Goal: Task Accomplishment & Management: Use online tool/utility

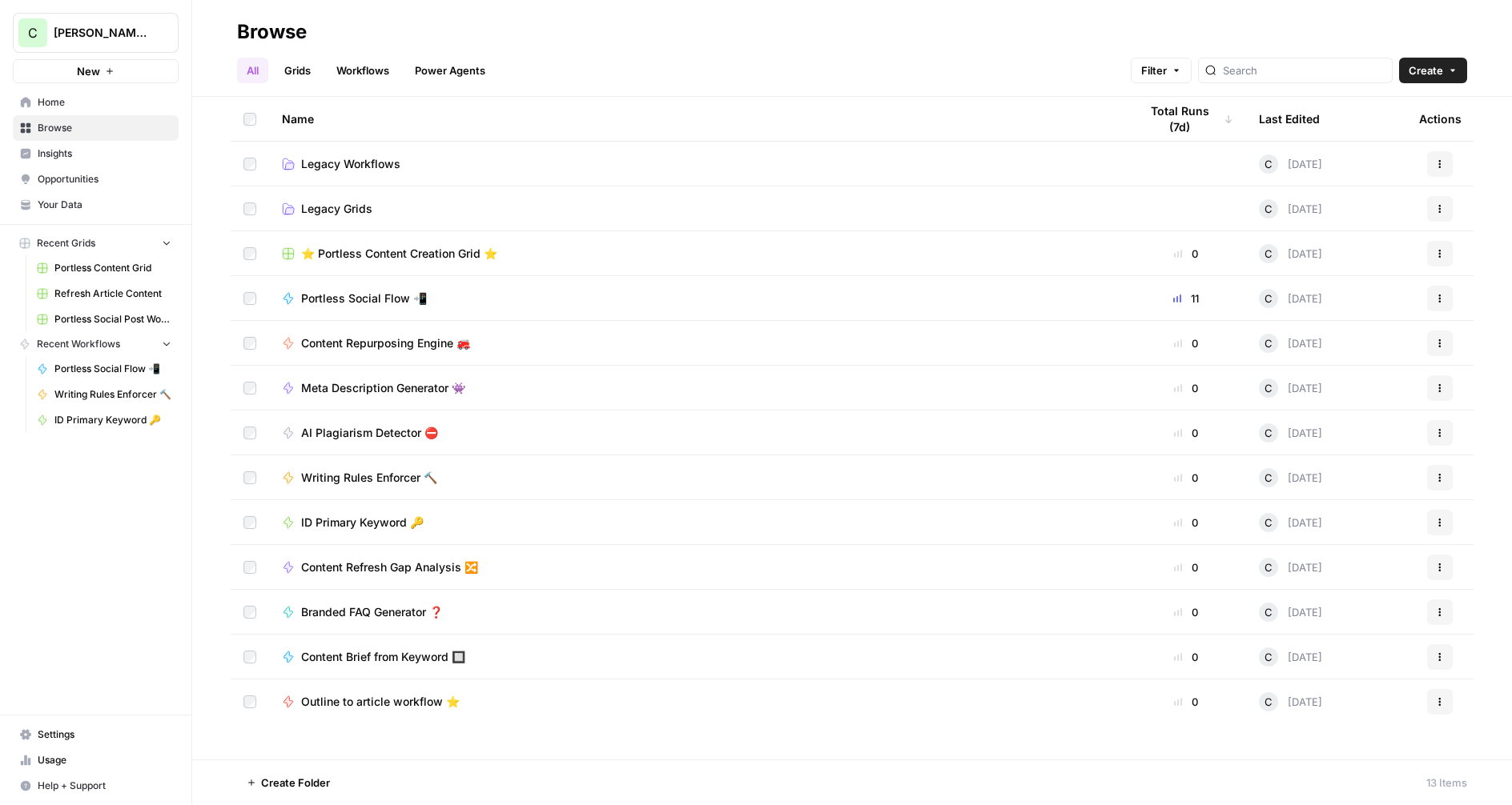
click at [367, 255] on span "⭐️ Portless Content Creation Grid ⭐️" at bounding box center [400, 254] width 196 height 16
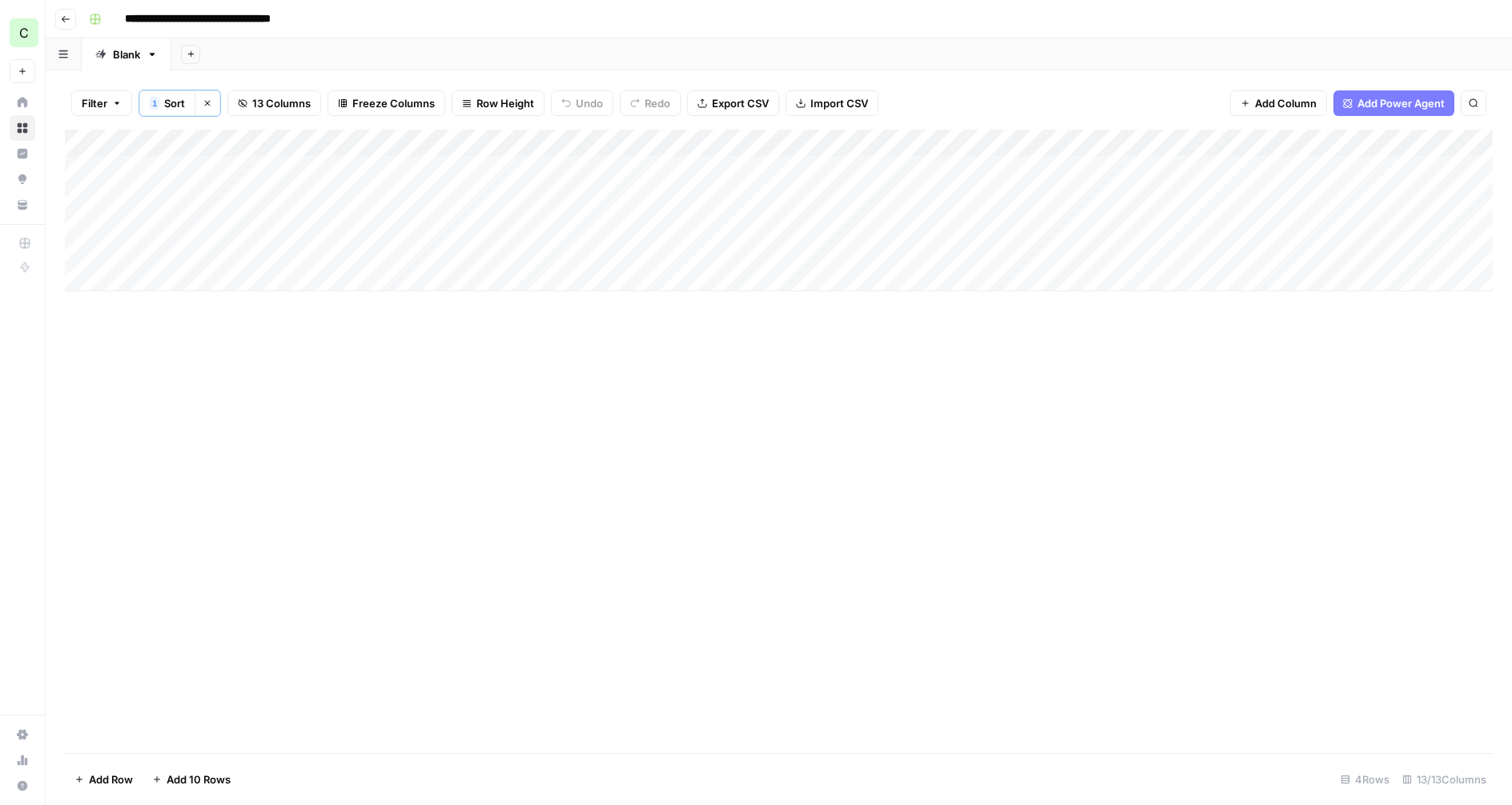
click at [65, 21] on icon "button" at bounding box center [66, 19] width 10 height 10
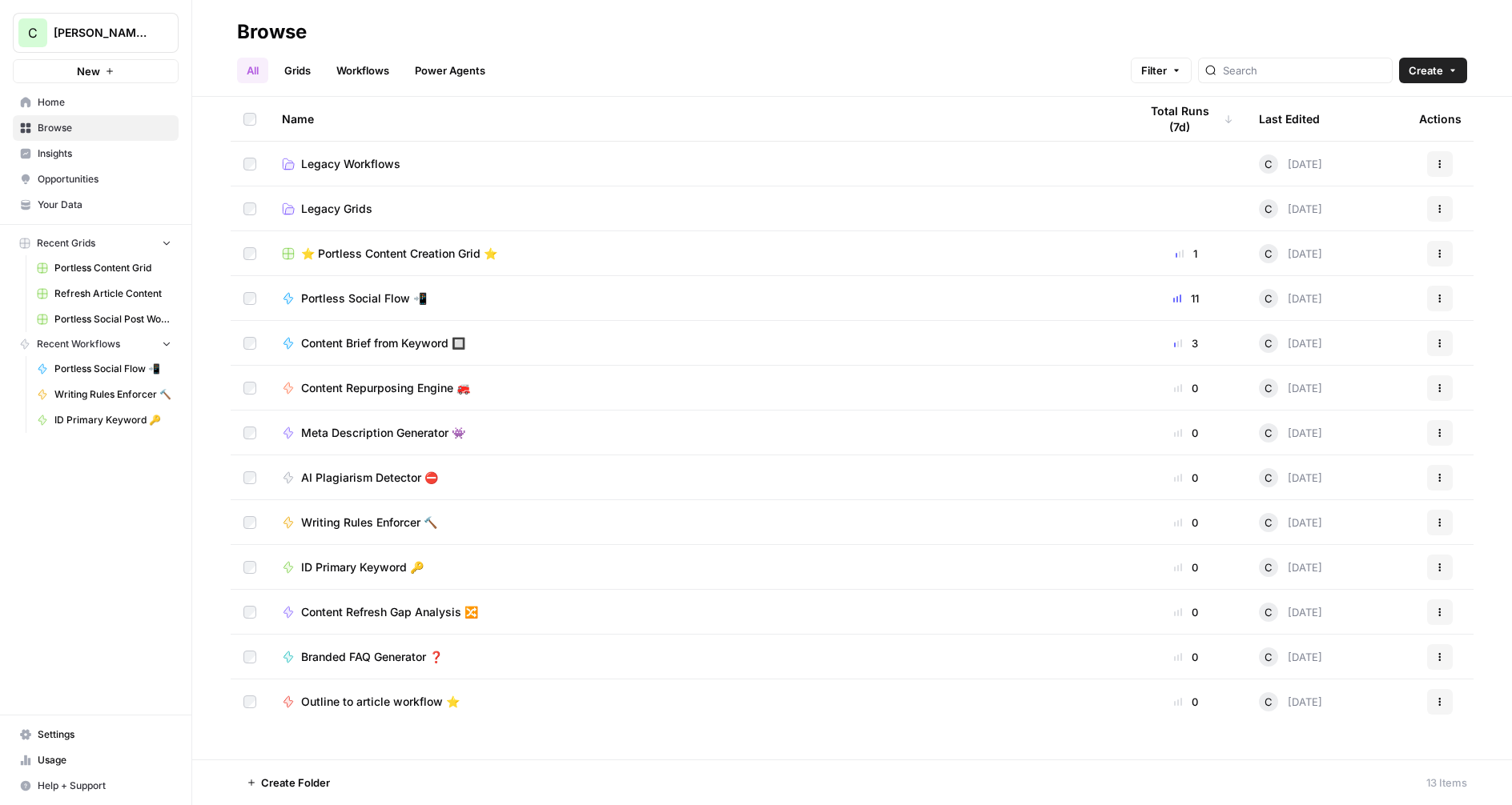
click at [369, 705] on span "Outline to article workflow ⭐️" at bounding box center [380, 702] width 158 height 16
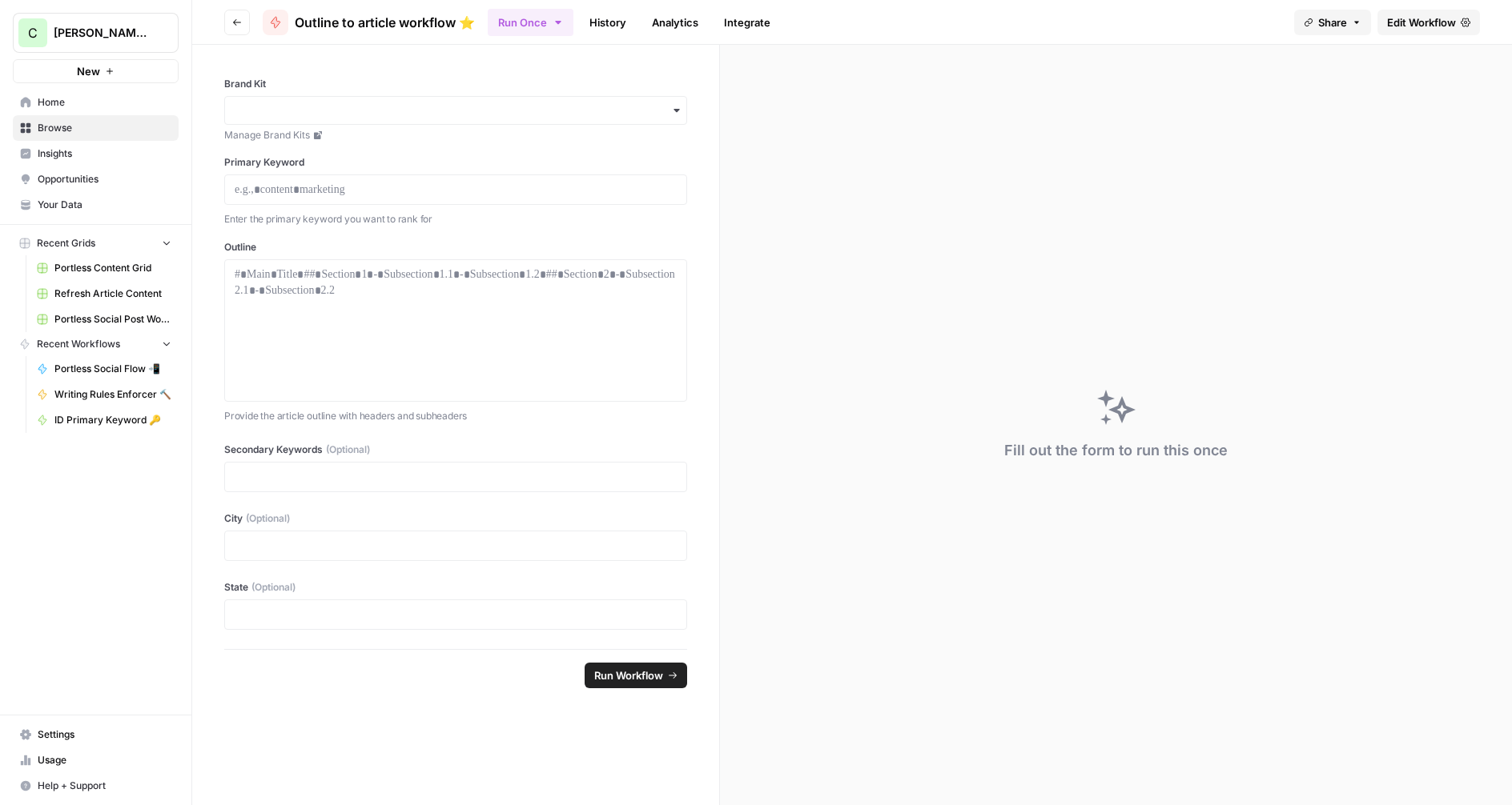
click at [1416, 17] on span "Edit Workflow" at bounding box center [1422, 22] width 69 height 16
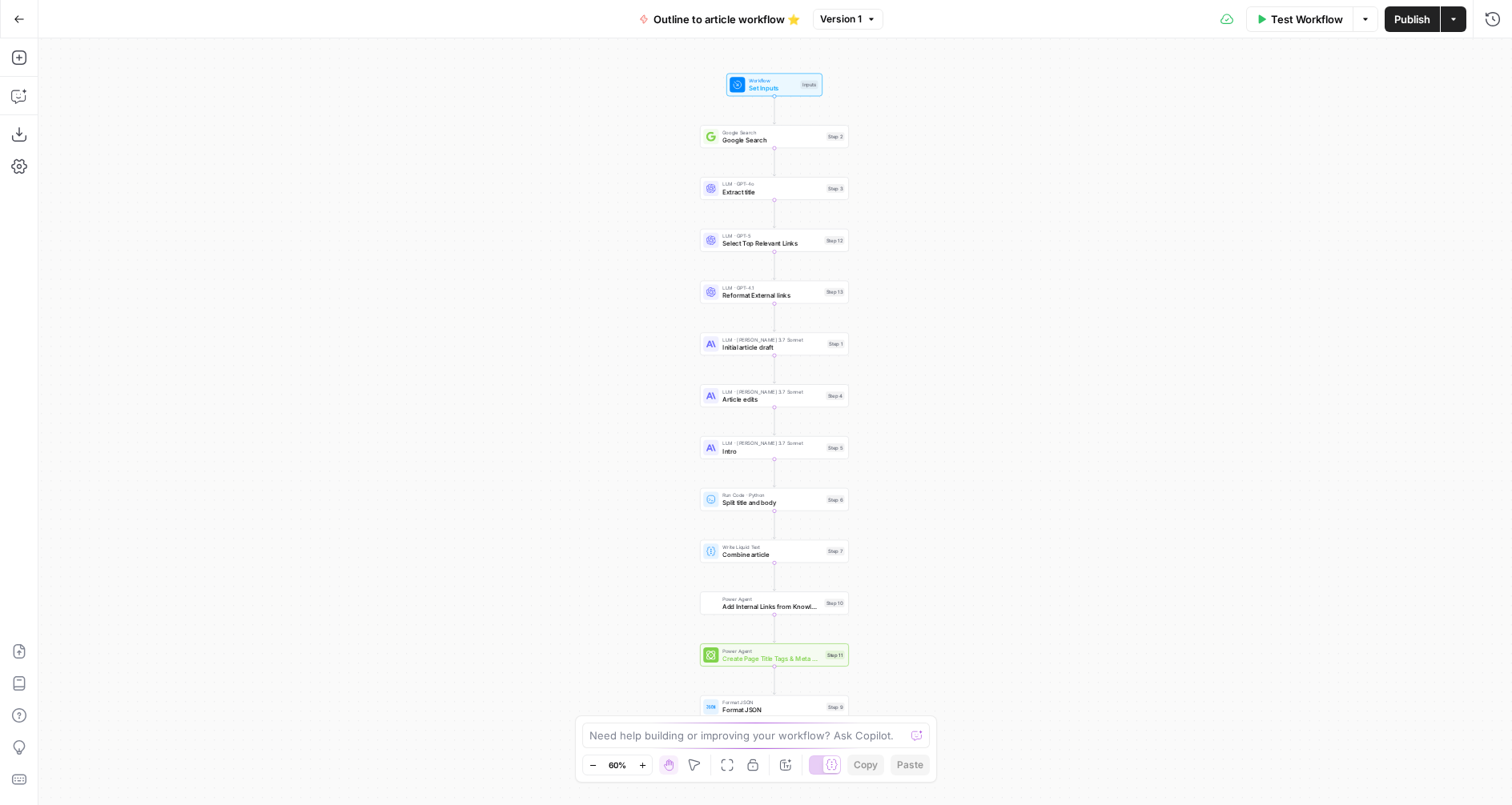
click at [767, 97] on div "Workflow Set Inputs Inputs Google Search Google Search Step 2 LLM · GPT-4o Extr…" at bounding box center [775, 422] width 1473 height 766
click at [756, 88] on span "Set Inputs" at bounding box center [772, 88] width 47 height 10
click at [1482, 350] on button "Delete group" at bounding box center [1489, 355] width 19 height 19
click at [1486, 354] on icon "button" at bounding box center [1489, 355] width 8 height 8
click at [1158, 331] on div at bounding box center [1274, 321] width 449 height 31
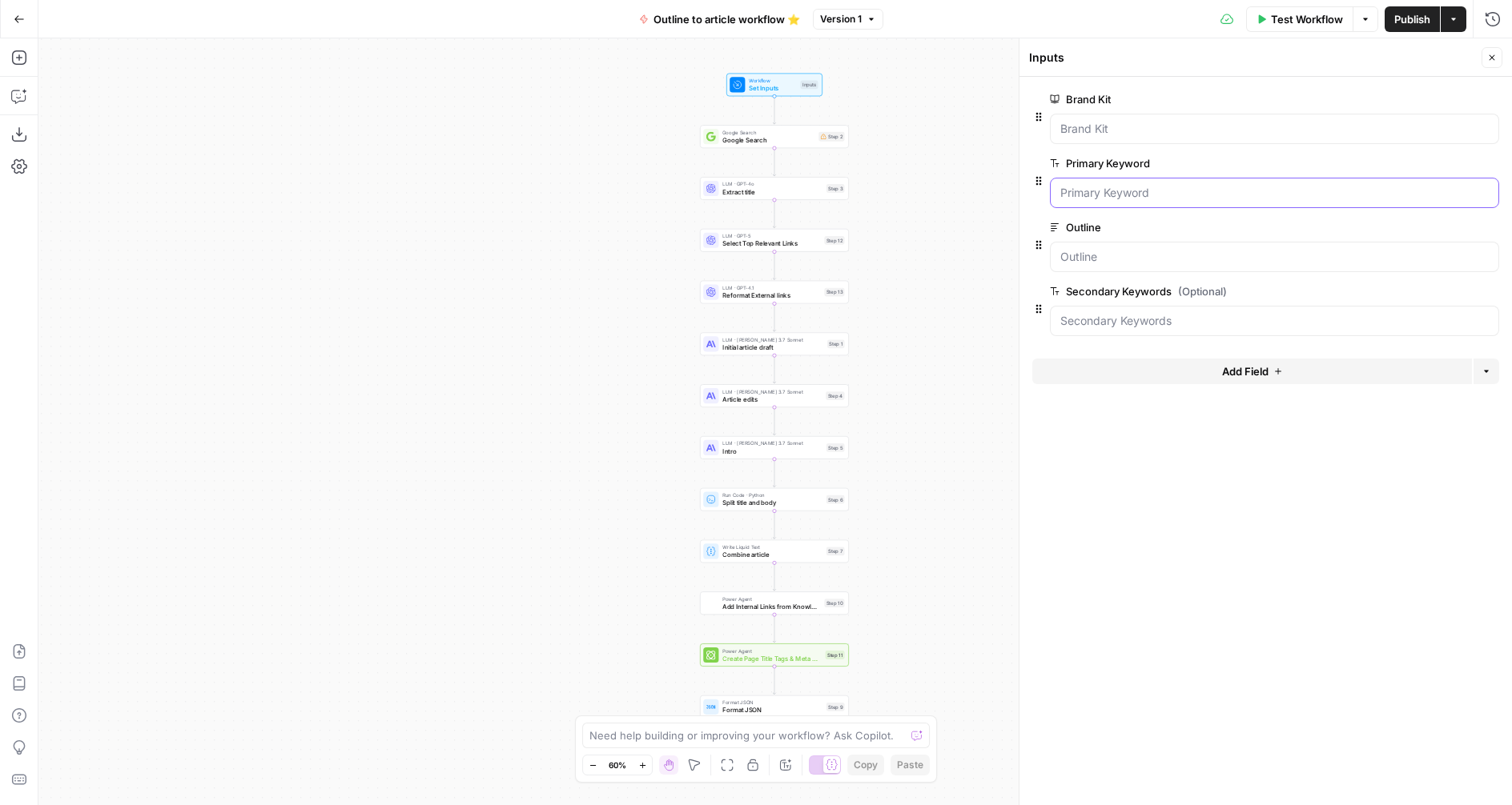
click at [1207, 188] on Keyword "Primary Keyword" at bounding box center [1274, 193] width 428 height 16
click at [1432, 169] on span "edit field" at bounding box center [1439, 163] width 35 height 13
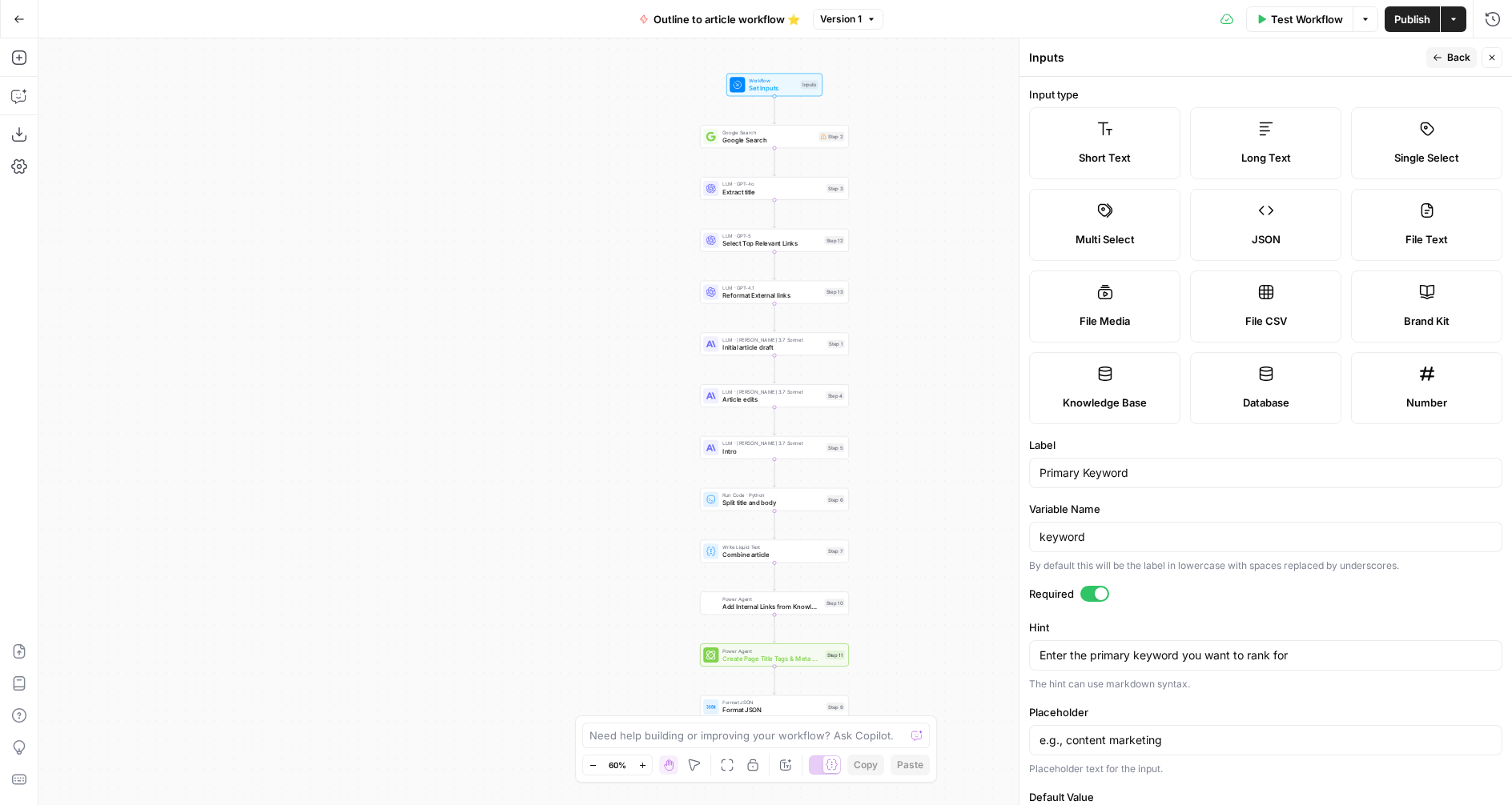
click at [1445, 56] on button "Back" at bounding box center [1451, 58] width 51 height 21
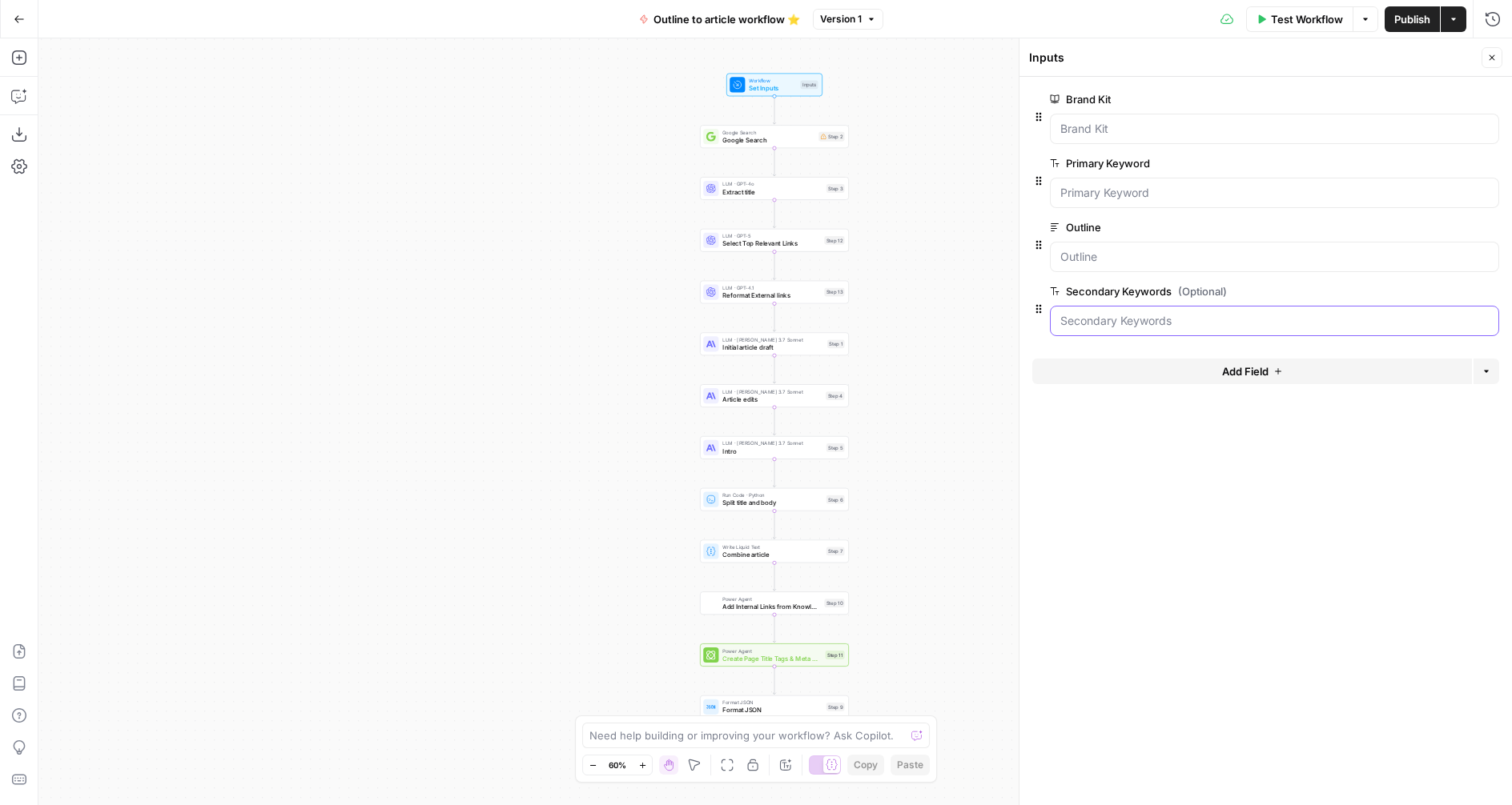
click at [1198, 325] on Keywords "Secondary Keywords (Optional)" at bounding box center [1274, 321] width 428 height 16
click at [1491, 58] on icon "button" at bounding box center [1492, 58] width 10 height 10
click at [1412, 22] on span "Publish" at bounding box center [1412, 19] width 36 height 16
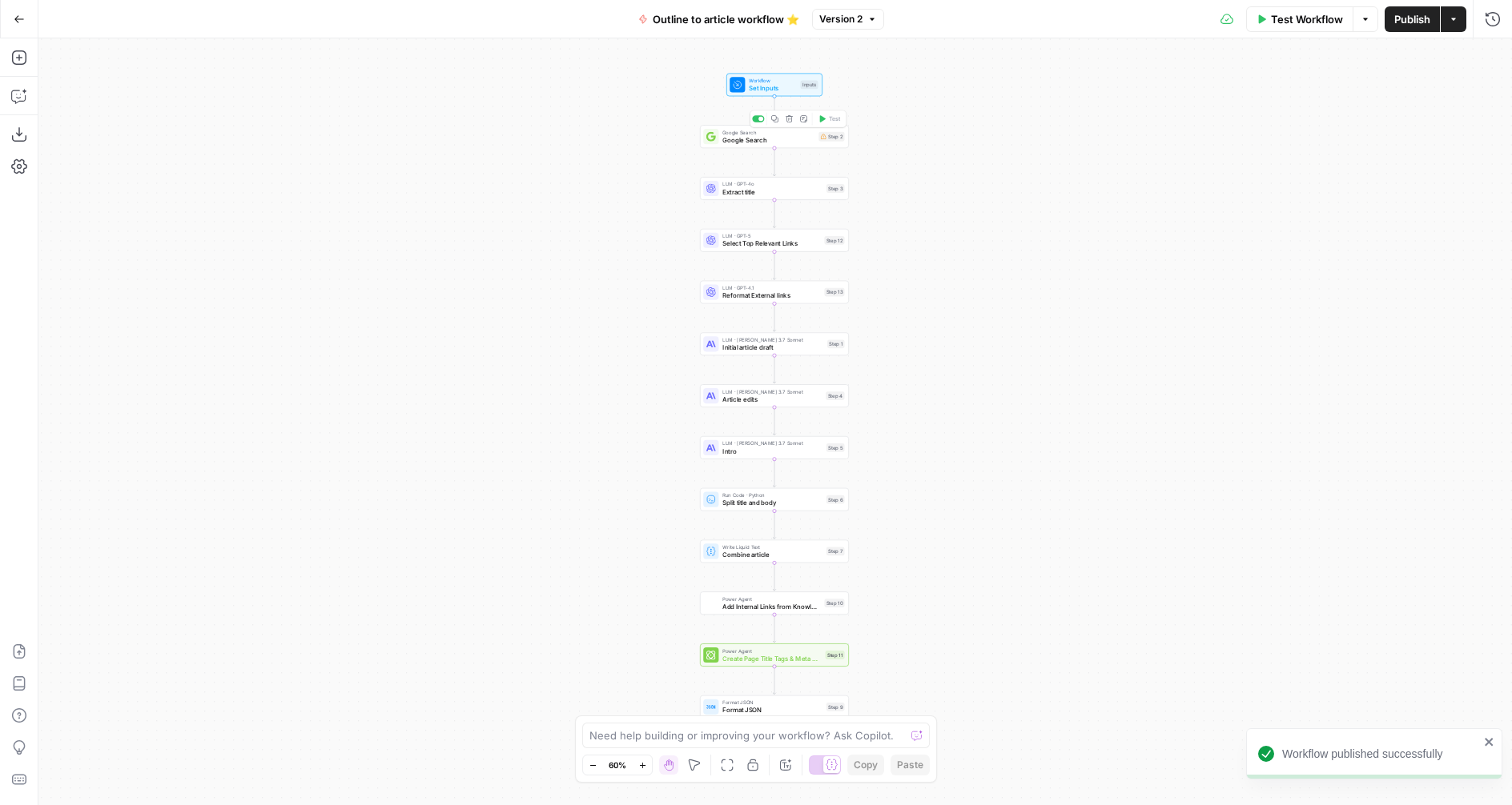
click at [800, 138] on span "Google Search" at bounding box center [768, 140] width 92 height 10
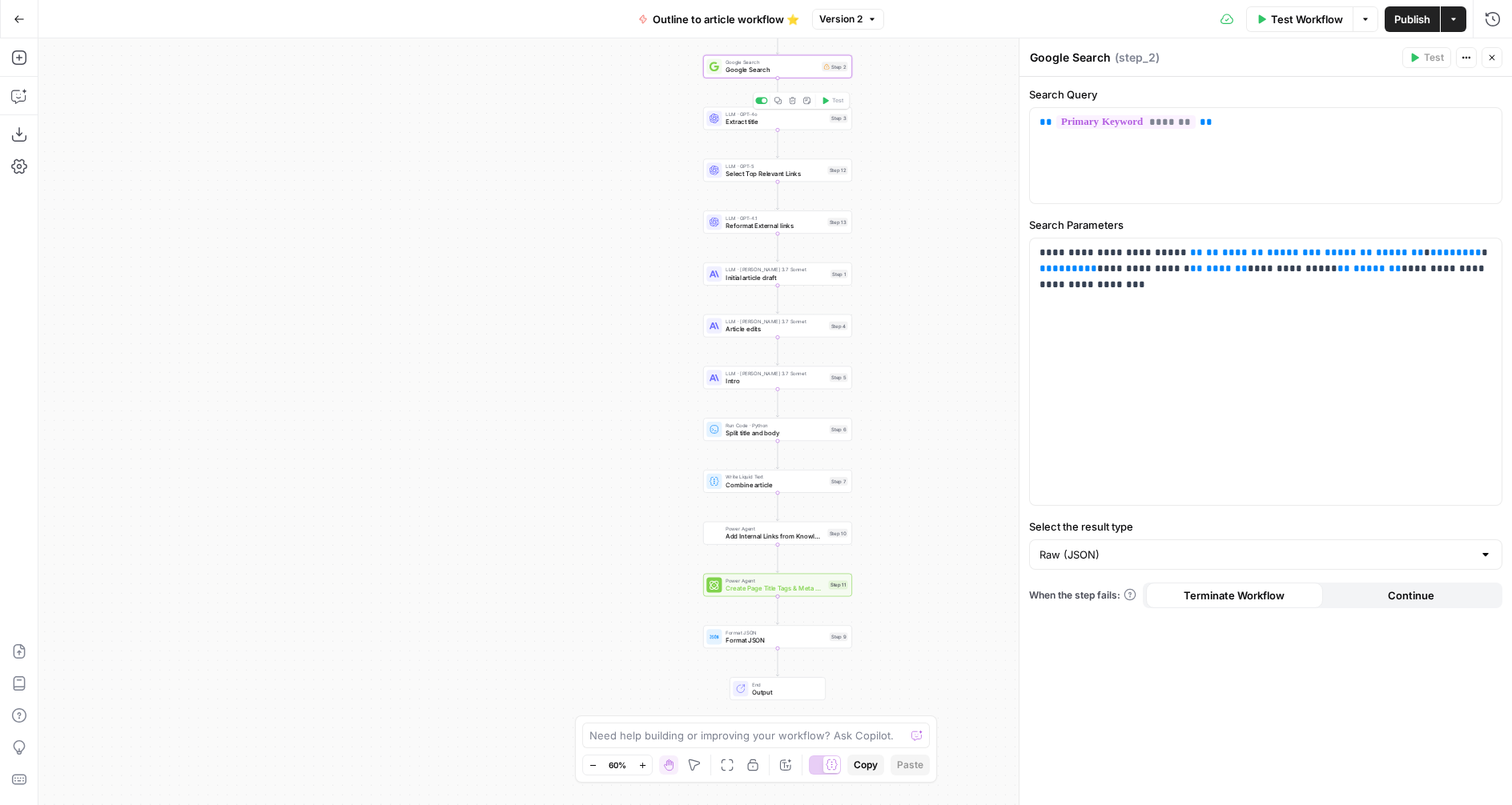
click at [740, 123] on span "Extract title" at bounding box center [776, 121] width 100 height 10
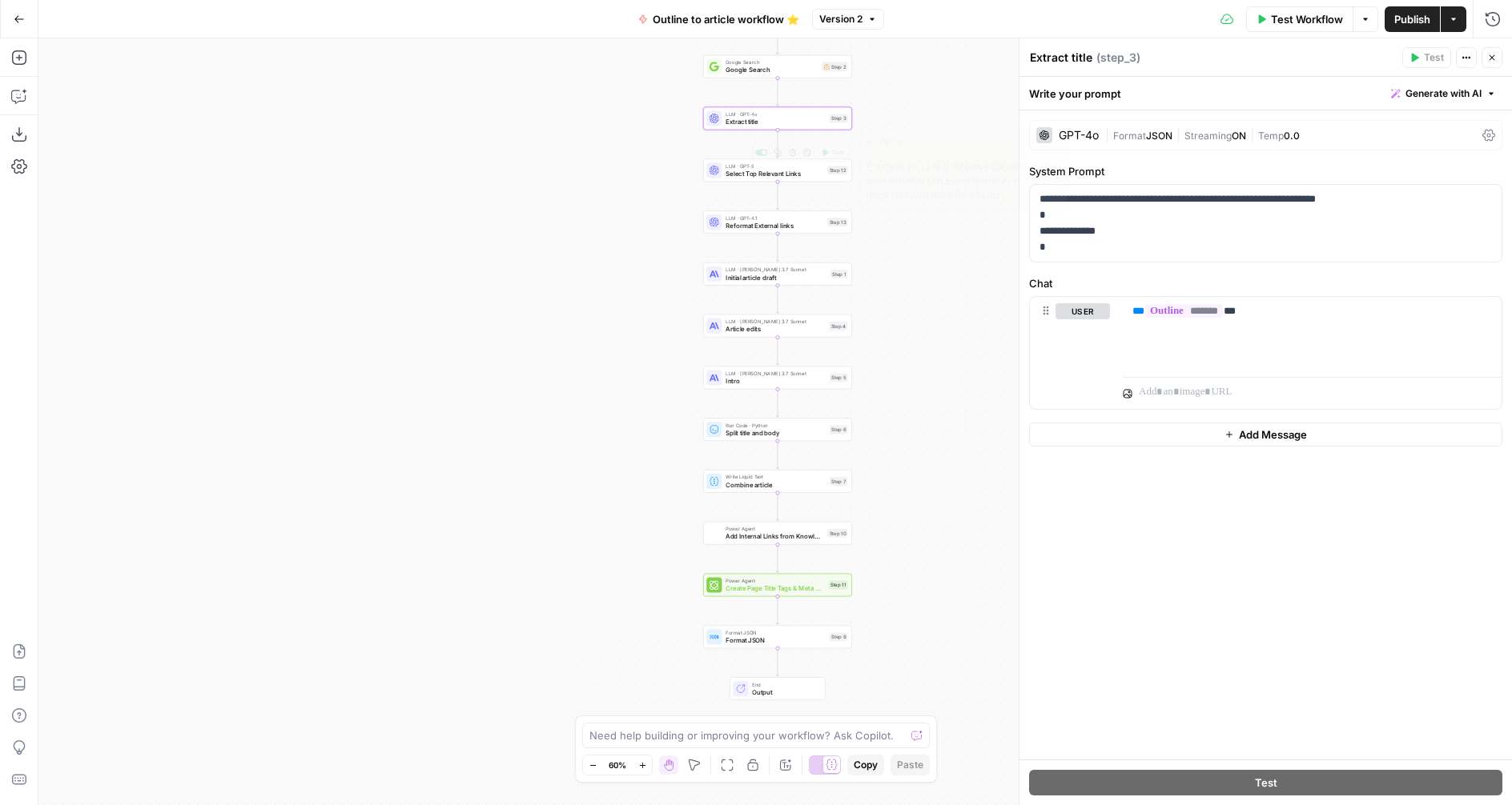
click at [731, 172] on span "Select Top Relevant Links" at bounding box center [775, 174] width 98 height 10
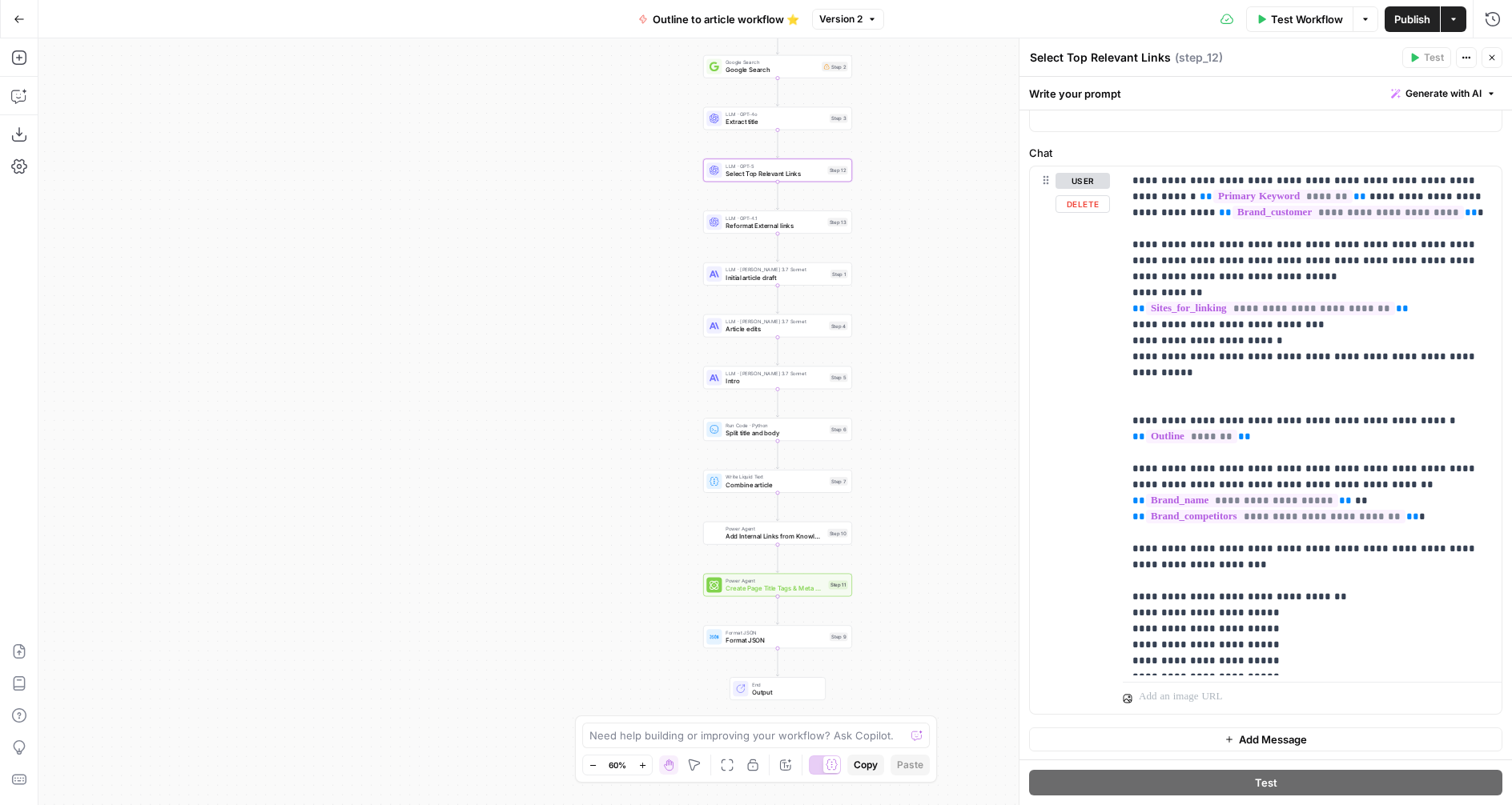
scroll to position [188, 0]
click at [739, 225] on span "Reformat External links" at bounding box center [775, 226] width 98 height 10
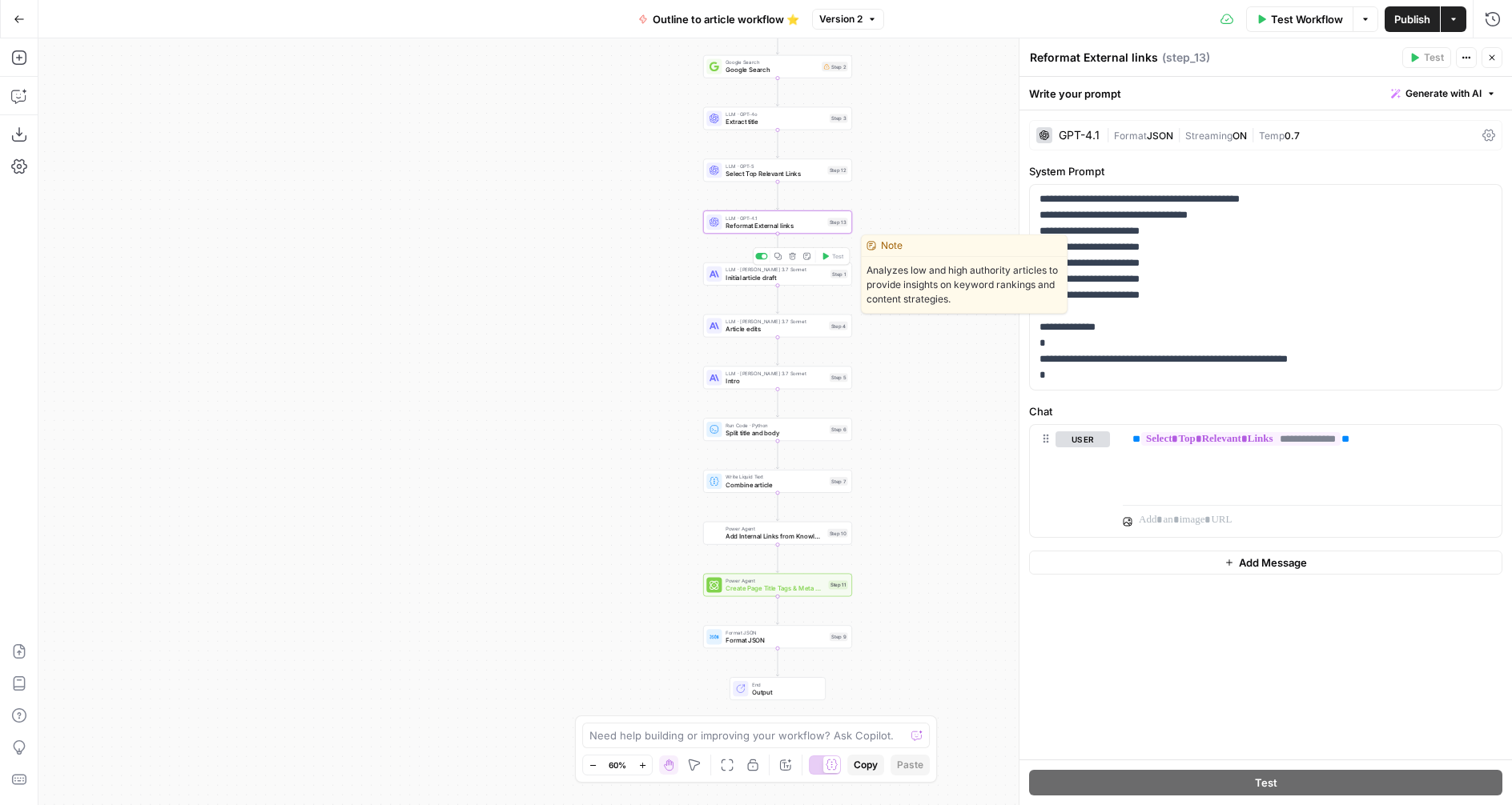
click at [729, 278] on span "Initial article draft" at bounding box center [776, 278] width 101 height 10
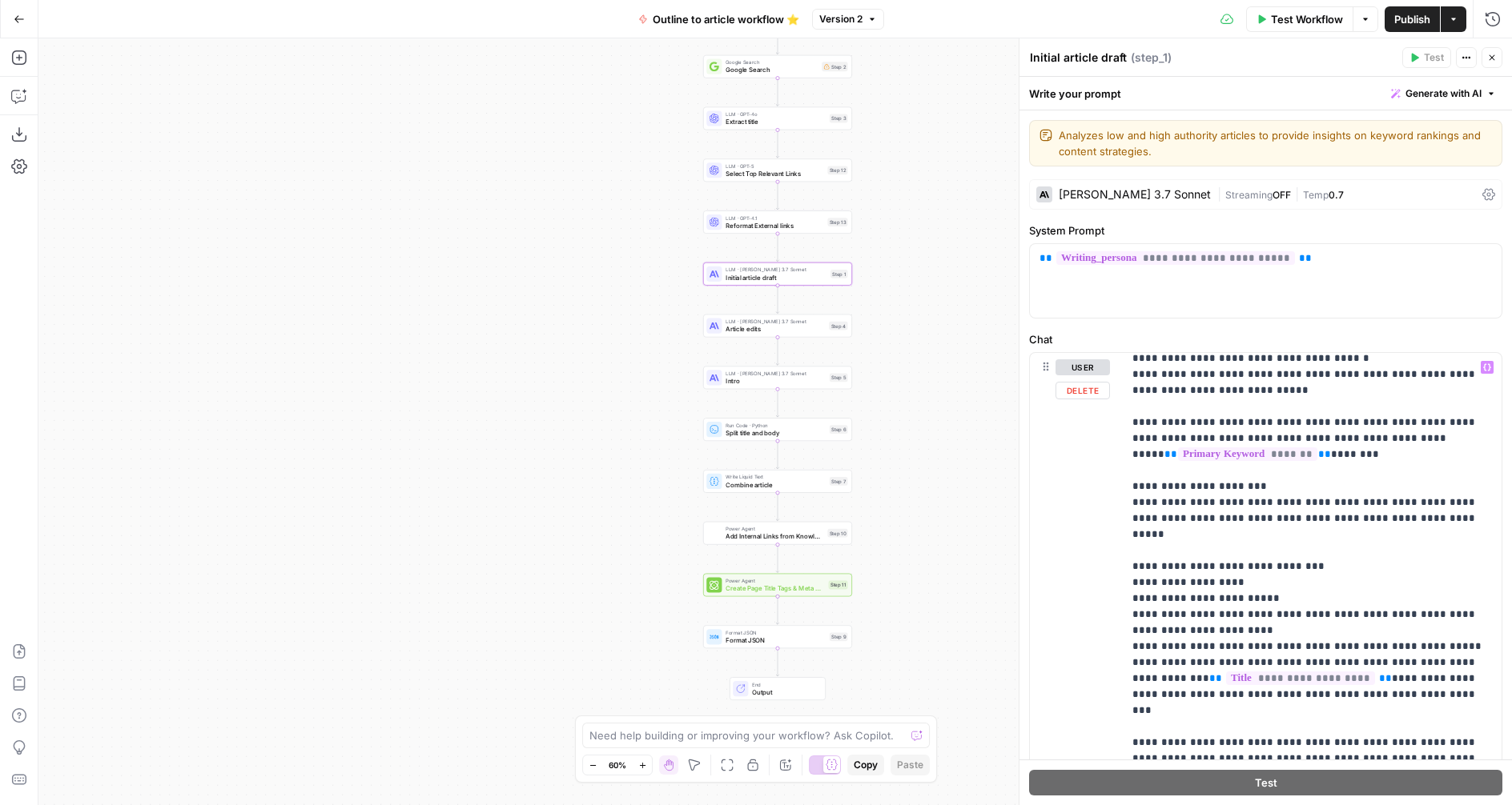
scroll to position [1212, 0]
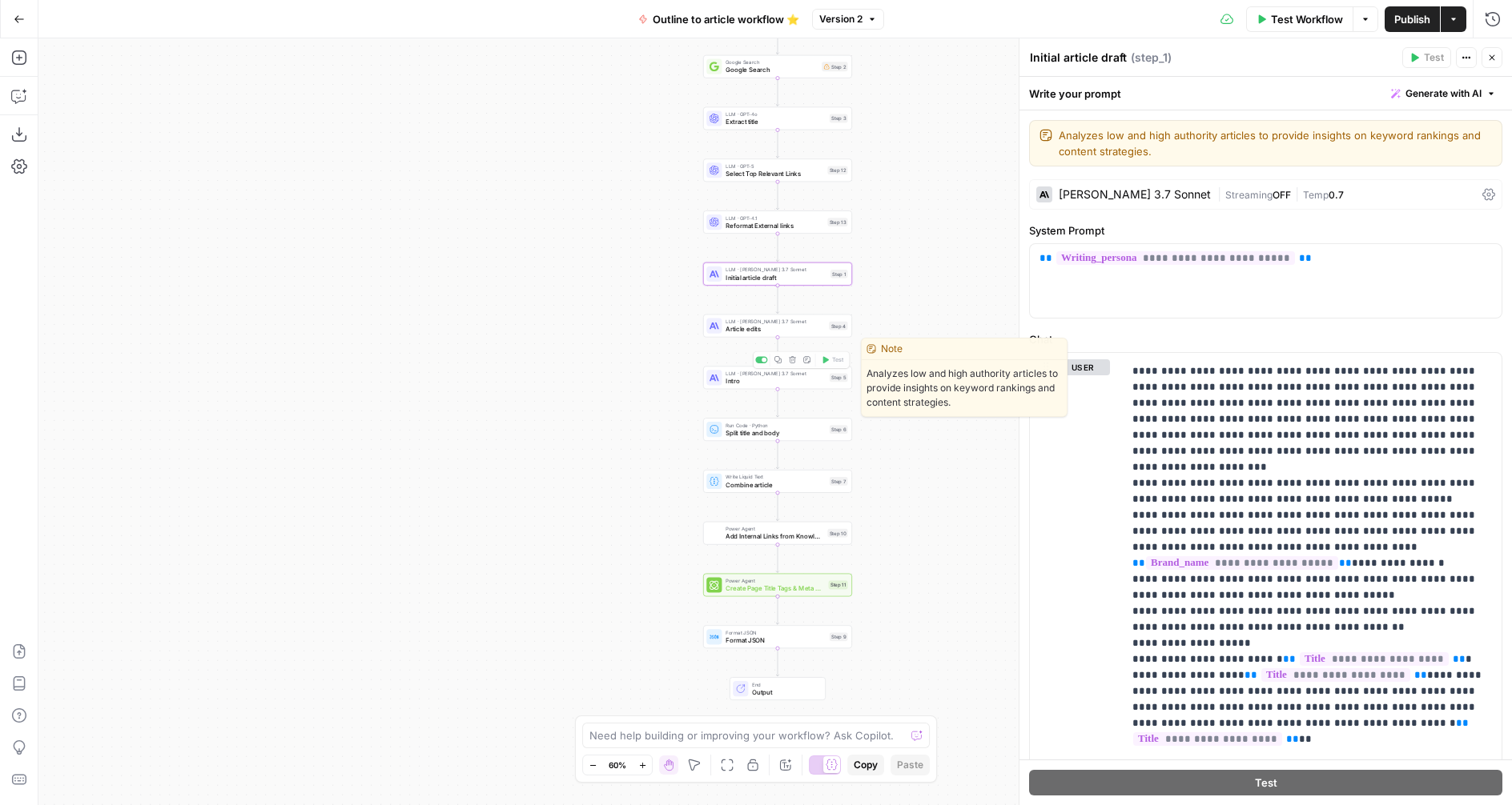
click at [742, 325] on span "Article edits" at bounding box center [776, 329] width 100 height 10
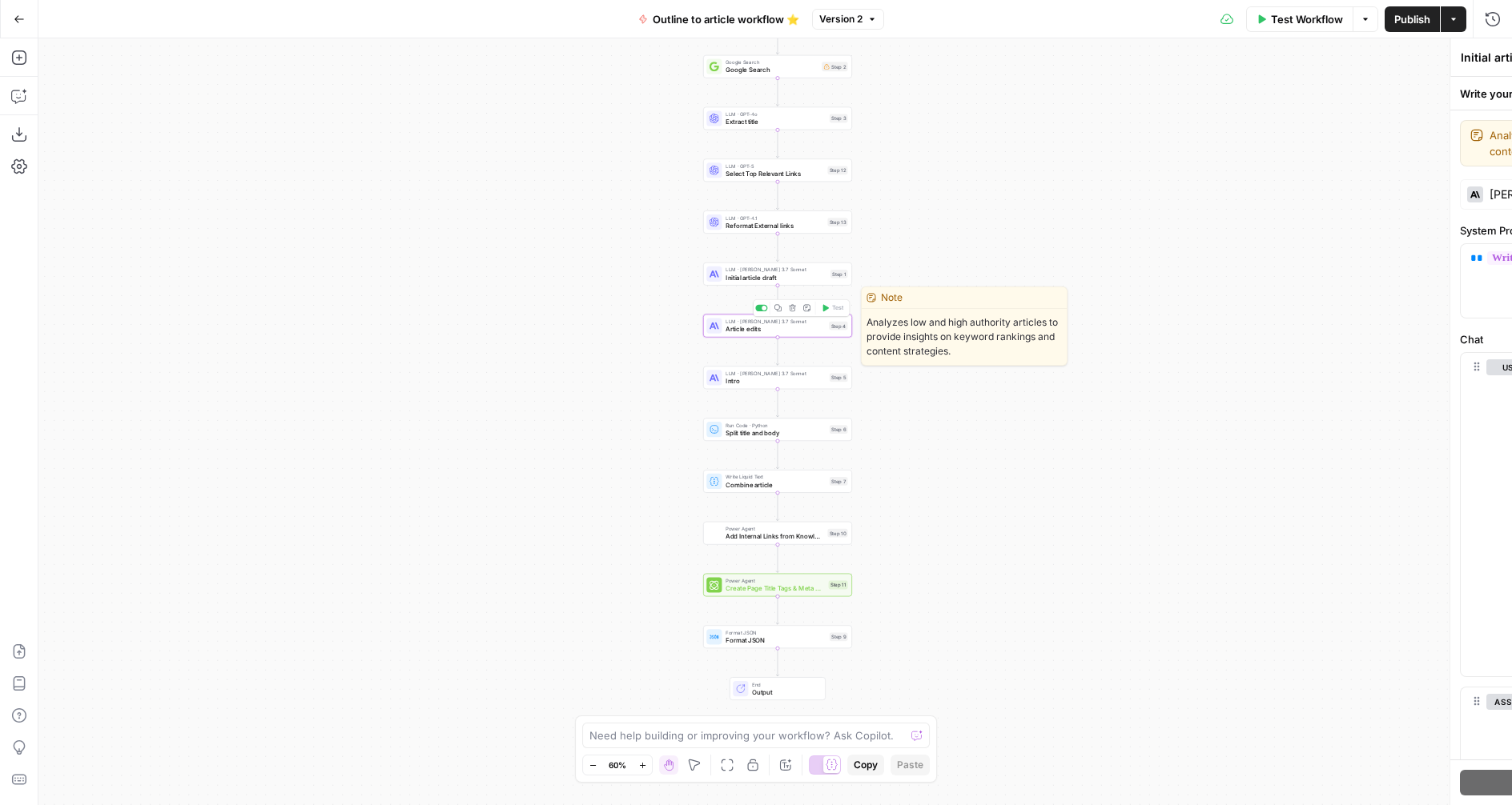
type textarea "Article edits"
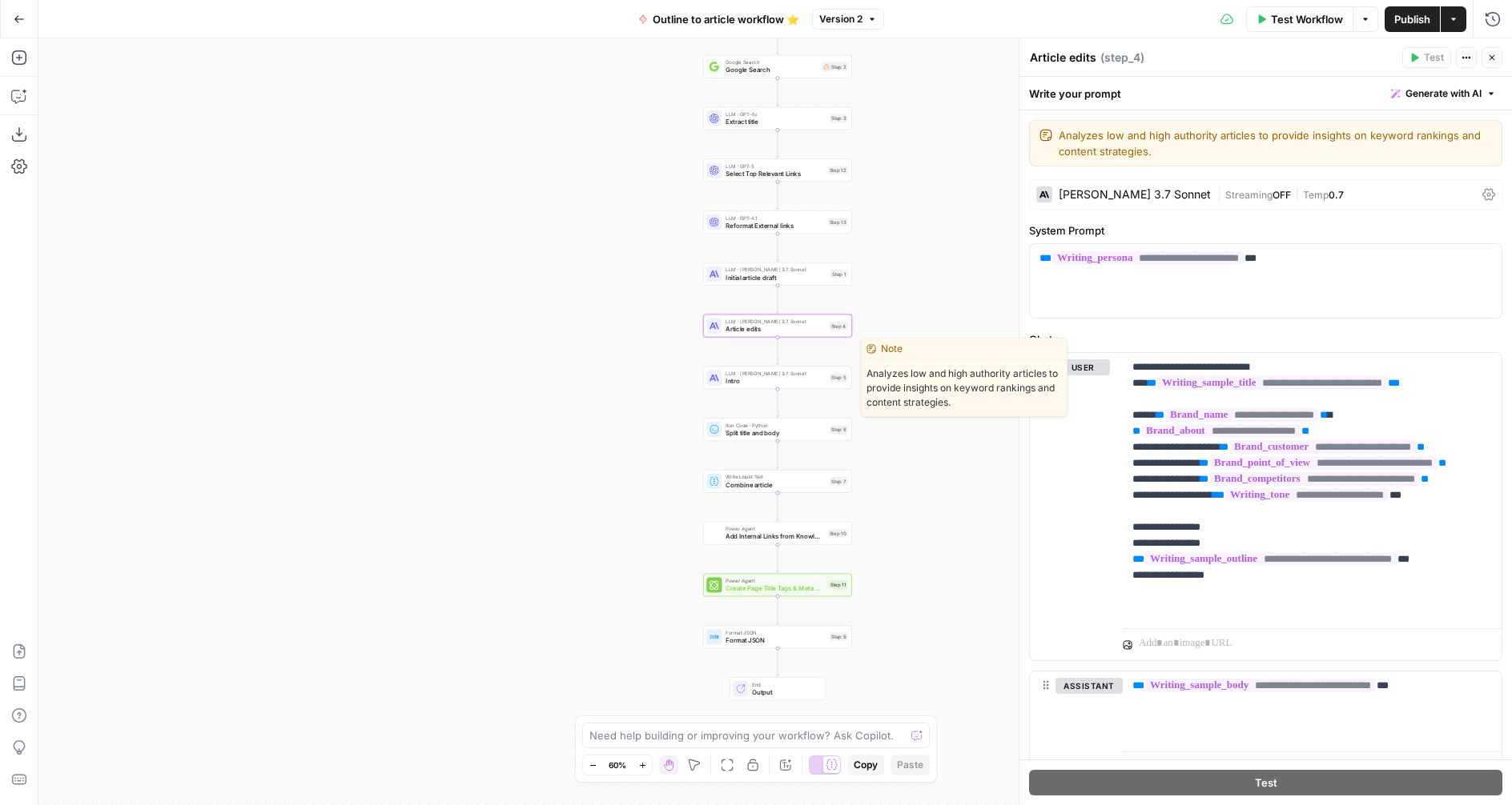
click at [730, 382] on span "Intro" at bounding box center [776, 381] width 100 height 10
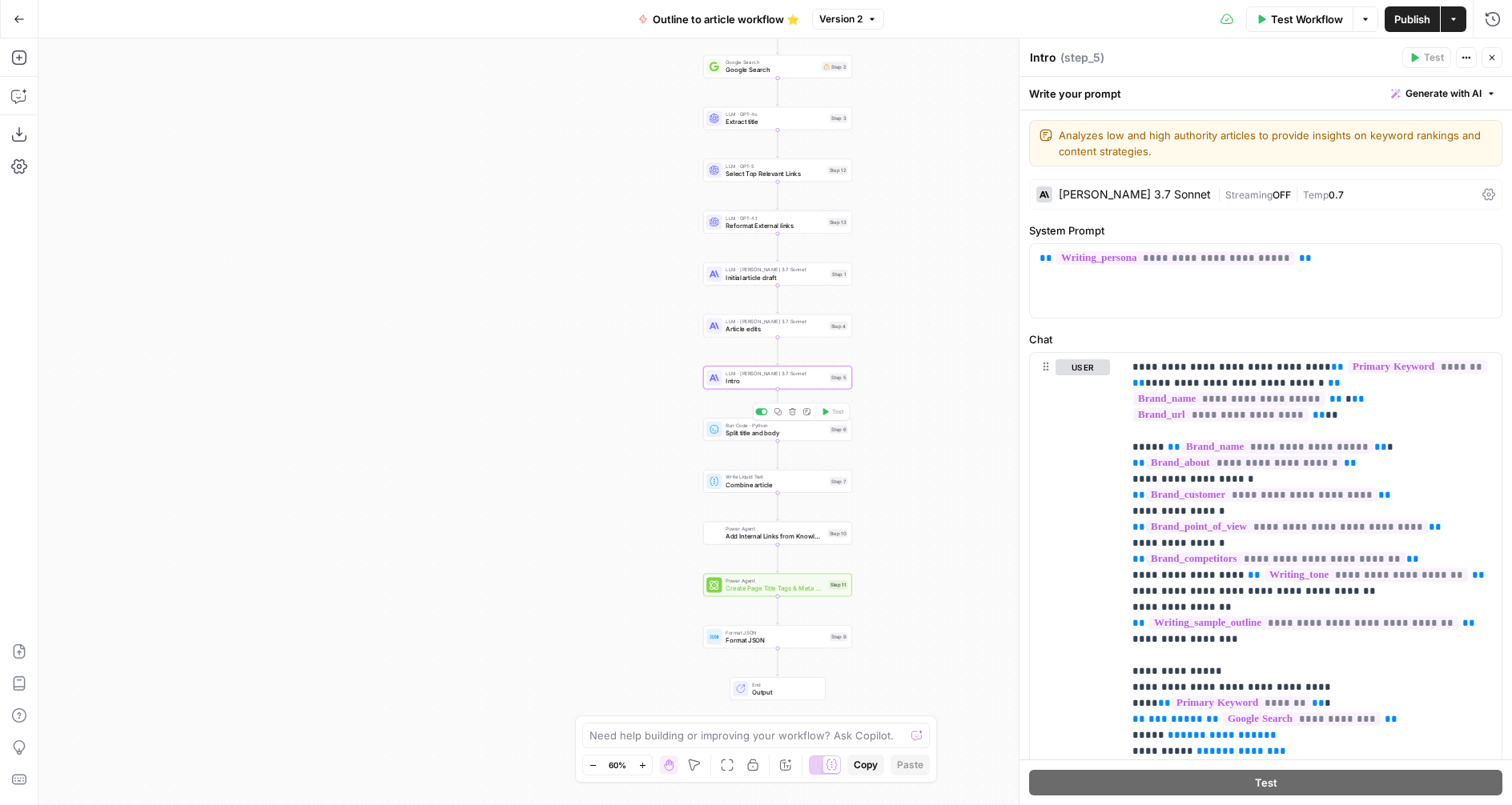
click at [744, 437] on div "Run Code · Python Split title and body Step 6 Copy step Delete step Add Note Te…" at bounding box center [777, 429] width 149 height 23
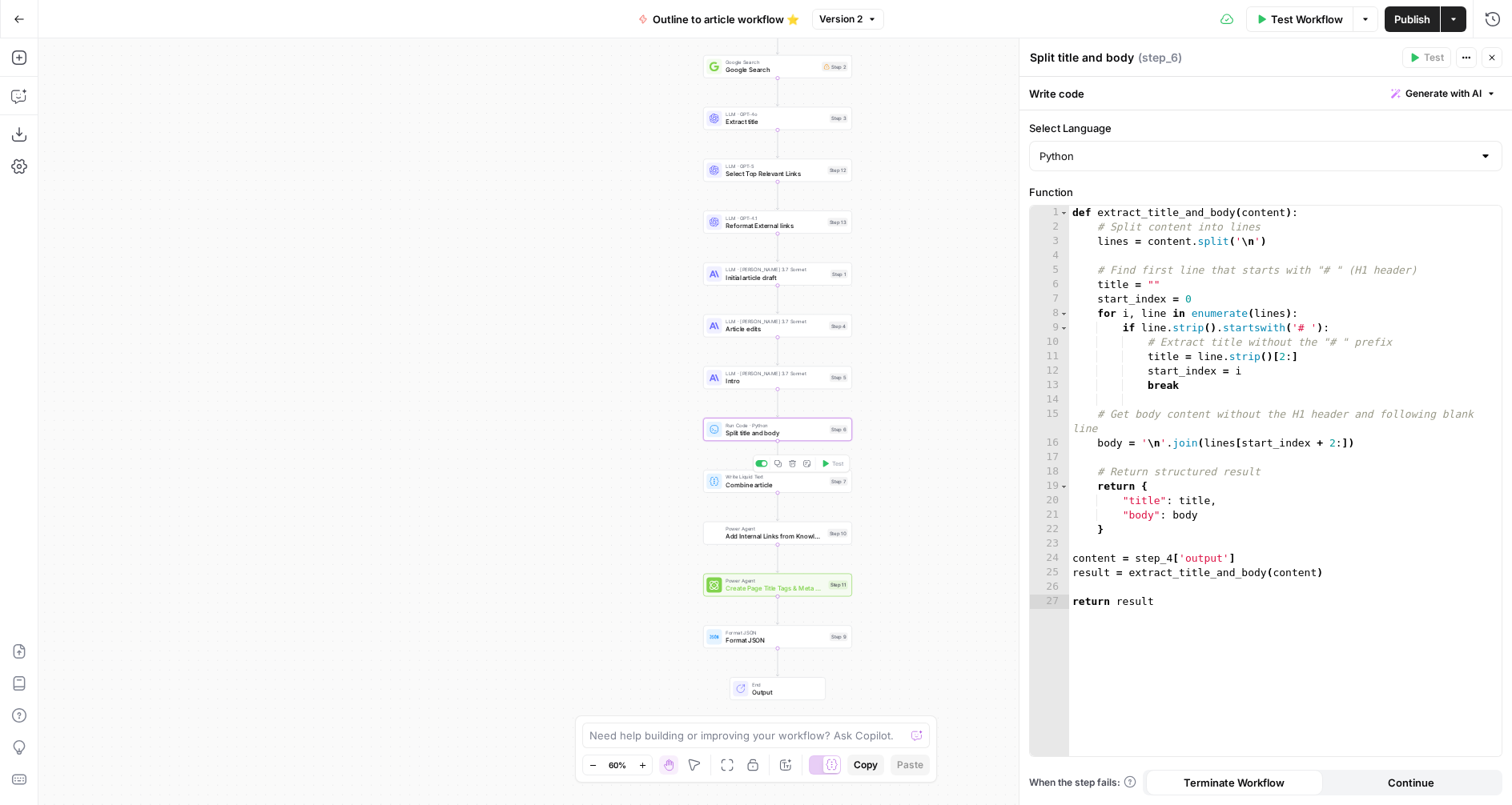
click at [745, 487] on span "Combine article" at bounding box center [776, 485] width 100 height 10
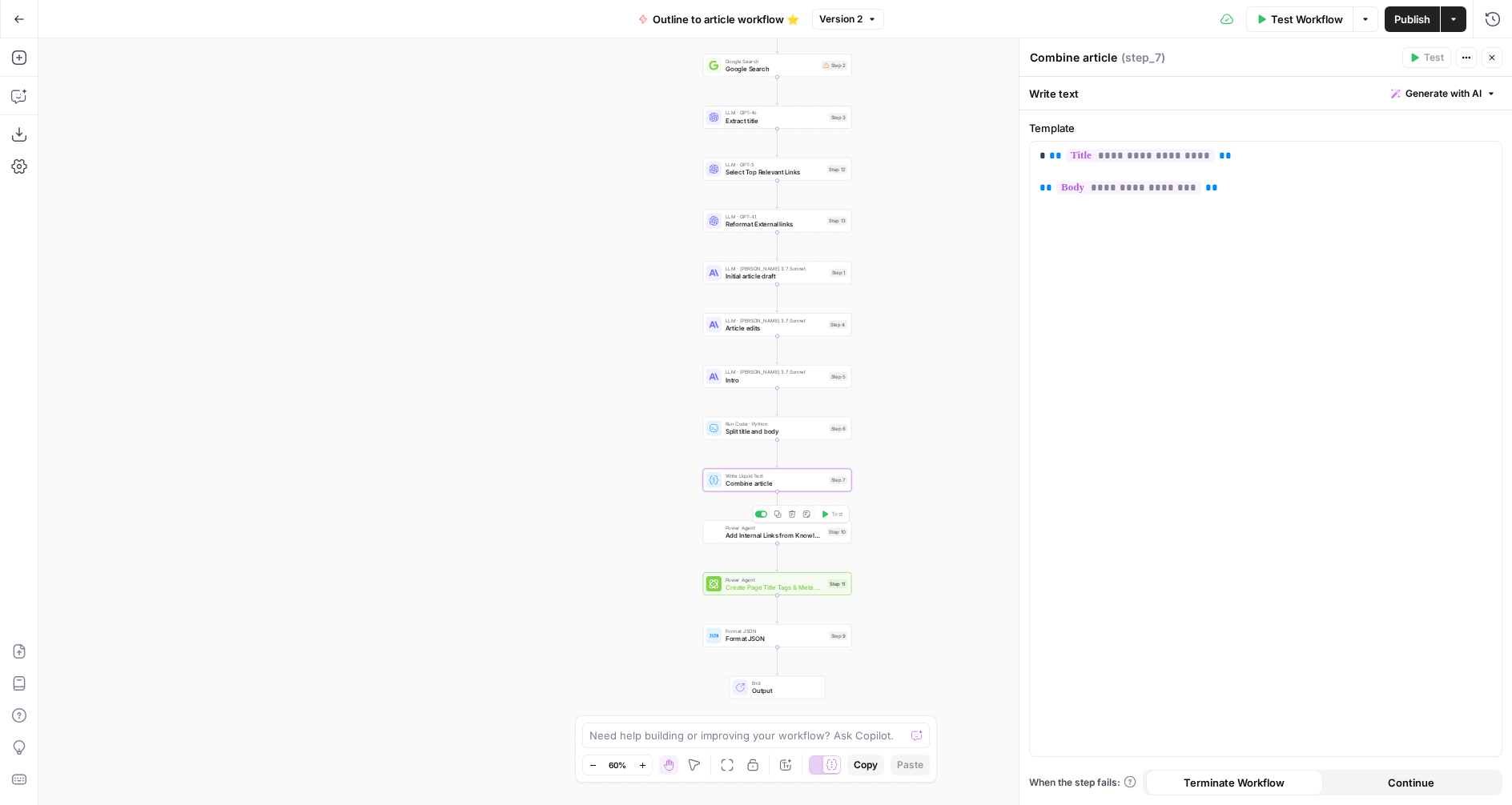
click at [743, 533] on span "Add Internal Links from Knowledge Base - Fork" at bounding box center [775, 536] width 98 height 10
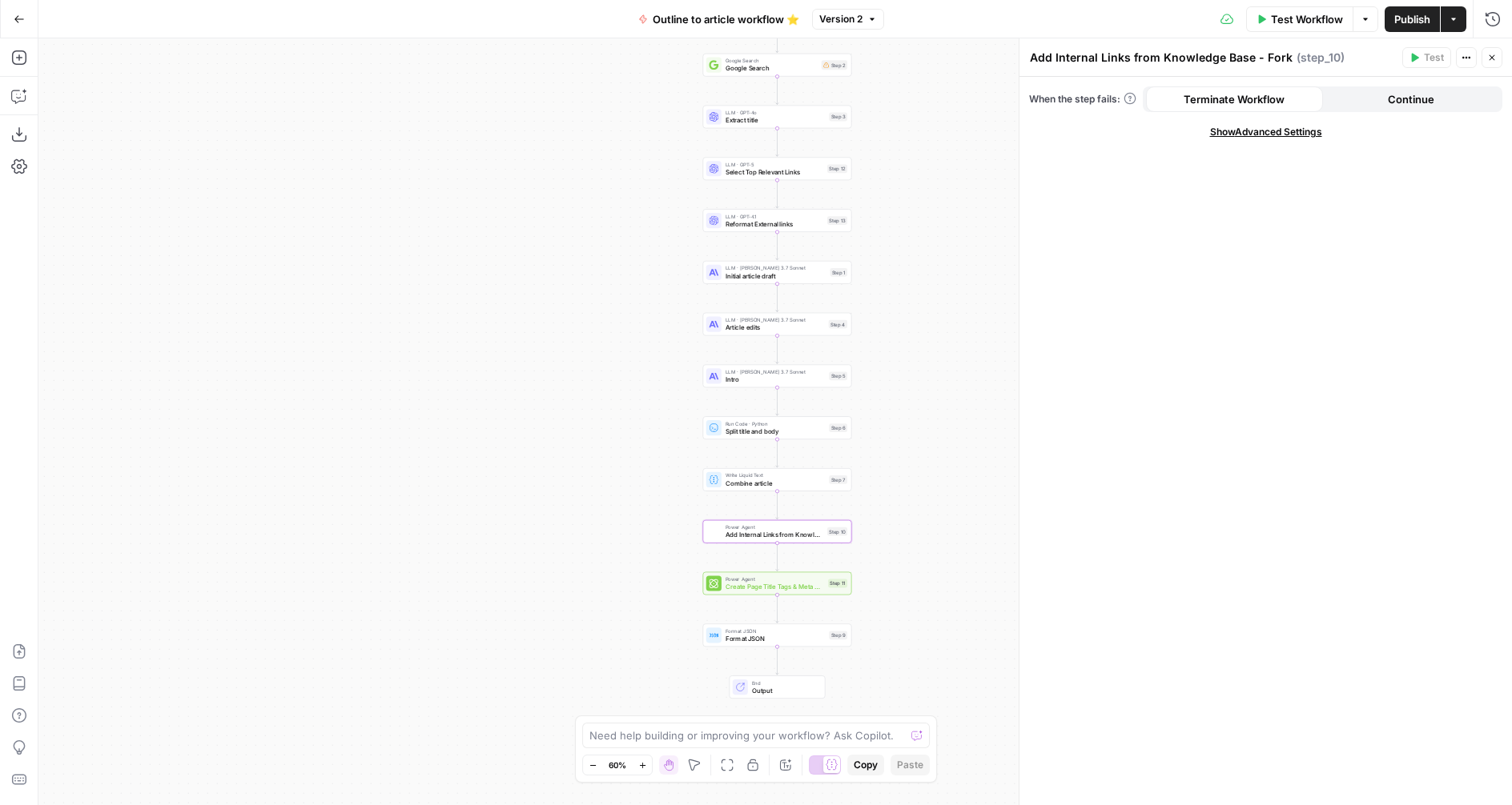
click at [731, 580] on span "Power Agent" at bounding box center [776, 579] width 100 height 8
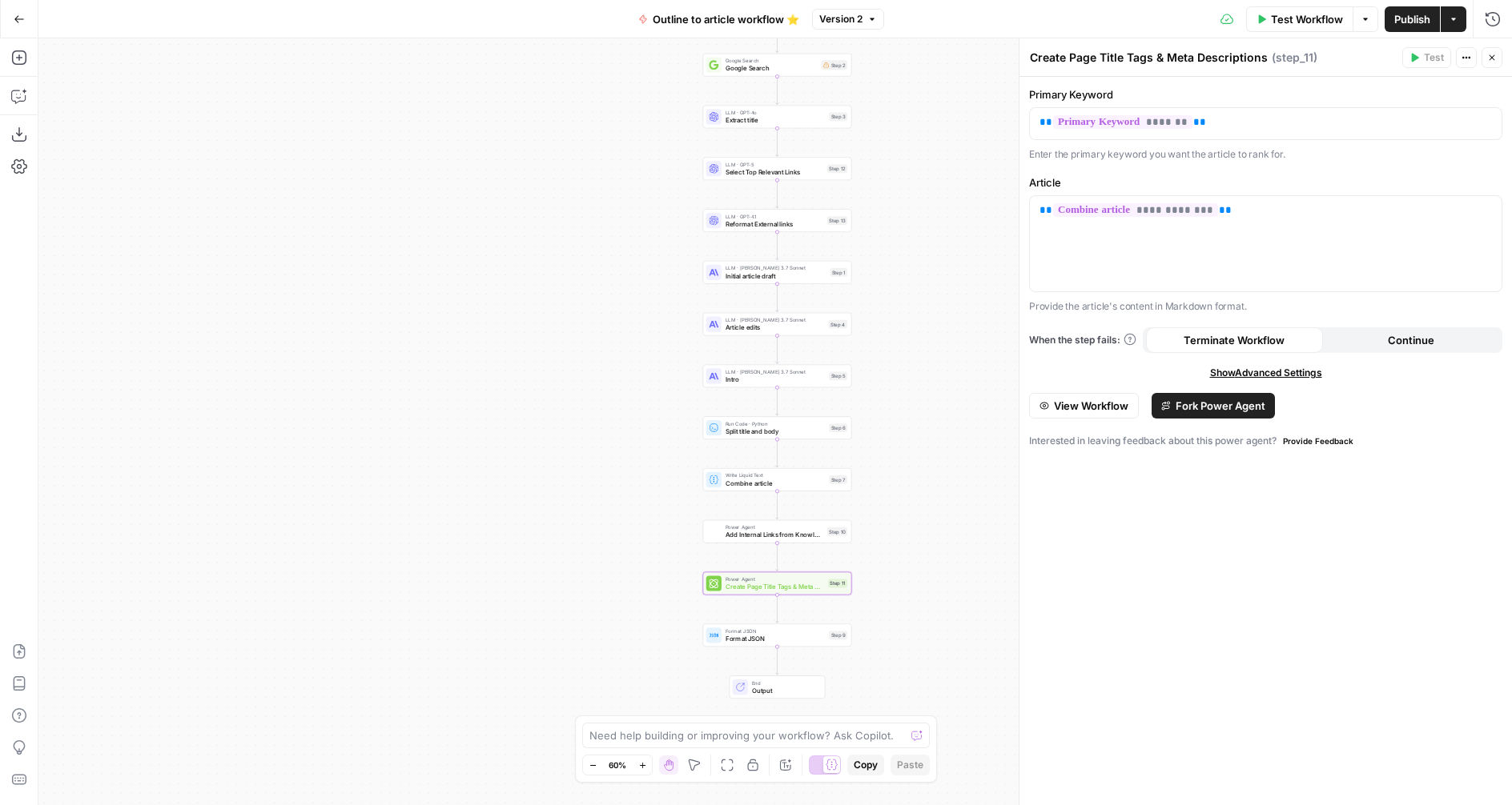
click at [1276, 372] on span "Show Advanced Settings" at bounding box center [1265, 373] width 112 height 14
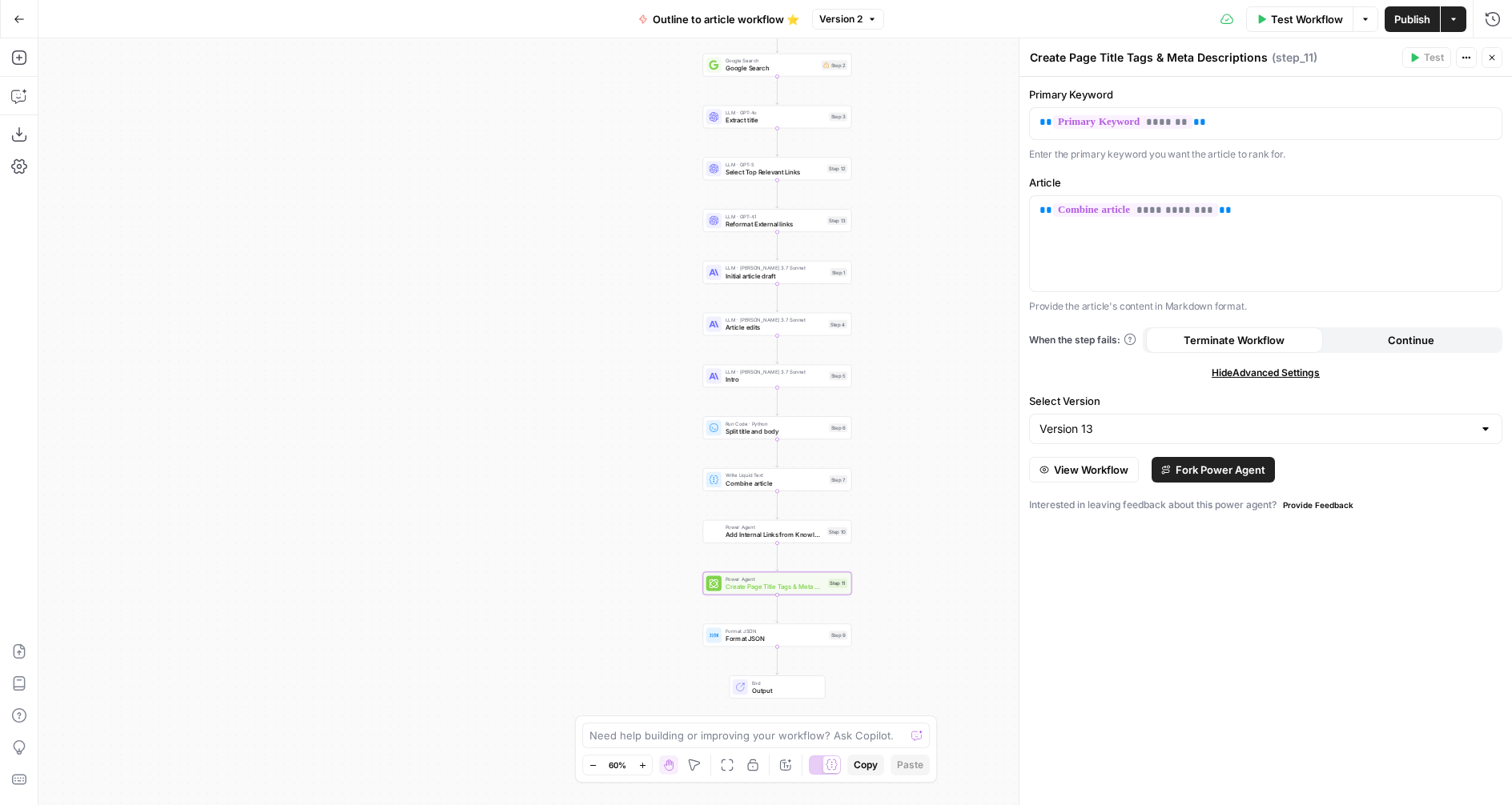
click at [1080, 473] on span "View Workflow" at bounding box center [1091, 470] width 75 height 16
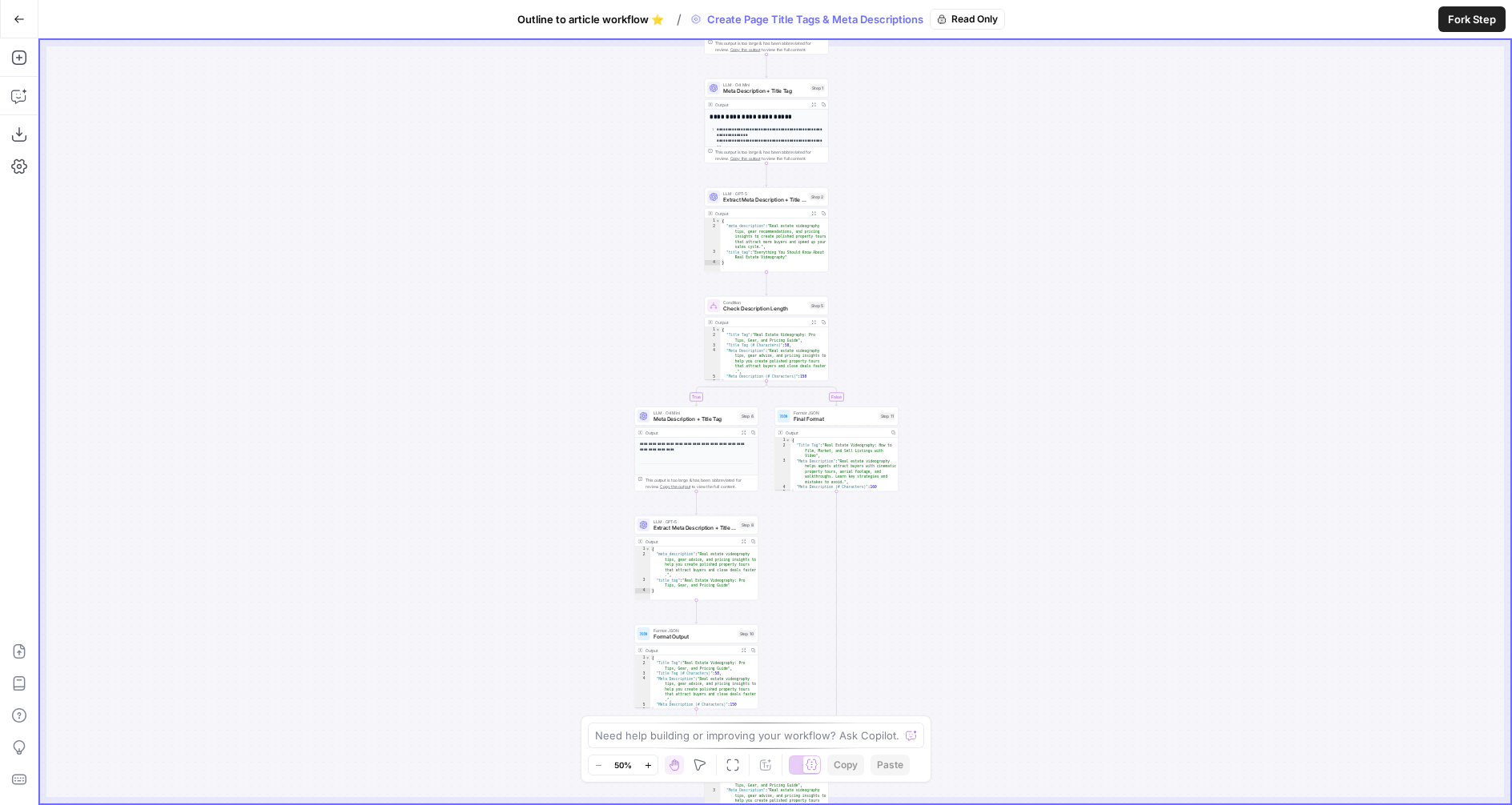
drag, startPoint x: 935, startPoint y: 324, endPoint x: 925, endPoint y: 317, distance: 12.2
click at [925, 317] on div "**********" at bounding box center [775, 422] width 1470 height 763
click at [14, 16] on icon "button" at bounding box center [19, 19] width 11 height 11
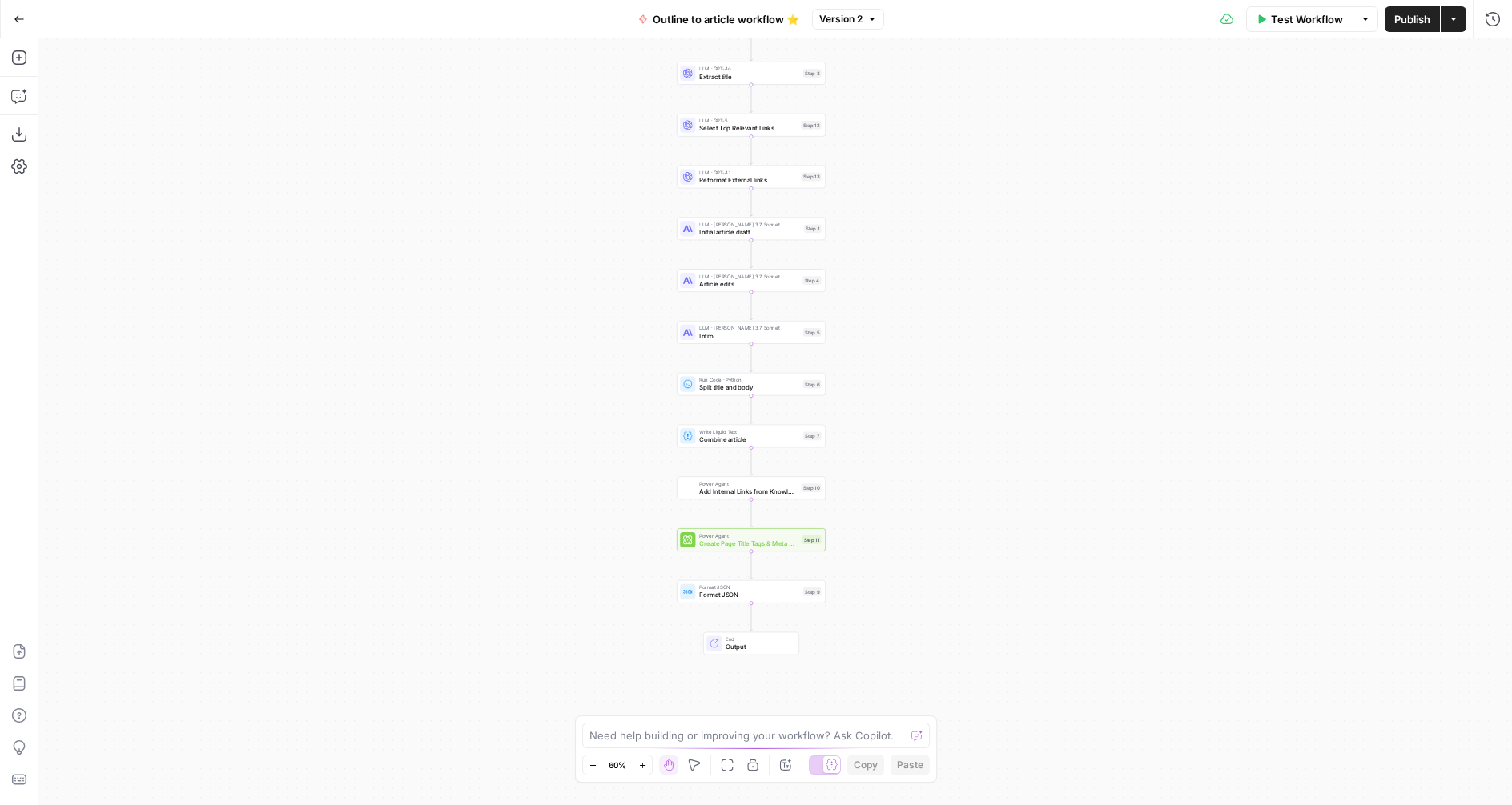
drag, startPoint x: 1000, startPoint y: 479, endPoint x: 998, endPoint y: 452, distance: 27.1
click at [999, 451] on div "Workflow Set Inputs Inputs Google Search Google Search Step 2 LLM · GPT-4o Extr…" at bounding box center [775, 422] width 1473 height 766
drag, startPoint x: 991, startPoint y: 399, endPoint x: 1005, endPoint y: 499, distance: 101.0
click at [1005, 499] on div "Workflow Set Inputs Inputs Google Search Google Search Step 2 LLM · GPT-4o Extr…" at bounding box center [775, 422] width 1473 height 766
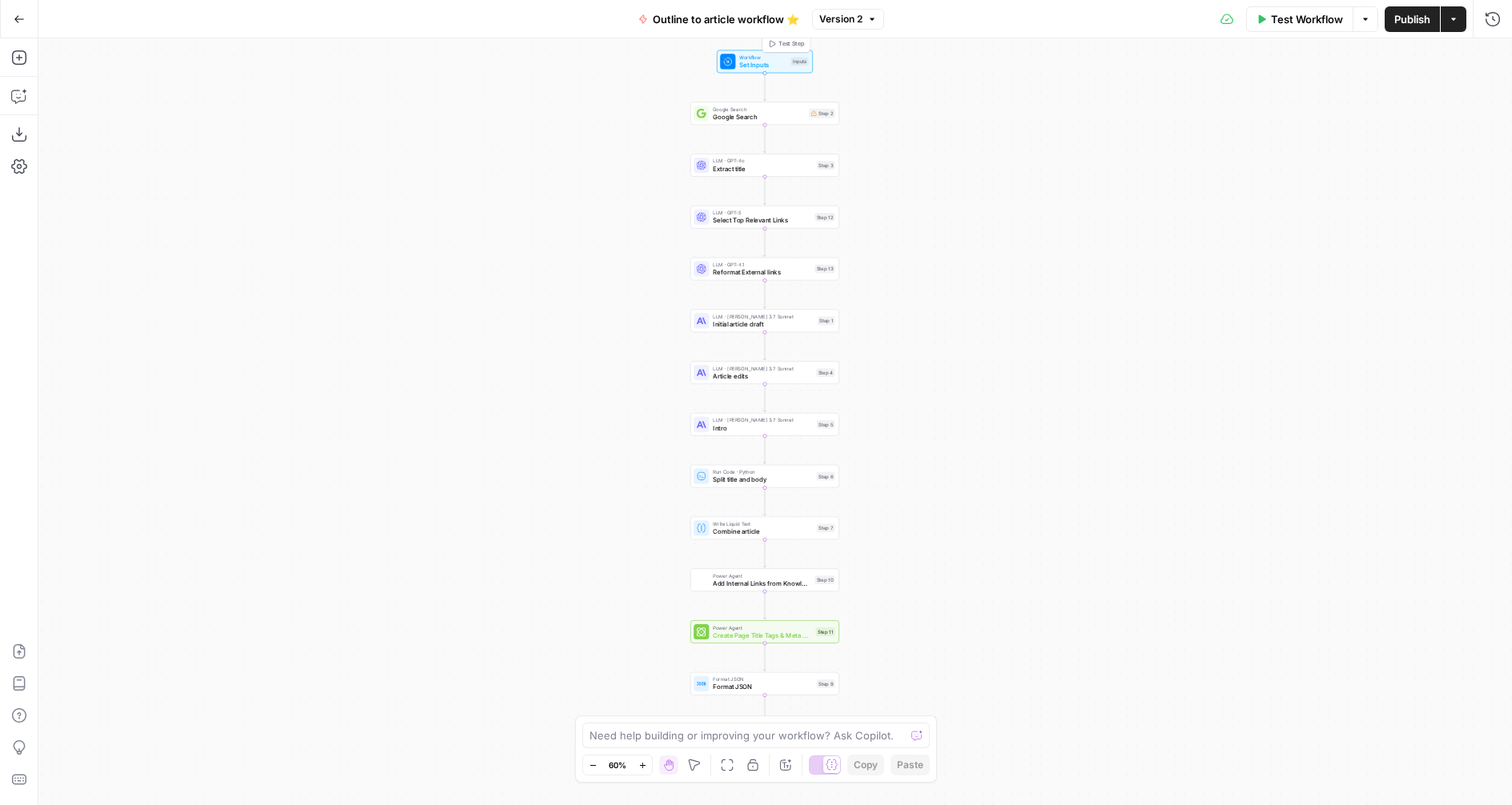
click at [767, 60] on span "Set Inputs" at bounding box center [763, 65] width 47 height 10
click span "Google Search"
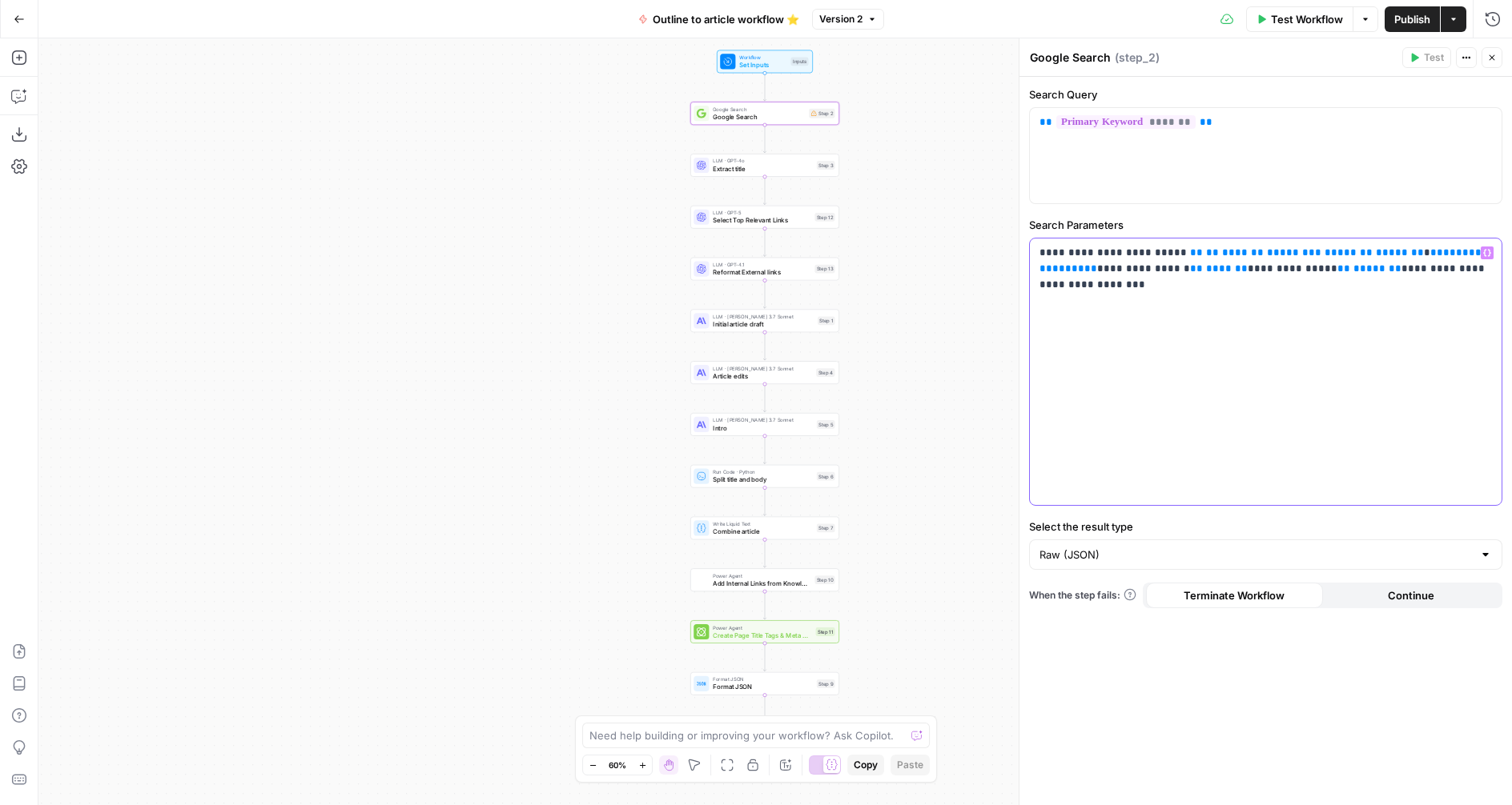
drag, startPoint x: 1437, startPoint y: 253, endPoint x: 1153, endPoint y: 258, distance: 284.0
click p "**********"
drag, startPoint x: 1266, startPoint y: 270, endPoint x: 1099, endPoint y: 257, distance: 167.5
click p "**********"
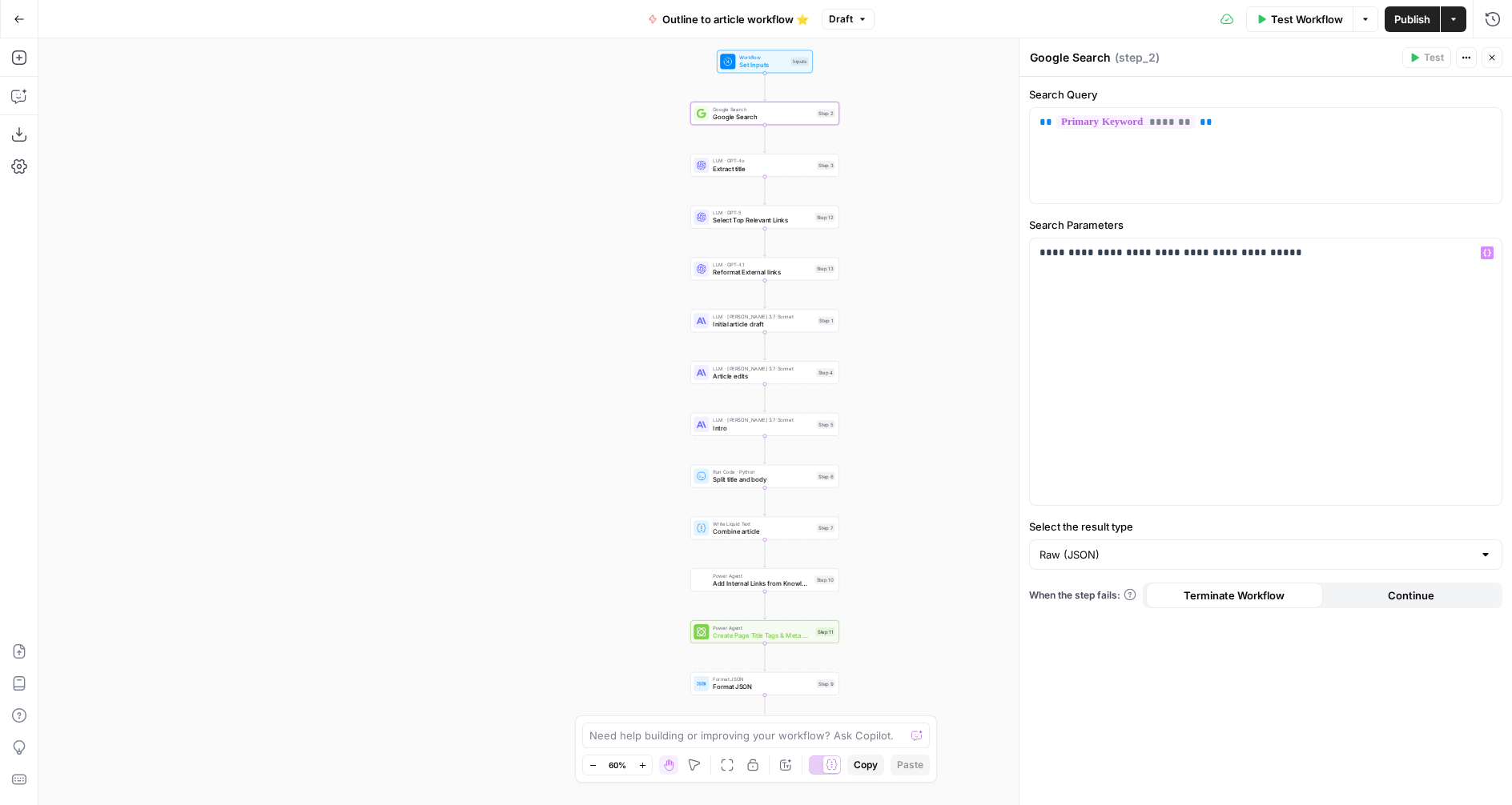
click span "Publish"
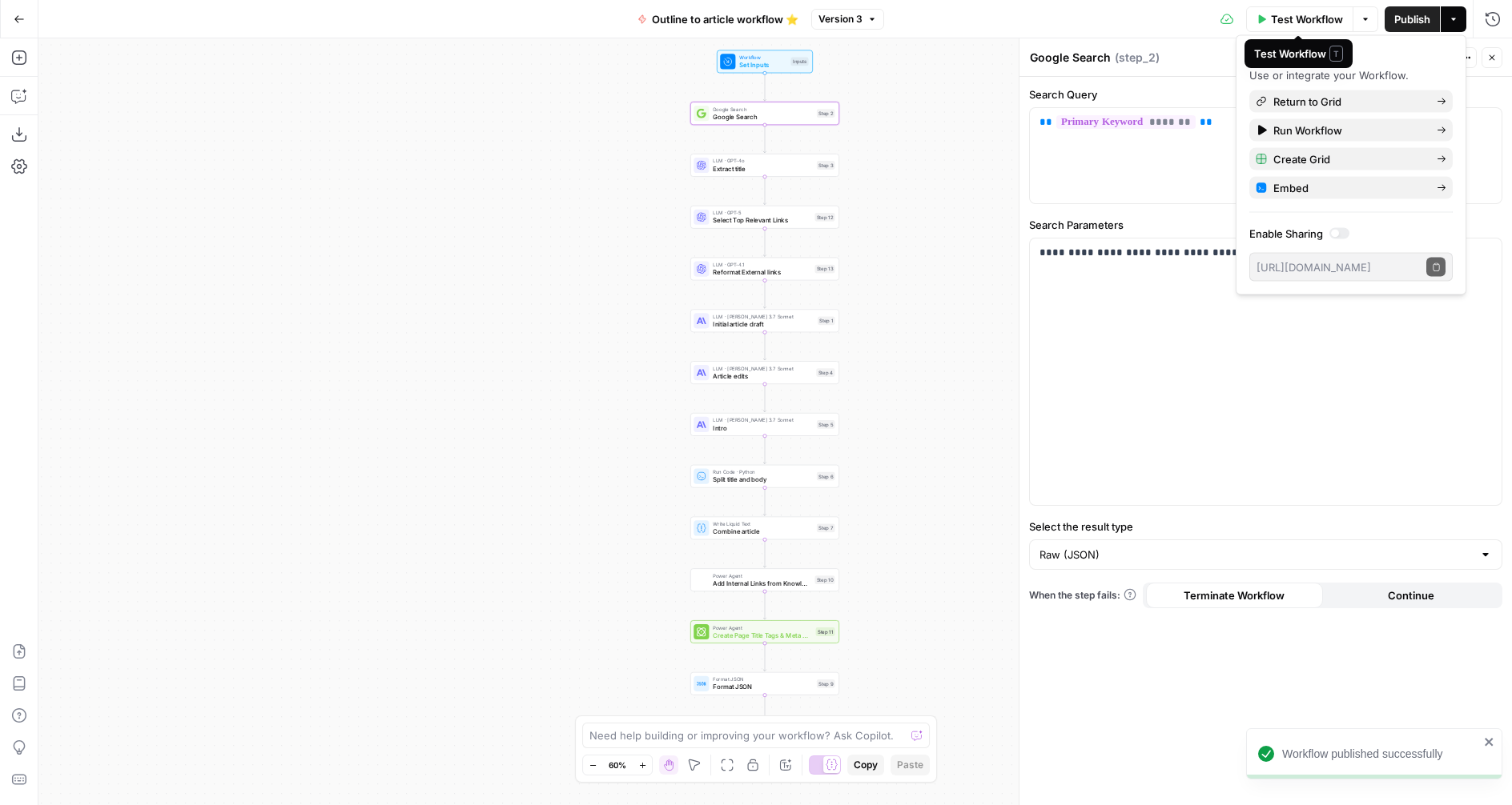
click button "Test Workflow"
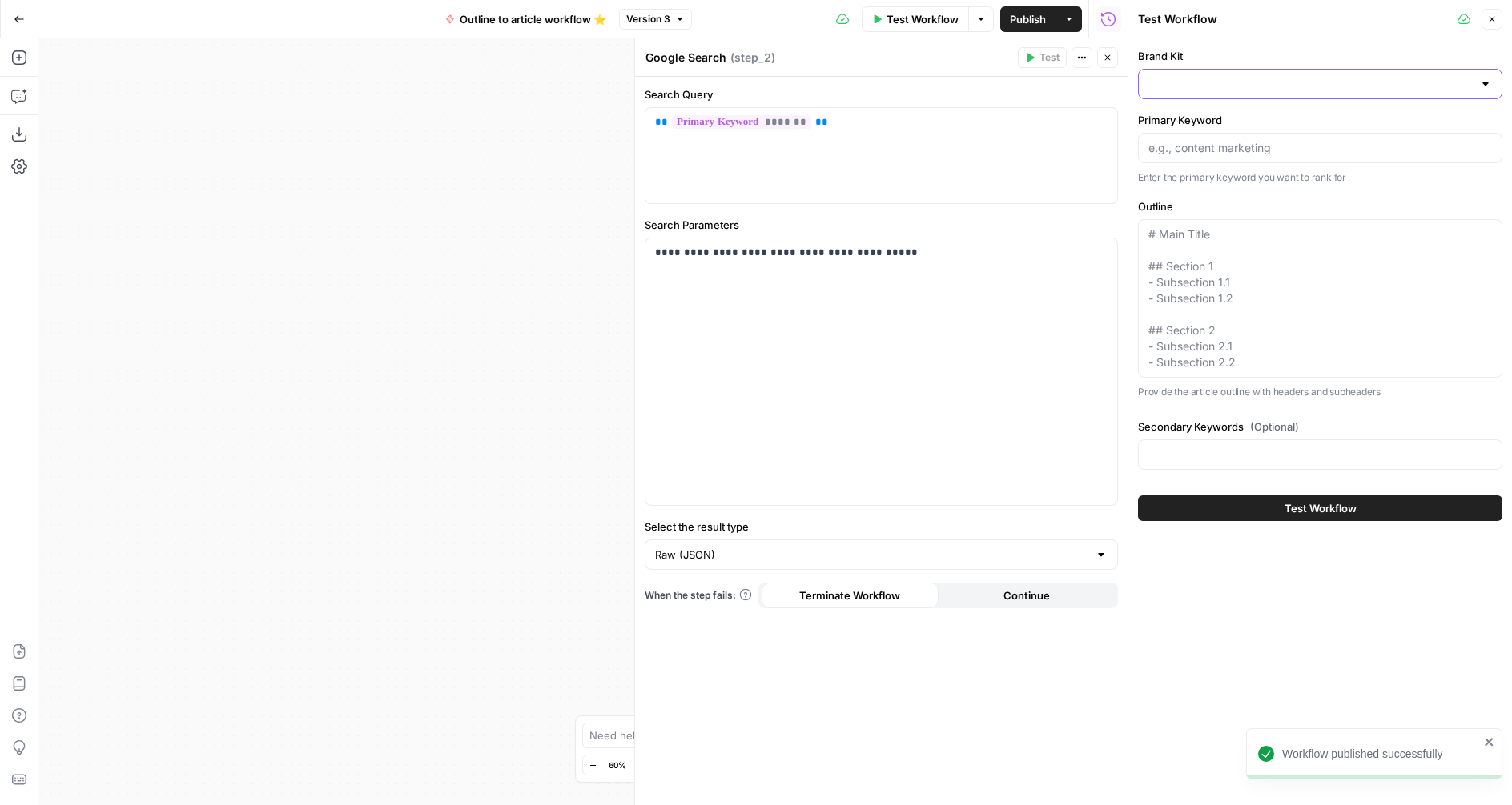
click input "Brand Kit"
click span "Portless"
type input "Portless"
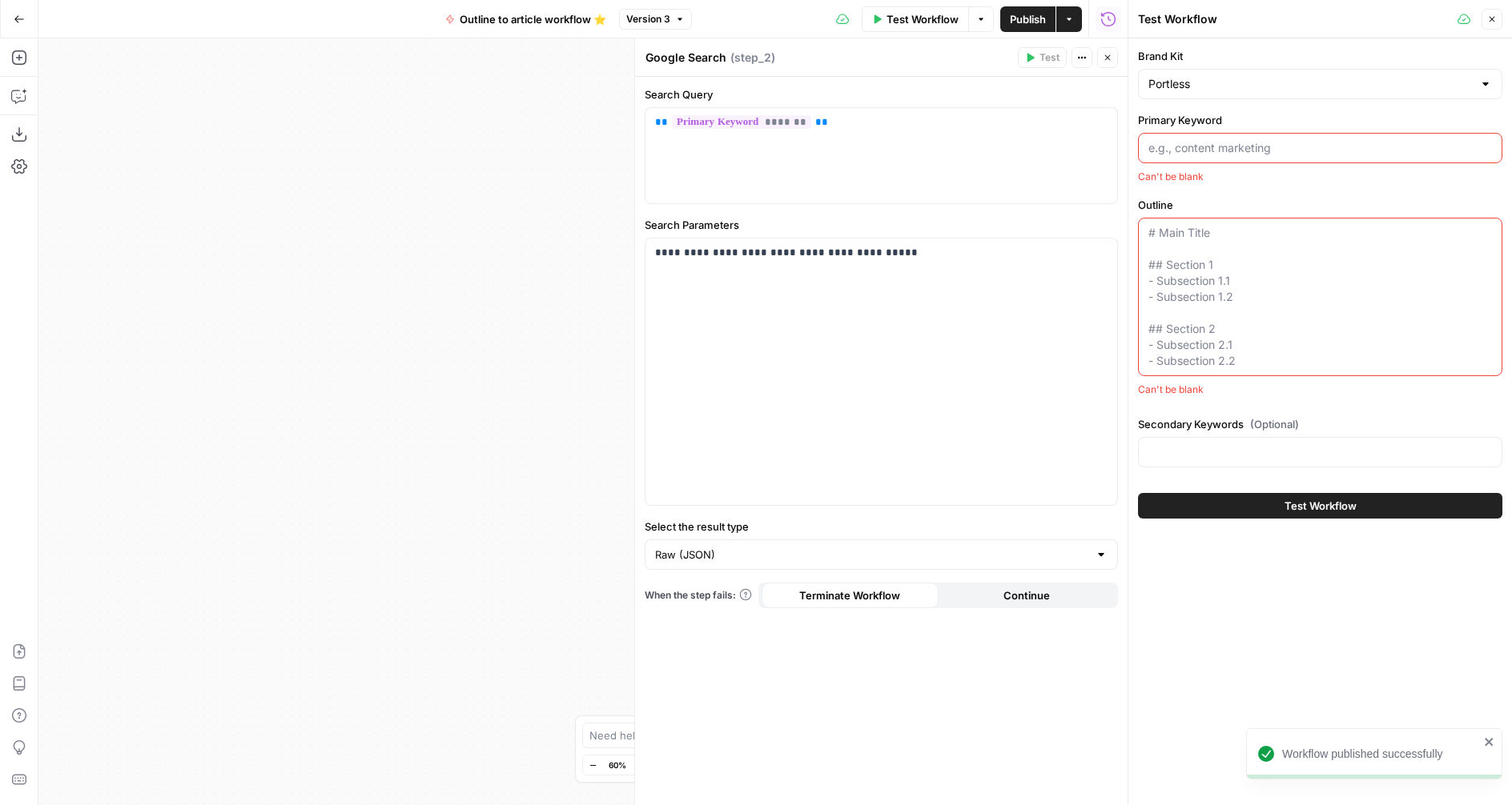
click input "Primary Keyword"
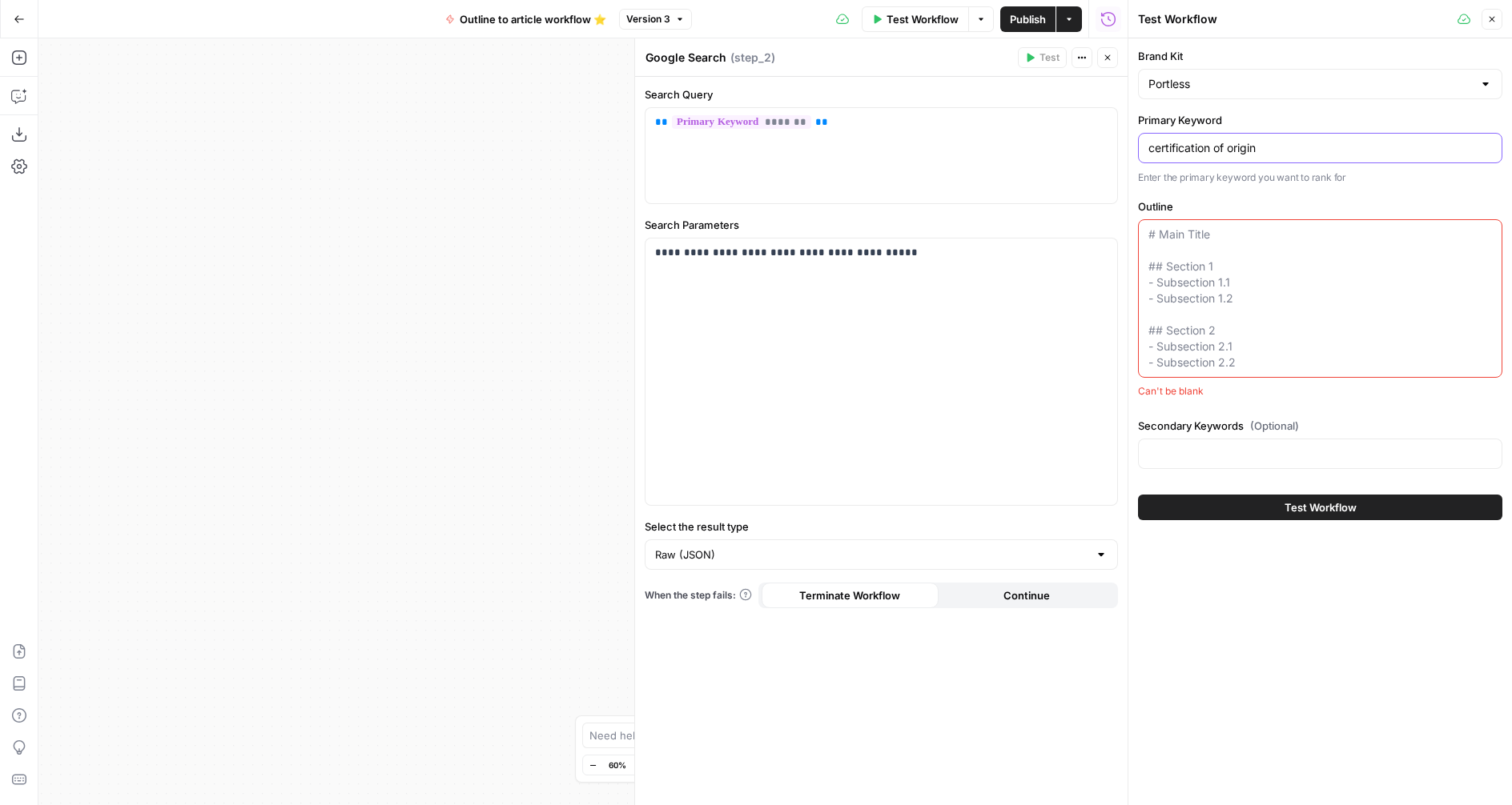
type input "certification of origin"
click textarea "Outline"
click input "certification of origin"
click p "Enter the primary keyword you want to rank for"
click textarea "Outline"
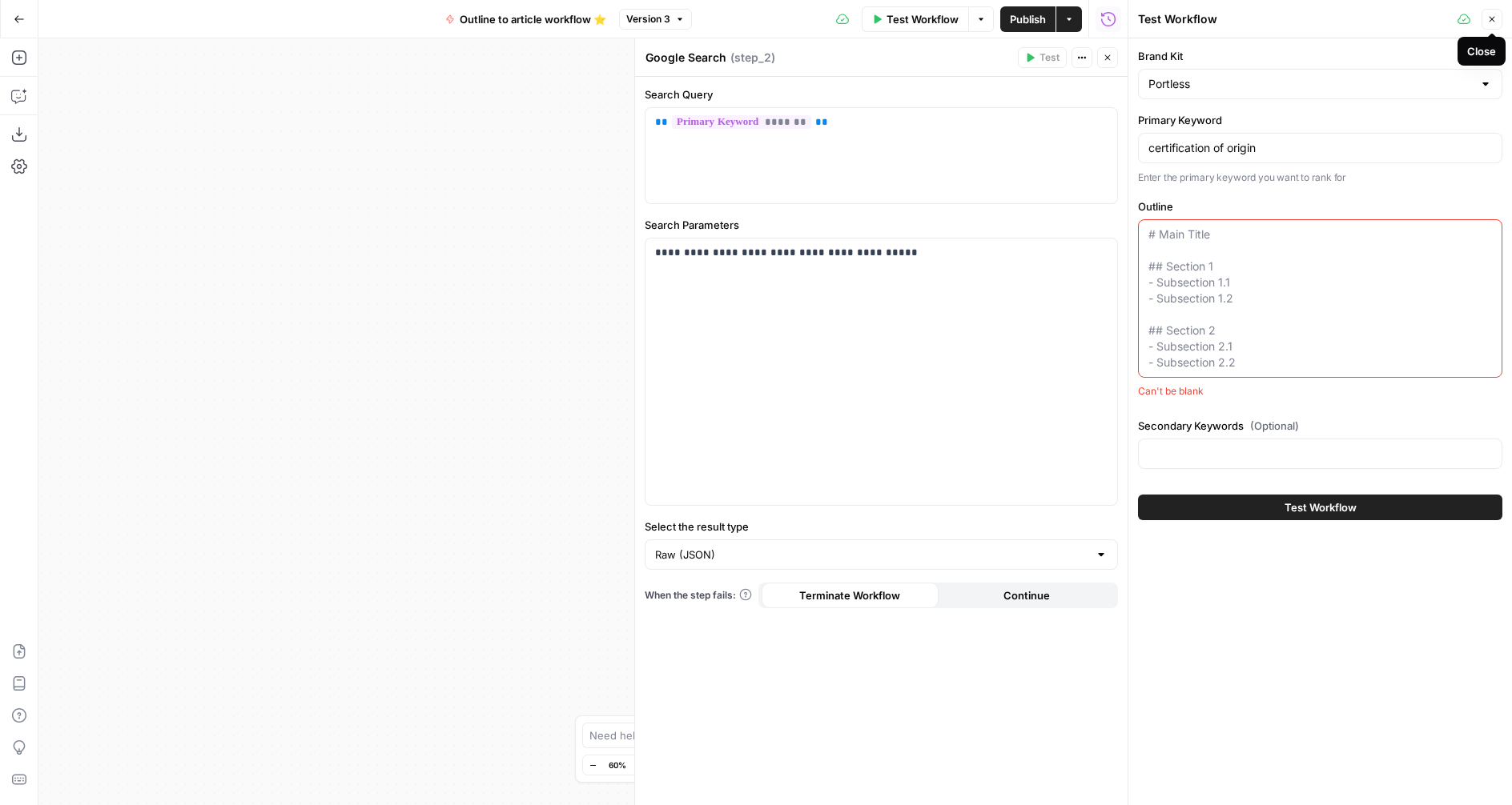
click icon "button"
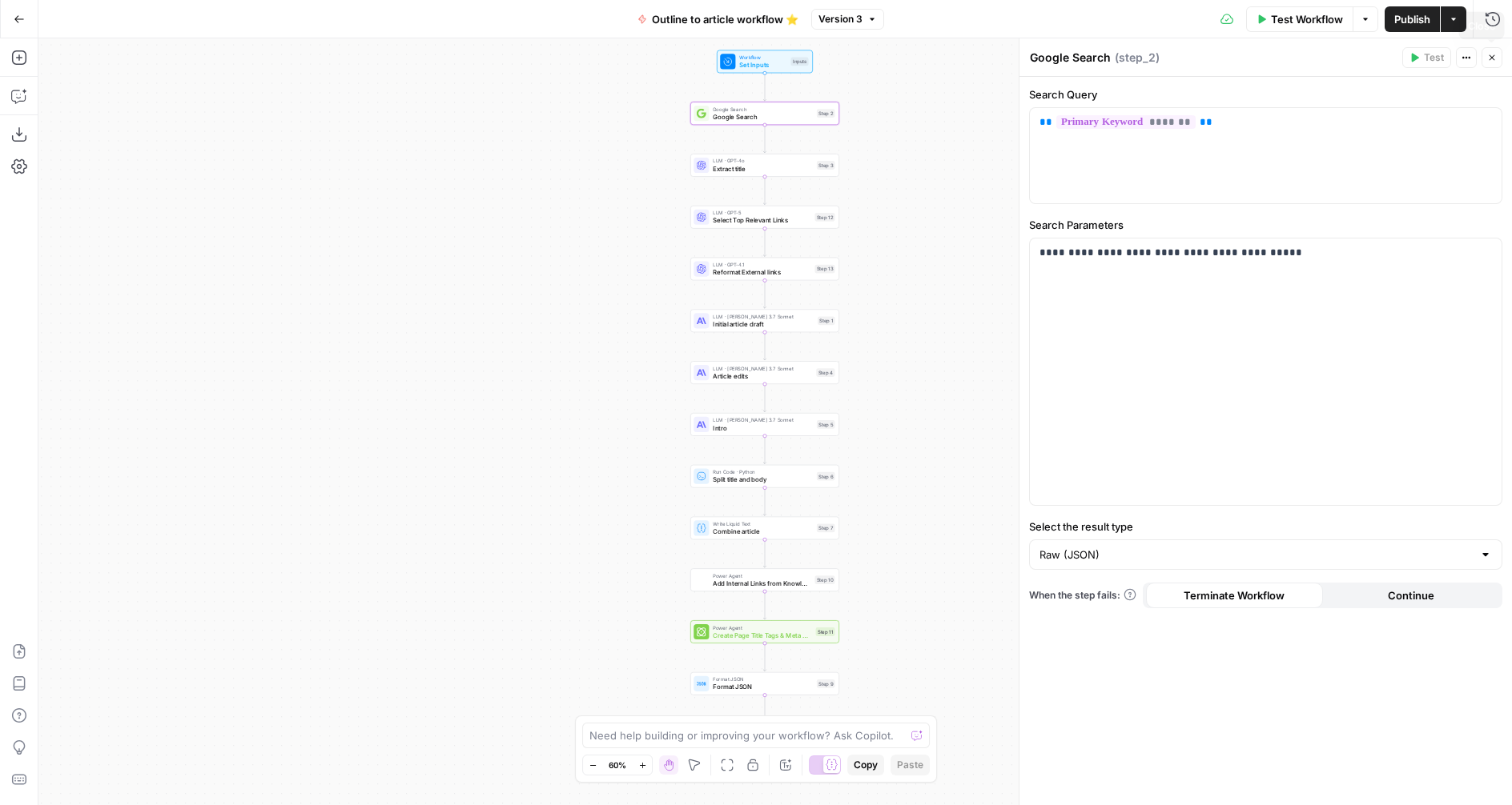
click button "Close"
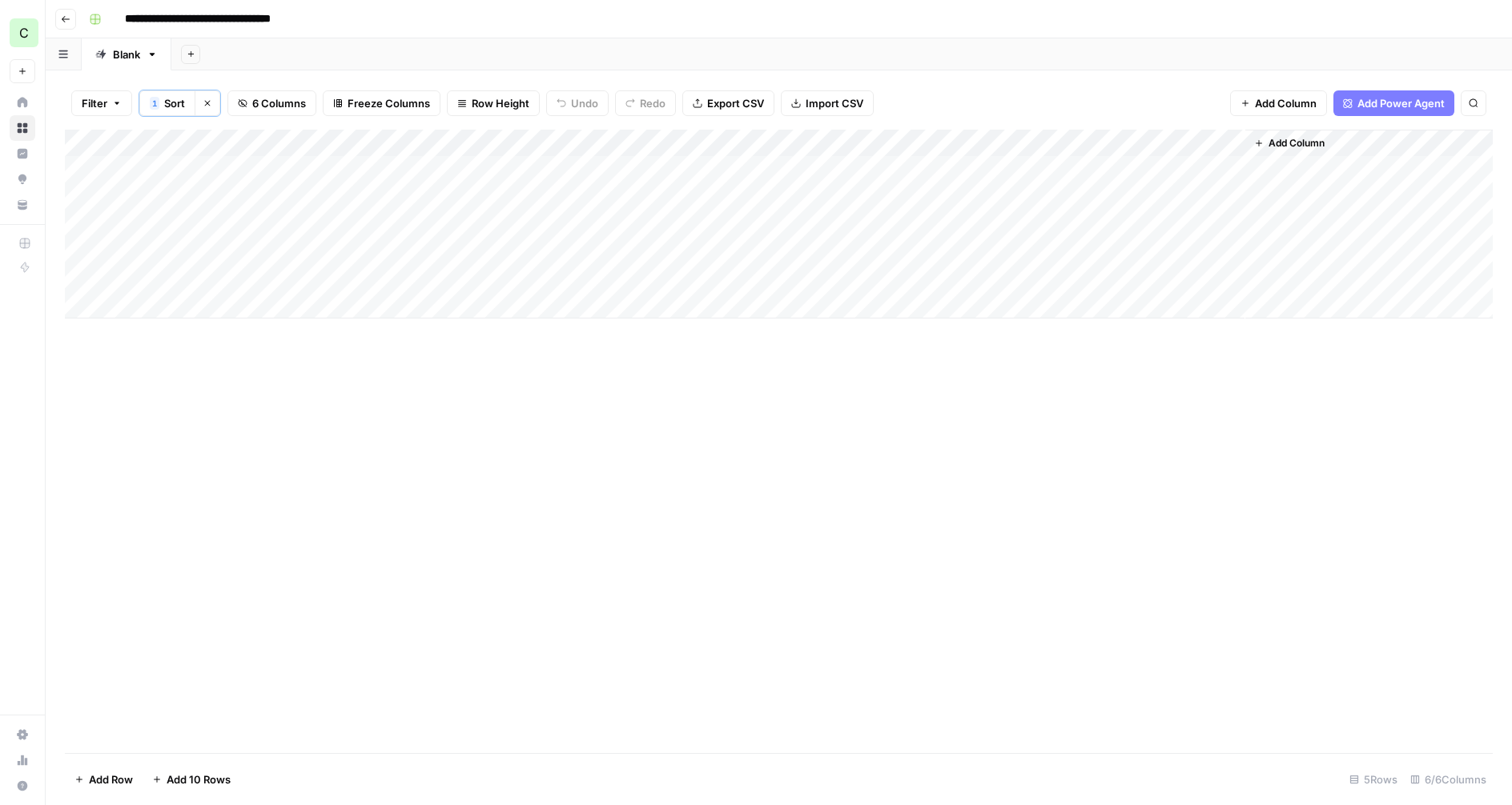
click at [1150, 169] on div "Add Column" at bounding box center [779, 223] width 1428 height 189
click at [1061, 167] on div "Add Column" at bounding box center [779, 223] width 1428 height 189
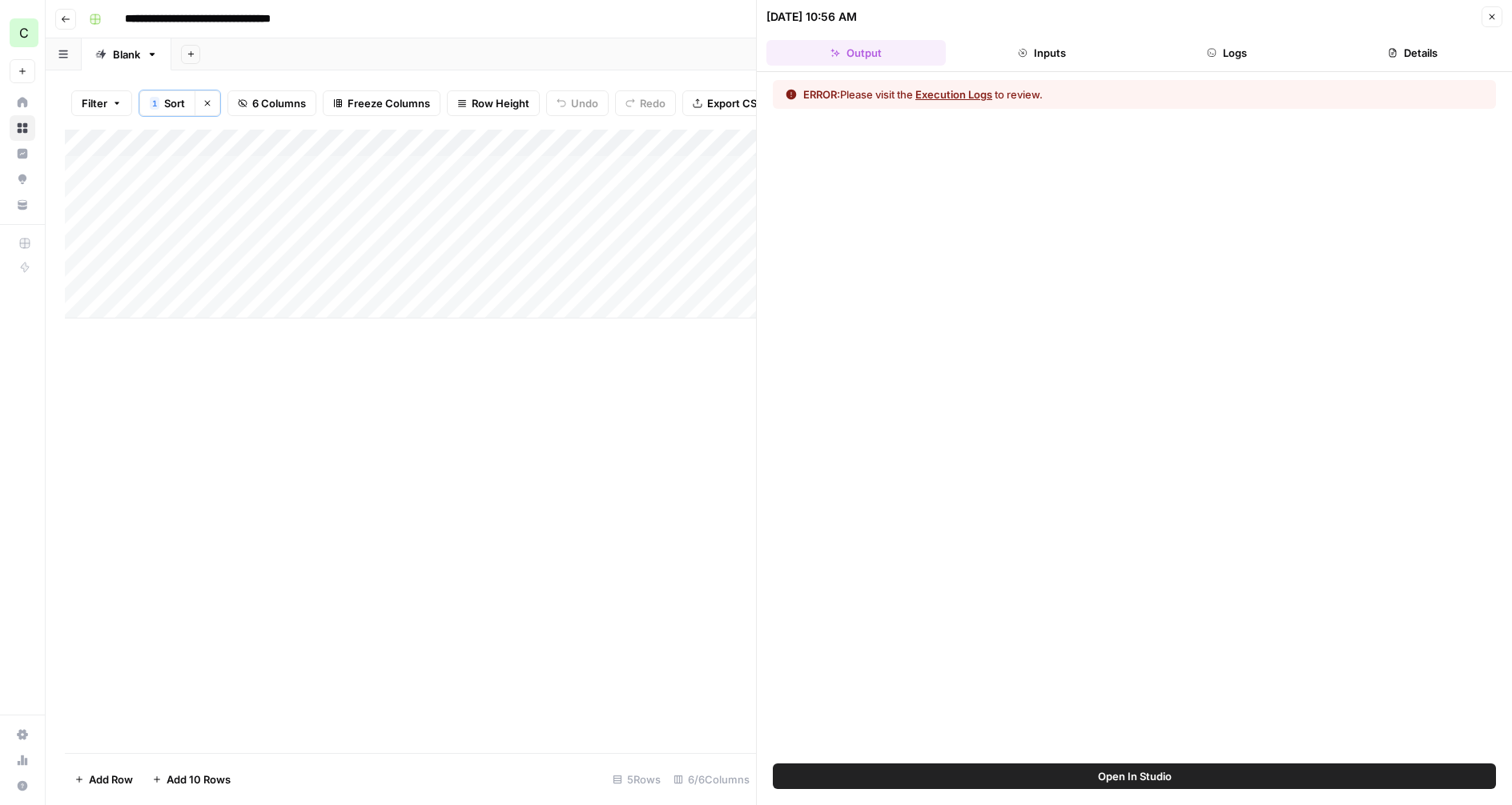
click at [1497, 9] on button "Close" at bounding box center [1492, 17] width 21 height 21
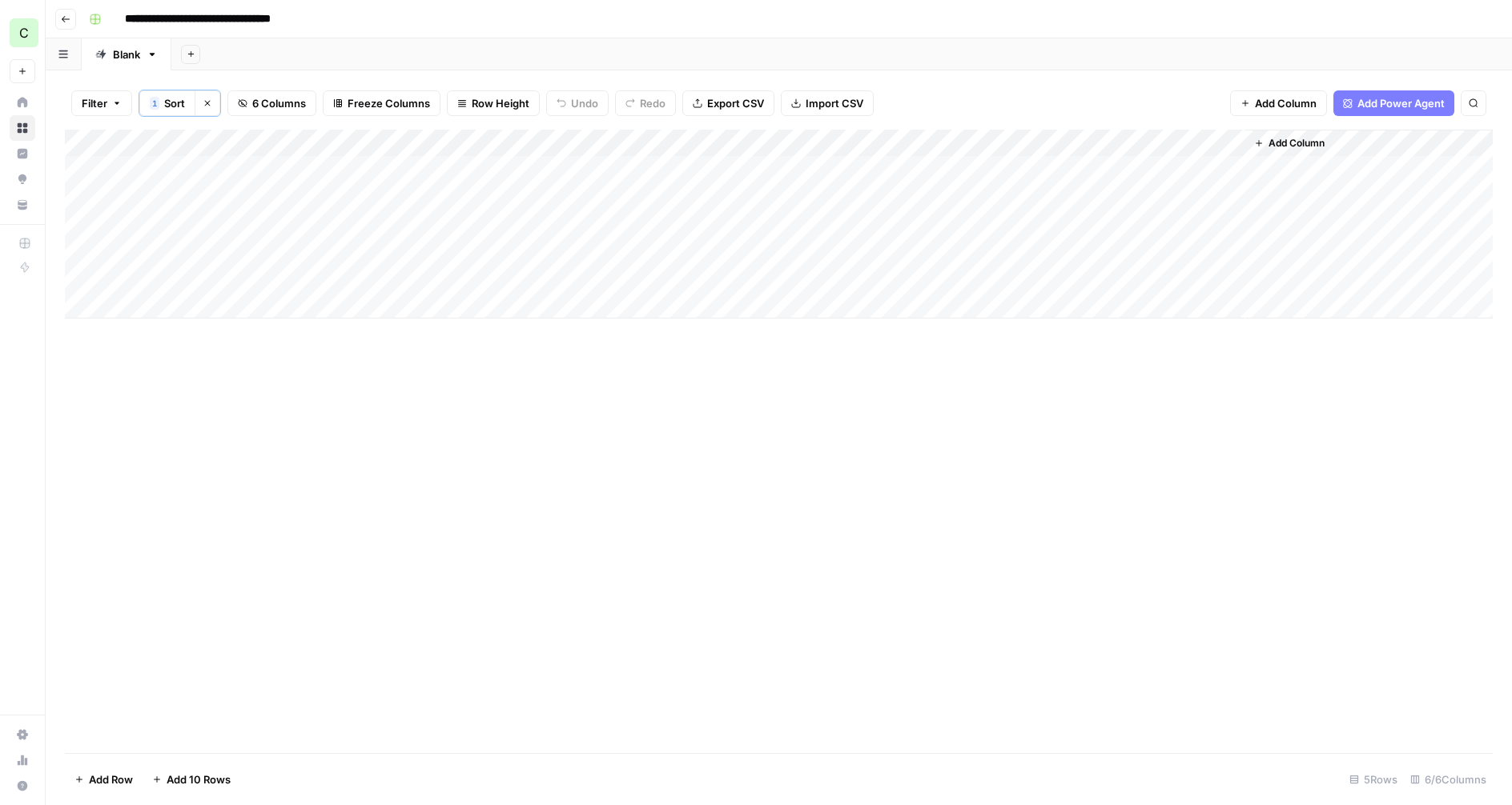
click at [747, 169] on div "Add Column" at bounding box center [779, 223] width 1428 height 189
click at [1087, 165] on div "Add Column" at bounding box center [779, 223] width 1428 height 189
click at [1230, 166] on div "Add Column" at bounding box center [779, 223] width 1428 height 189
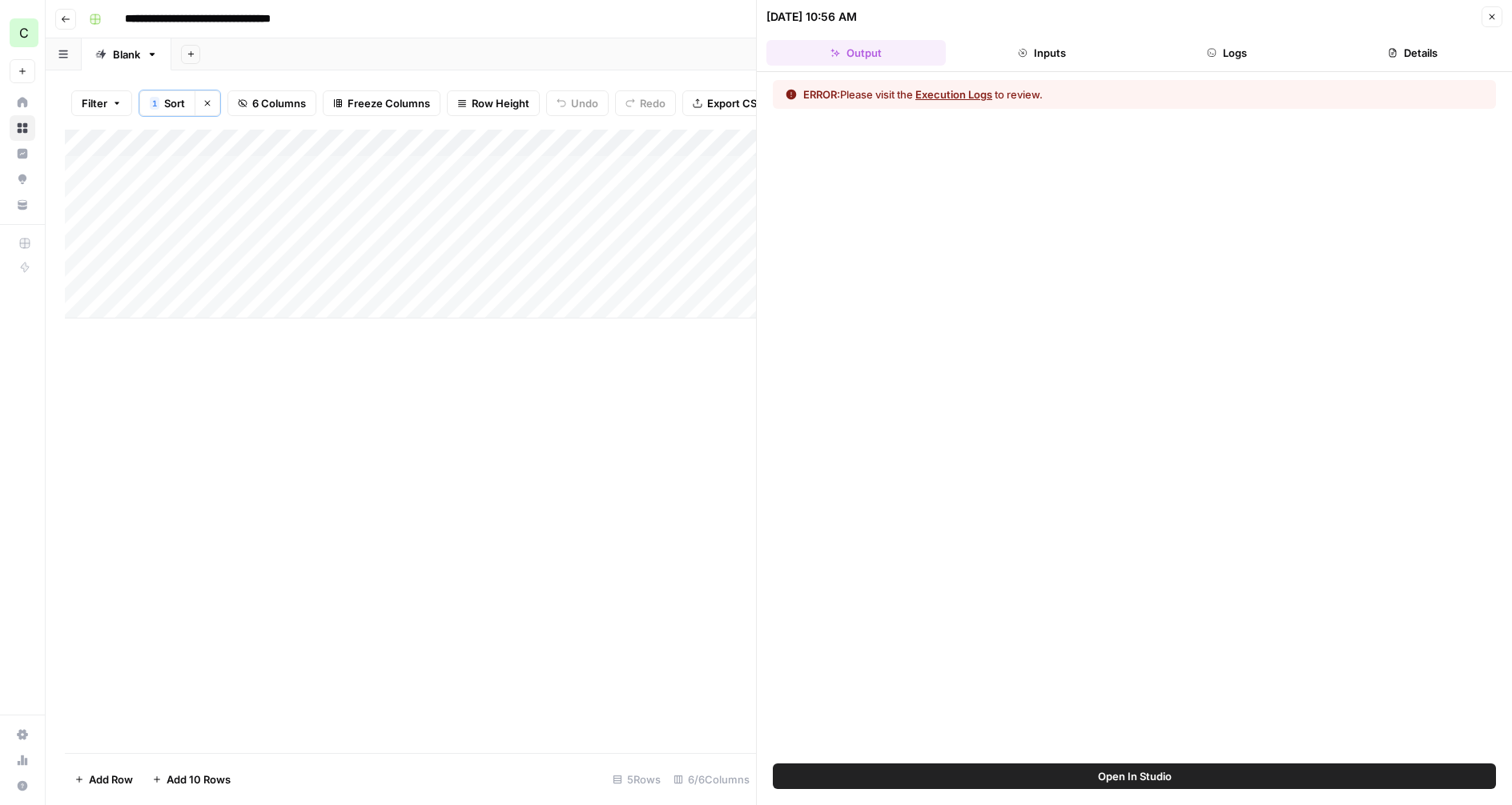
click at [975, 89] on button "Execution Logs" at bounding box center [954, 95] width 77 height 16
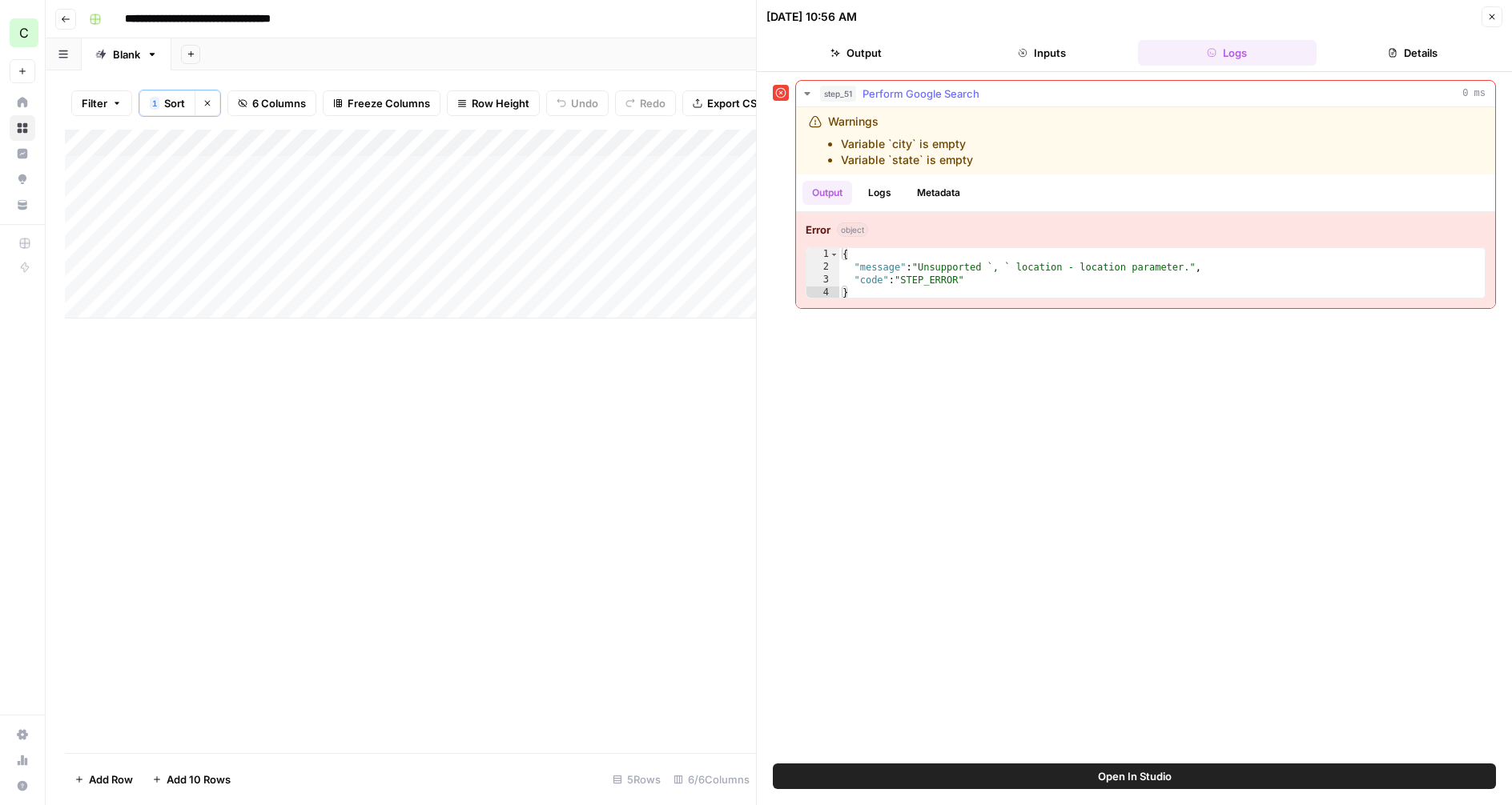
click at [901, 188] on button "Logs" at bounding box center [879, 193] width 43 height 24
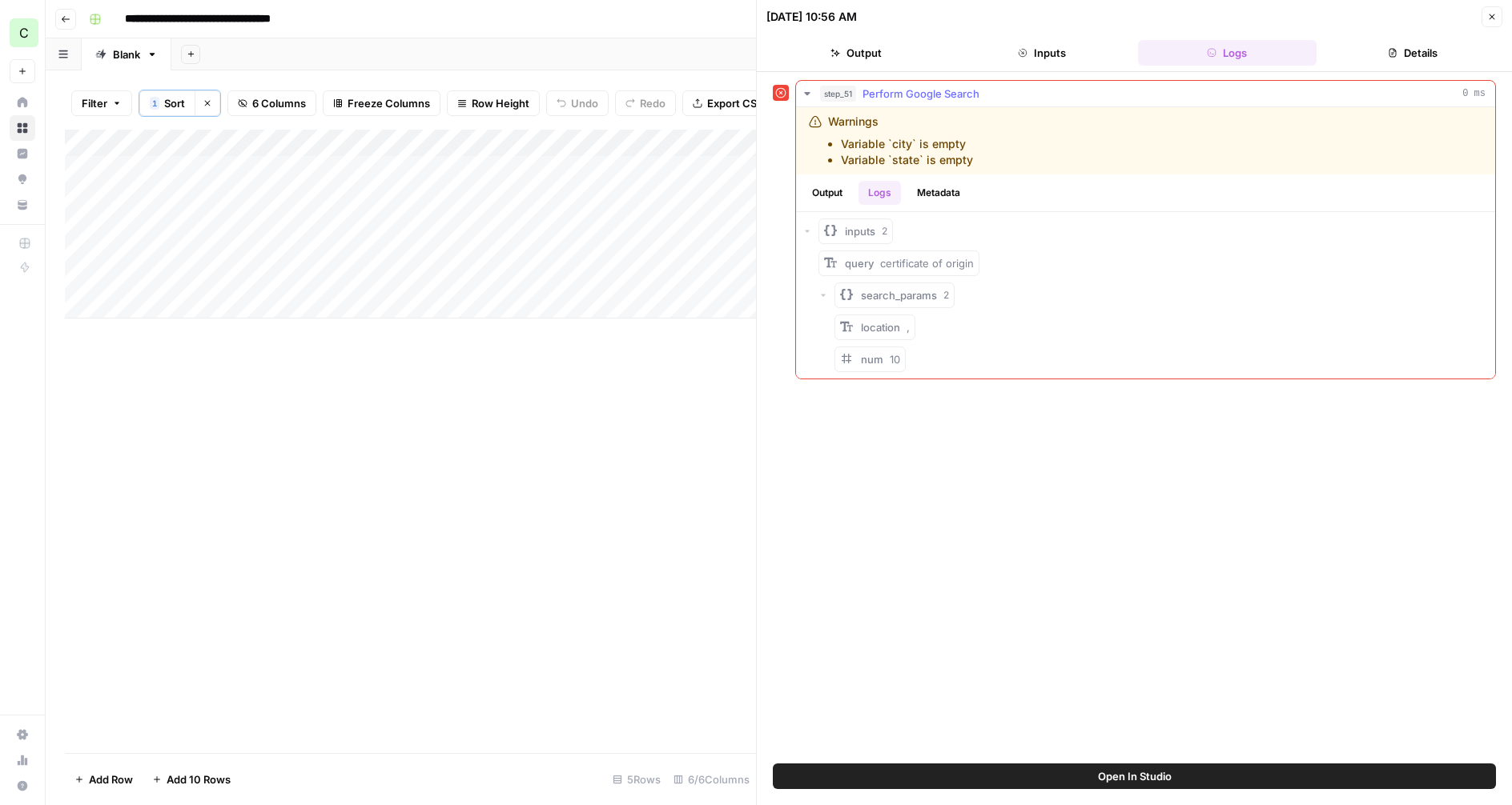
drag, startPoint x: 948, startPoint y: 190, endPoint x: 936, endPoint y: 188, distance: 12.2
click at [944, 190] on button "Metadata" at bounding box center [939, 193] width 63 height 24
click at [837, 190] on button "Output" at bounding box center [827, 193] width 50 height 24
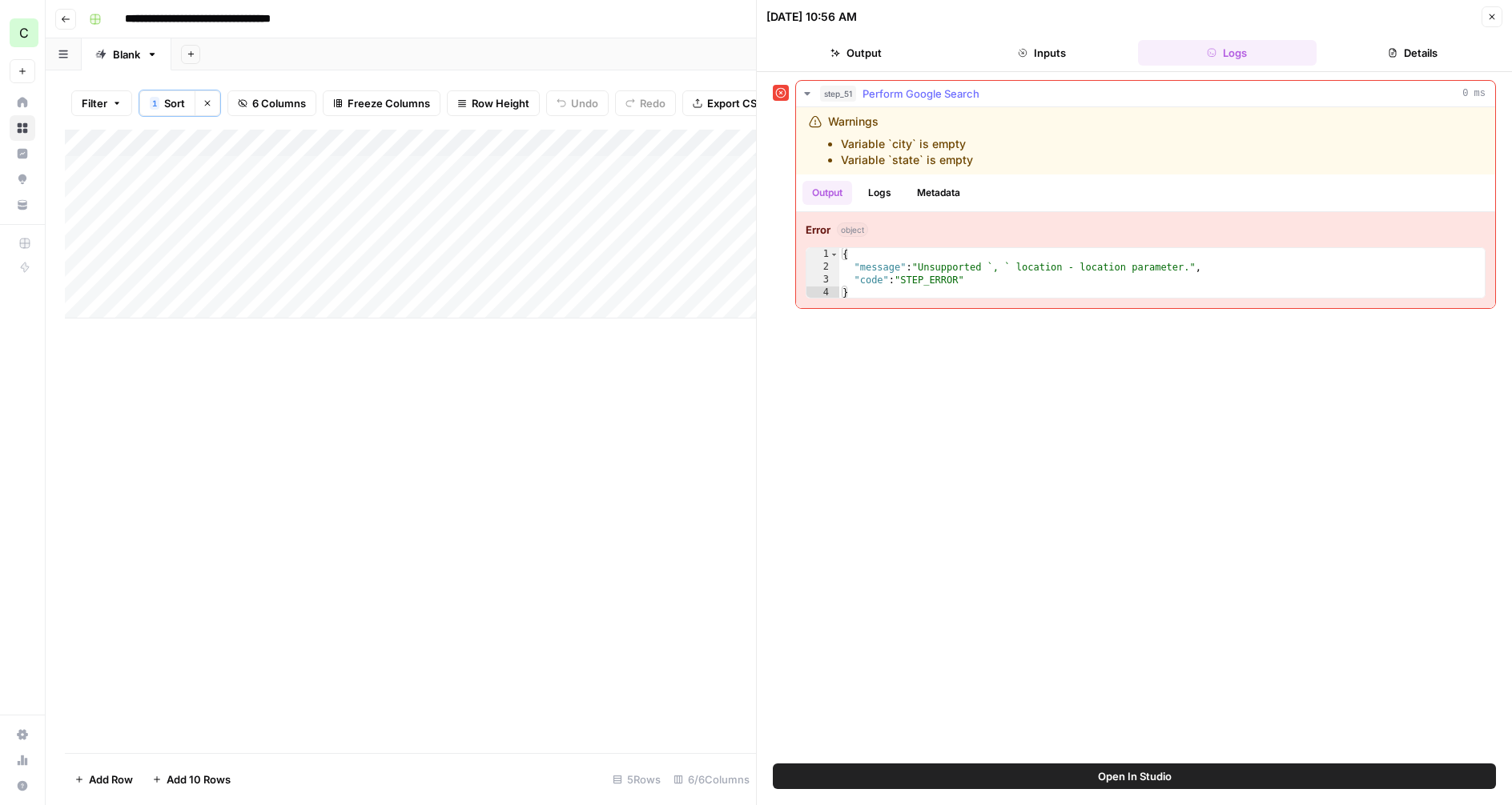
click at [877, 191] on button "Logs" at bounding box center [879, 193] width 43 height 24
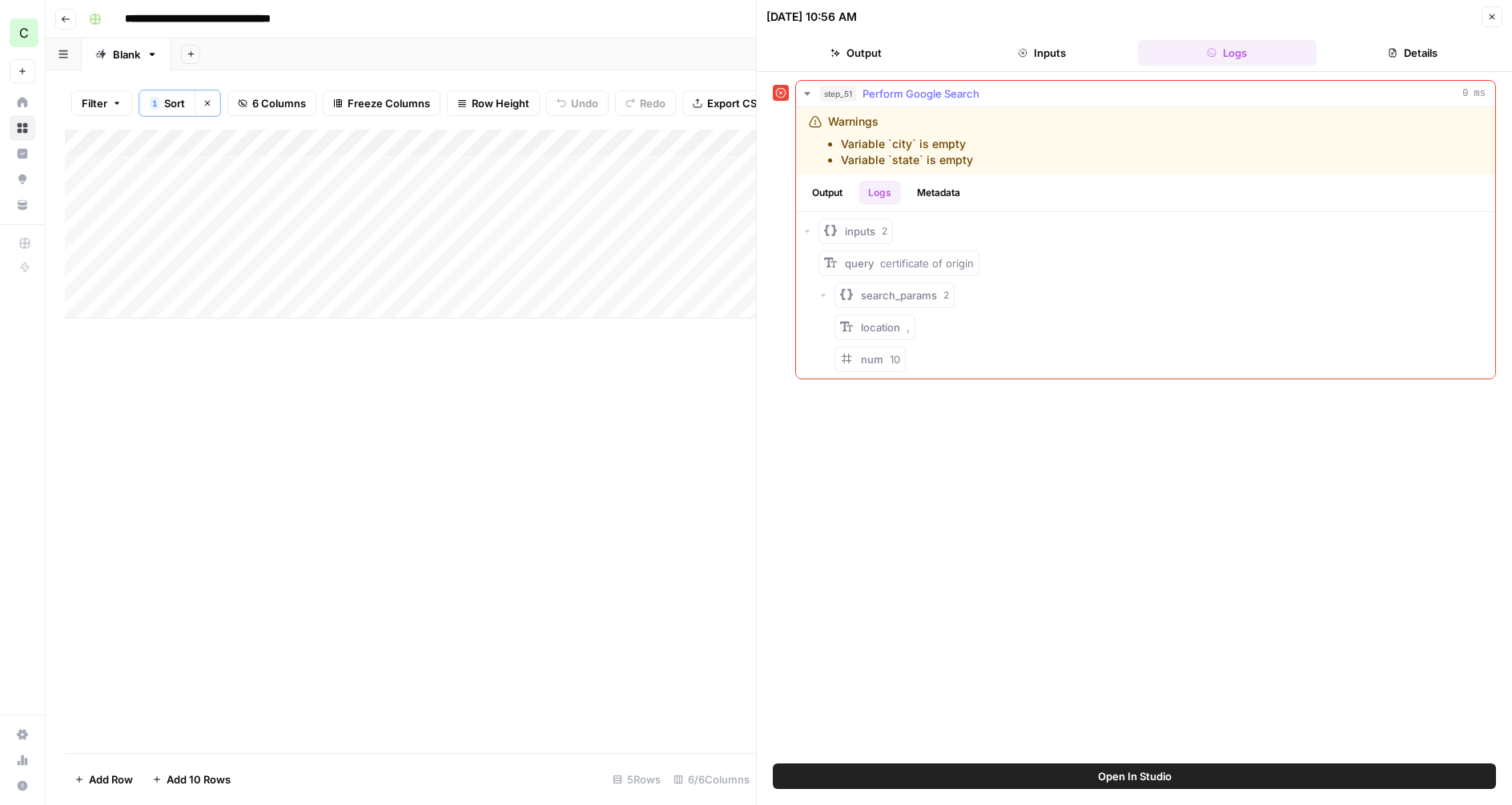
click at [815, 194] on button "Output" at bounding box center [827, 193] width 50 height 24
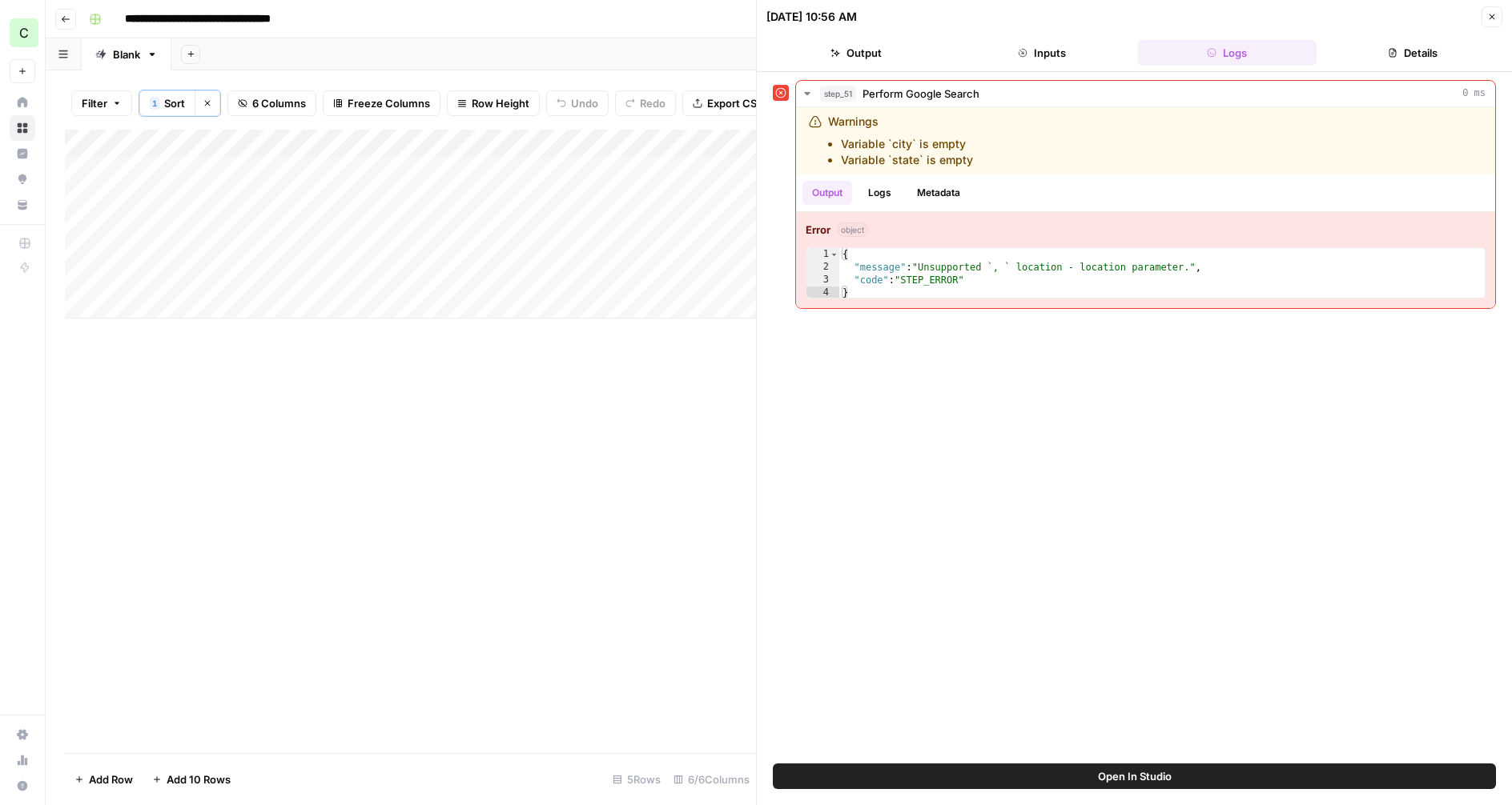
click at [1390, 49] on icon "button" at bounding box center [1393, 53] width 7 height 9
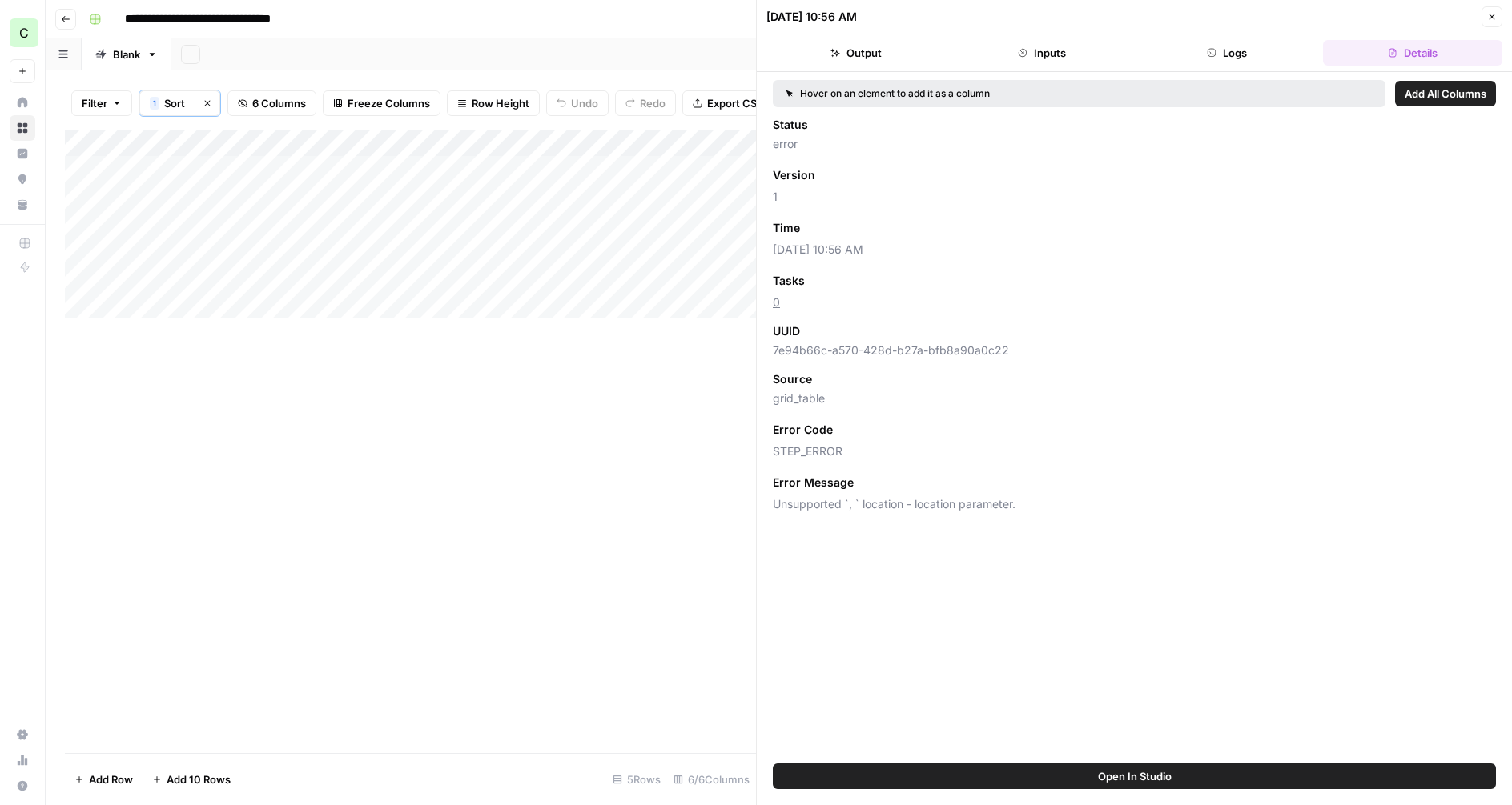
click at [932, 52] on button "Output" at bounding box center [855, 53] width 179 height 26
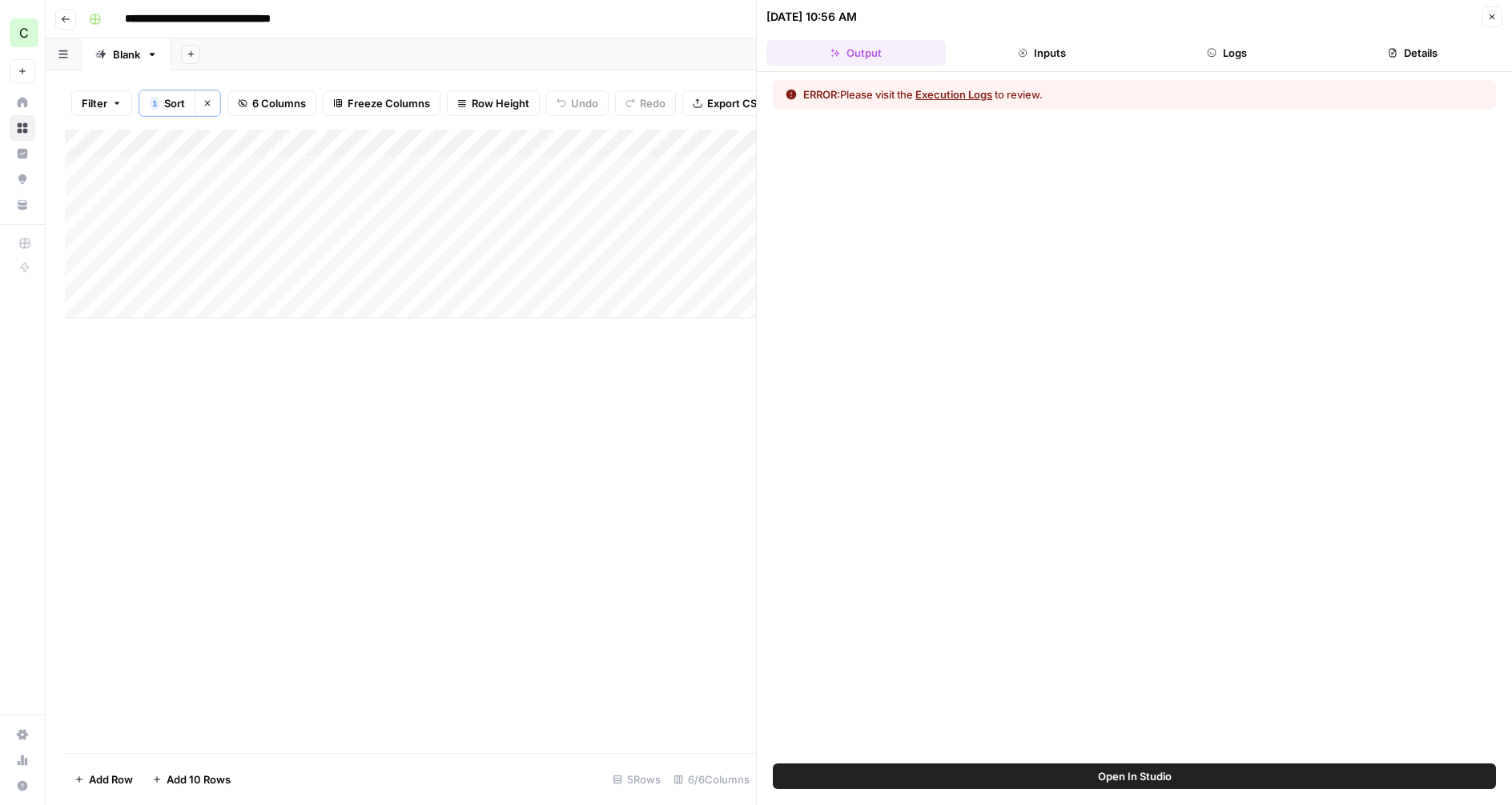
click at [1044, 57] on button "Inputs" at bounding box center [1042, 53] width 179 height 26
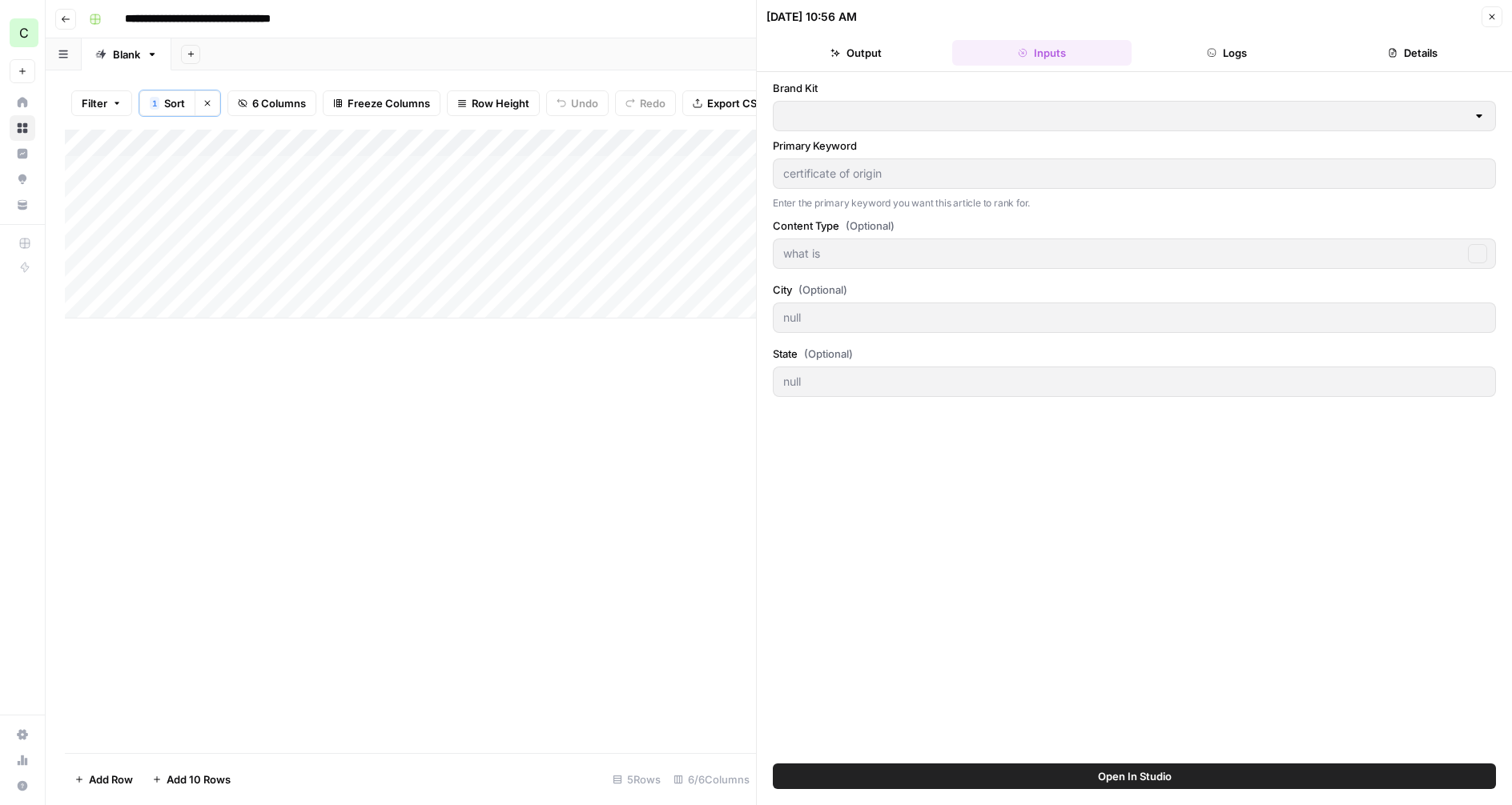
type input "Portless"
click at [1494, 15] on icon "button" at bounding box center [1492, 17] width 10 height 10
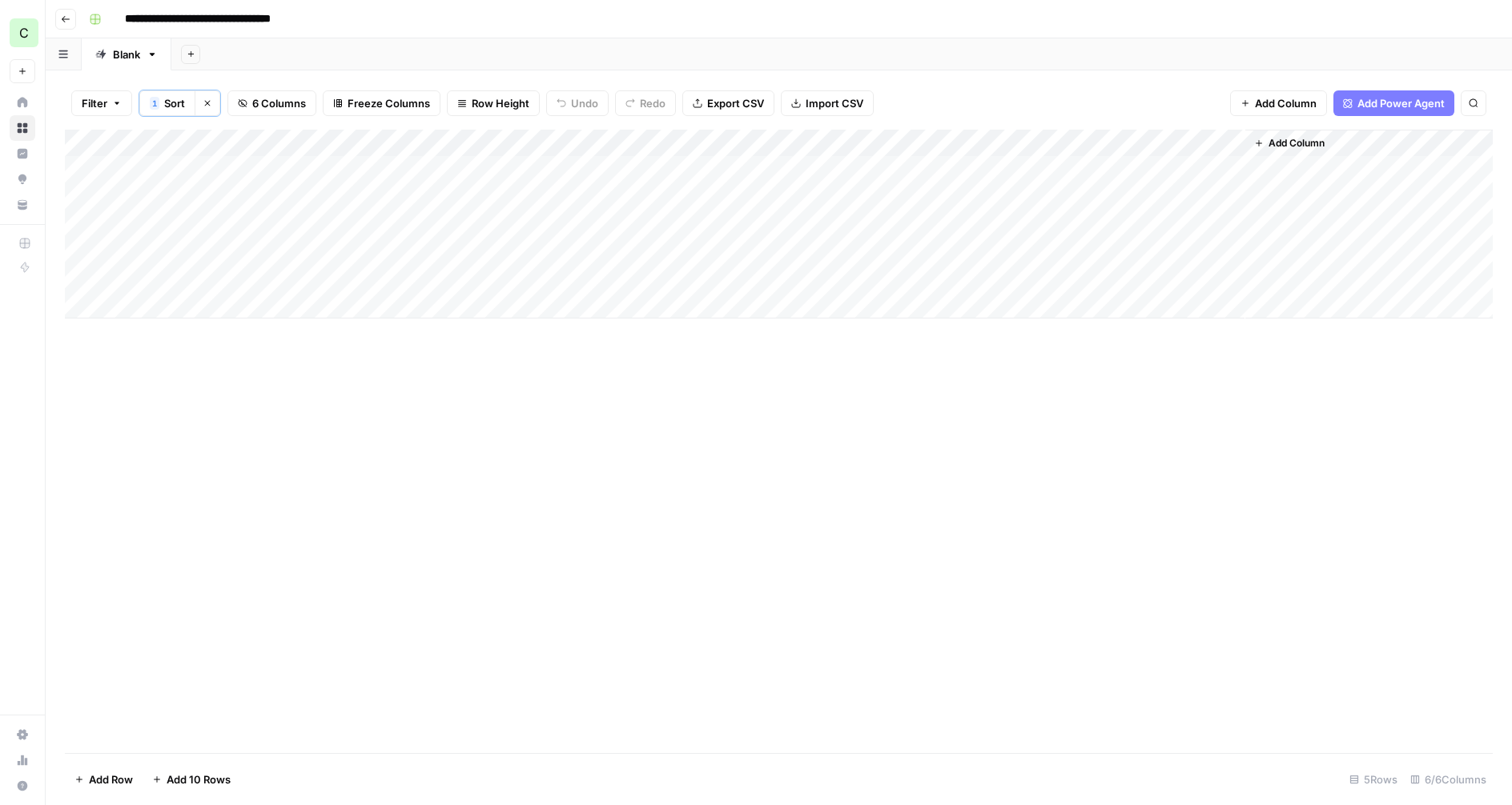
click at [1231, 142] on div "Add Column" at bounding box center [779, 223] width 1428 height 189
click at [1253, 179] on span "All Rows" at bounding box center [1288, 180] width 101 height 16
click at [1235, 141] on div "Add Column" at bounding box center [779, 223] width 1428 height 189
click at [1242, 179] on span "All Rows" at bounding box center [1288, 180] width 101 height 16
click at [1226, 411] on div "Add Column" at bounding box center [779, 441] width 1428 height 623
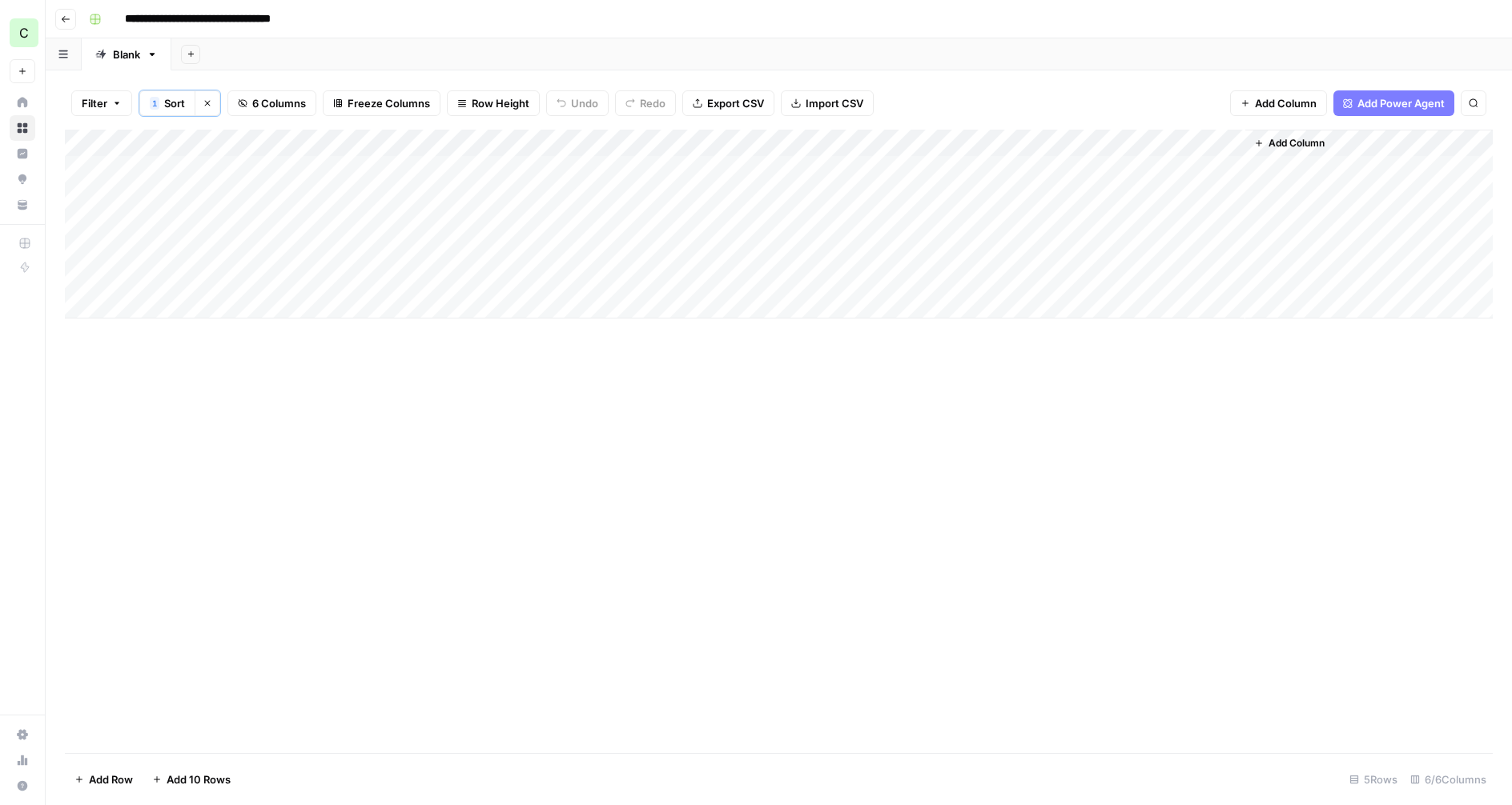
click at [383, 194] on div "Add Column" at bounding box center [779, 223] width 1428 height 189
click at [687, 200] on div "Add Column" at bounding box center [779, 223] width 1428 height 189
type textarea "**********"
click at [956, 203] on div "Add Column" at bounding box center [779, 223] width 1428 height 189
click at [917, 309] on button "what is" at bounding box center [919, 317] width 47 height 19
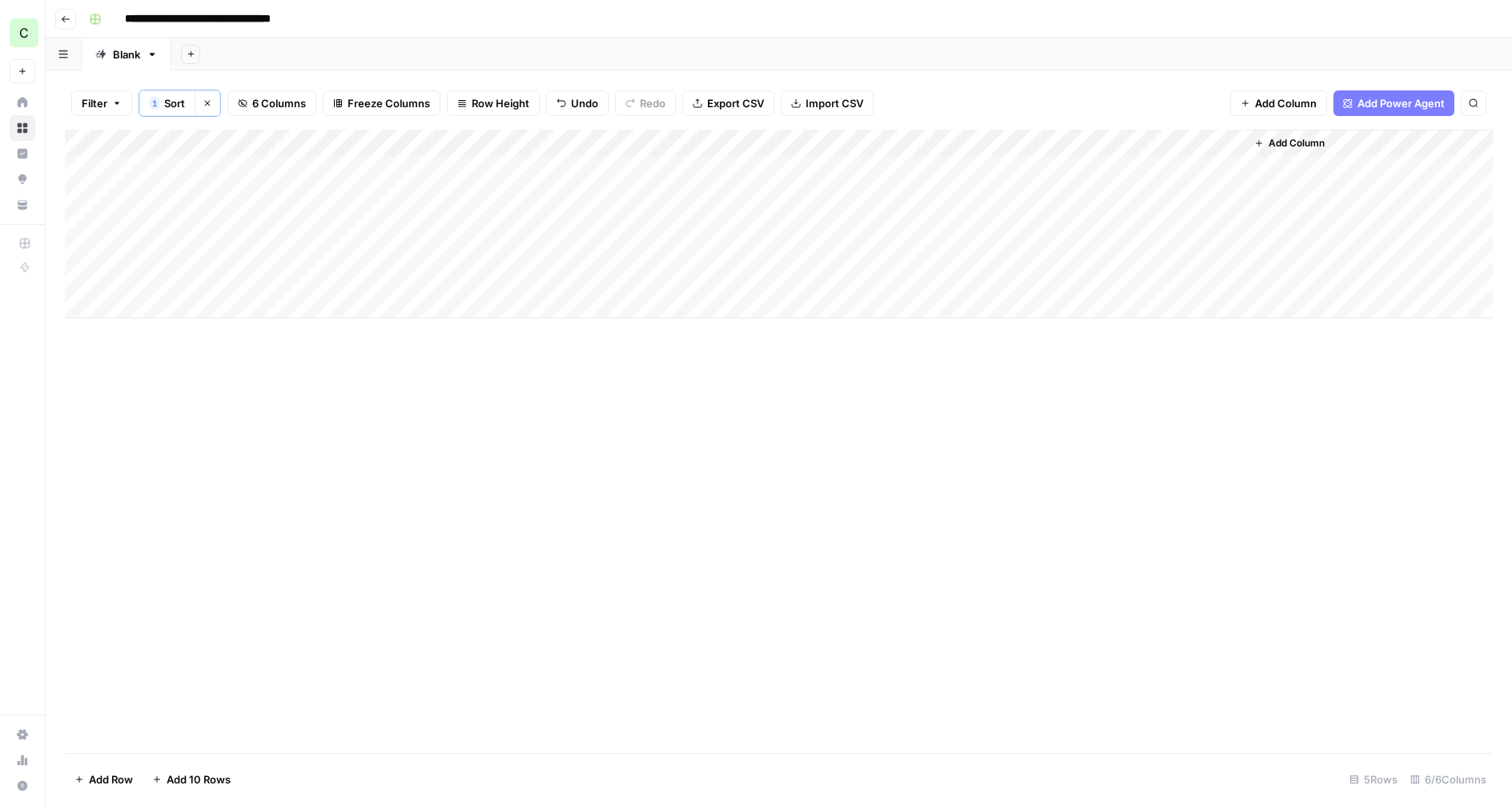
click at [542, 195] on div "Add Column" at bounding box center [779, 223] width 1428 height 189
click at [540, 203] on div "Add Column" at bounding box center [779, 223] width 1428 height 189
click at [542, 254] on button "Backlog" at bounding box center [547, 259] width 53 height 19
drag, startPoint x: 346, startPoint y: 202, endPoint x: 336, endPoint y: 188, distance: 17.2
click at [345, 201] on div "Add Column" at bounding box center [779, 223] width 1428 height 189
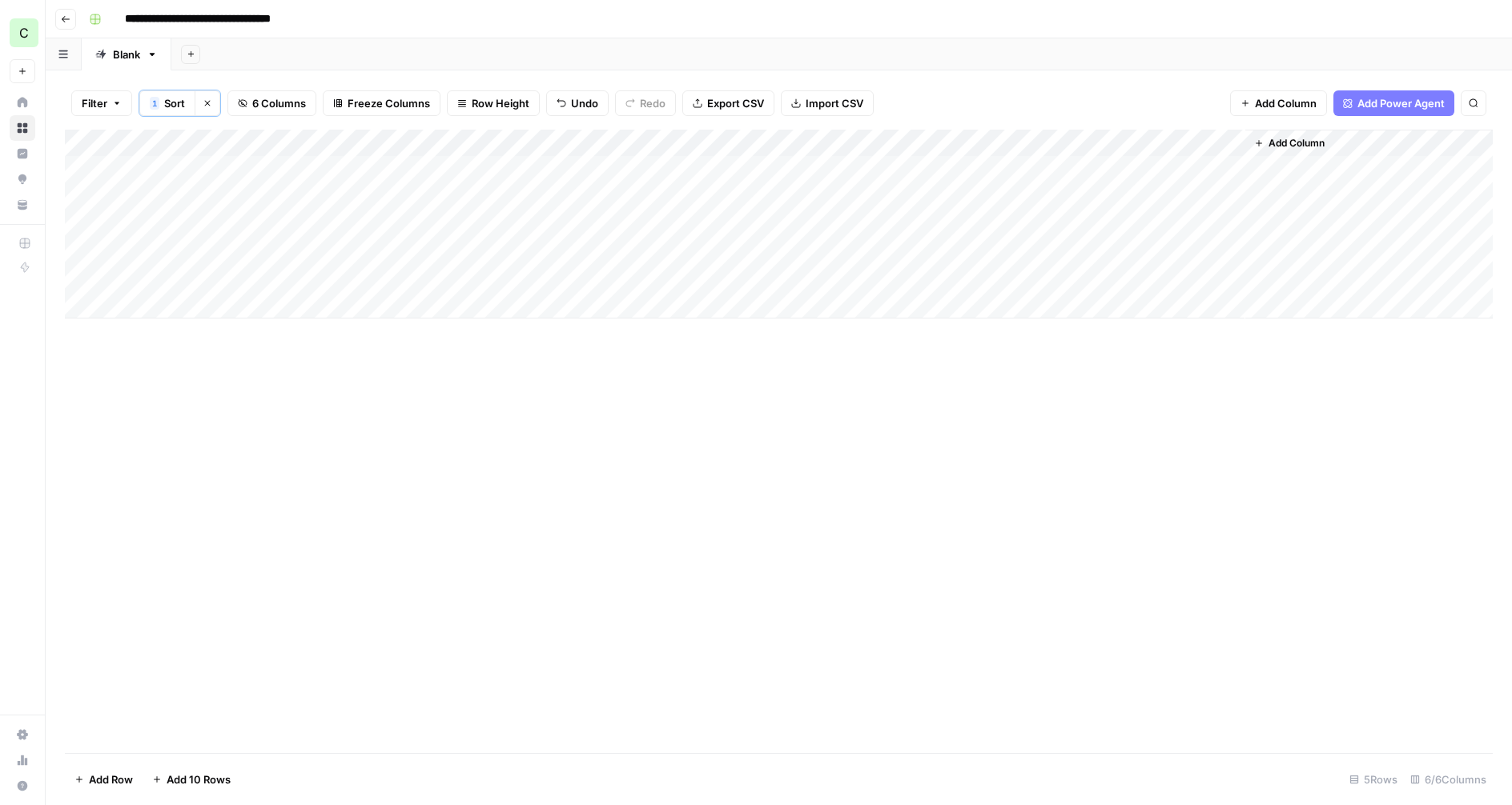
click at [331, 170] on div "Add Column" at bounding box center [779, 223] width 1428 height 189
click at [327, 197] on div "Add Column" at bounding box center [779, 223] width 1428 height 189
click at [300, 176] on div "Add Column" at bounding box center [779, 223] width 1428 height 189
click at [299, 199] on div "Add Column" at bounding box center [779, 223] width 1428 height 189
click at [211, 191] on div "Add Column" at bounding box center [779, 223] width 1428 height 189
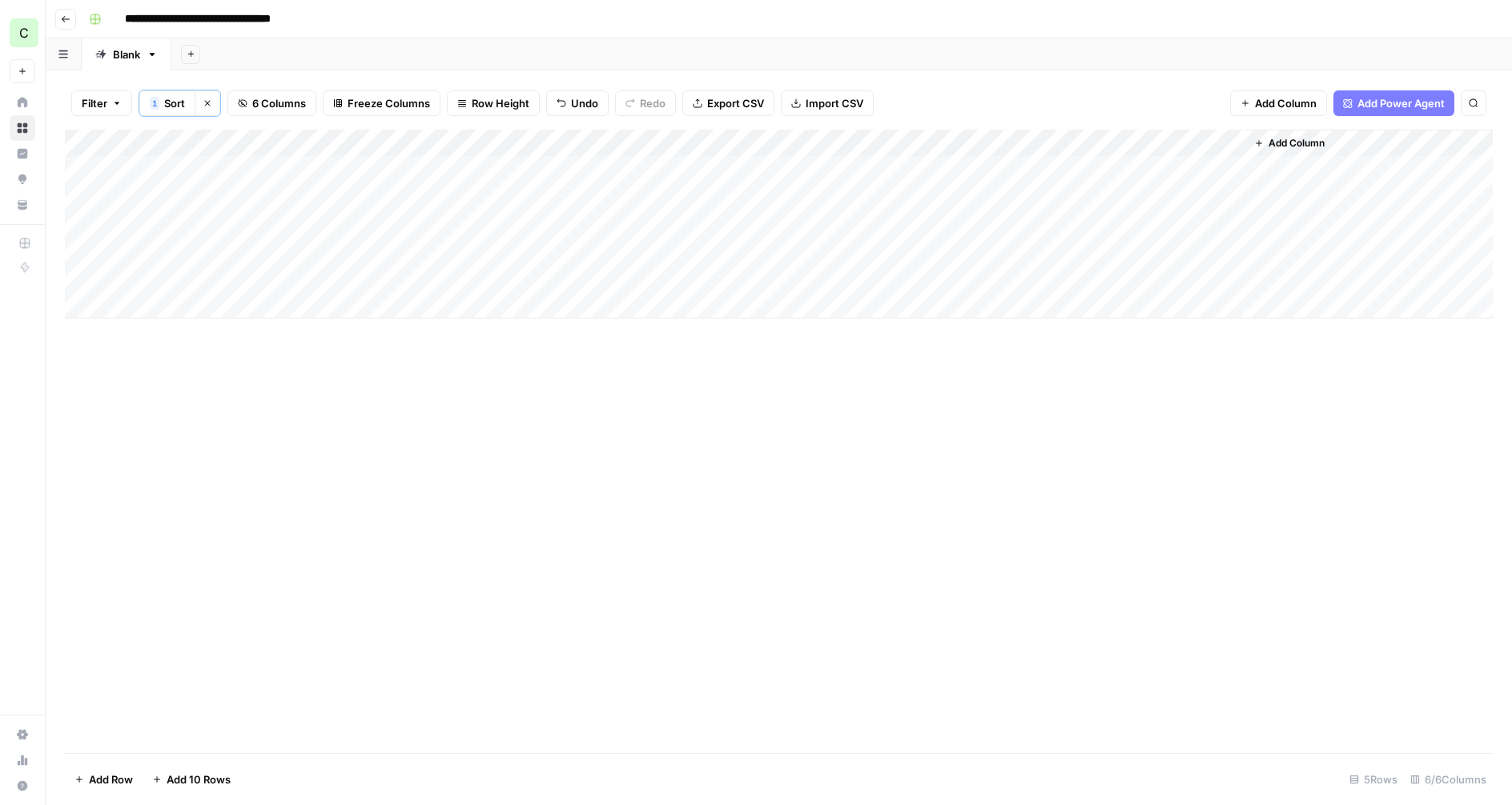
click at [186, 198] on div "Add Column" at bounding box center [779, 223] width 1428 height 189
click at [230, 223] on input "date" at bounding box center [190, 223] width 128 height 27
click at [240, 224] on input "date" at bounding box center [190, 223] width 128 height 27
click at [241, 221] on input "date" at bounding box center [190, 223] width 128 height 27
click at [239, 221] on input "date" at bounding box center [190, 223] width 128 height 27
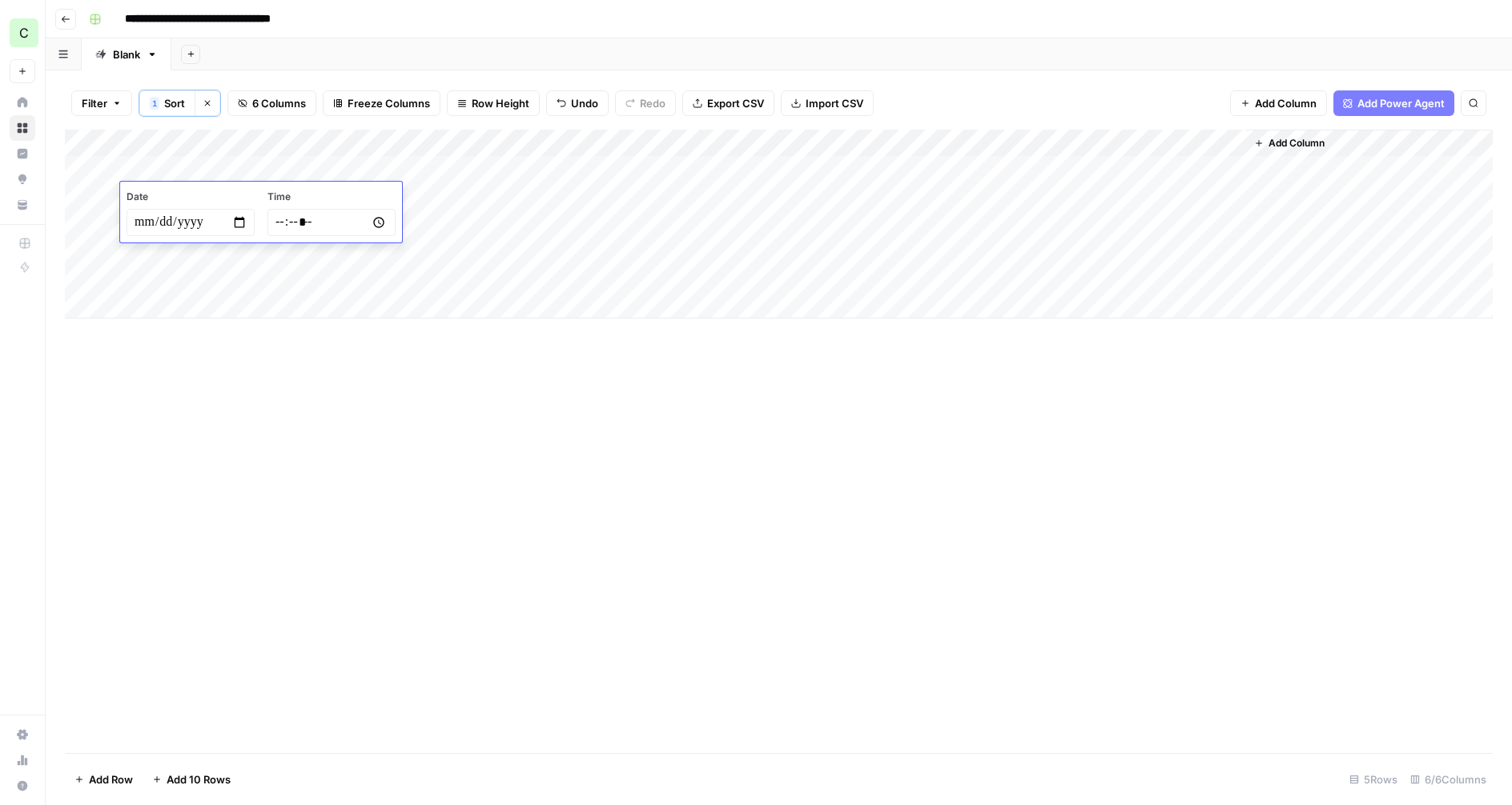
type input "**********"
click at [375, 224] on input "time" at bounding box center [331, 223] width 128 height 27
type input "*****"
click at [608, 453] on div "Add Column" at bounding box center [779, 441] width 1428 height 623
click at [1124, 196] on div "Add Column" at bounding box center [779, 223] width 1428 height 189
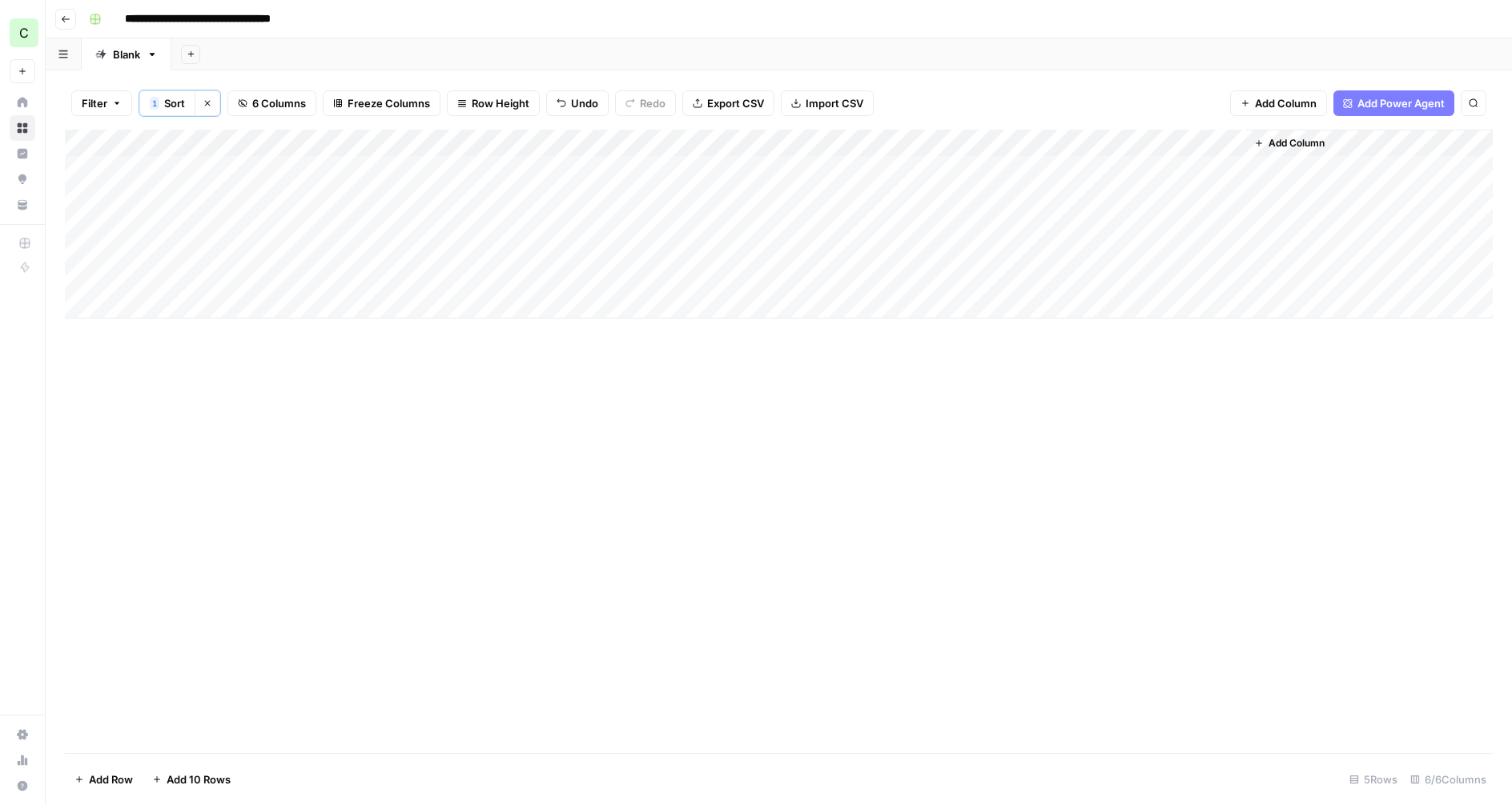
click at [1129, 195] on div "Add Column" at bounding box center [779, 223] width 1428 height 189
click at [1034, 144] on div "Add Column" at bounding box center [779, 223] width 1428 height 189
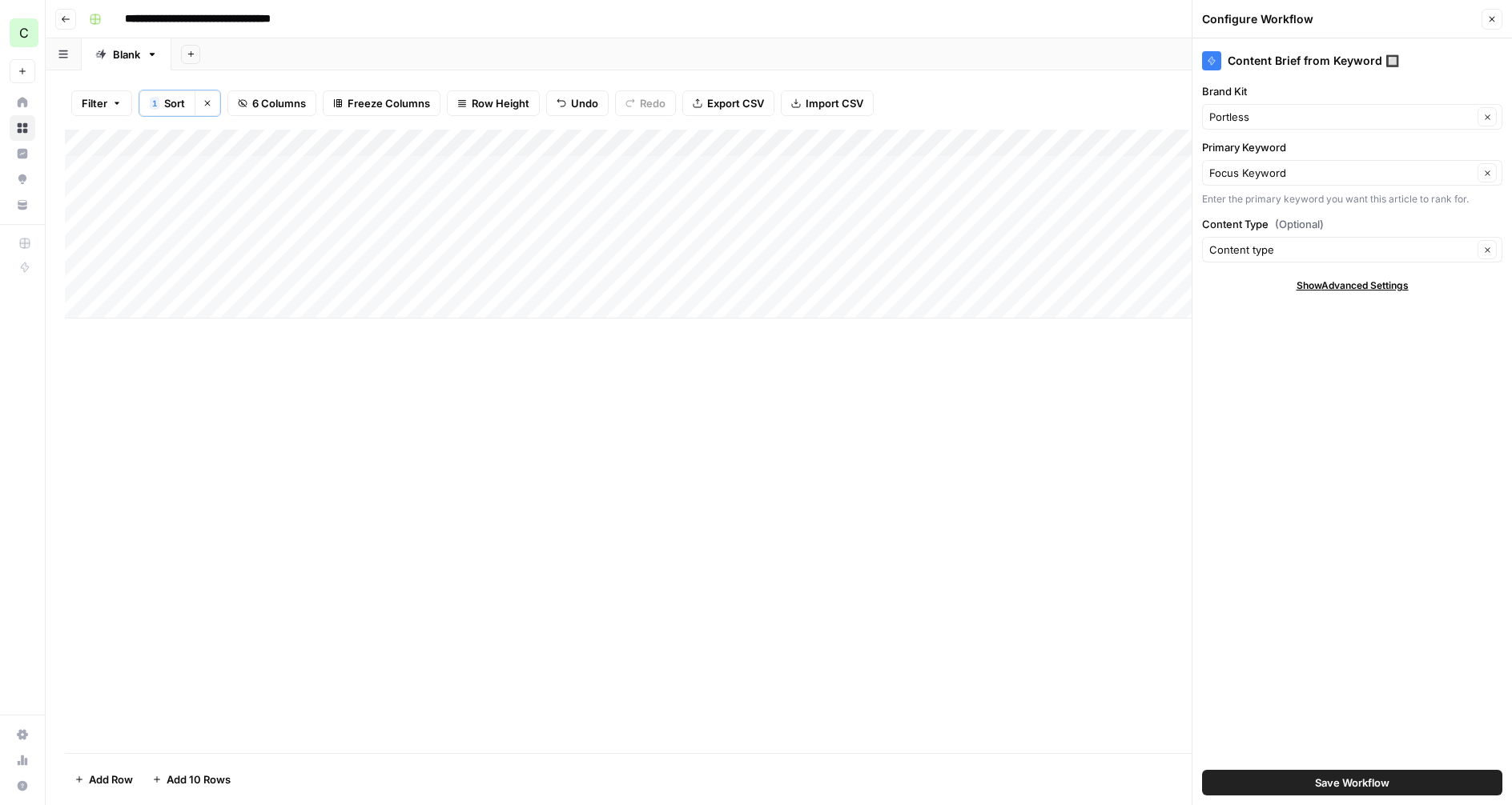
click at [1493, 16] on icon "button" at bounding box center [1492, 19] width 10 height 10
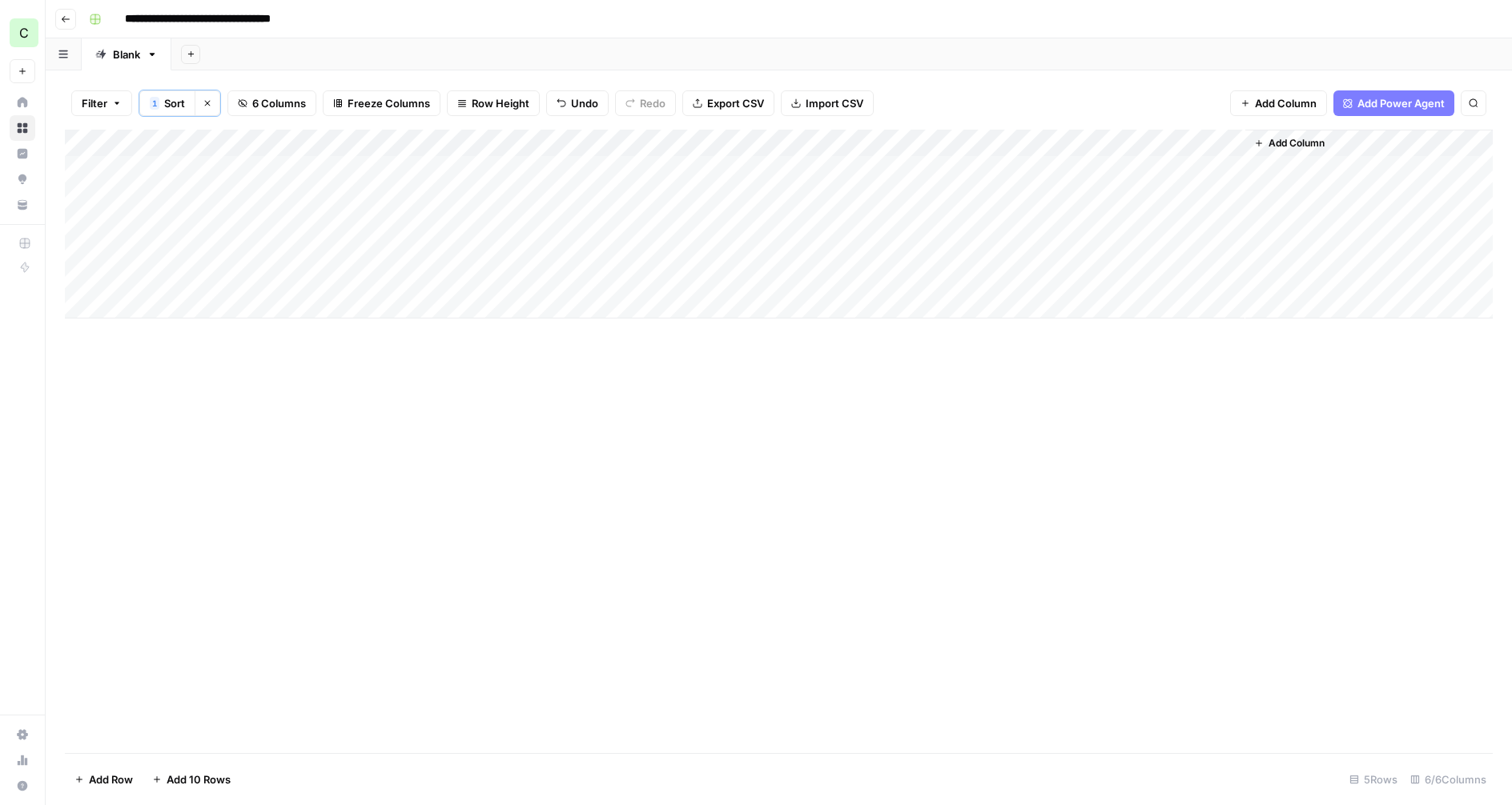
click at [1031, 145] on div "Add Column" at bounding box center [779, 223] width 1428 height 189
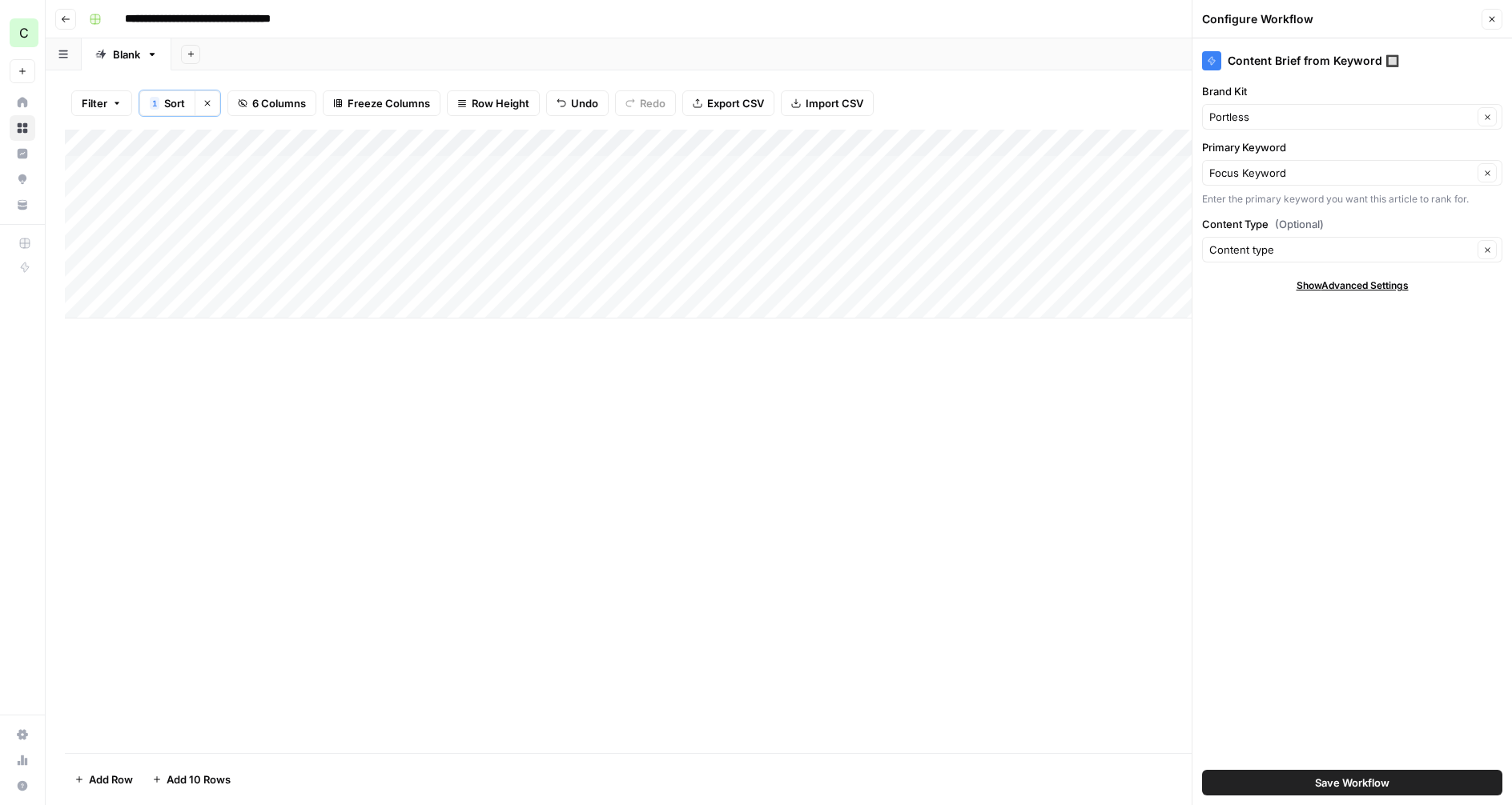
click at [1357, 778] on span "Save Workflow" at bounding box center [1352, 783] width 75 height 16
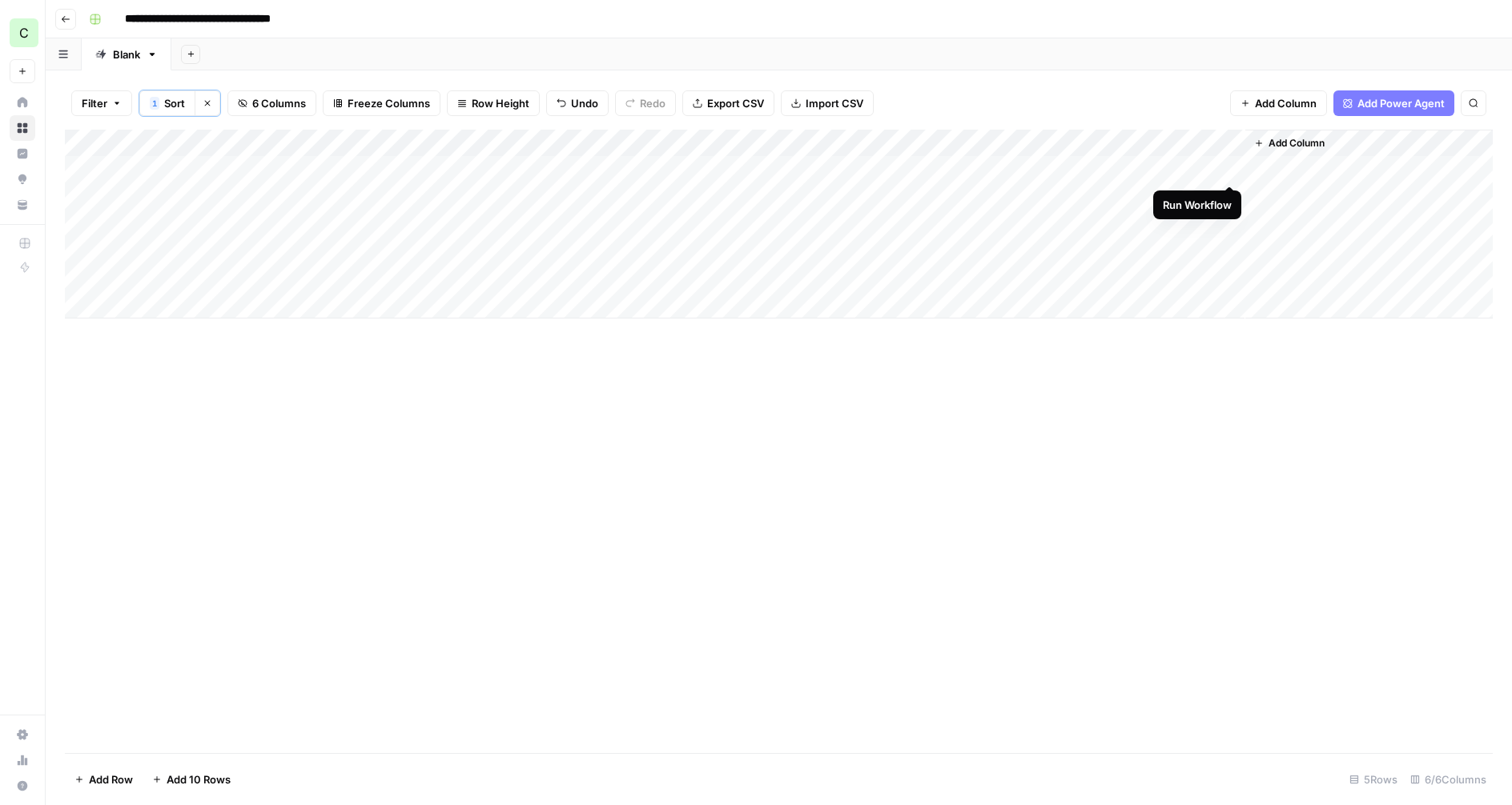
click at [1231, 166] on div "Add Column" at bounding box center [779, 223] width 1428 height 189
click at [1227, 168] on div "Add Column" at bounding box center [779, 223] width 1428 height 189
click at [355, 197] on div "Add Column" at bounding box center [779, 223] width 1428 height 189
click at [555, 201] on div "Add Column" at bounding box center [779, 223] width 1428 height 189
click at [709, 215] on div "Add Column" at bounding box center [779, 223] width 1428 height 189
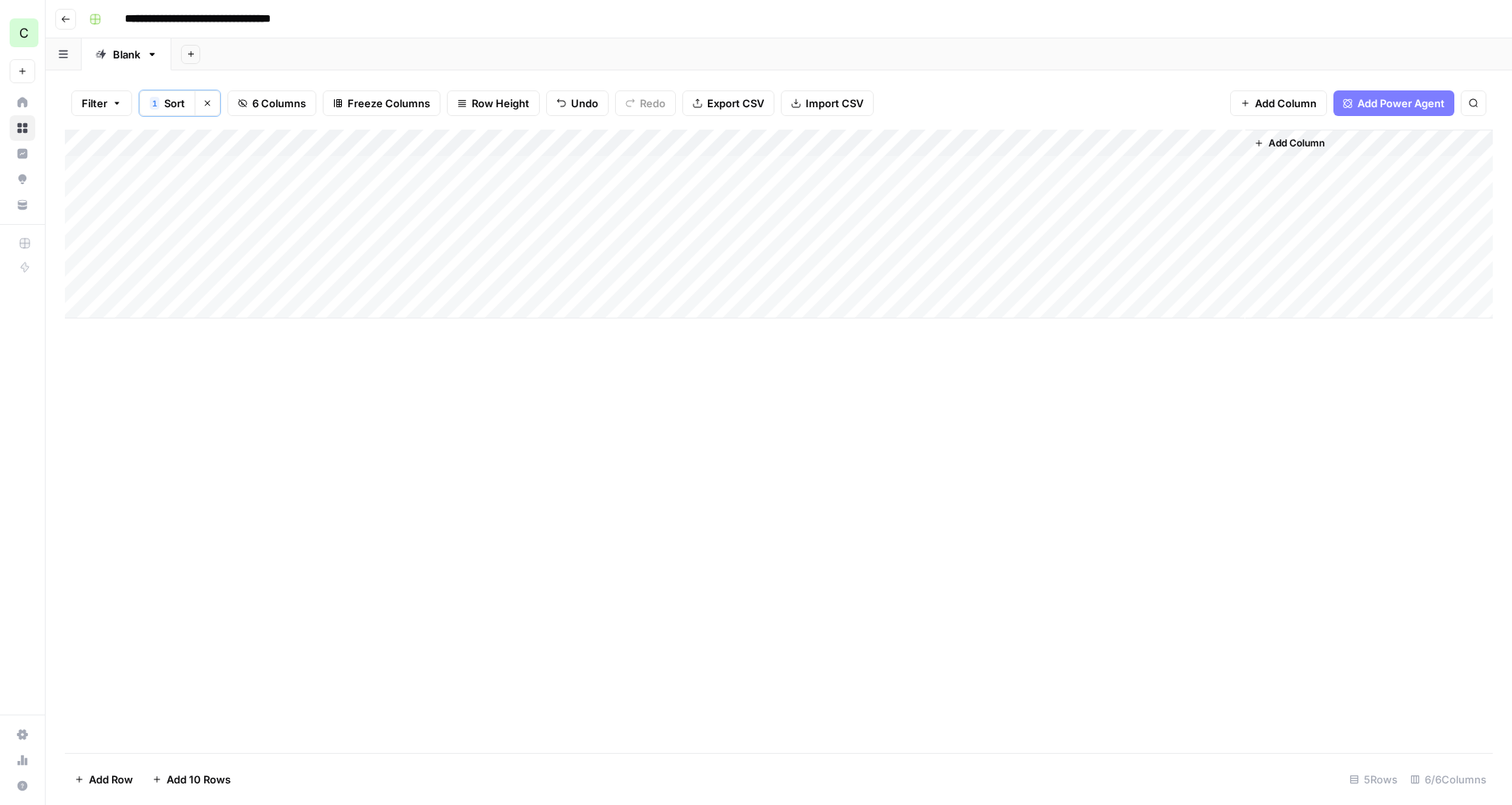
click at [722, 198] on div "Add Column" at bounding box center [779, 223] width 1428 height 189
click at [932, 204] on div "Add Column" at bounding box center [779, 223] width 1428 height 189
click at [174, 189] on div "Add Column" at bounding box center [779, 223] width 1428 height 189
click at [302, 413] on div "Add Column" at bounding box center [779, 441] width 1428 height 623
click at [1227, 165] on div "Add Column" at bounding box center [779, 223] width 1428 height 189
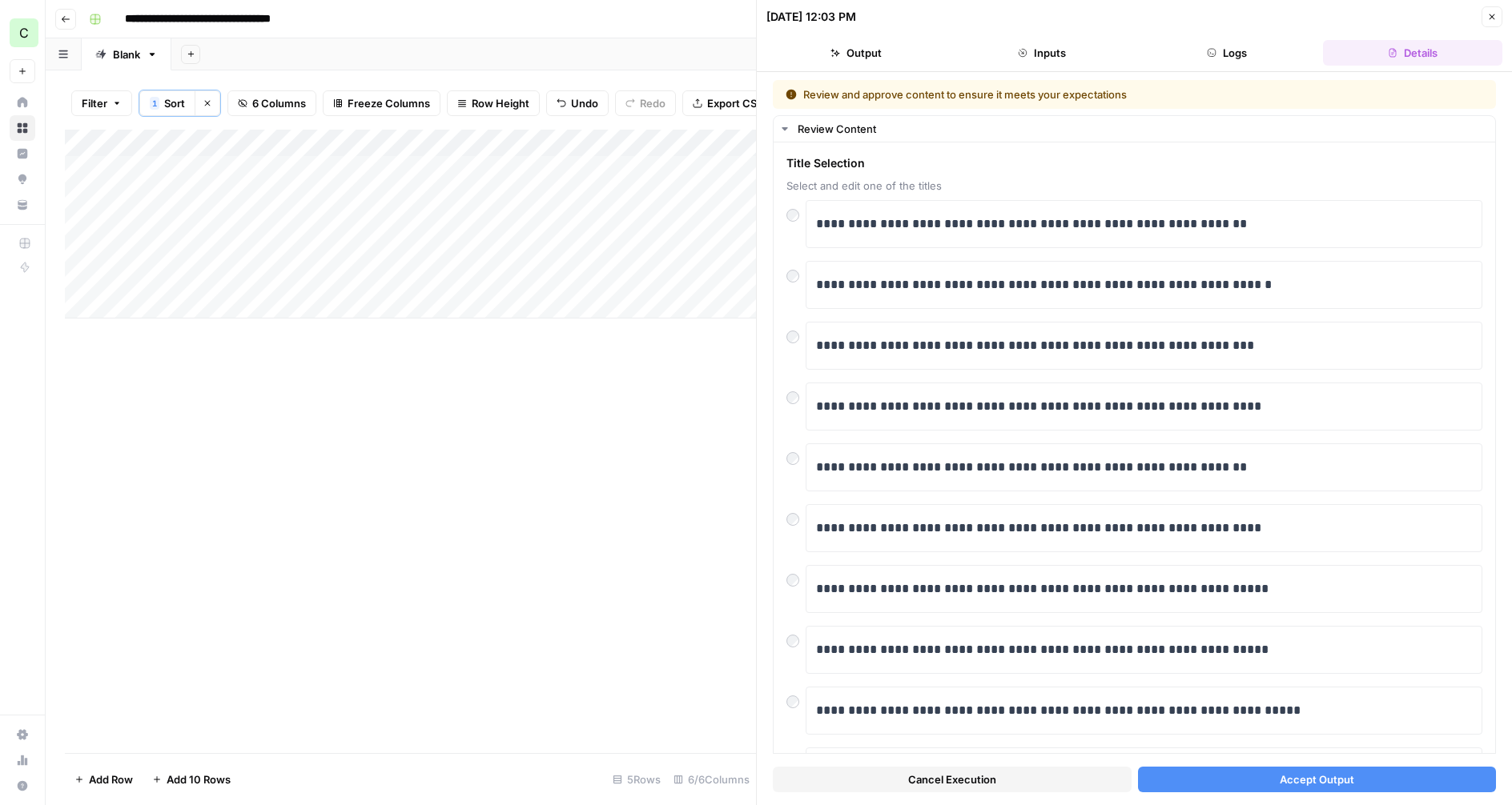
click at [1246, 781] on button "Accept Output" at bounding box center [1317, 779] width 359 height 26
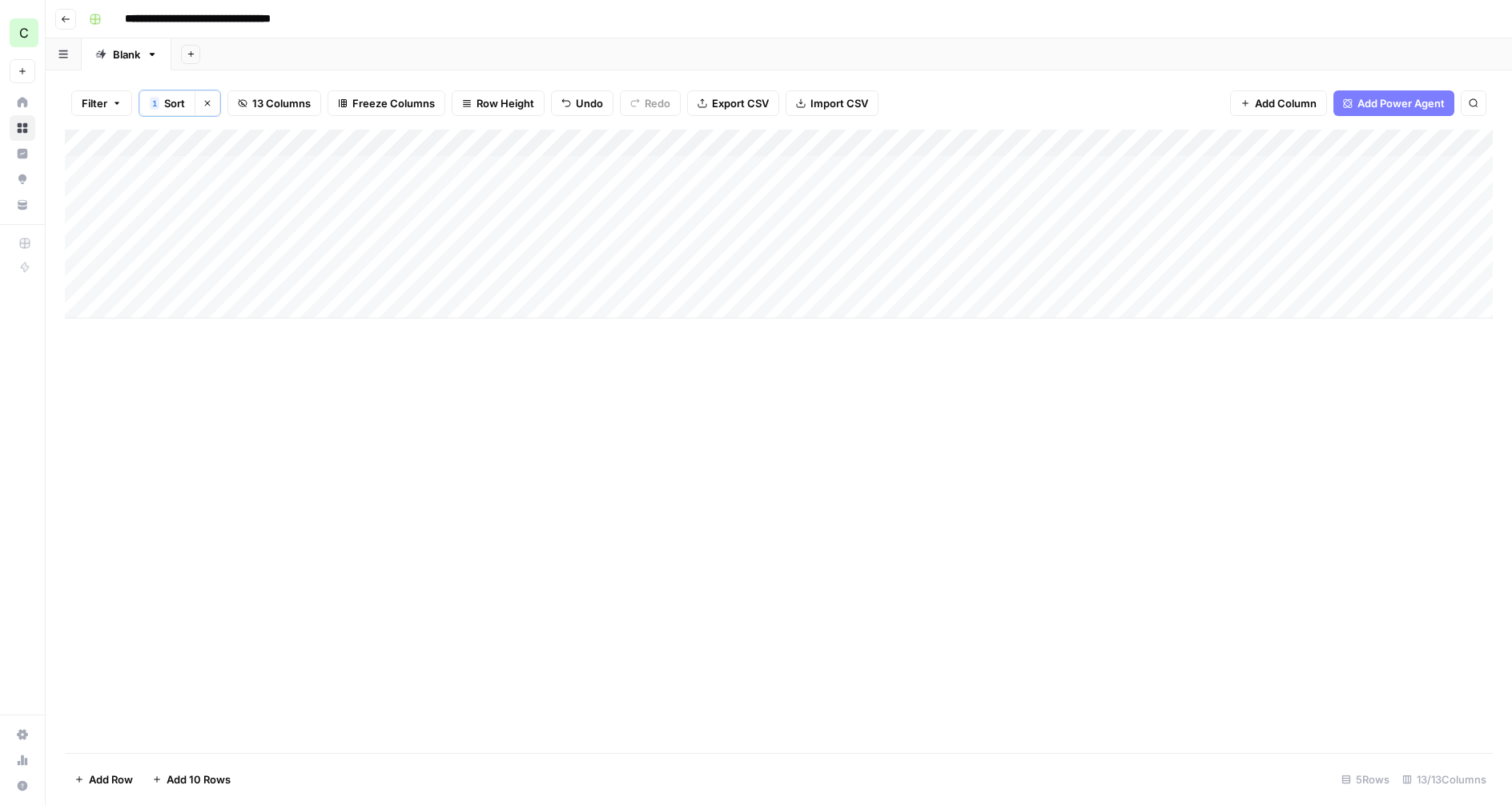
click at [79, 171] on div "Add Column" at bounding box center [779, 223] width 1428 height 189
click at [93, 770] on button "Delete 1 Row" at bounding box center [107, 779] width 84 height 26
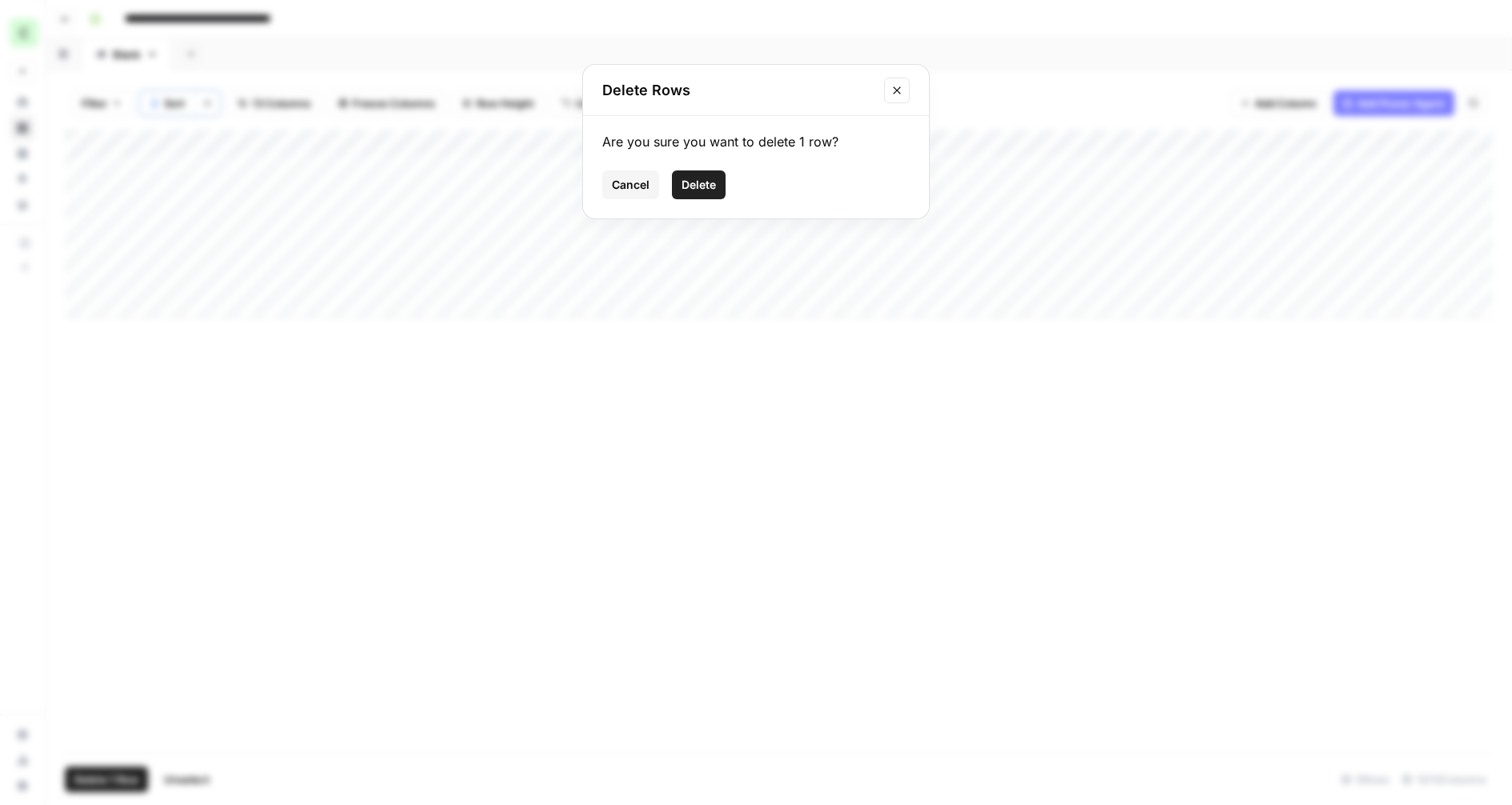
click at [690, 182] on span "Delete" at bounding box center [699, 185] width 35 height 16
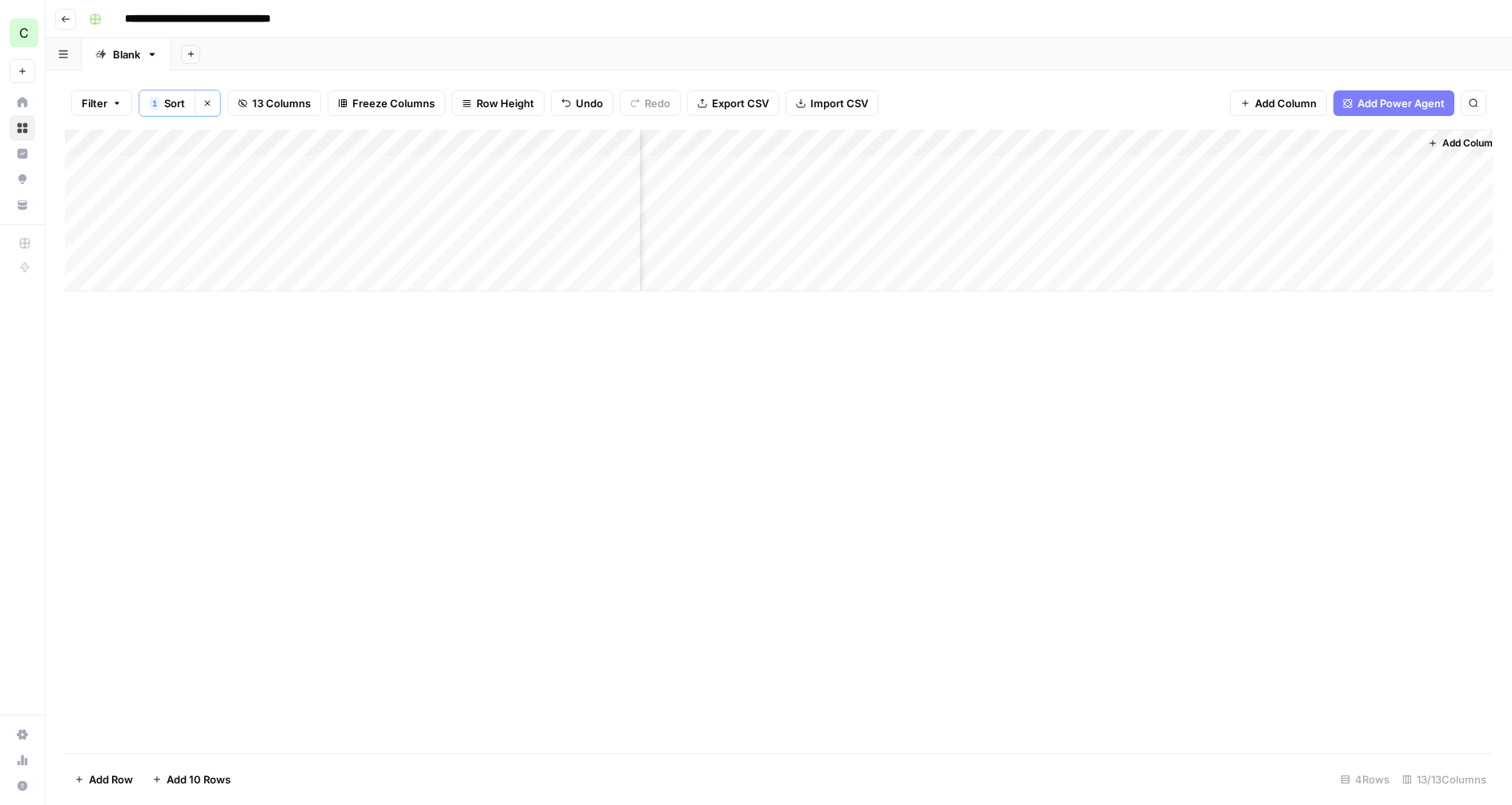
scroll to position [0, 850]
click at [1416, 104] on span "Add Power Agent" at bounding box center [1401, 104] width 88 height 16
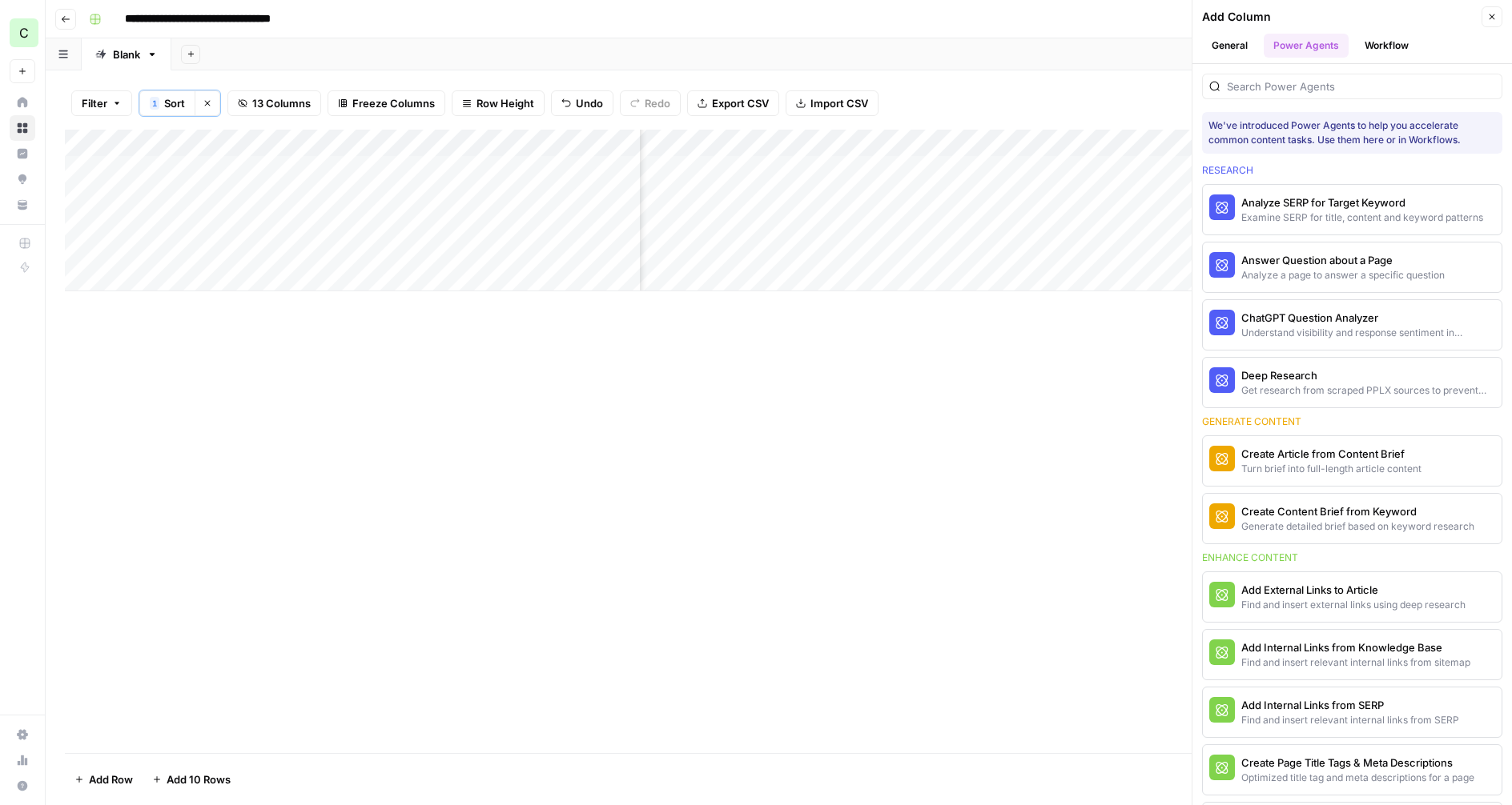
click at [1372, 43] on button "Workflow" at bounding box center [1387, 46] width 64 height 24
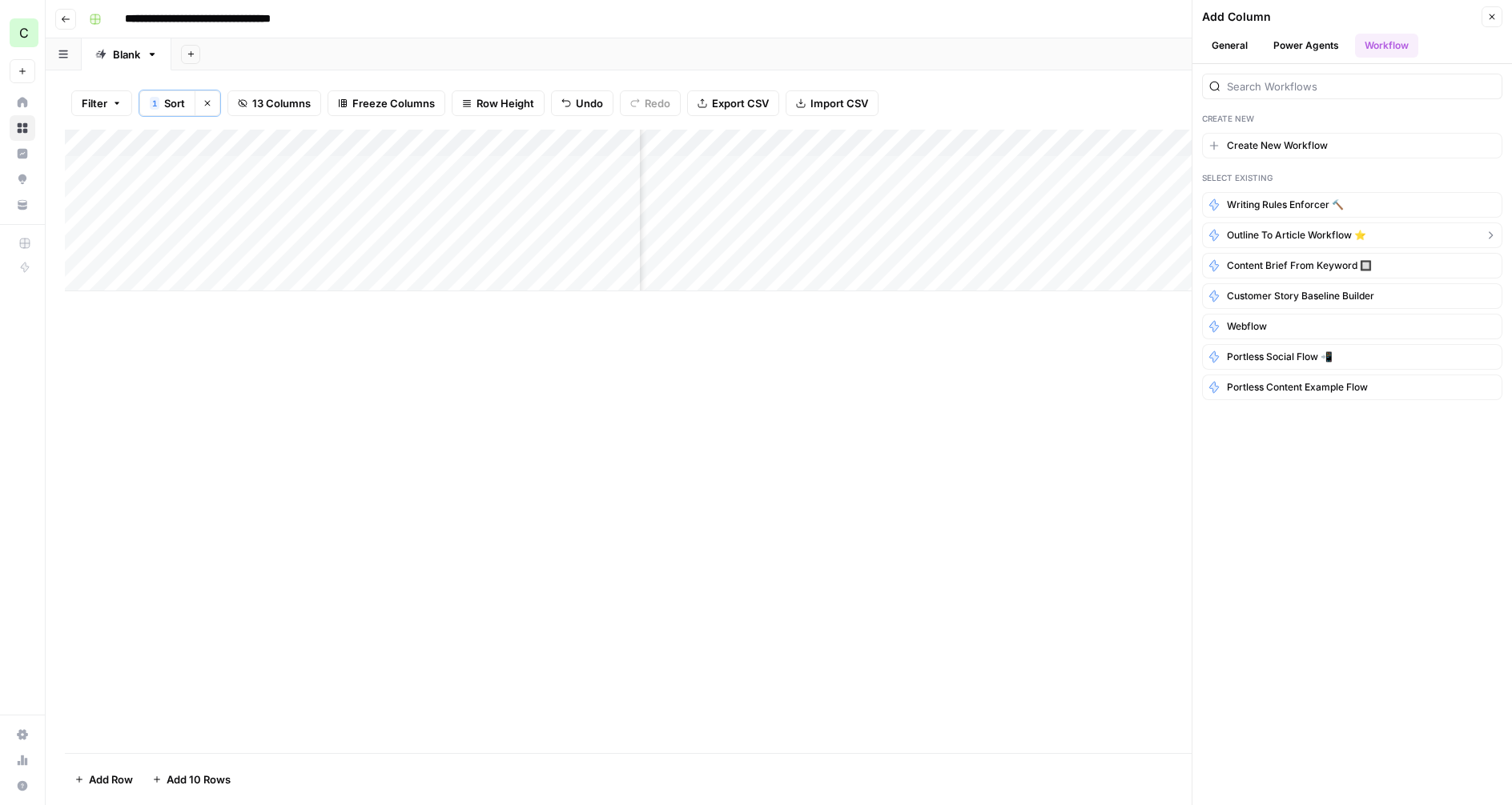
click at [1273, 237] on span "Outline to article workflow ⭐️" at bounding box center [1296, 235] width 139 height 14
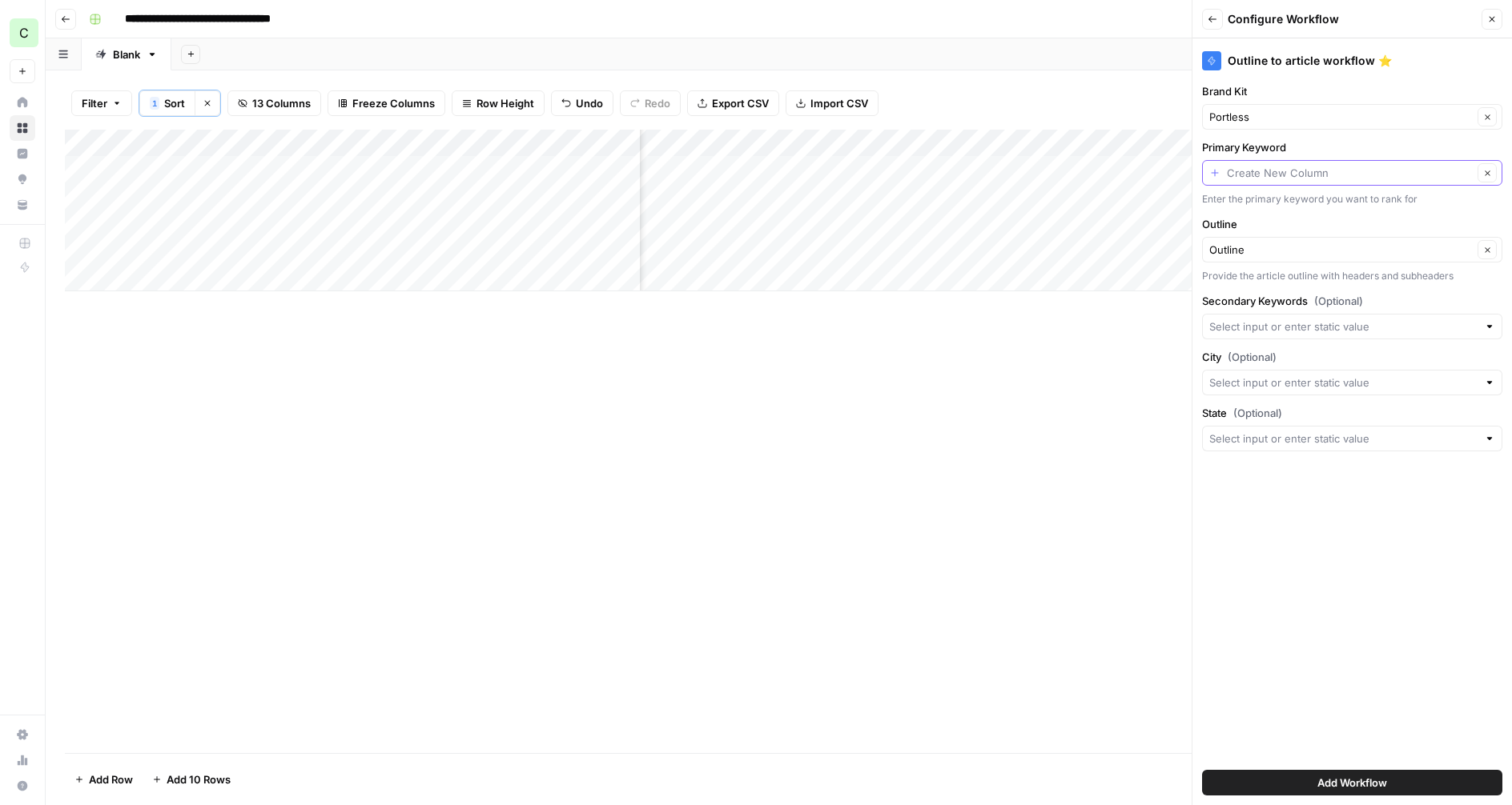
click at [1261, 172] on input "Primary Keyword" at bounding box center [1350, 173] width 246 height 16
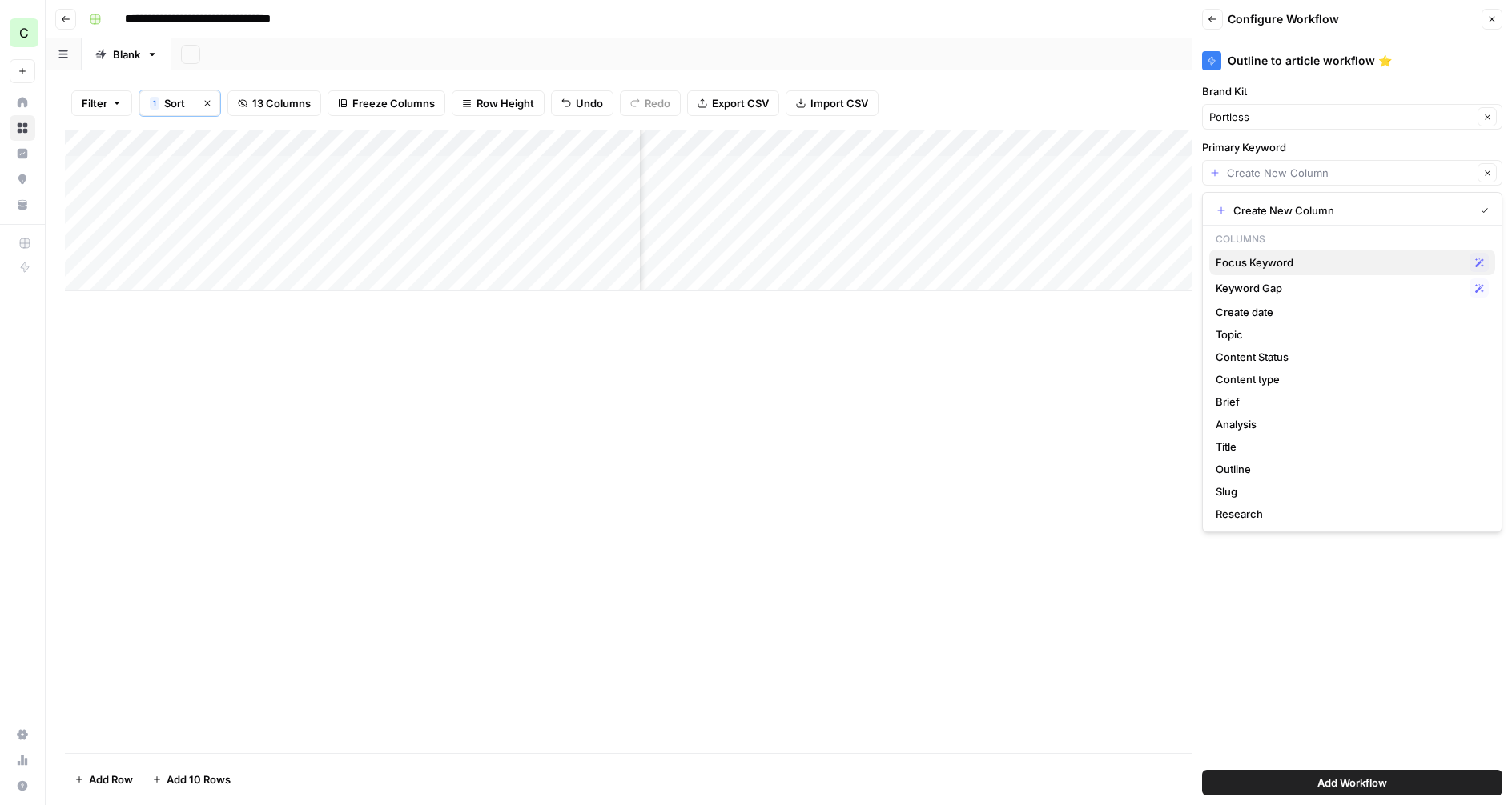
click at [1261, 266] on span "Focus Keyword" at bounding box center [1339, 263] width 248 height 16
type input "Focus Keyword"
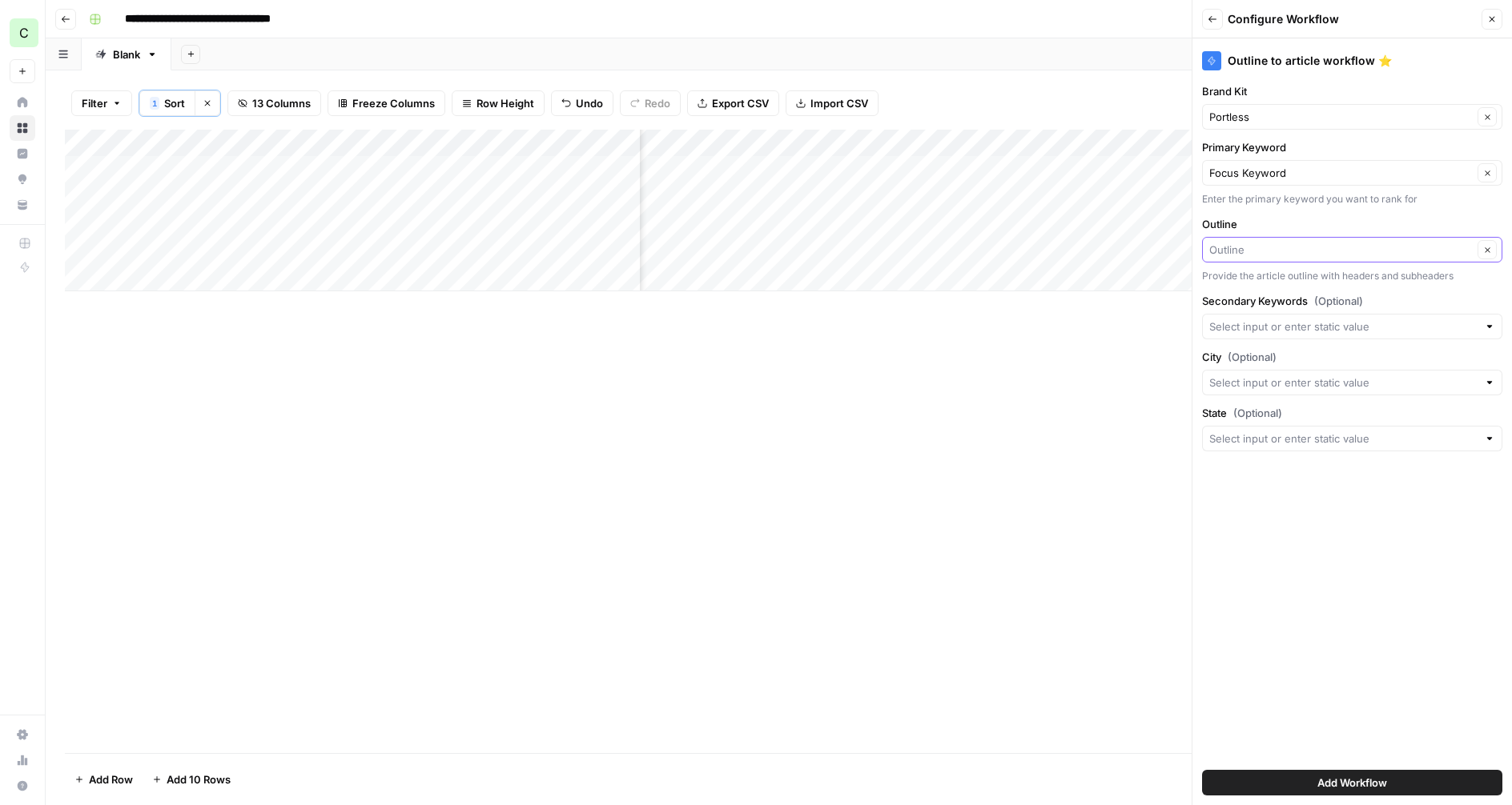
click at [1250, 248] on input "Outline" at bounding box center [1341, 250] width 264 height 16
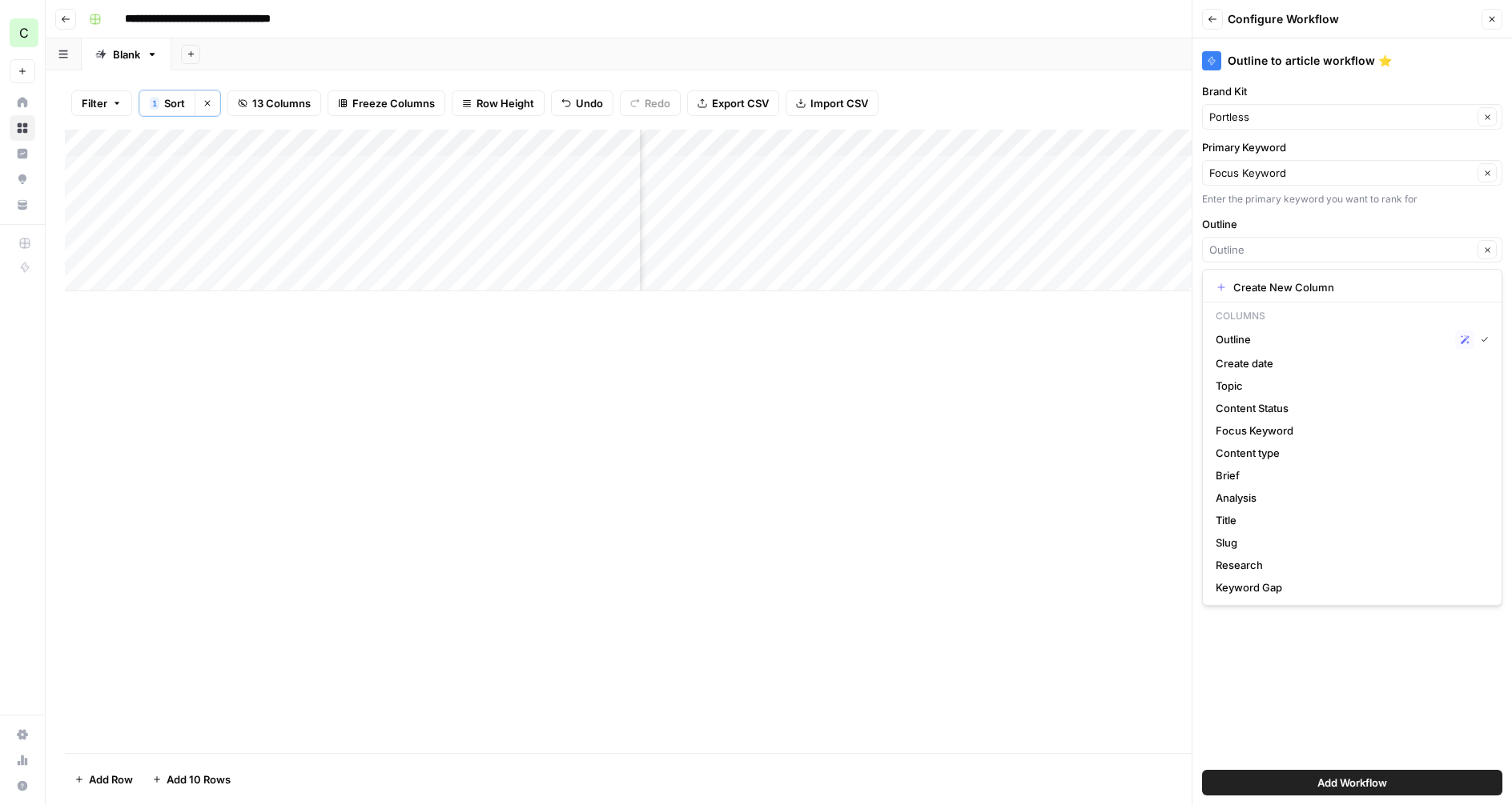
scroll to position [0, 374]
click at [1279, 337] on span "Outline" at bounding box center [1332, 339] width 233 height 16
type input "Outline"
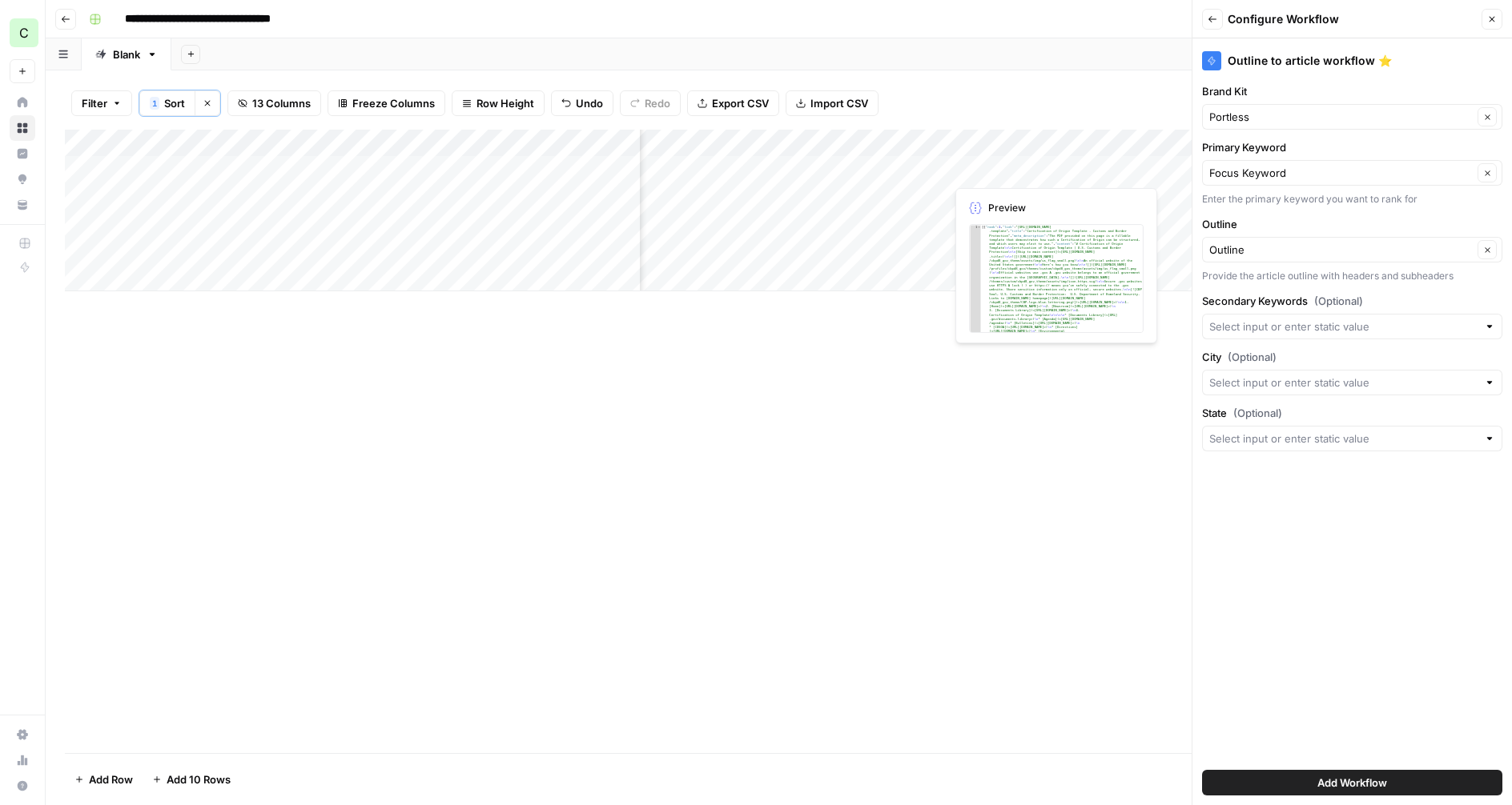
scroll to position [0, 1082]
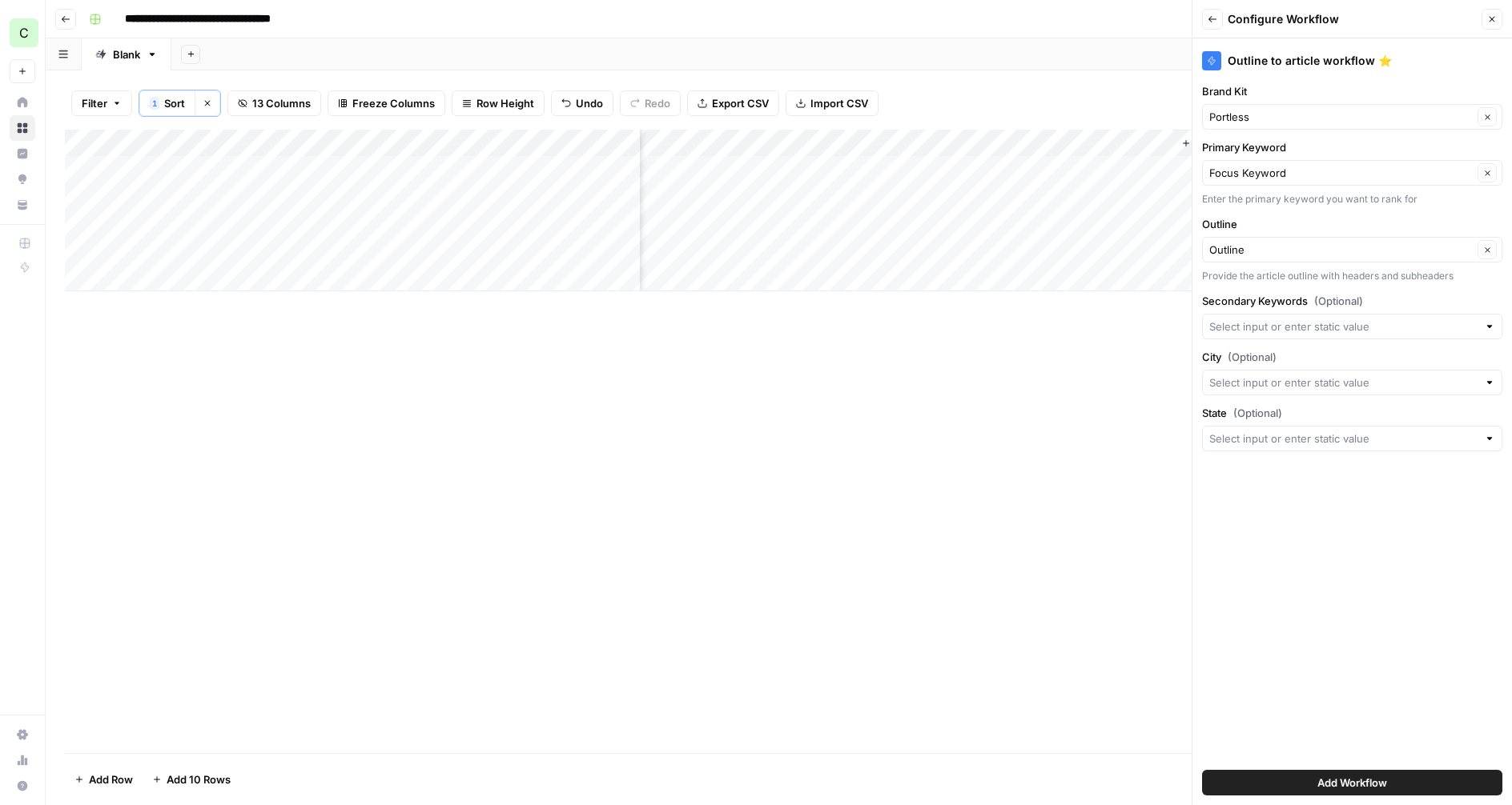
click at [1494, 24] on button "Close" at bounding box center [1492, 19] width 21 height 21
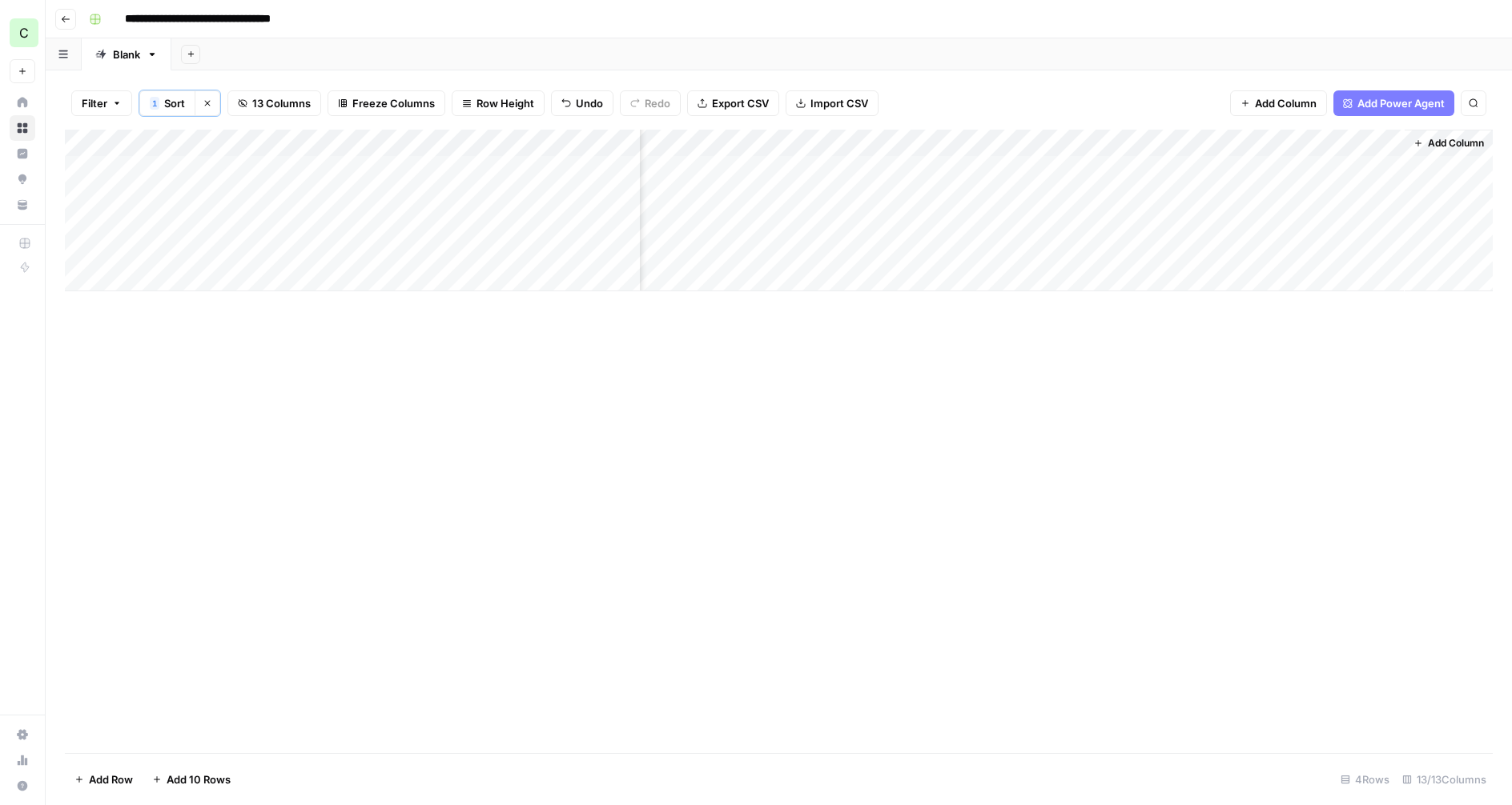
click at [1379, 97] on span "Add Power Agent" at bounding box center [1401, 104] width 88 height 16
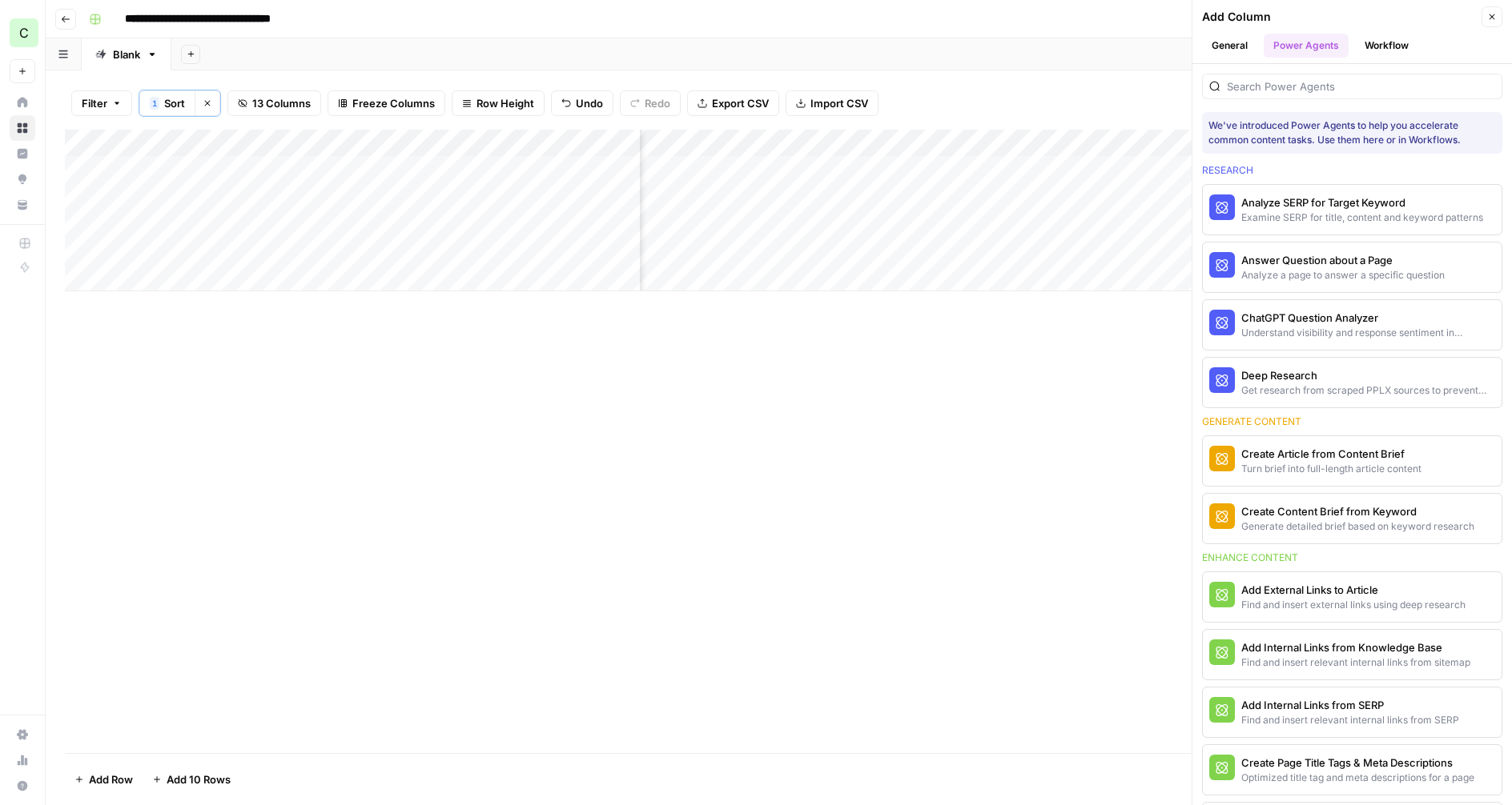
scroll to position [0, 1082]
click at [955, 170] on div "Add Column" at bounding box center [779, 210] width 1428 height 161
click at [1488, 15] on icon "button" at bounding box center [1492, 17] width 10 height 10
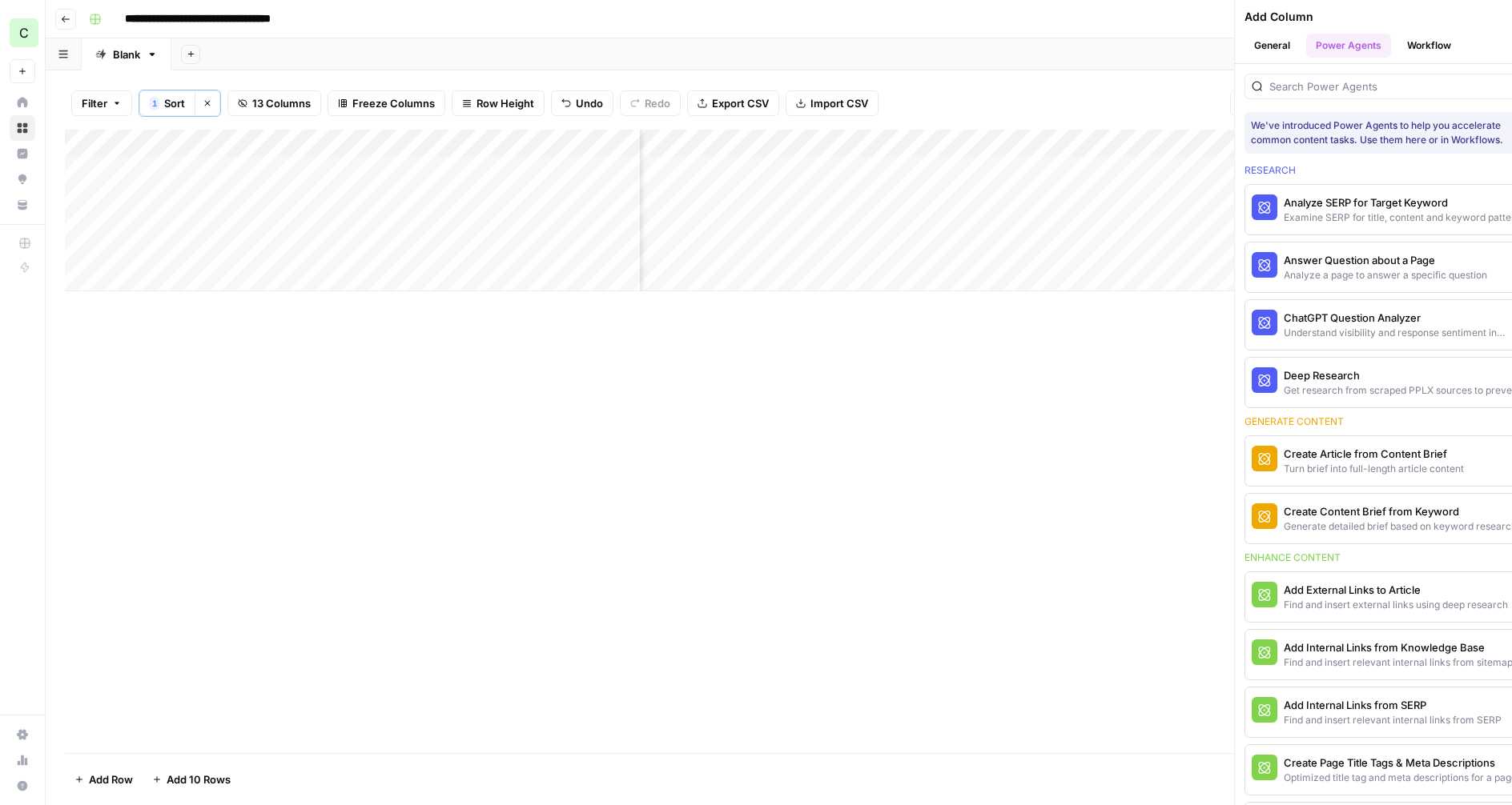
scroll to position [0, 850]
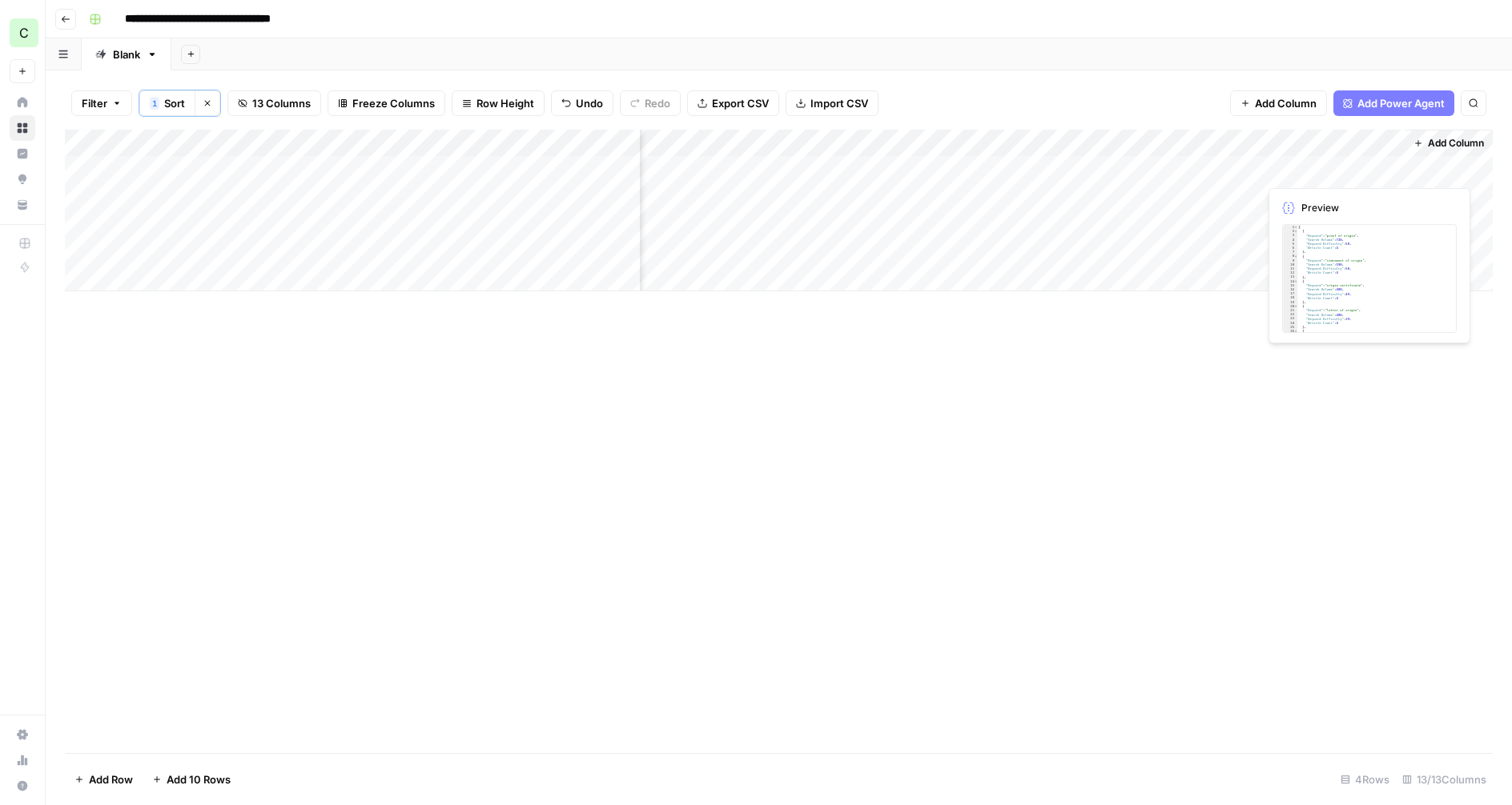
click at [1314, 163] on div "Add Column" at bounding box center [779, 210] width 1428 height 161
click at [1391, 170] on div "Add Column" at bounding box center [779, 210] width 1428 height 161
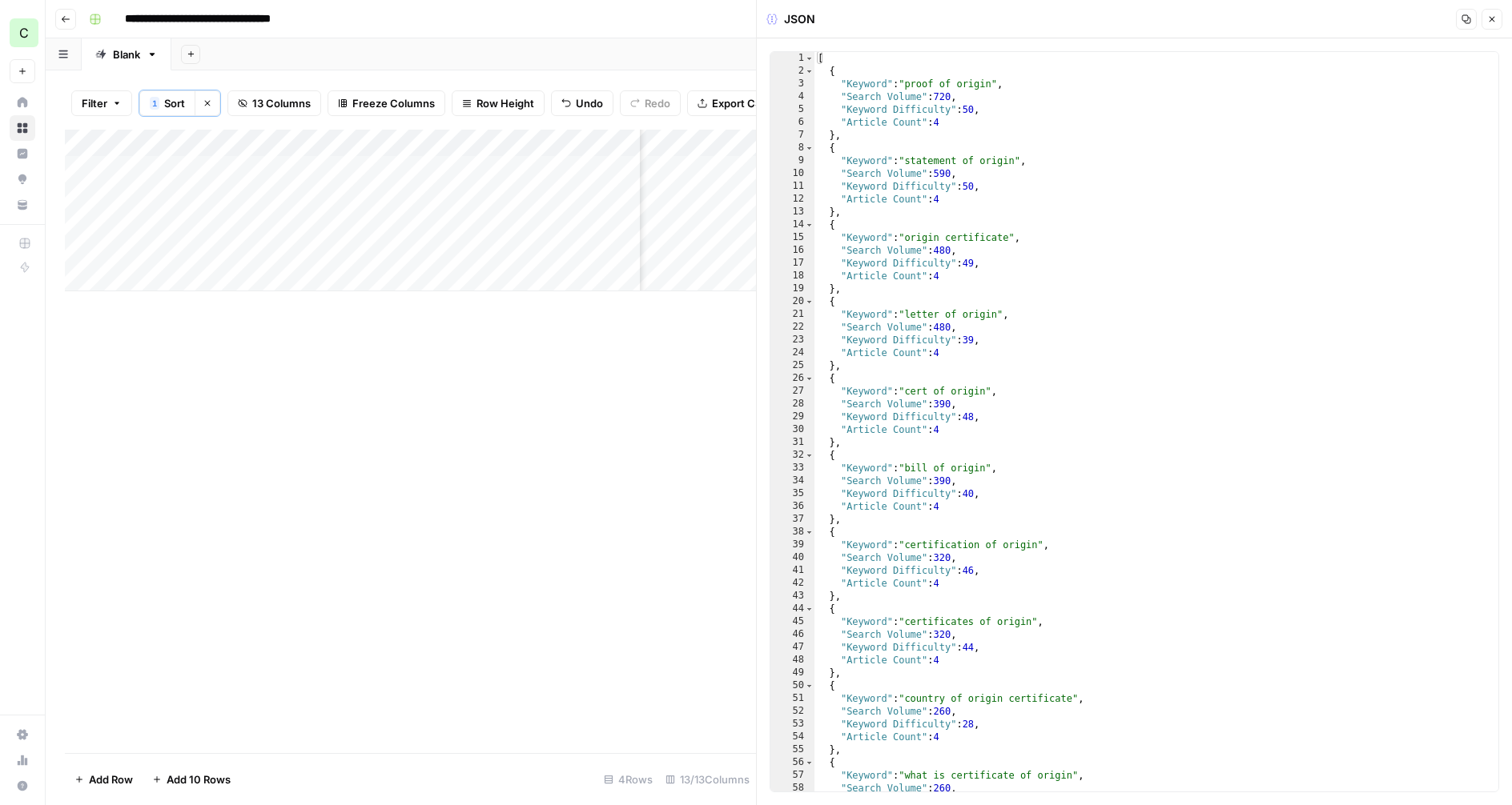
click at [1492, 18] on icon "button" at bounding box center [1492, 19] width 6 height 6
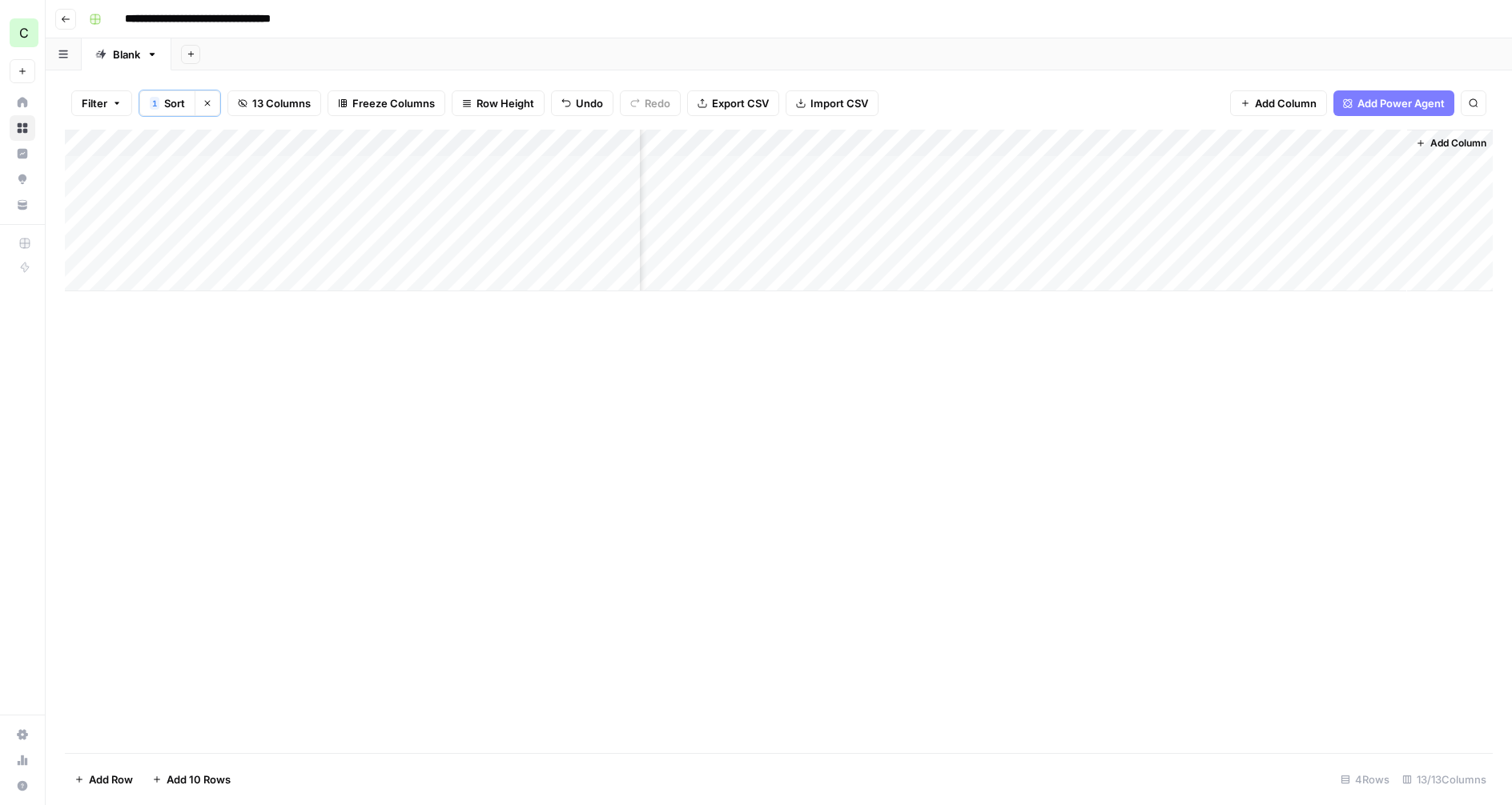
scroll to position [0, 831]
click at [1212, 165] on div "Add Column" at bounding box center [779, 210] width 1428 height 161
click at [1261, 168] on div "Add Column" at bounding box center [779, 210] width 1428 height 161
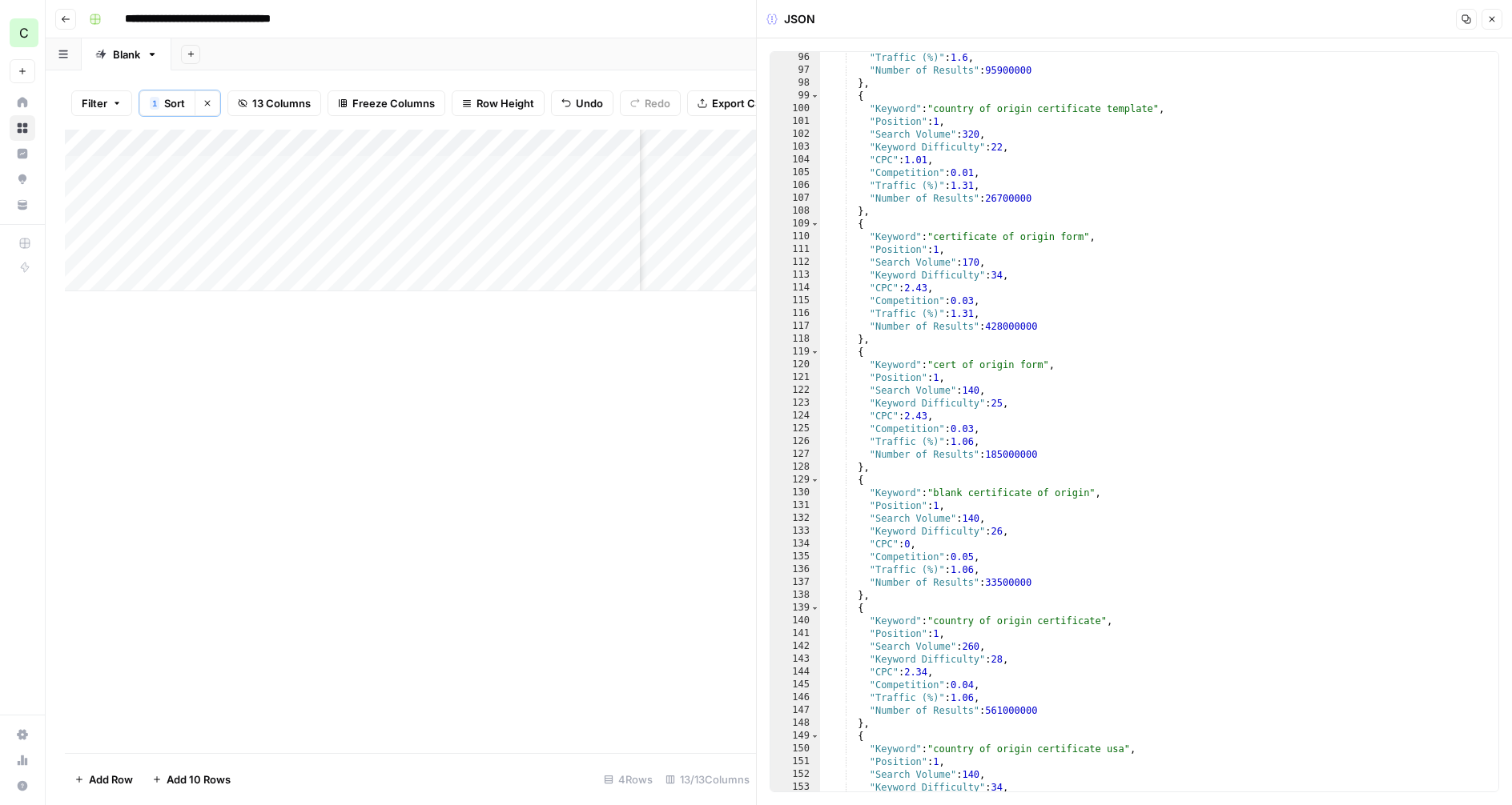
scroll to position [1072, 0]
click at [1490, 18] on icon "button" at bounding box center [1492, 19] width 6 height 6
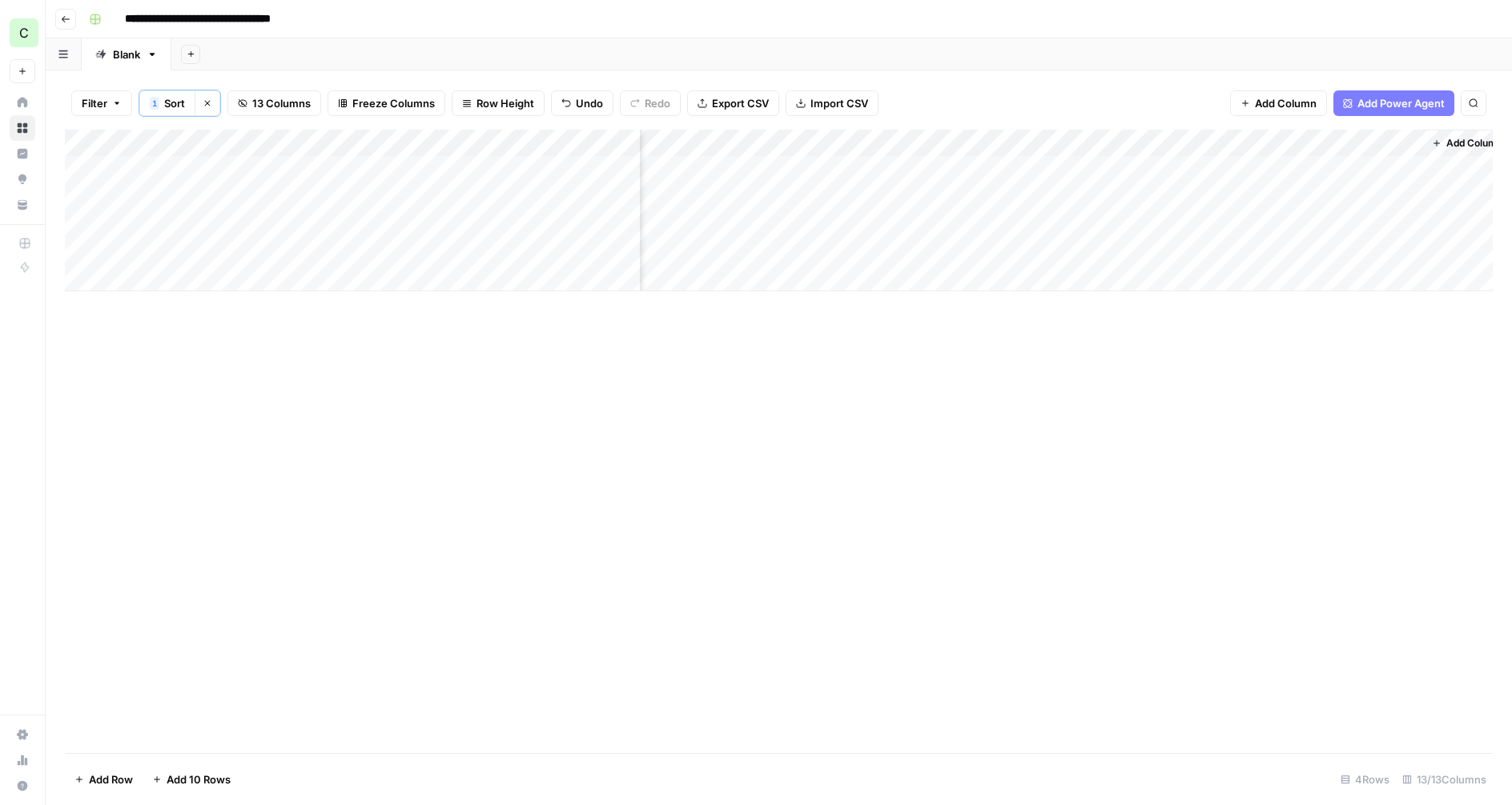
scroll to position [0, 674]
click at [1129, 165] on div "Add Column" at bounding box center [779, 210] width 1428 height 161
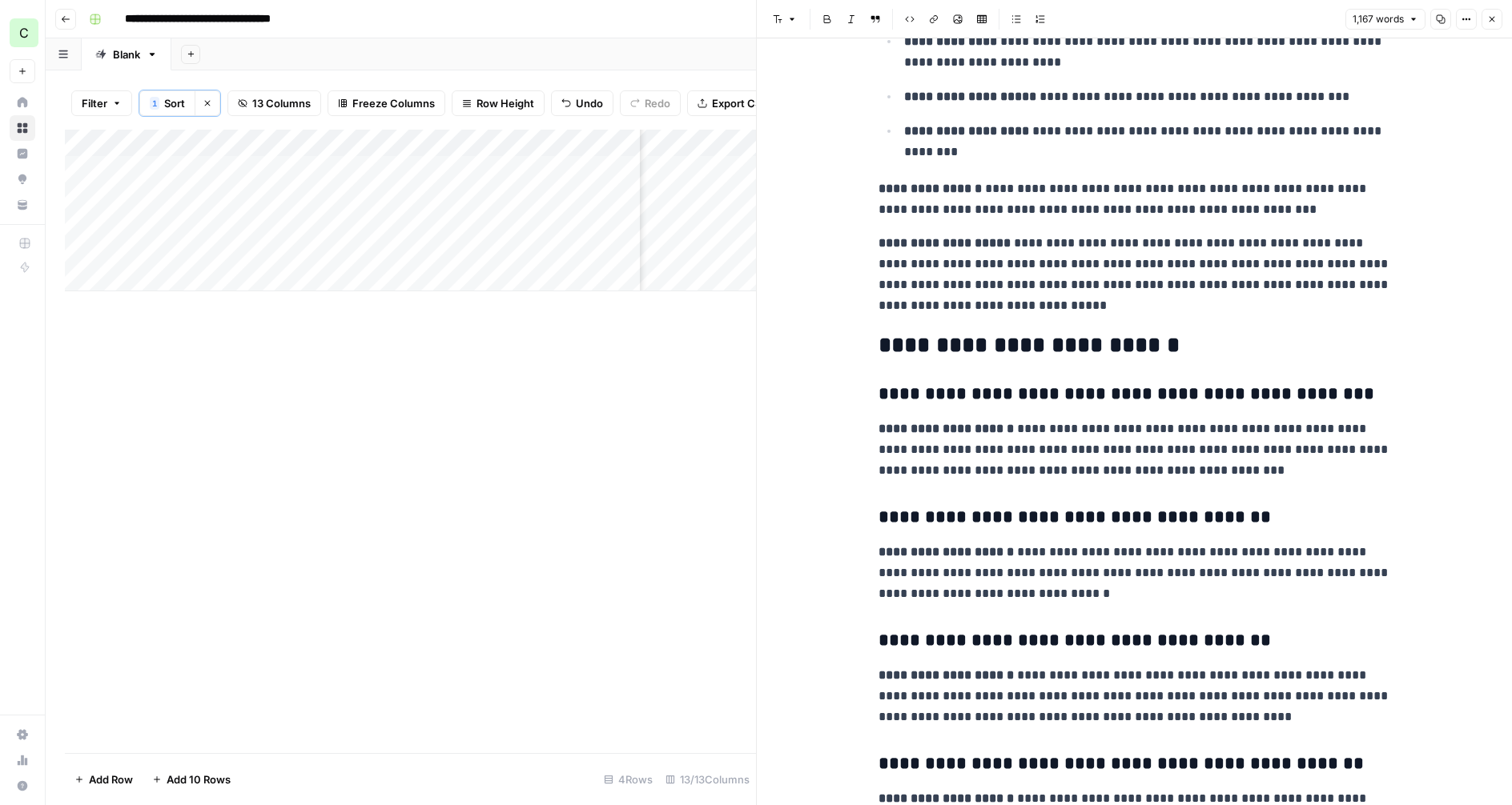
scroll to position [4152, 0]
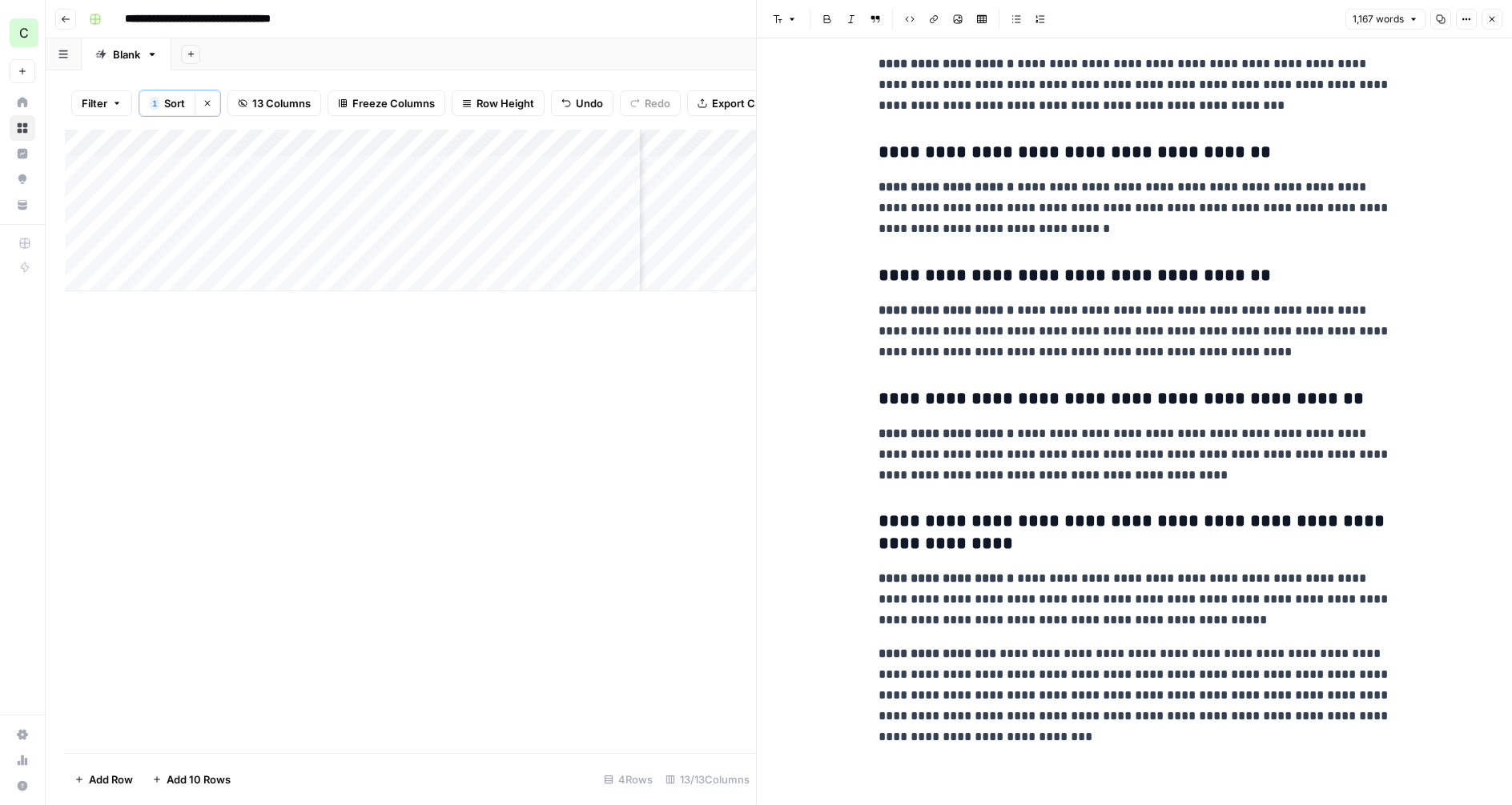
click at [1493, 16] on icon "button" at bounding box center [1492, 19] width 10 height 10
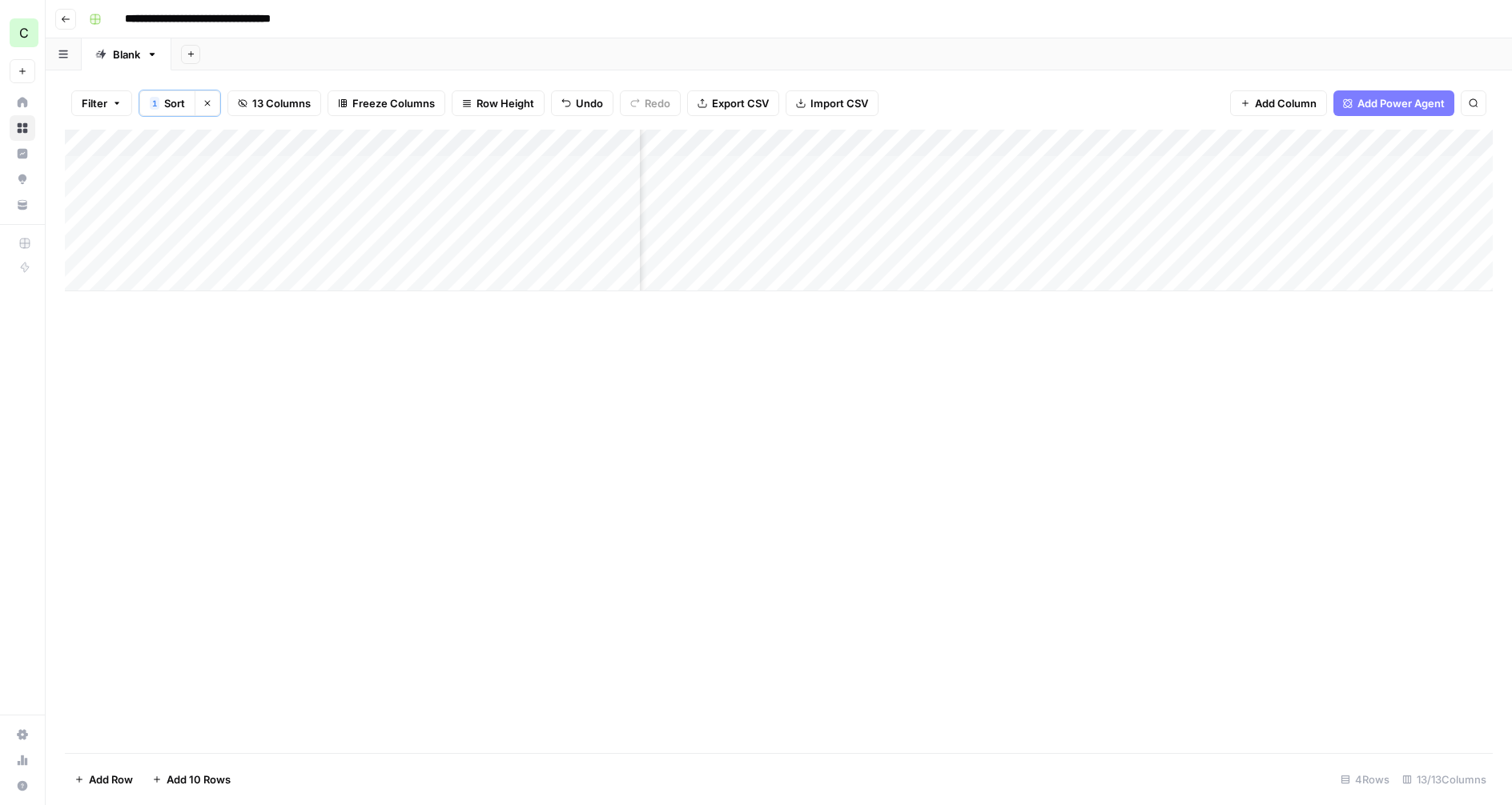
click at [939, 169] on div "Add Column" at bounding box center [779, 210] width 1428 height 161
click at [1122, 168] on div "Add Column" at bounding box center [779, 210] width 1428 height 161
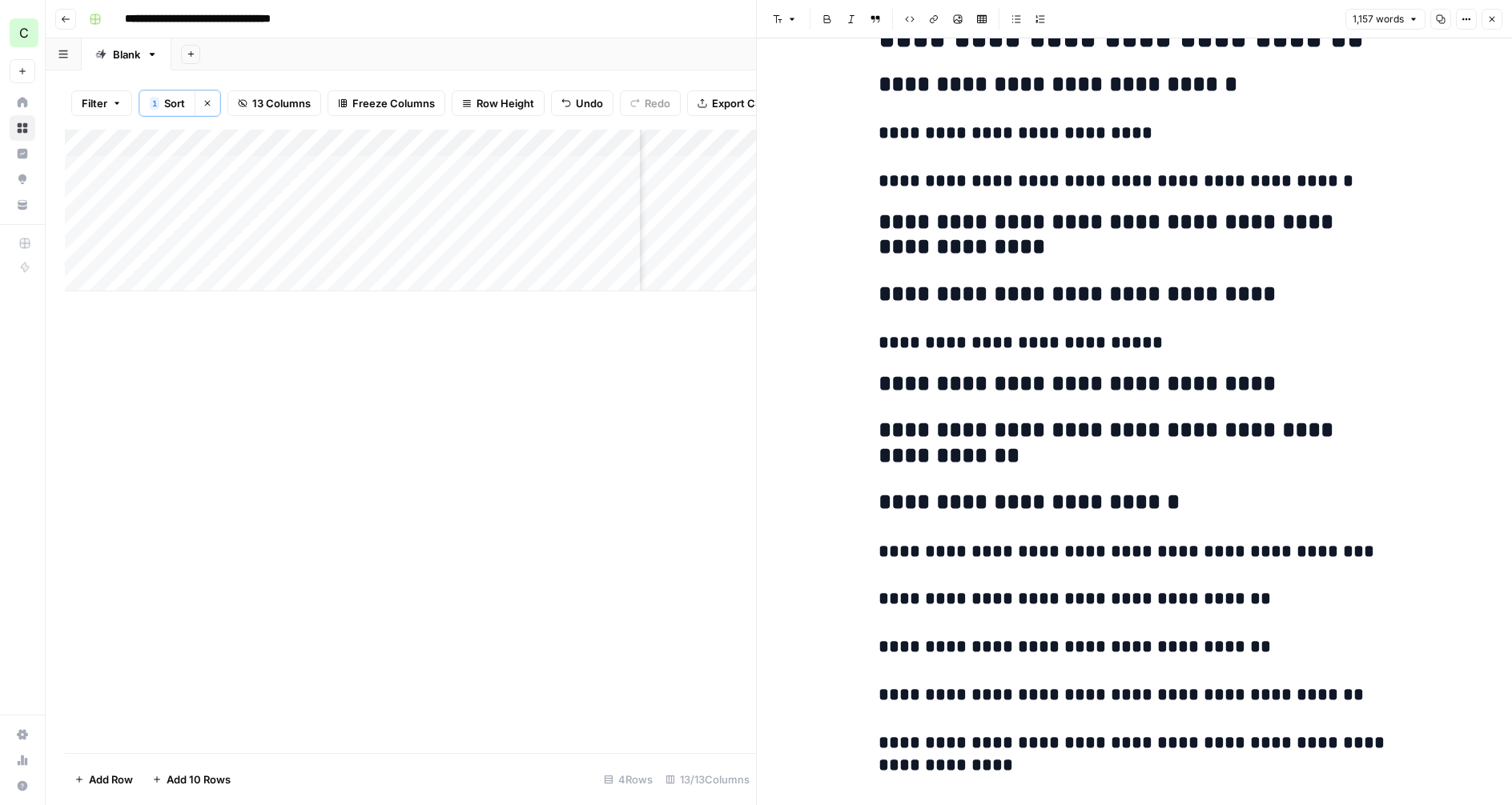
scroll to position [6330, 0]
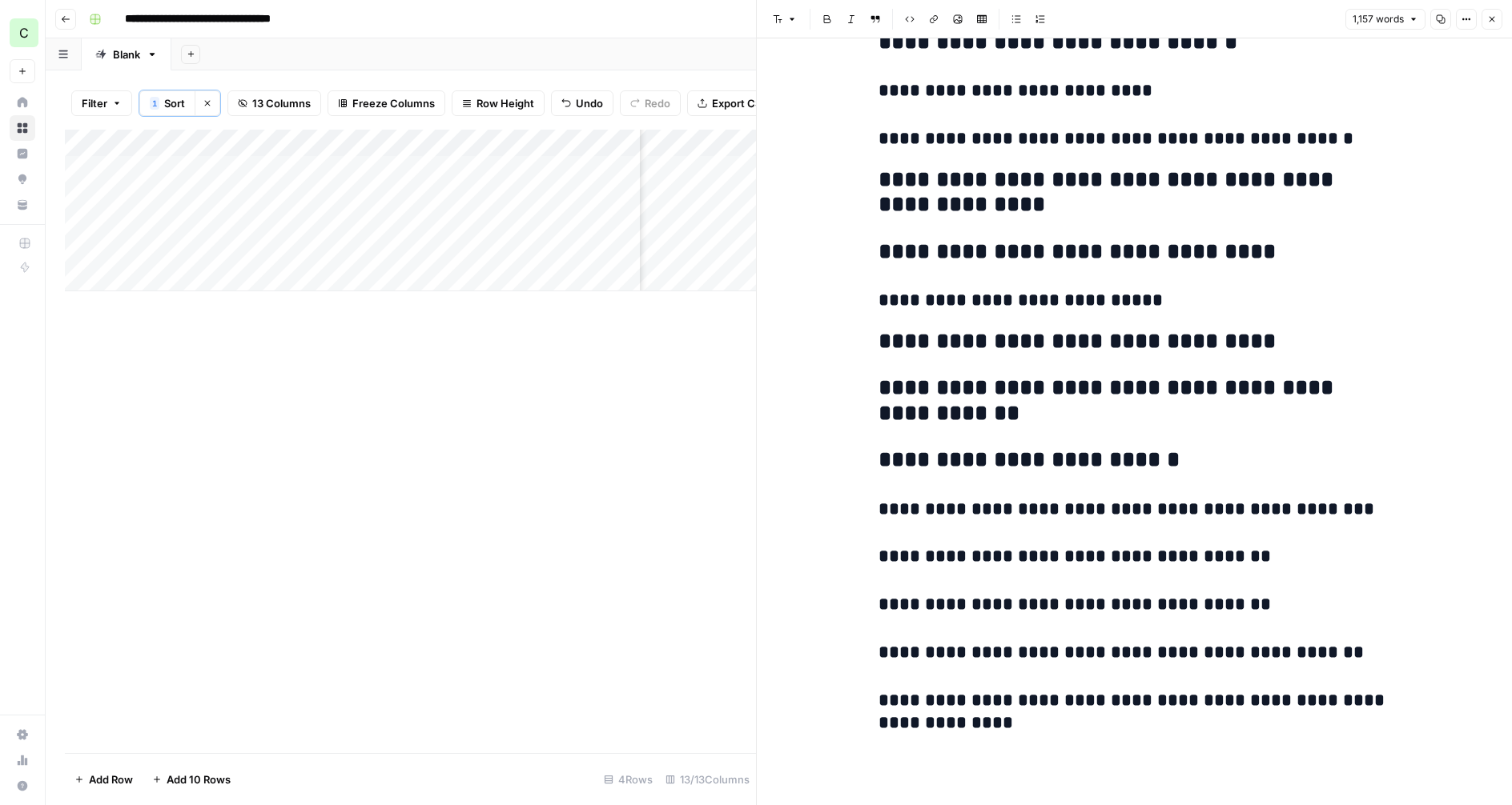
click at [1496, 22] on icon "button" at bounding box center [1492, 19] width 10 height 10
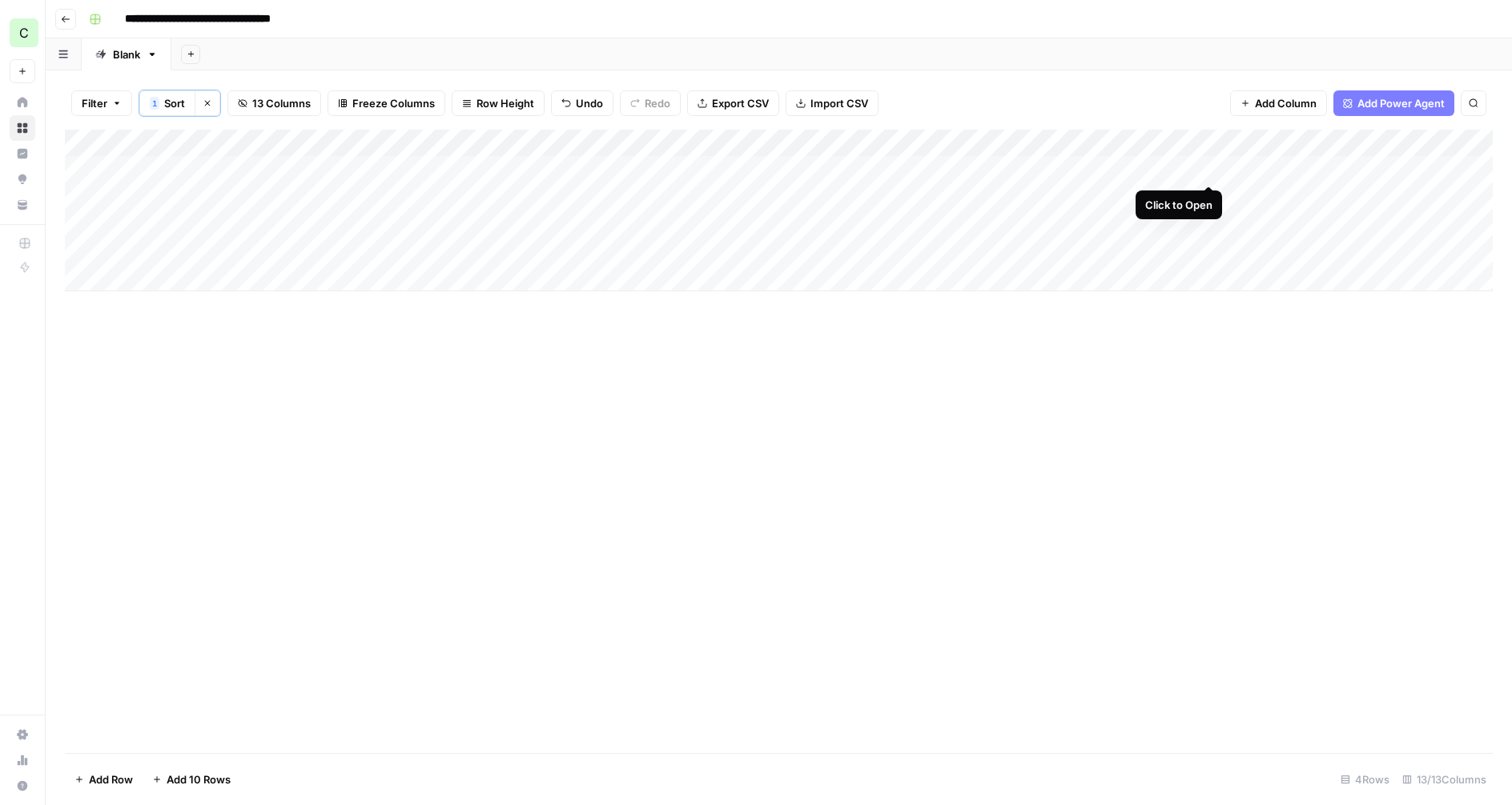
click at [1206, 169] on div "Add Column" at bounding box center [779, 210] width 1428 height 161
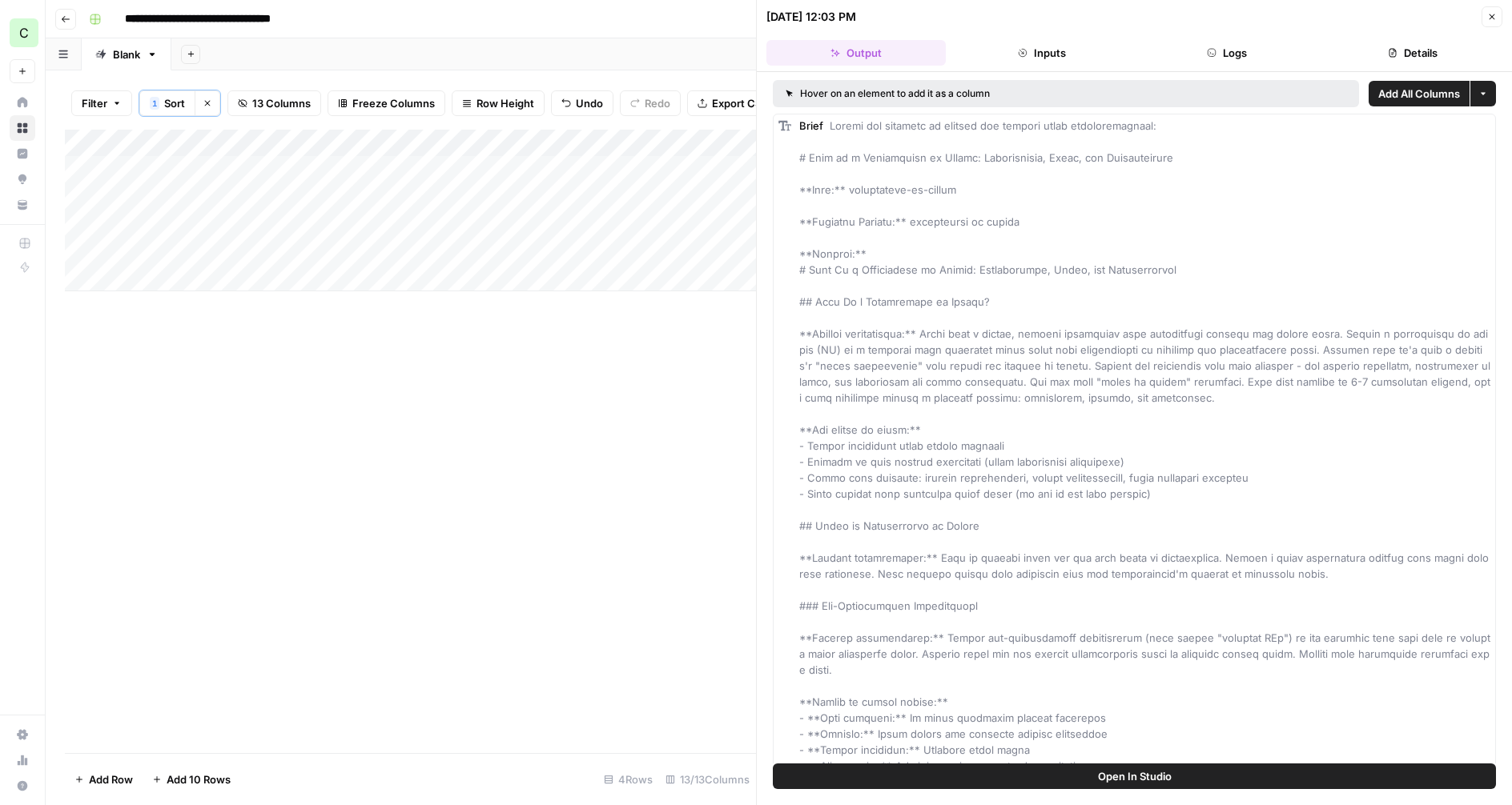
drag, startPoint x: 1022, startPoint y: 59, endPoint x: 1098, endPoint y: 62, distance: 76.1
click at [1024, 59] on button "Inputs" at bounding box center [1042, 53] width 179 height 26
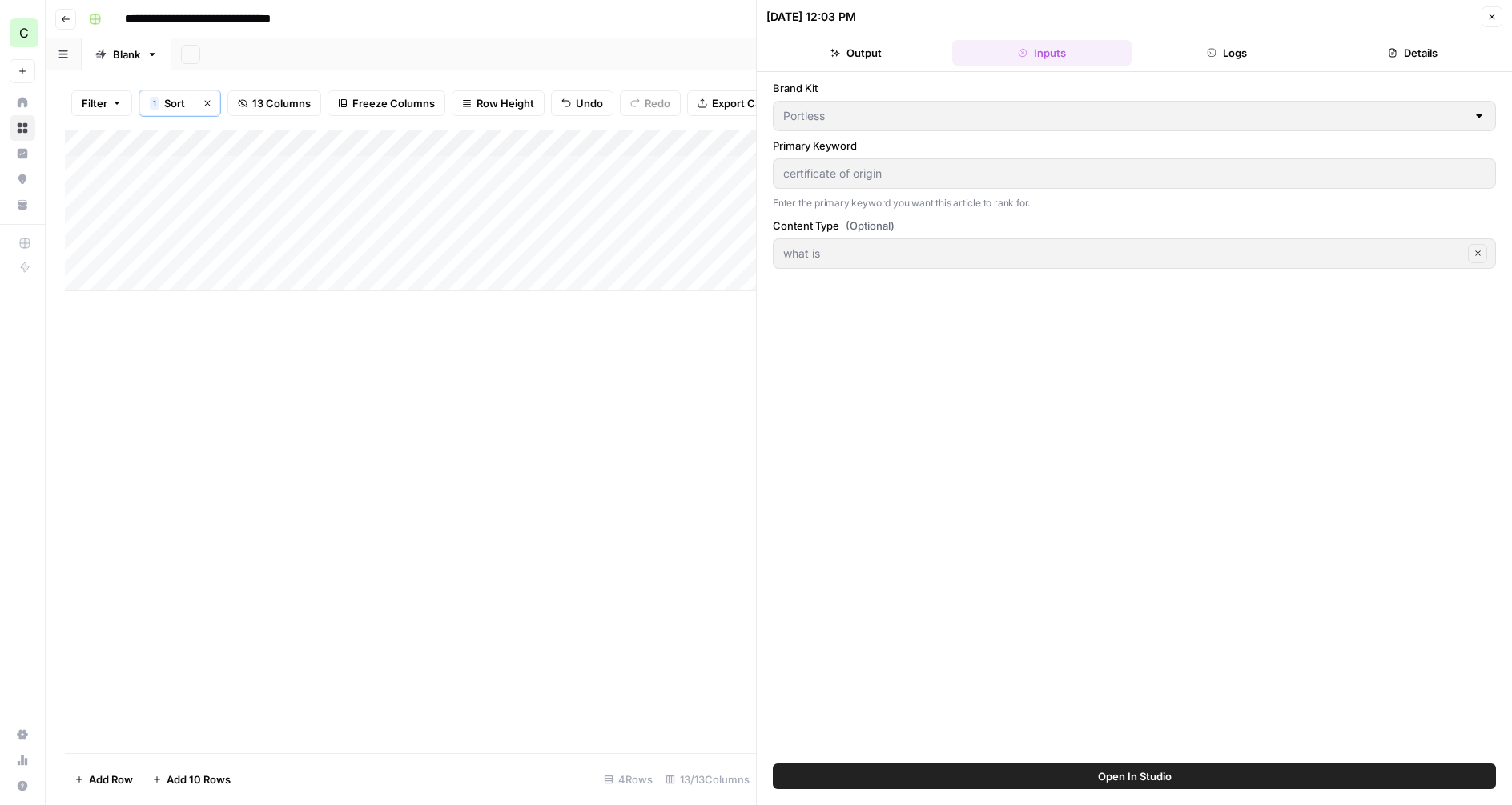
click at [1382, 62] on button "Details" at bounding box center [1412, 53] width 179 height 26
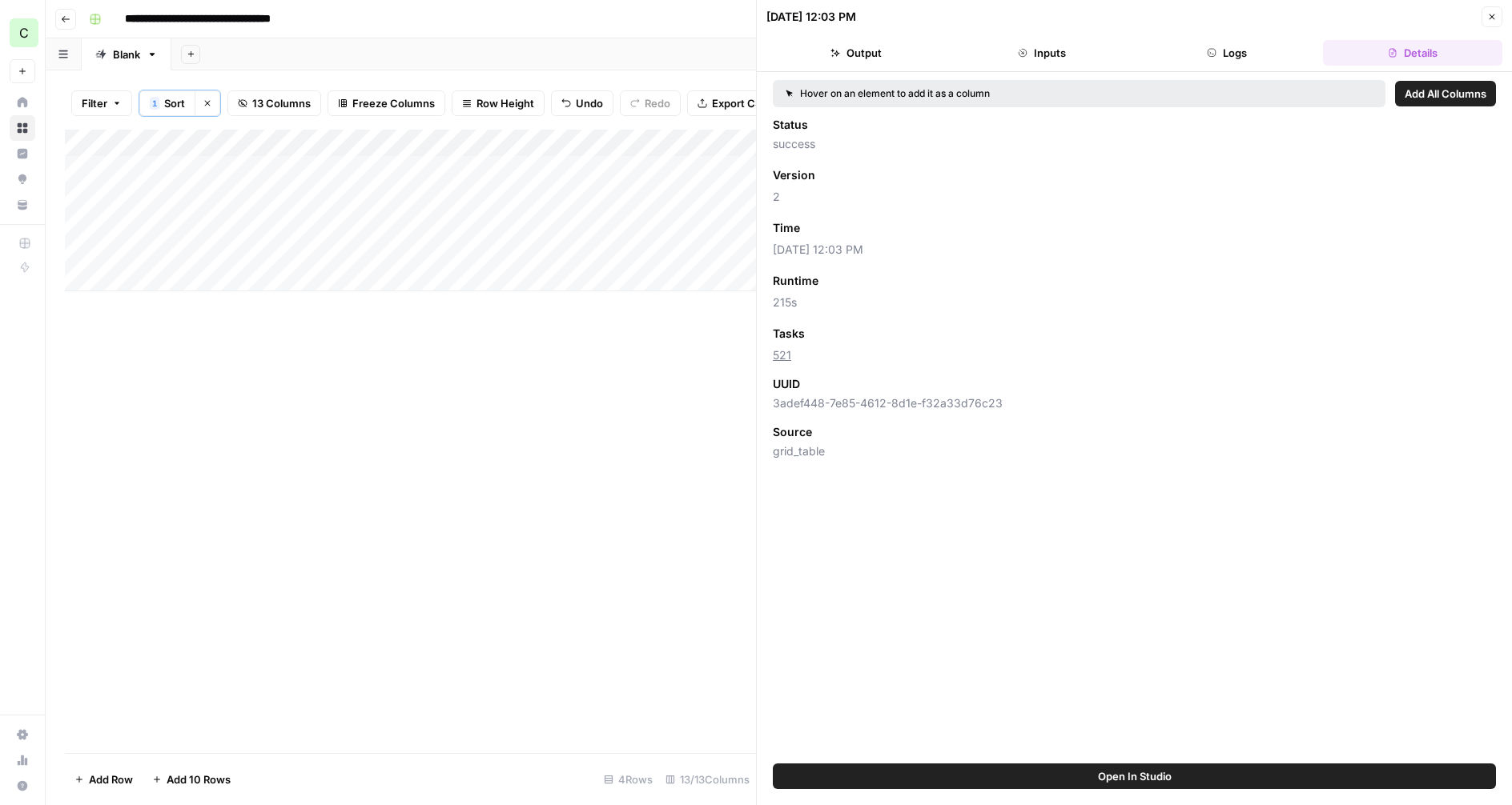
click at [1243, 64] on button "Logs" at bounding box center [1227, 53] width 179 height 26
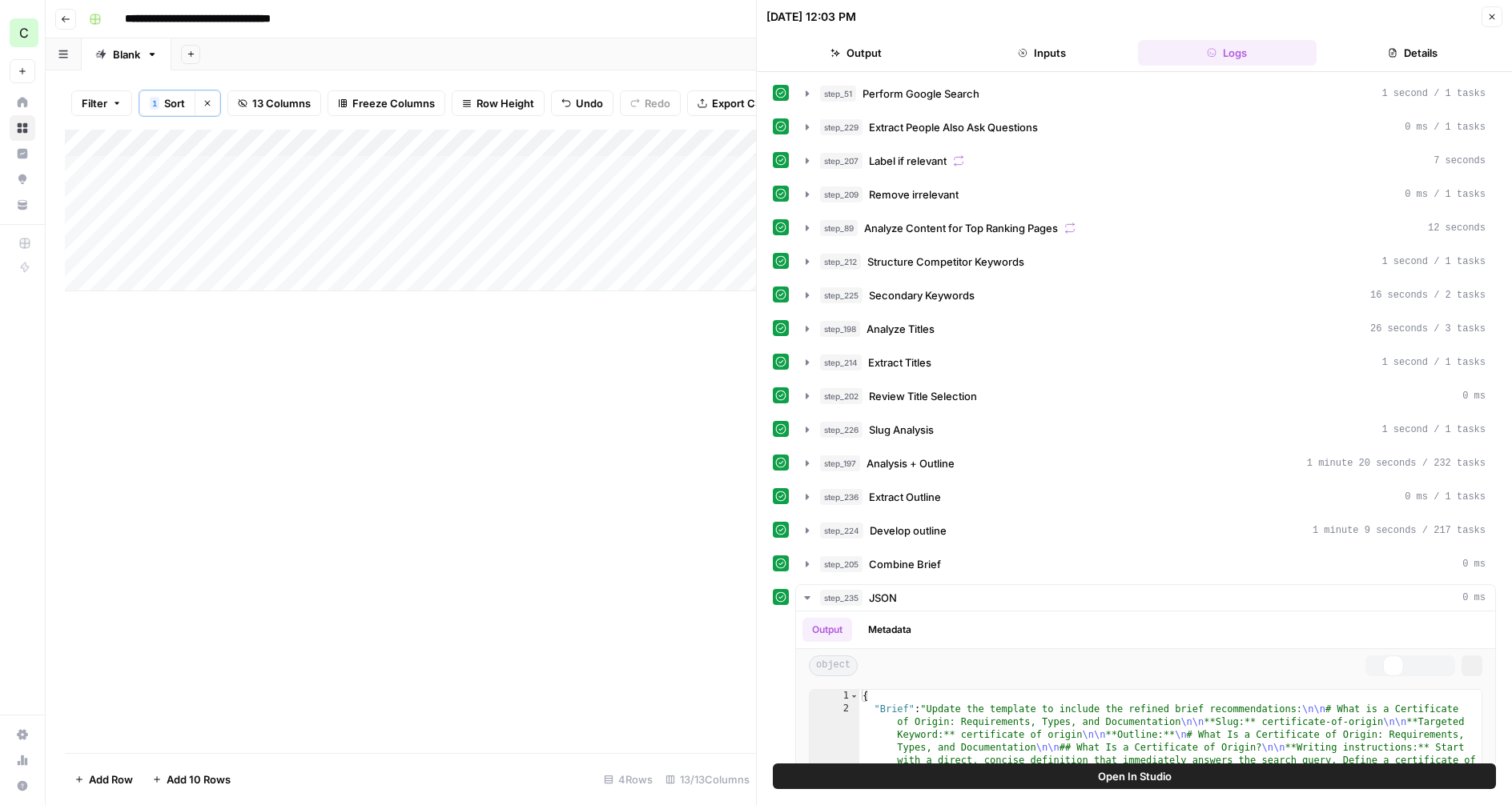
click at [1100, 55] on button "Inputs" at bounding box center [1042, 53] width 179 height 26
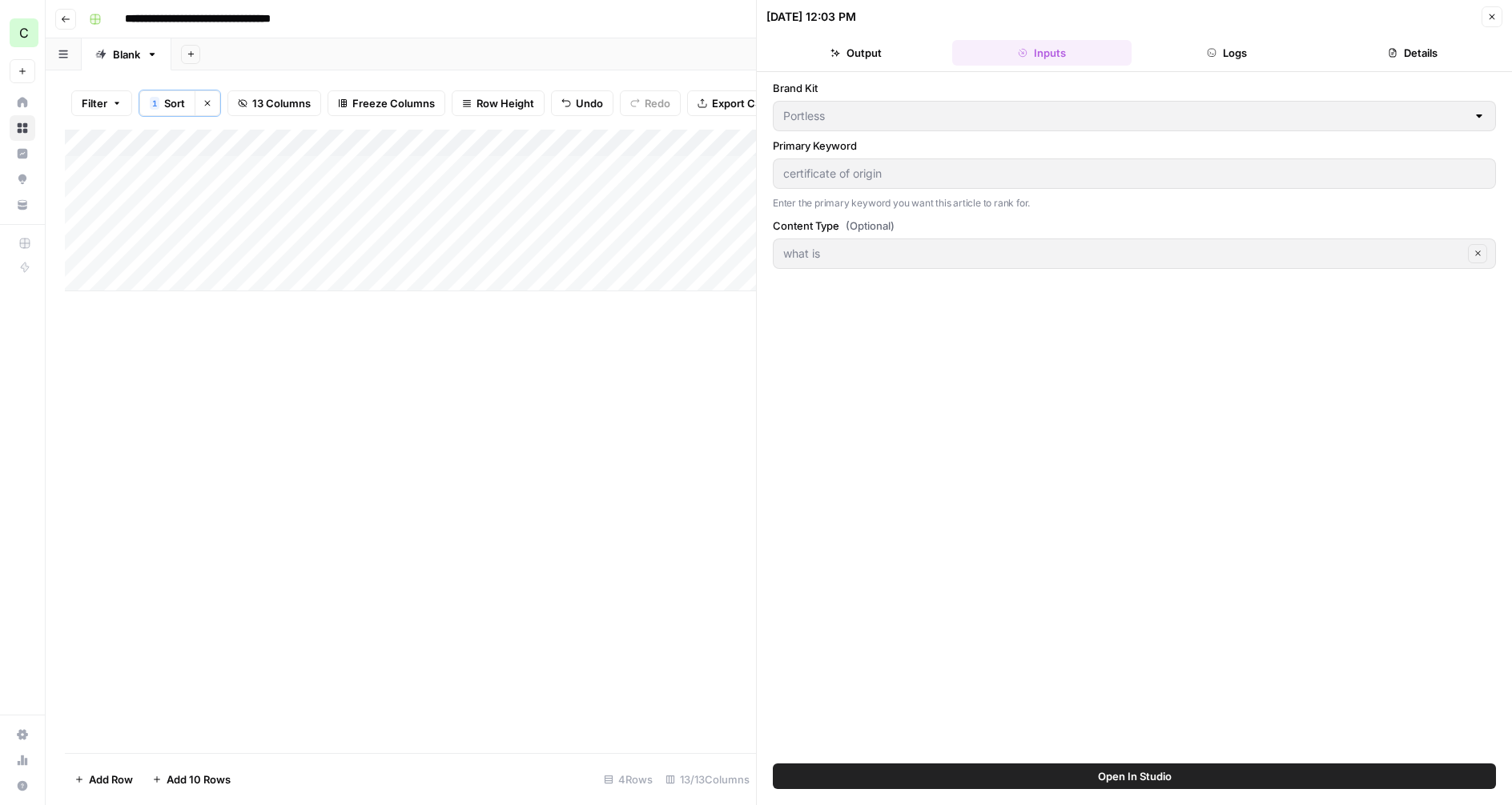
click at [1266, 52] on button "Logs" at bounding box center [1227, 53] width 179 height 26
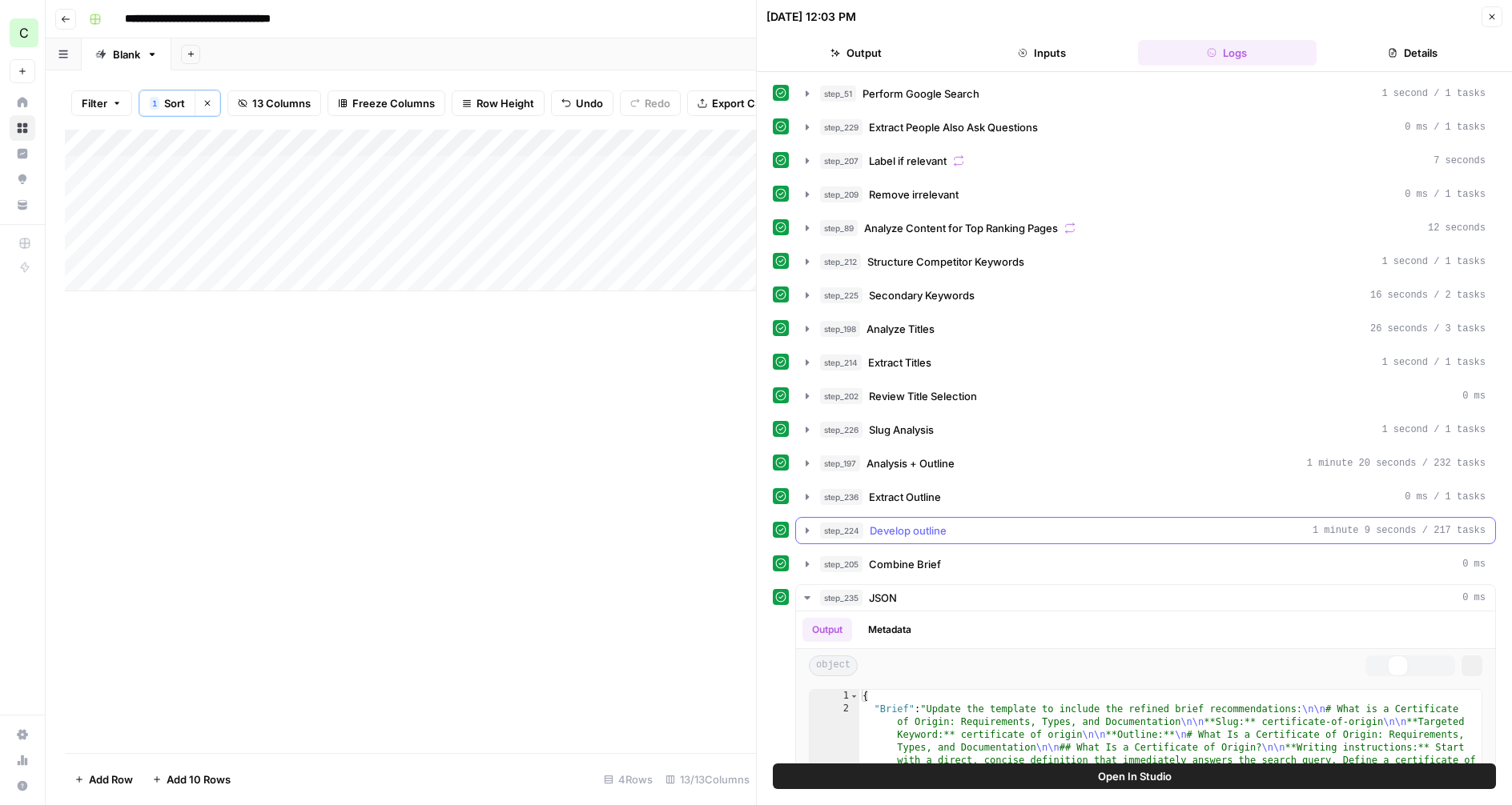
scroll to position [1, 0]
click at [804, 593] on icon "button" at bounding box center [807, 597] width 13 height 13
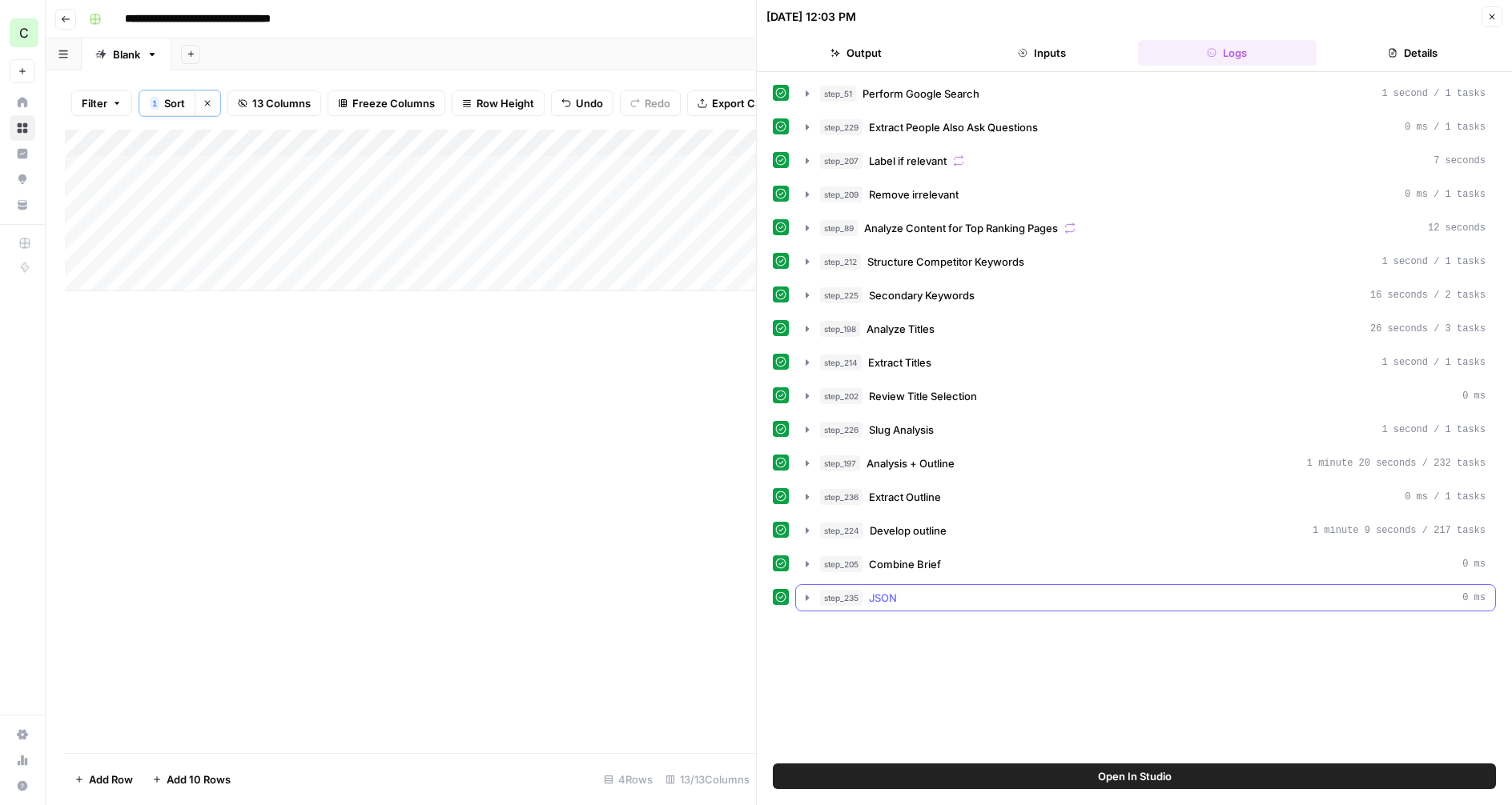
scroll to position [0, 0]
click at [812, 297] on icon "button" at bounding box center [807, 296] width 13 height 13
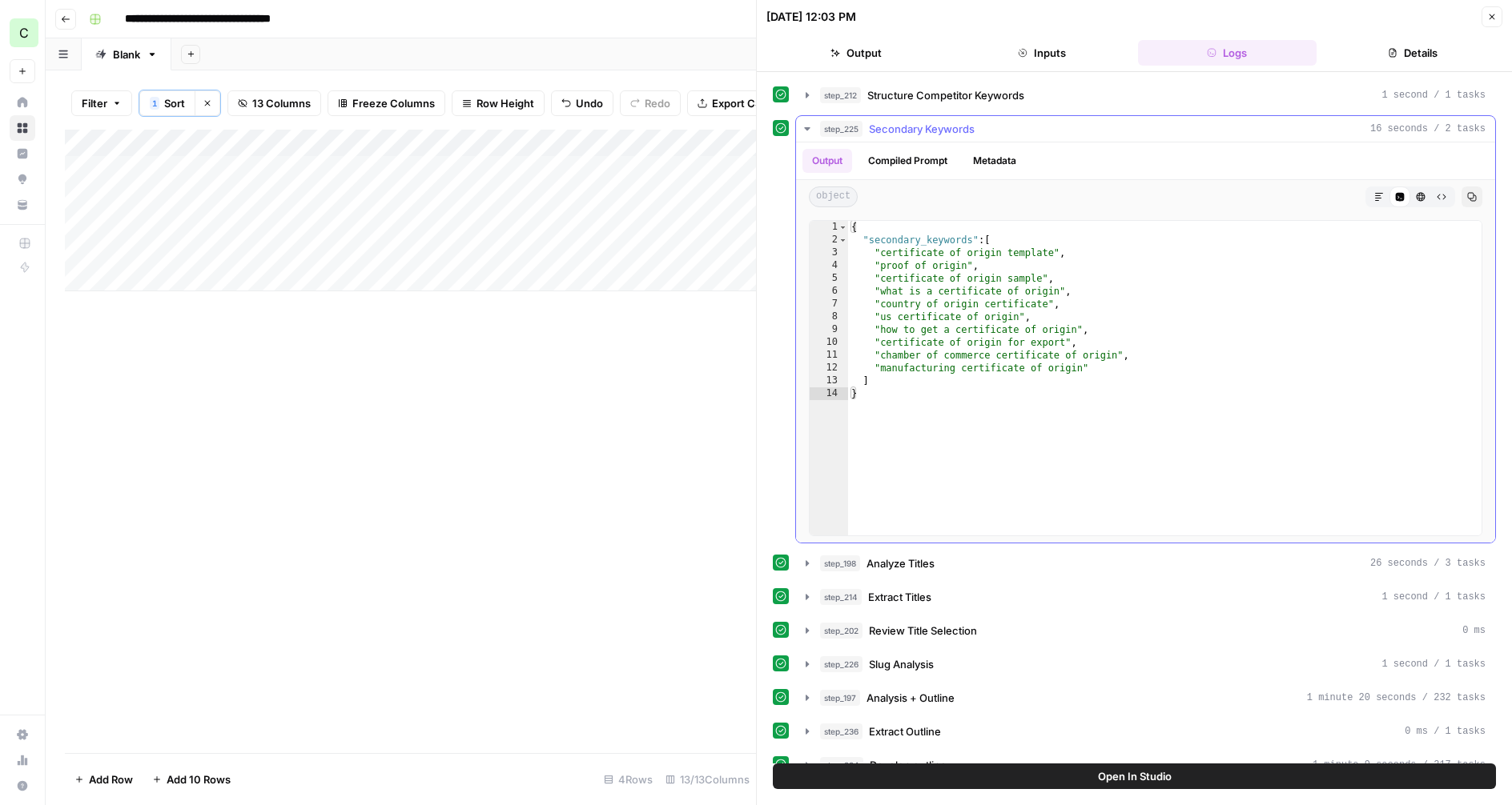
scroll to position [36, 0]
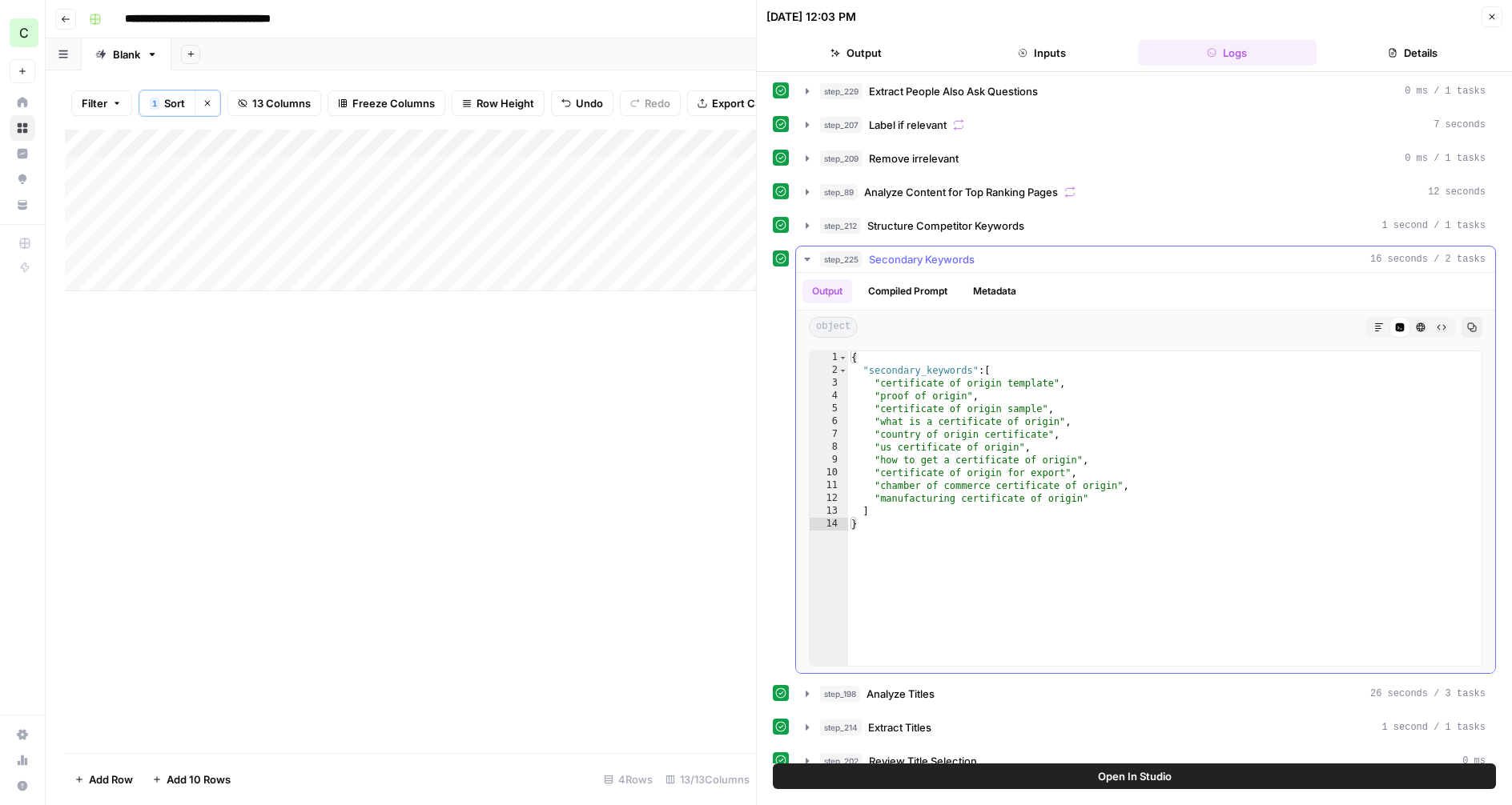
click at [808, 259] on icon "button" at bounding box center [806, 259] width 6 height 3
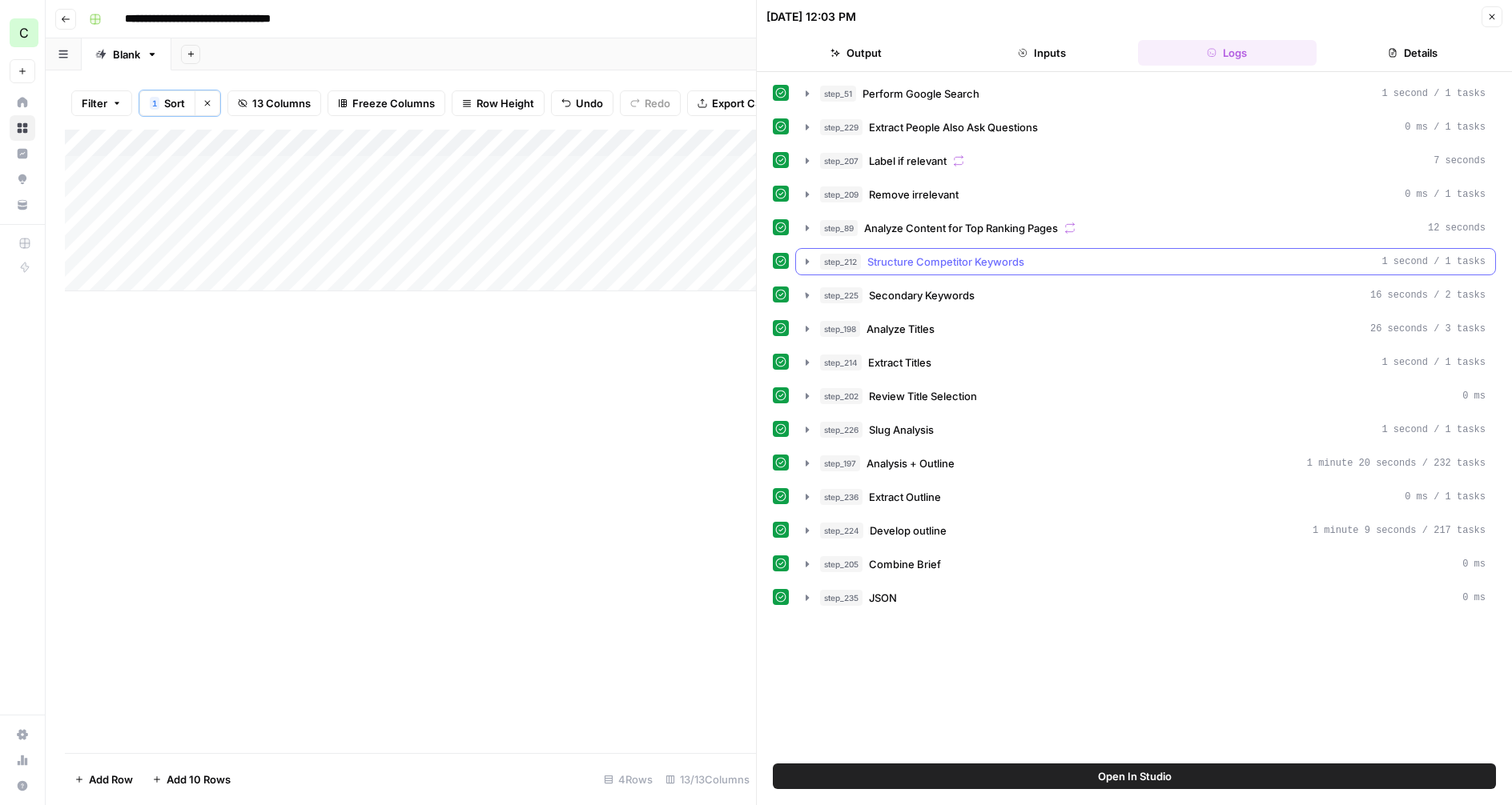
scroll to position [0, 0]
click at [805, 261] on icon "button" at bounding box center [807, 261] width 3 height 6
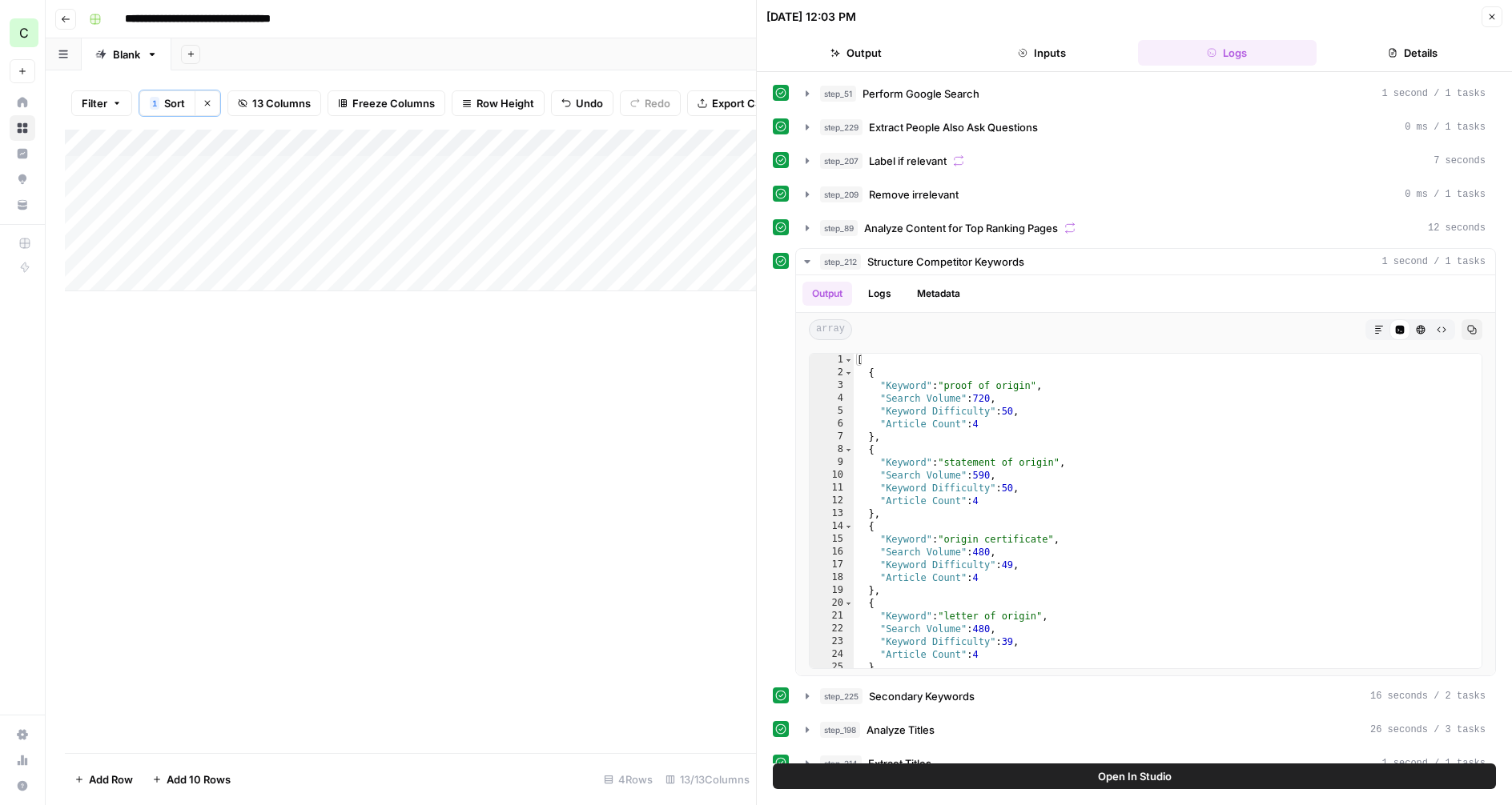
click at [1483, 20] on button "Close" at bounding box center [1492, 17] width 21 height 21
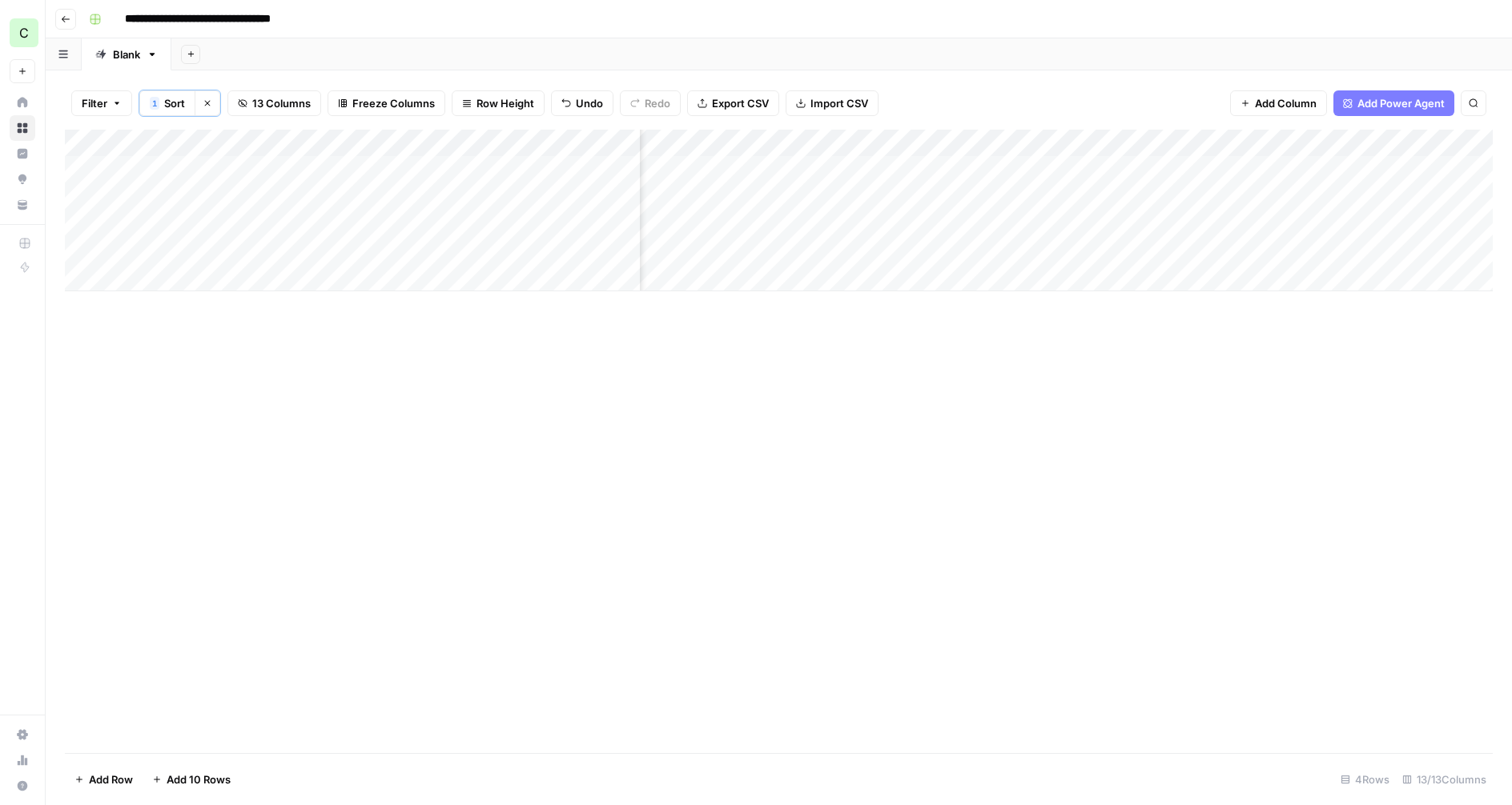
scroll to position [0, 850]
click at [1419, 101] on span "Add Power Agent" at bounding box center [1401, 104] width 88 height 16
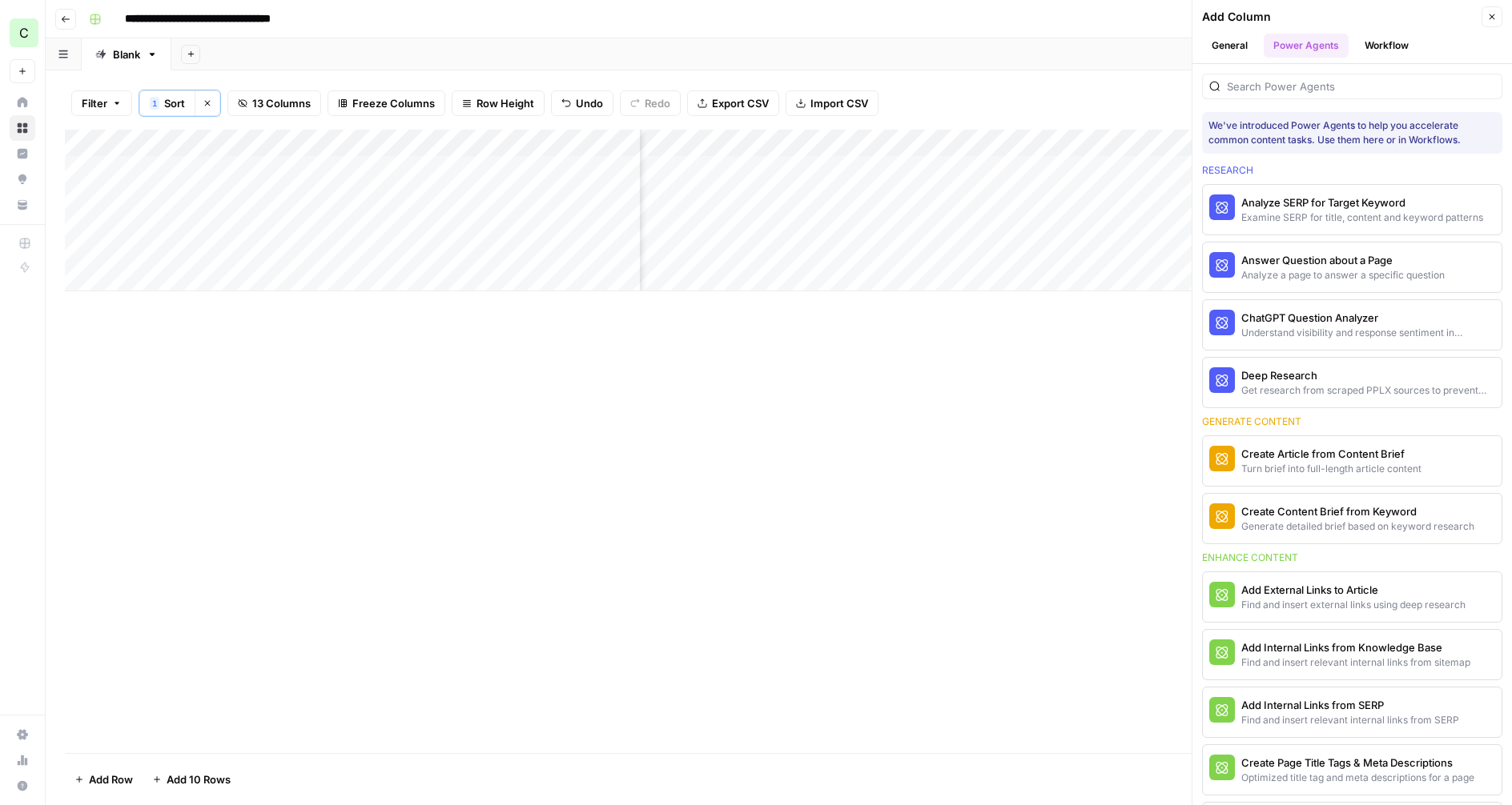
click at [1399, 53] on button "Workflow" at bounding box center [1387, 46] width 64 height 24
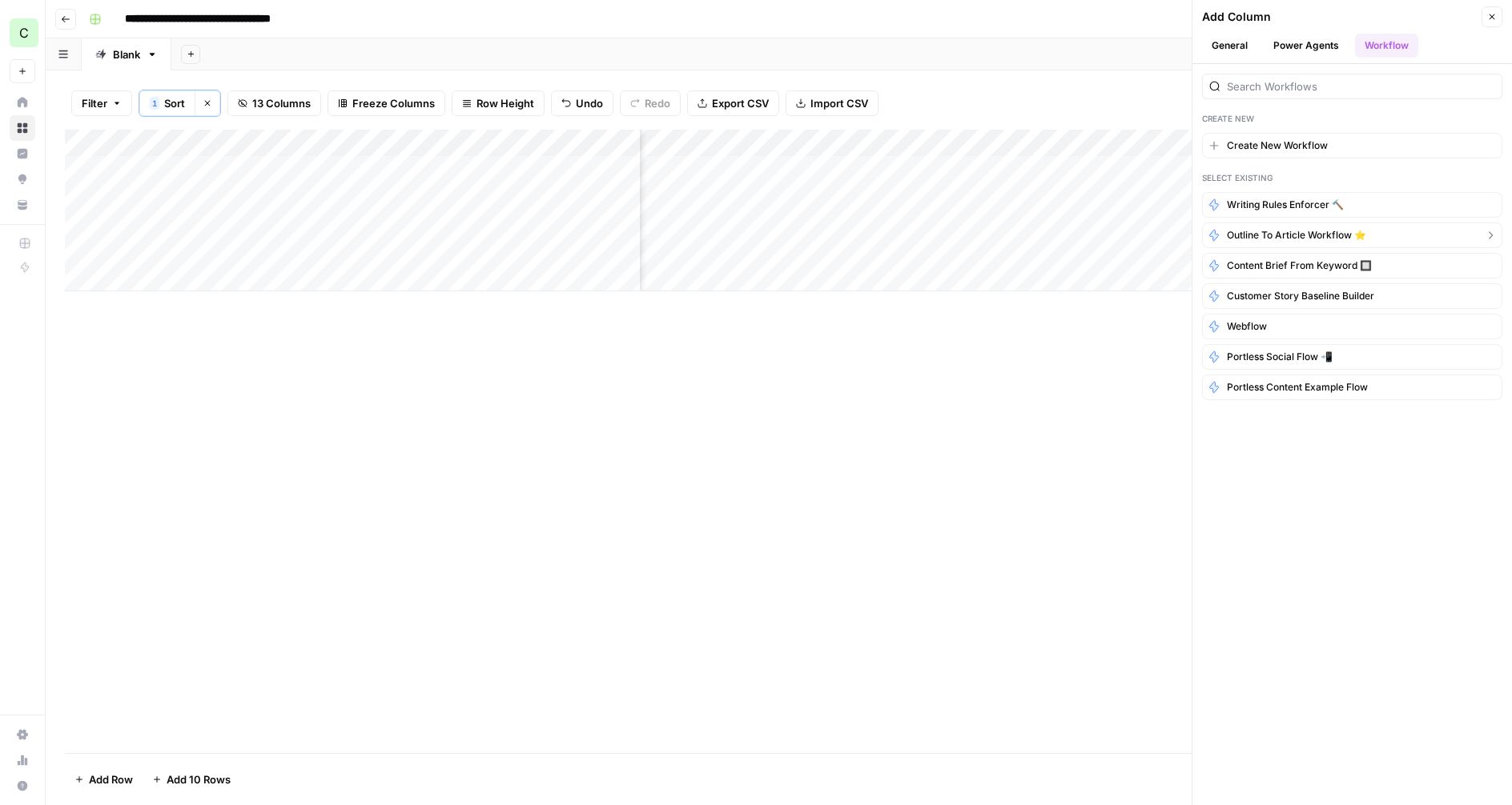
click at [1313, 235] on span "Outline to article workflow ⭐️" at bounding box center [1296, 235] width 139 height 14
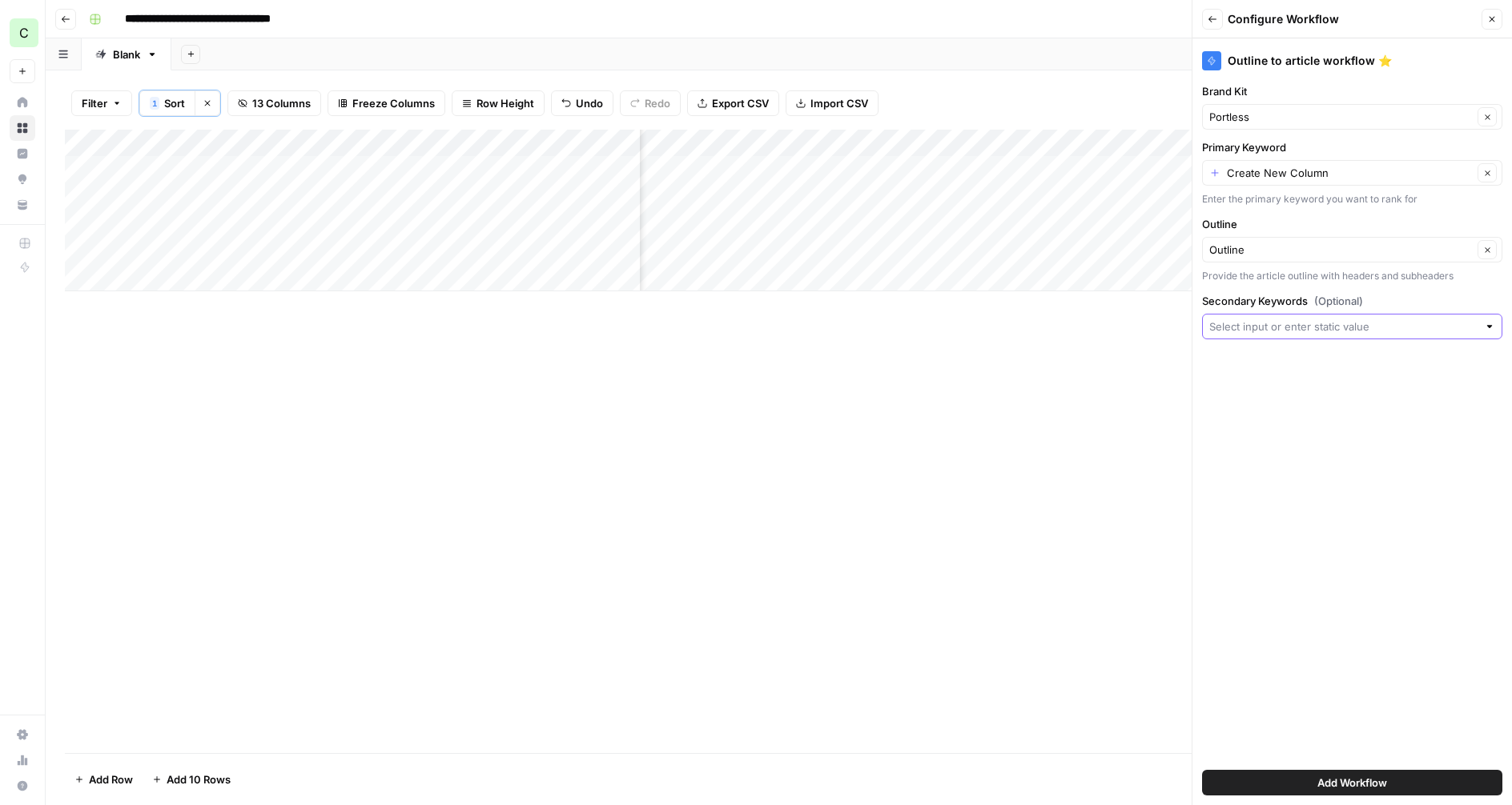
click at [1312, 324] on input "Secondary Keywords (Optional)" at bounding box center [1343, 327] width 268 height 16
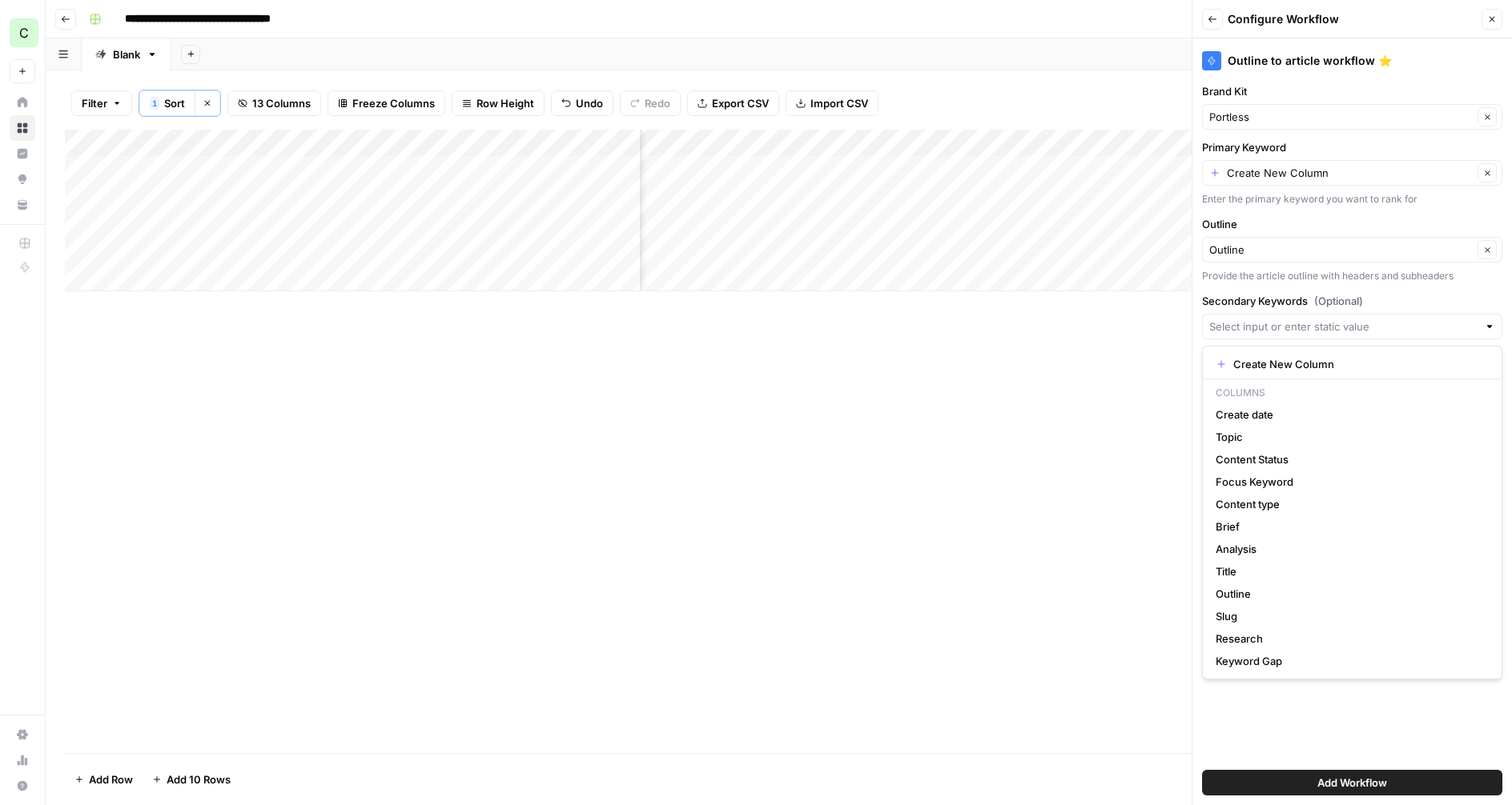
scroll to position [0, 1082]
click at [1381, 667] on span "Keyword Gap" at bounding box center [1349, 661] width 267 height 16
type input "Keyword Gap"
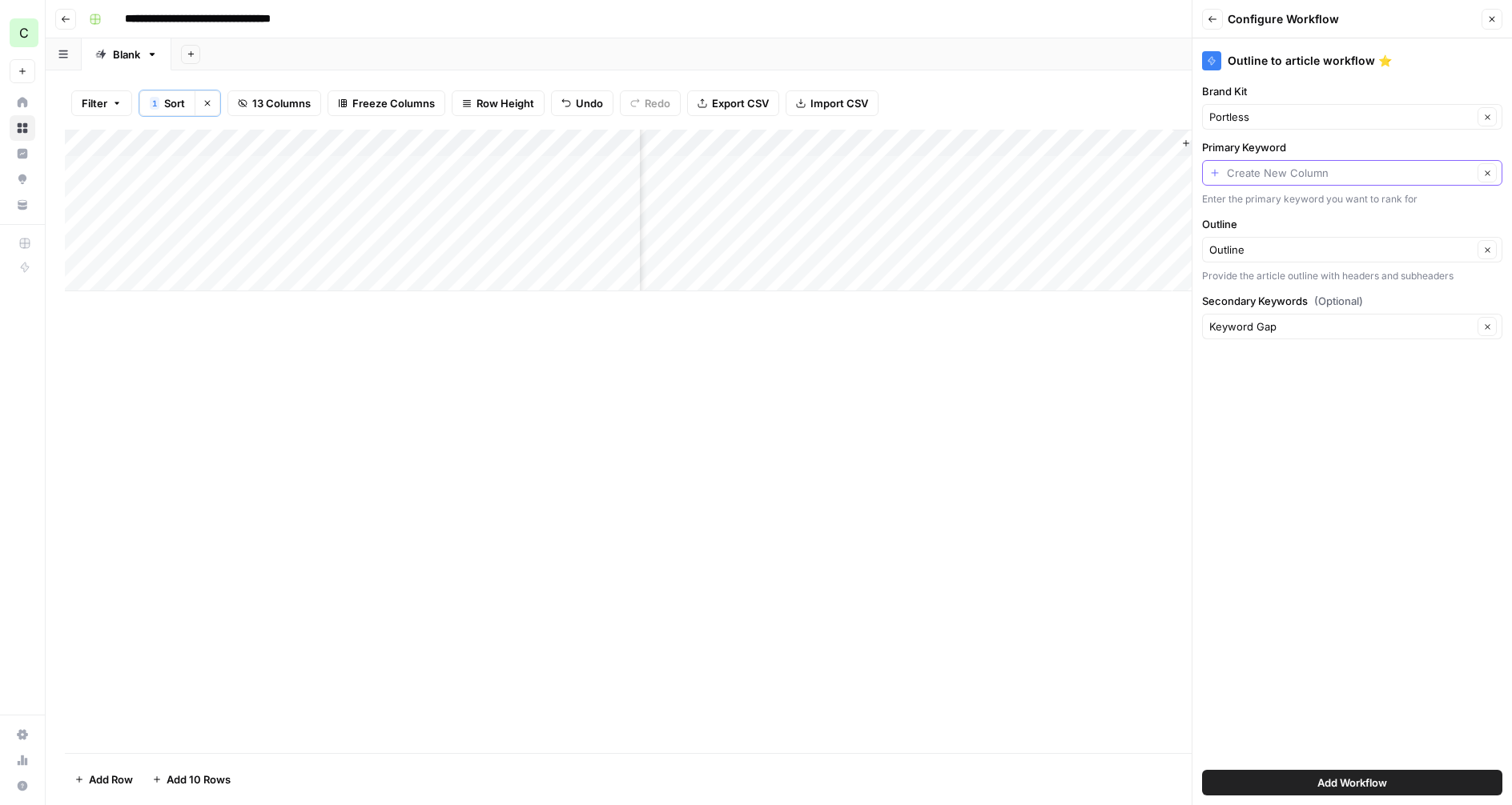
click at [1287, 173] on input "Primary Keyword" at bounding box center [1350, 173] width 246 height 16
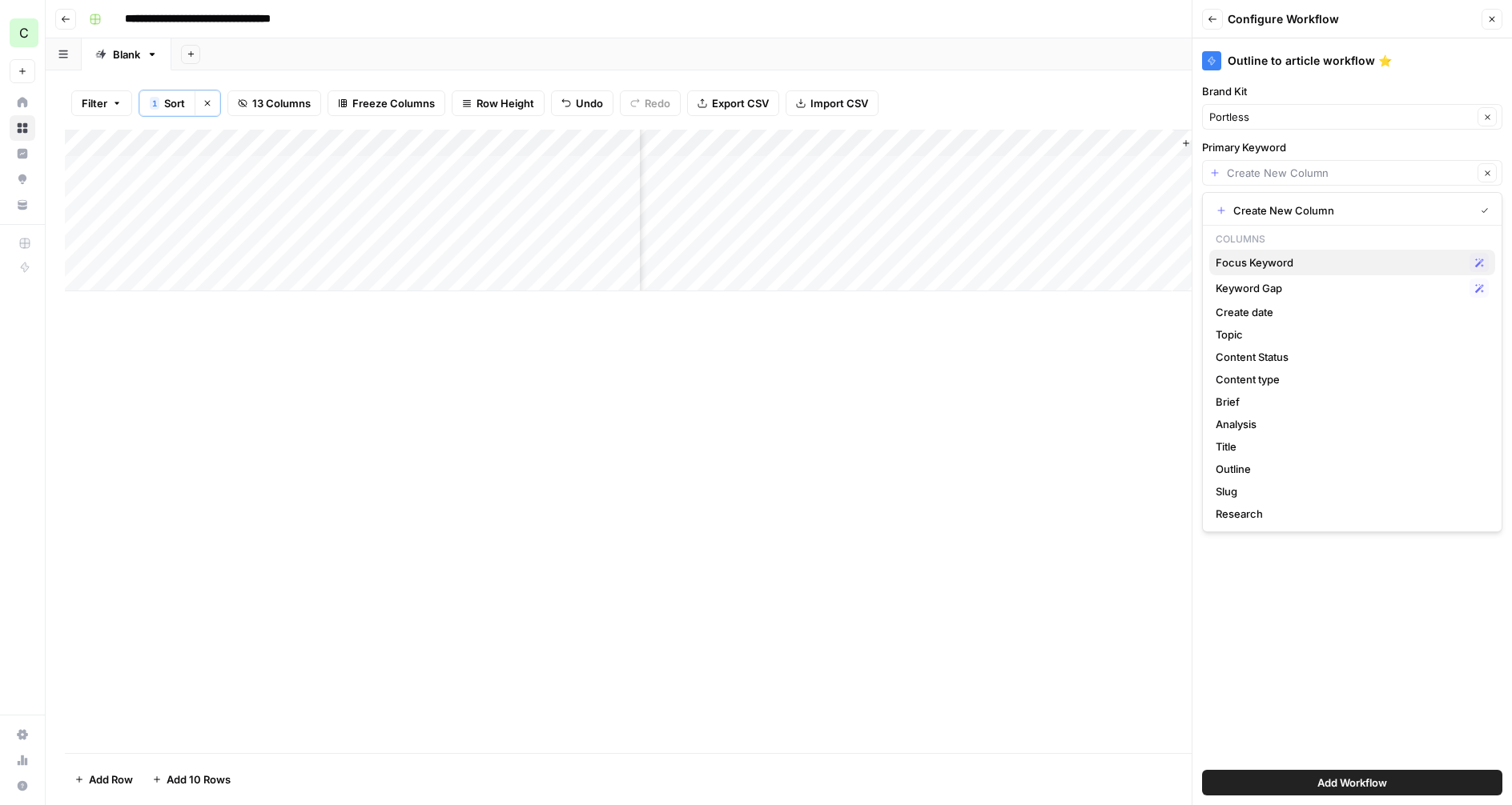
click at [1268, 269] on span "Focus Keyword" at bounding box center [1339, 263] width 248 height 16
type input "Focus Keyword"
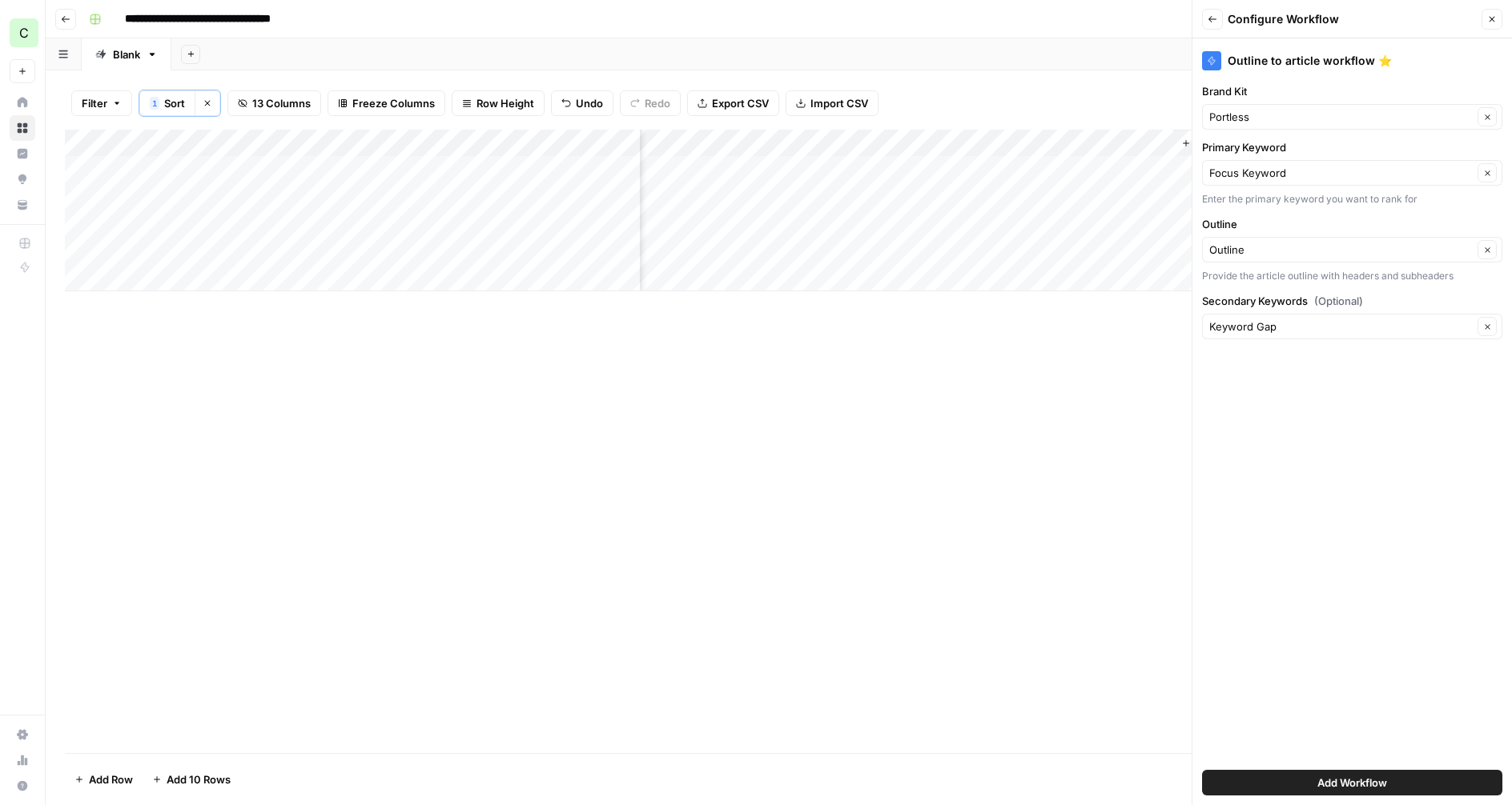
click at [1350, 785] on span "Add Workflow" at bounding box center [1352, 783] width 70 height 16
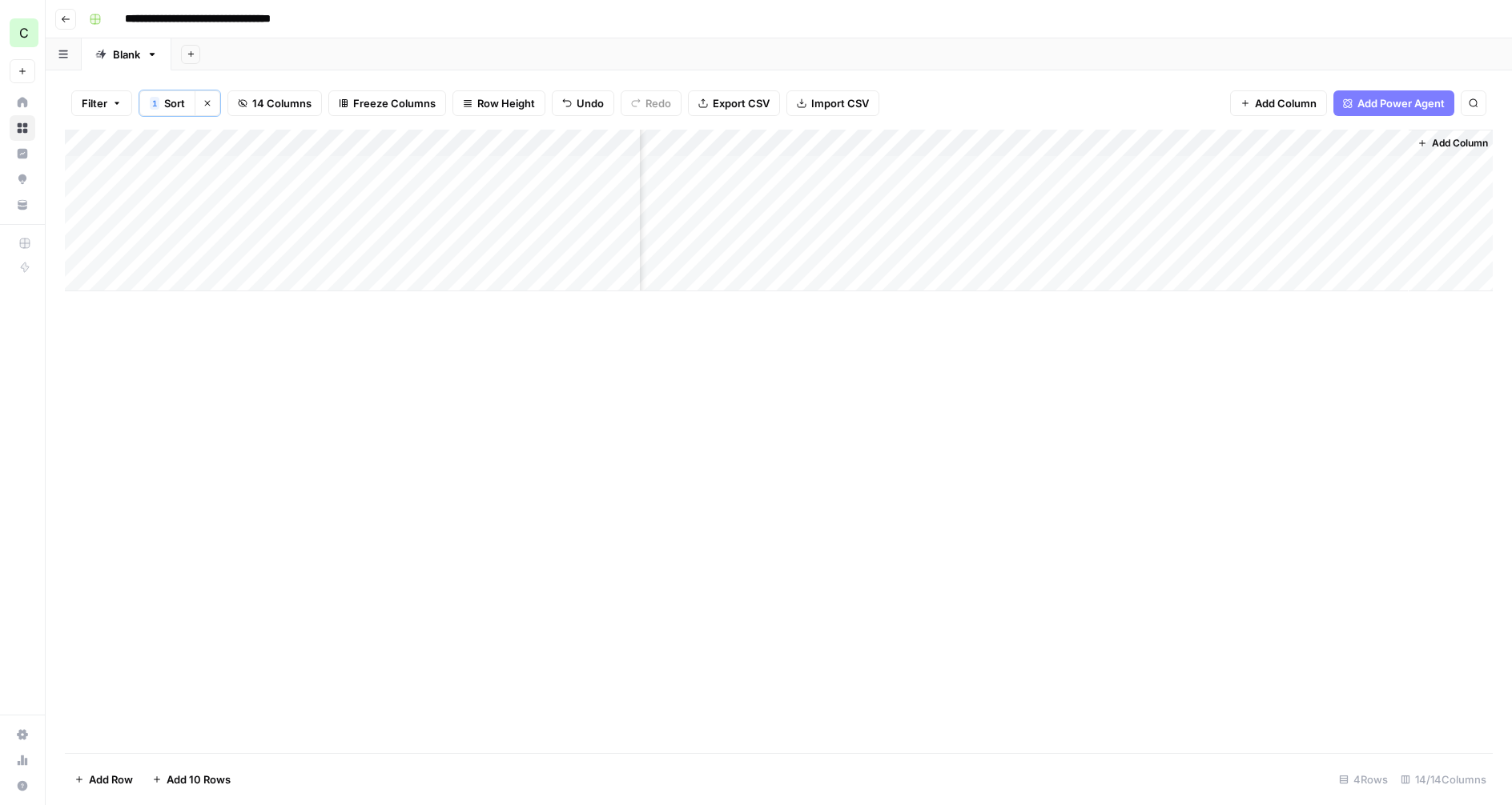
scroll to position [0, 1072]
click at [1293, 168] on div "Add Column" at bounding box center [779, 210] width 1428 height 161
click at [957, 89] on div "Filter 1 Sort Clear sorts 14 Columns Freeze Columns Row Height Undo Redo Export…" at bounding box center [779, 104] width 1428 height 53
click at [203, 100] on icon "button" at bounding box center [207, 104] width 10 height 10
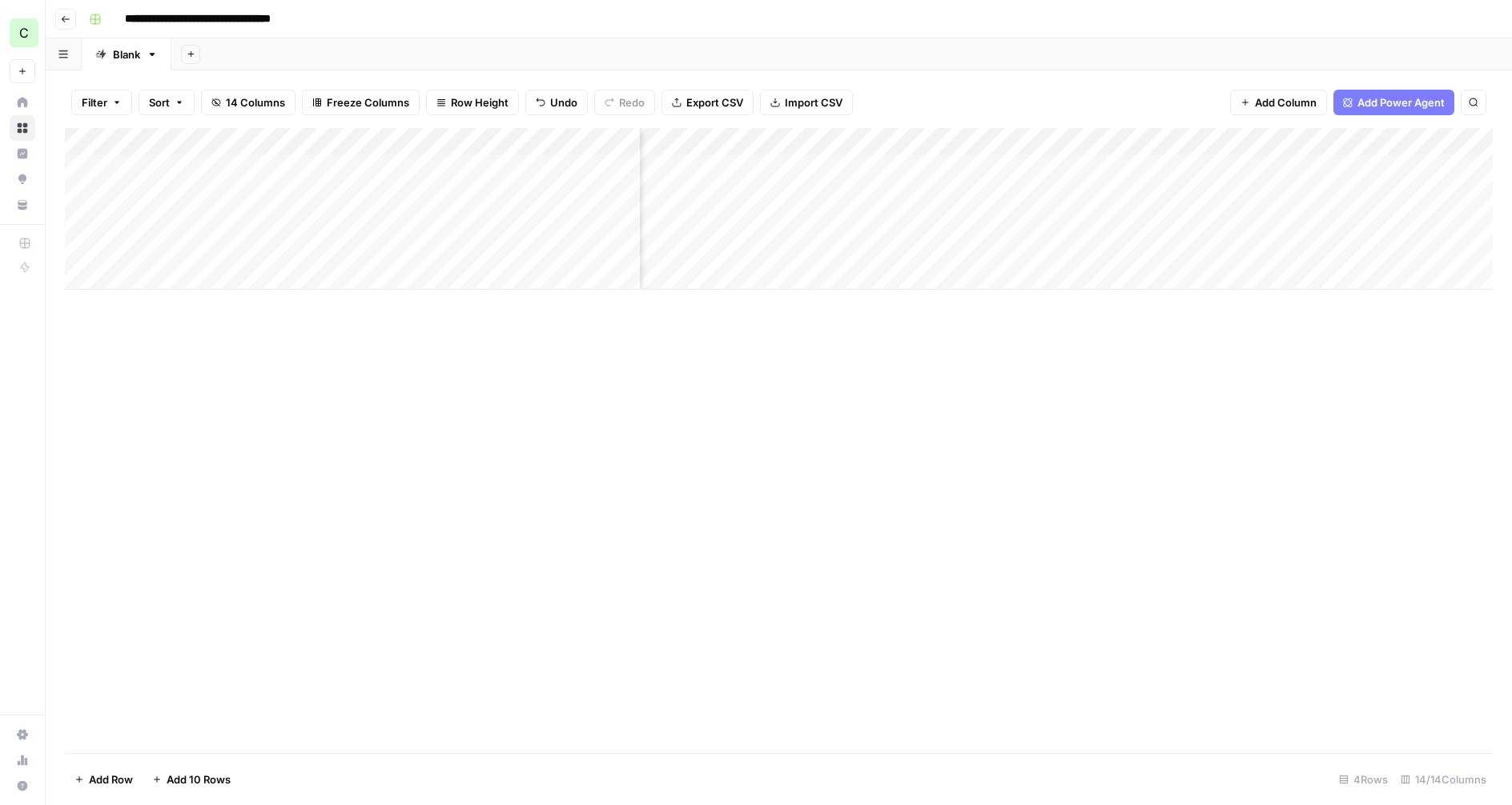
scroll to position [0, 1072]
click at [1162, 163] on div "Add Column" at bounding box center [779, 208] width 1428 height 161
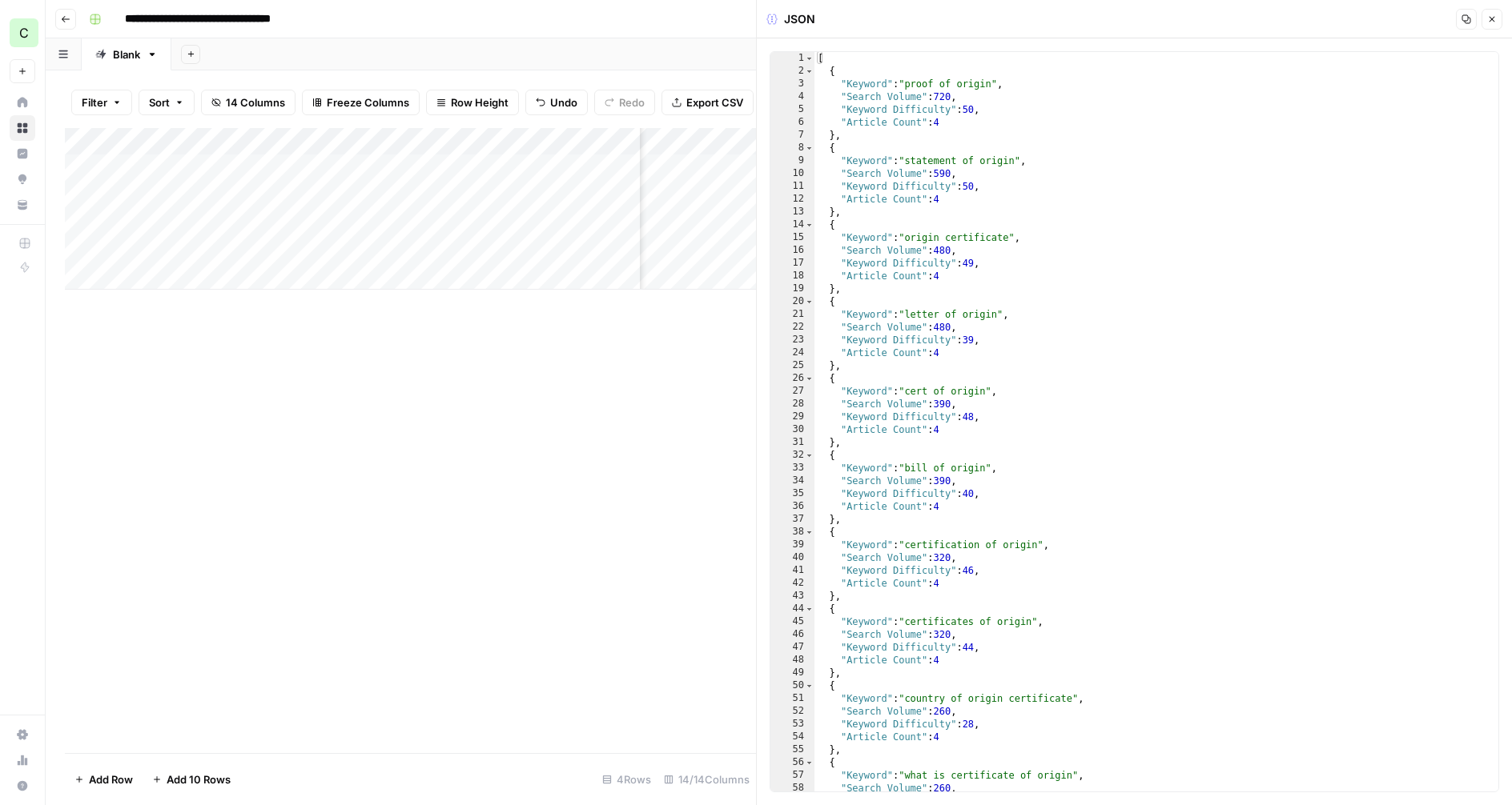
click at [1494, 18] on icon "button" at bounding box center [1492, 19] width 10 height 10
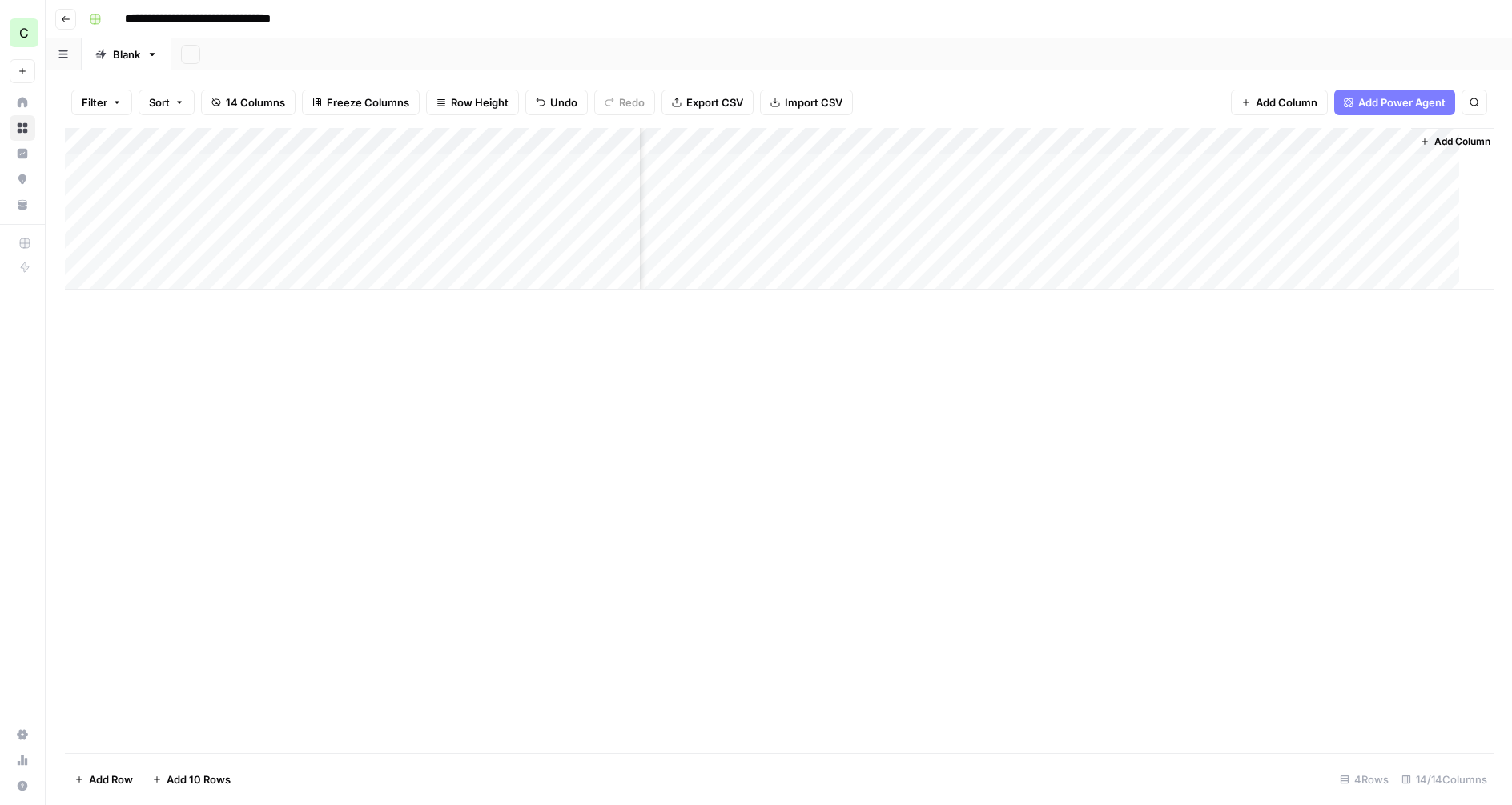
scroll to position [0, 1053]
click at [1387, 166] on div "Add Column" at bounding box center [779, 208] width 1428 height 161
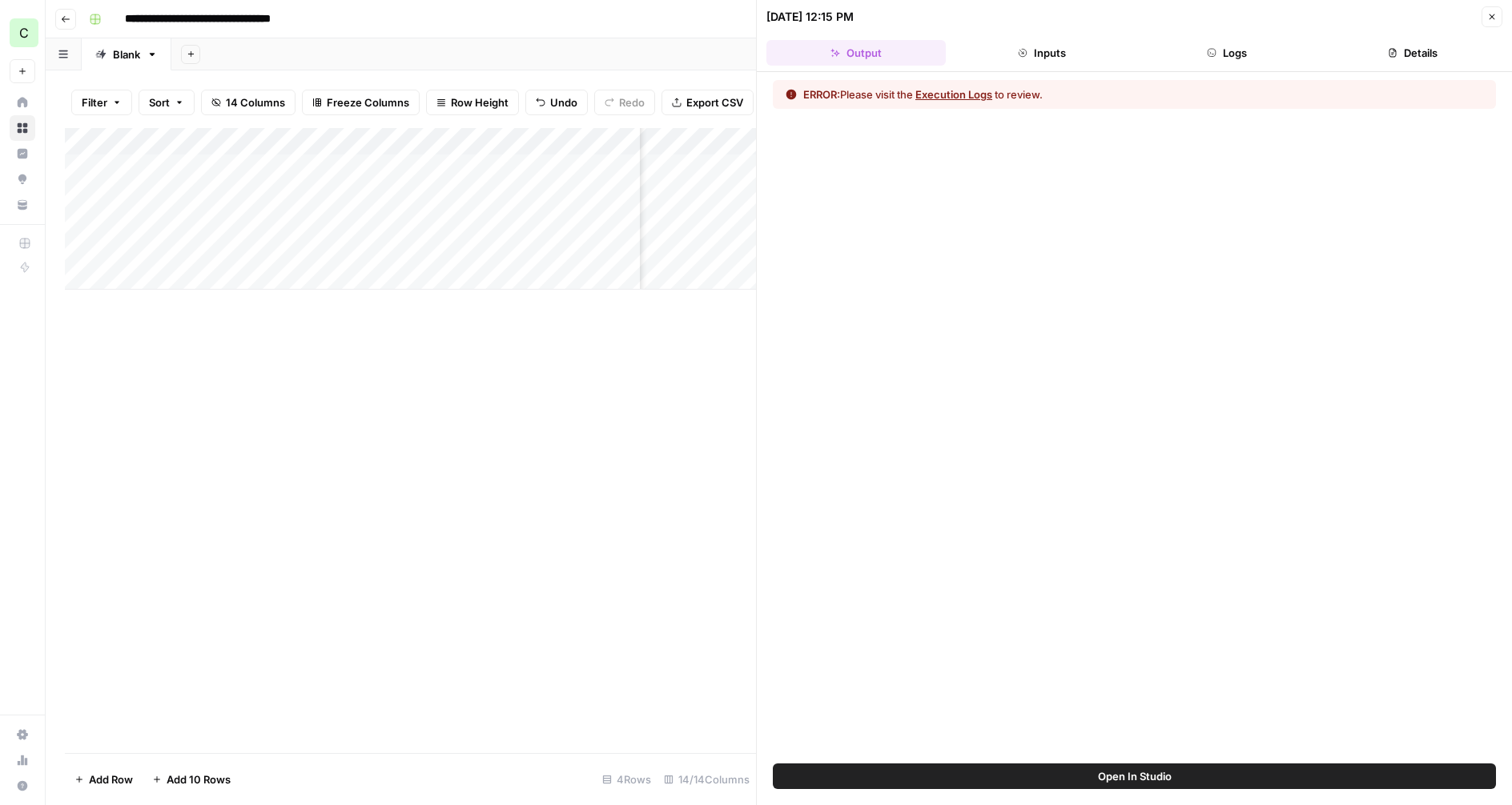
click at [1064, 51] on button "Inputs" at bounding box center [1042, 53] width 179 height 26
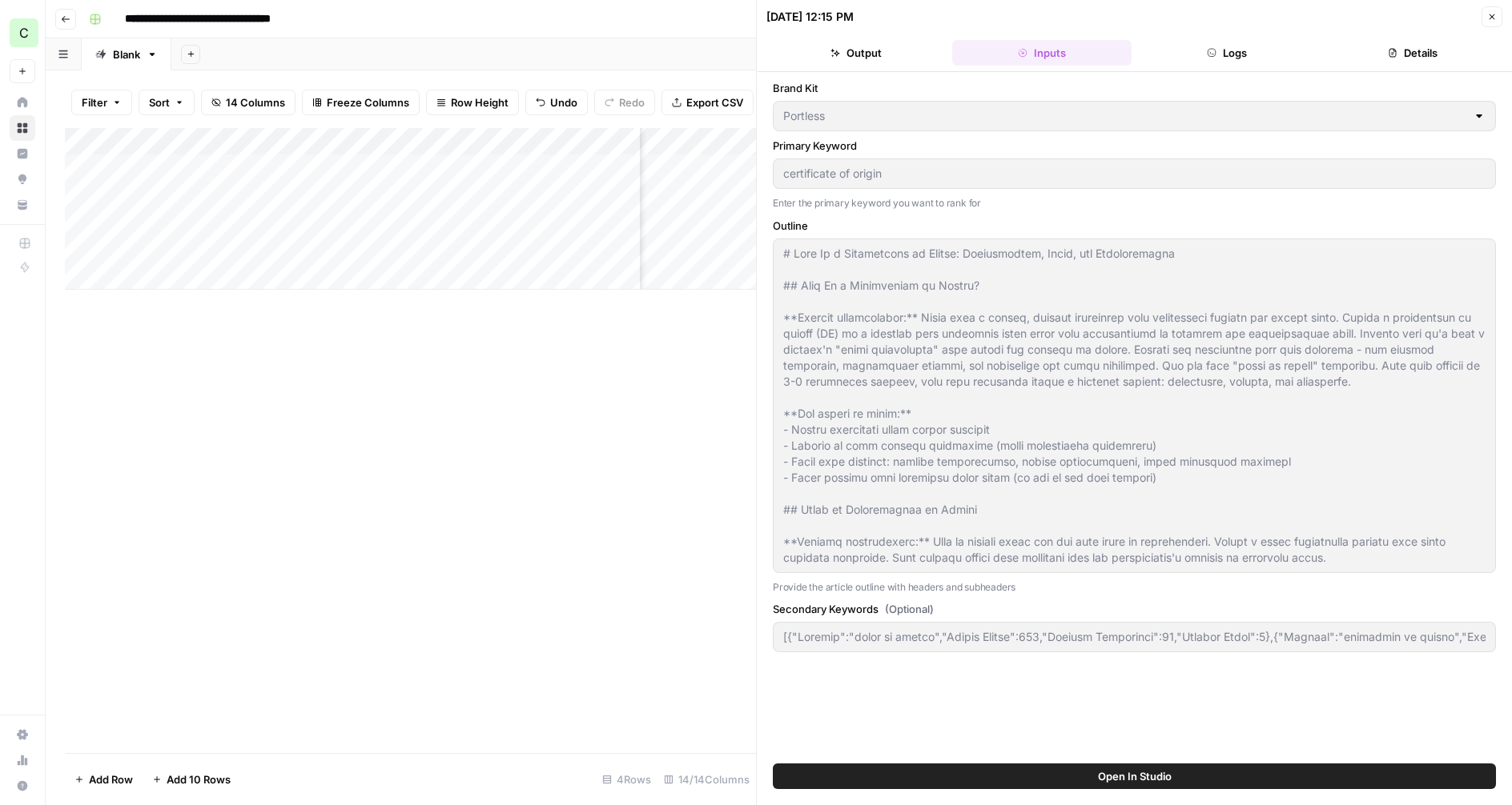
drag, startPoint x: 1194, startPoint y: 53, endPoint x: 1239, endPoint y: 57, distance: 45.2
click at [1194, 53] on button "Logs" at bounding box center [1227, 53] width 179 height 26
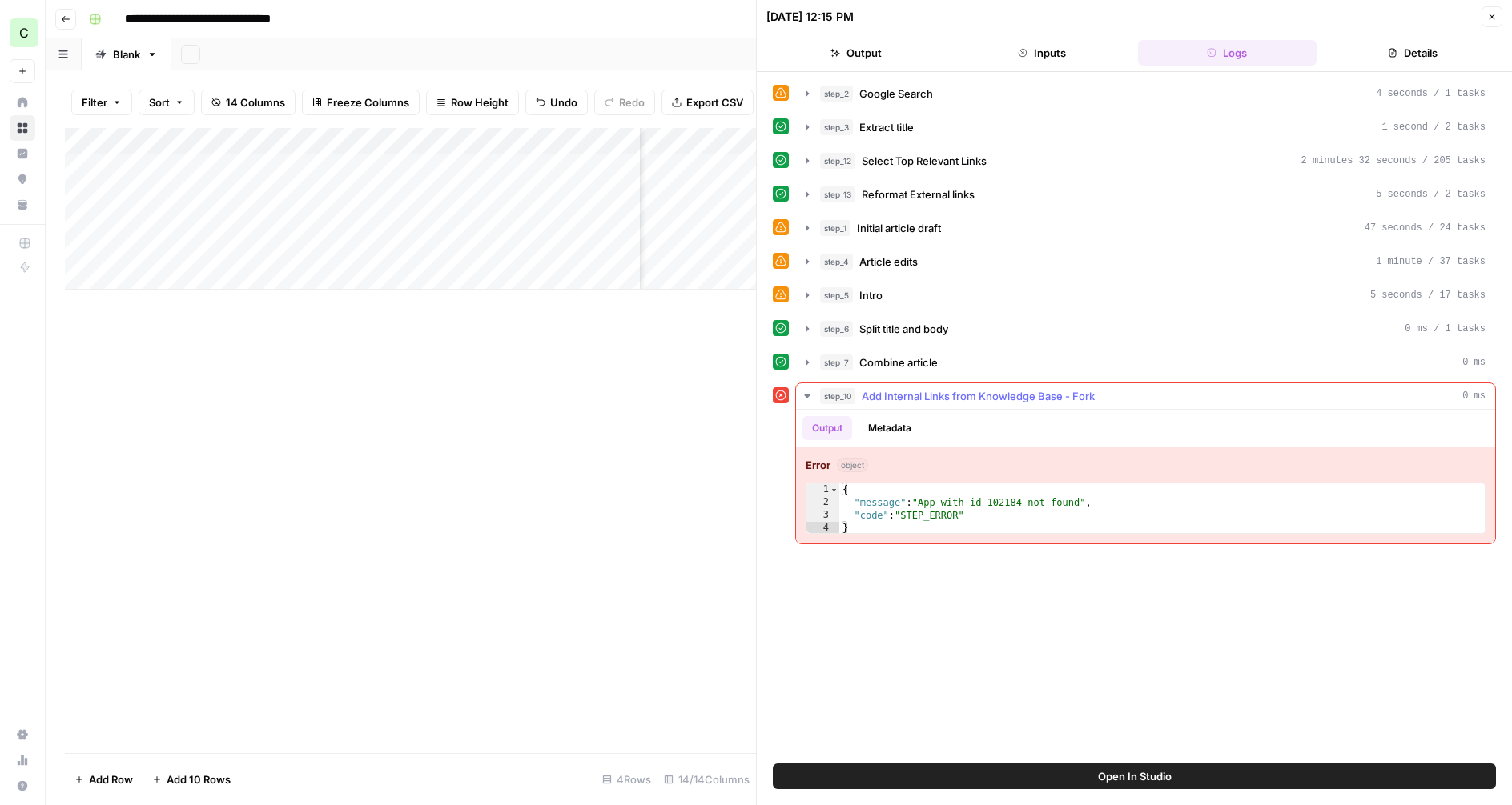
type textarea "**********"
click at [1017, 498] on div "{ "message" : "App with id 102184 not found" , "code" : "STEP_ERROR" }" at bounding box center [1162, 522] width 645 height 77
click at [805, 90] on icon "button" at bounding box center [807, 94] width 13 height 13
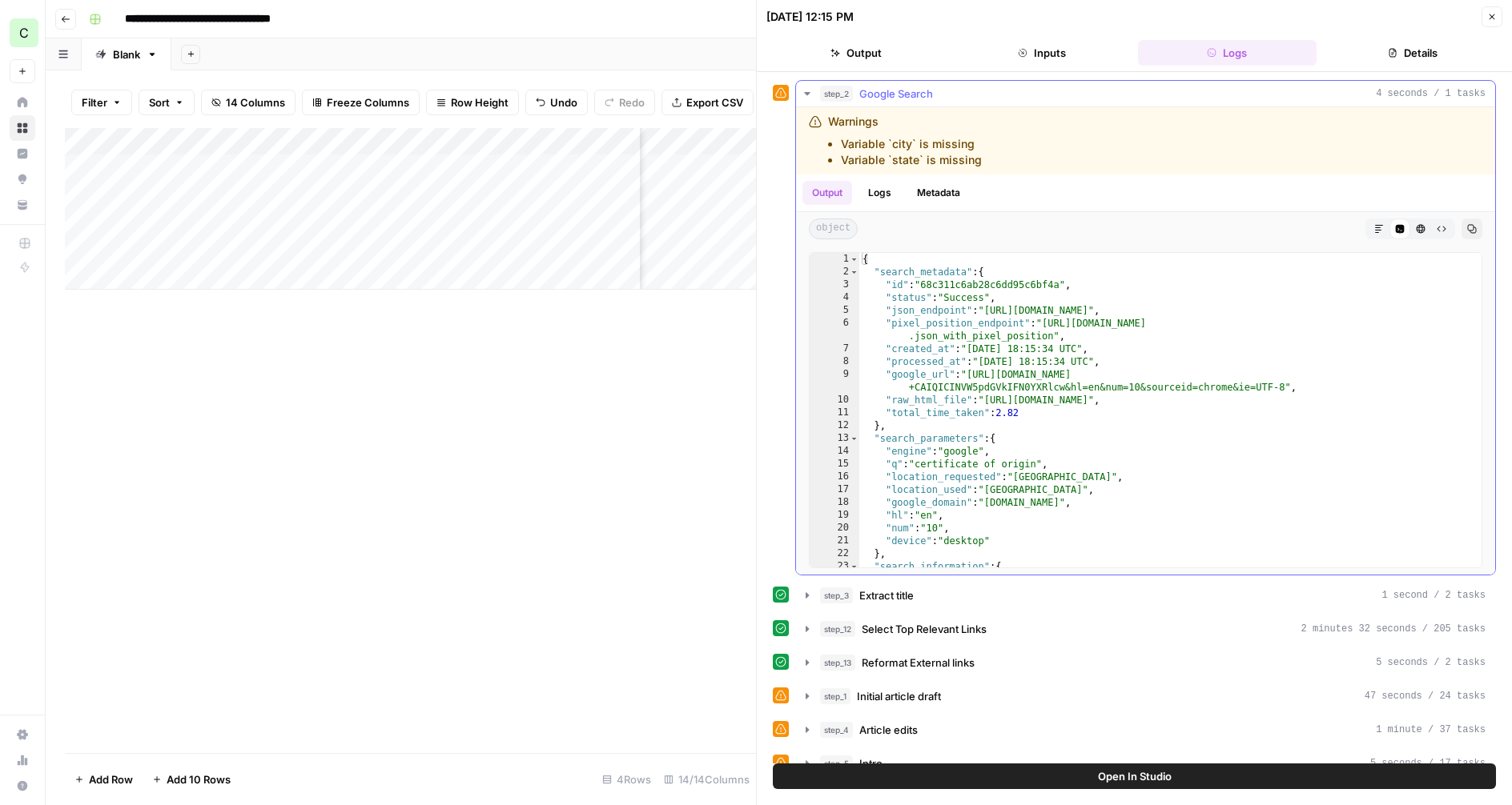
click at [805, 92] on icon "button" at bounding box center [806, 94] width 6 height 3
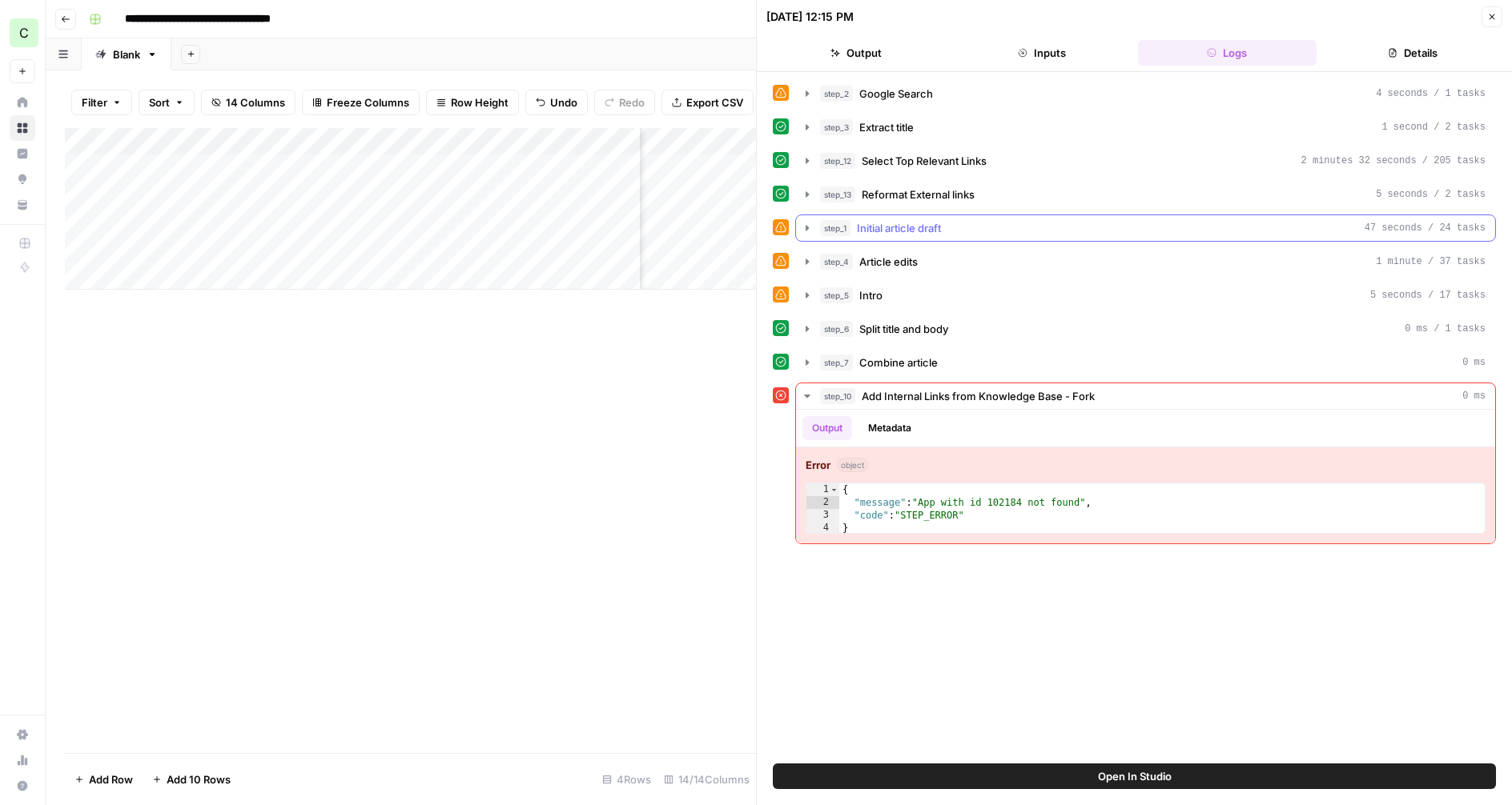
click at [806, 231] on icon "button" at bounding box center [807, 228] width 13 height 13
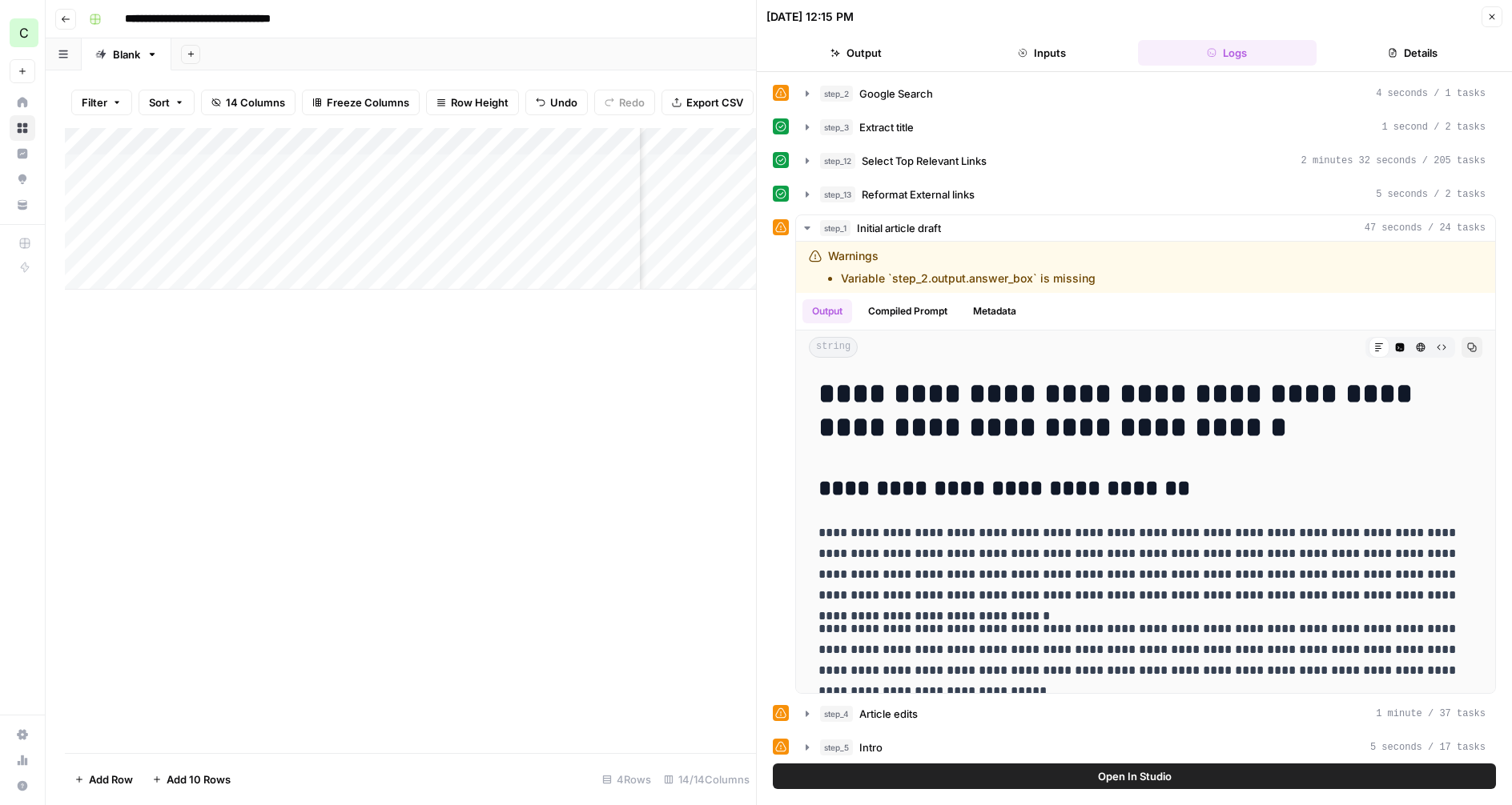
scroll to position [1, 0]
click at [808, 93] on icon "button" at bounding box center [807, 92] width 3 height 6
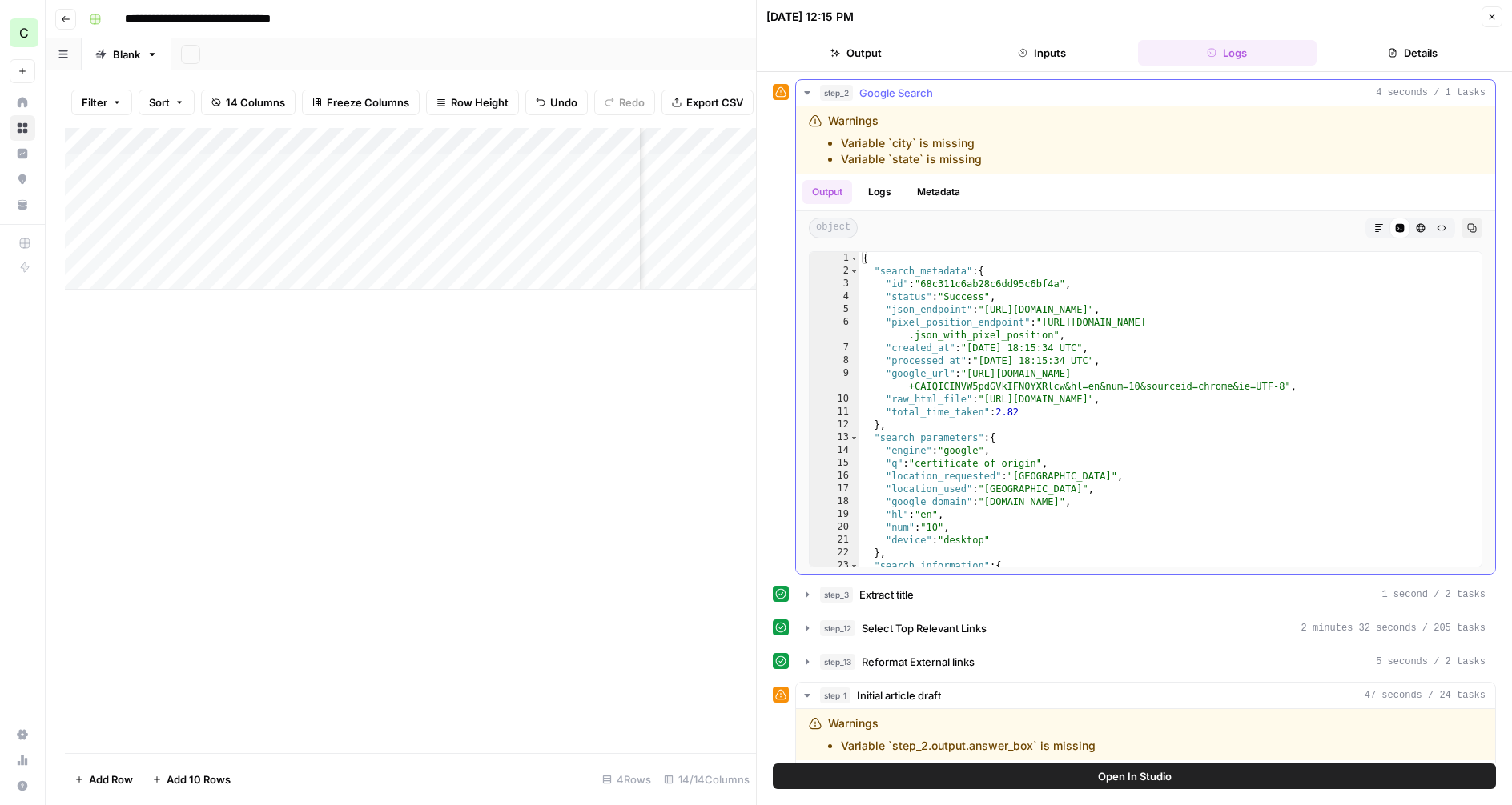
click at [808, 92] on icon "button" at bounding box center [806, 93] width 6 height 3
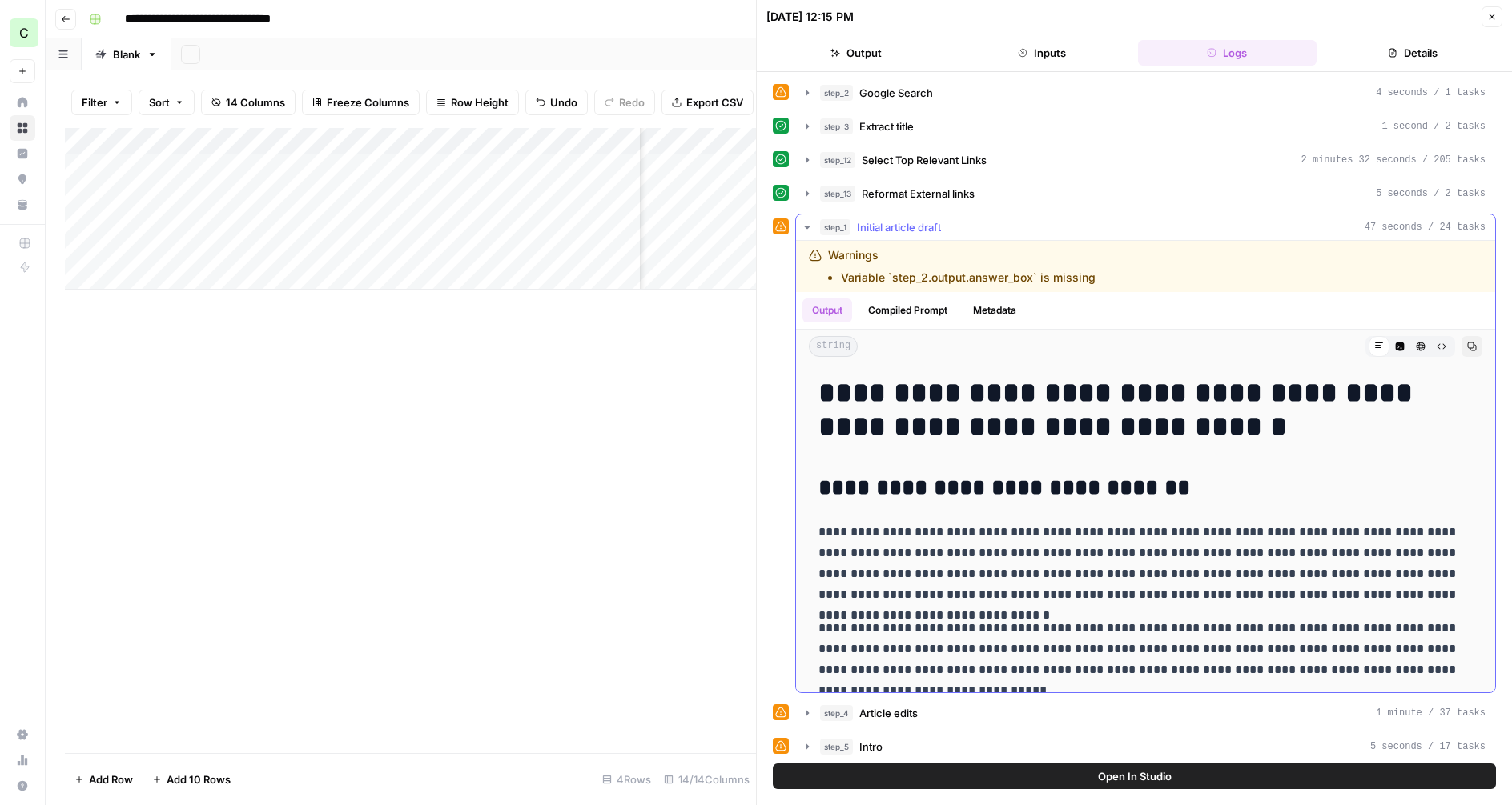
drag, startPoint x: 897, startPoint y: 315, endPoint x: 863, endPoint y: 313, distance: 34.1
click at [893, 315] on button "Compiled Prompt" at bounding box center [908, 311] width 99 height 24
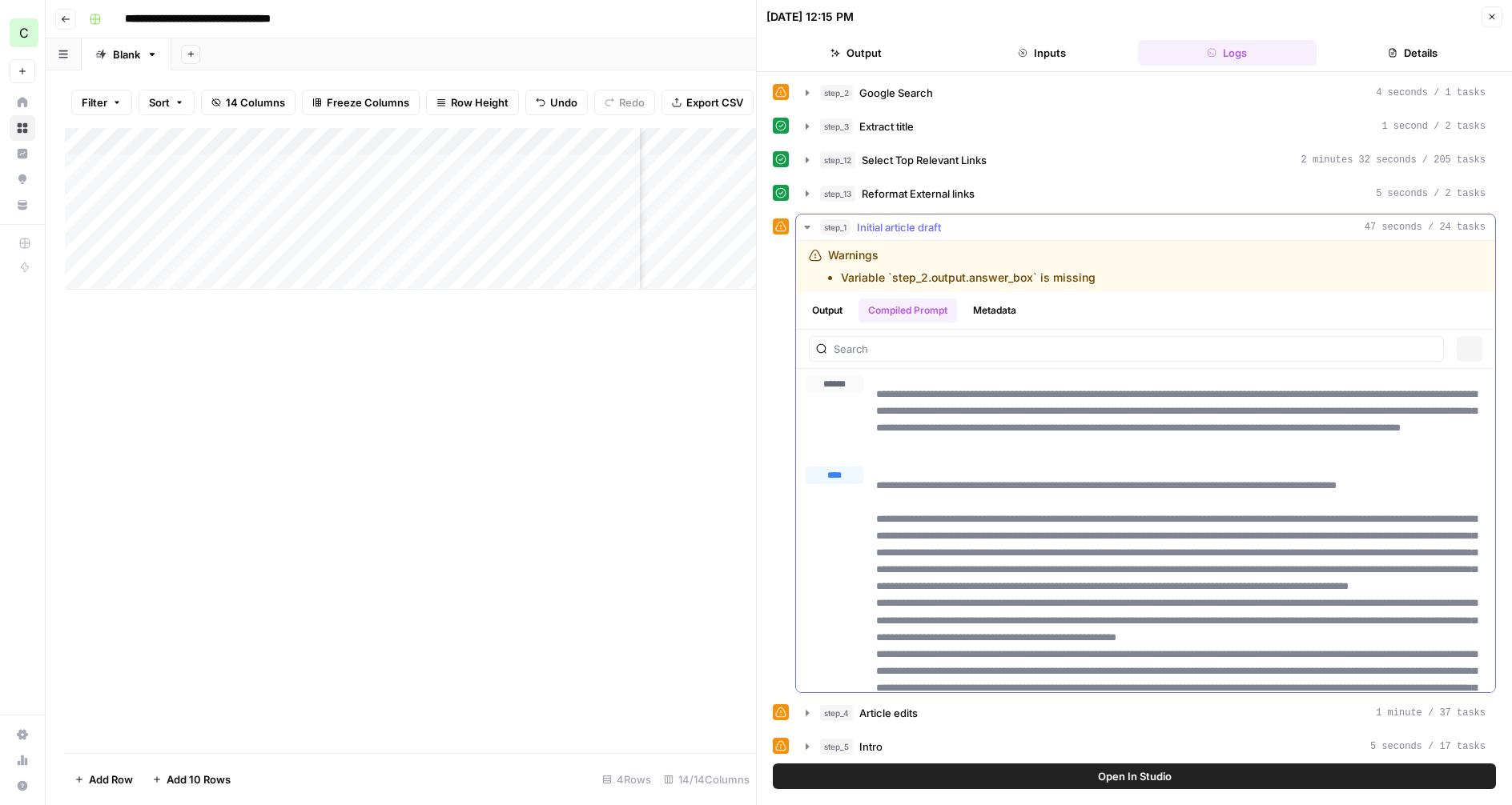
scroll to position [0, 0]
click at [839, 313] on button "Output" at bounding box center [827, 312] width 50 height 24
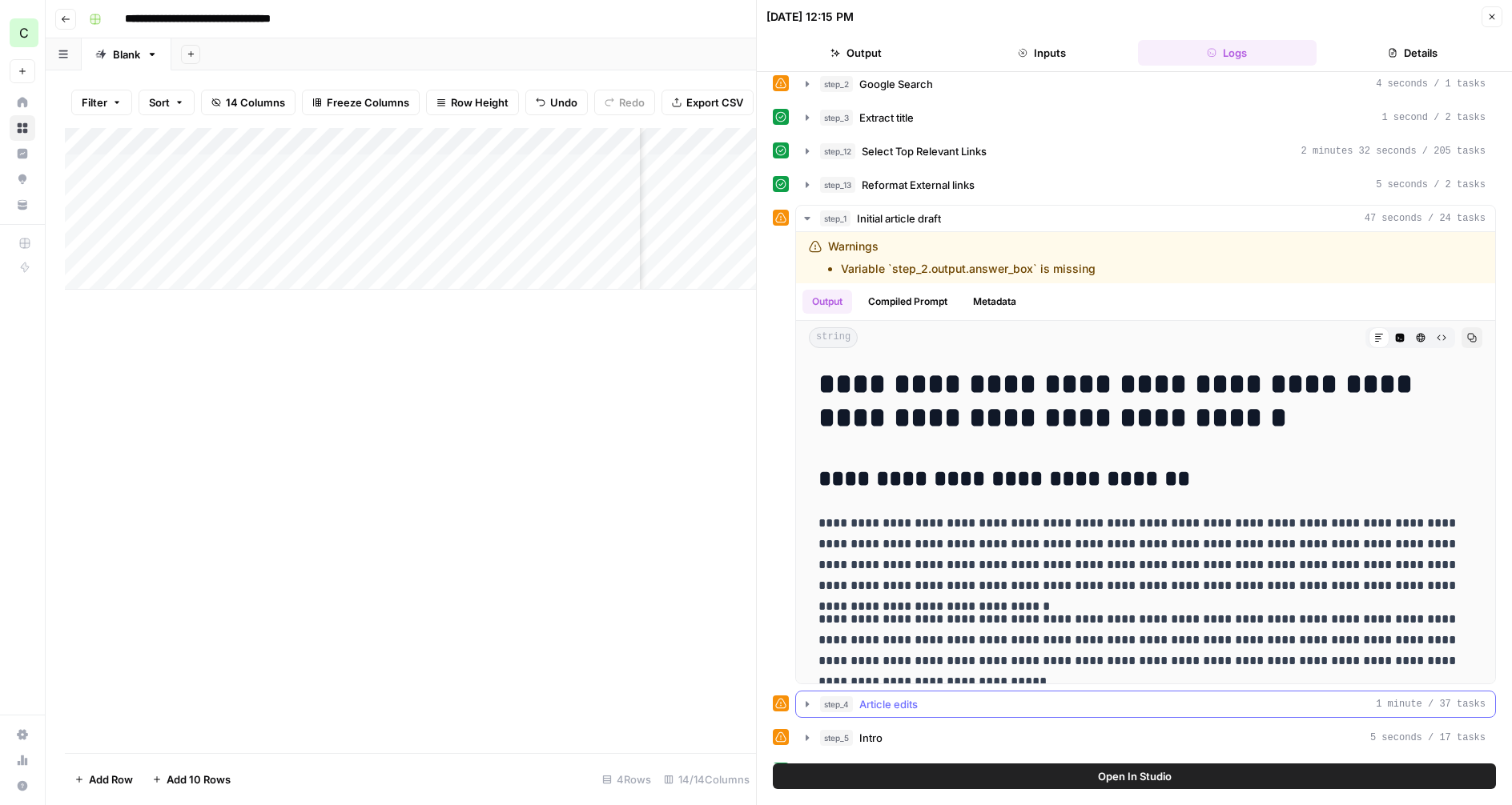
click at [806, 709] on icon "button" at bounding box center [807, 705] width 13 height 13
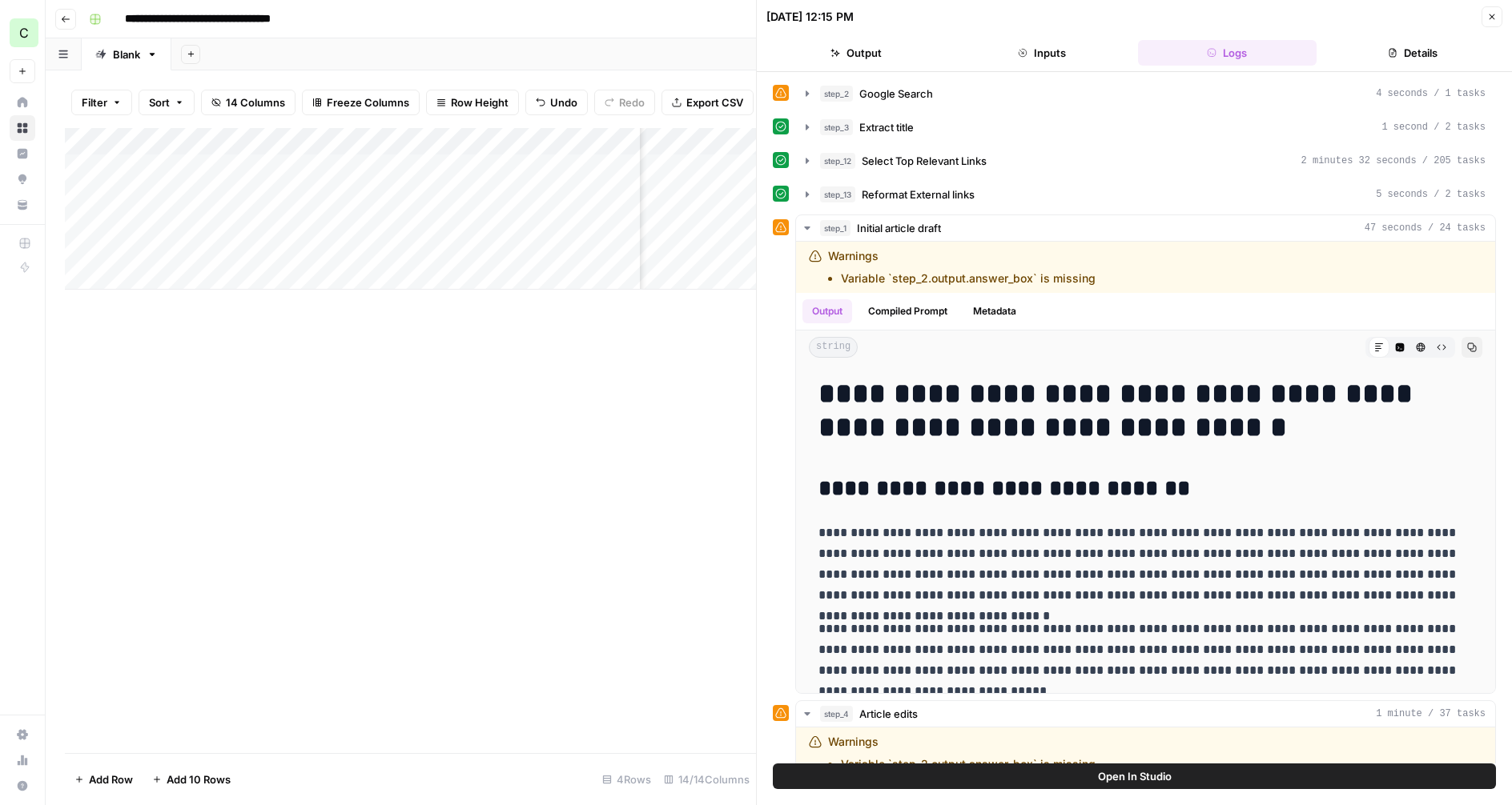
click at [1482, 10] on button "Close" at bounding box center [1492, 17] width 21 height 21
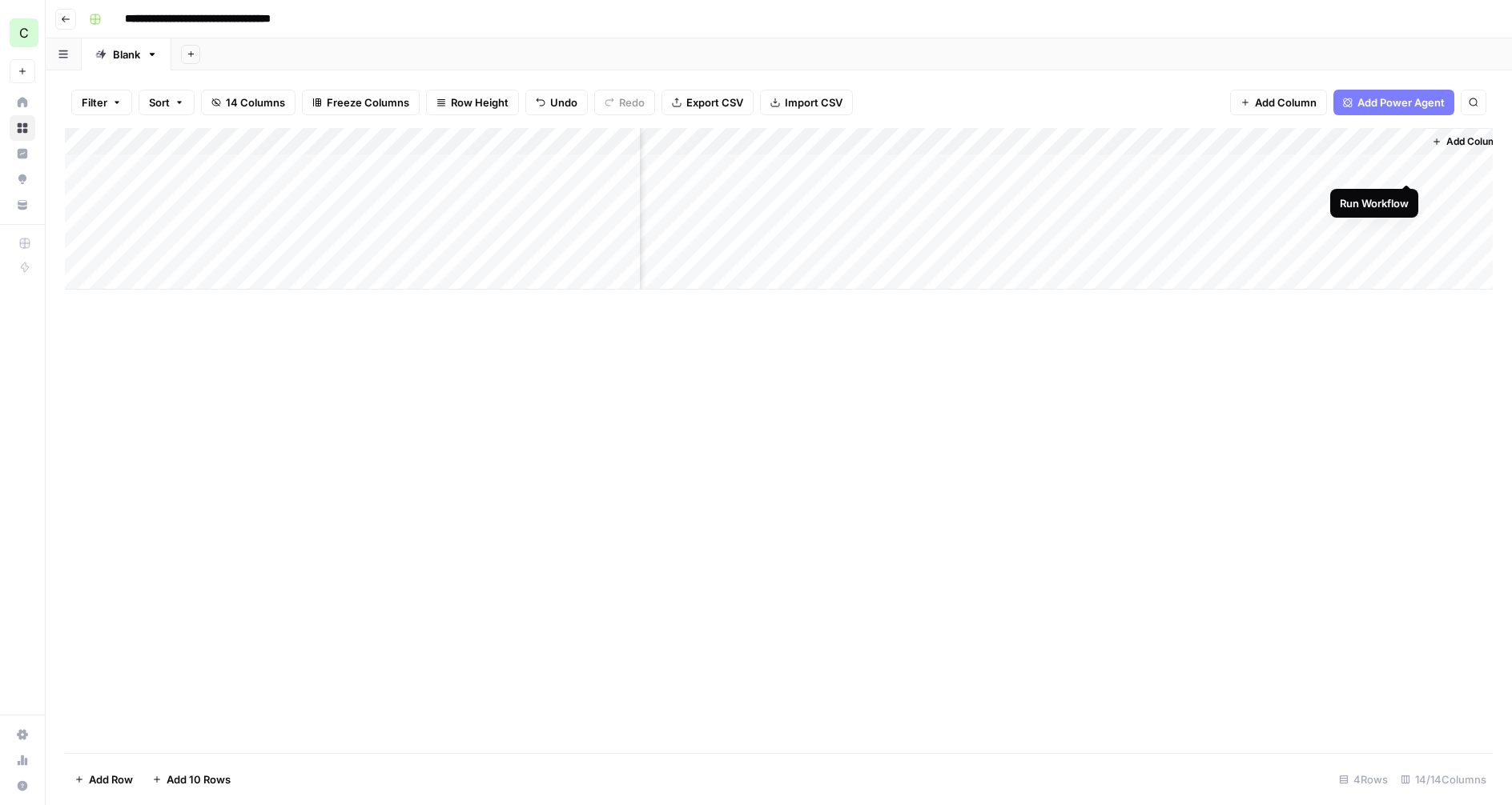
click at [1403, 166] on div "Add Column" at bounding box center [779, 208] width 1428 height 161
click at [1367, 165] on div "Add Column" at bounding box center [779, 208] width 1428 height 161
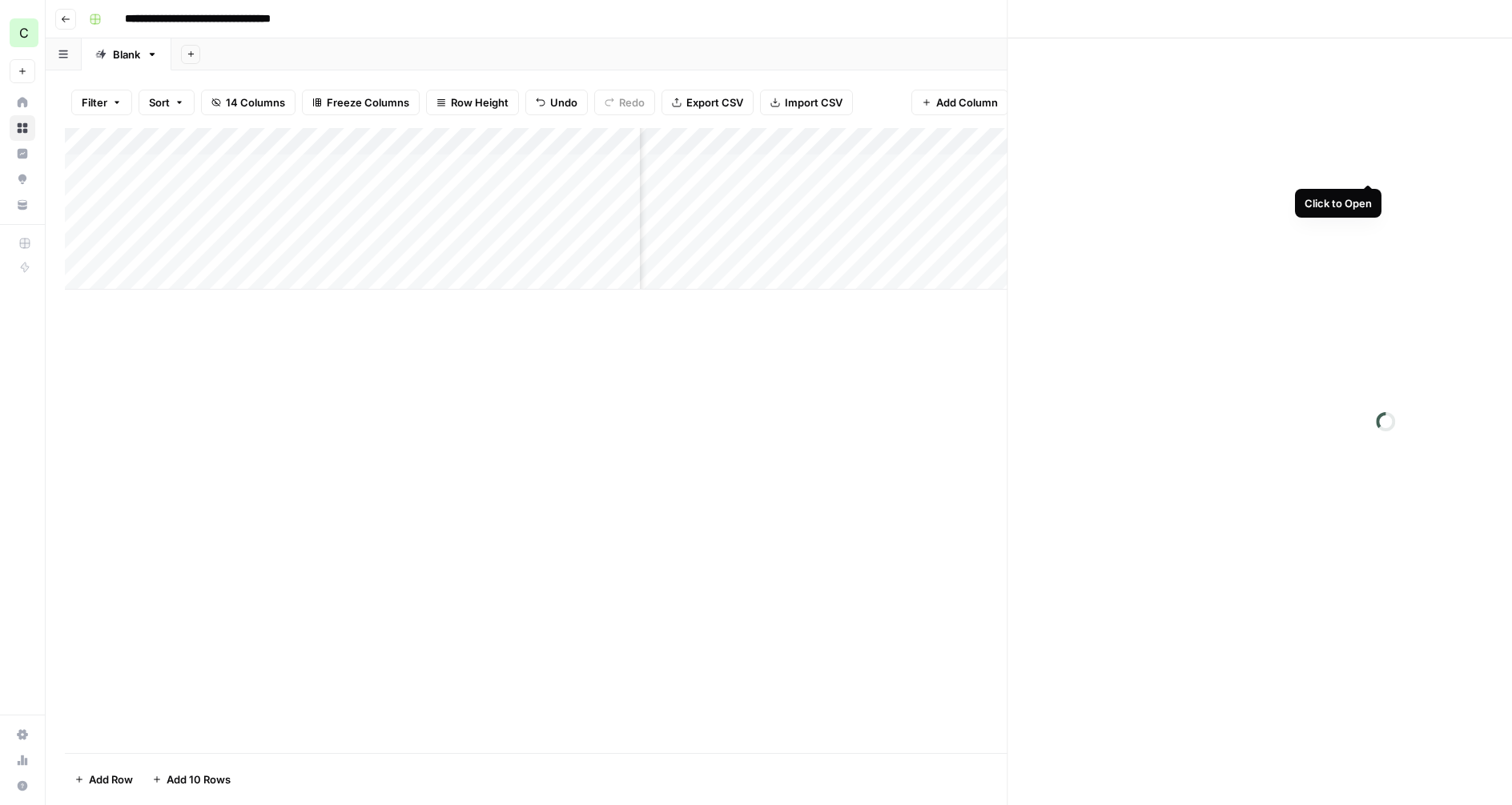
scroll to position [0, 1063]
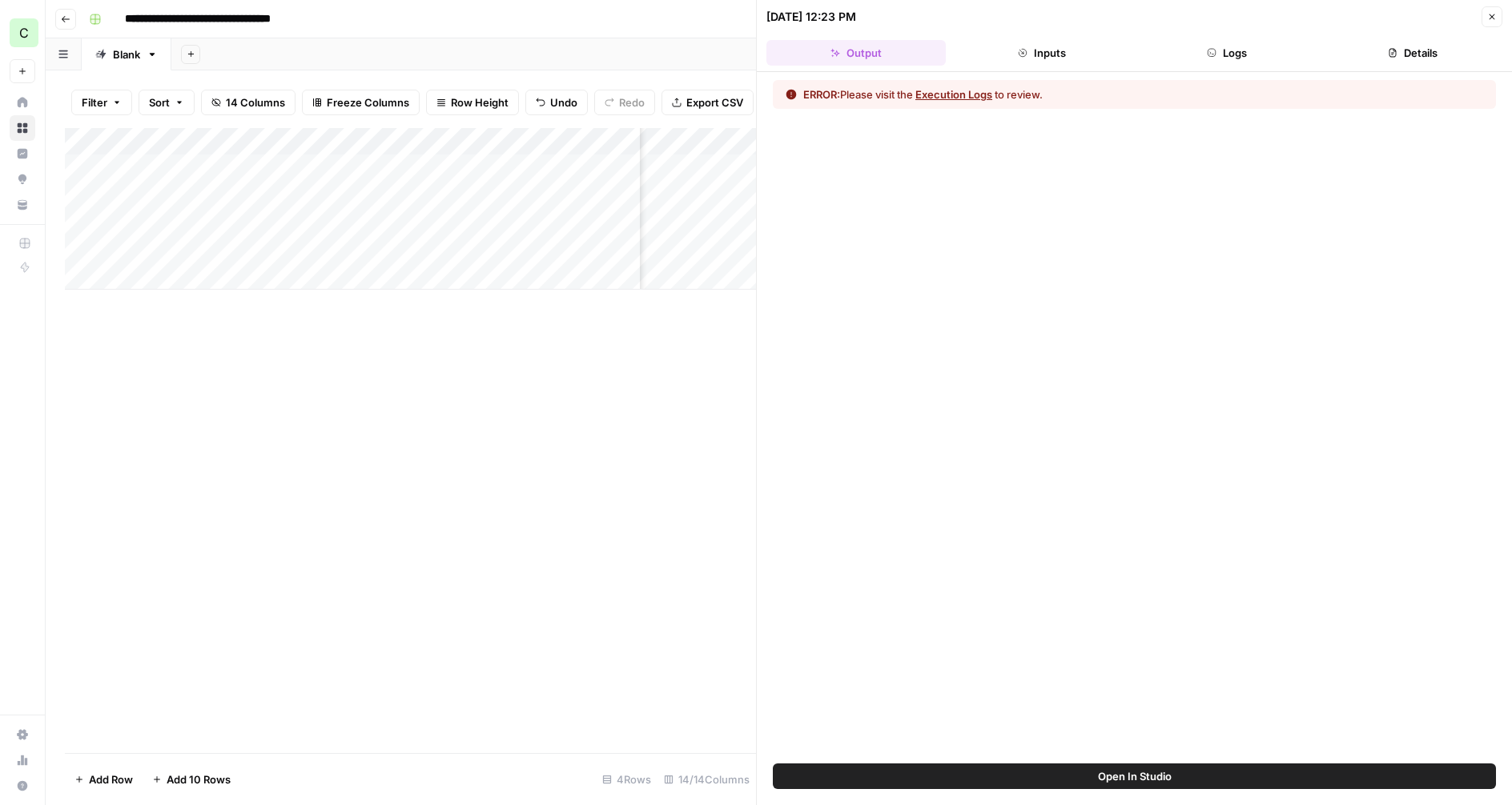
click at [1403, 57] on button "Details" at bounding box center [1412, 53] width 179 height 26
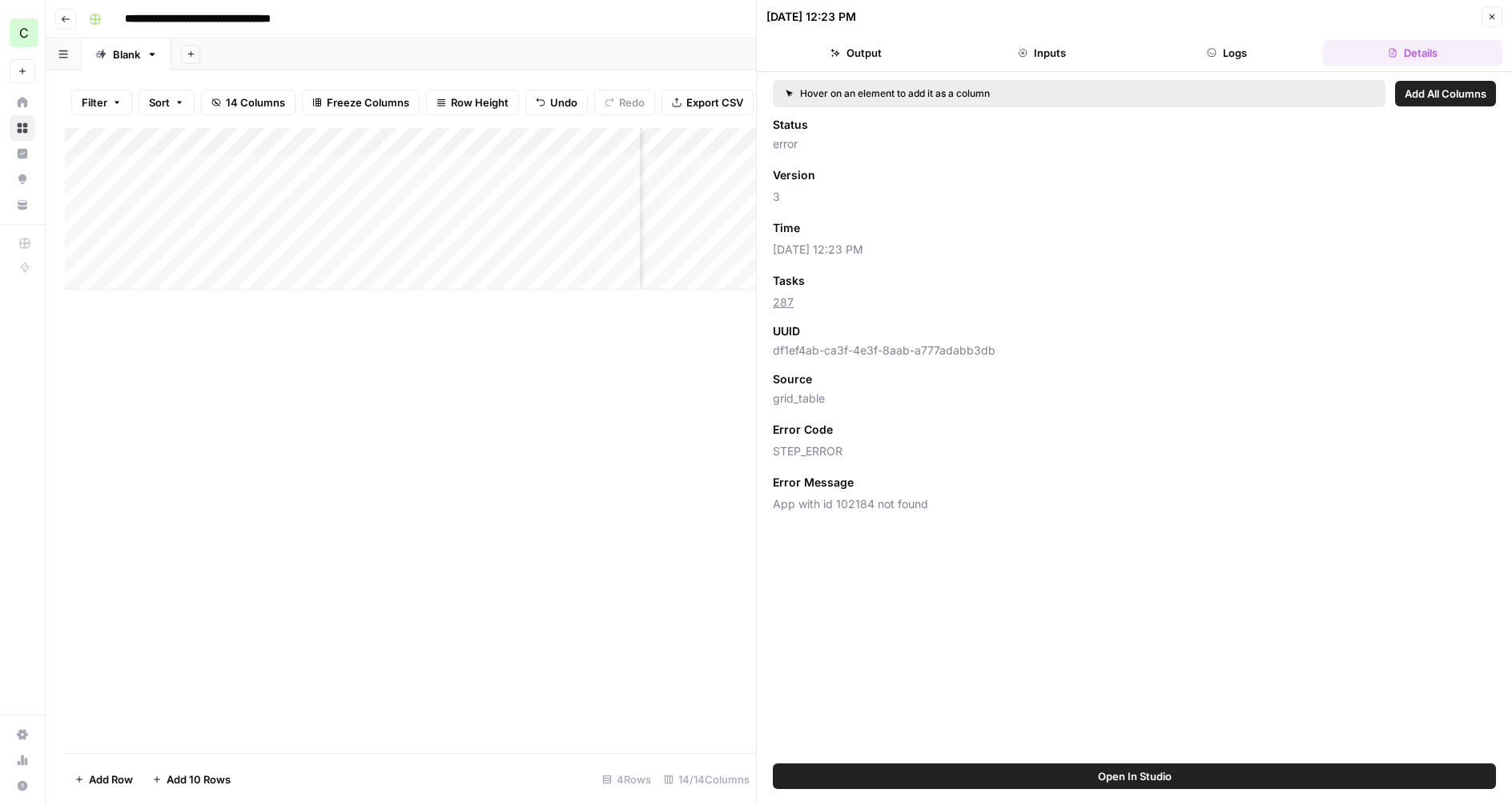
click at [1261, 53] on button "Logs" at bounding box center [1227, 53] width 179 height 26
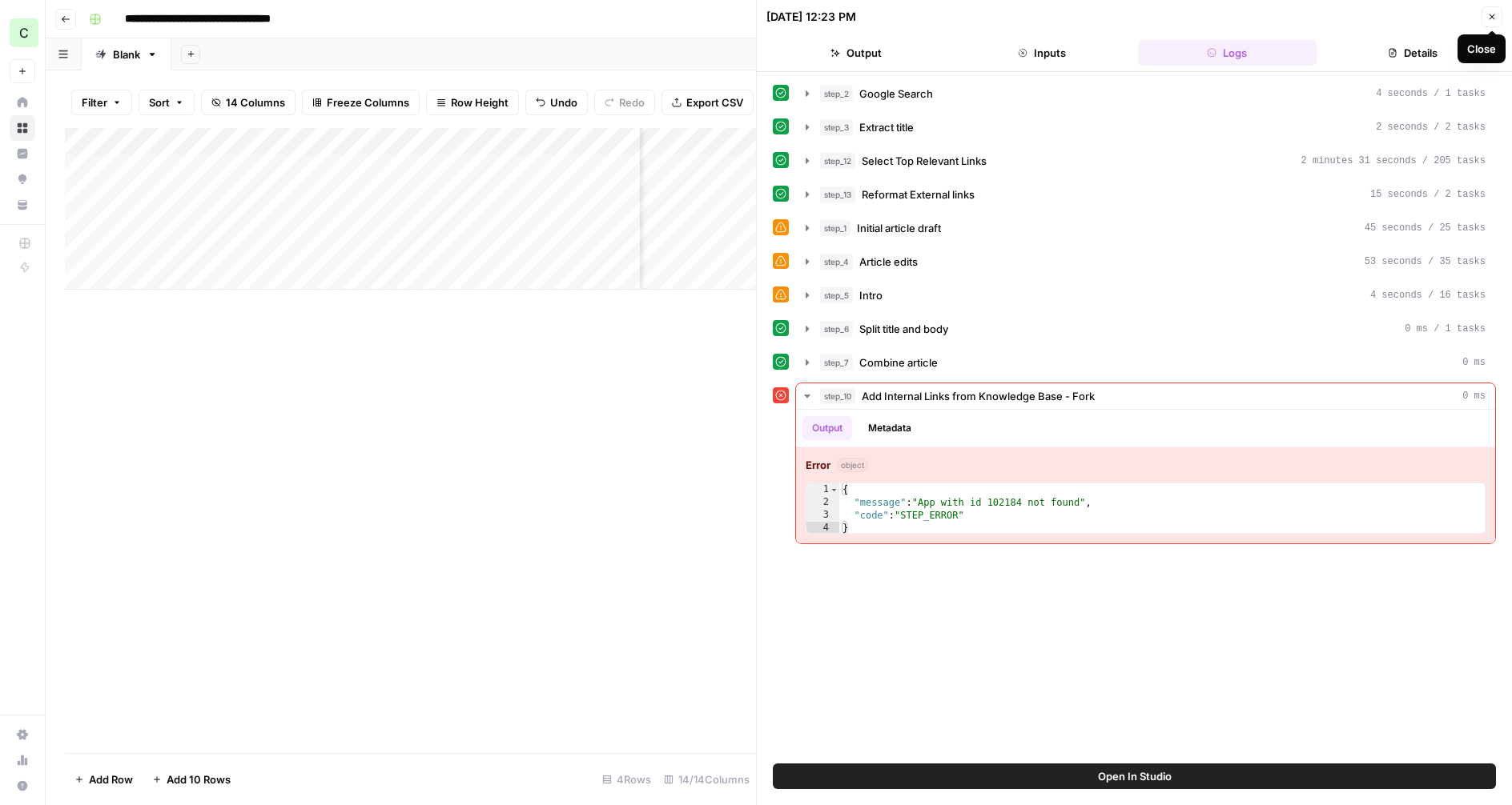
click at [1489, 18] on icon "button" at bounding box center [1492, 17] width 10 height 10
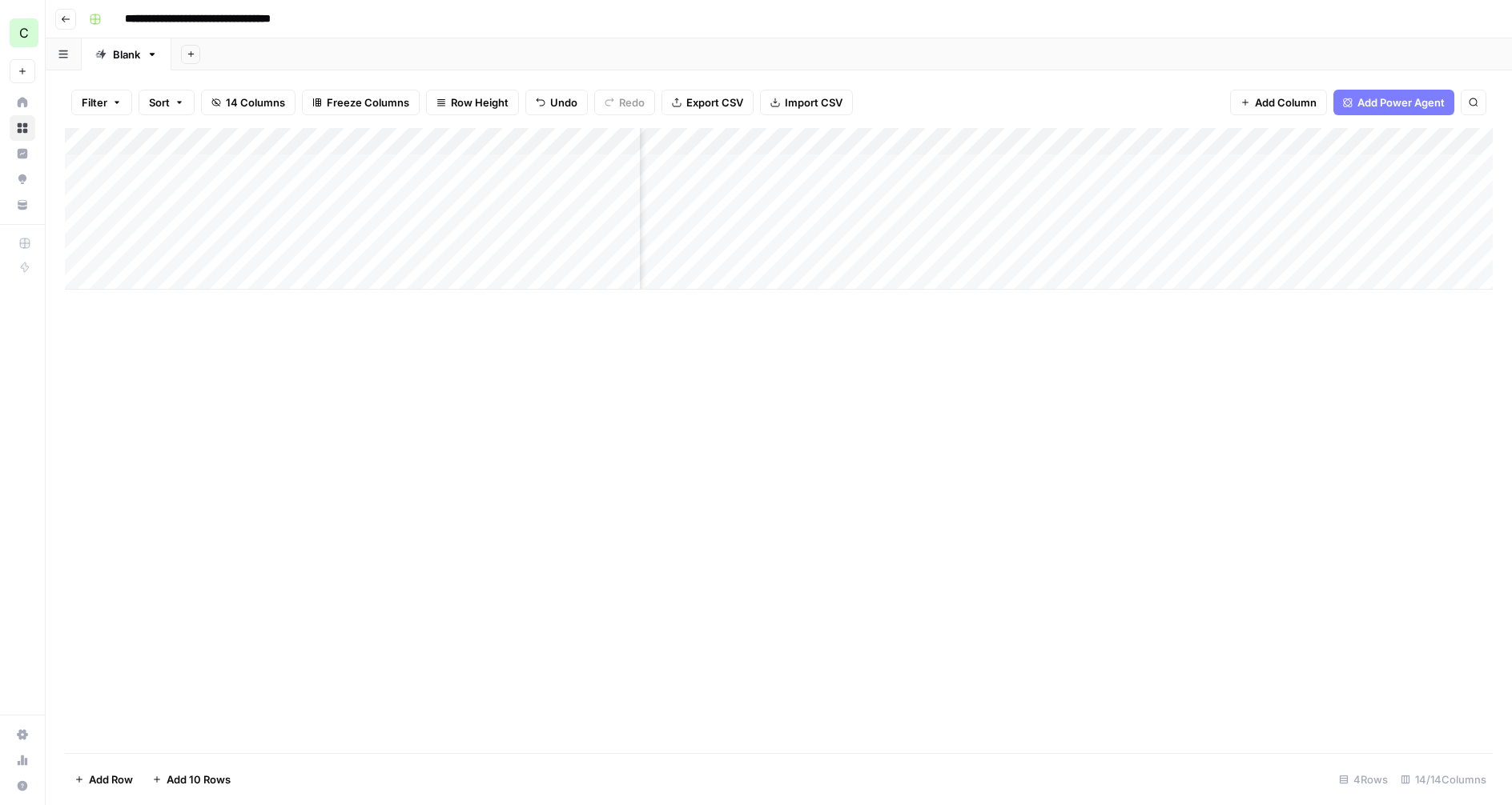
scroll to position [0, 1072]
click at [1368, 134] on div "Add Column" at bounding box center [779, 208] width 1428 height 161
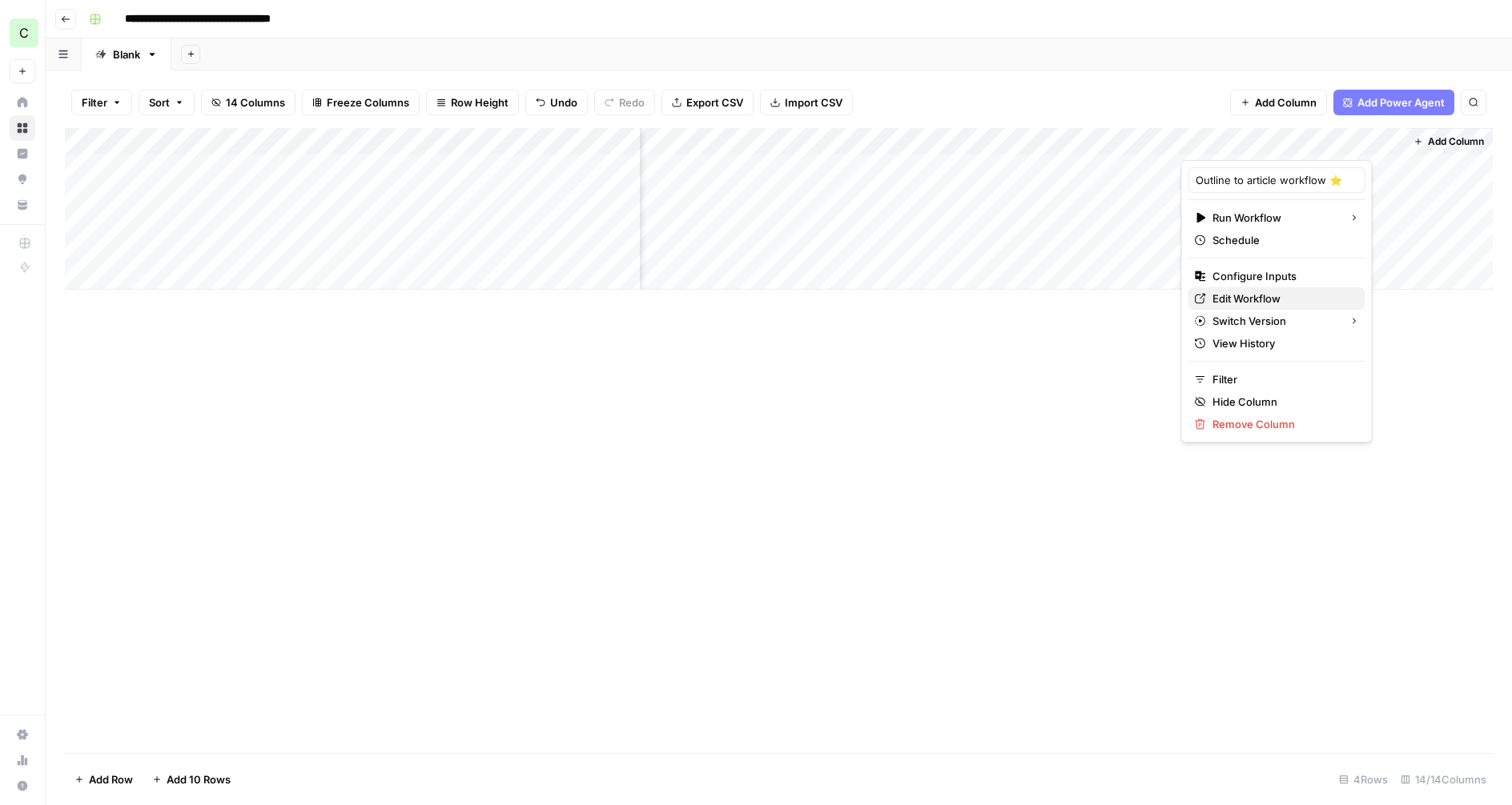
click at [1234, 300] on span "Edit Workflow" at bounding box center [1282, 299] width 140 height 16
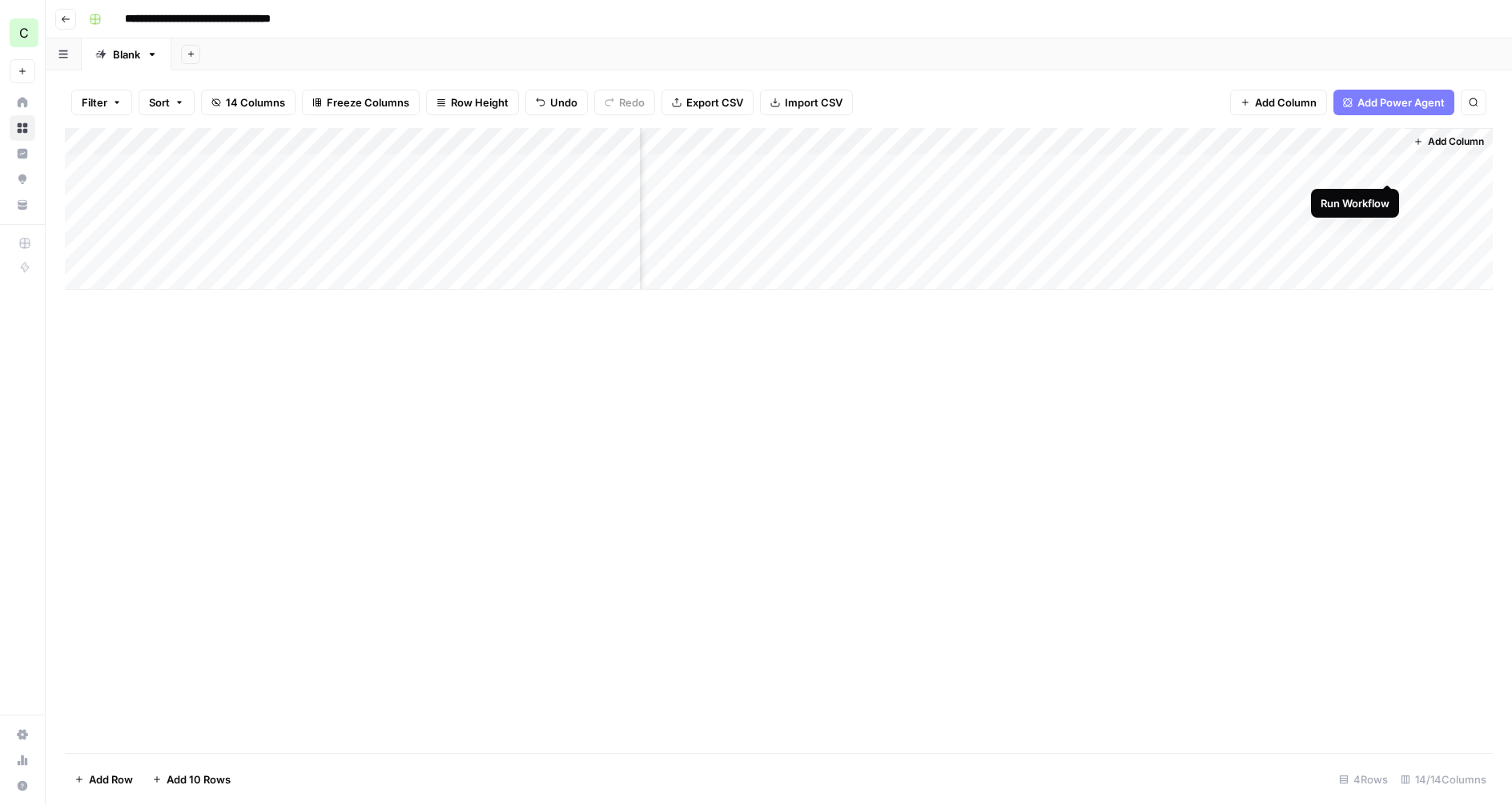
click at [1386, 166] on div "Add Column" at bounding box center [779, 208] width 1428 height 161
click at [1227, 143] on div "Add Column" at bounding box center [779, 235] width 1428 height 216
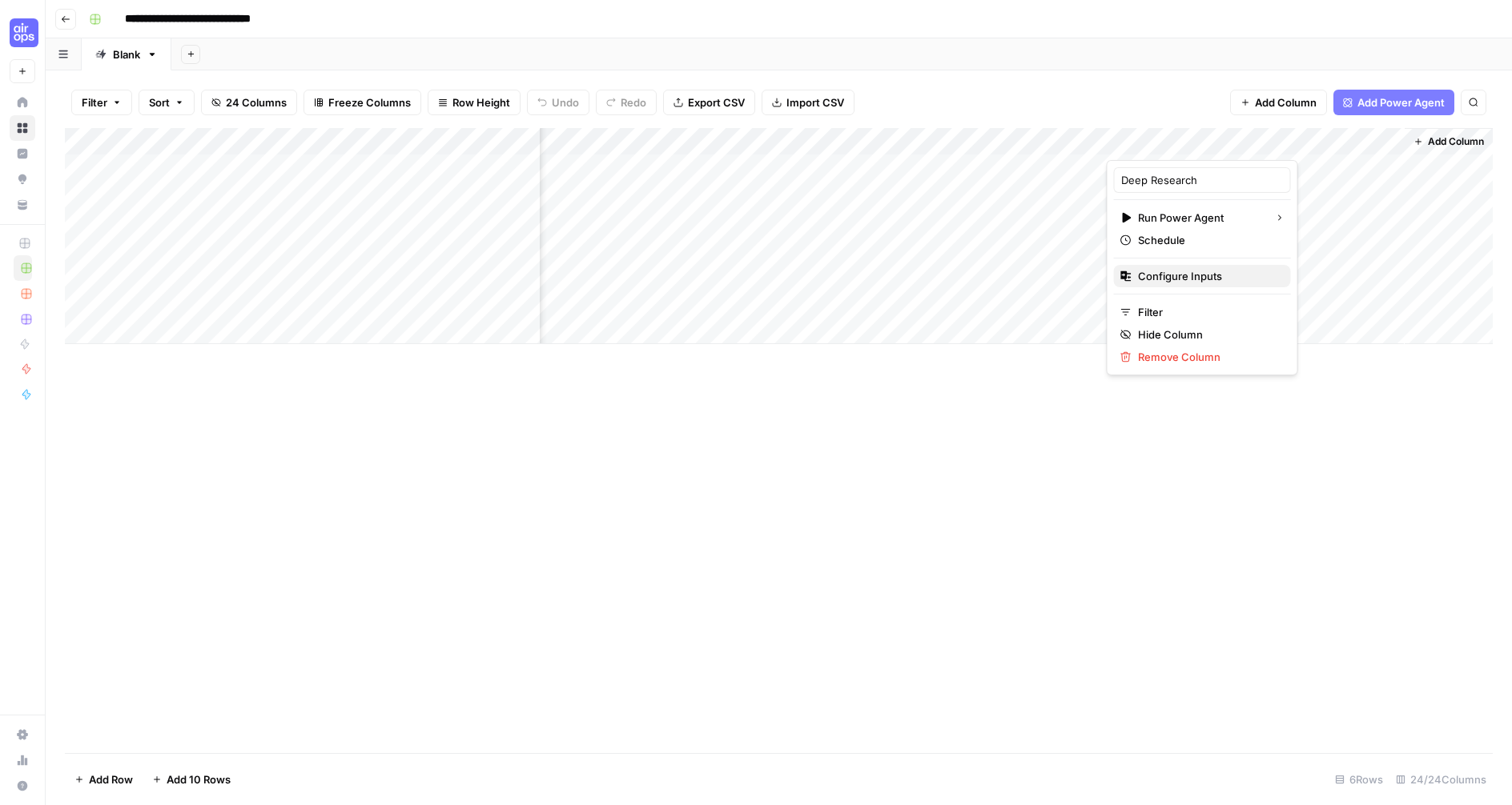
click at [1176, 280] on span "Configure Inputs" at bounding box center [1208, 276] width 140 height 16
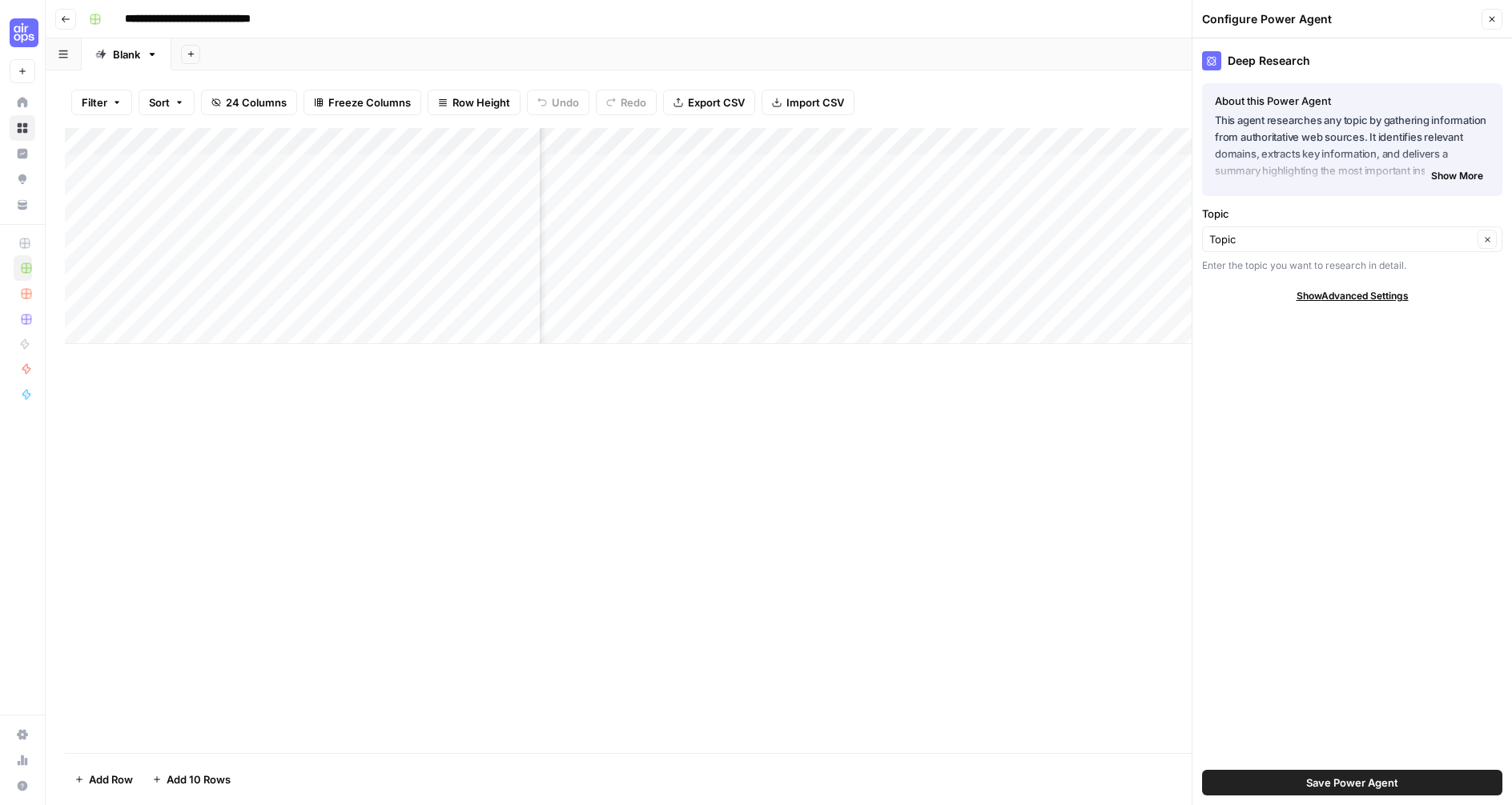
click at [1453, 174] on span "Show More" at bounding box center [1457, 176] width 52 height 14
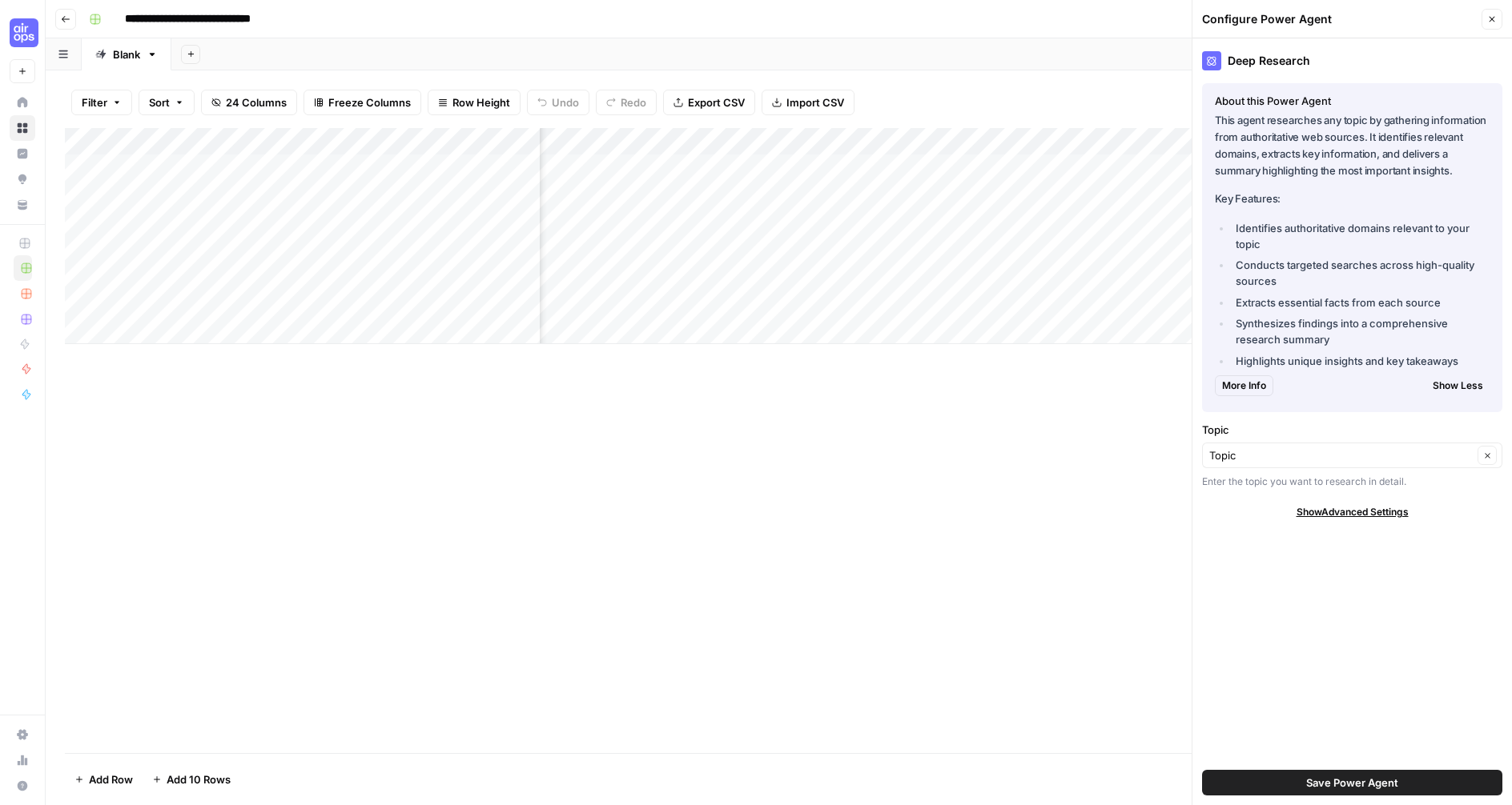
click at [1355, 513] on span "Show Advanced Settings" at bounding box center [1352, 513] width 112 height 14
click at [1493, 14] on button "Close" at bounding box center [1492, 19] width 21 height 21
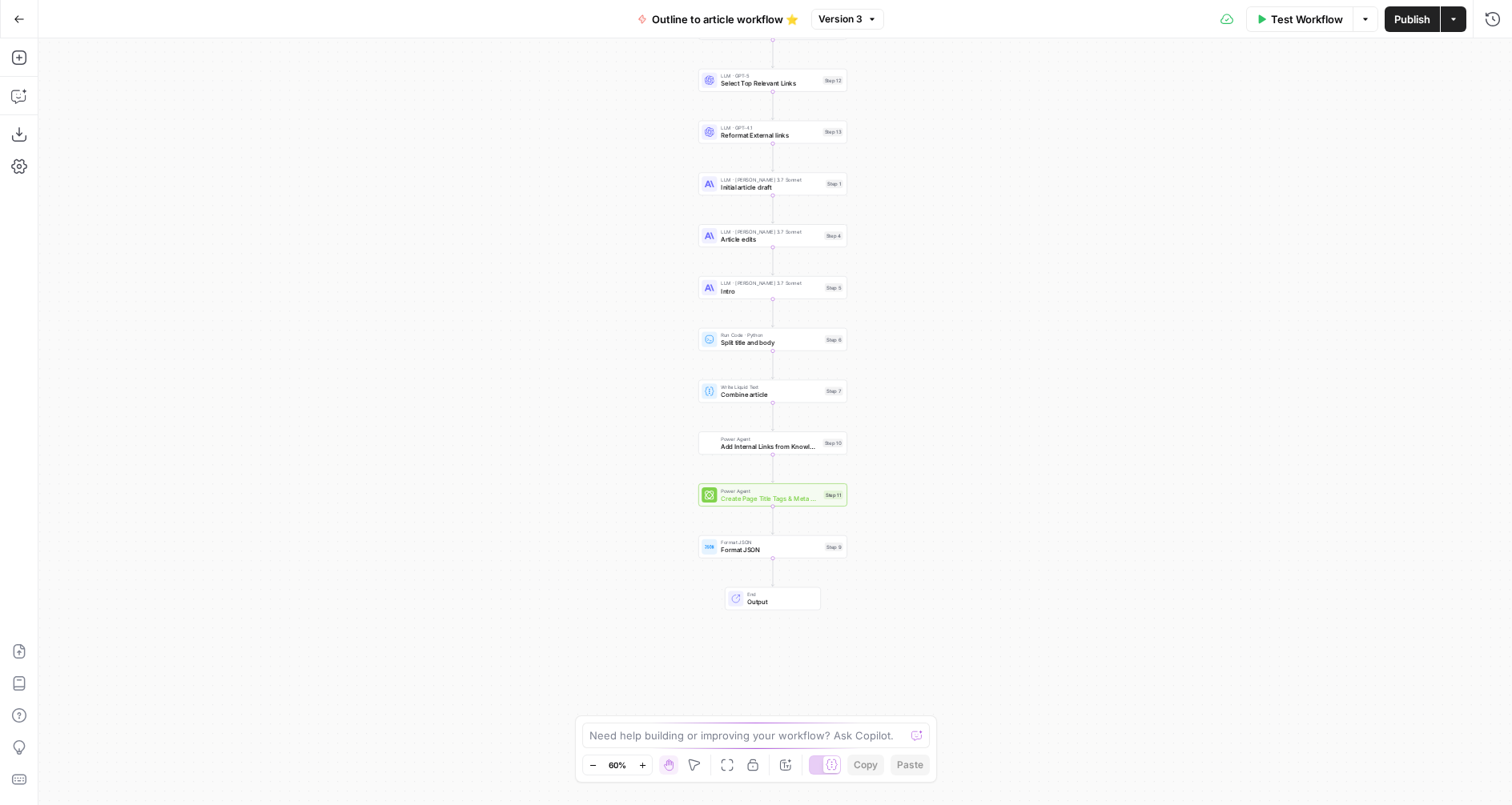
drag, startPoint x: 627, startPoint y: 488, endPoint x: 620, endPoint y: 269, distance: 219.1
click at [620, 268] on div "Workflow Set Inputs Inputs Google Search Google Search Step 2 LLM · GPT-4o Extr…" at bounding box center [775, 422] width 1473 height 766
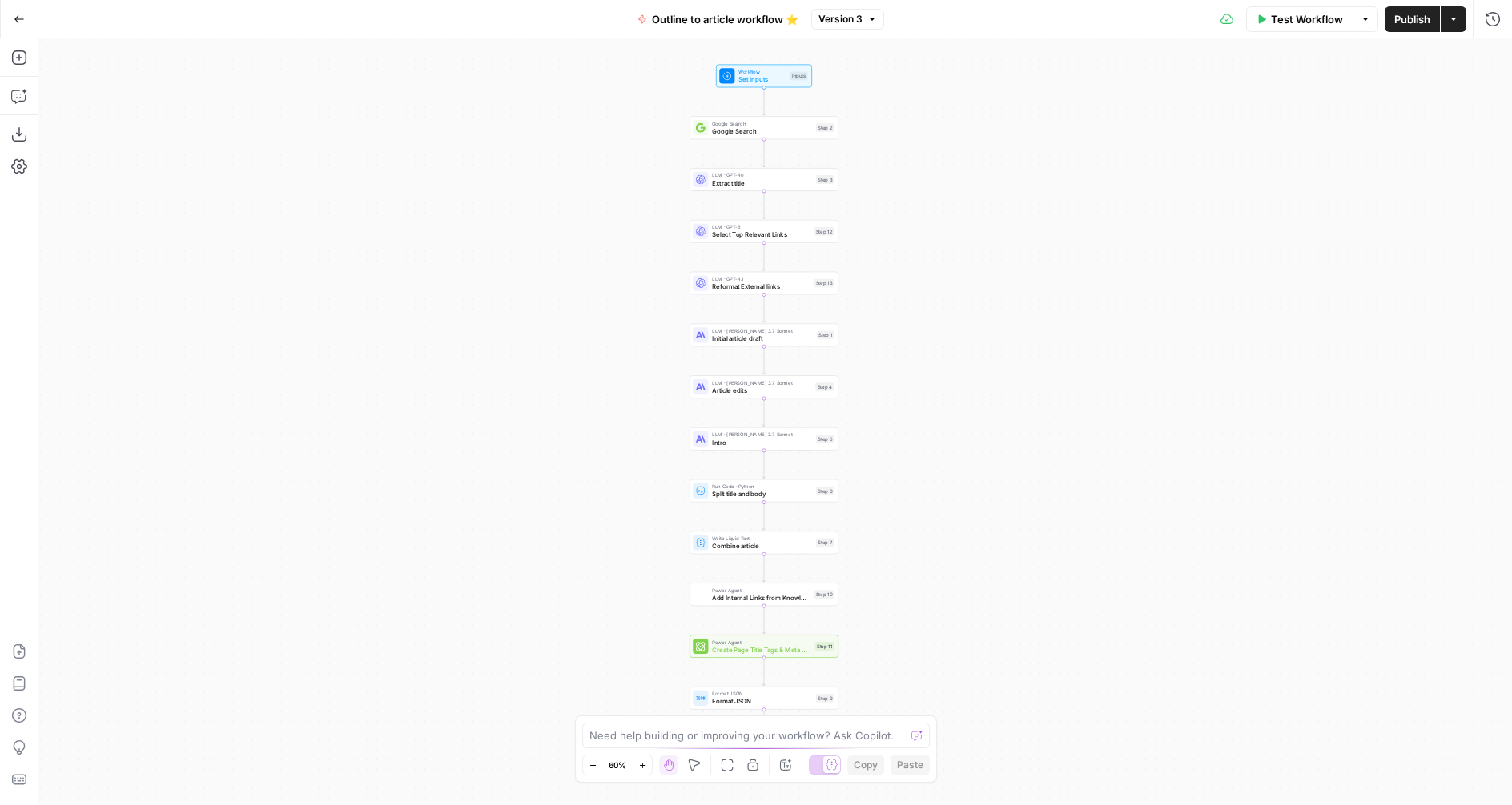
drag, startPoint x: 637, startPoint y: 612, endPoint x: 632, endPoint y: 659, distance: 47.3
click at [632, 663] on div "Workflow Set Inputs Inputs Google Search Google Search Step 2 LLM · GPT-4o Extr…" at bounding box center [775, 422] width 1473 height 766
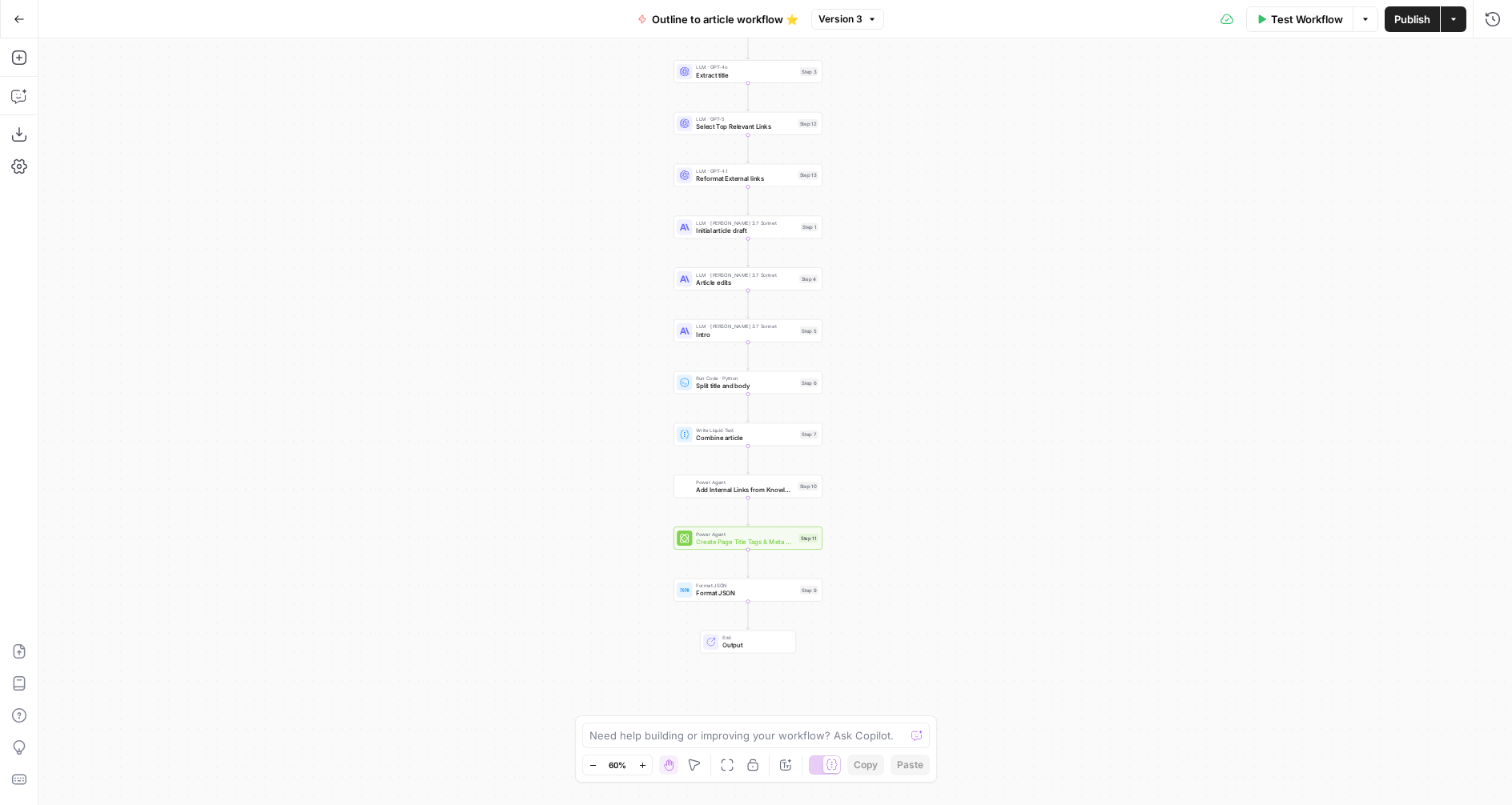
drag, startPoint x: 624, startPoint y: 528, endPoint x: 612, endPoint y: 382, distance: 146.5
click at [612, 382] on div "Workflow Set Inputs Inputs Google Search Google Search Step 2 LLM · GPT-4o Extr…" at bounding box center [775, 422] width 1473 height 766
click at [707, 489] on span "Add Internal Links from Knowledge Base - Fork" at bounding box center [745, 490] width 98 height 10
click at [1355, 100] on button "Continue" at bounding box center [1412, 100] width 177 height 26
click at [1252, 100] on span "Terminate Workflow" at bounding box center [1235, 100] width 101 height 16
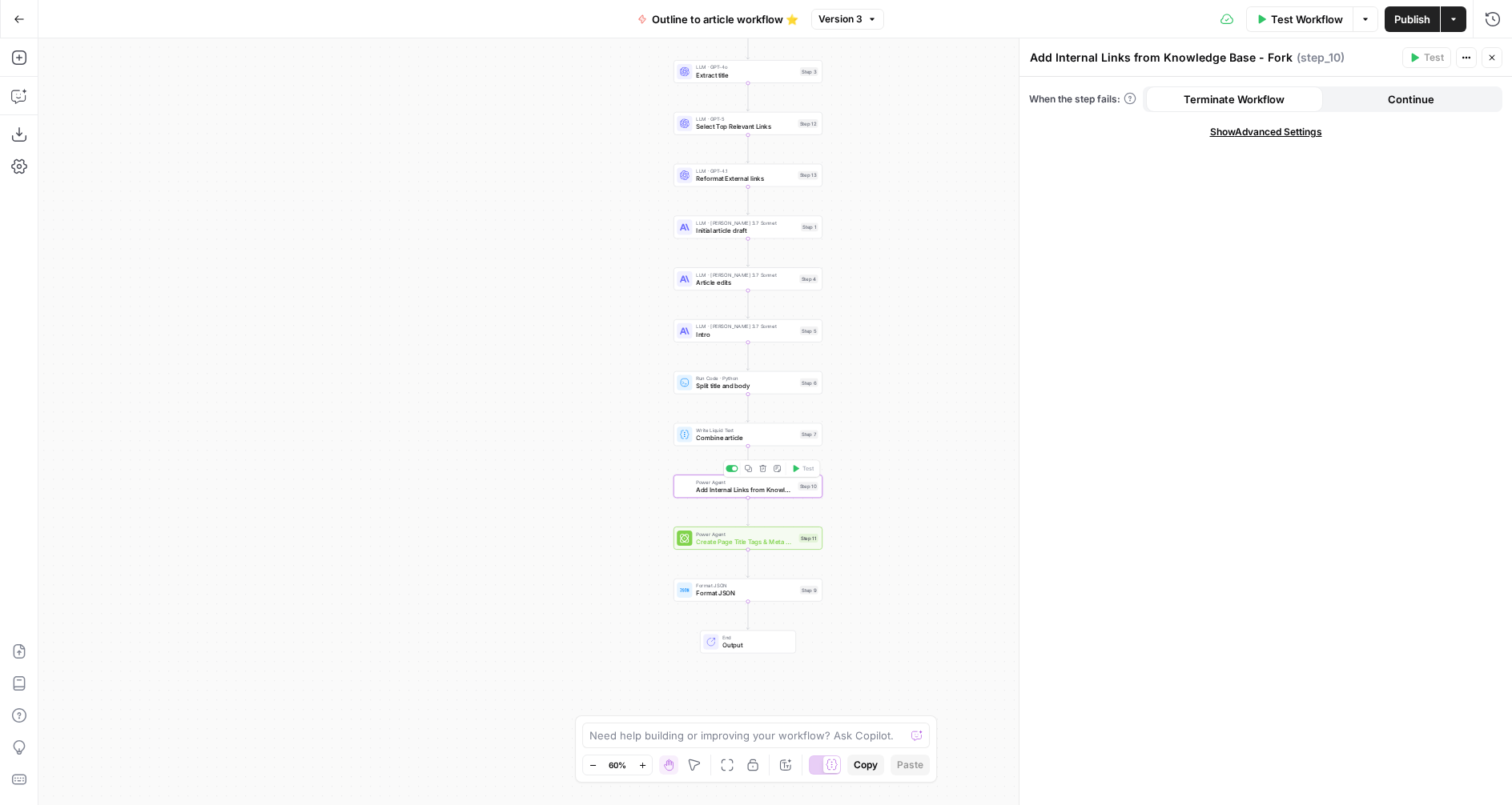
click at [693, 487] on div "Power Agent Add Internal Links from Knowledge Base - Fork Step 10 Copy step Del…" at bounding box center [747, 487] width 141 height 16
click at [1489, 57] on icon "button" at bounding box center [1492, 58] width 10 height 10
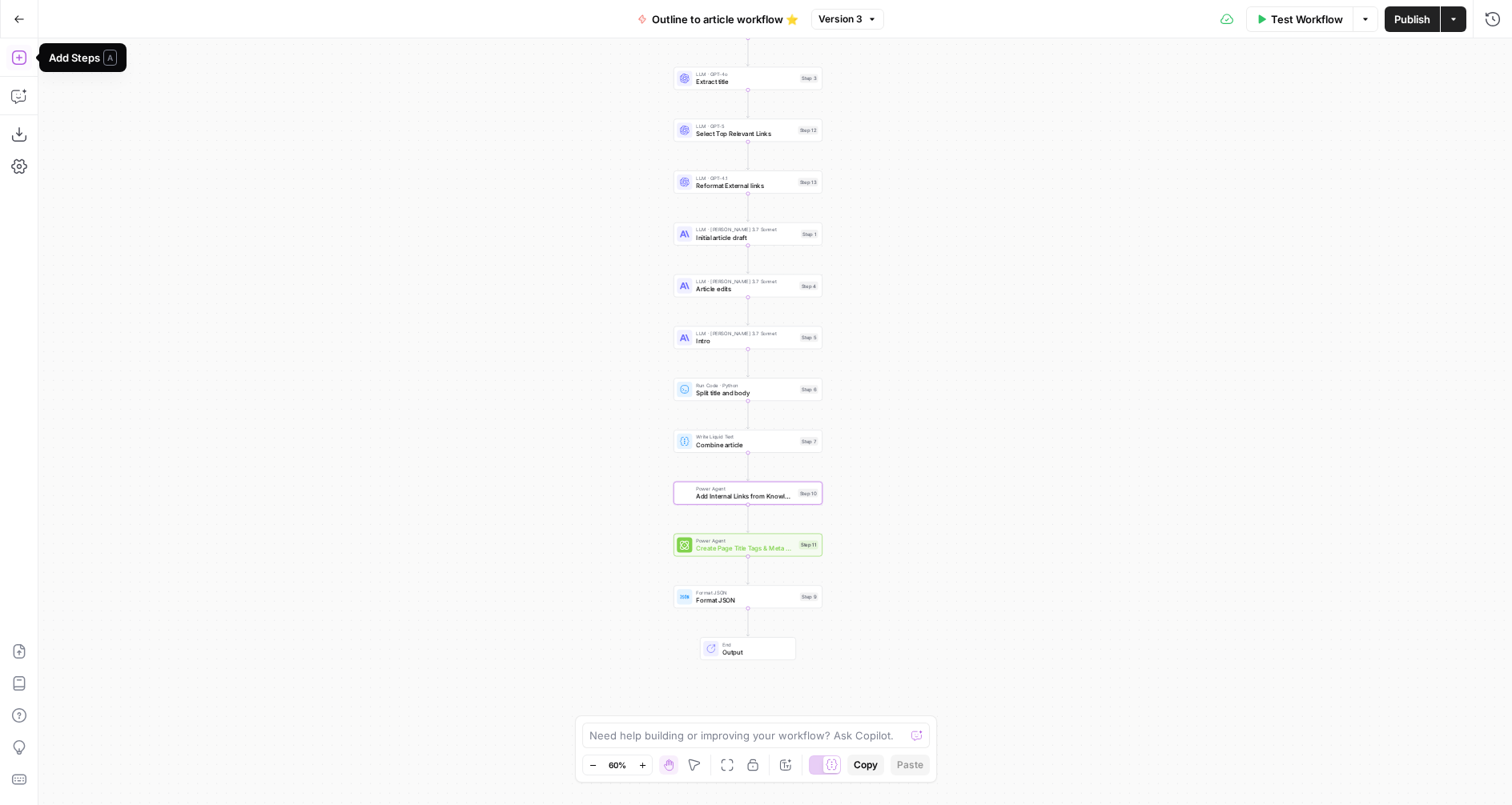
click at [18, 54] on icon "button" at bounding box center [19, 58] width 16 height 16
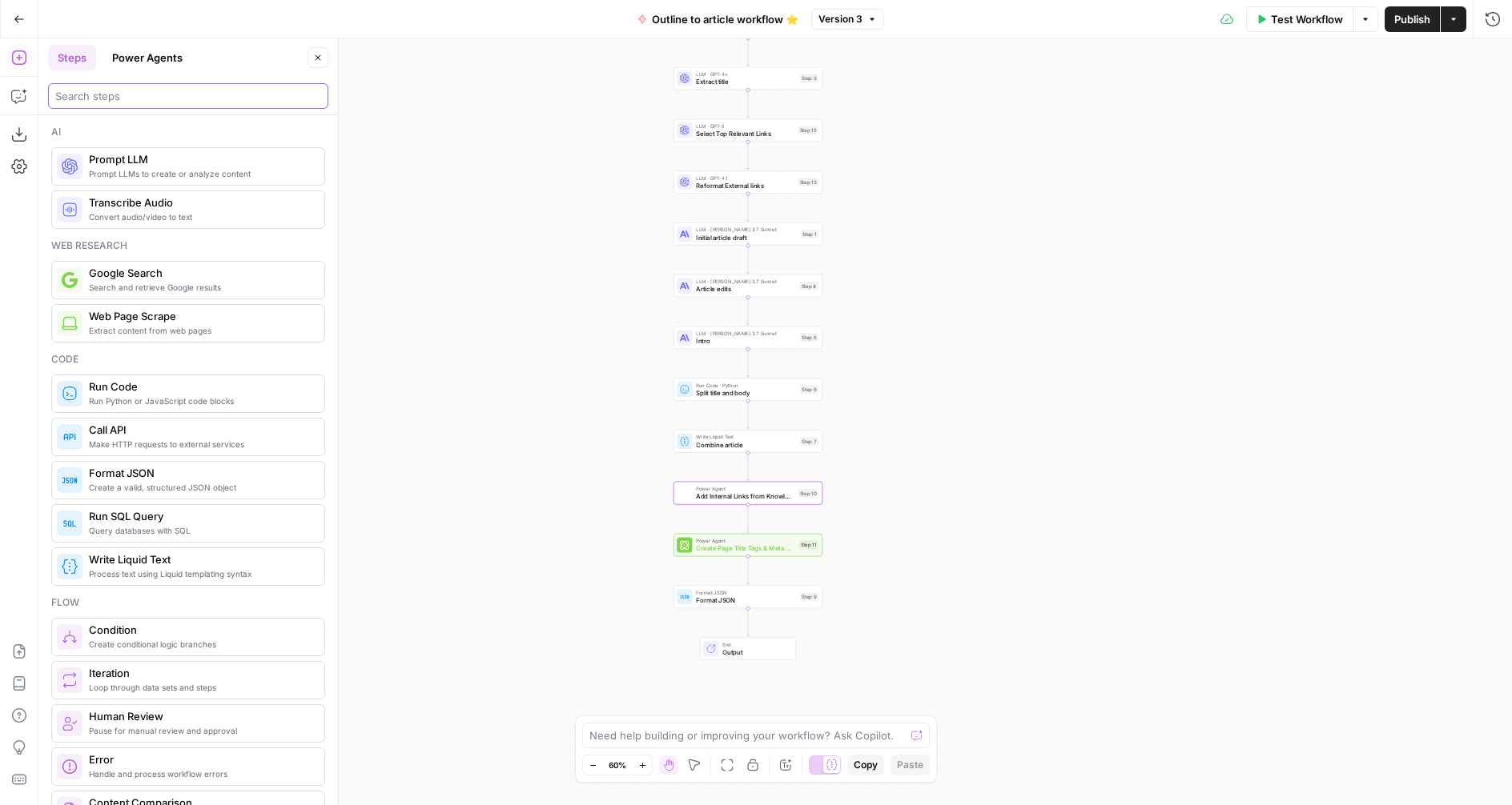
click at [145, 90] on input "search" at bounding box center [188, 96] width 266 height 16
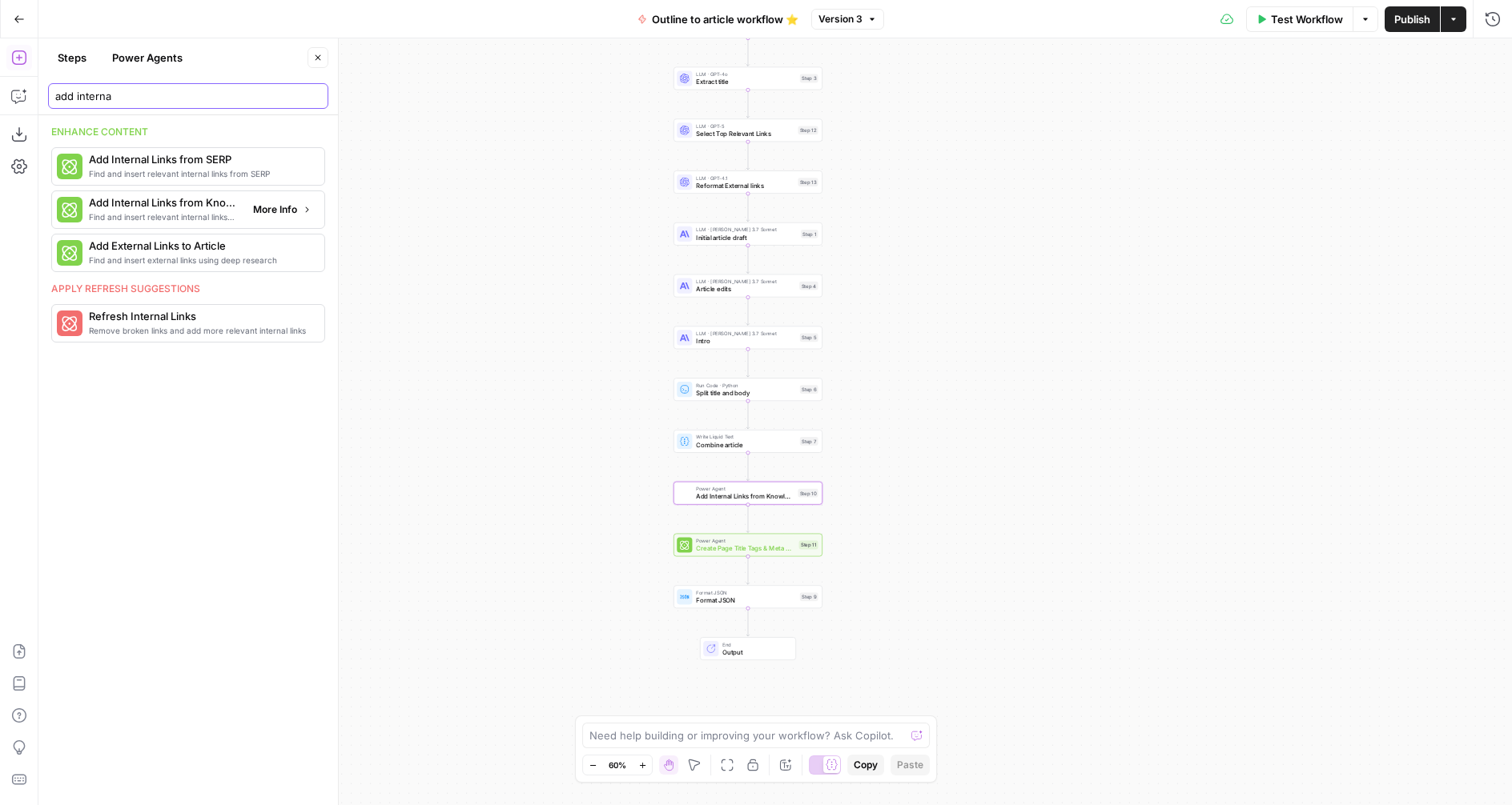
type input "add interna"
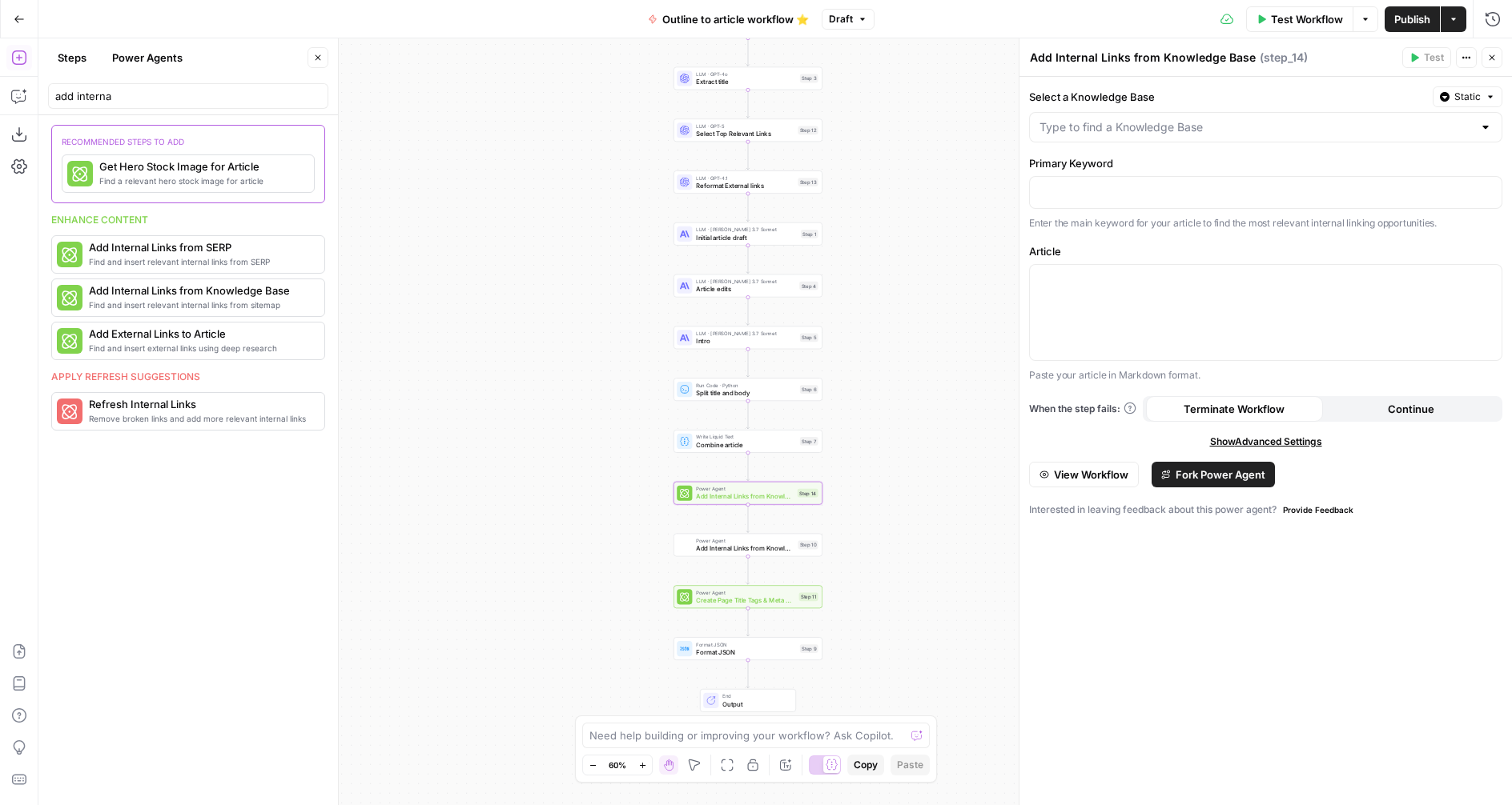
click at [719, 547] on span "Add Internal Links from Knowledge Base - Fork" at bounding box center [745, 548] width 98 height 10
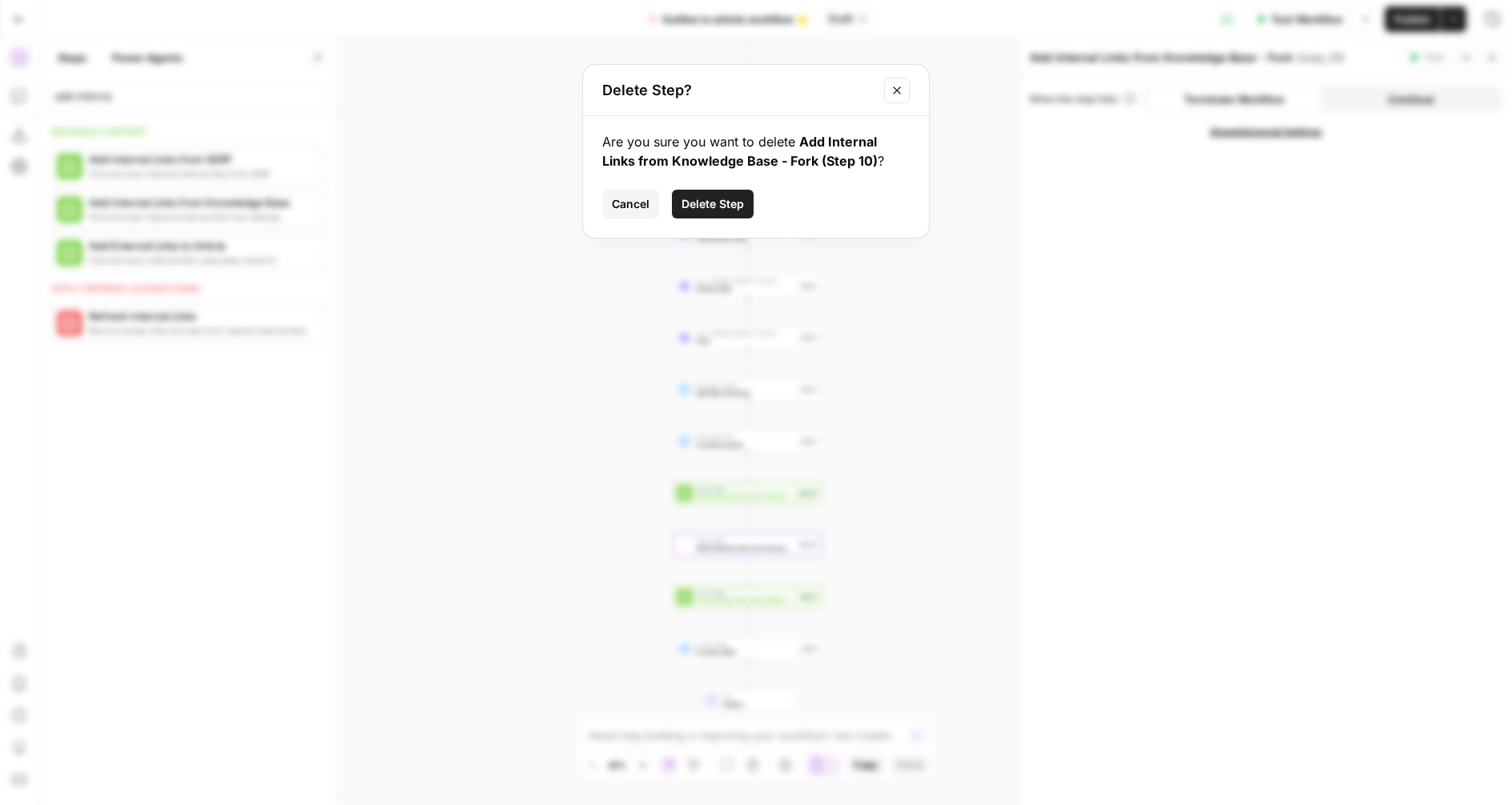
click at [718, 197] on span "Delete Step" at bounding box center [713, 204] width 63 height 16
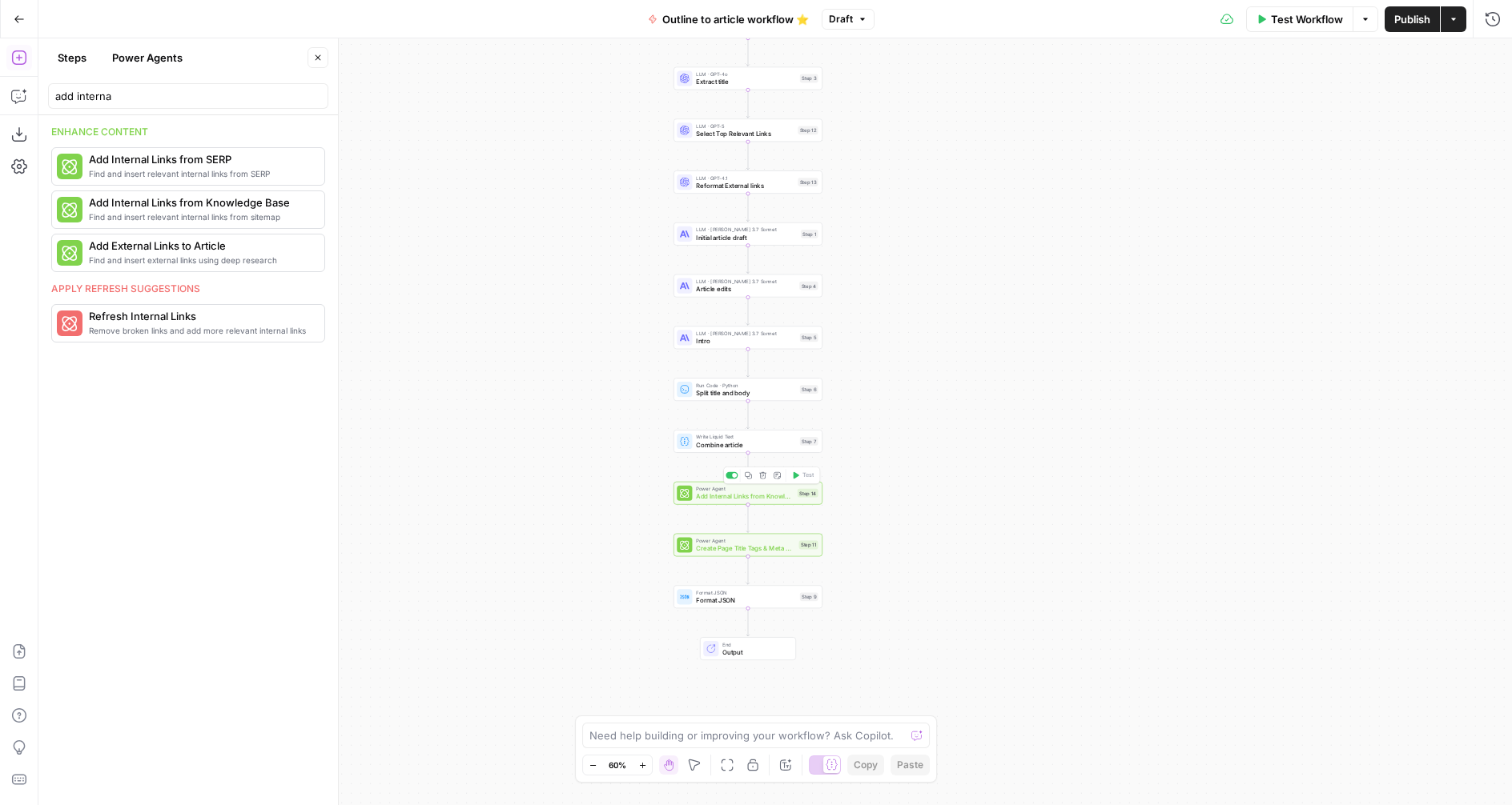
click at [719, 498] on span "Add Internal Links from Knowledge Base" at bounding box center [745, 496] width 98 height 10
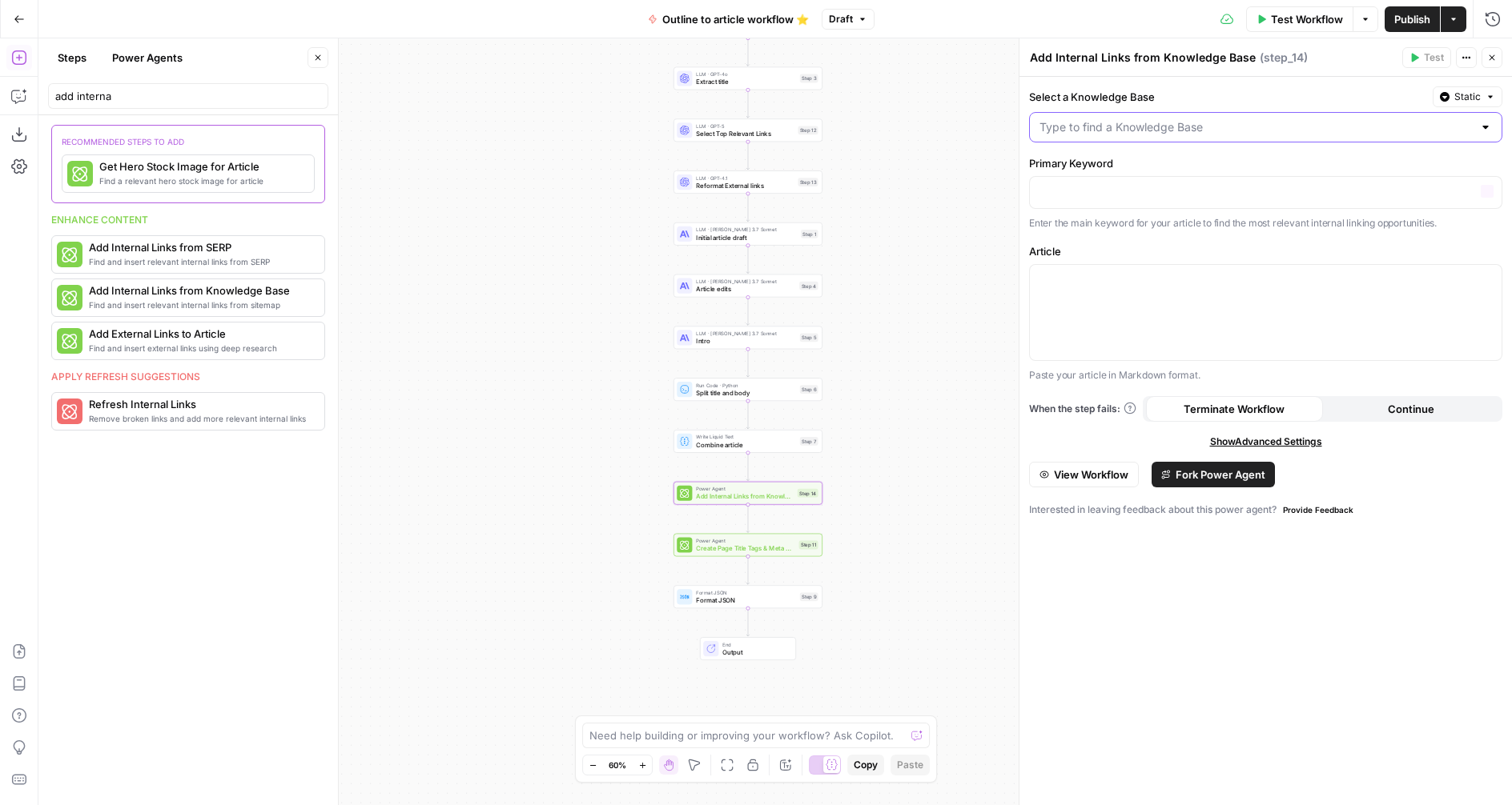
click at [1158, 128] on input "Select a Knowledge Base" at bounding box center [1256, 127] width 433 height 16
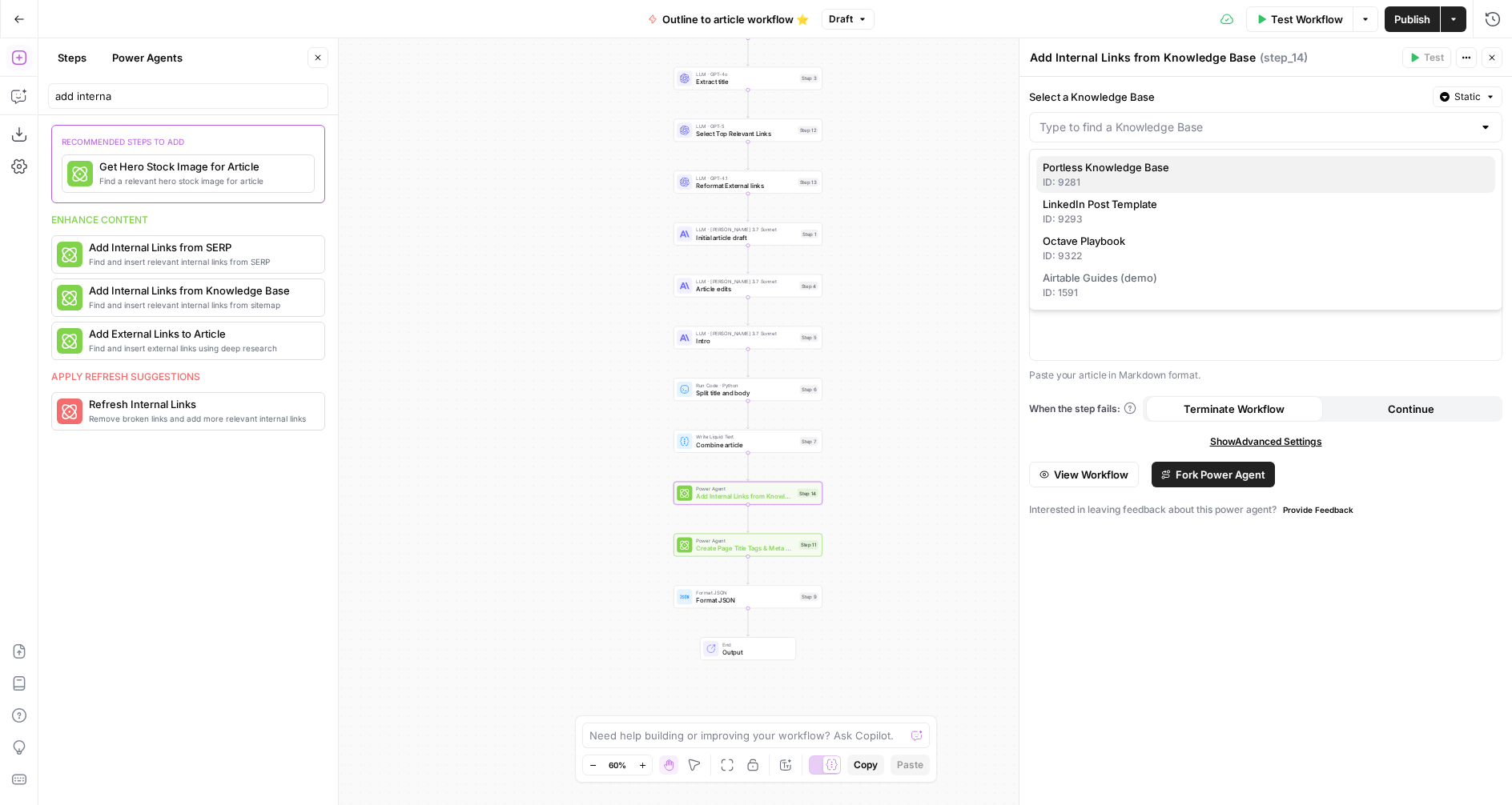
click at [1117, 174] on span "Portless Knowledge Base" at bounding box center [1262, 167] width 440 height 16
type input "Portless Knowledge Base"
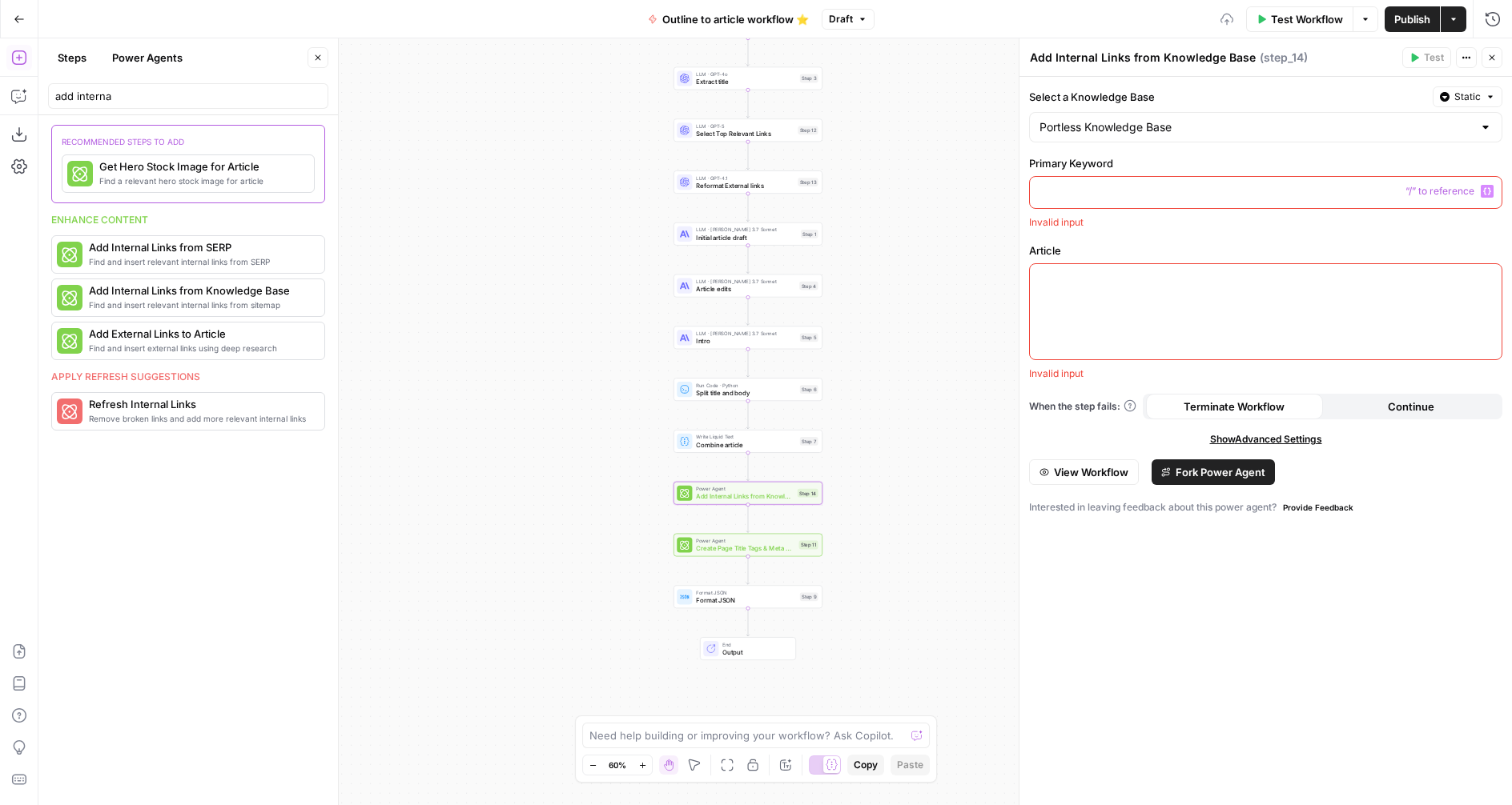
click at [1109, 190] on p at bounding box center [1265, 191] width 453 height 16
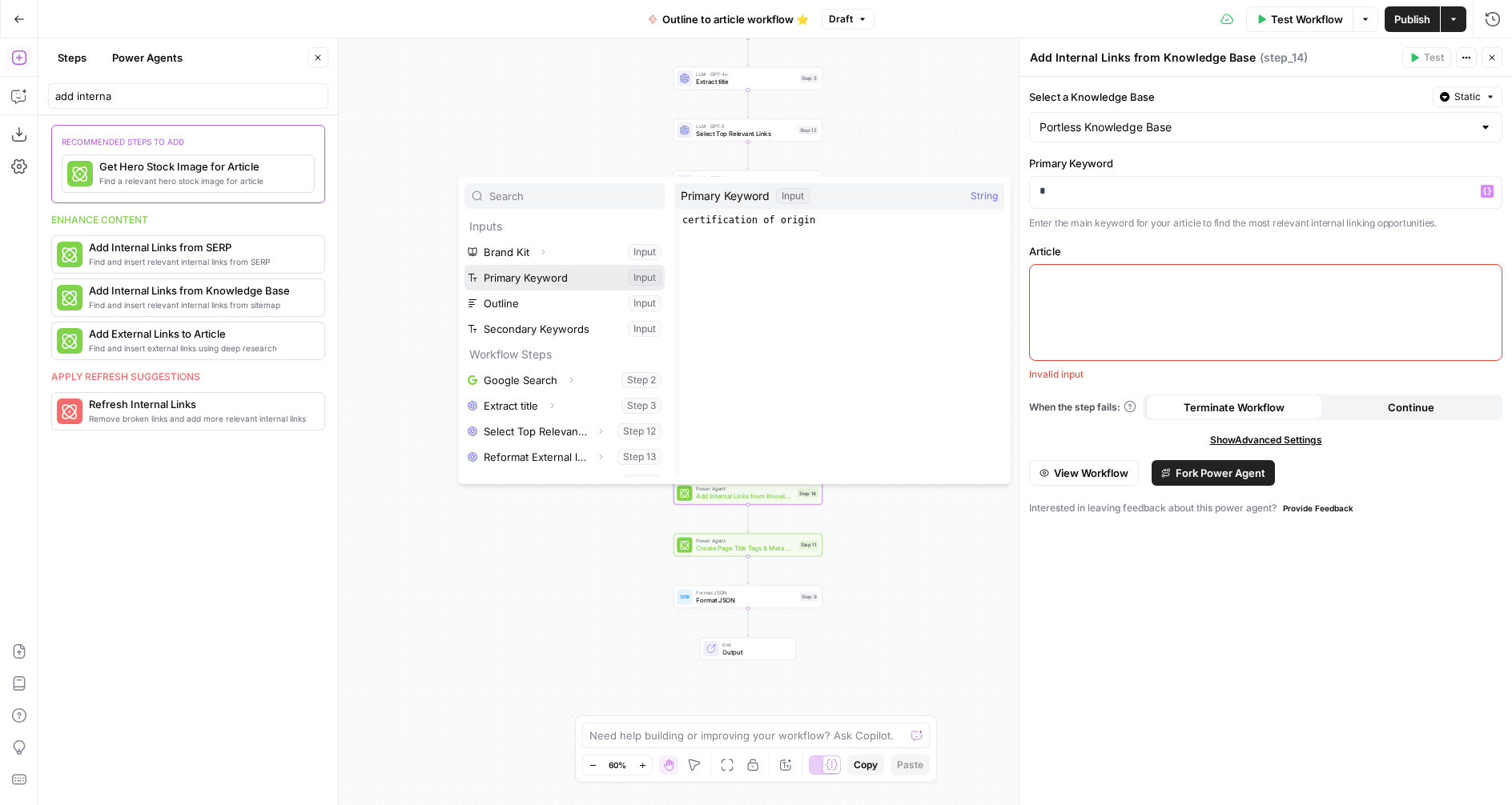
click at [564, 281] on button "Select variable Primary Keyword" at bounding box center [564, 278] width 200 height 26
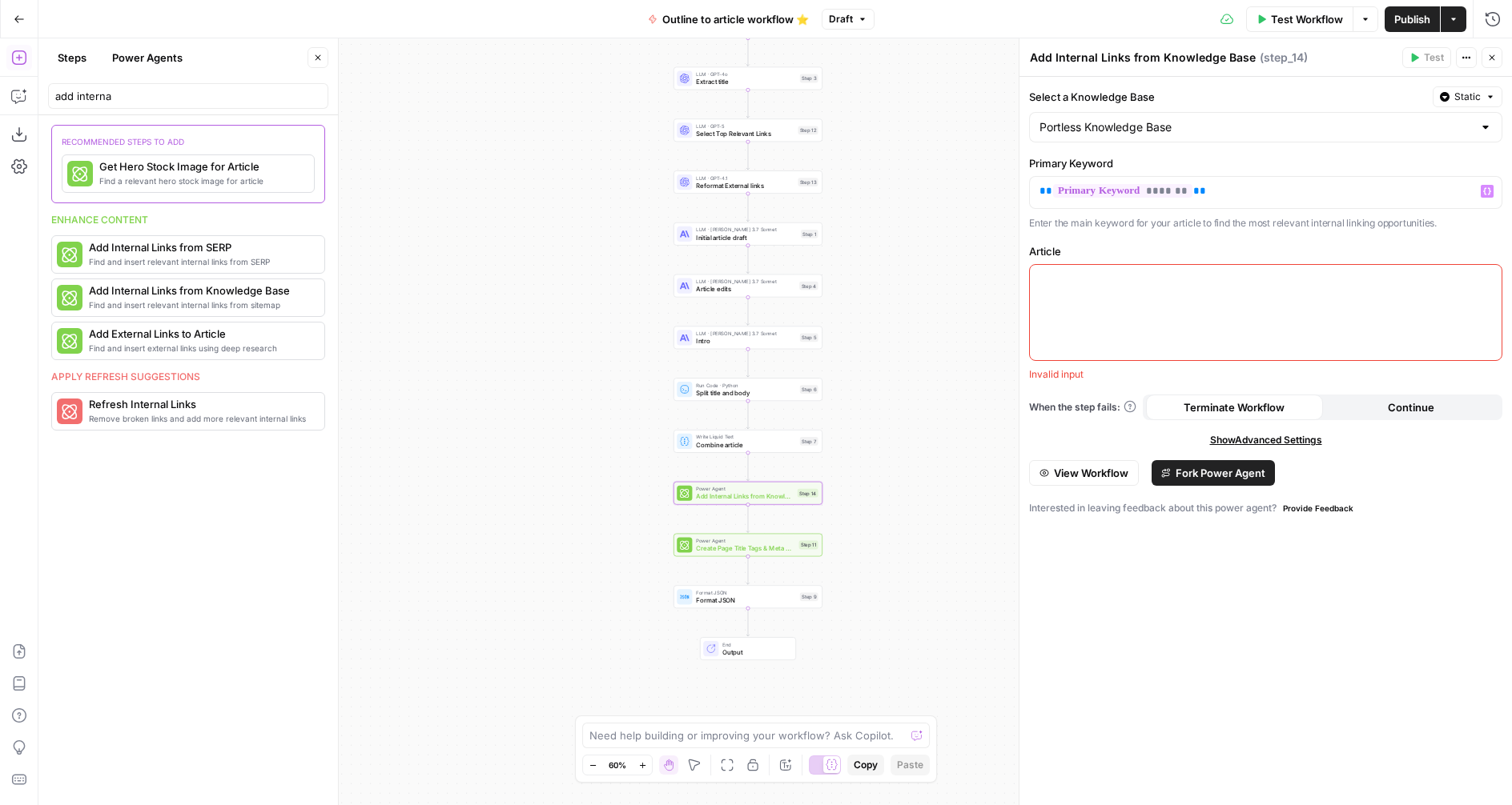
click at [1166, 298] on div at bounding box center [1265, 313] width 472 height 96
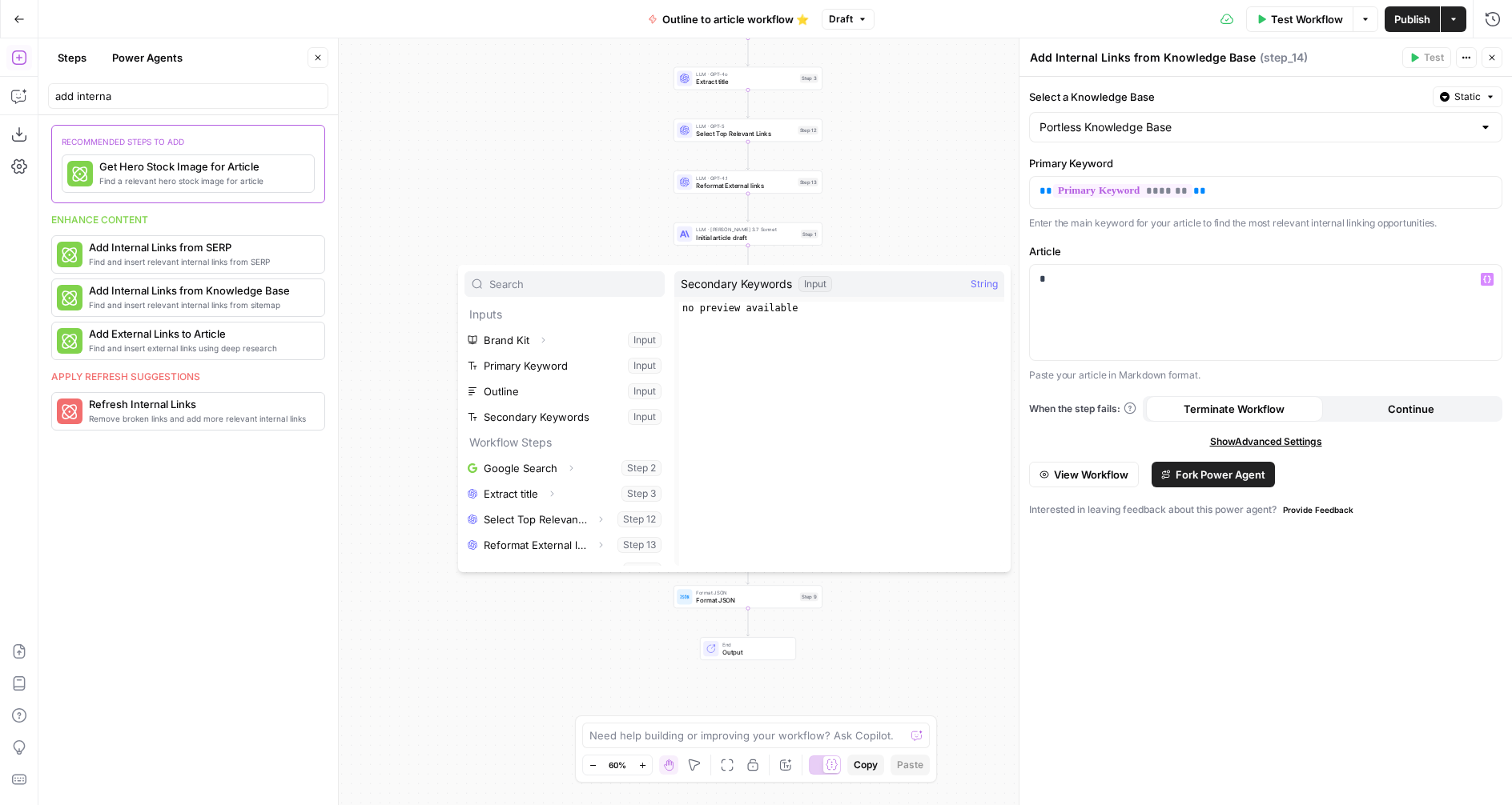
scroll to position [120, 0]
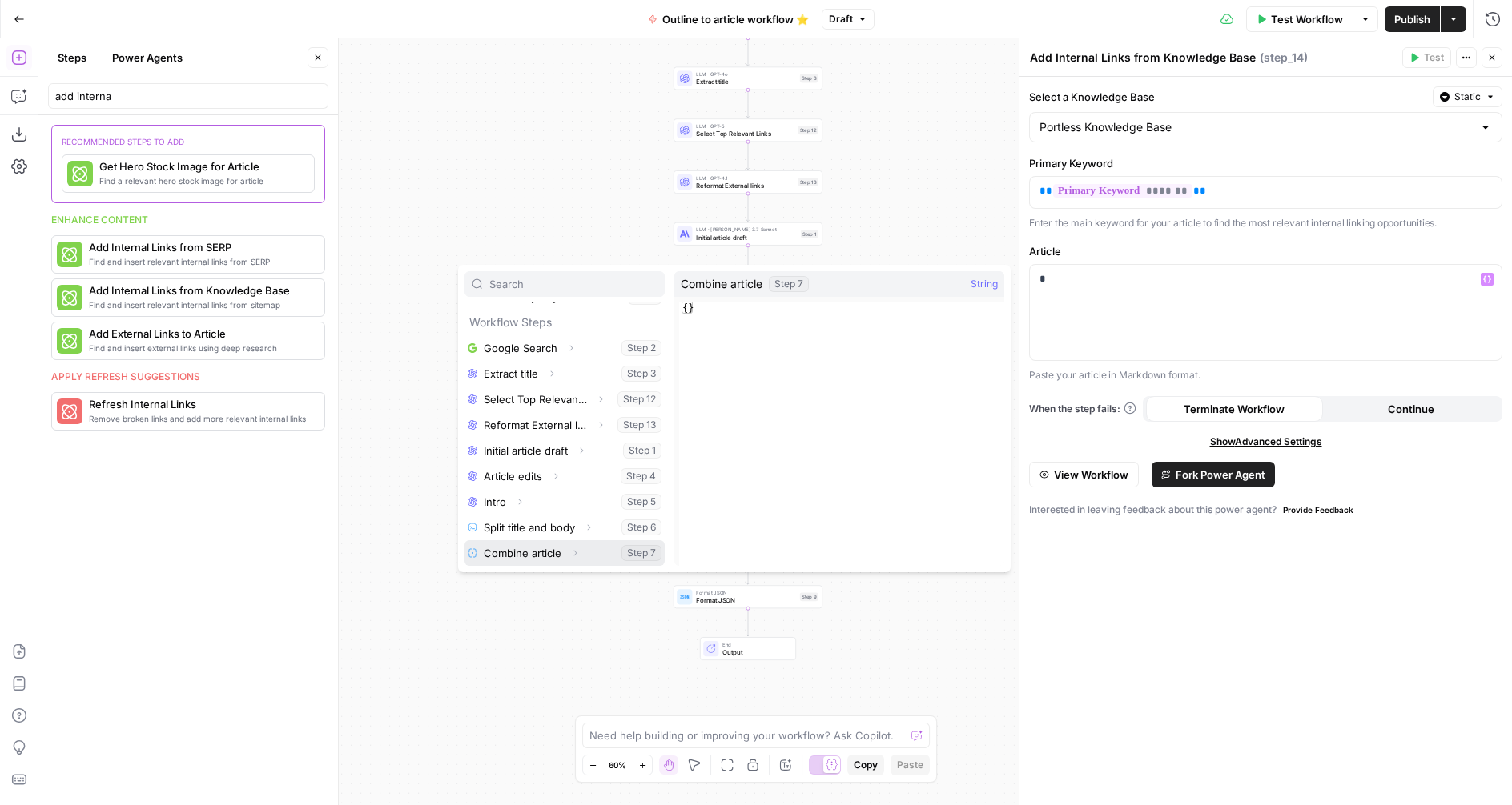
click at [572, 555] on icon "button" at bounding box center [575, 553] width 10 height 10
click at [548, 555] on button "Select variable Output" at bounding box center [572, 553] width 184 height 26
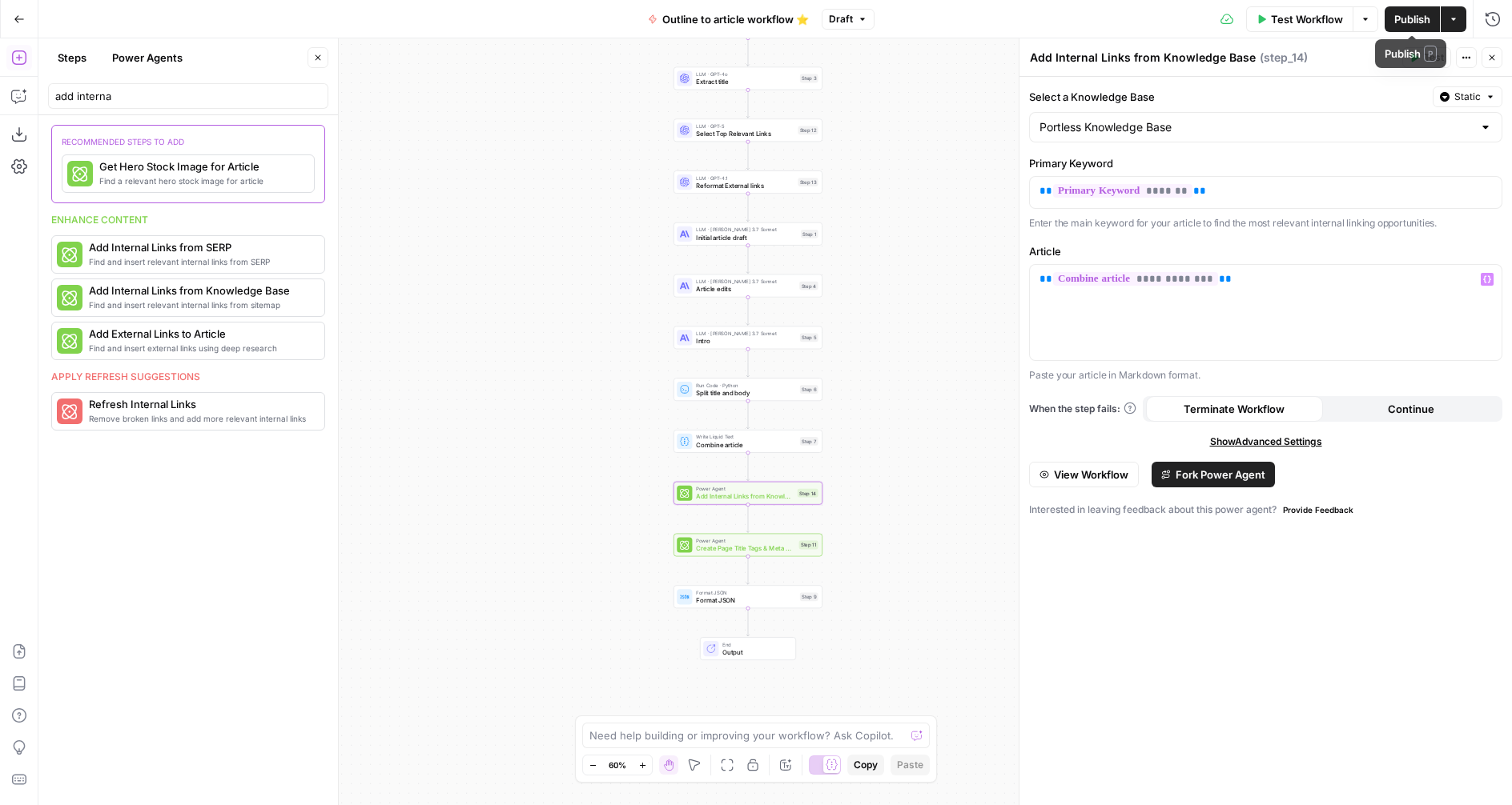
click at [1396, 18] on span "Publish" at bounding box center [1412, 19] width 36 height 16
click at [1340, 336] on div "**********" at bounding box center [1265, 313] width 472 height 96
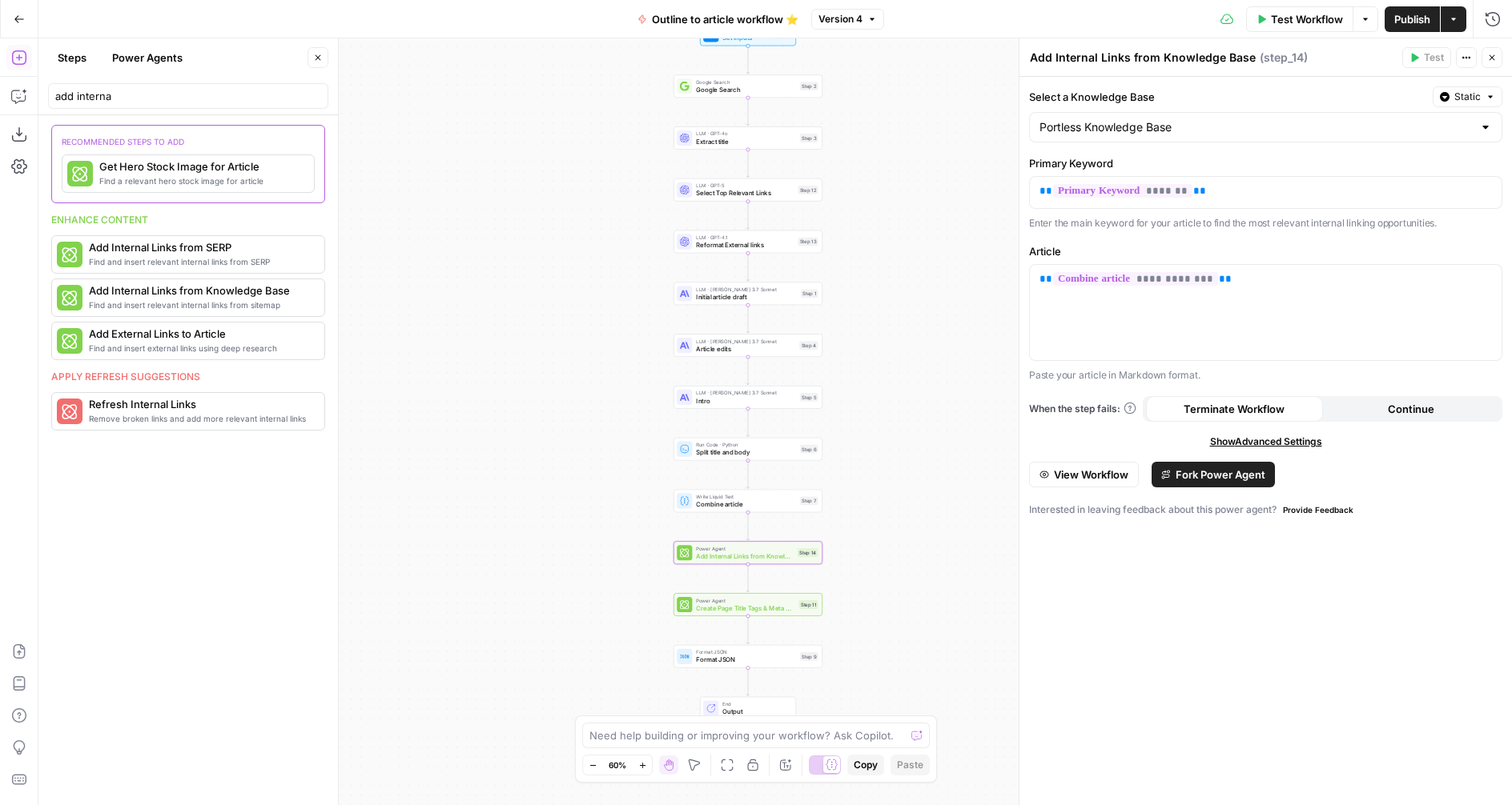
click at [1490, 63] on button "Close" at bounding box center [1492, 58] width 21 height 21
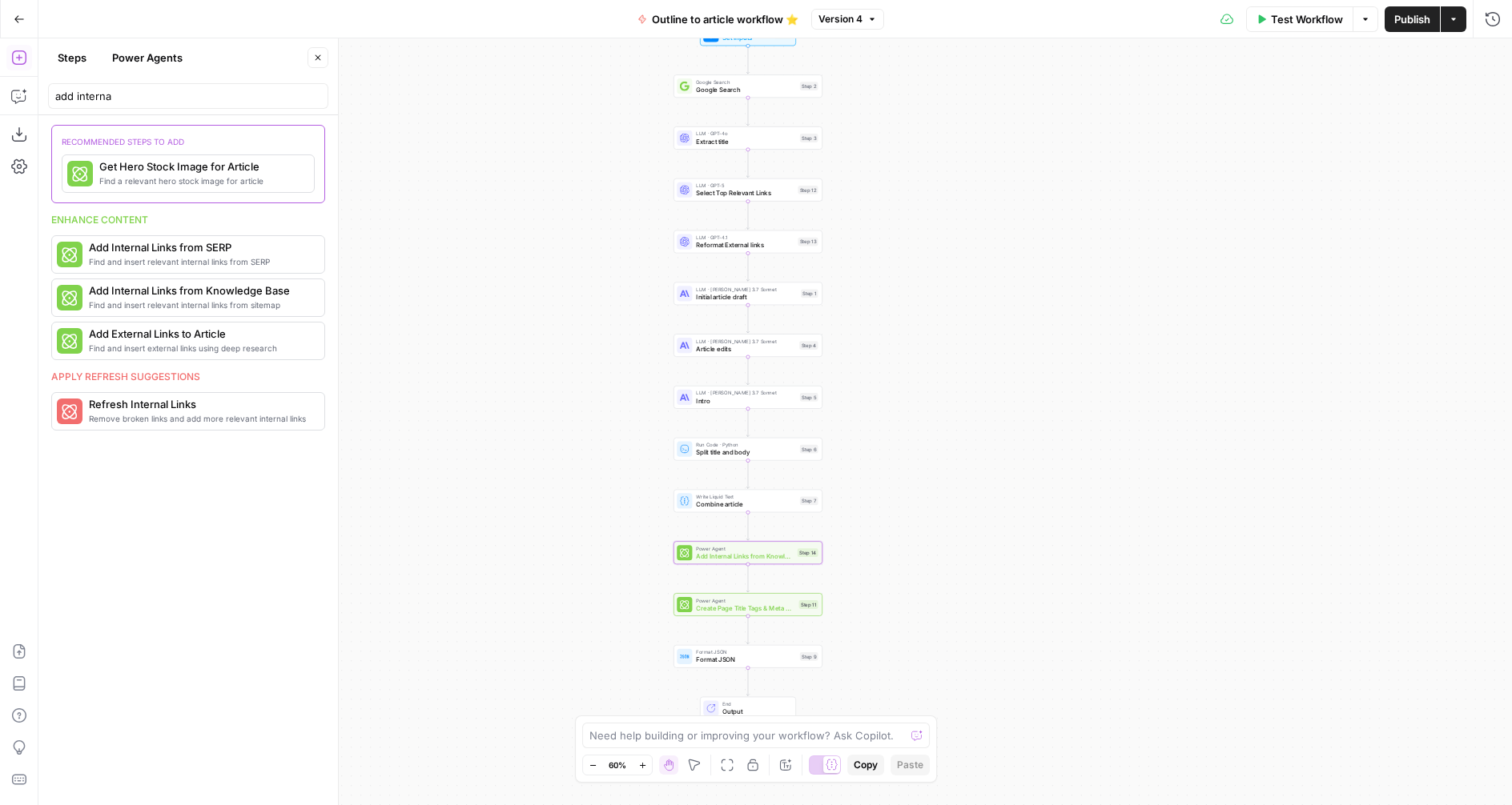
click at [1312, 26] on span "Test Workflow" at bounding box center [1307, 19] width 72 height 16
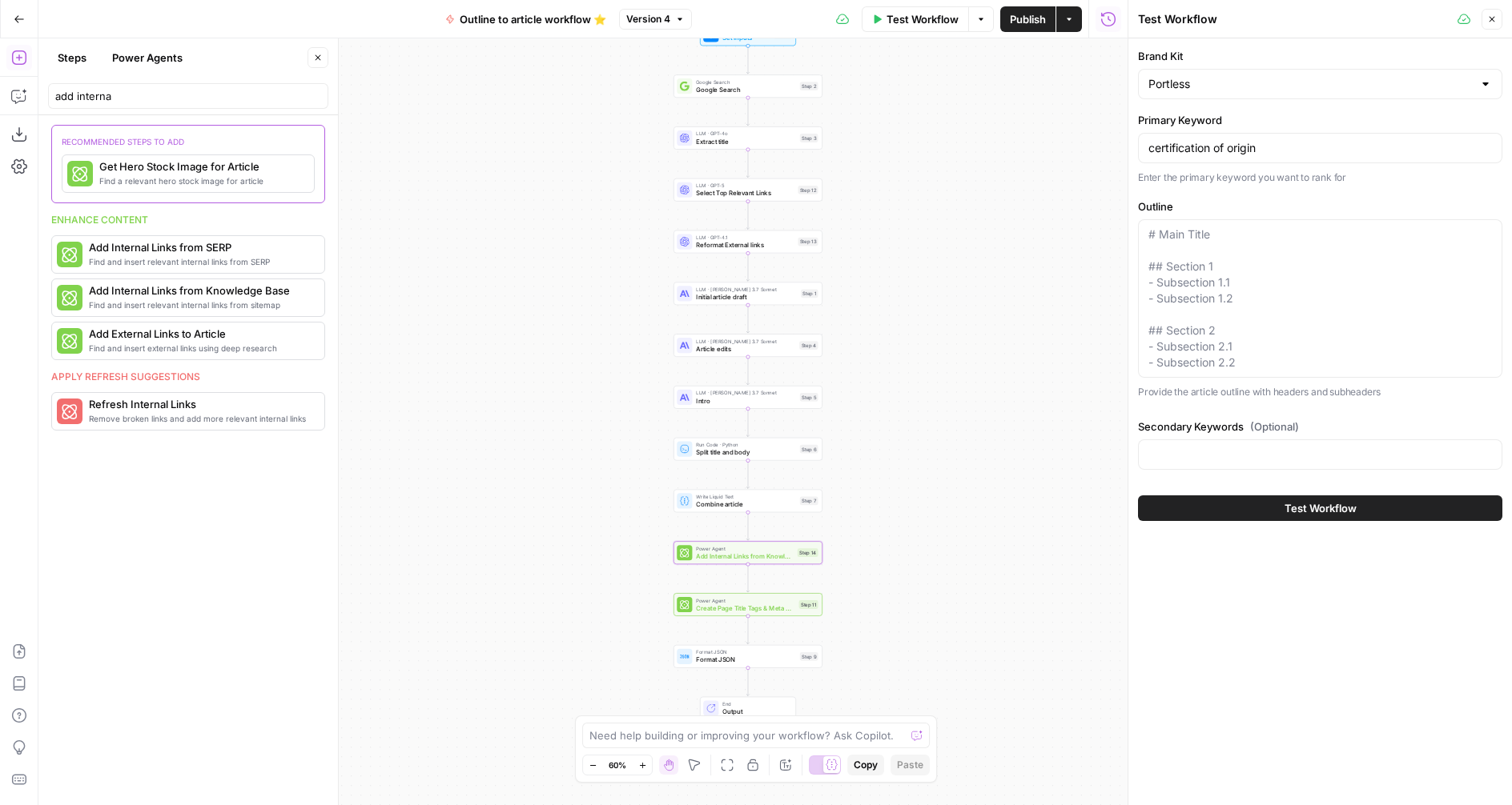
click at [1494, 20] on icon "button" at bounding box center [1492, 19] width 10 height 10
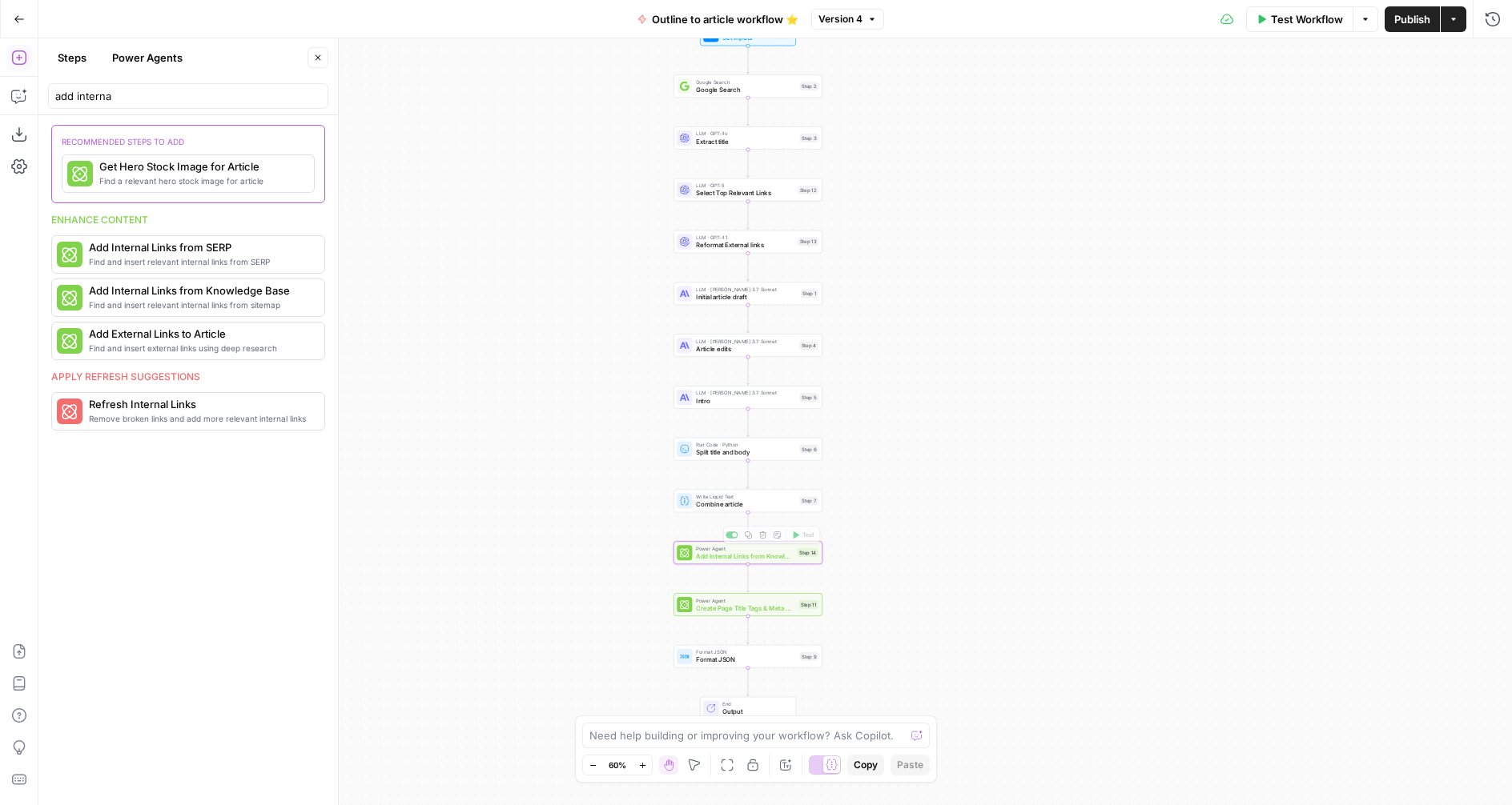
click at [697, 613] on div "Power Agent Create Page Title Tags & Meta Descriptions Step 11 Copy step Delete…" at bounding box center [748, 604] width 149 height 23
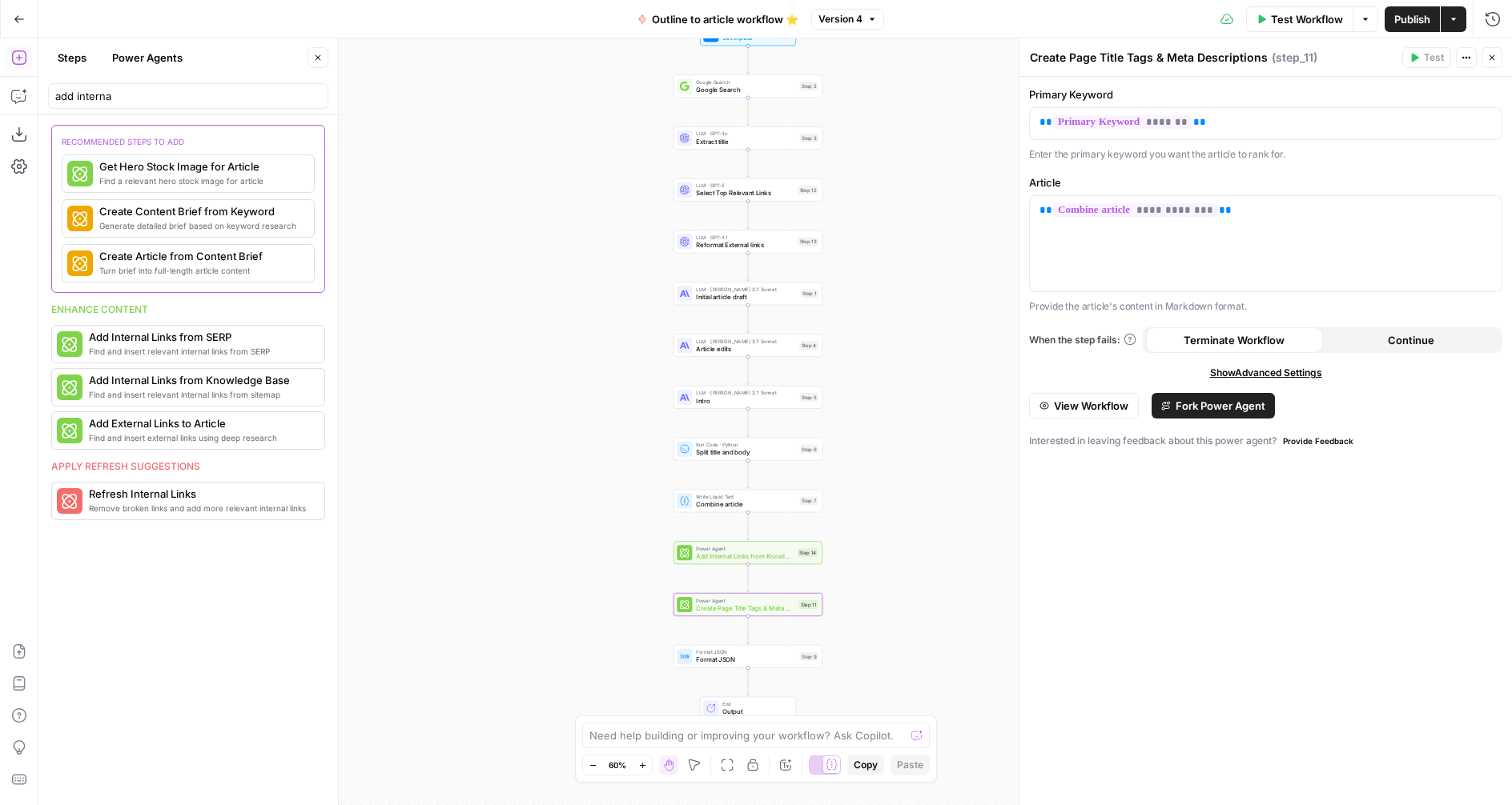
click at [313, 58] on icon "button" at bounding box center [318, 58] width 10 height 10
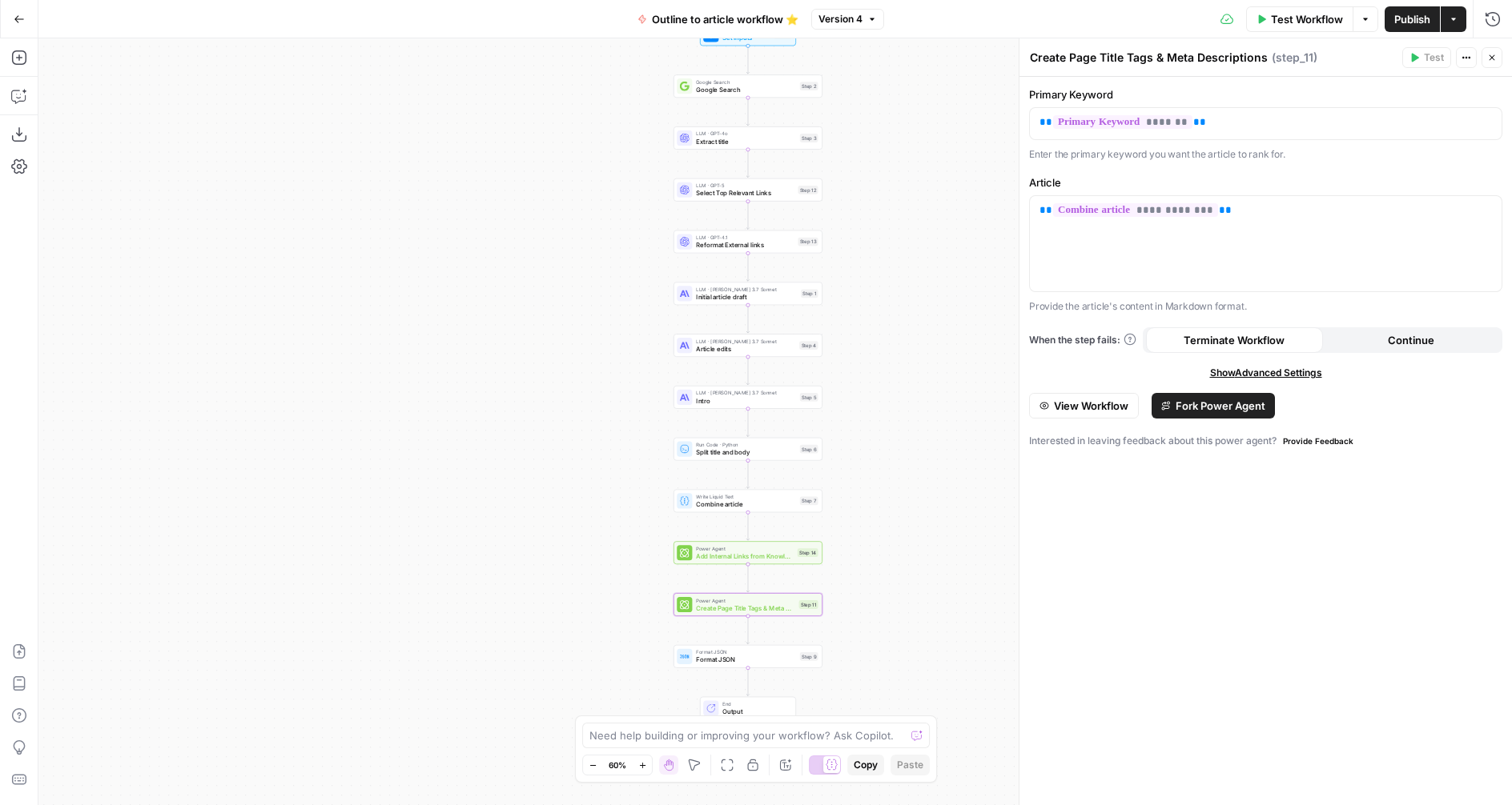
drag, startPoint x: 1498, startPoint y: 59, endPoint x: 1470, endPoint y: 22, distance: 46.4
click at [1497, 56] on button "Close" at bounding box center [1492, 58] width 21 height 21
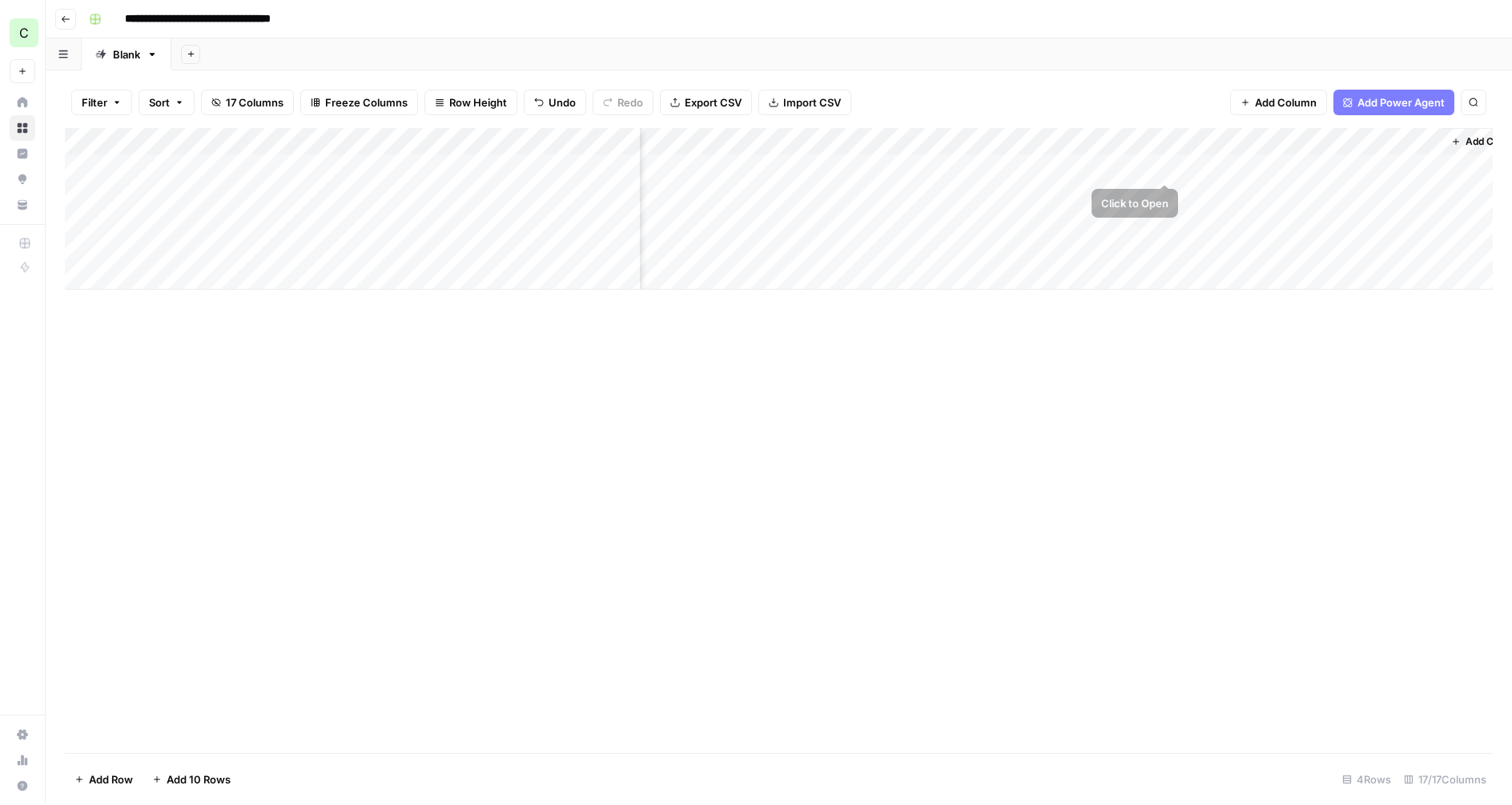
scroll to position [0, 1505]
click at [1463, 141] on span "Add Column" at bounding box center [1456, 141] width 56 height 14
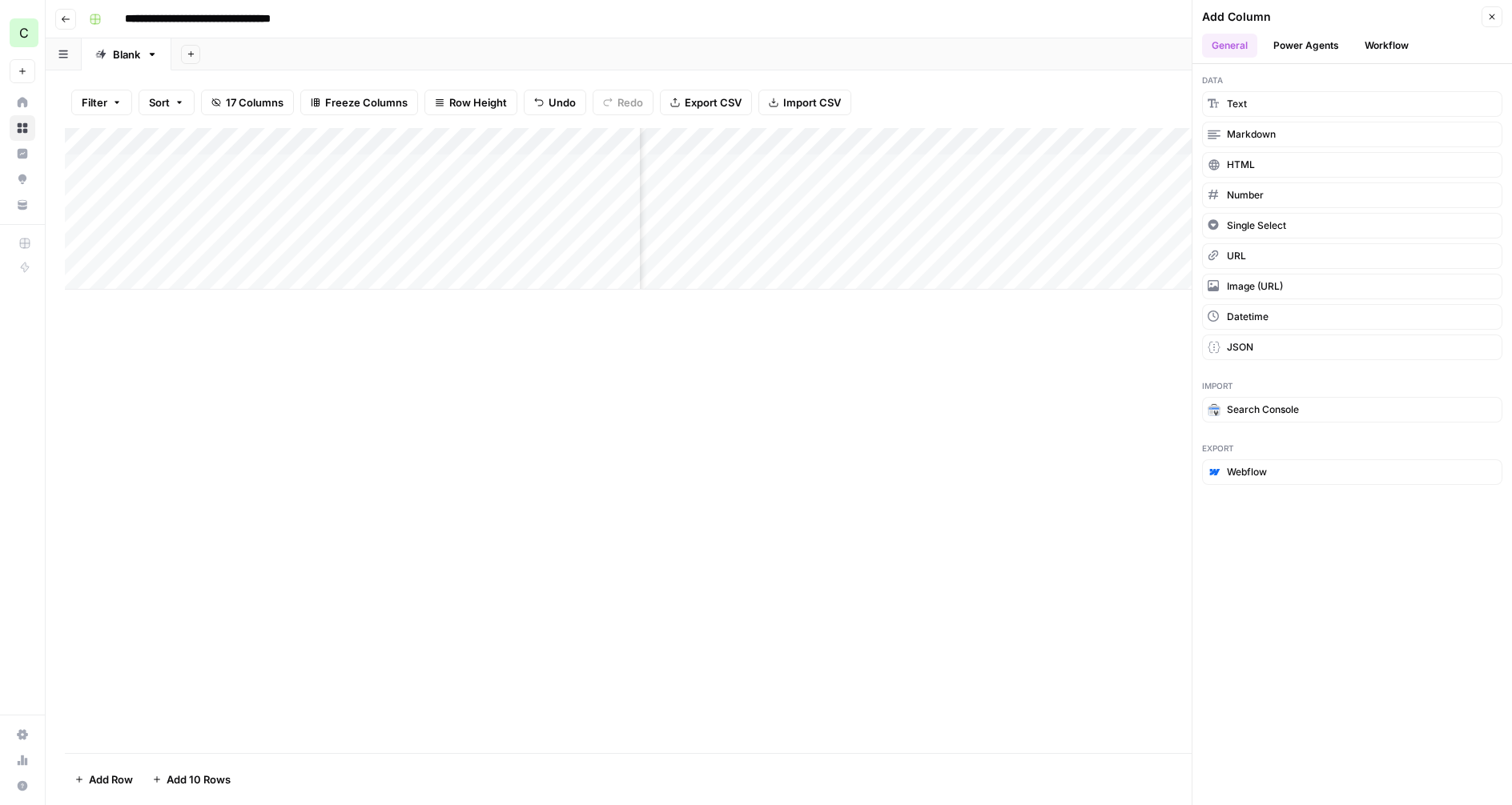
click at [1376, 43] on button "Workflow" at bounding box center [1387, 46] width 64 height 24
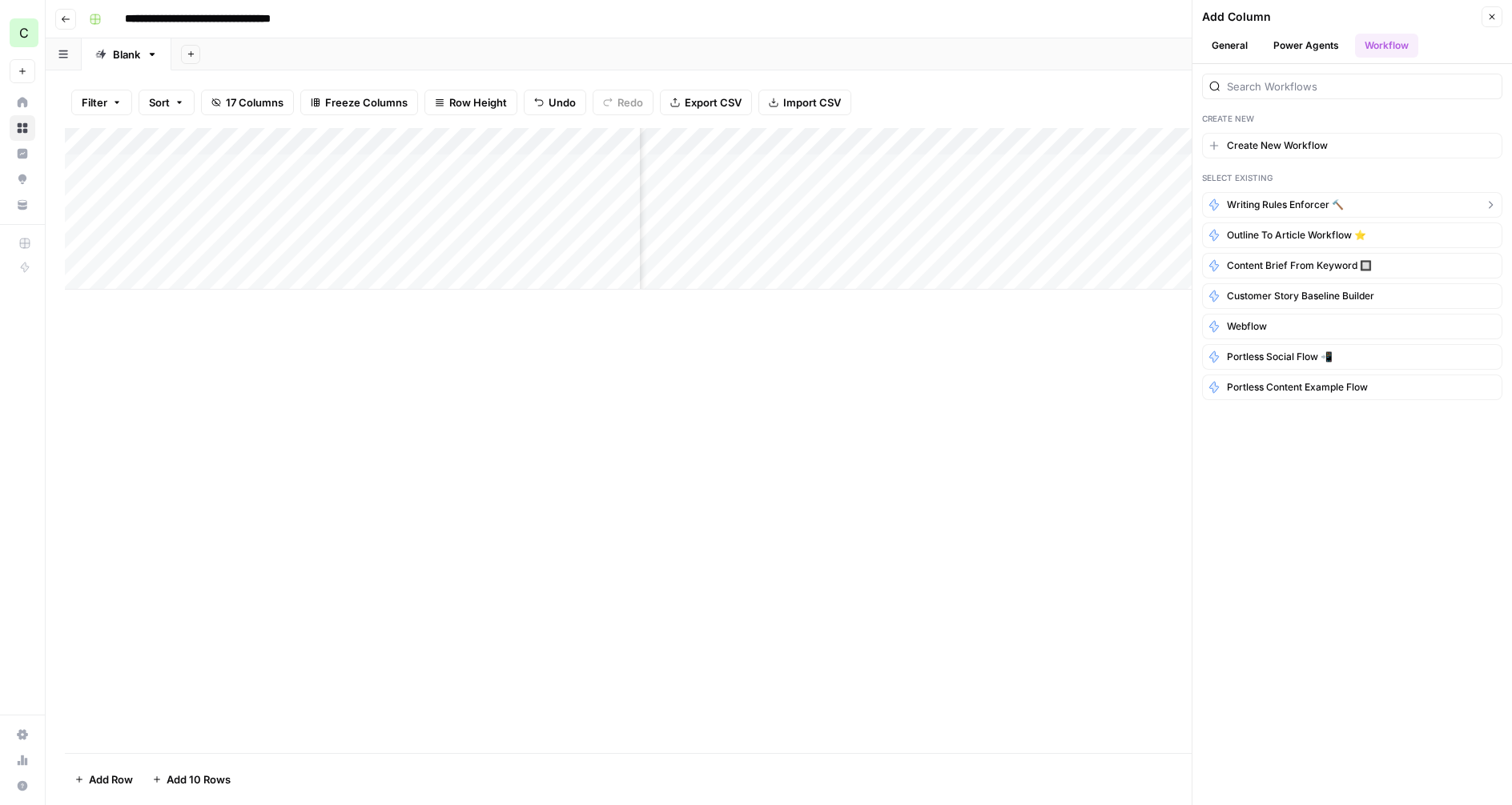
click at [1268, 210] on span "Writing Rules Enforcer 🔨" at bounding box center [1285, 205] width 117 height 14
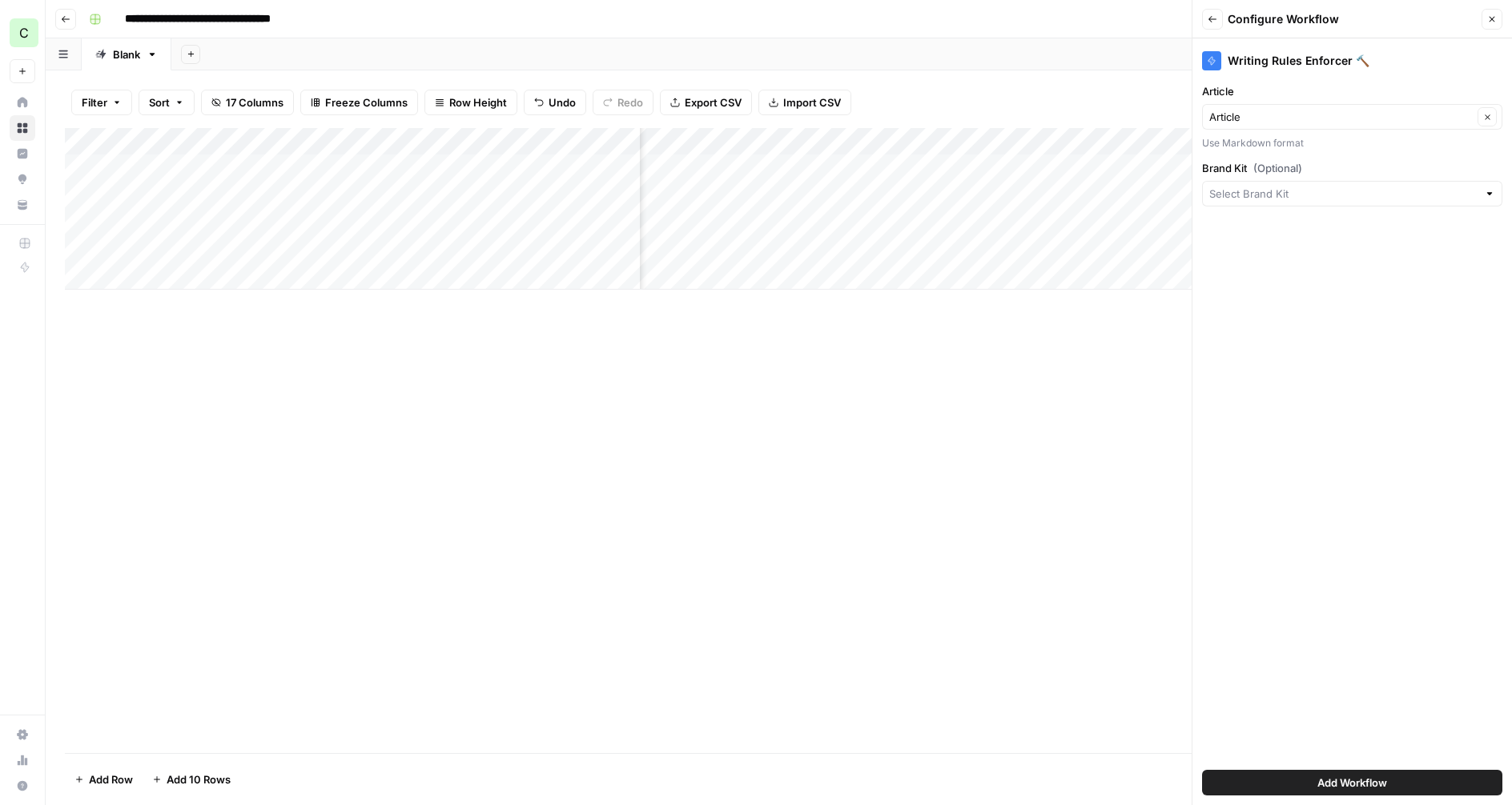
scroll to position [0, 1736]
click at [1226, 115] on input "Article" at bounding box center [1341, 116] width 264 height 16
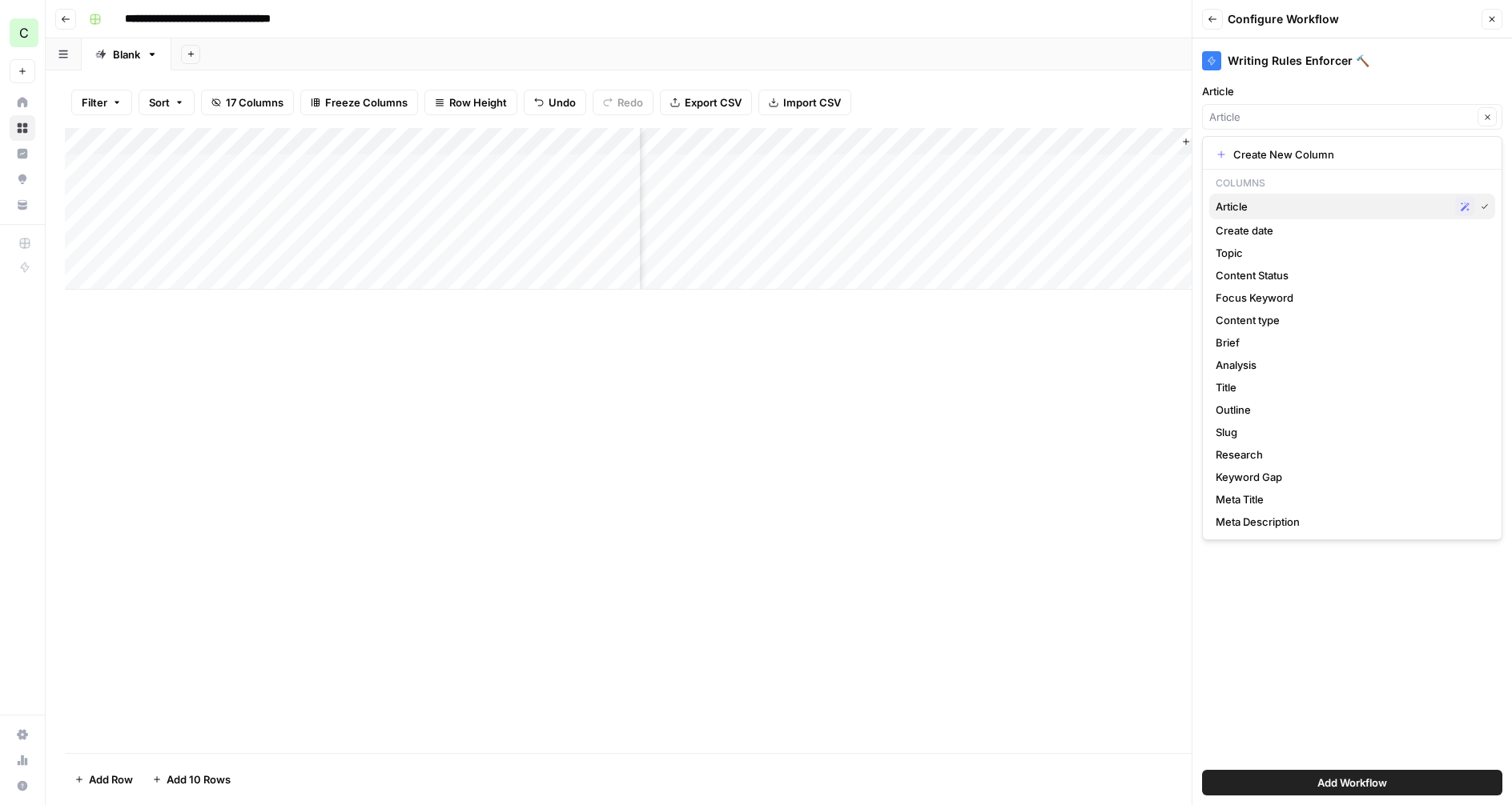
click at [1242, 212] on span "Article" at bounding box center [1332, 206] width 233 height 16
type input "Article"
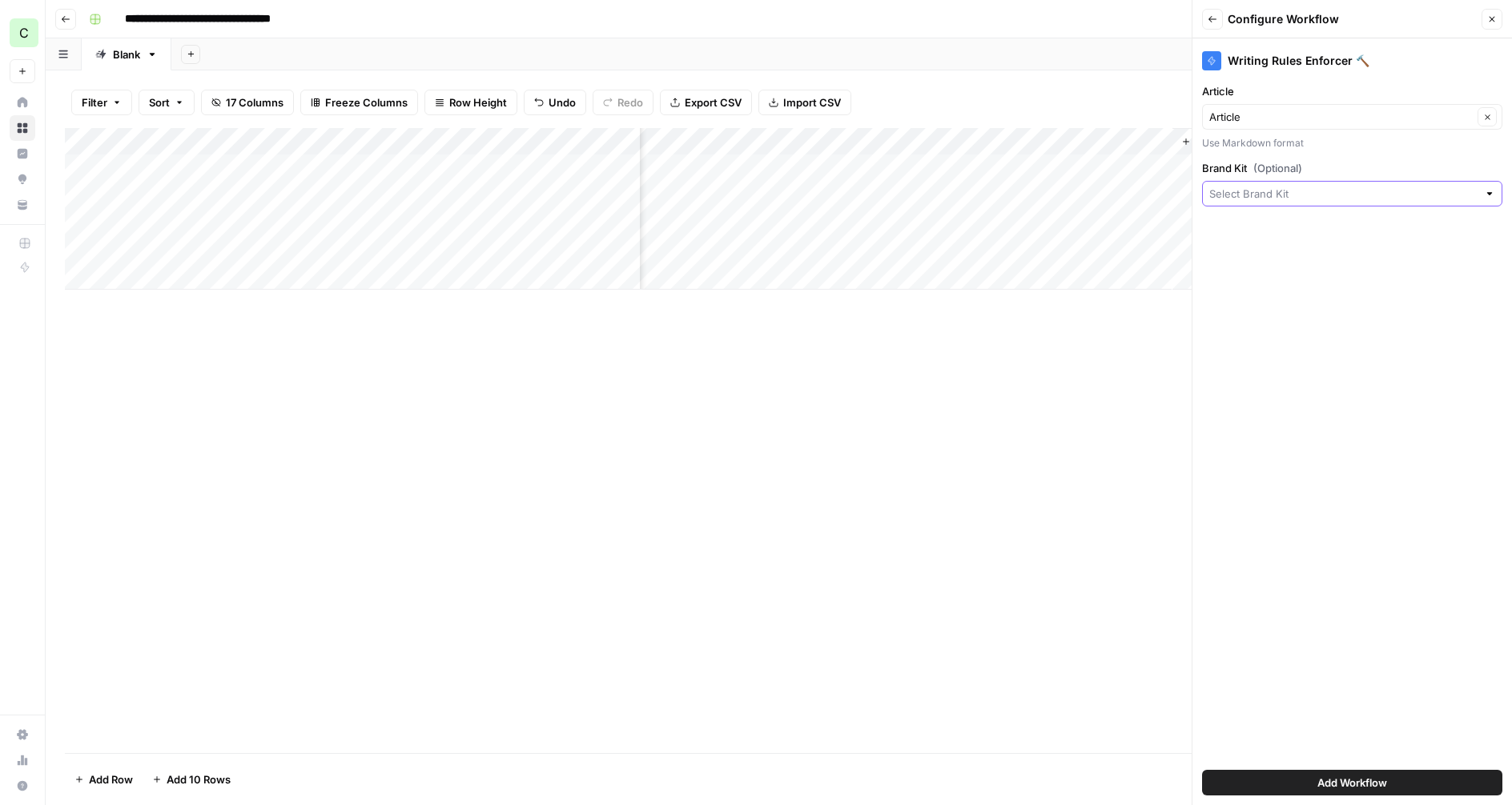
click at [1263, 198] on input "Brand Kit (Optional)" at bounding box center [1343, 194] width 268 height 16
click at [1250, 227] on span "Portless" at bounding box center [1349, 231] width 267 height 16
type input "Portless"
click at [1309, 776] on button "Add Workflow" at bounding box center [1352, 783] width 301 height 26
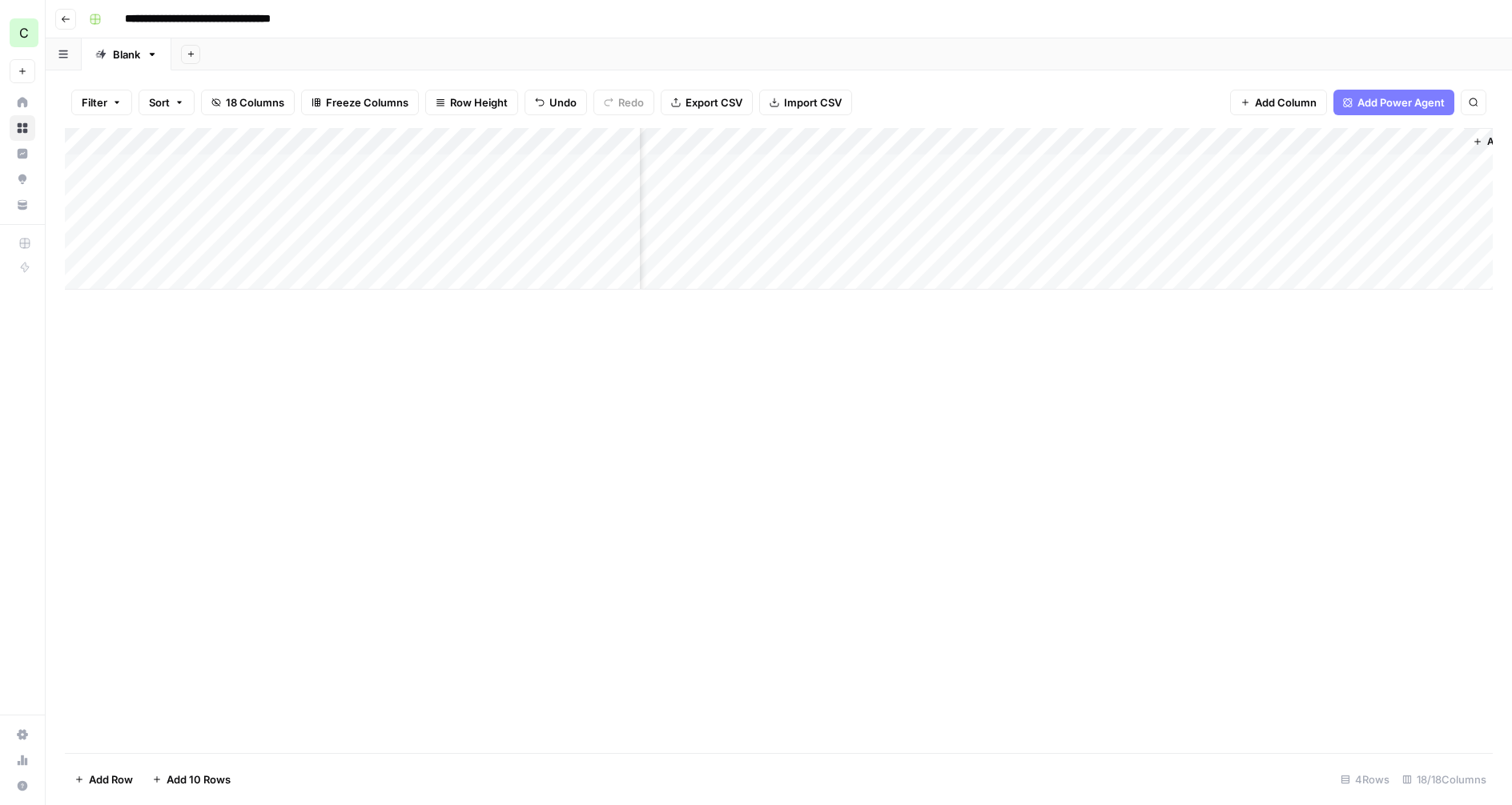
scroll to position [0, 1707]
click at [1374, 143] on div "Add Column" at bounding box center [779, 208] width 1428 height 161
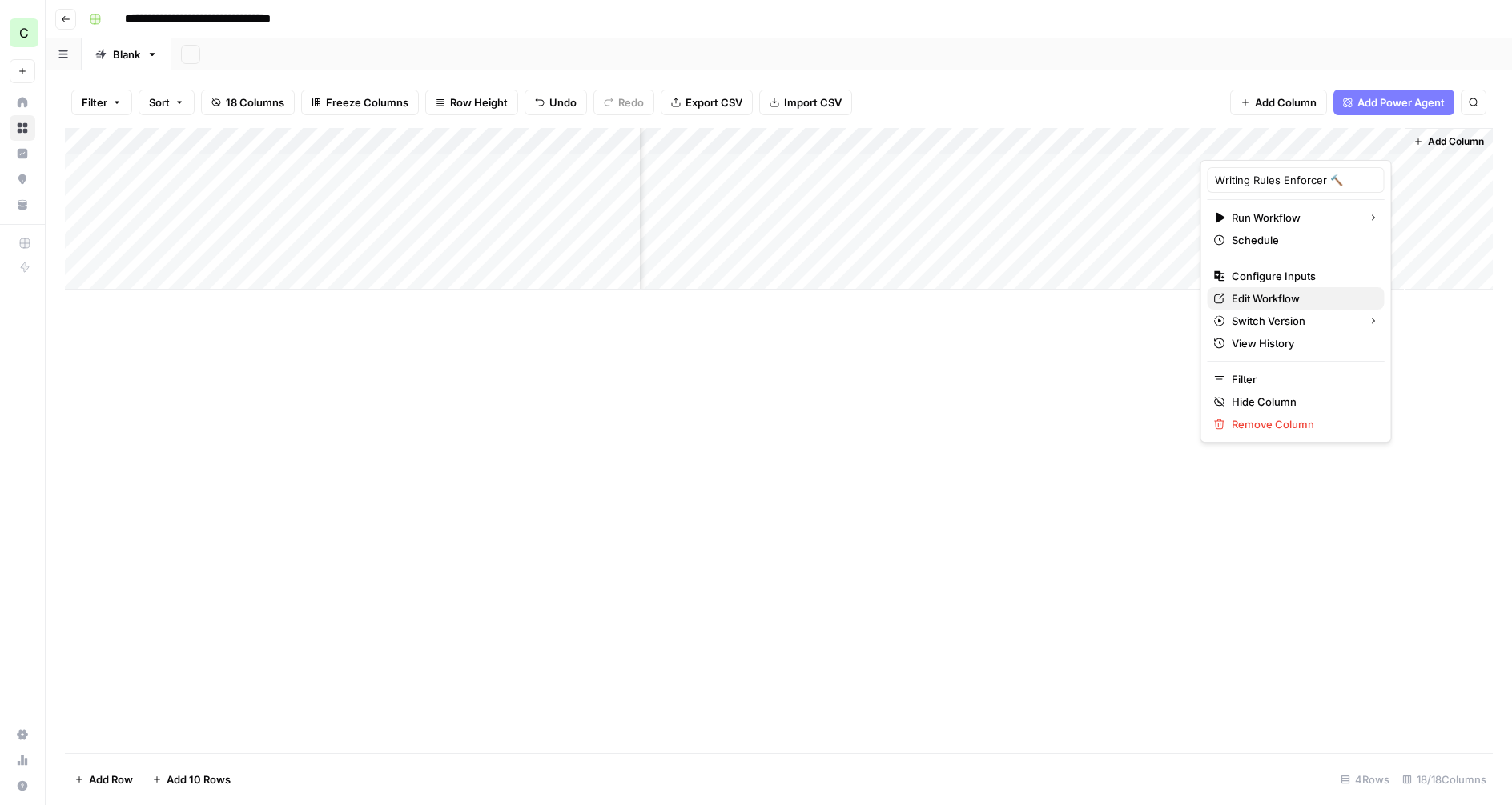
click at [1245, 299] on span "Edit Workflow" at bounding box center [1301, 299] width 140 height 16
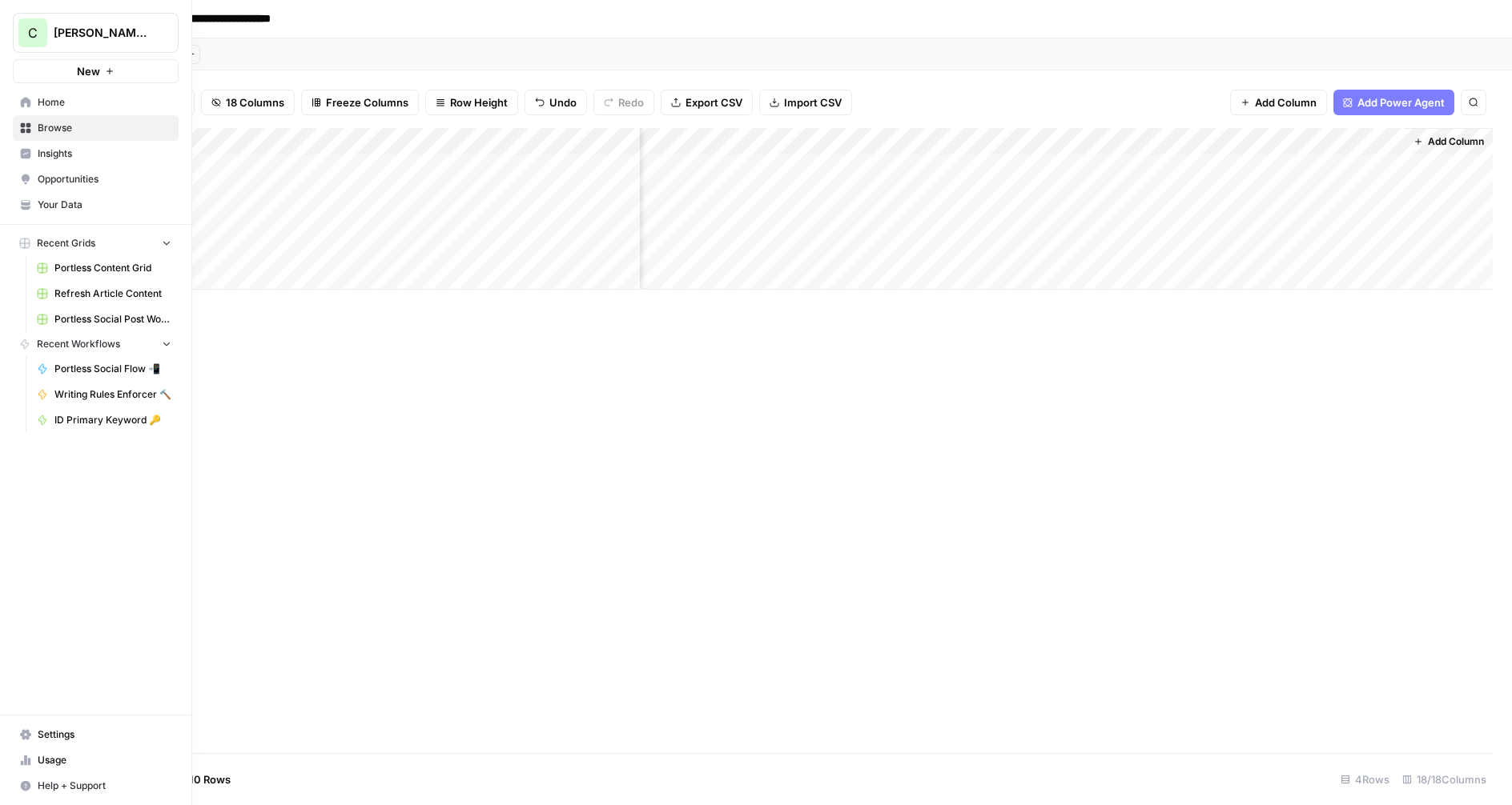
click at [59, 196] on link "Your Data" at bounding box center [96, 205] width 166 height 26
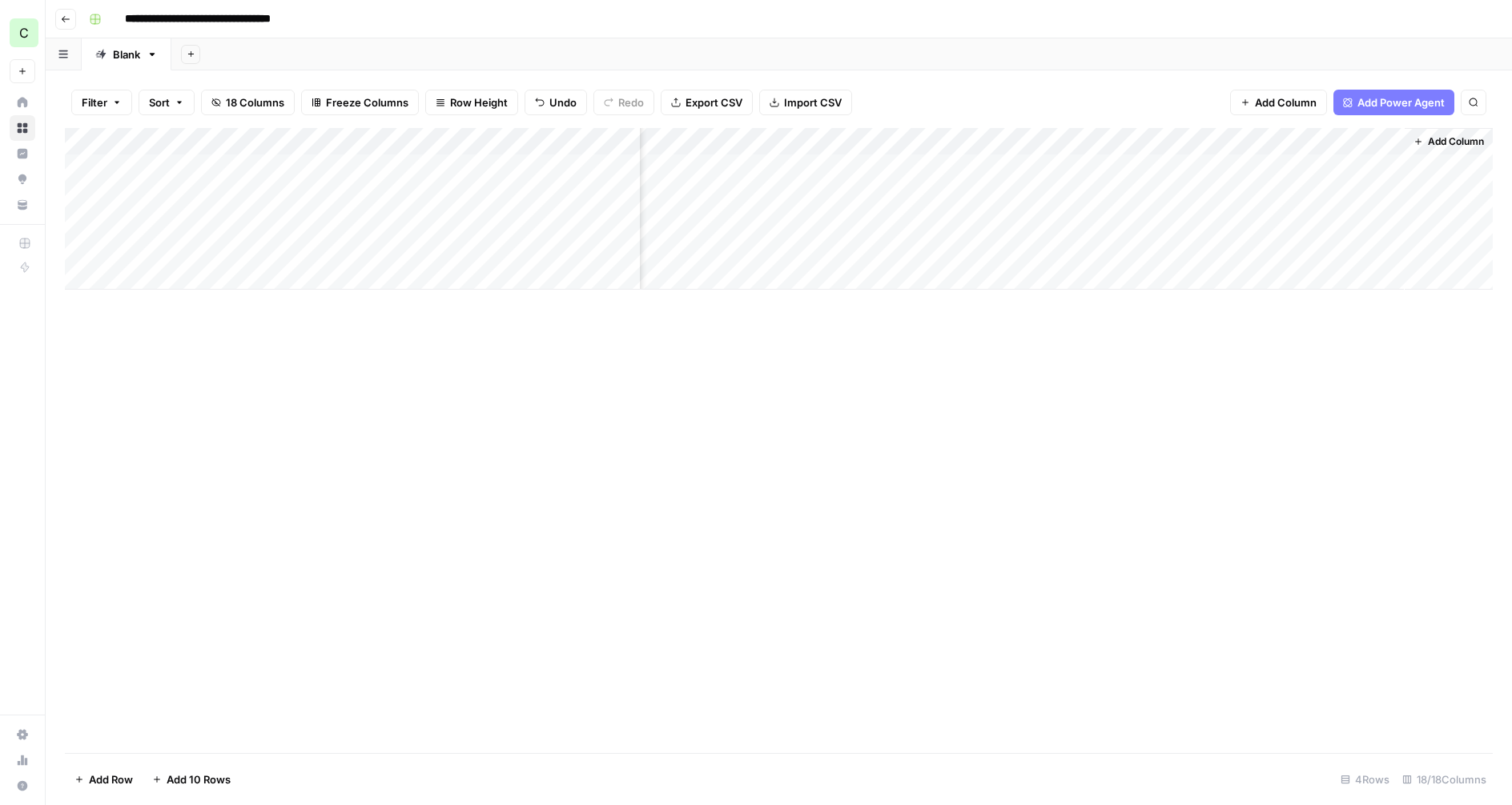
click at [1298, 168] on div "Add Column" at bounding box center [779, 208] width 1428 height 161
click at [1370, 165] on div "Add Column" at bounding box center [779, 208] width 1428 height 161
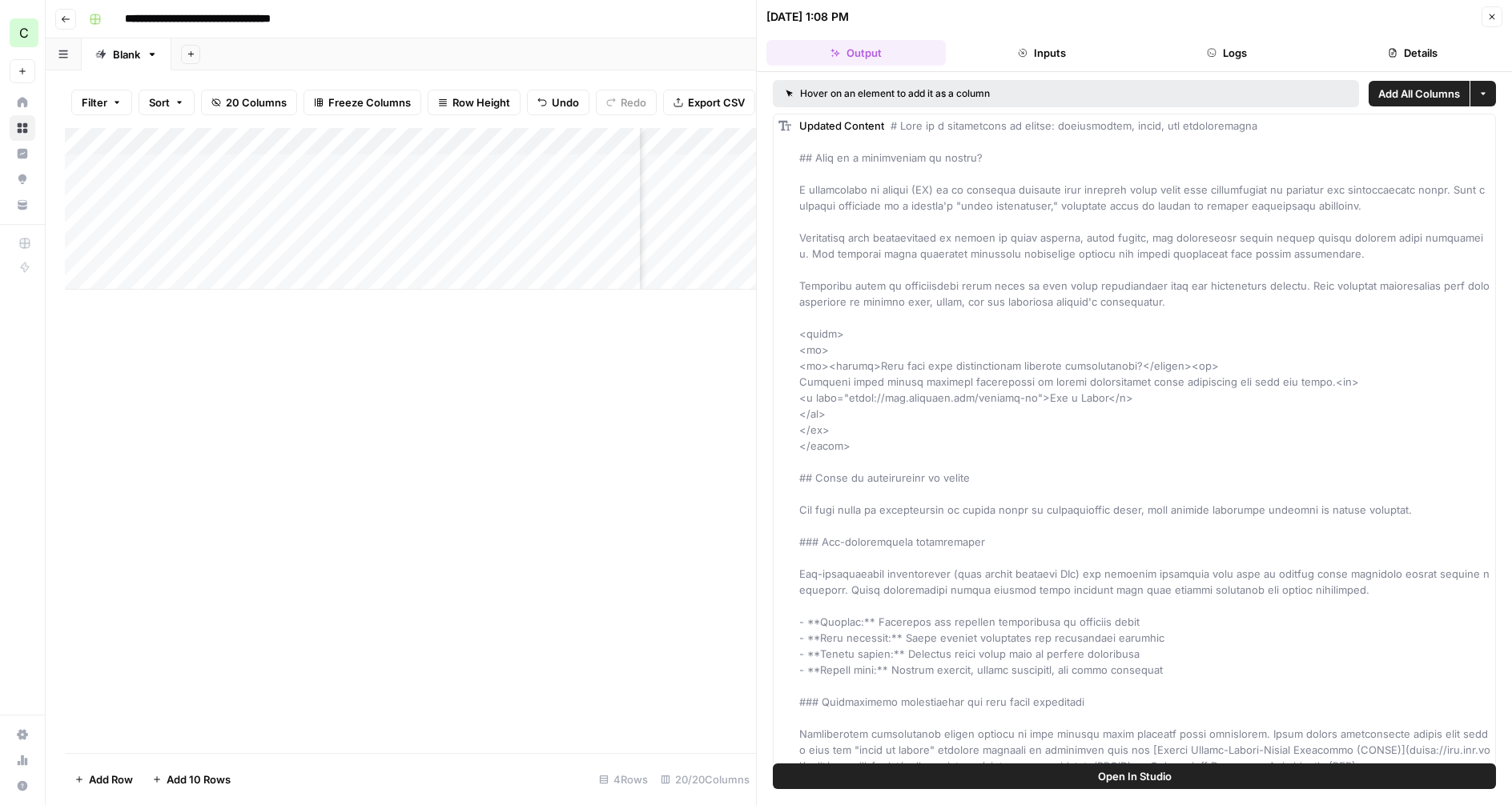
click at [1494, 10] on button "Close" at bounding box center [1492, 17] width 21 height 21
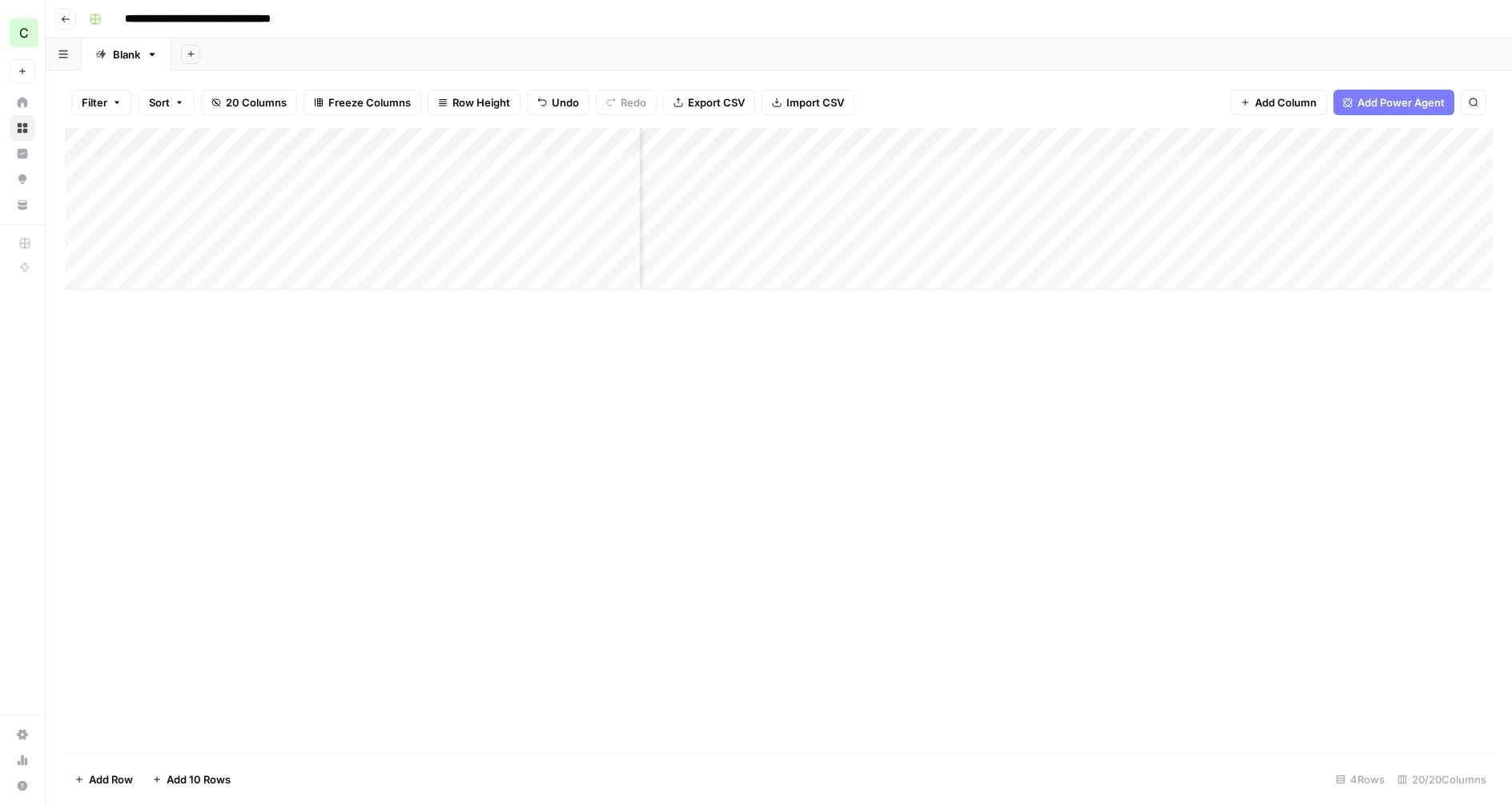
scroll to position [0, 1996]
click at [1243, 163] on div "Add Column" at bounding box center [779, 208] width 1428 height 161
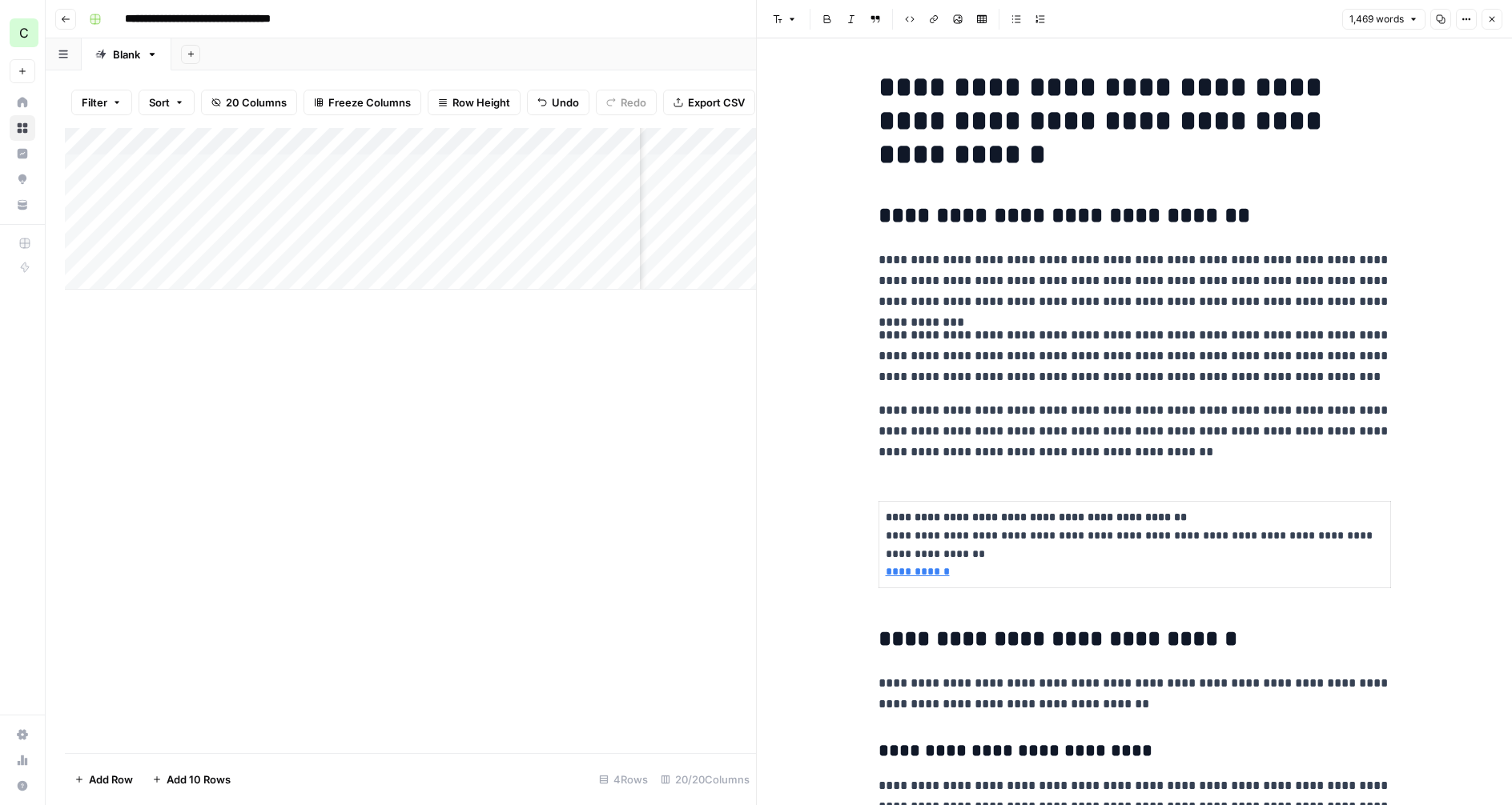
click at [1489, 17] on icon "button" at bounding box center [1492, 19] width 10 height 10
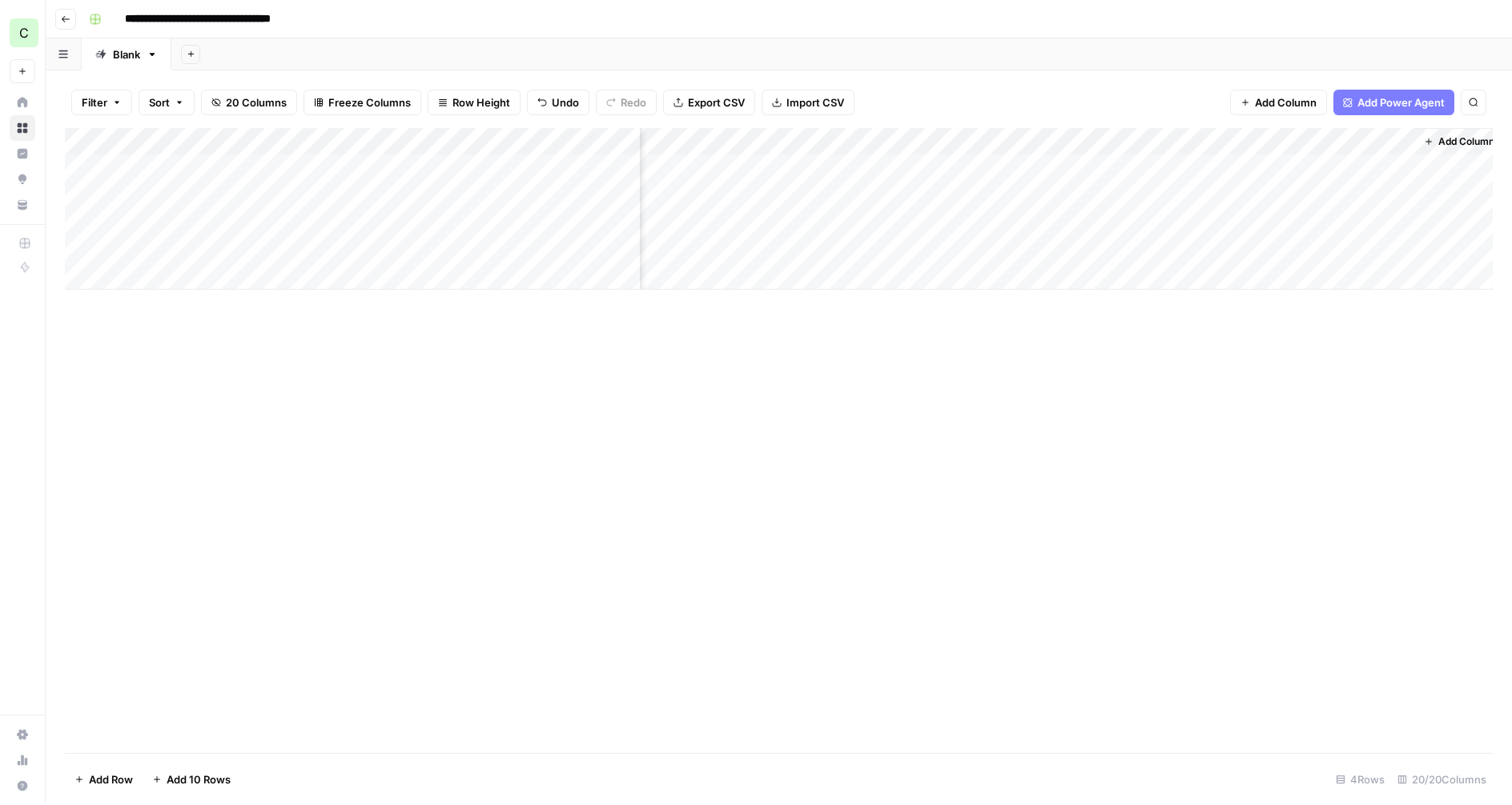
scroll to position [0, 1977]
click at [1388, 168] on div "Add Column" at bounding box center [779, 208] width 1428 height 161
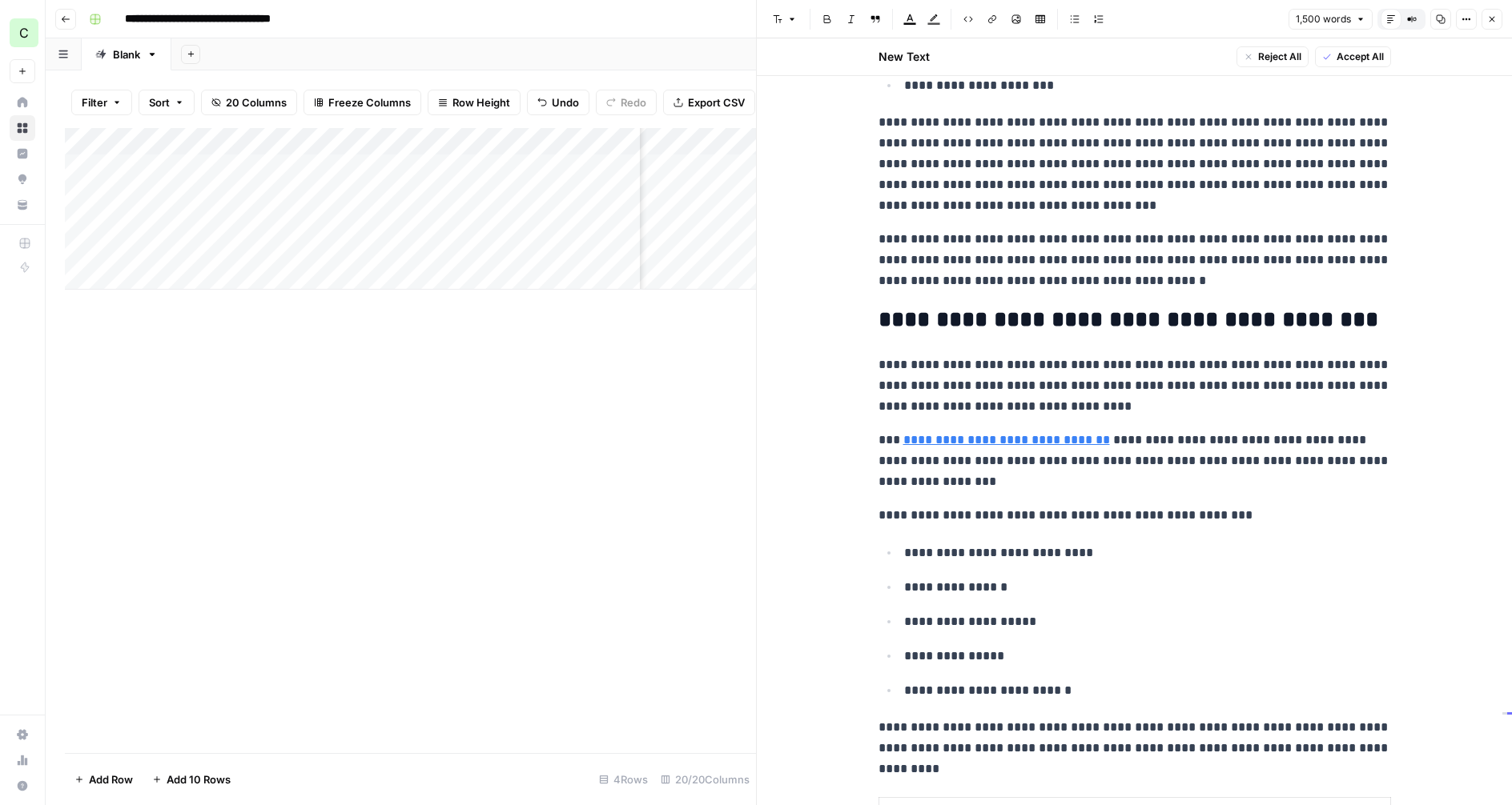
scroll to position [2868, 0]
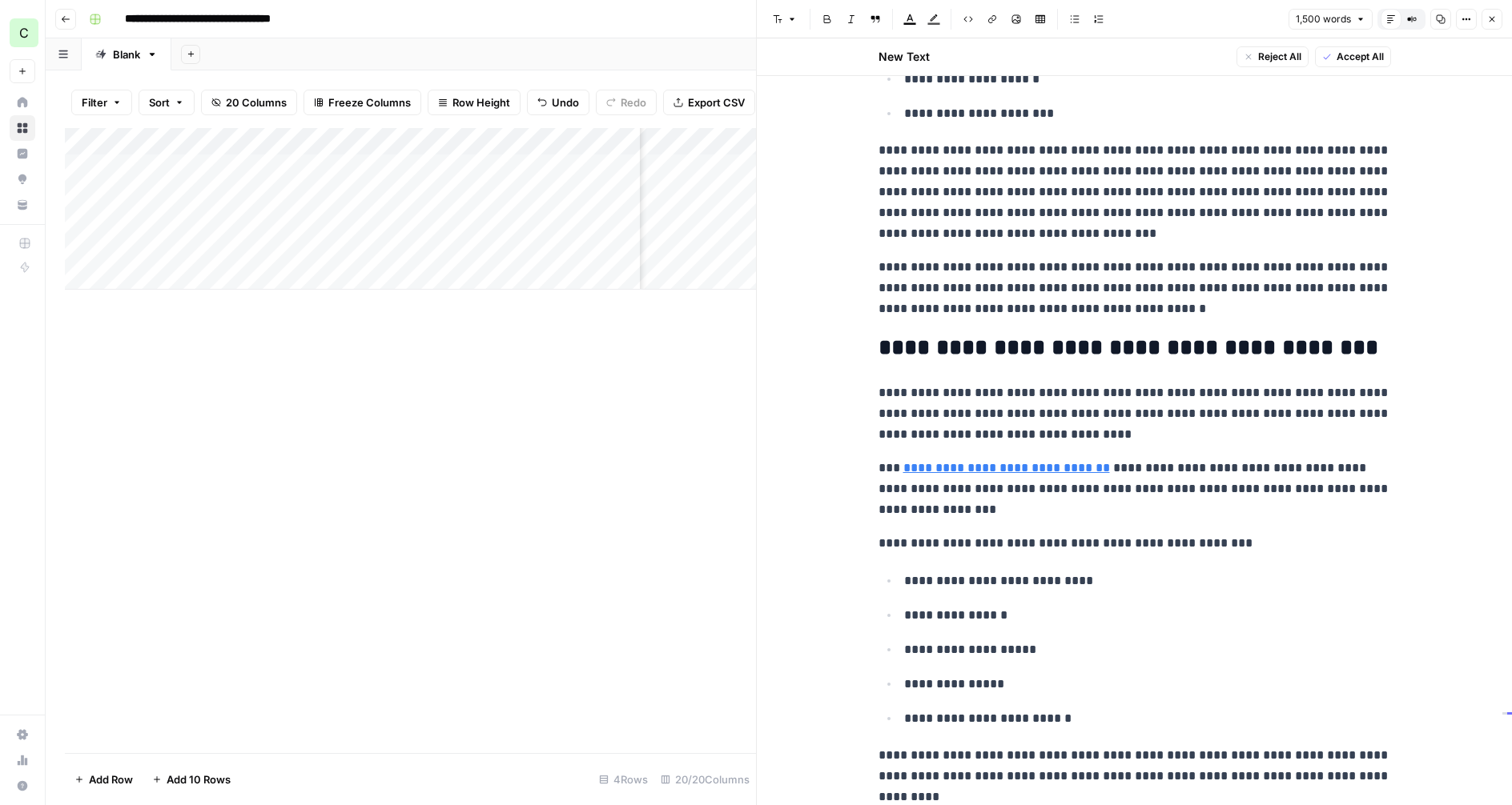
click at [1493, 22] on icon "button" at bounding box center [1492, 19] width 10 height 10
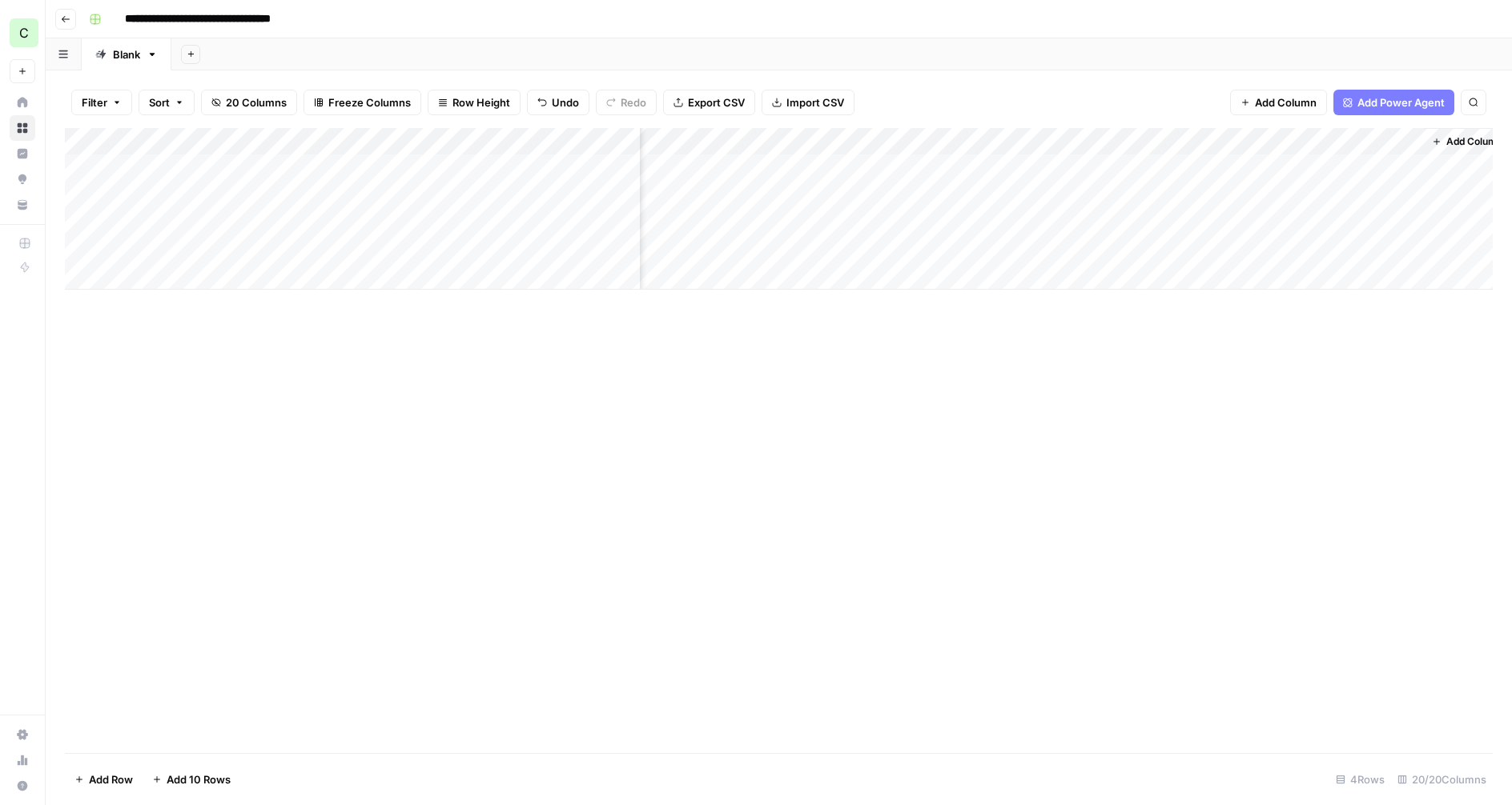
scroll to position [0, 1996]
click at [1441, 133] on button "Add Column" at bounding box center [1448, 141] width 84 height 21
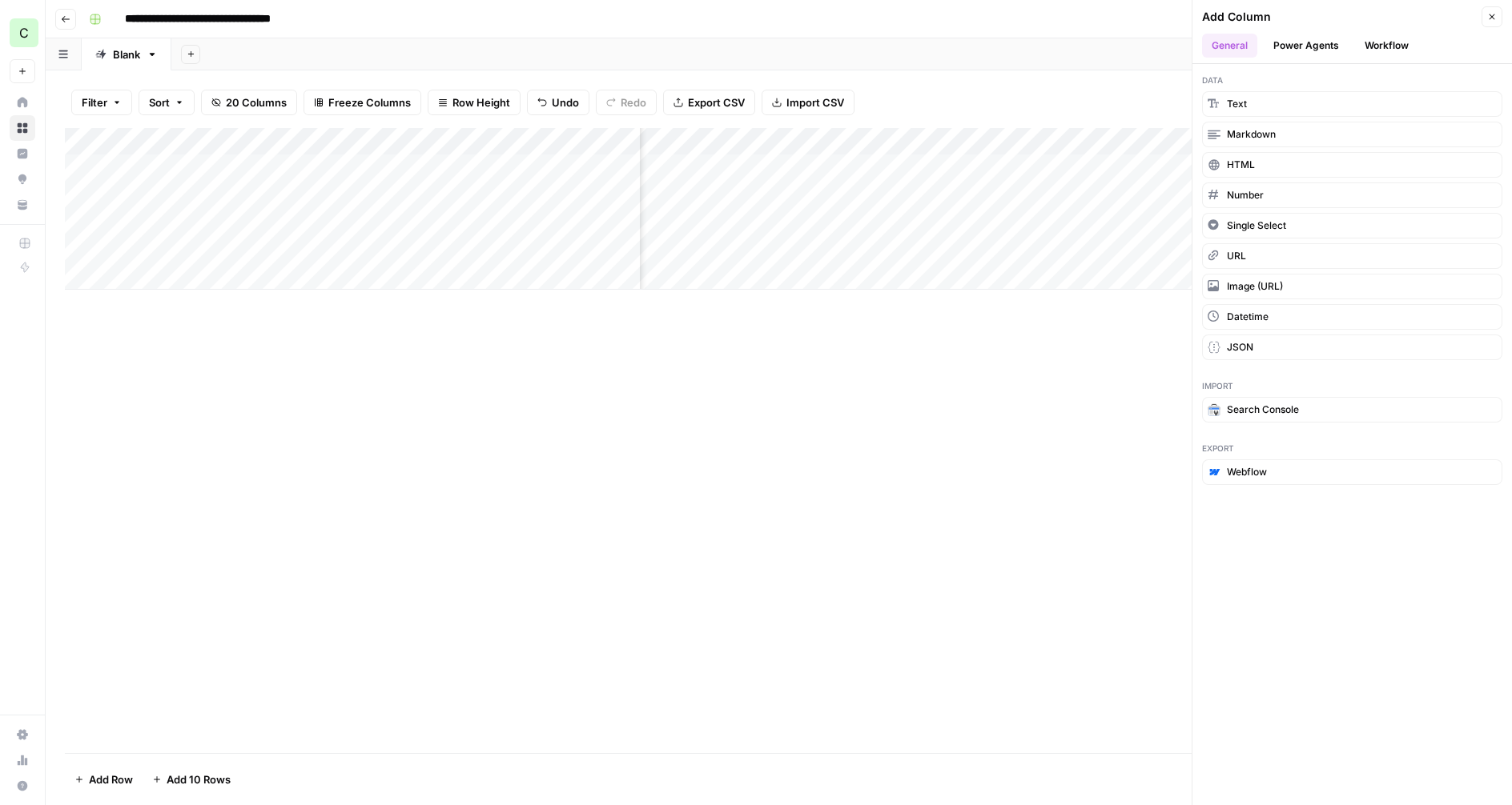
click at [1305, 44] on button "Power Agents" at bounding box center [1306, 46] width 85 height 24
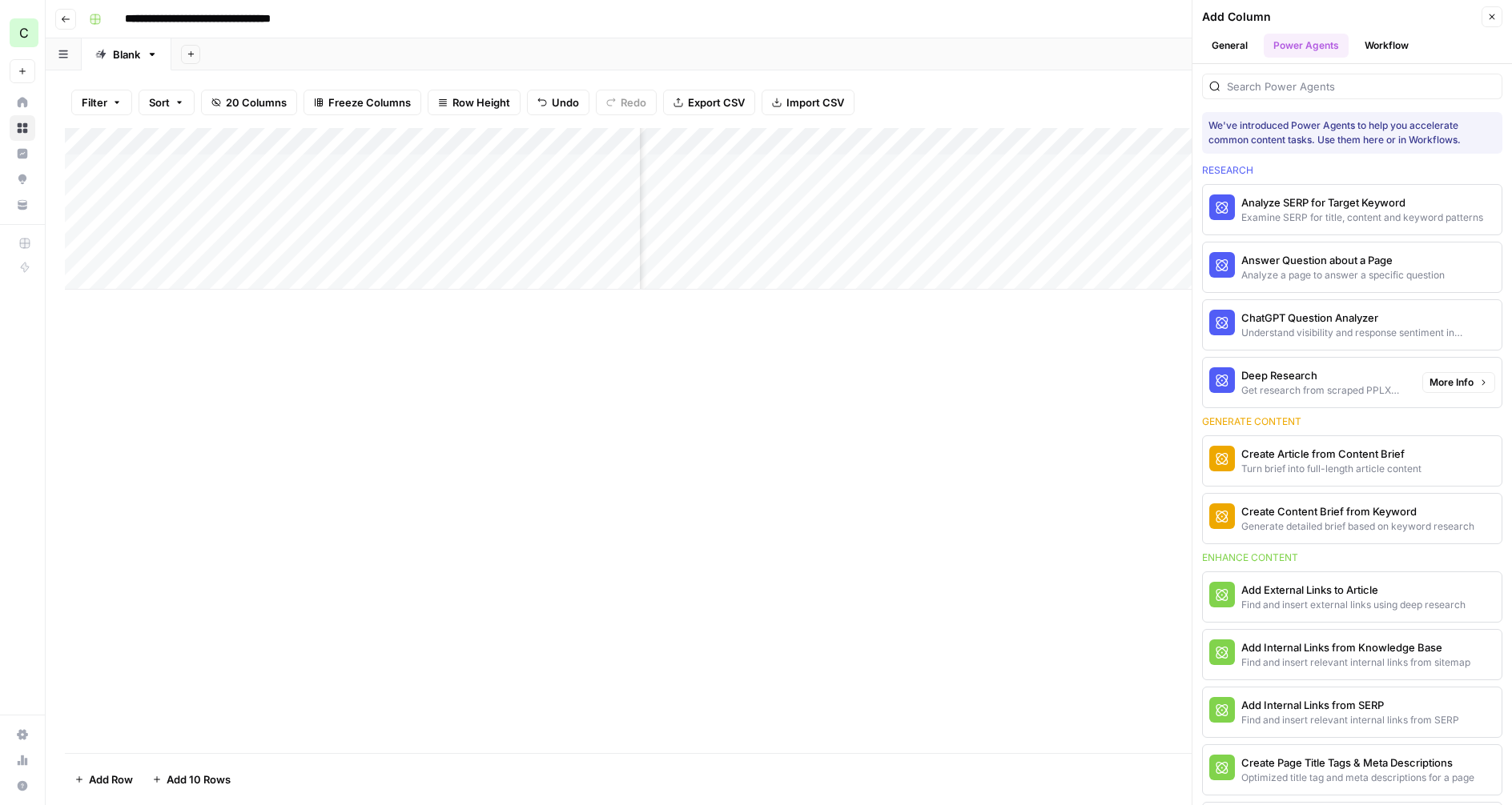
click at [1317, 386] on div "Get research from scraped PPLX sources to prevent source [MEDICAL_DATA]" at bounding box center [1325, 390] width 168 height 14
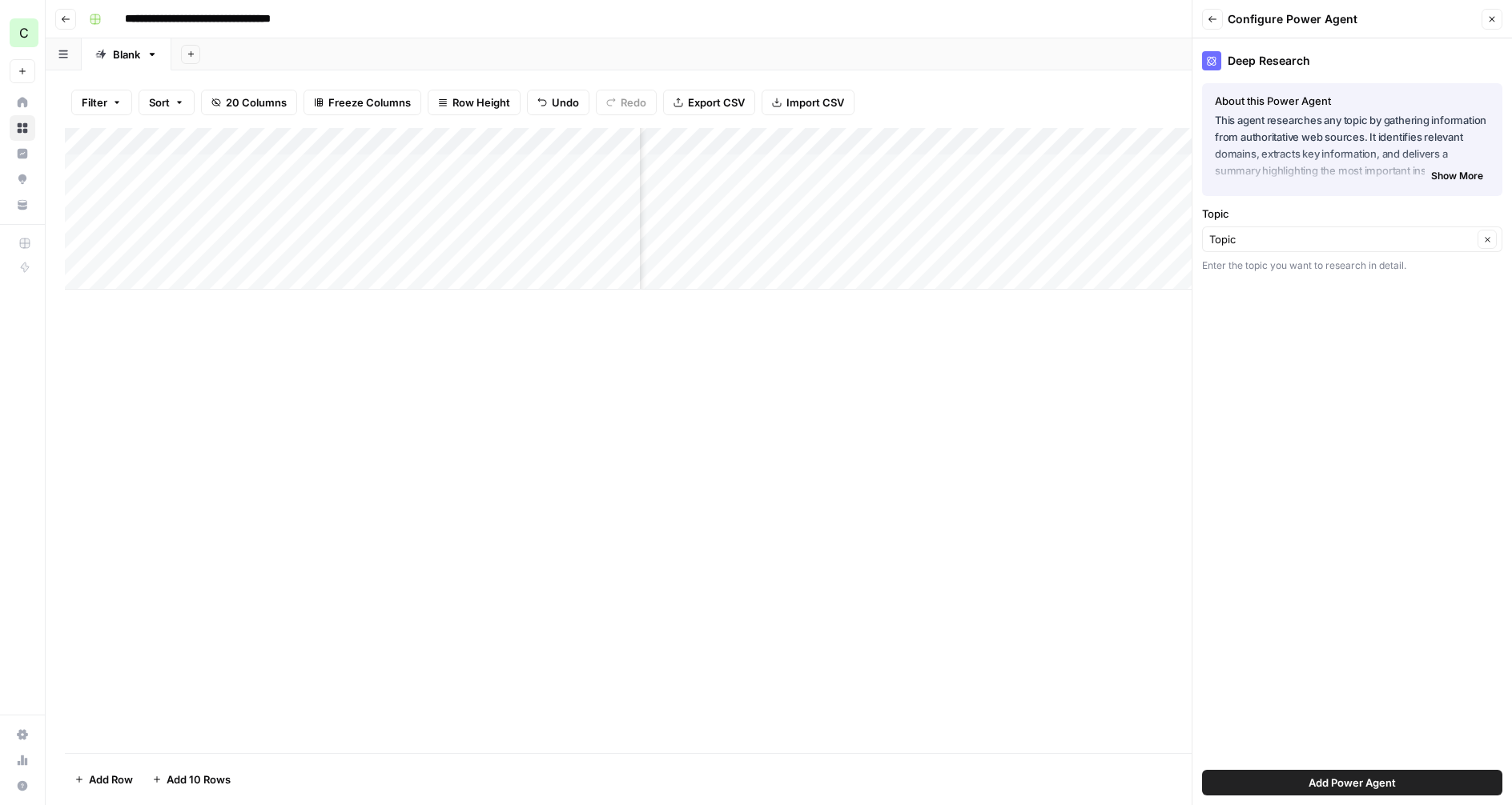
click at [1457, 179] on span "Show More" at bounding box center [1457, 176] width 52 height 14
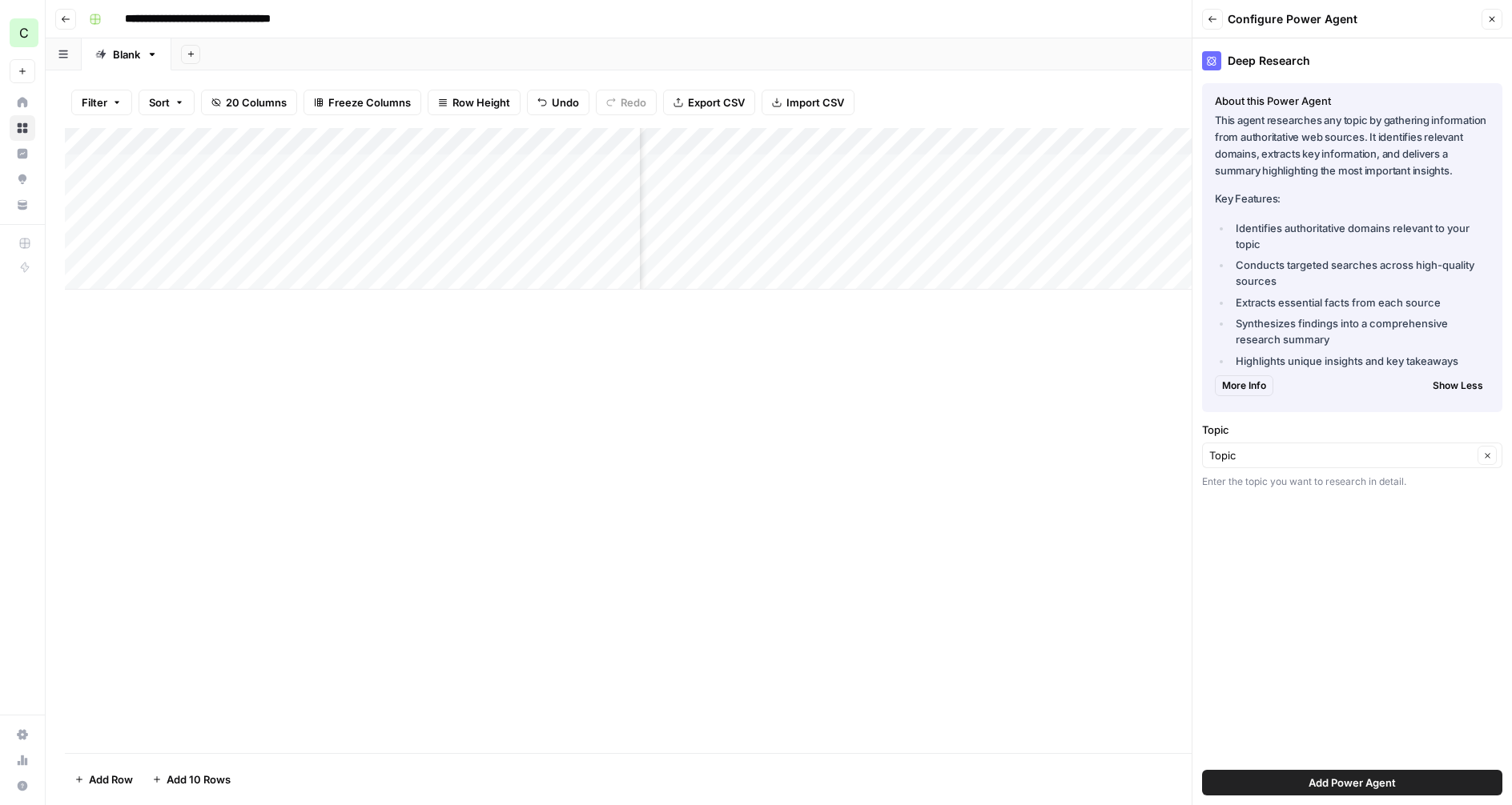
click at [1267, 445] on div "Topic Clear" at bounding box center [1352, 456] width 301 height 26
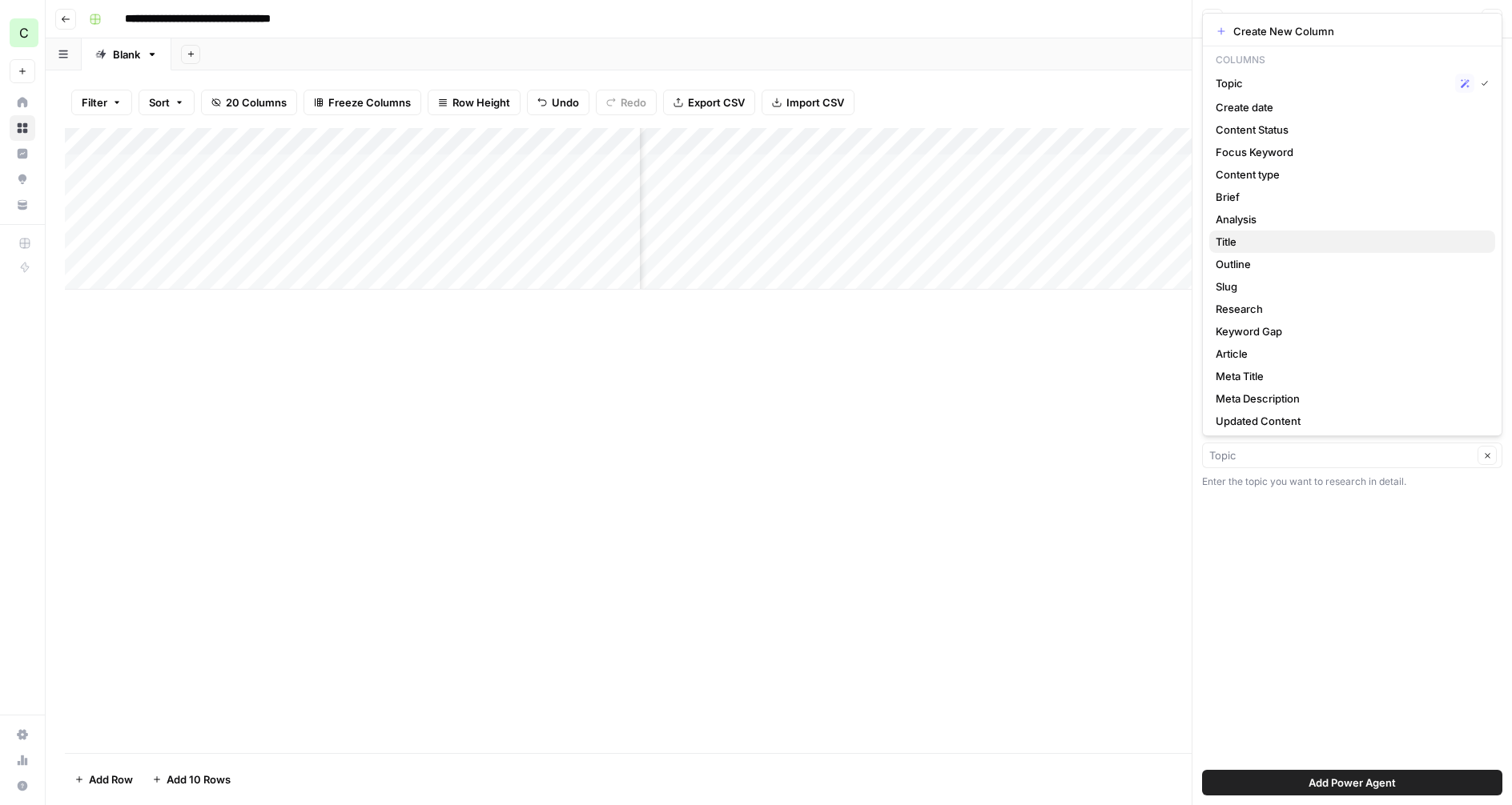
scroll to position [26, 0]
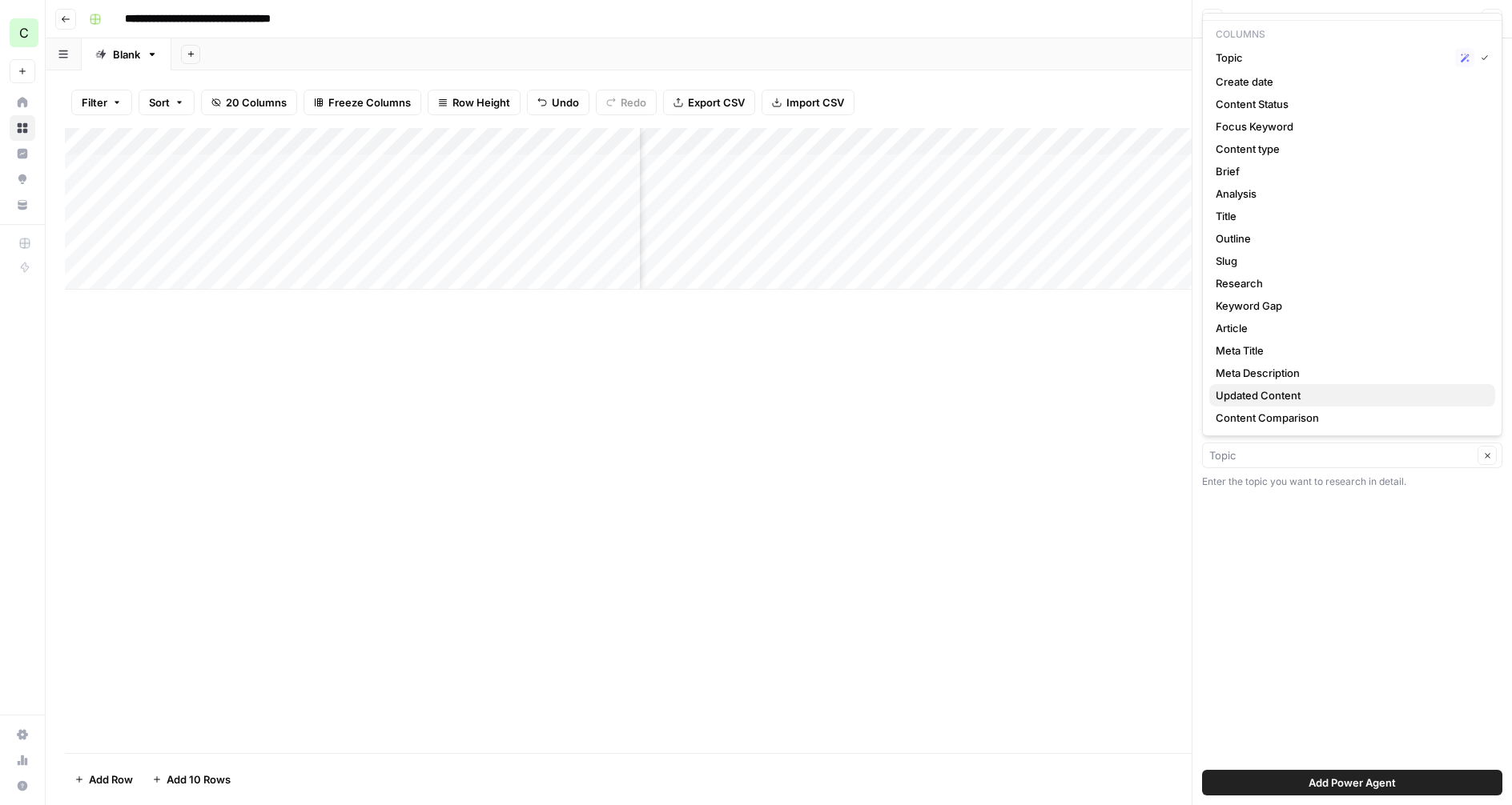
click at [1291, 401] on span "Updated Content" at bounding box center [1349, 395] width 267 height 16
type input "Updated Content"
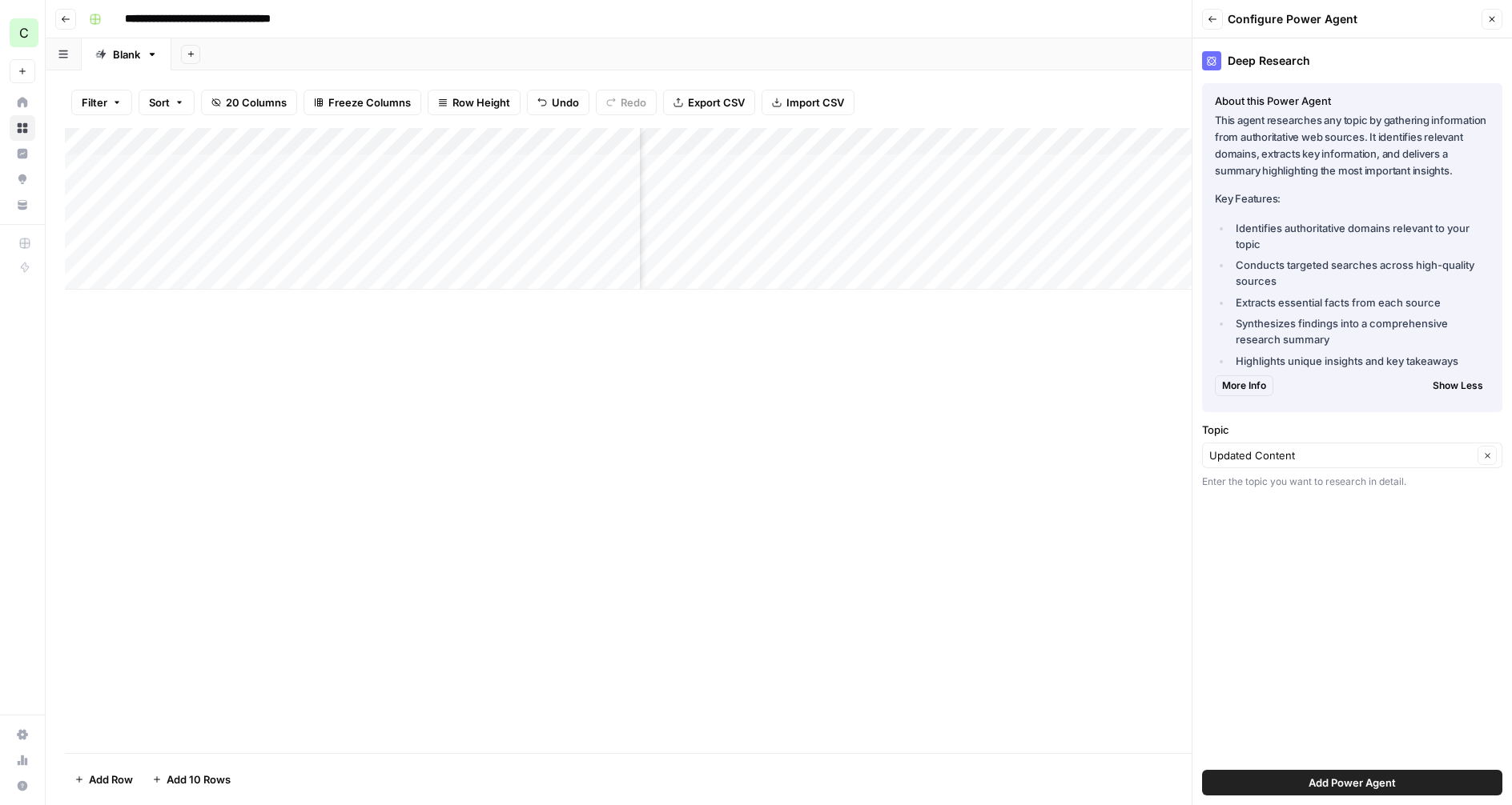
click at [1335, 772] on button "Add Power Agent" at bounding box center [1352, 783] width 301 height 26
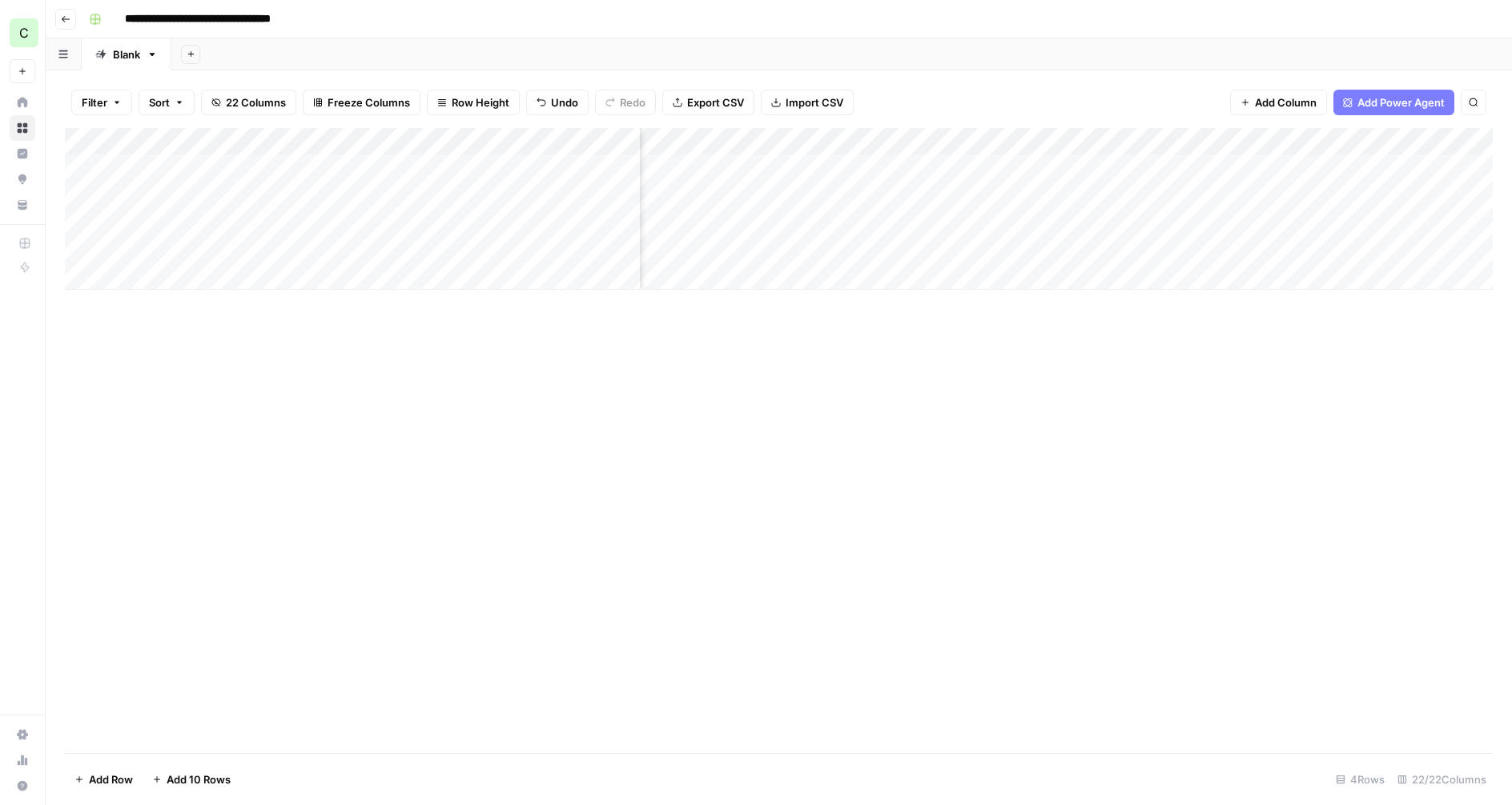
scroll to position [0, 2292]
click at [1182, 164] on div "Add Column" at bounding box center [779, 208] width 1428 height 161
click at [1354, 166] on div "Add Column" at bounding box center [779, 208] width 1428 height 161
click at [1360, 166] on div "Add Column" at bounding box center [779, 208] width 1428 height 161
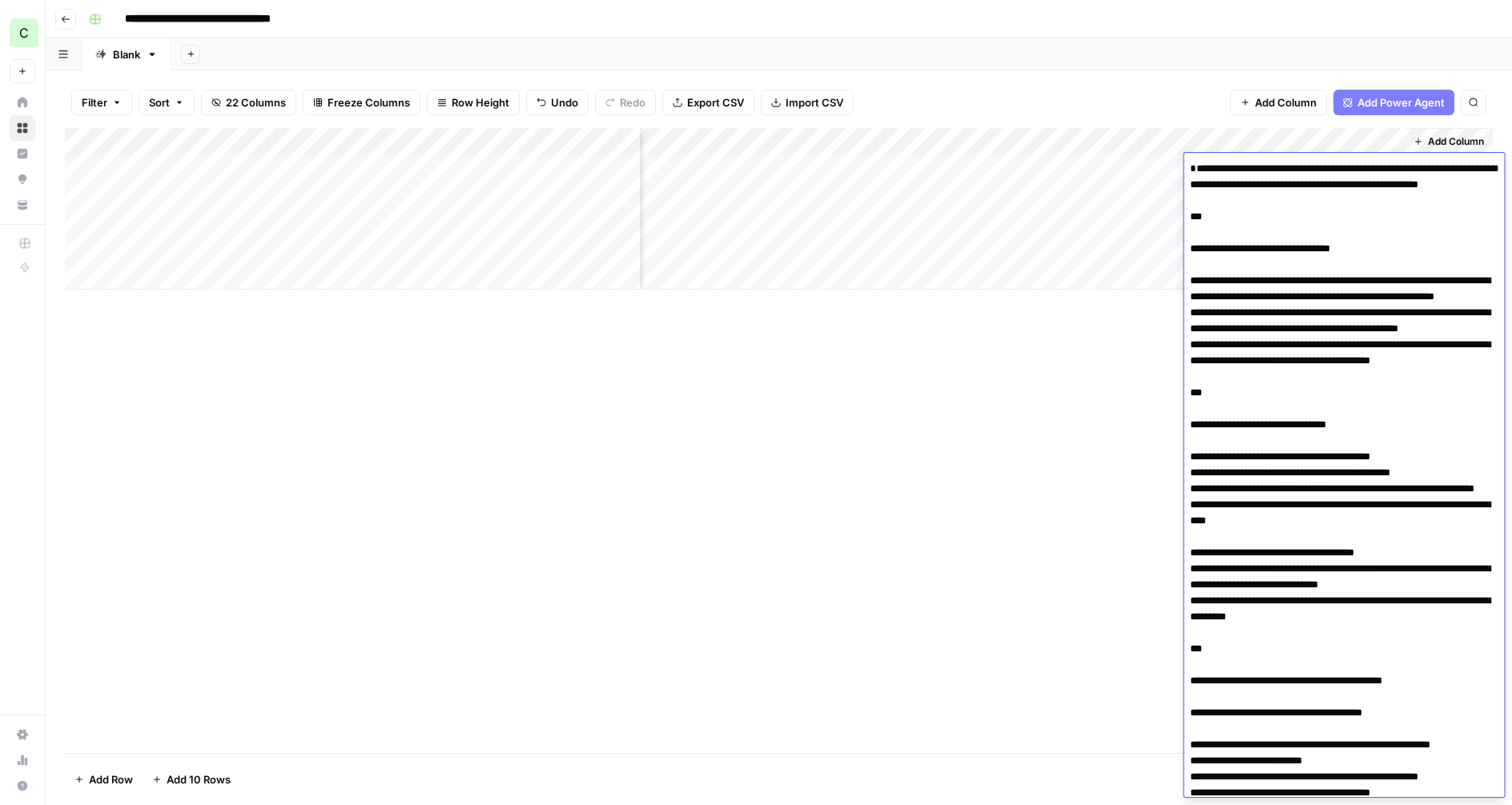
click at [900, 451] on div "Add Column" at bounding box center [779, 440] width 1428 height 625
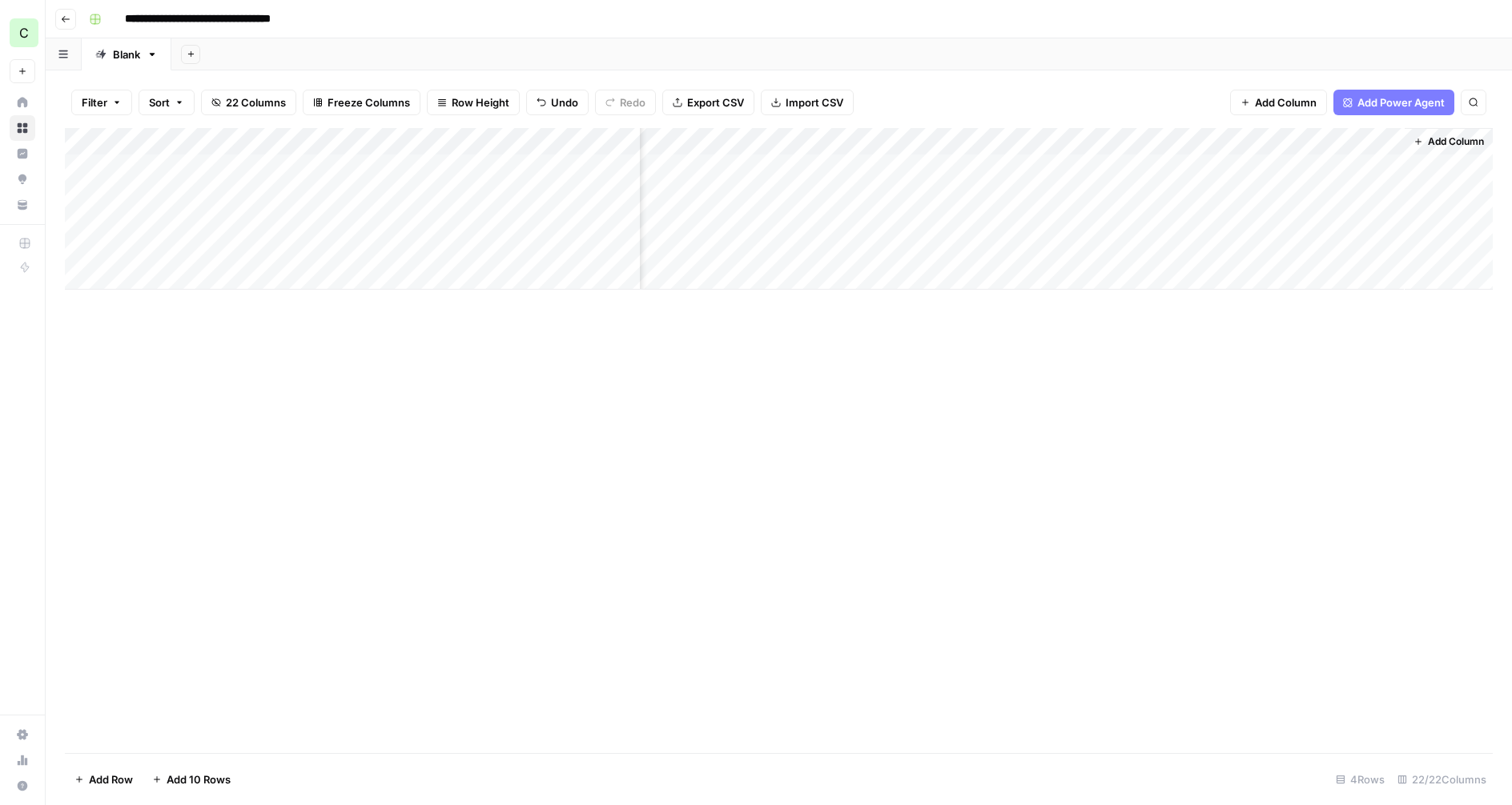
click at [1378, 161] on div "Add Column" at bounding box center [779, 208] width 1428 height 161
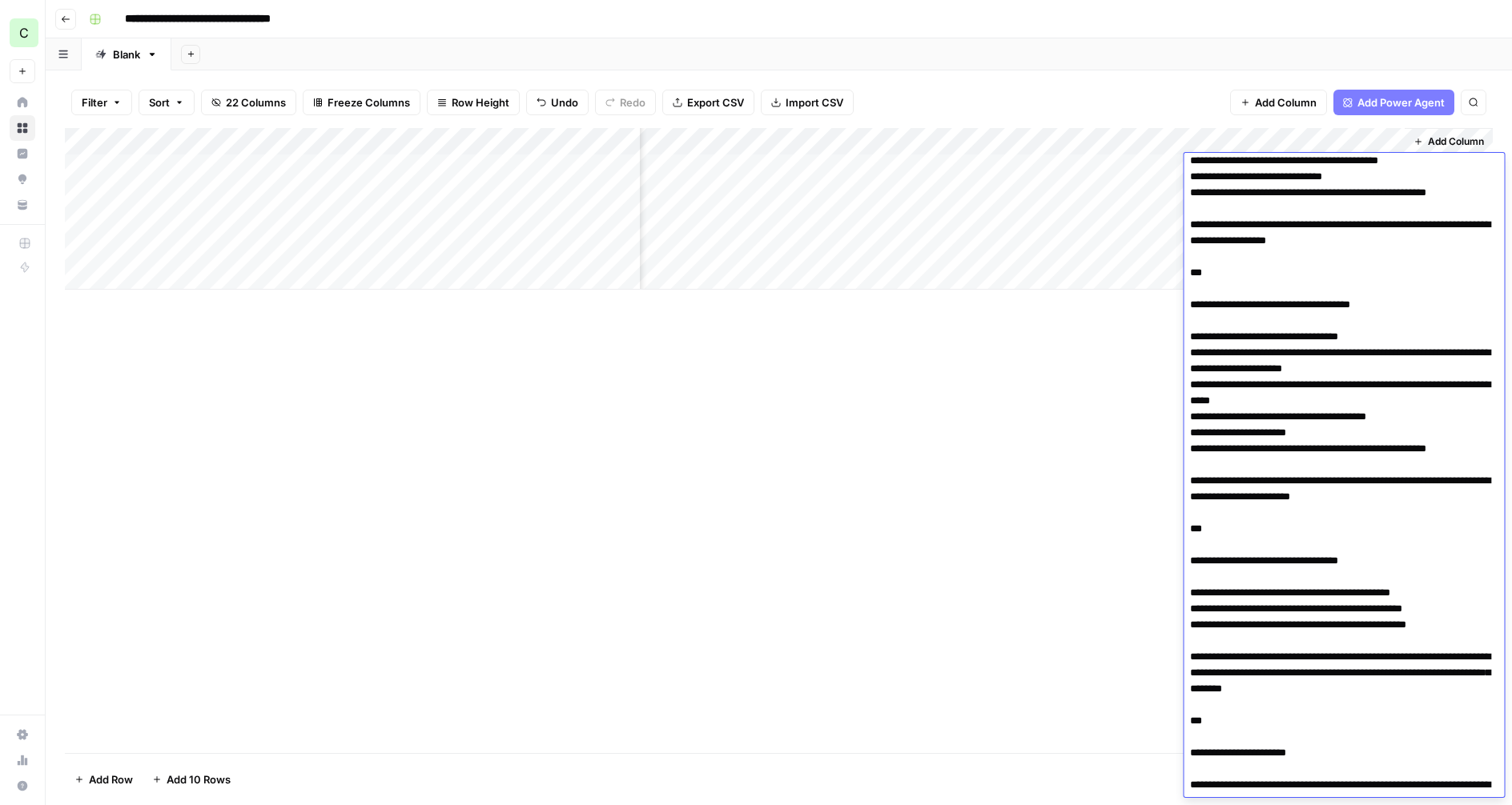
scroll to position [0, 0]
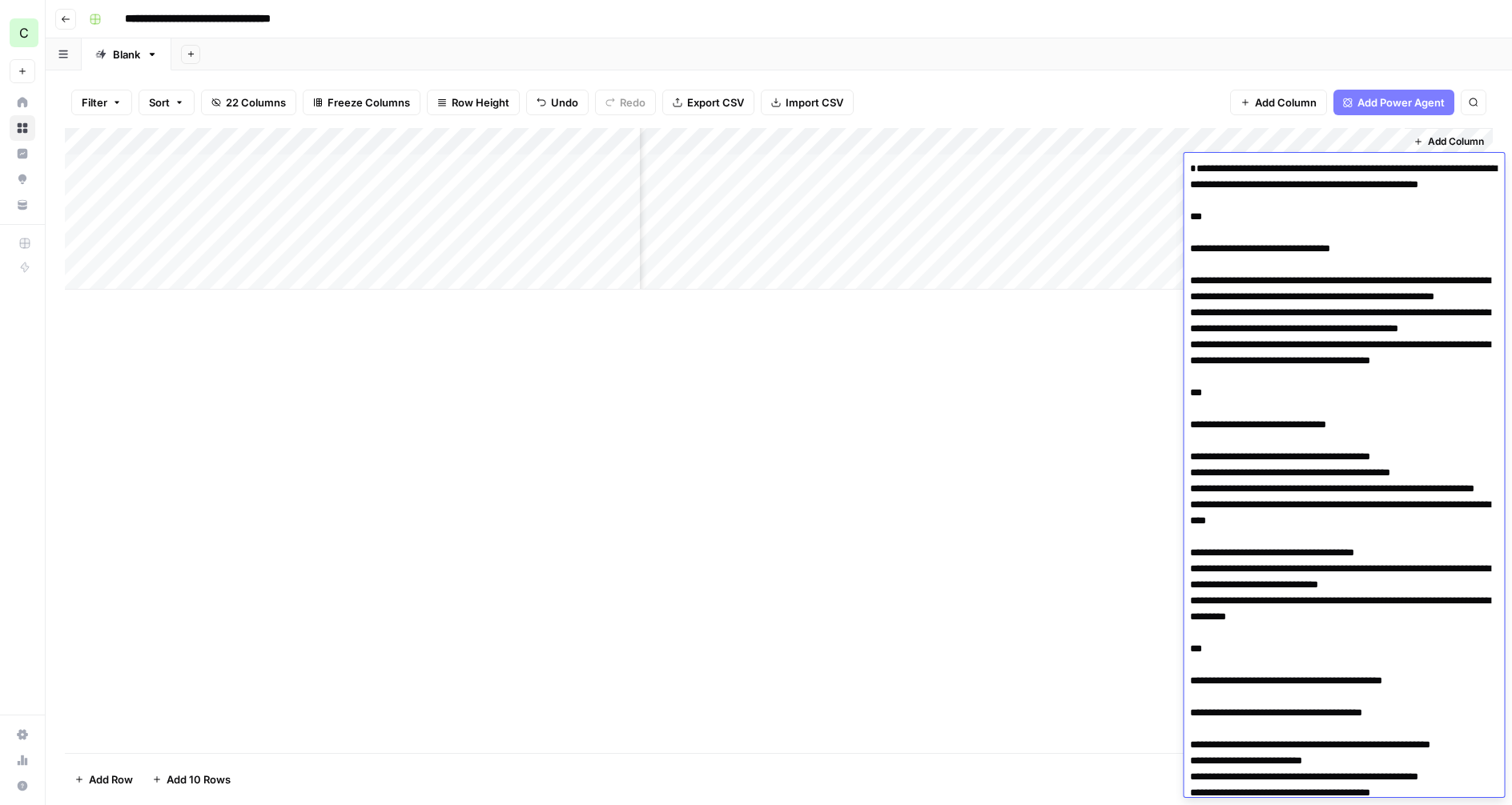
drag, startPoint x: 1089, startPoint y: 355, endPoint x: 1110, endPoint y: 341, distance: 25.2
click at [1089, 355] on div "Add Column" at bounding box center [779, 440] width 1428 height 625
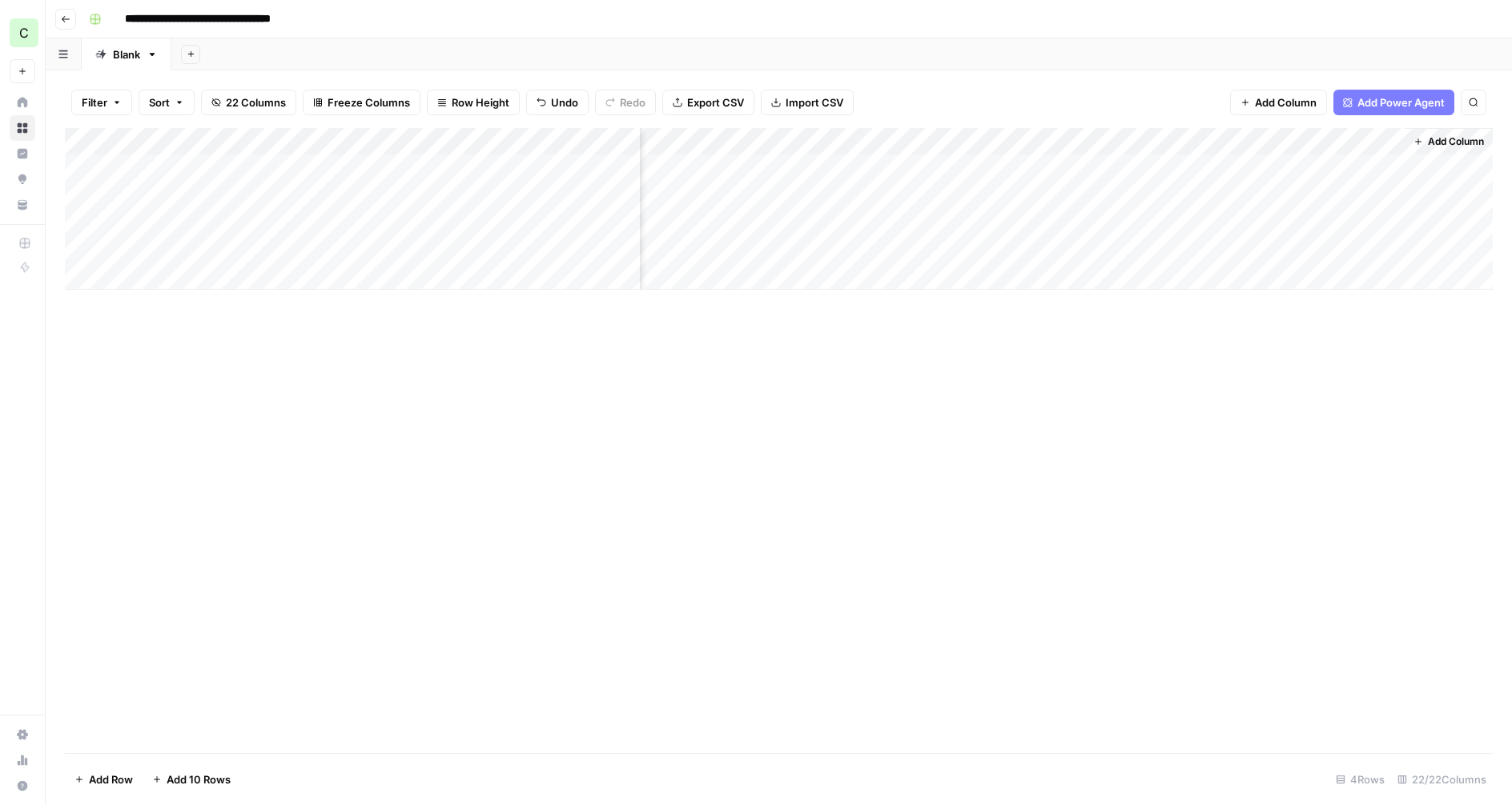
click at [1387, 139] on div "Add Column" at bounding box center [779, 208] width 1428 height 161
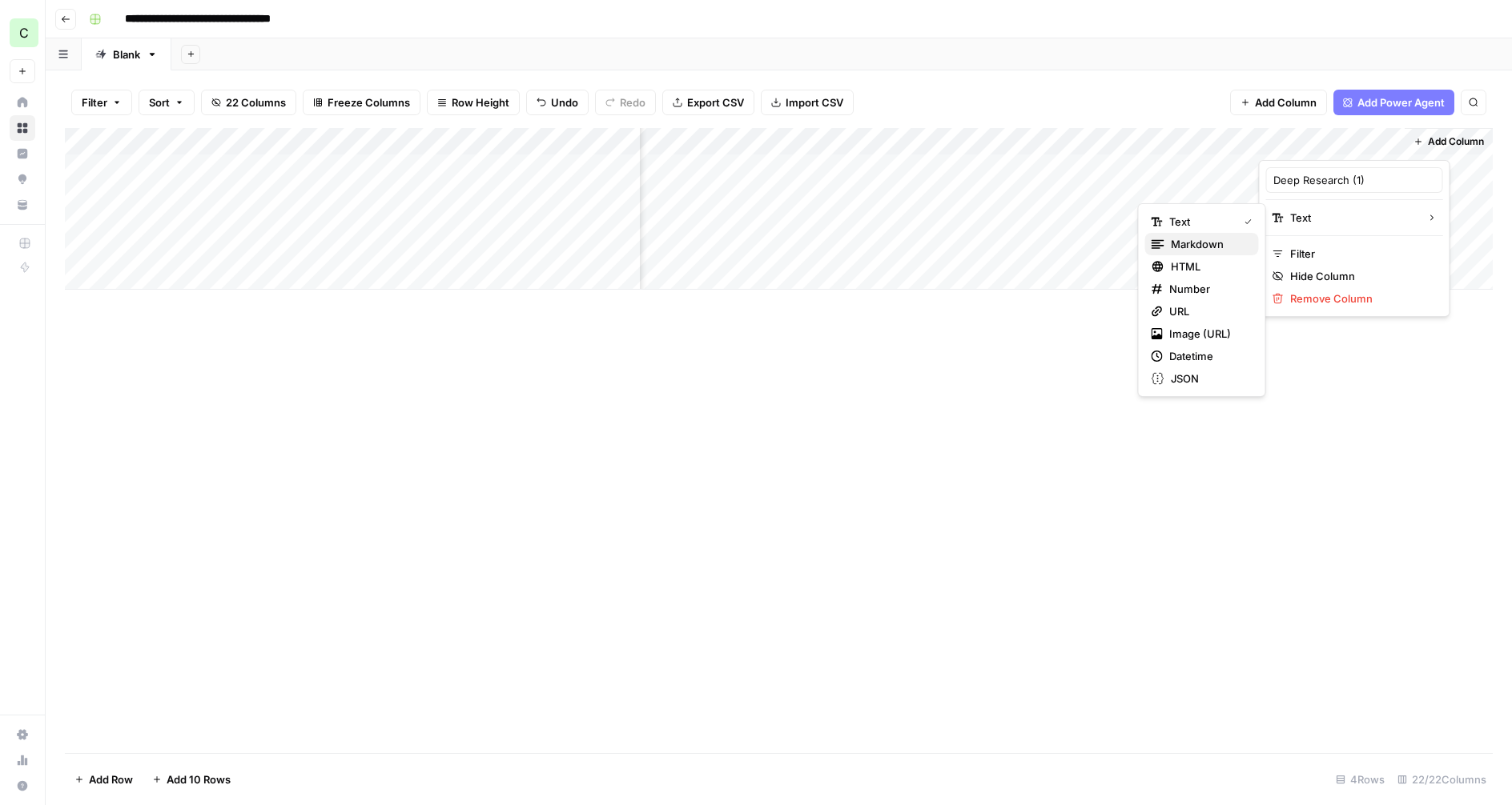
click at [1195, 244] on span "Markdown" at bounding box center [1209, 244] width 76 height 16
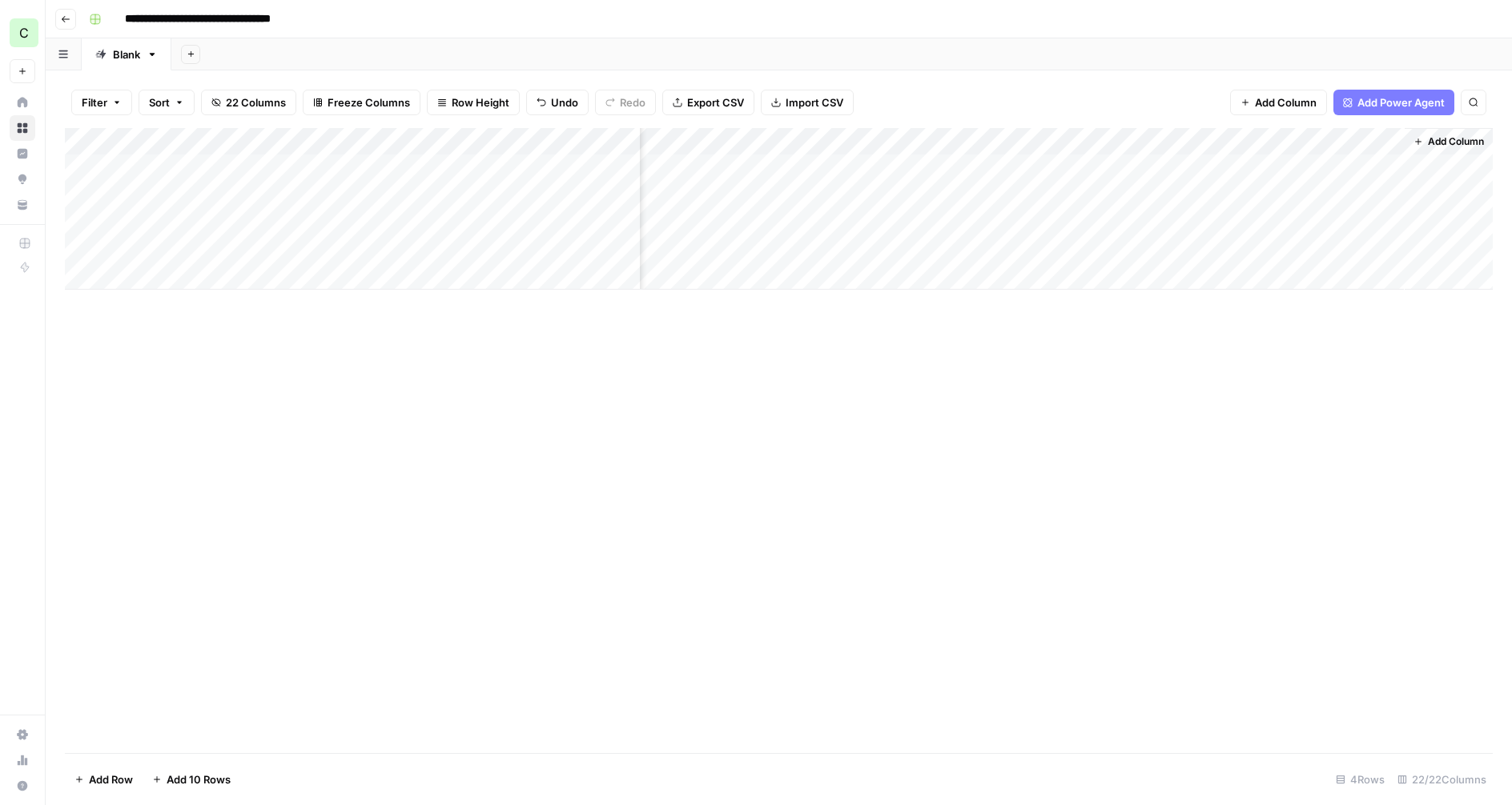
drag, startPoint x: 1311, startPoint y: 356, endPoint x: 1346, endPoint y: 177, distance: 182.4
click at [1312, 353] on div "Add Column" at bounding box center [779, 440] width 1428 height 625
click at [1387, 165] on div "Add Column" at bounding box center [779, 208] width 1428 height 161
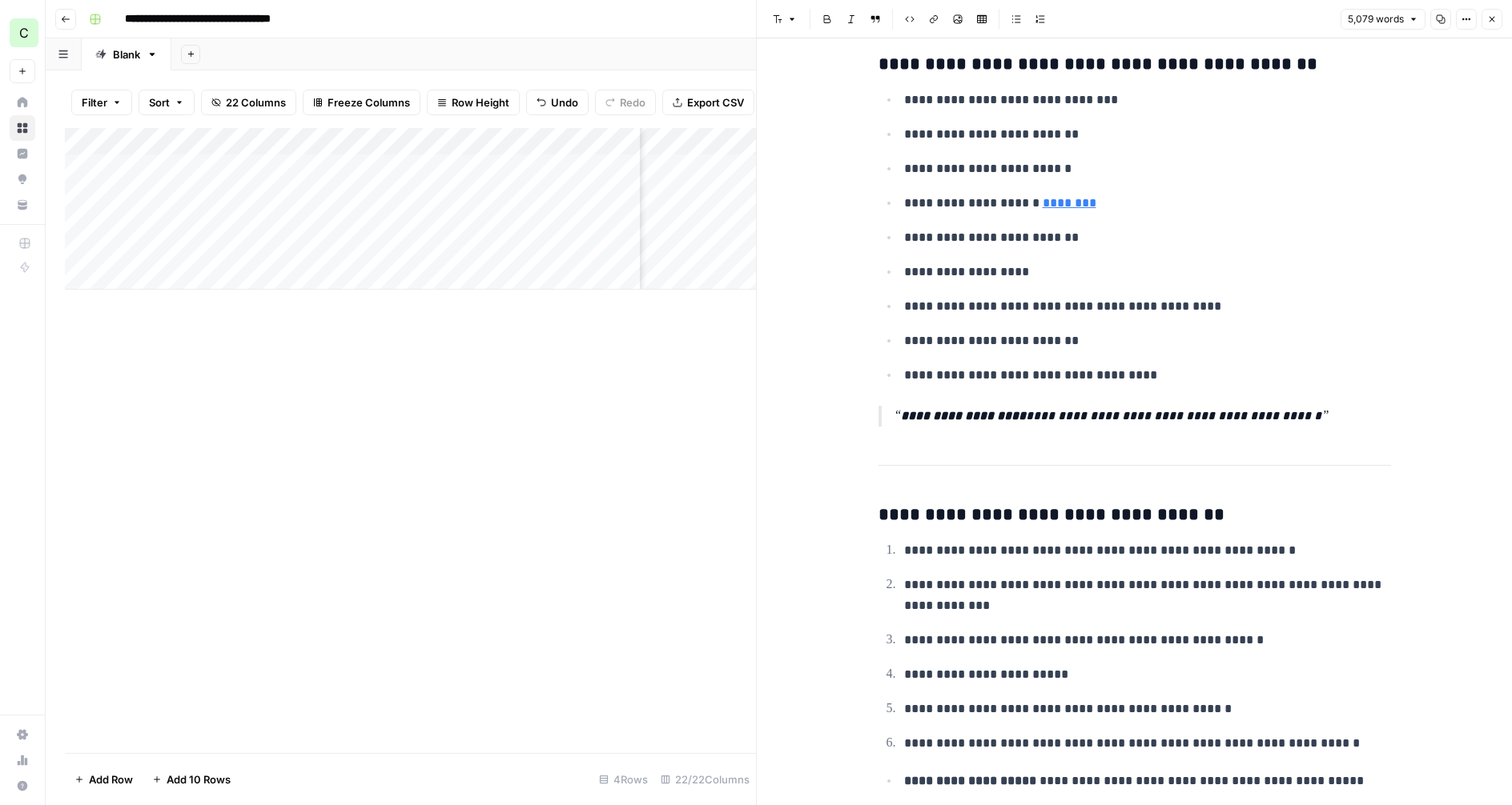
scroll to position [16441, 0]
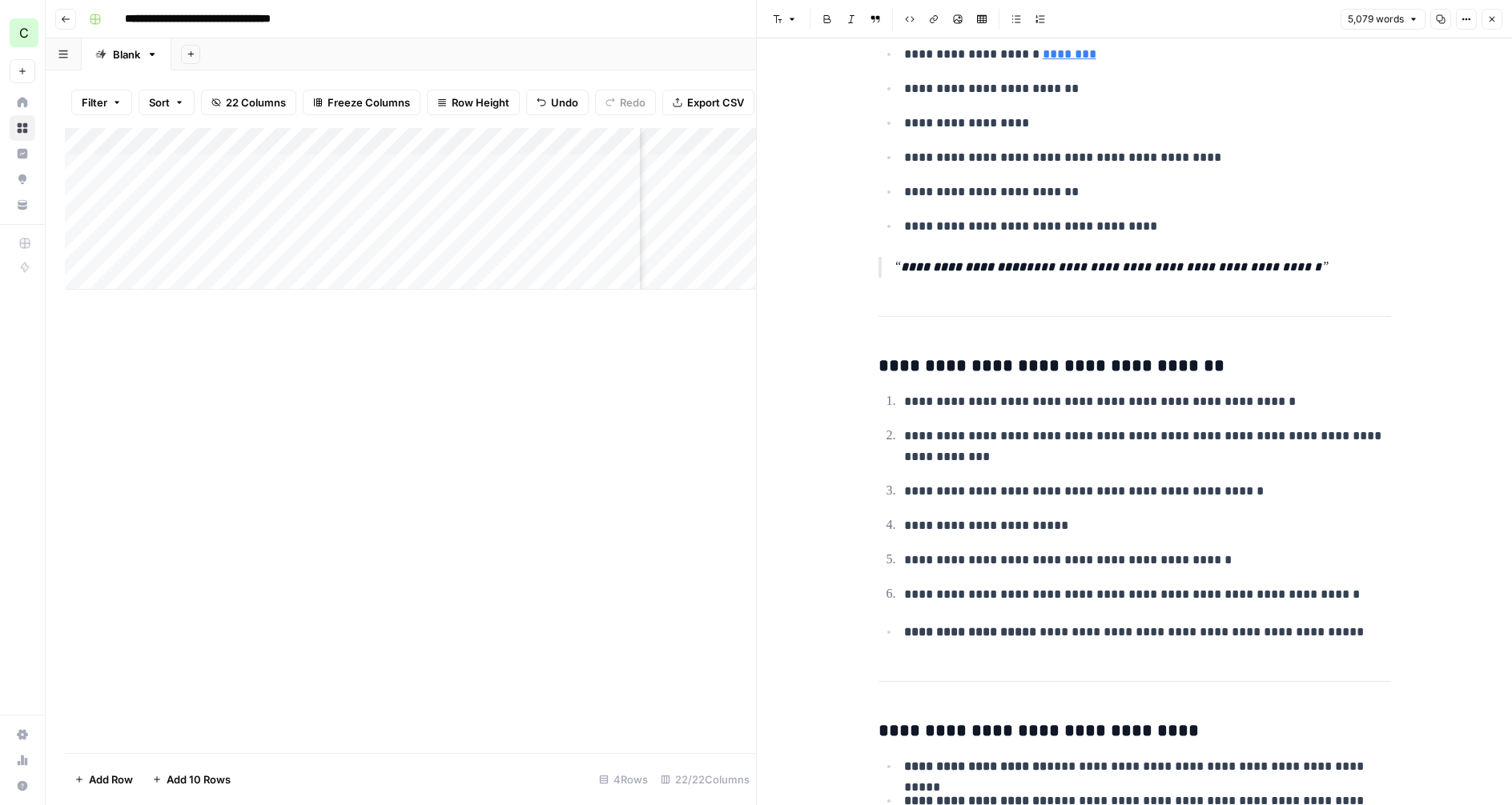
click at [1489, 14] on button "Close" at bounding box center [1492, 19] width 21 height 21
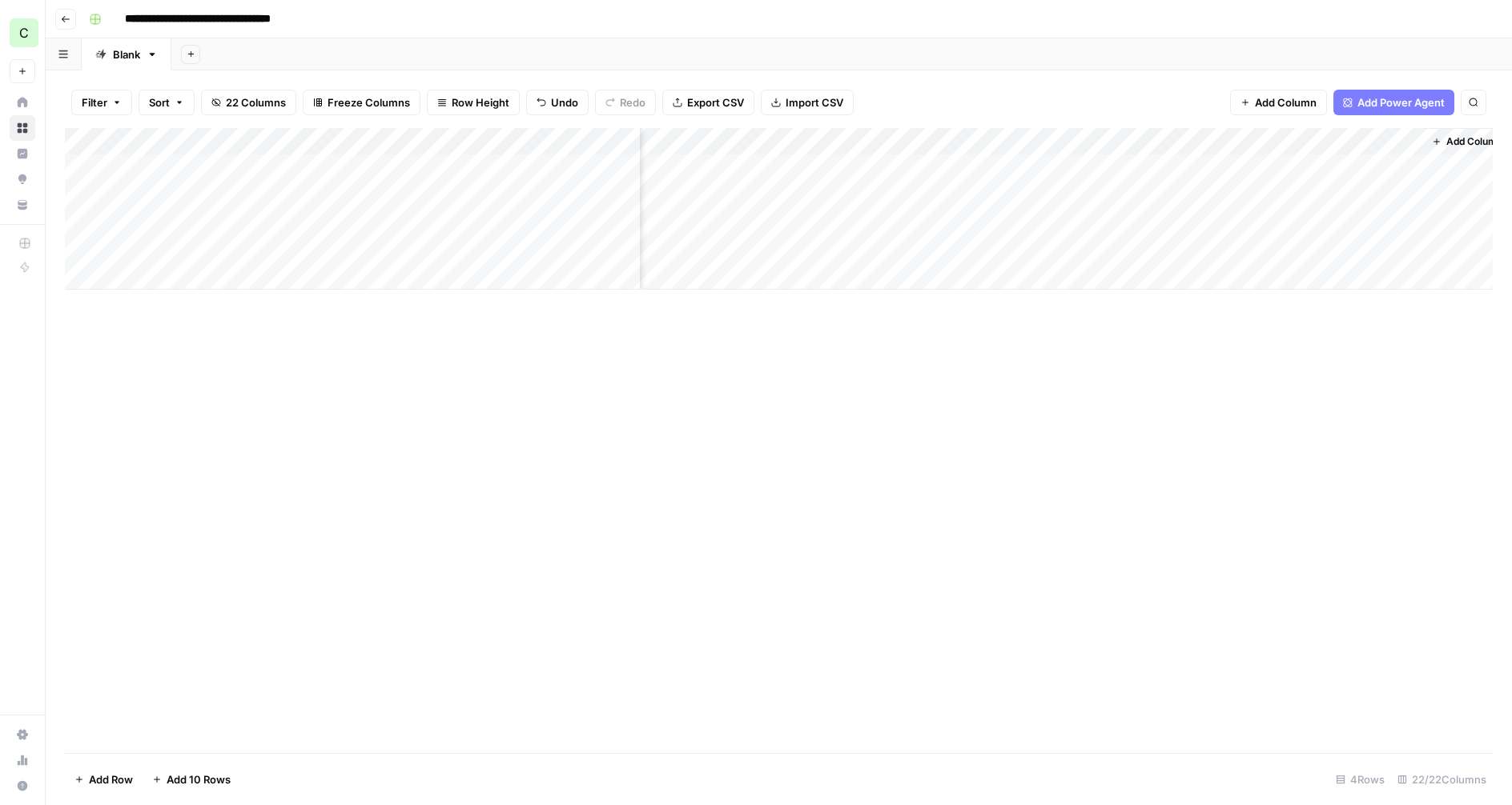
scroll to position [0, 2292]
click at [1436, 141] on span "Add Column" at bounding box center [1456, 141] width 56 height 14
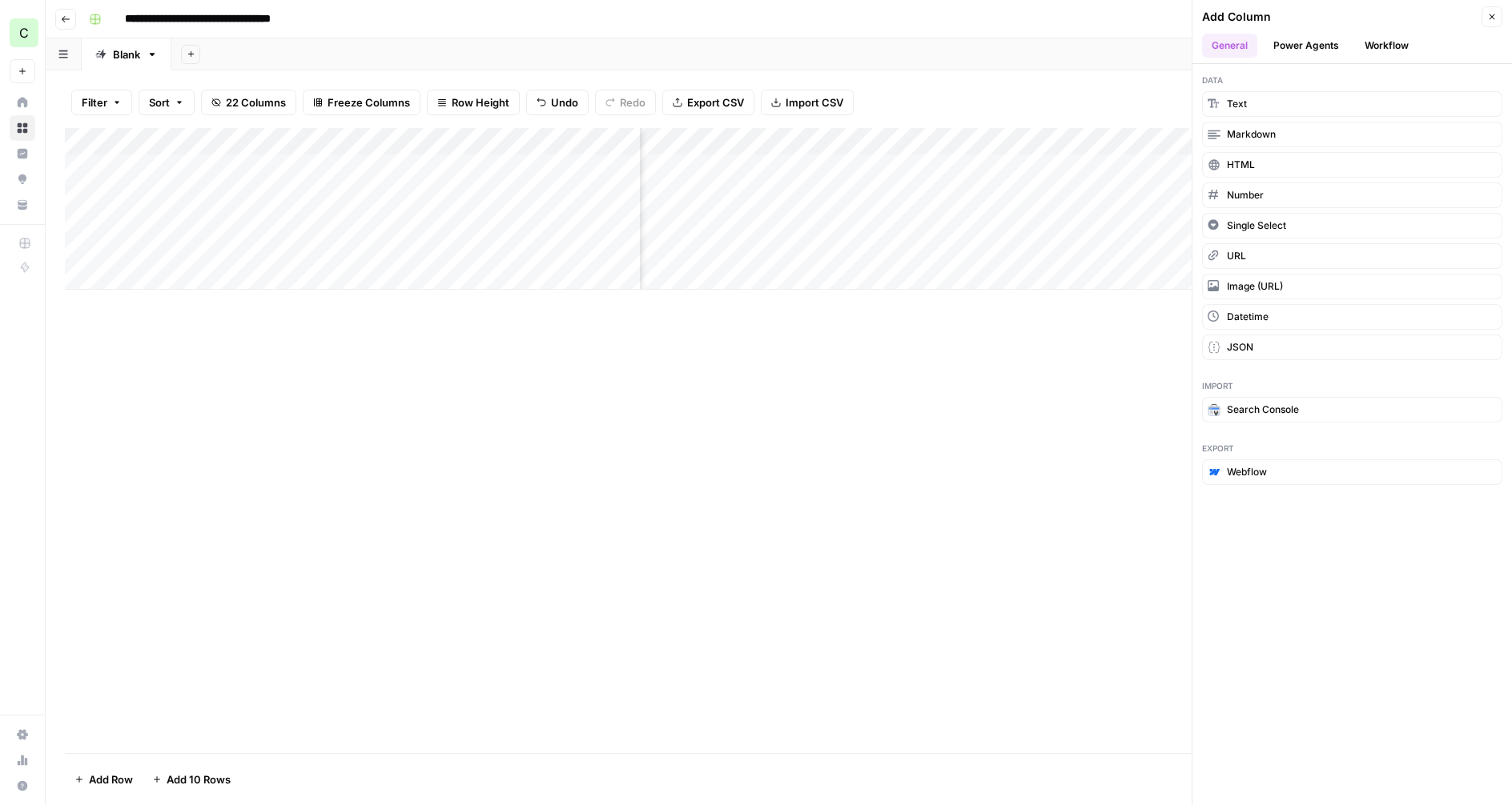
click at [1370, 45] on button "Workflow" at bounding box center [1387, 46] width 64 height 24
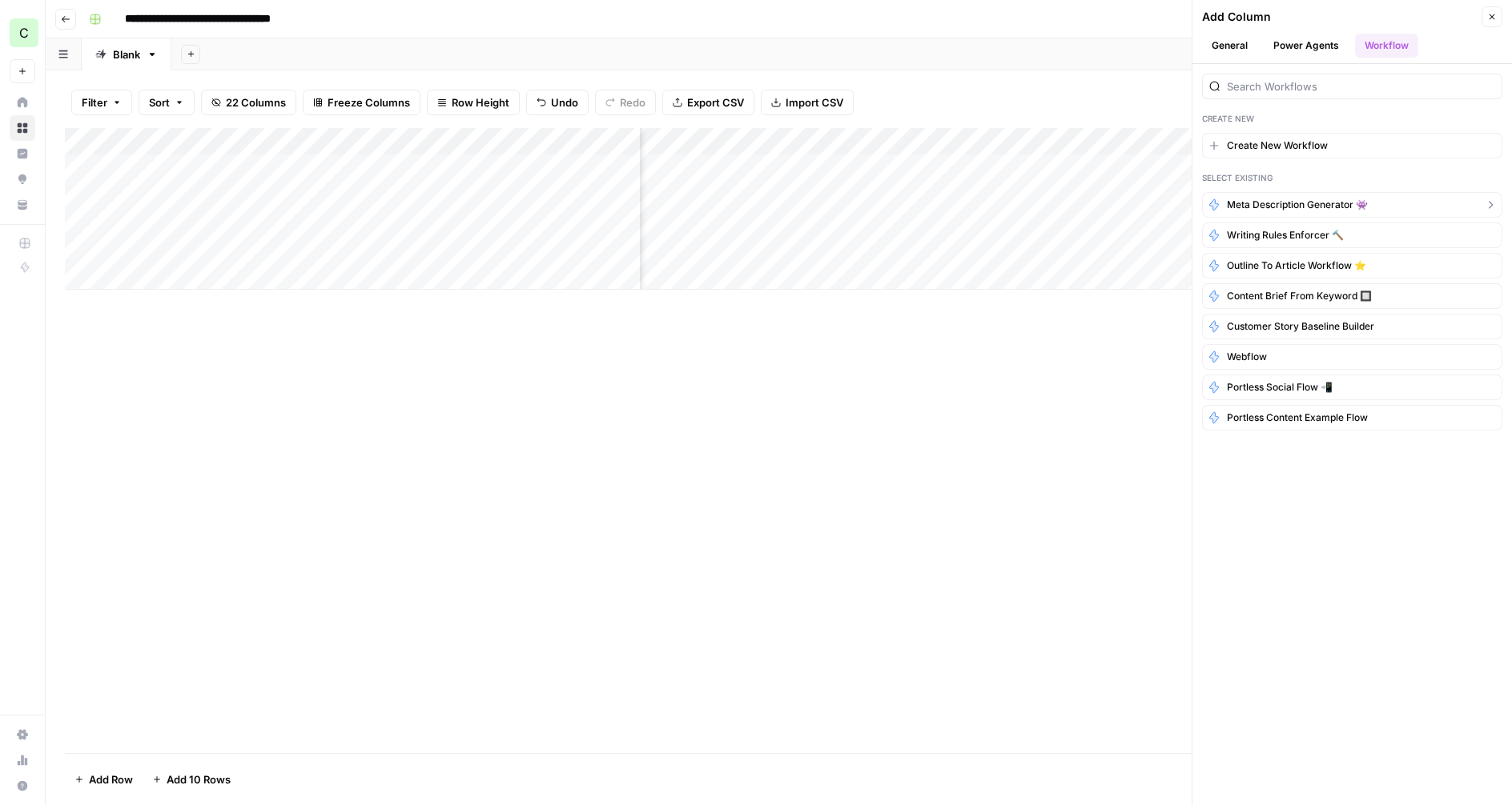
click at [1292, 208] on span "Meta Description Generator 👾" at bounding box center [1297, 205] width 141 height 14
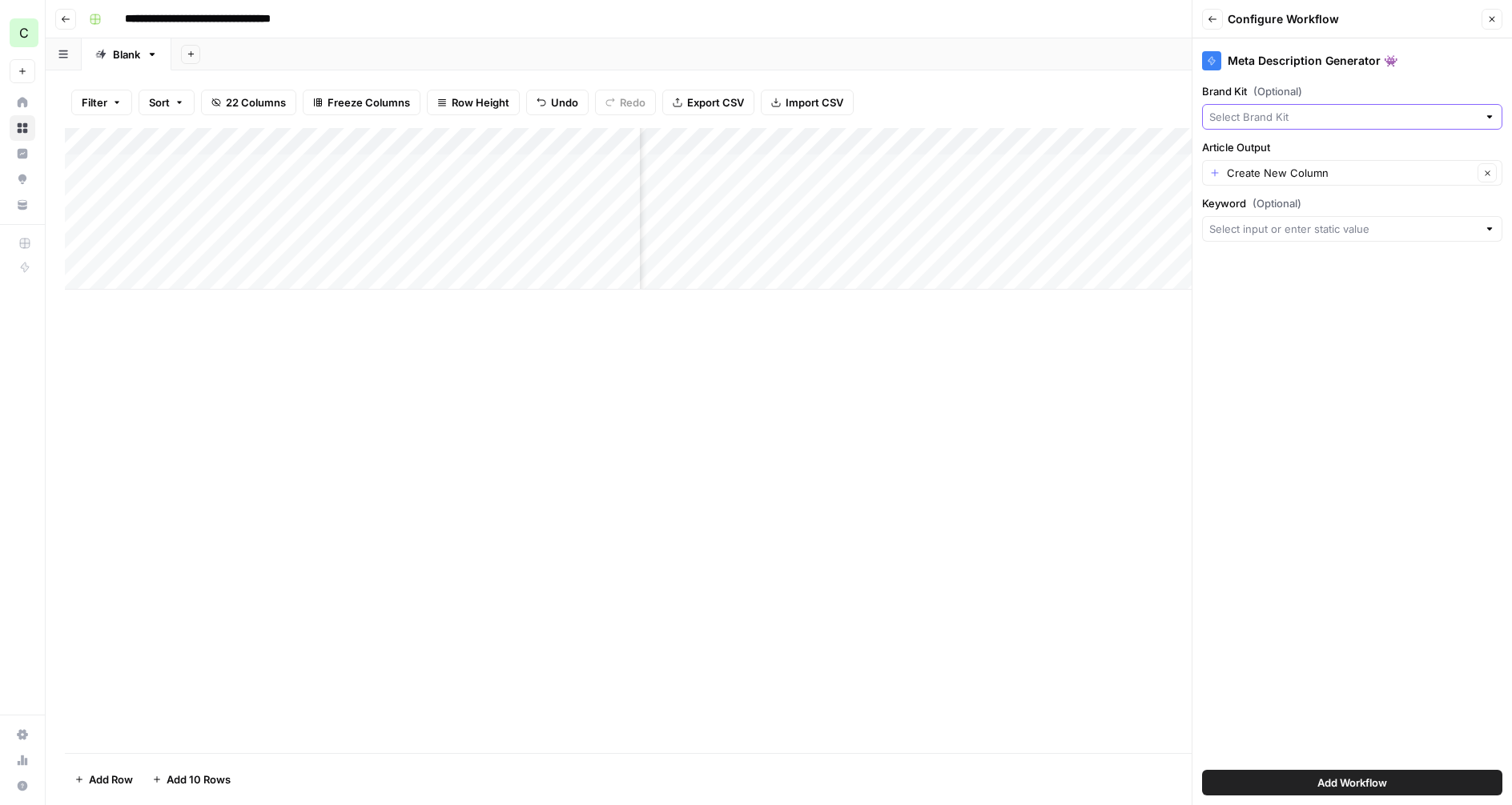
click at [1311, 112] on input "Brand Kit (Optional)" at bounding box center [1343, 116] width 268 height 16
click at [1272, 157] on span "Portless" at bounding box center [1349, 154] width 267 height 16
type input "Portless"
click at [1270, 166] on input "Article Output" at bounding box center [1350, 173] width 246 height 16
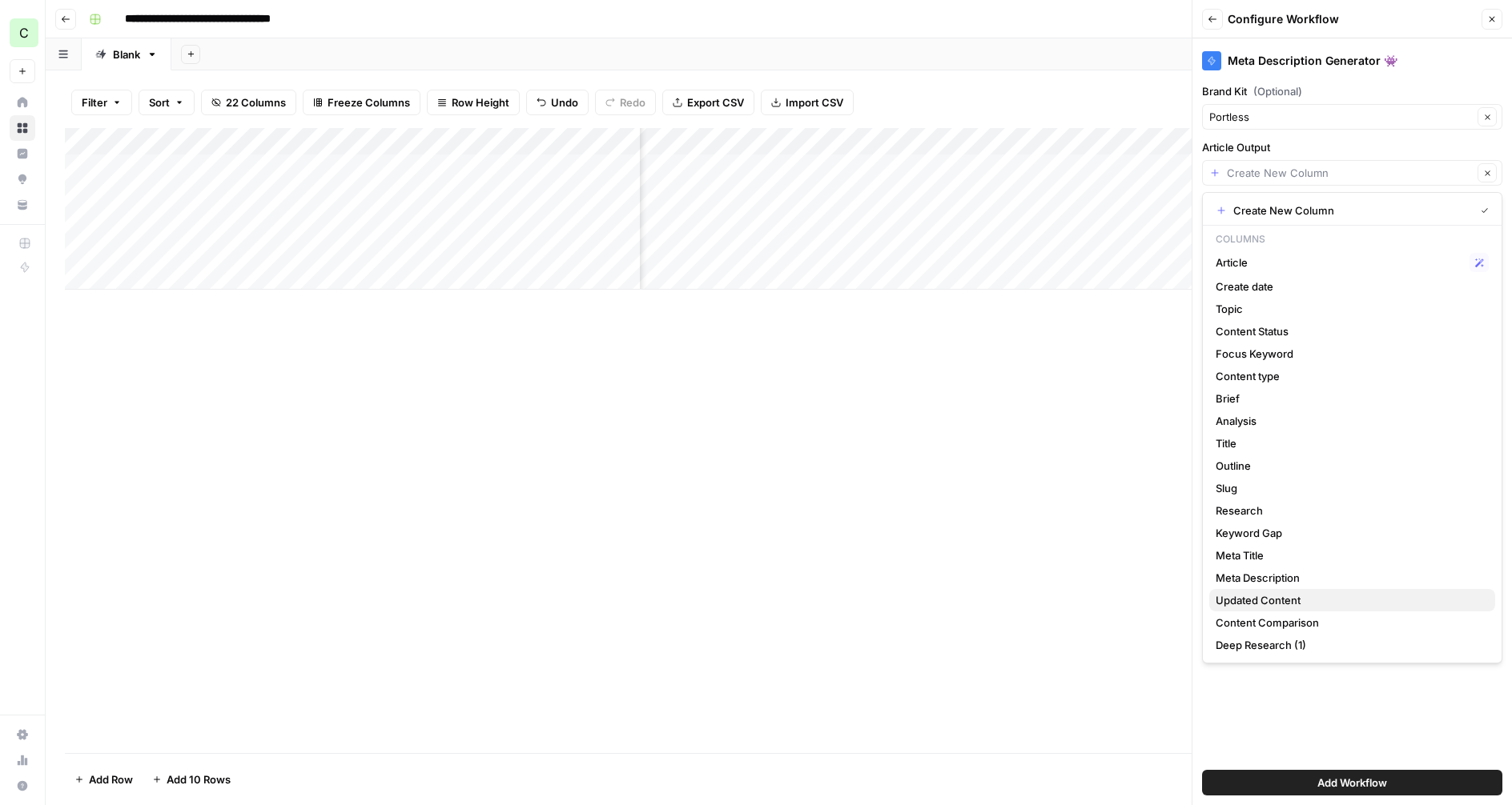
click at [1276, 595] on span "Updated Content" at bounding box center [1349, 600] width 267 height 16
type input "Updated Content"
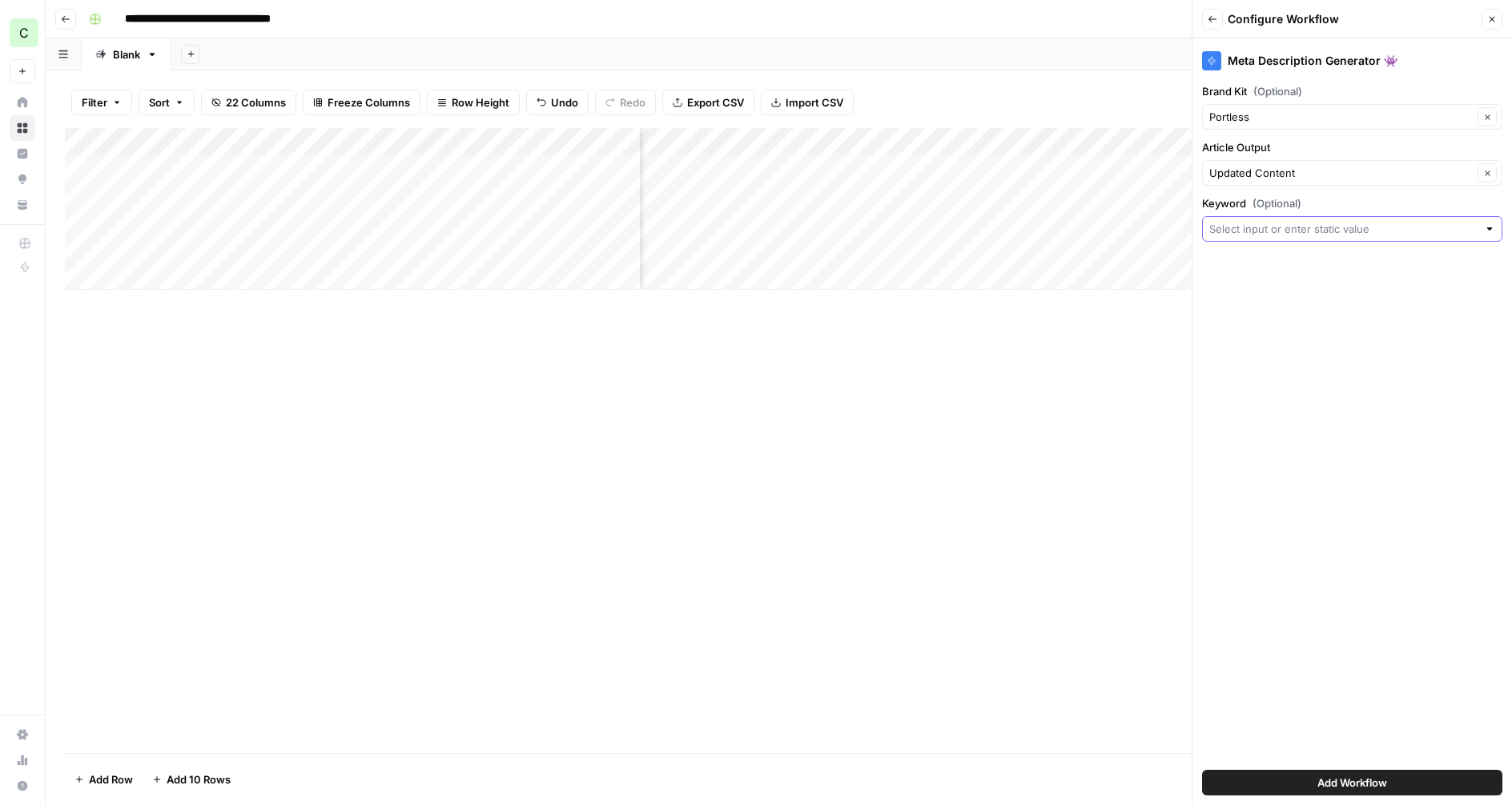
click at [1286, 228] on input "Keyword (Optional)" at bounding box center [1343, 229] width 268 height 16
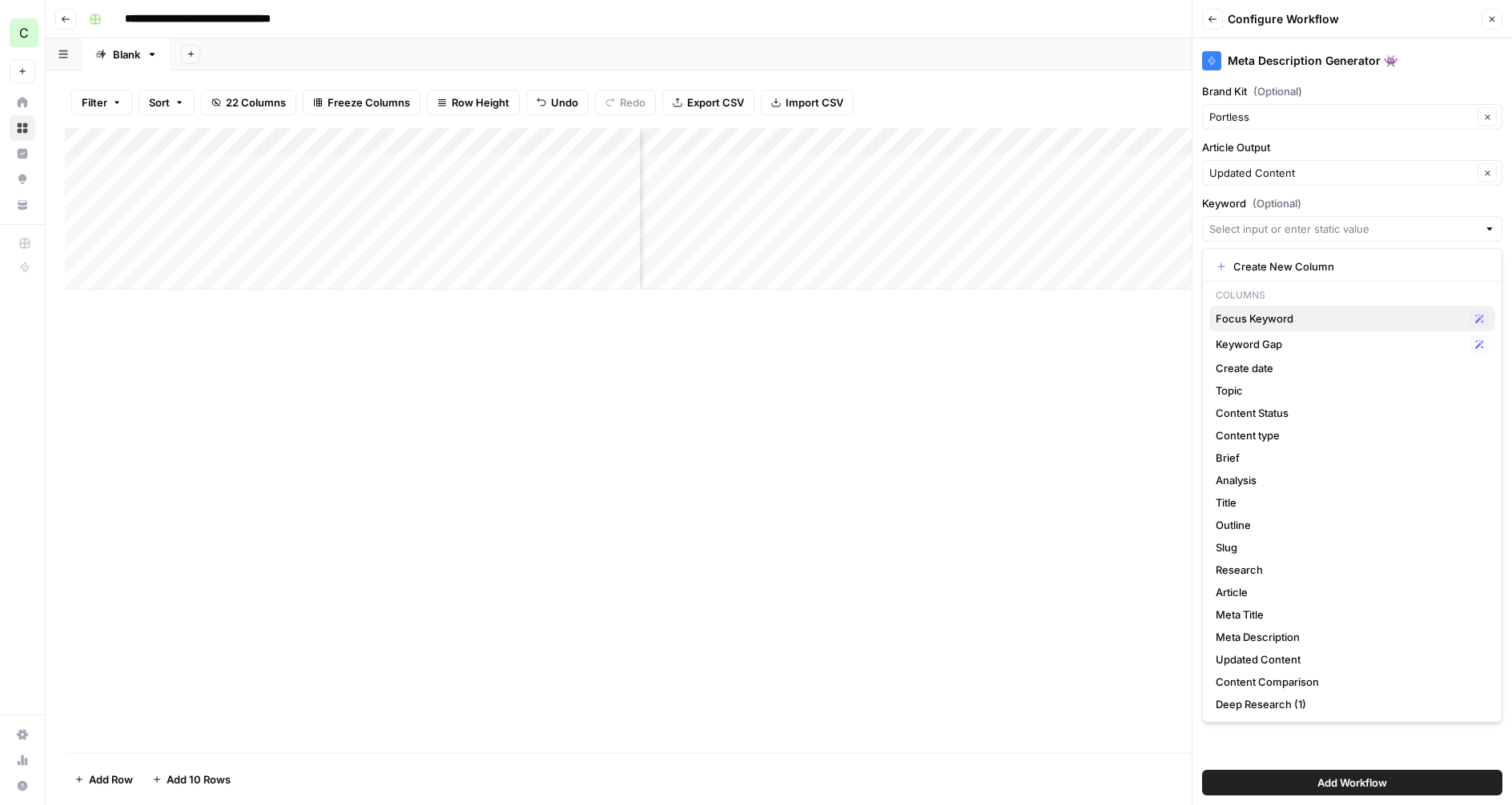
click at [1271, 318] on span "Focus Keyword" at bounding box center [1339, 319] width 248 height 16
type input "Focus Keyword"
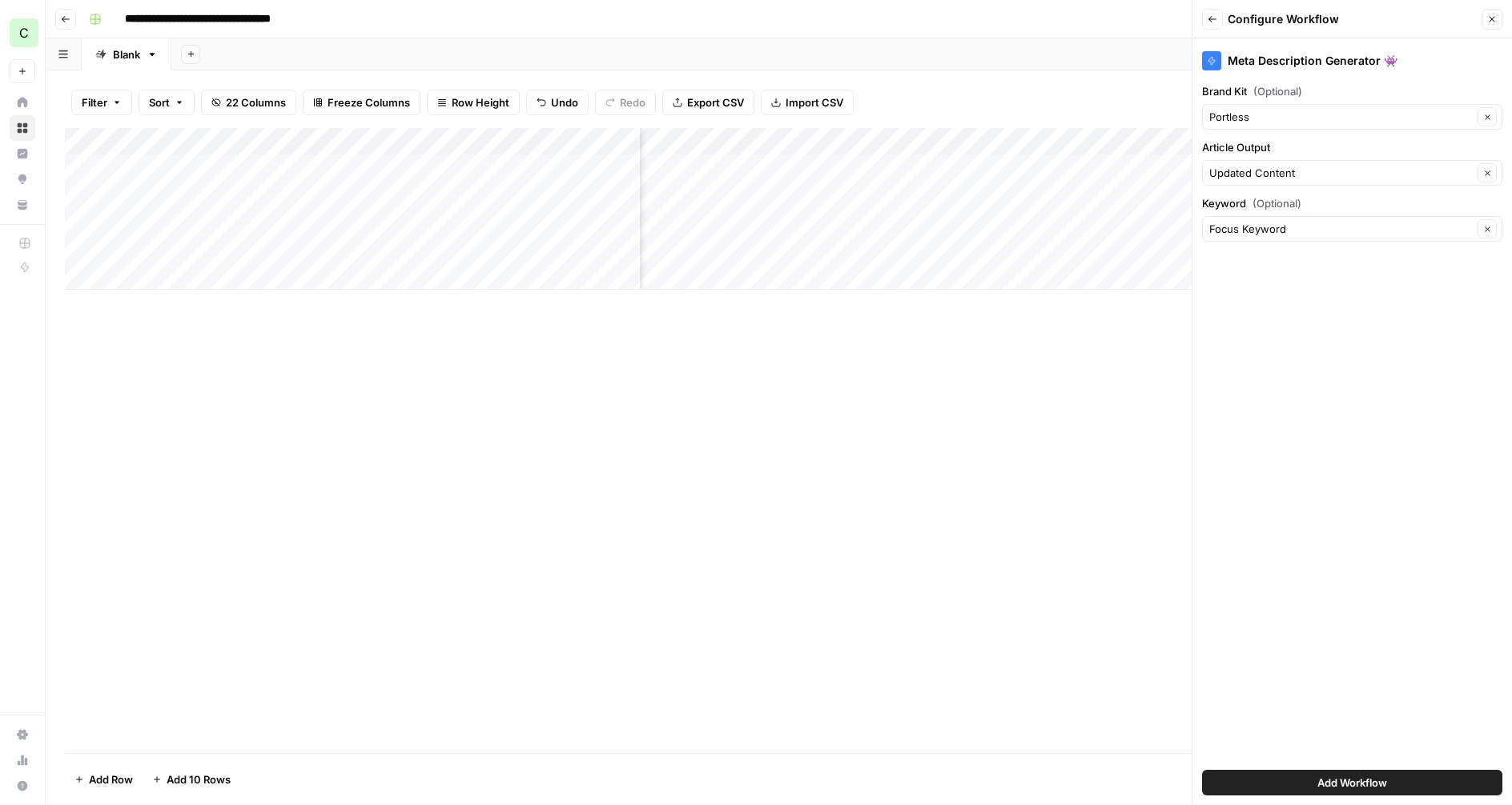
click at [1353, 784] on span "Add Workflow" at bounding box center [1352, 783] width 70 height 16
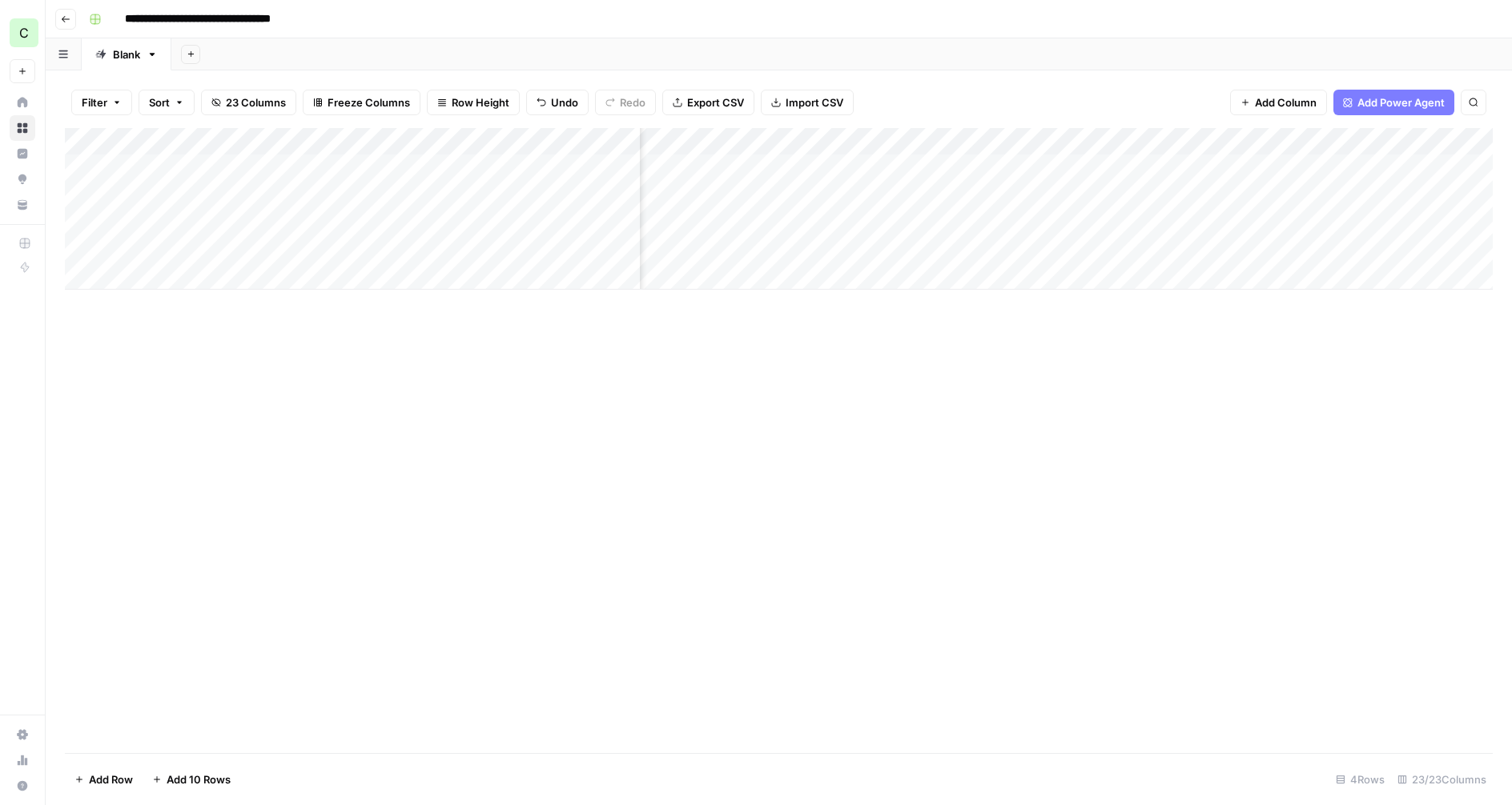
scroll to position [0, 2521]
drag, startPoint x: 1236, startPoint y: 138, endPoint x: 931, endPoint y: 129, distance: 305.1
click at [927, 128] on div "Add Column" at bounding box center [779, 208] width 1428 height 161
click at [993, 165] on div "Add Column" at bounding box center [779, 208] width 1428 height 161
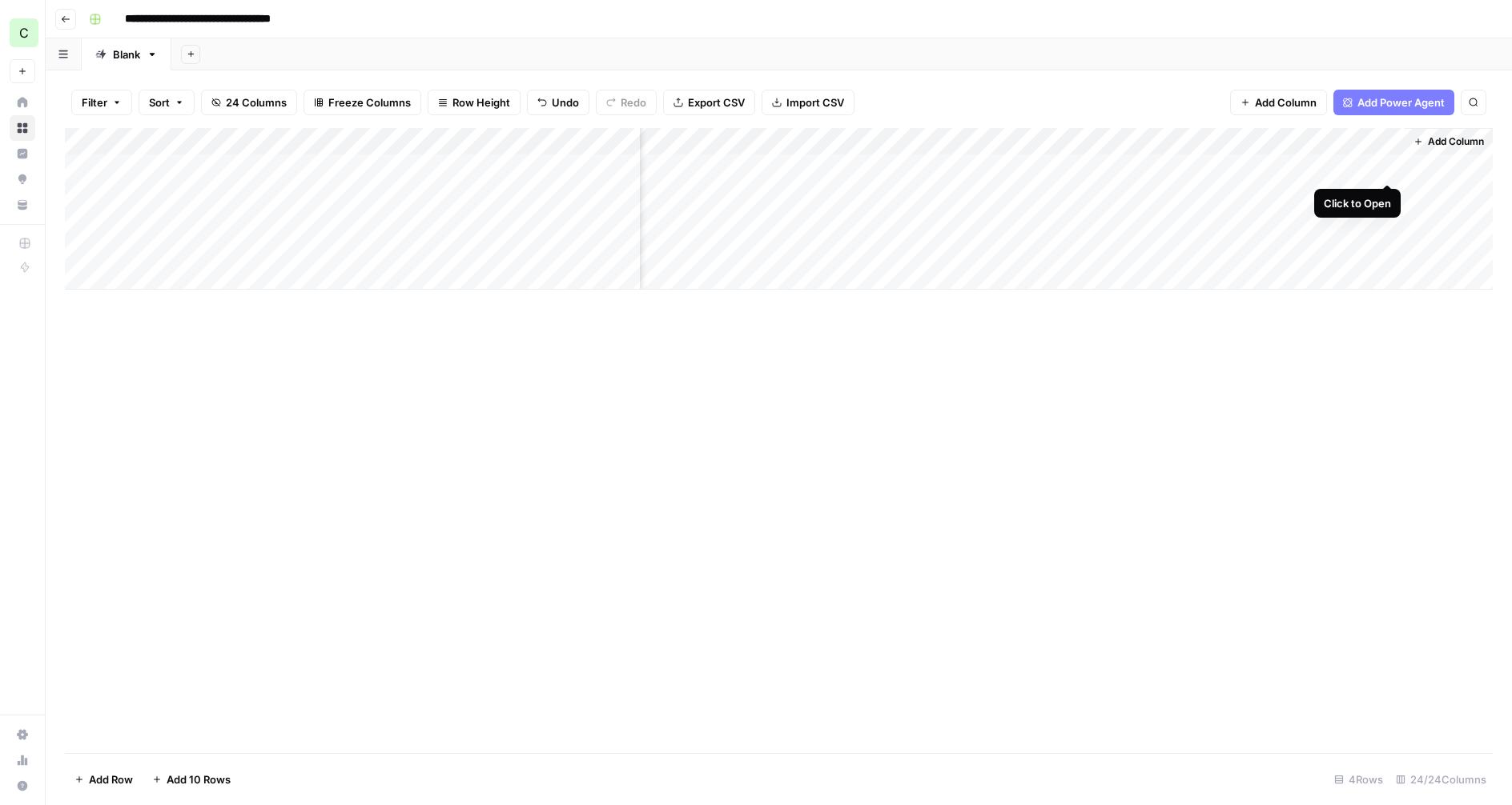
click at [1387, 169] on div "Add Column" at bounding box center [779, 208] width 1428 height 161
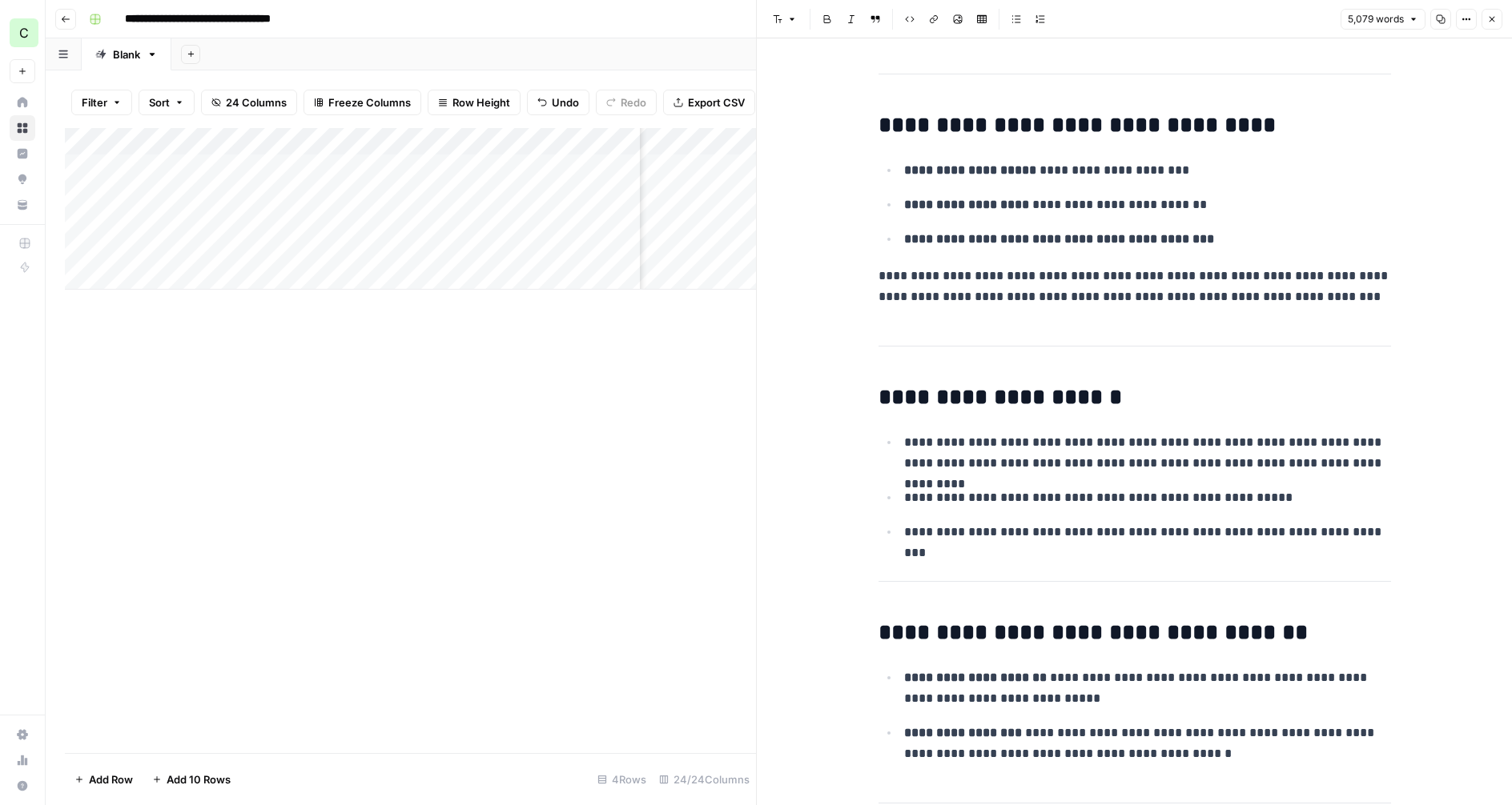
scroll to position [1739, 0]
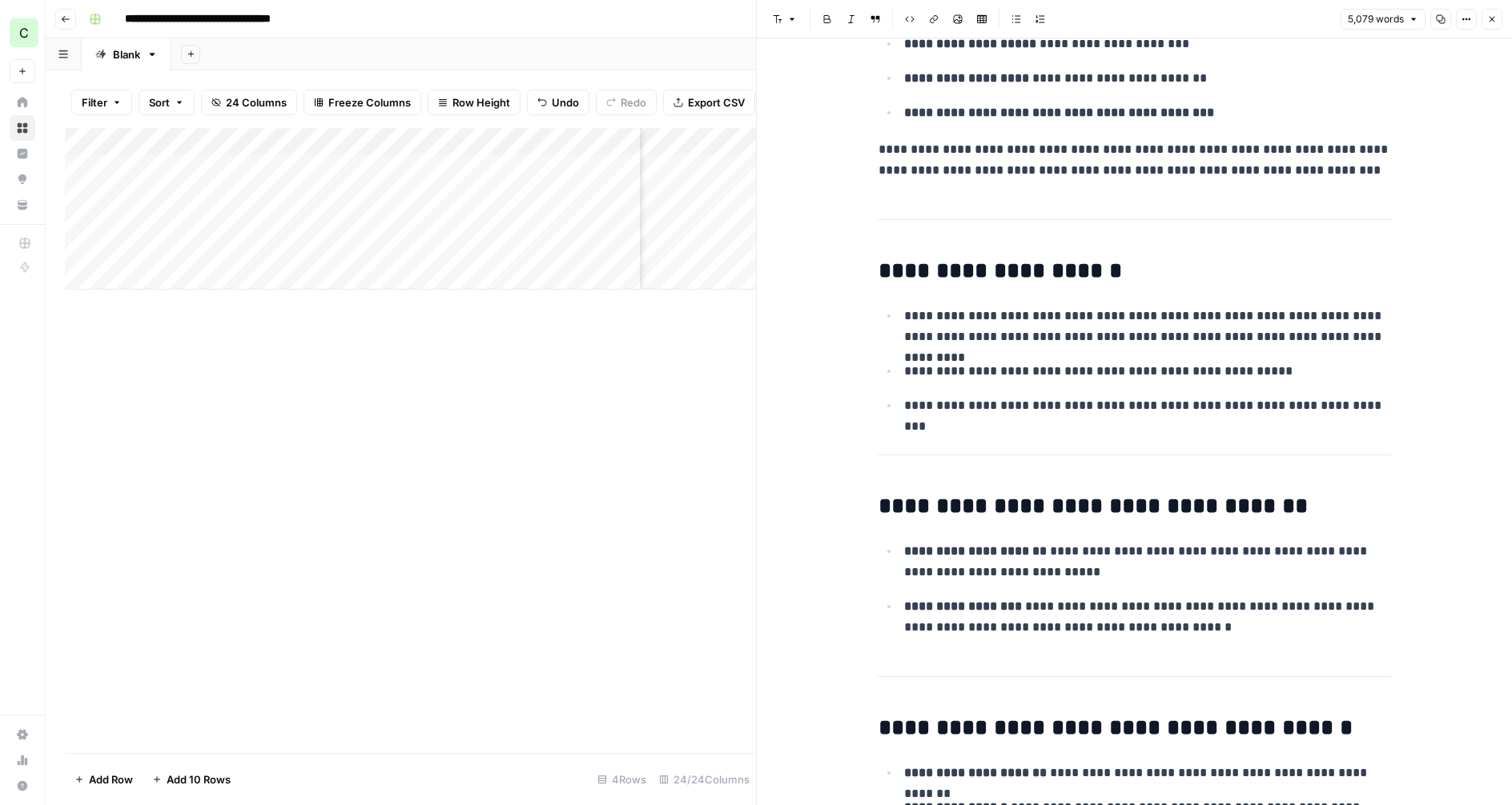
click at [684, 333] on div "Add Column" at bounding box center [411, 440] width 691 height 625
click at [1495, 19] on icon "button" at bounding box center [1492, 19] width 10 height 10
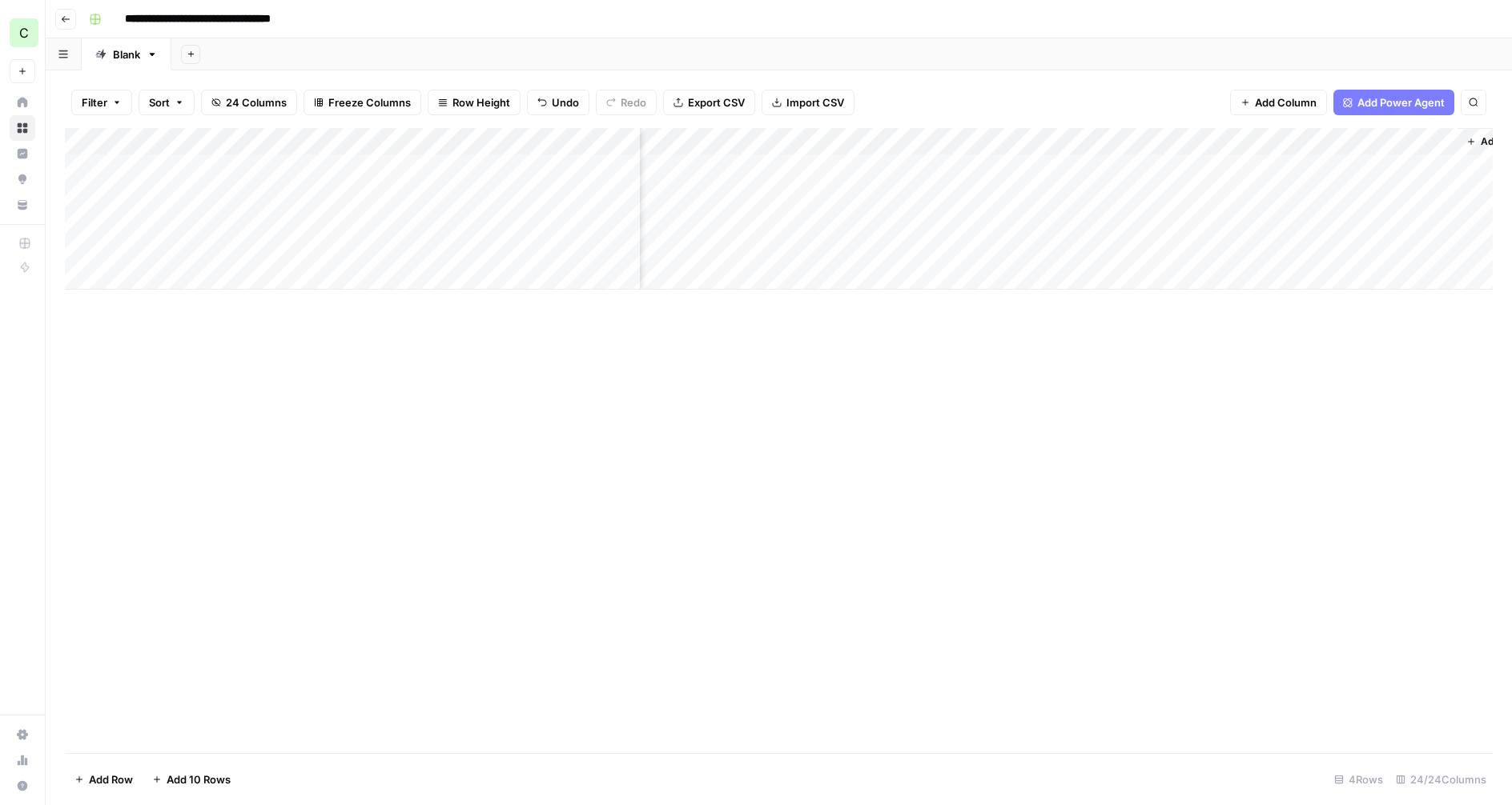
scroll to position [0, 2586]
click at [1174, 165] on div "Add Column" at bounding box center [779, 208] width 1428 height 161
click at [1148, 167] on div "Add Column" at bounding box center [779, 208] width 1428 height 161
click at [1129, 287] on div "Add Column" at bounding box center [779, 208] width 1428 height 161
click at [1113, 168] on div "Add Column" at bounding box center [779, 222] width 1428 height 189
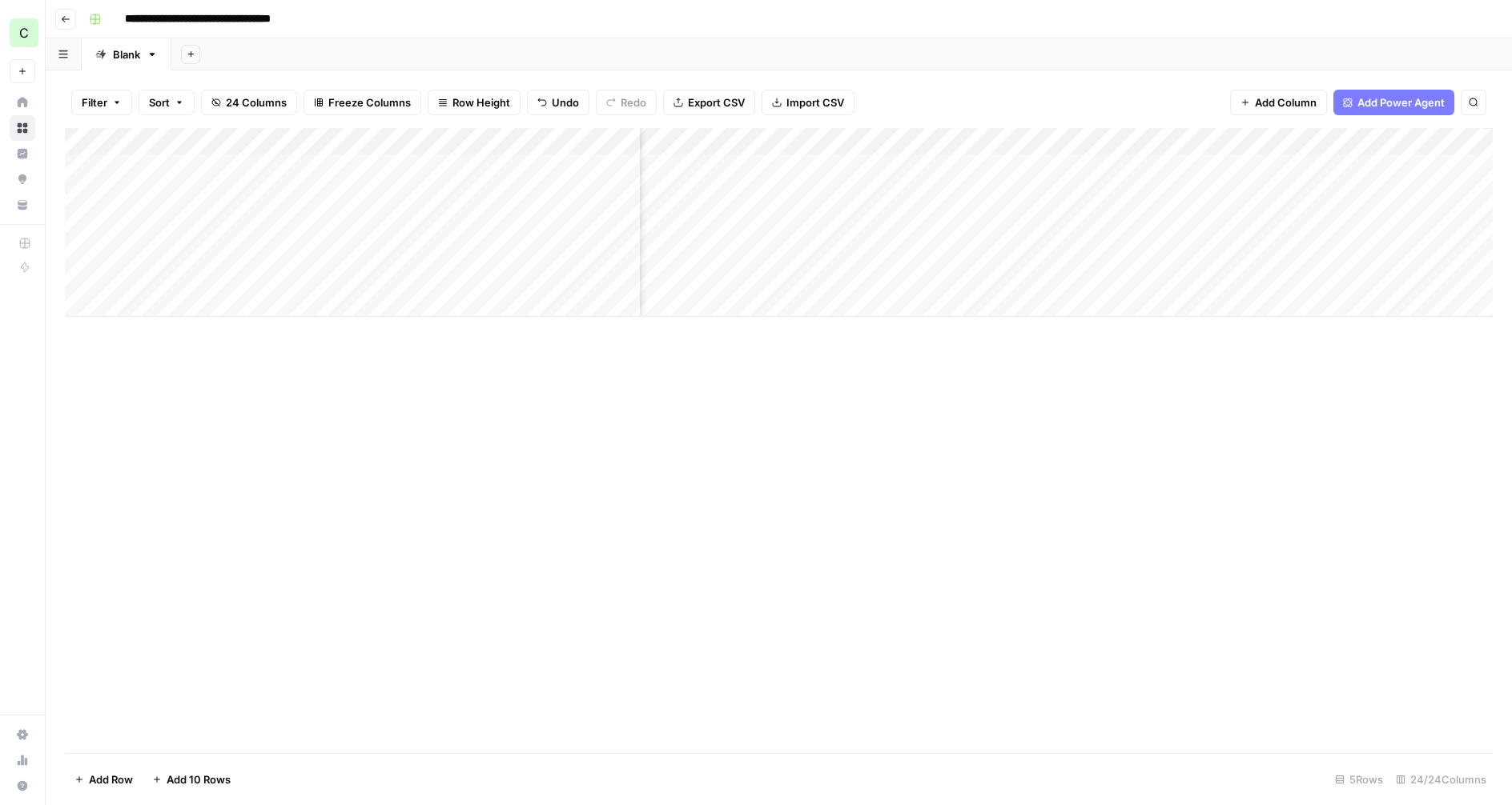
click at [1118, 143] on div "Add Column" at bounding box center [779, 222] width 1428 height 189
click at [1226, 244] on span "Markdown" at bounding box center [1252, 244] width 76 height 16
drag, startPoint x: 1068, startPoint y: 384, endPoint x: 1097, endPoint y: 312, distance: 77.6
click at [1071, 381] on div "Add Column" at bounding box center [779, 440] width 1428 height 625
click at [1173, 165] on div "Add Column" at bounding box center [779, 222] width 1428 height 189
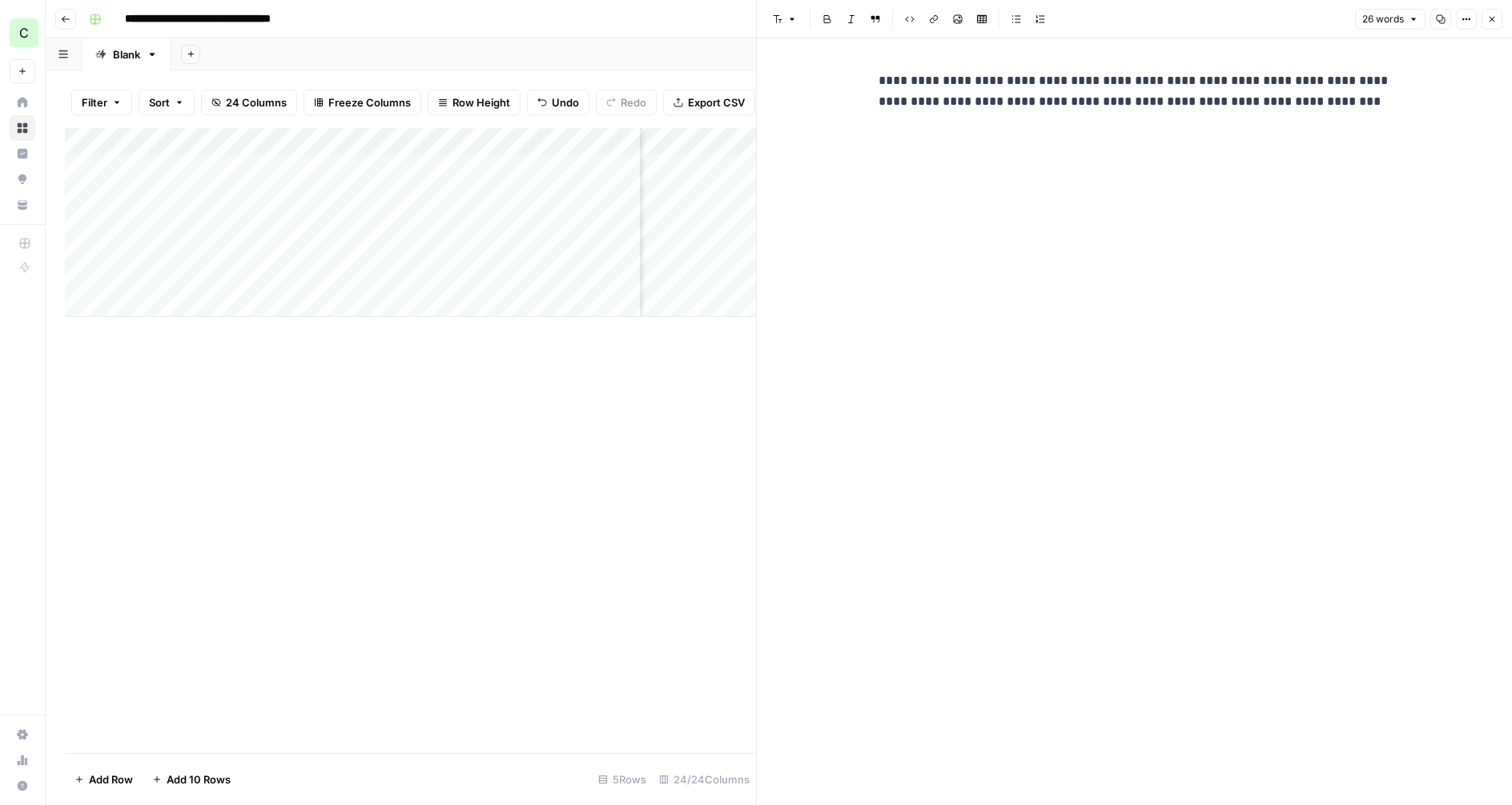
click at [1490, 15] on icon "button" at bounding box center [1492, 19] width 10 height 10
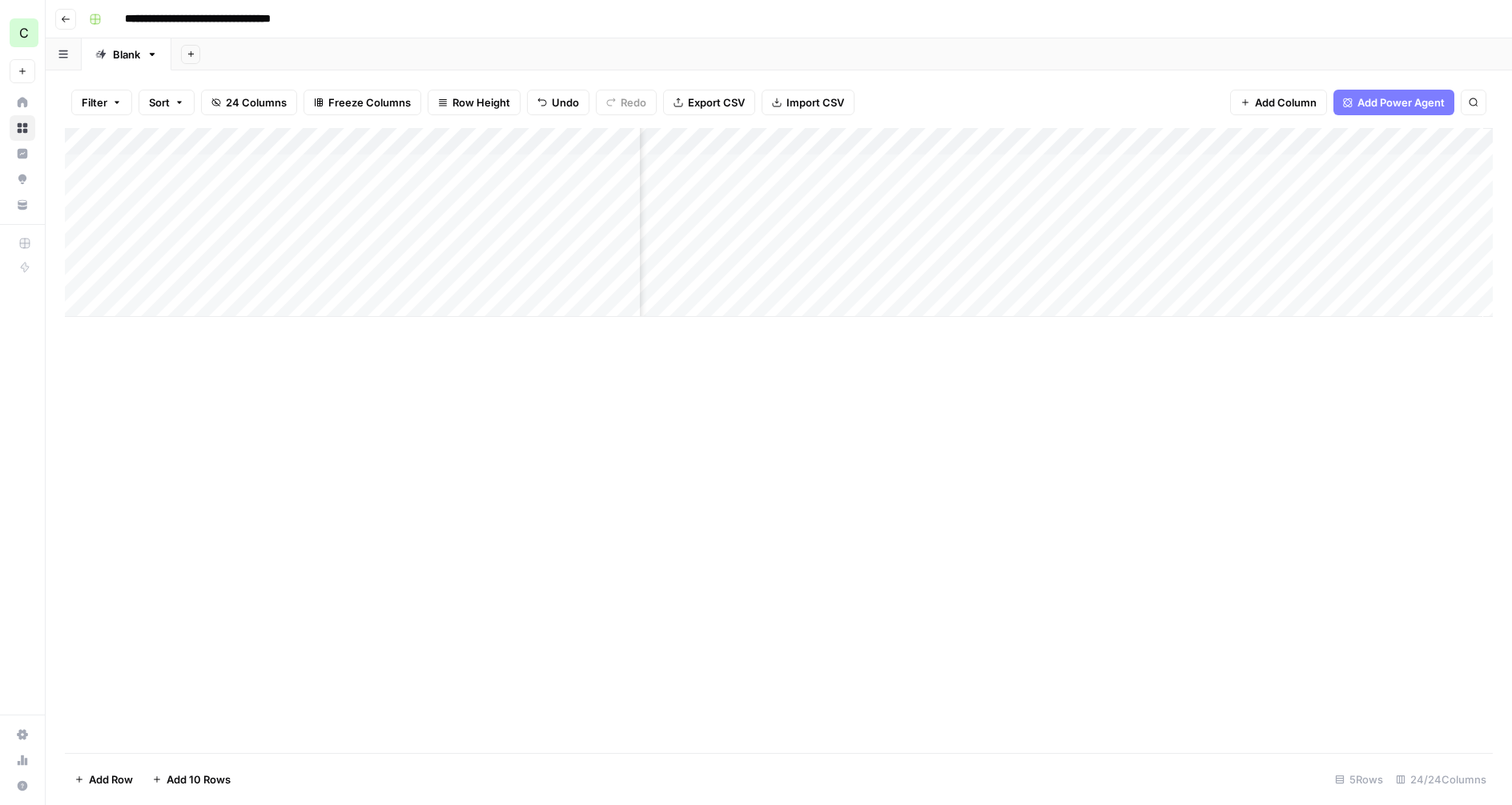
click at [1023, 454] on div "Add Column" at bounding box center [779, 440] width 1428 height 625
click at [1170, 165] on div "Add Column" at bounding box center [779, 222] width 1428 height 189
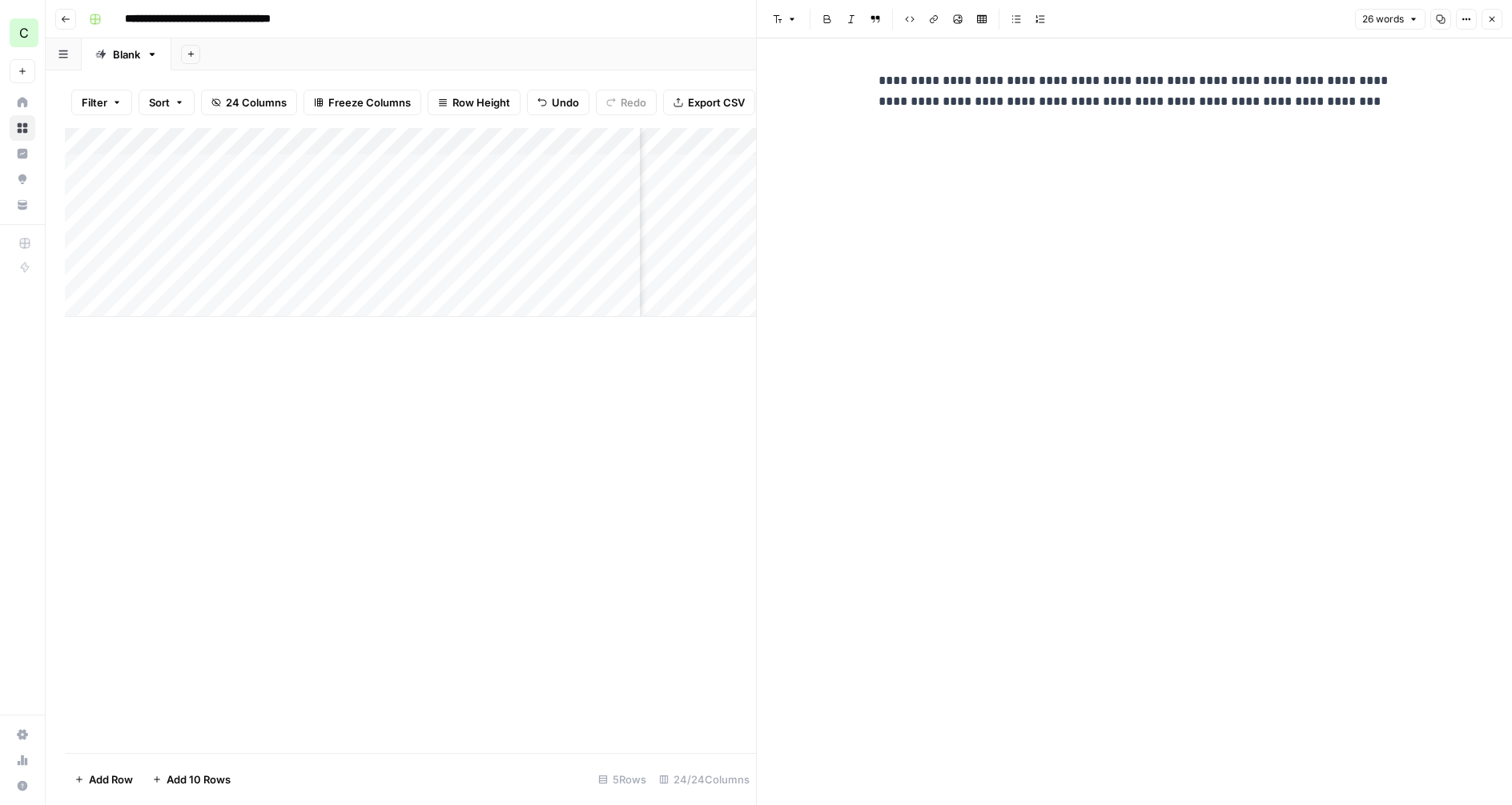
click at [1400, 27] on button "26 words" at bounding box center [1391, 19] width 71 height 21
click at [1392, 82] on span "158 characters" at bounding box center [1404, 77] width 73 height 16
click at [1497, 20] on button "Close" at bounding box center [1492, 19] width 21 height 21
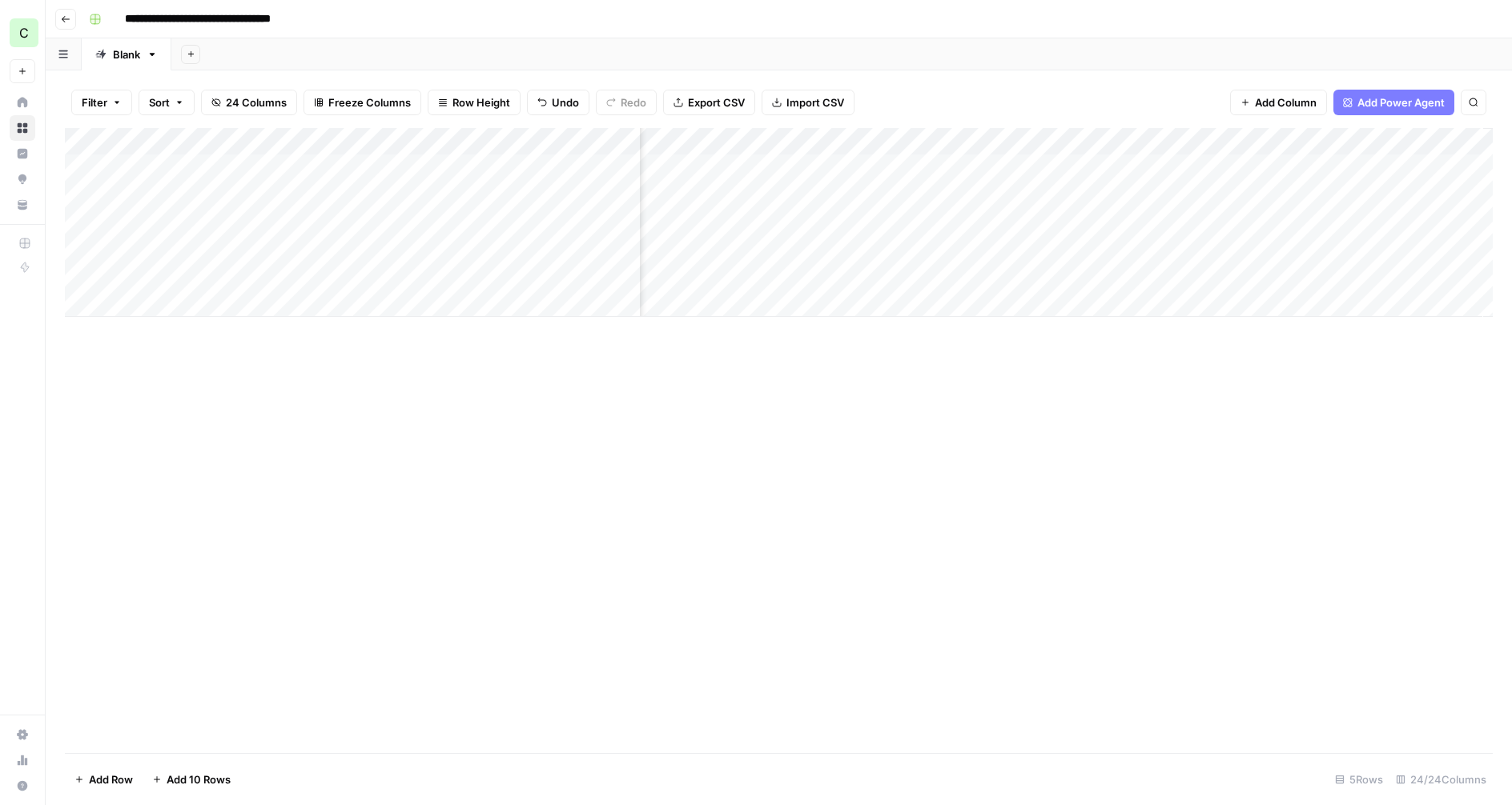
click at [1011, 145] on div "Add Column" at bounding box center [779, 222] width 1428 height 189
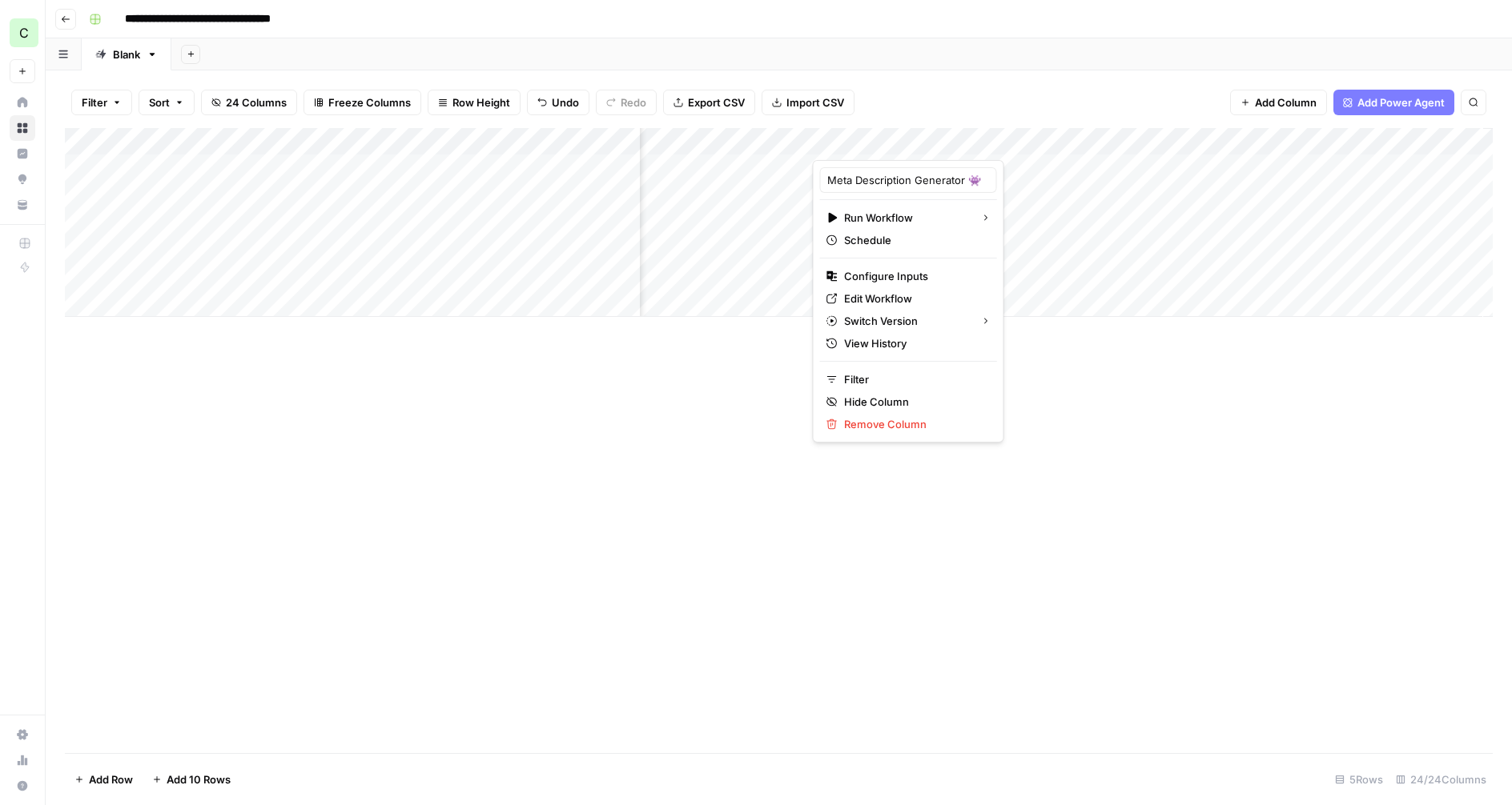
click at [1176, 402] on div "Add Column" at bounding box center [779, 440] width 1428 height 625
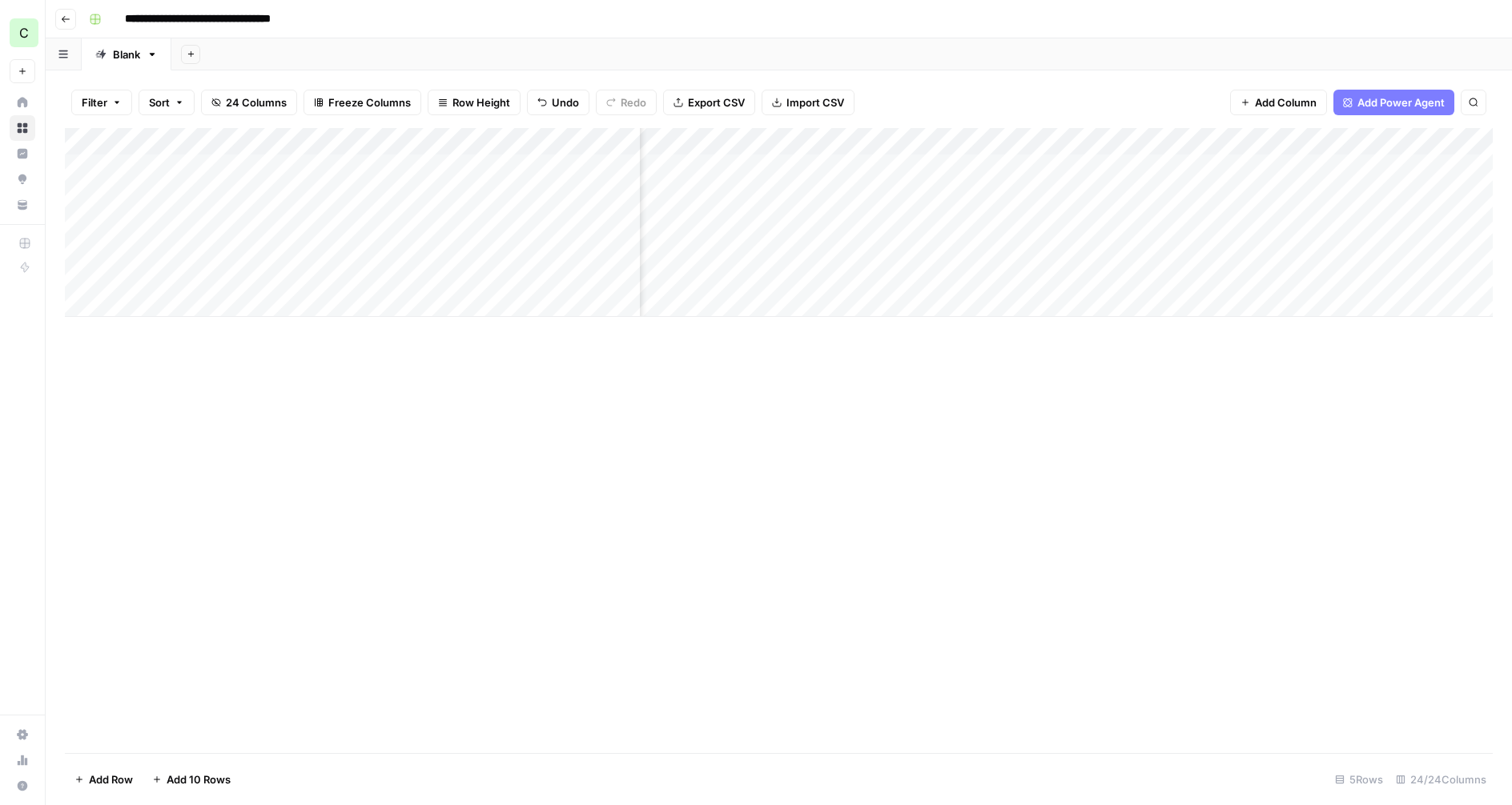
scroll to position [0, 1828]
click at [1068, 165] on div "Add Column" at bounding box center [779, 222] width 1428 height 189
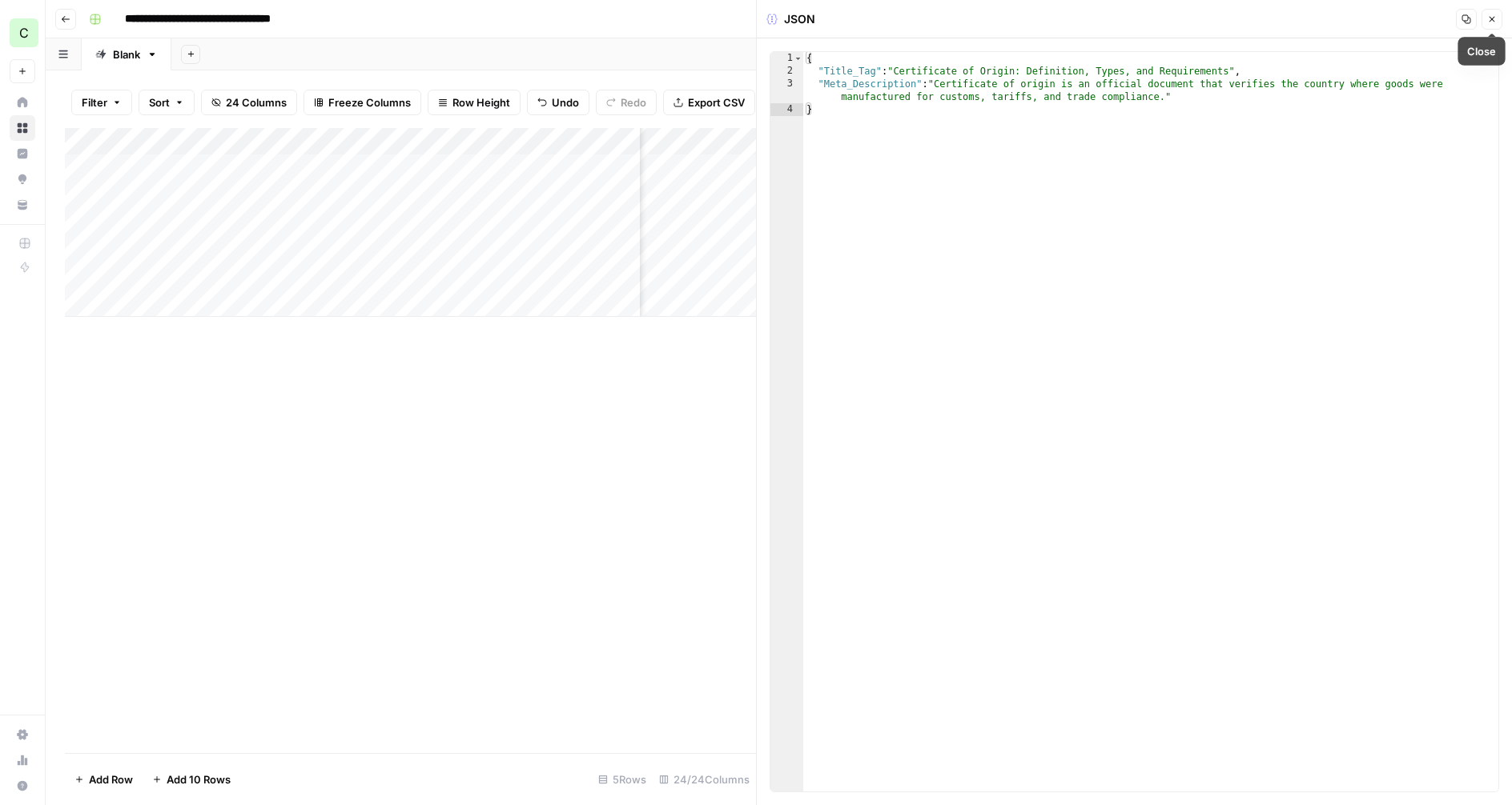
click at [1493, 20] on icon "button" at bounding box center [1492, 19] width 10 height 10
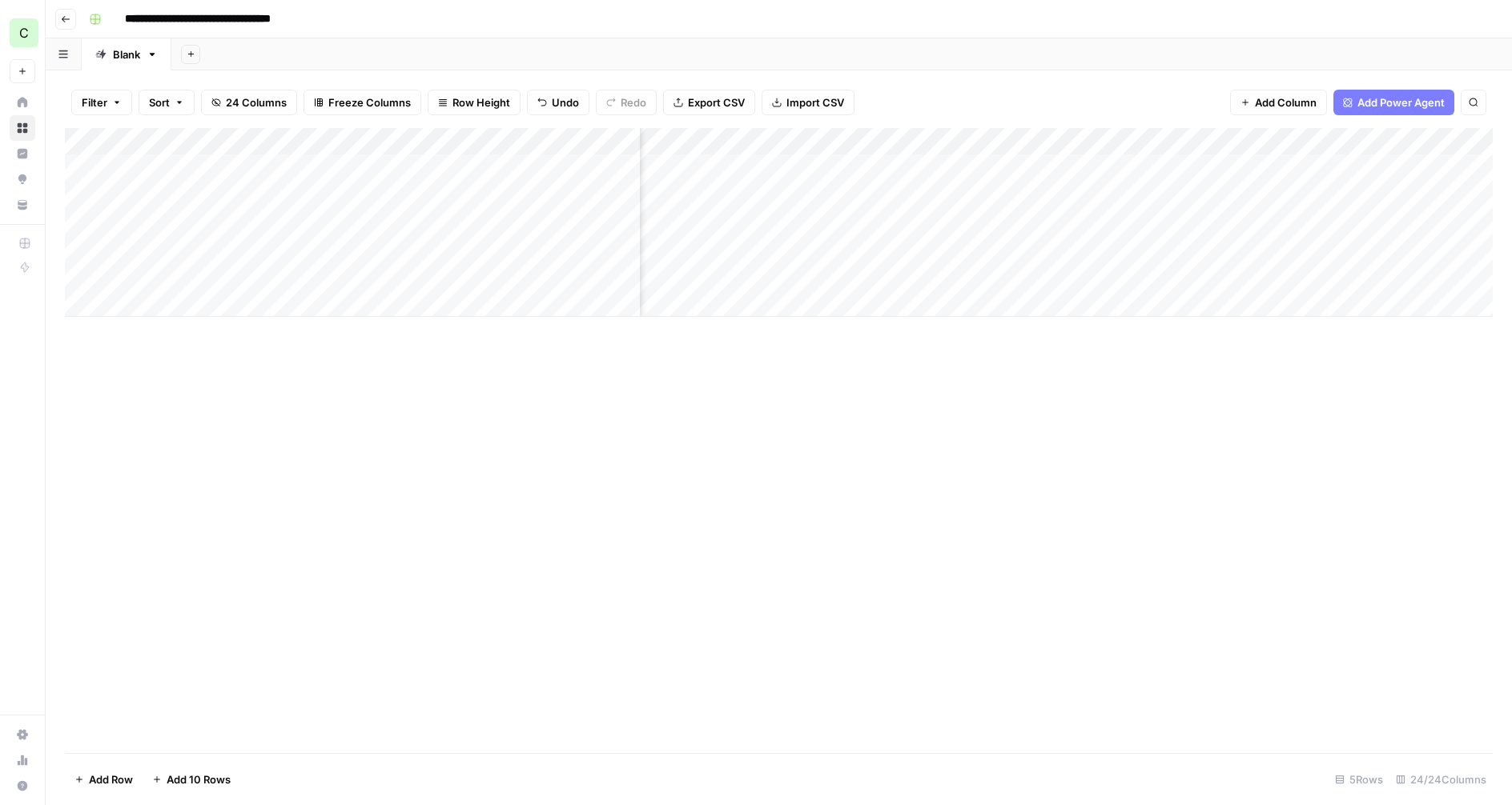
scroll to position [0, 2665]
click at [930, 141] on div "Add Column" at bounding box center [779, 222] width 1428 height 189
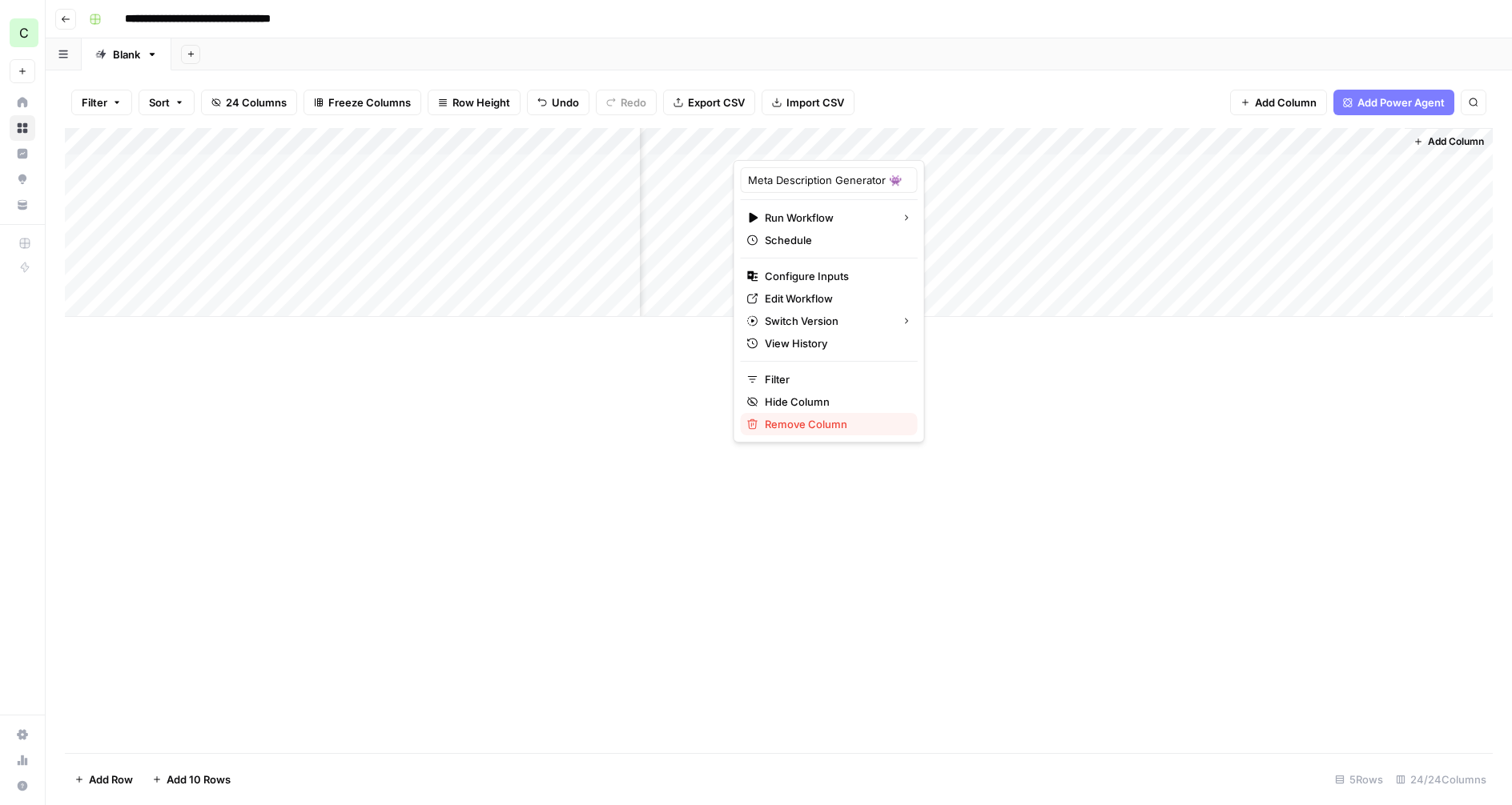
click at [793, 426] on span "Remove Column" at bounding box center [834, 424] width 140 height 16
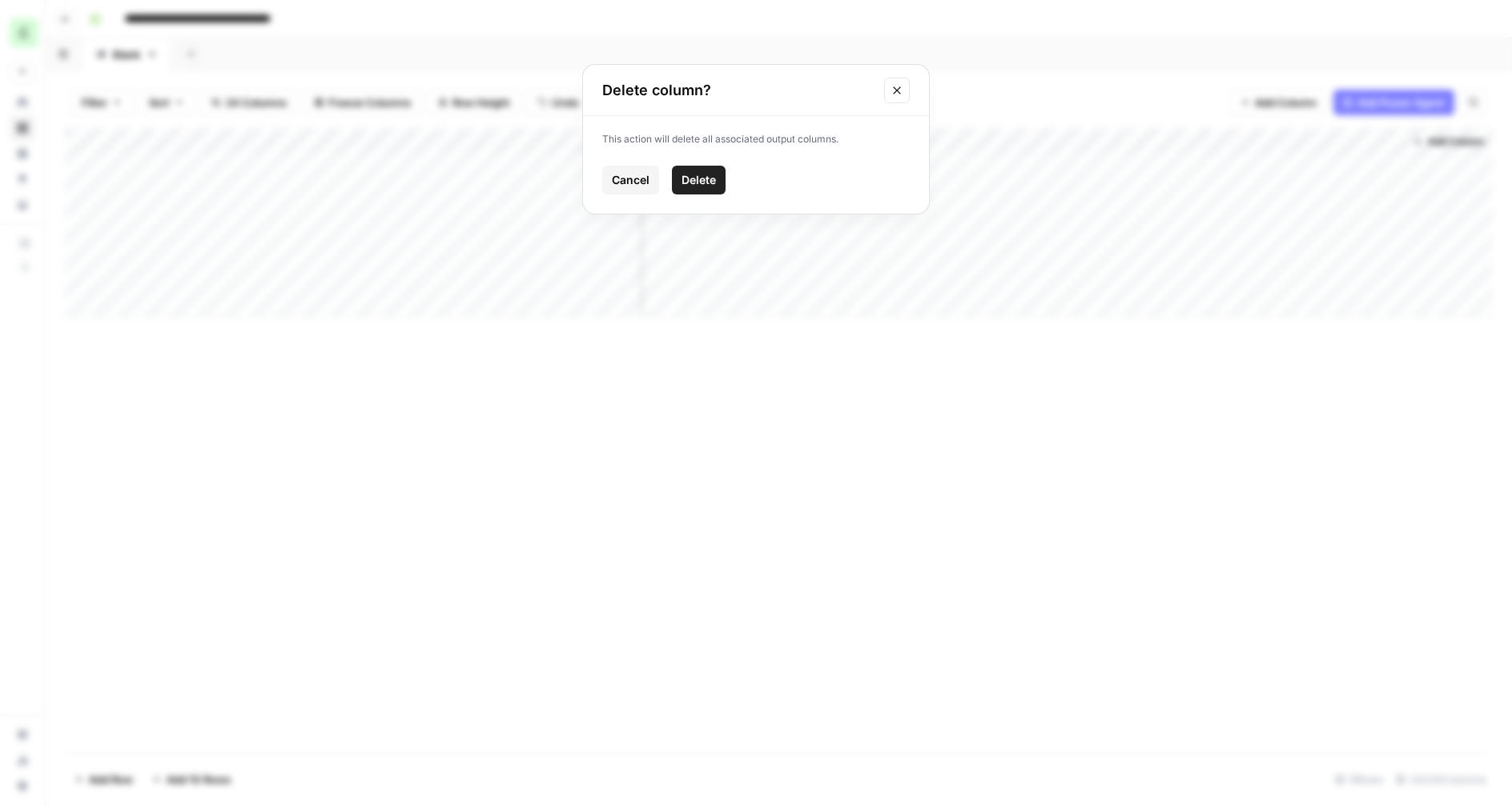
drag, startPoint x: 695, startPoint y: 175, endPoint x: 715, endPoint y: 174, distance: 20.0
click at [695, 175] on span "Delete" at bounding box center [699, 180] width 35 height 16
click at [211, 198] on div "Add Column" at bounding box center [779, 222] width 1428 height 189
click at [160, 198] on div "Add Column" at bounding box center [779, 222] width 1428 height 189
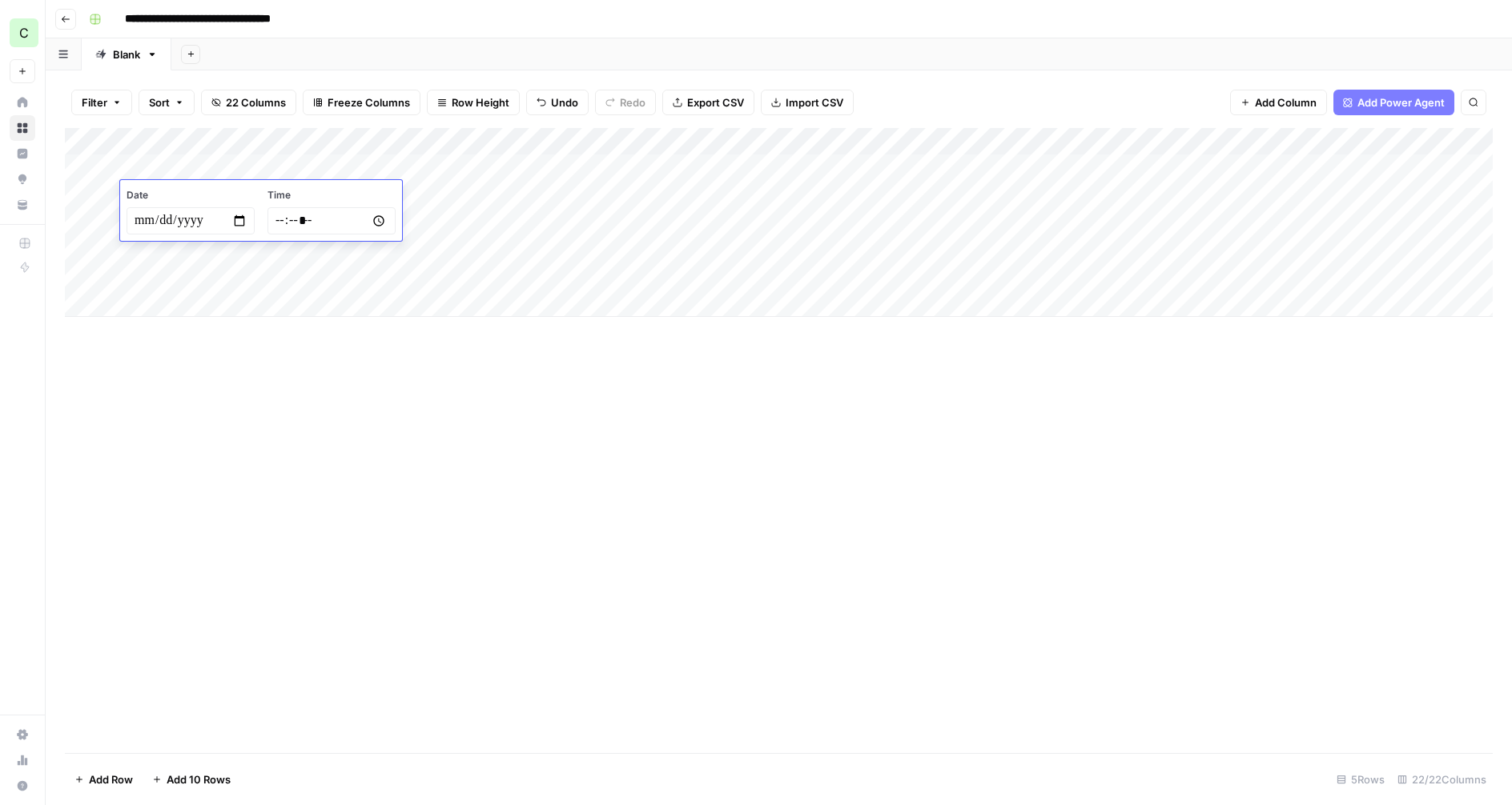
click at [244, 220] on input "date" at bounding box center [190, 221] width 128 height 27
type input "**********"
click at [293, 212] on input "time" at bounding box center [331, 221] width 128 height 27
click at [285, 219] on input "time" at bounding box center [331, 221] width 128 height 27
click at [282, 220] on input "time" at bounding box center [331, 221] width 128 height 27
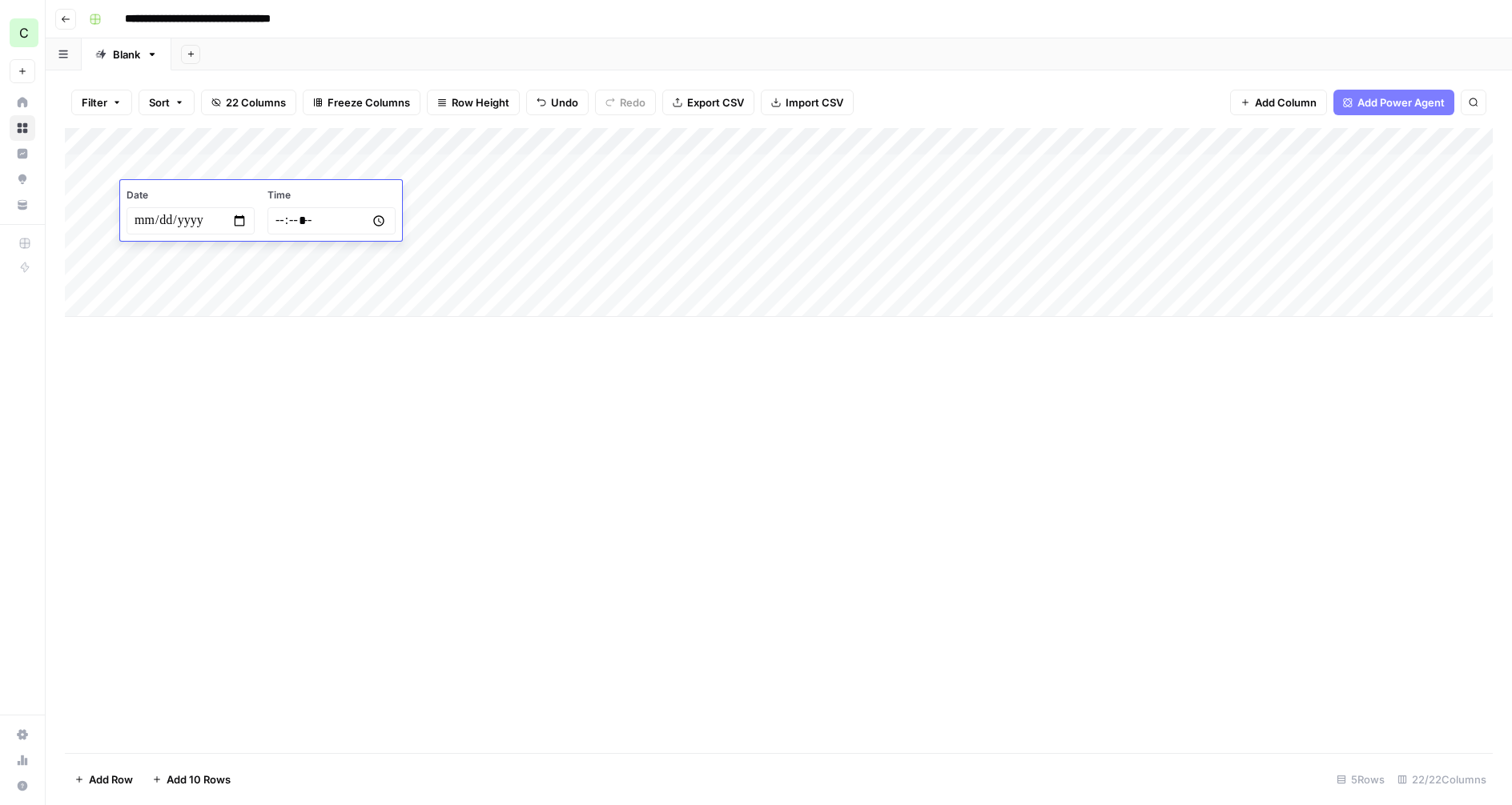
click at [283, 220] on input "time" at bounding box center [331, 221] width 128 height 27
drag, startPoint x: 283, startPoint y: 220, endPoint x: 321, endPoint y: 223, distance: 38.1
click at [284, 220] on input "time" at bounding box center [331, 221] width 128 height 27
click at [375, 219] on input "time" at bounding box center [331, 221] width 128 height 27
type input "*****"
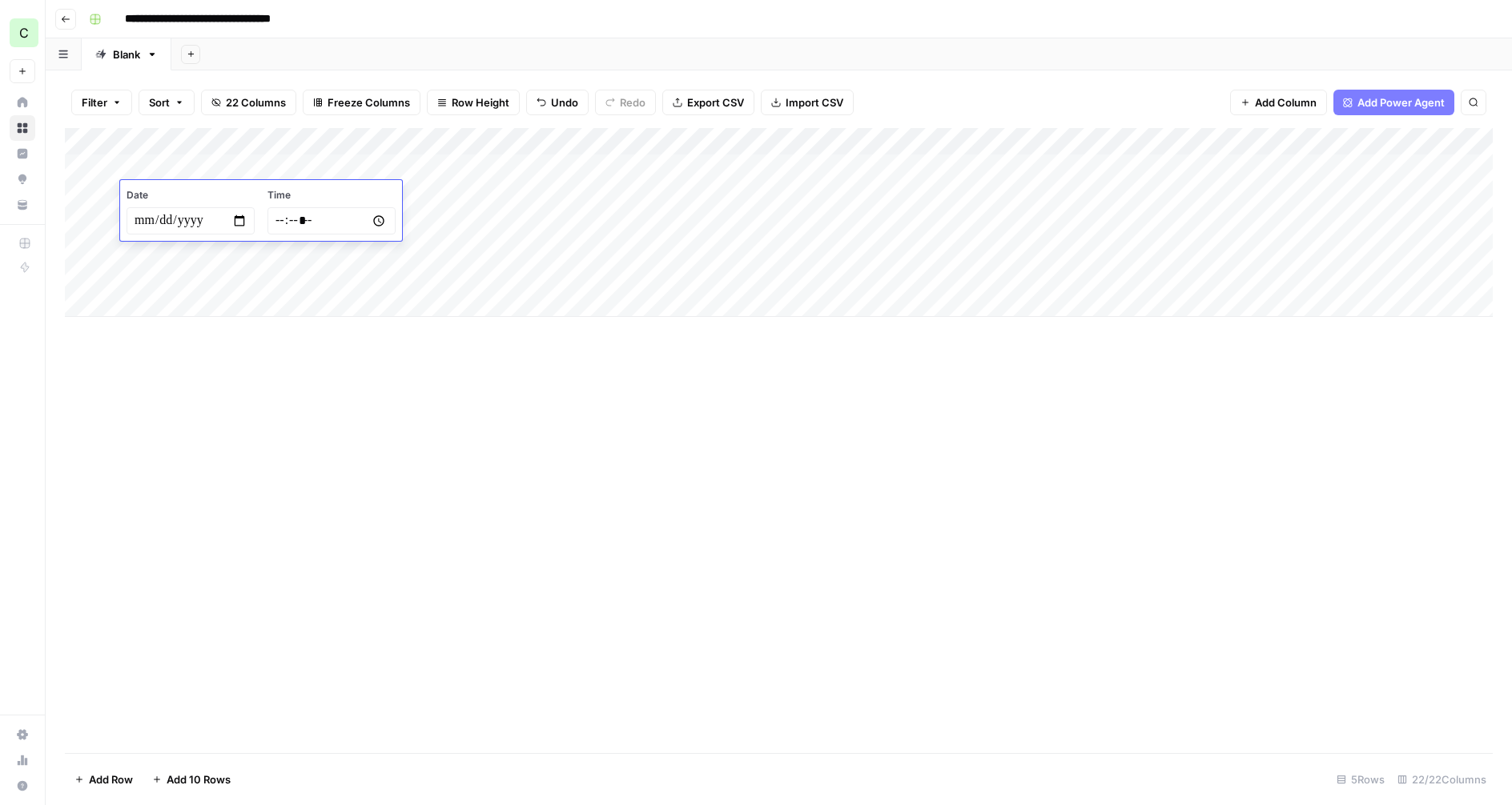
click at [448, 439] on div "Add Column" at bounding box center [779, 440] width 1428 height 625
click at [346, 188] on div "Add Column" at bounding box center [779, 222] width 1428 height 189
click at [344, 191] on div "Add Column" at bounding box center [779, 222] width 1428 height 189
click at [345, 191] on div "Add Column" at bounding box center [779, 222] width 1428 height 189
type textarea "**********"
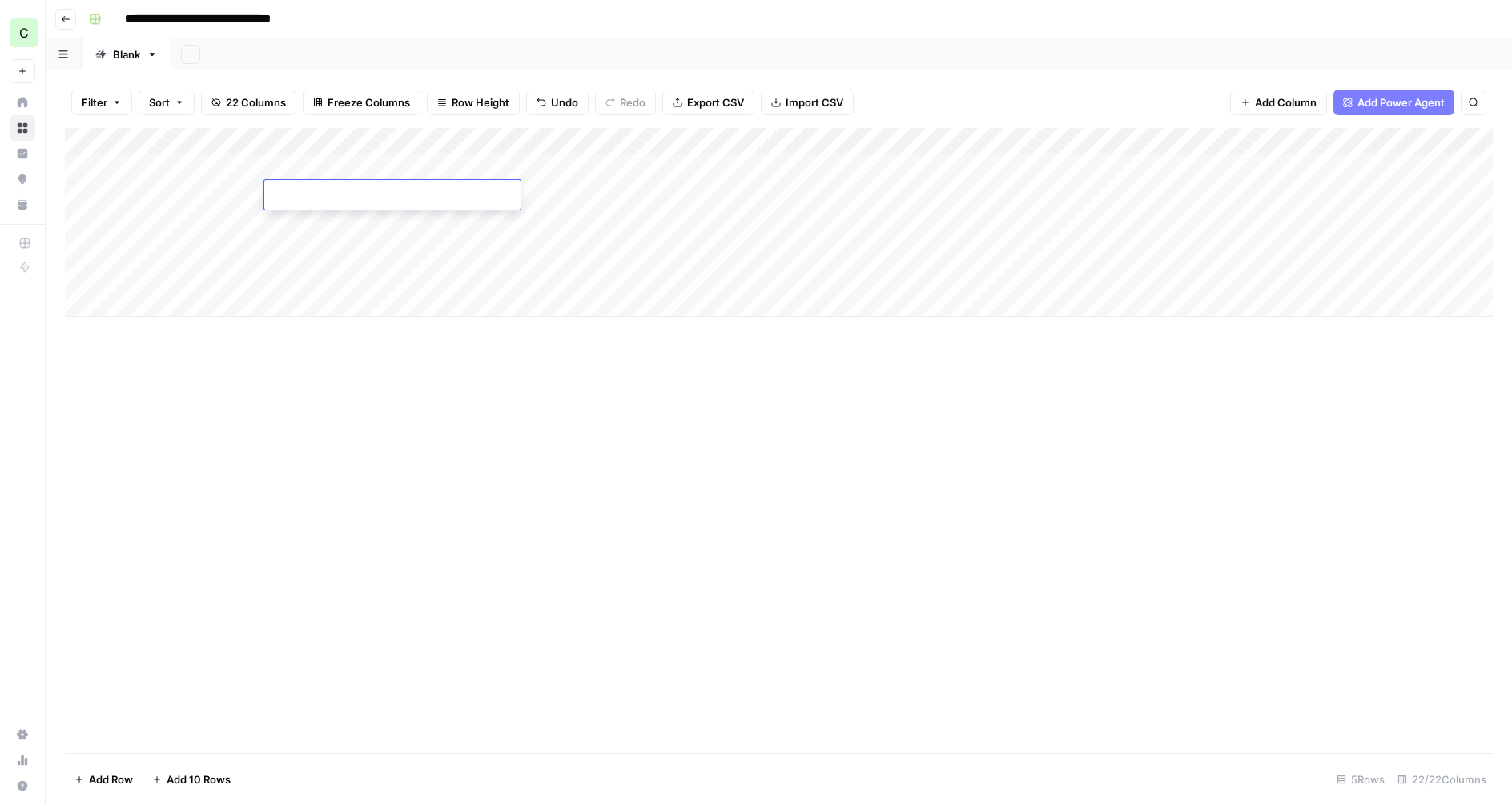
type textarea "**********"
click at [545, 232] on div "Add Column" at bounding box center [779, 222] width 1428 height 189
click at [559, 198] on div "Add Column" at bounding box center [779, 222] width 1428 height 189
click at [537, 173] on div "Add Column" at bounding box center [779, 222] width 1428 height 189
click at [535, 165] on div "Add Column" at bounding box center [779, 222] width 1428 height 189
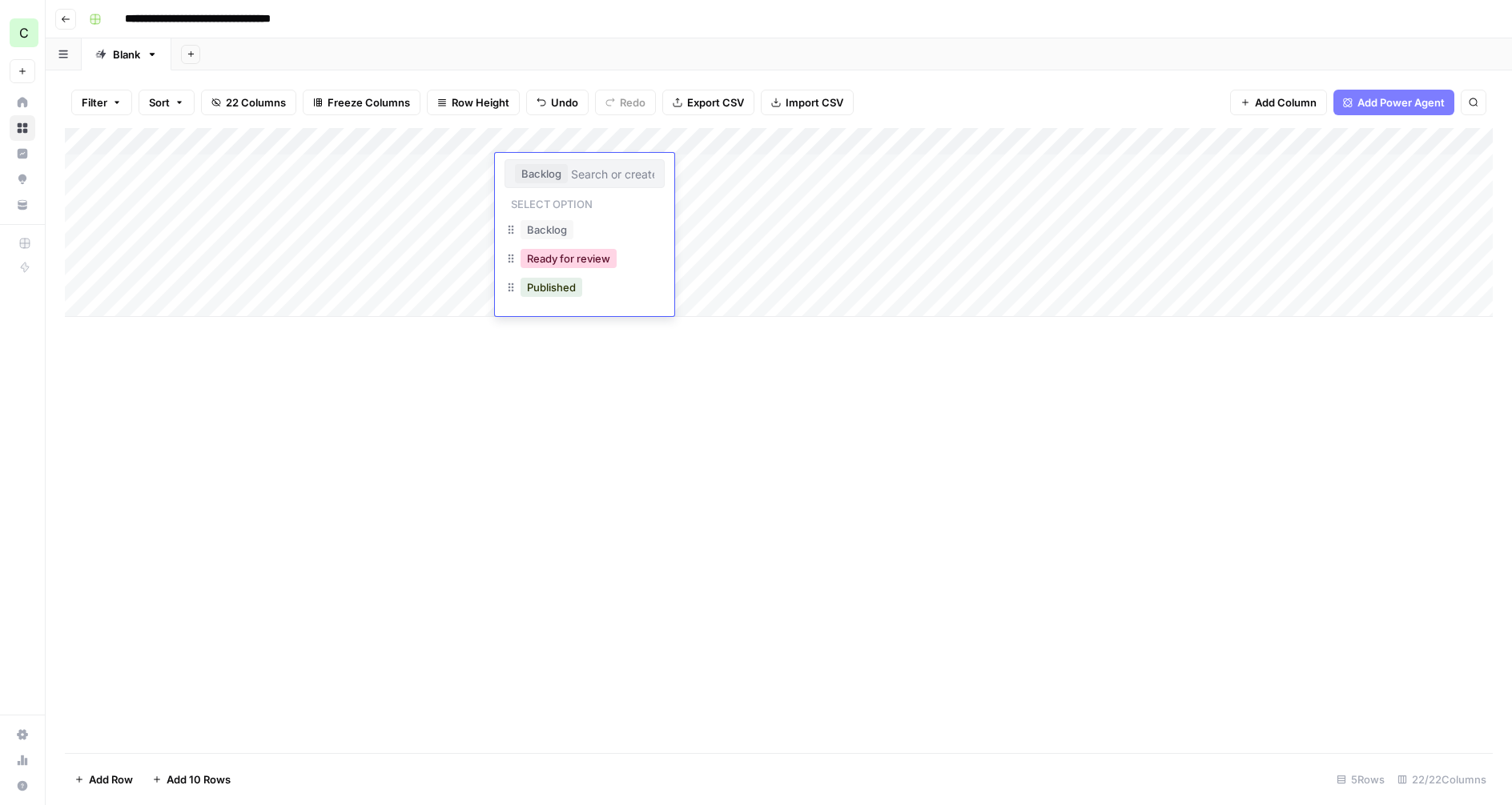
click at [575, 260] on button "Ready for review" at bounding box center [569, 259] width 96 height 19
click at [532, 192] on div "Add Column" at bounding box center [779, 222] width 1428 height 189
click at [532, 194] on div "Add Column" at bounding box center [779, 222] width 1428 height 189
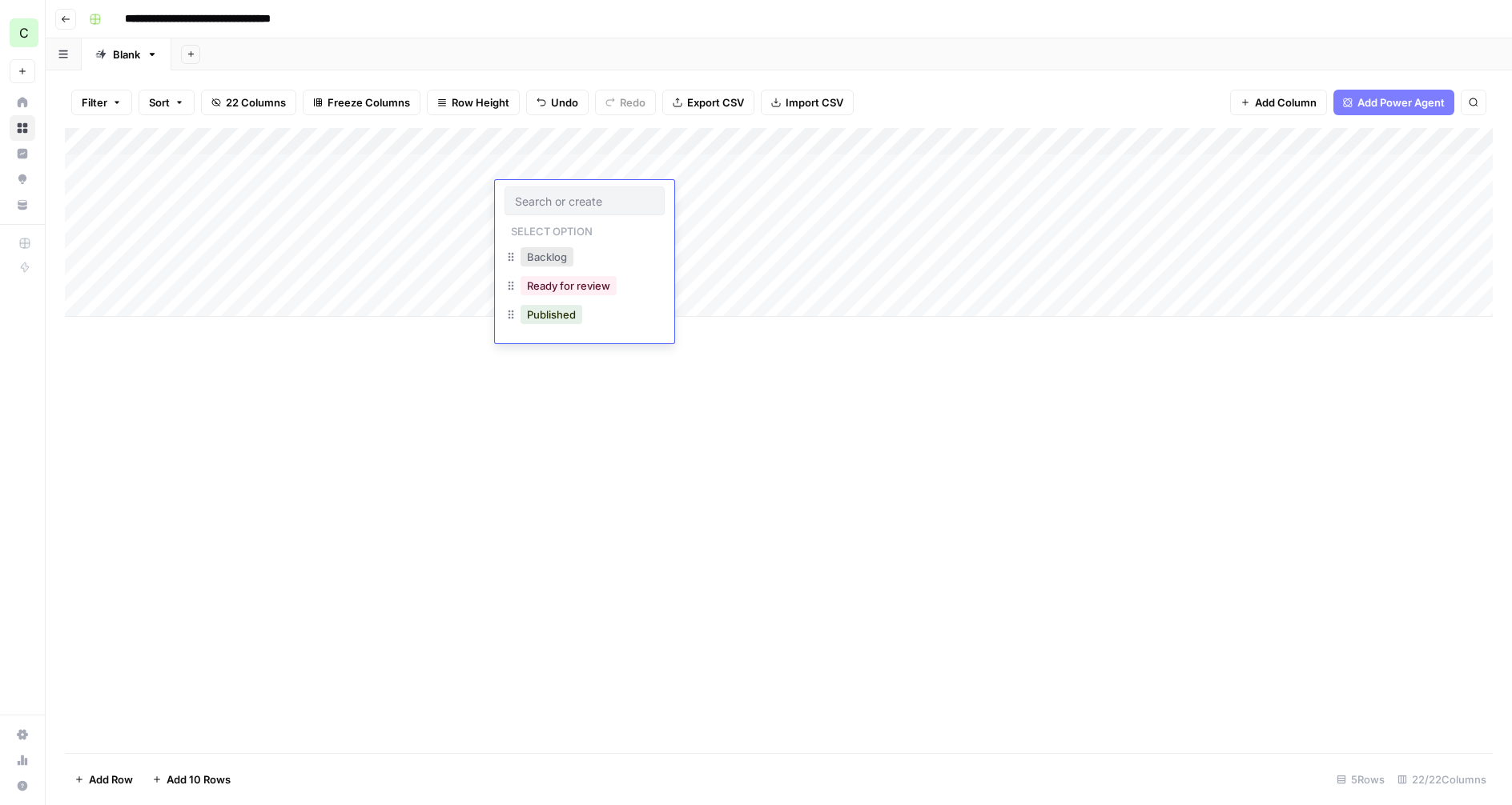
drag, startPoint x: 552, startPoint y: 258, endPoint x: 629, endPoint y: 232, distance: 81.3
click at [553, 259] on button "Backlog" at bounding box center [547, 257] width 53 height 19
click at [708, 190] on div "Add Column" at bounding box center [779, 222] width 1428 height 189
click at [949, 206] on div "Add Column" at bounding box center [779, 222] width 1428 height 189
click at [908, 196] on div "Add Column" at bounding box center [779, 222] width 1428 height 189
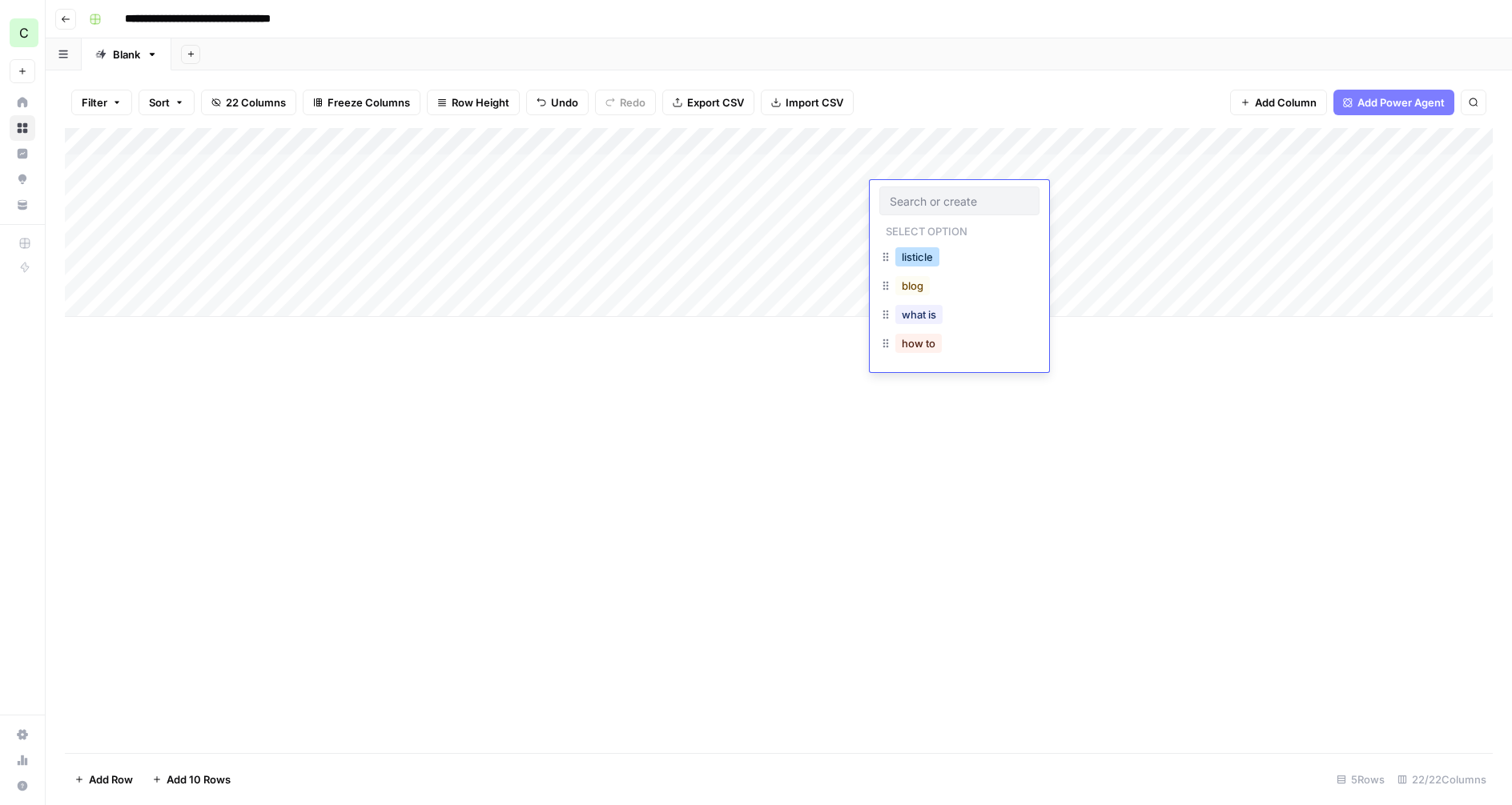
click at [930, 262] on button "listicle" at bounding box center [917, 257] width 44 height 19
click at [1130, 195] on div "Add Column" at bounding box center [779, 222] width 1428 height 189
click at [1227, 193] on div "Add Column" at bounding box center [779, 222] width 1428 height 189
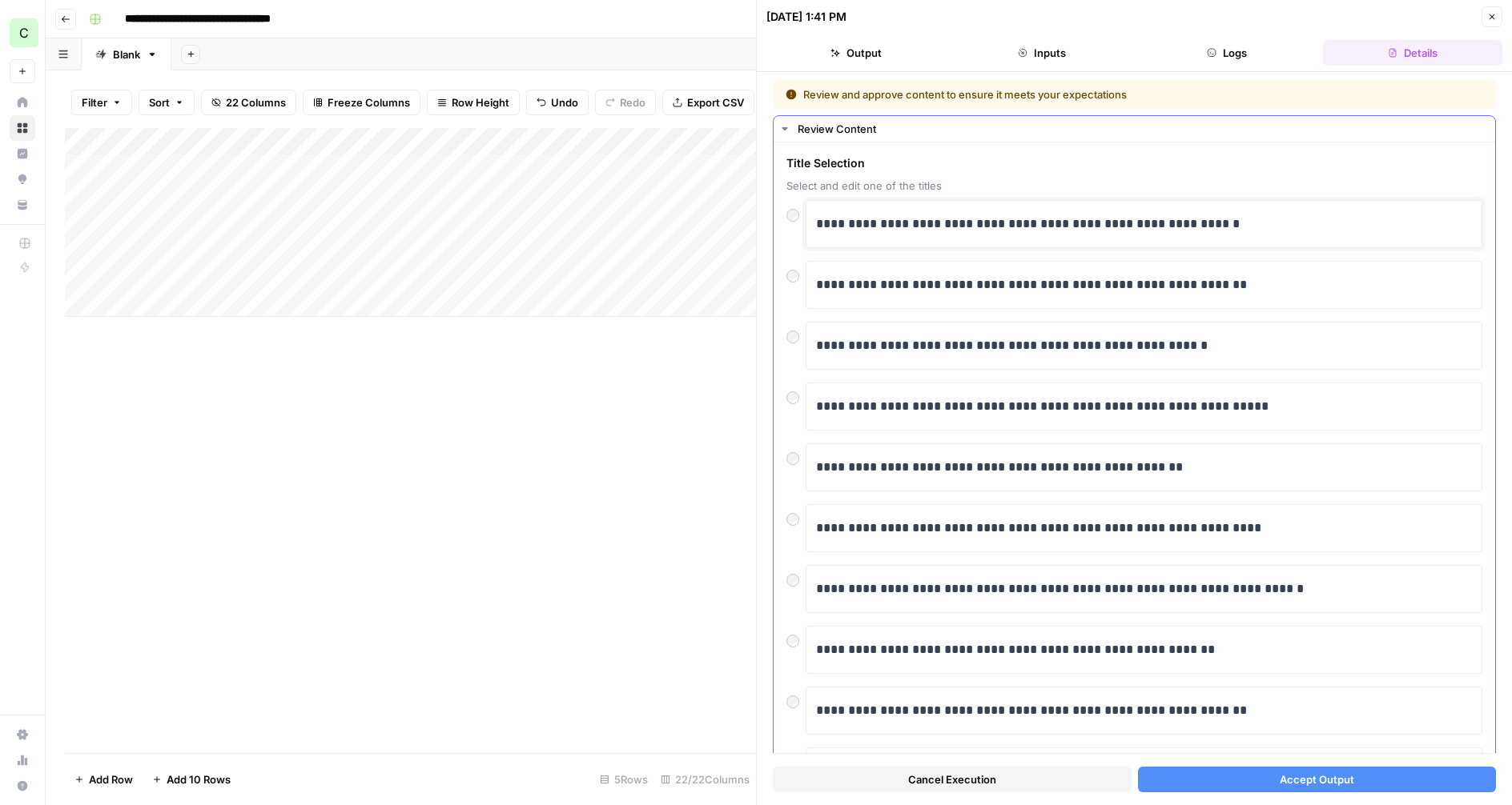
click at [909, 227] on p "**********" at bounding box center [1144, 224] width 656 height 21
click at [990, 227] on p "**********" at bounding box center [1144, 224] width 656 height 21
click at [1042, 221] on p "**********" at bounding box center [1144, 224] width 656 height 21
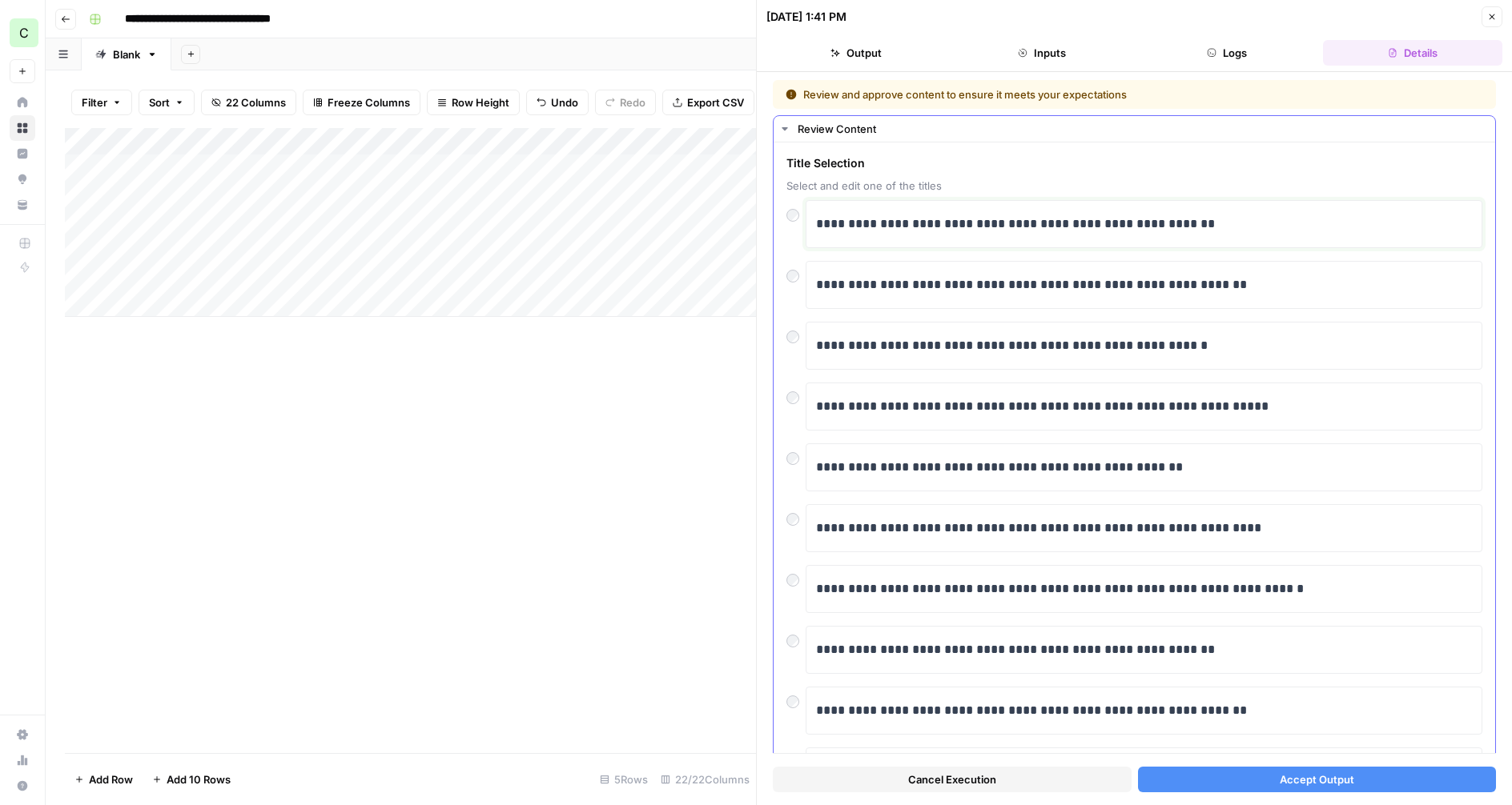
click at [1116, 223] on p "**********" at bounding box center [1144, 224] width 656 height 21
click at [876, 220] on p "**********" at bounding box center [1144, 224] width 656 height 21
click at [916, 220] on p "**********" at bounding box center [1144, 224] width 656 height 21
click at [1017, 217] on p "**********" at bounding box center [1144, 224] width 656 height 21
drag, startPoint x: 915, startPoint y: 224, endPoint x: 938, endPoint y: 219, distance: 23.5
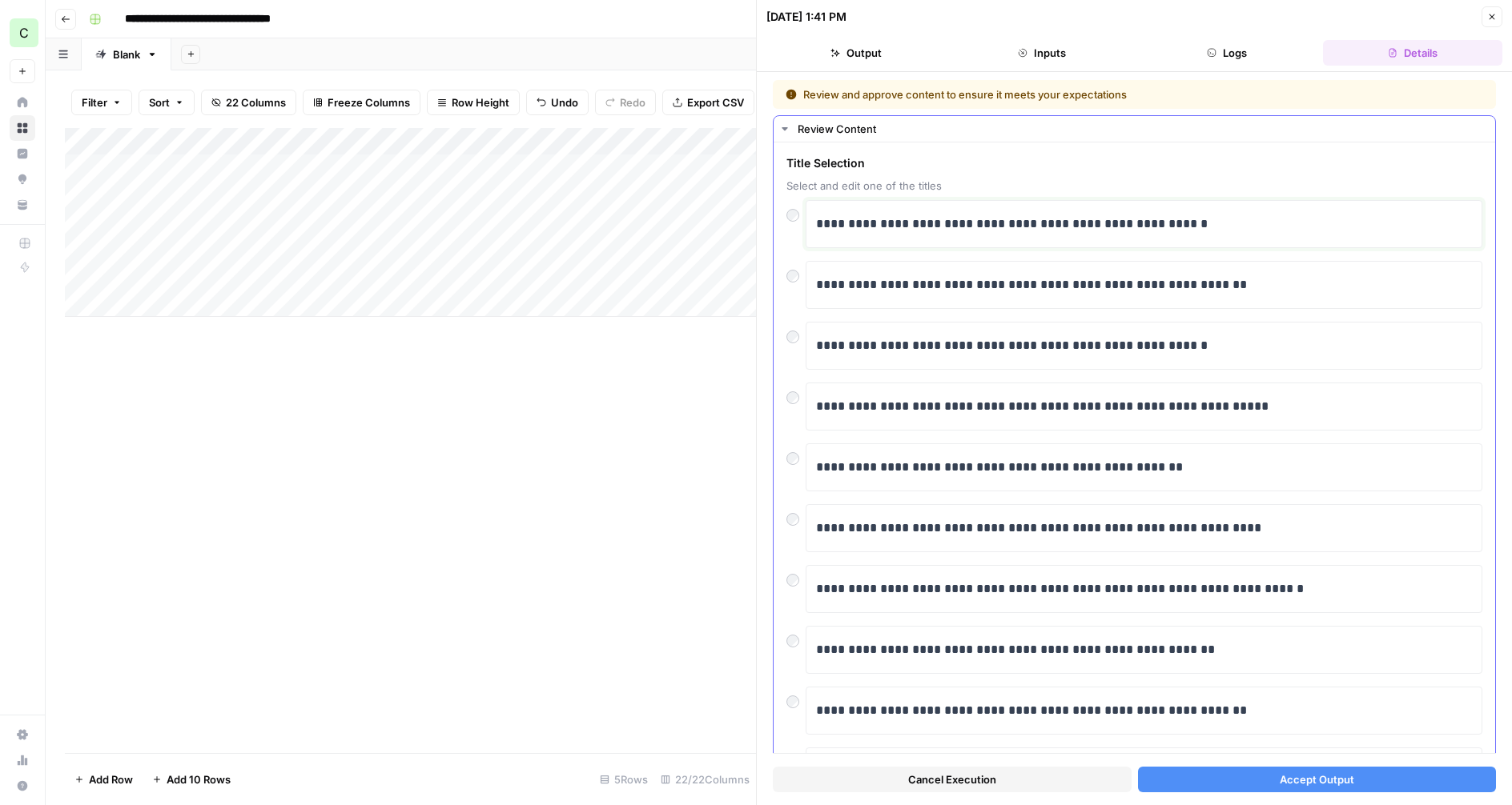
click at [919, 222] on p "**********" at bounding box center [1144, 224] width 656 height 21
click at [1223, 223] on p "**********" at bounding box center [1144, 224] width 656 height 21
click at [1313, 774] on span "Accept Output" at bounding box center [1317, 779] width 75 height 16
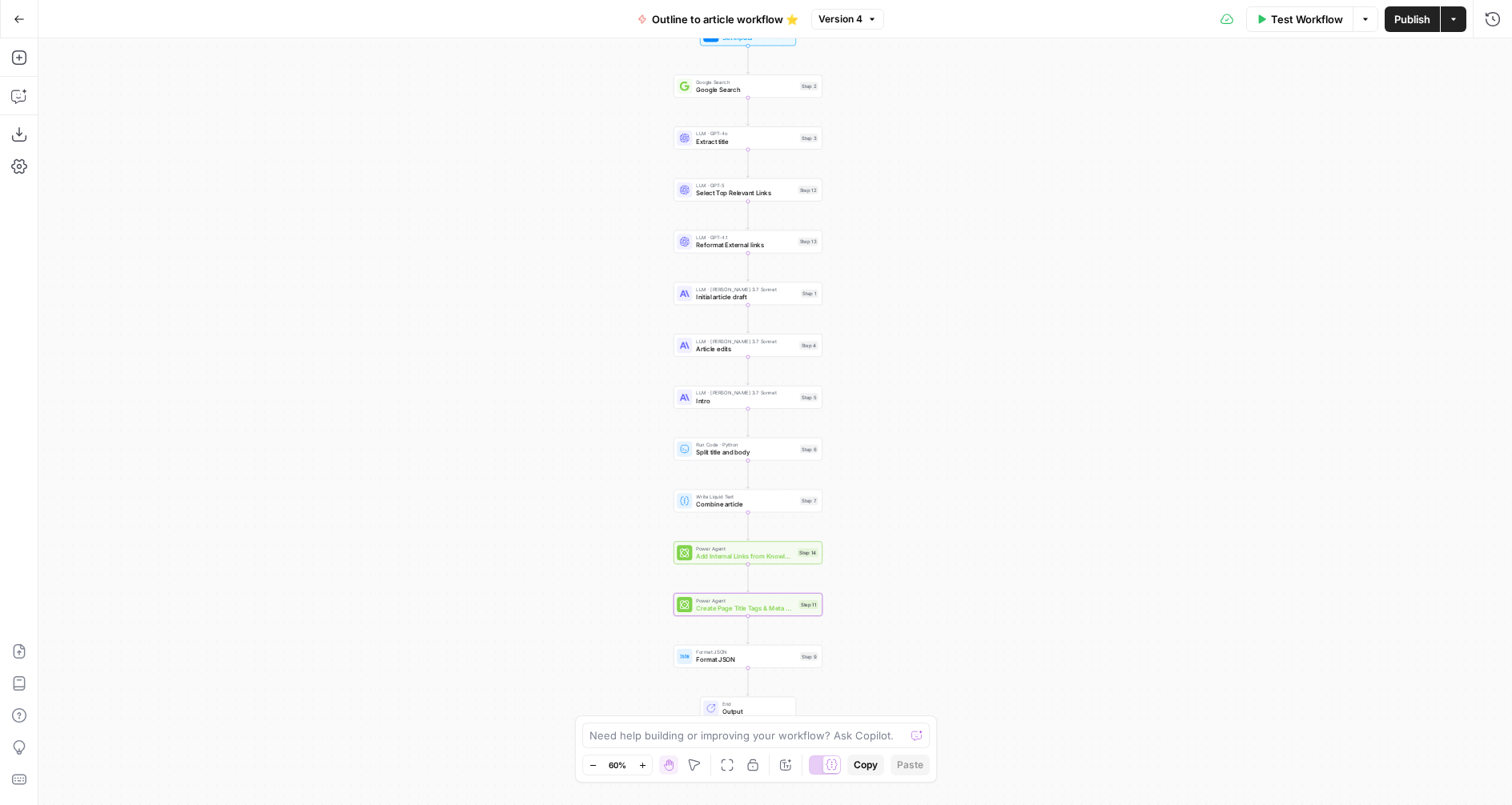
click at [22, 19] on icon "button" at bounding box center [19, 19] width 11 height 11
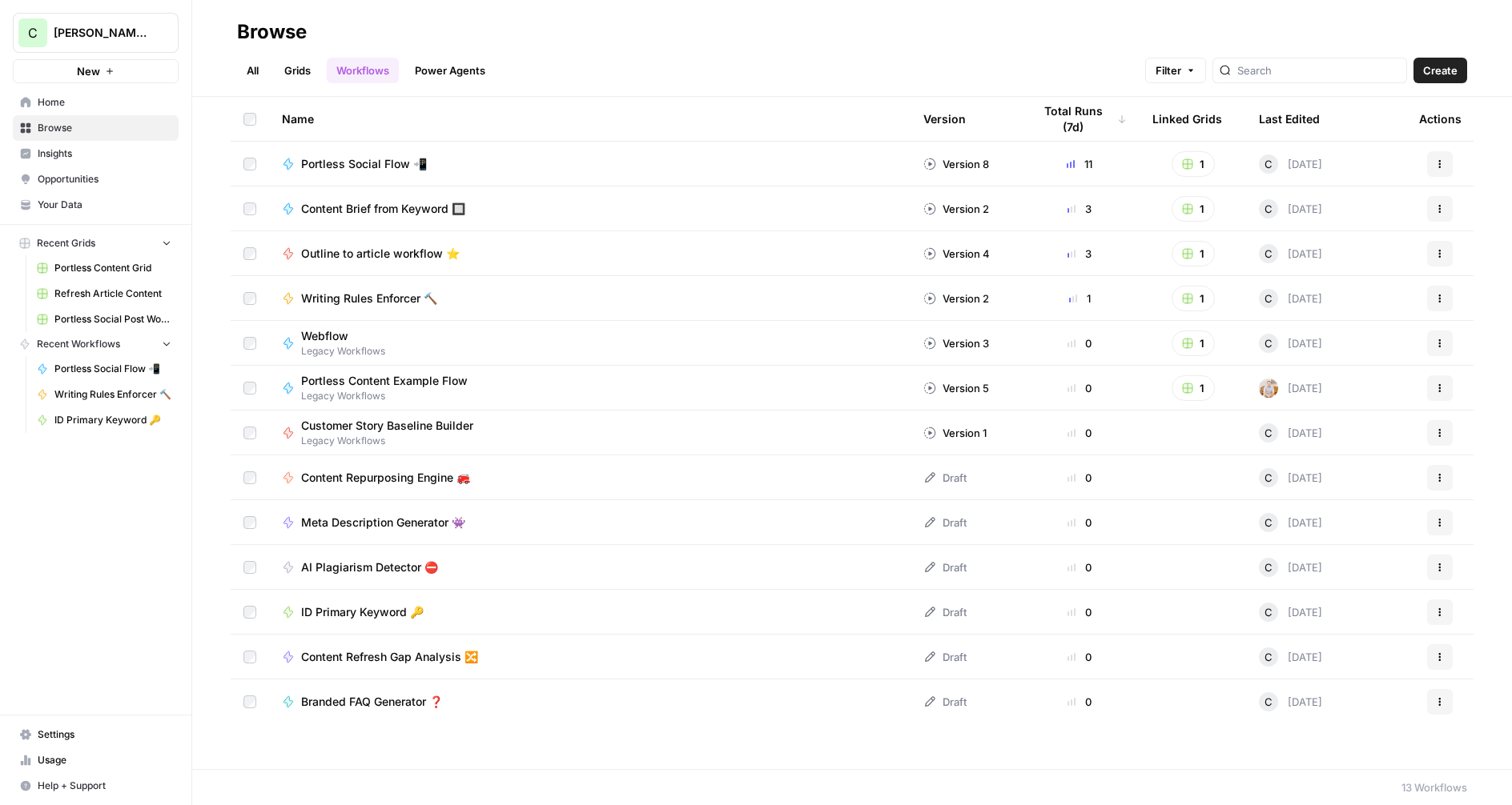
click at [359, 521] on span "Meta Description Generator 👾" at bounding box center [383, 523] width 164 height 16
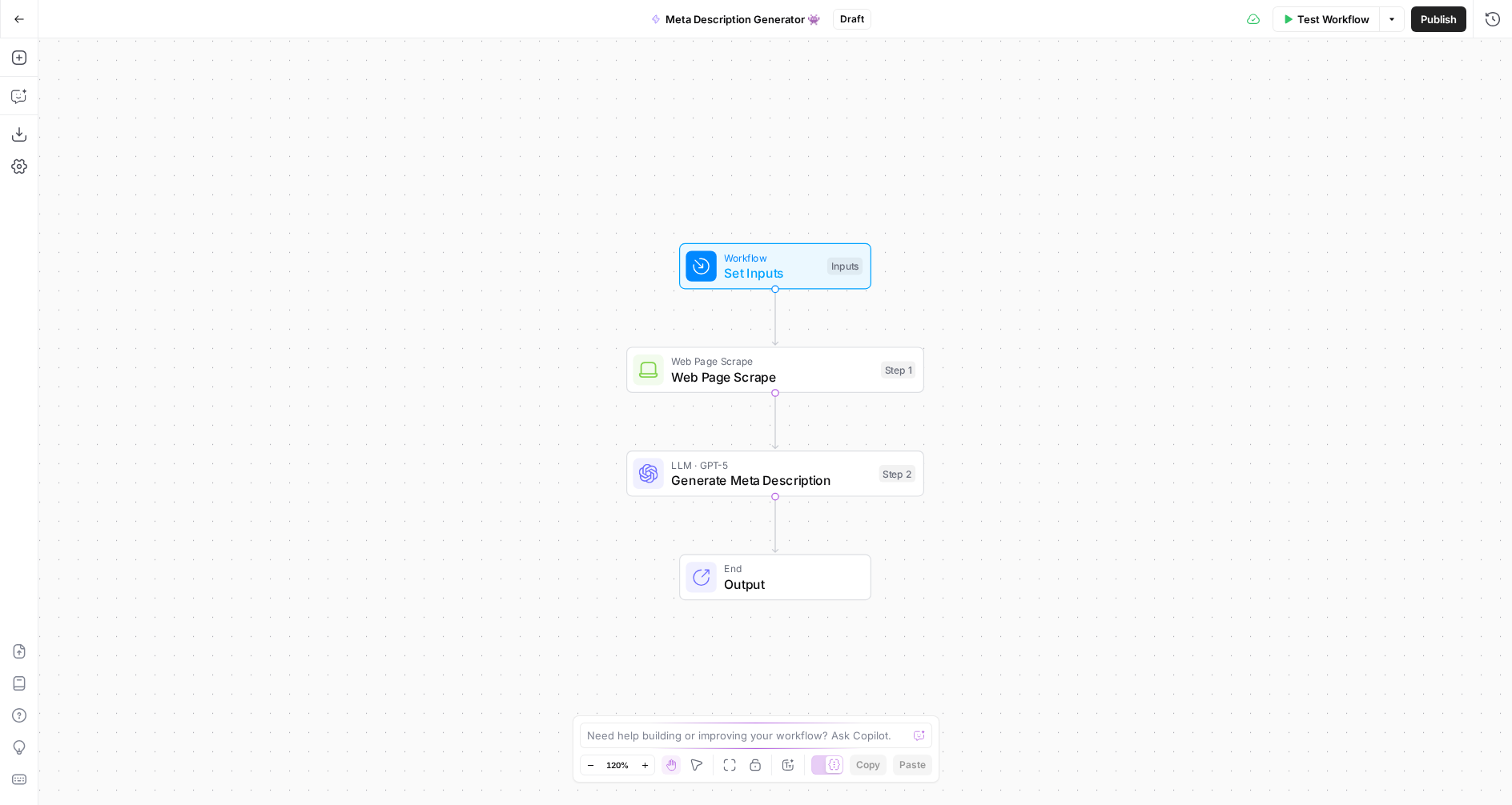
click at [760, 266] on span "Set Inputs" at bounding box center [772, 273] width 96 height 19
click at [1446, 20] on span "Publish" at bounding box center [1438, 19] width 36 height 16
drag, startPoint x: 1362, startPoint y: 362, endPoint x: 813, endPoint y: 351, distance: 549.1
click at [1355, 364] on form "Brand Kit (Optional) edit field Delete group URL (Optional) edit field Delete g…" at bounding box center [1265, 441] width 493 height 729
click at [748, 367] on span "Web Page Scrape" at bounding box center [772, 377] width 202 height 19
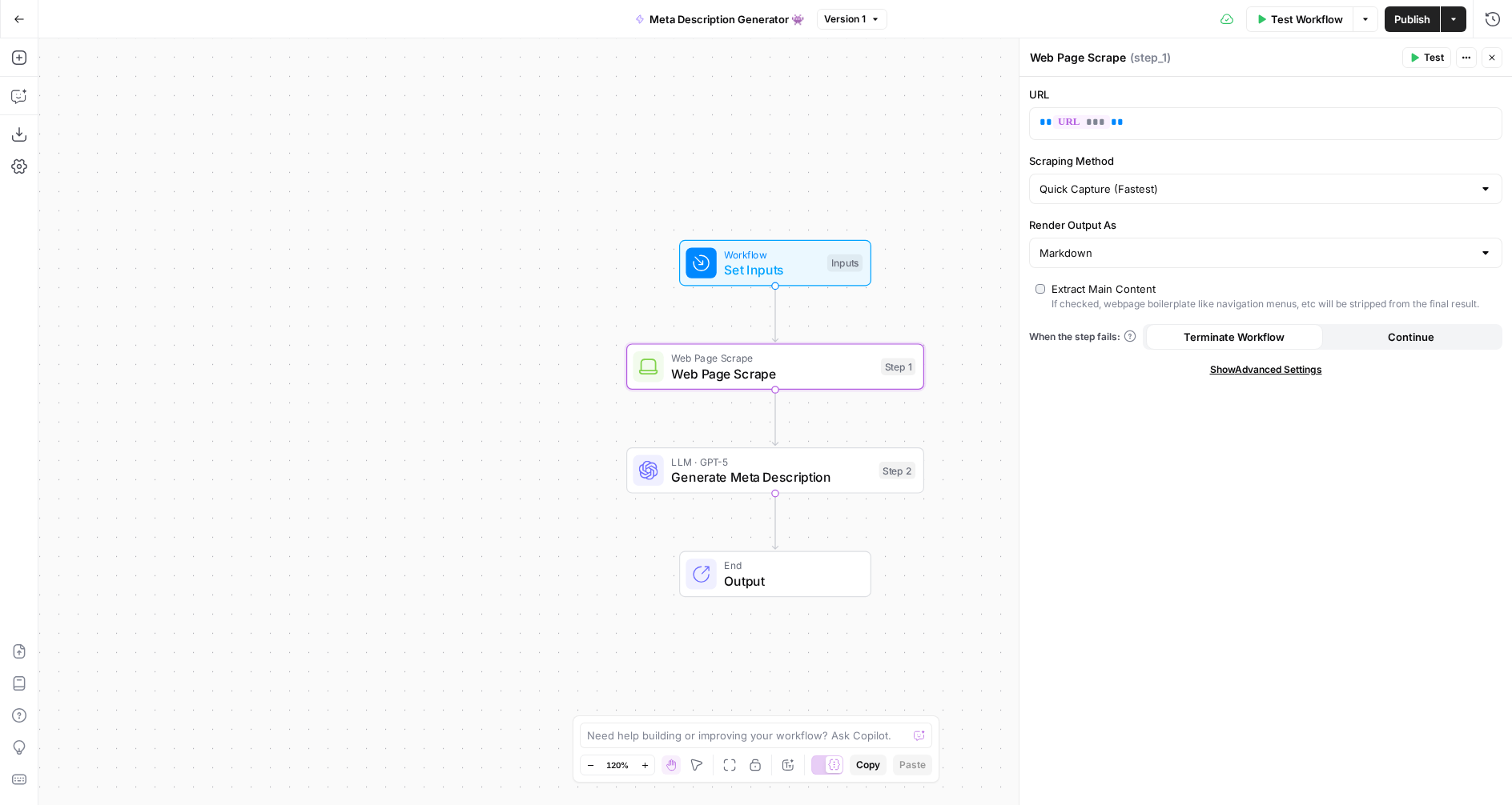
click at [703, 472] on span "Generate Meta Description" at bounding box center [771, 477] width 200 height 19
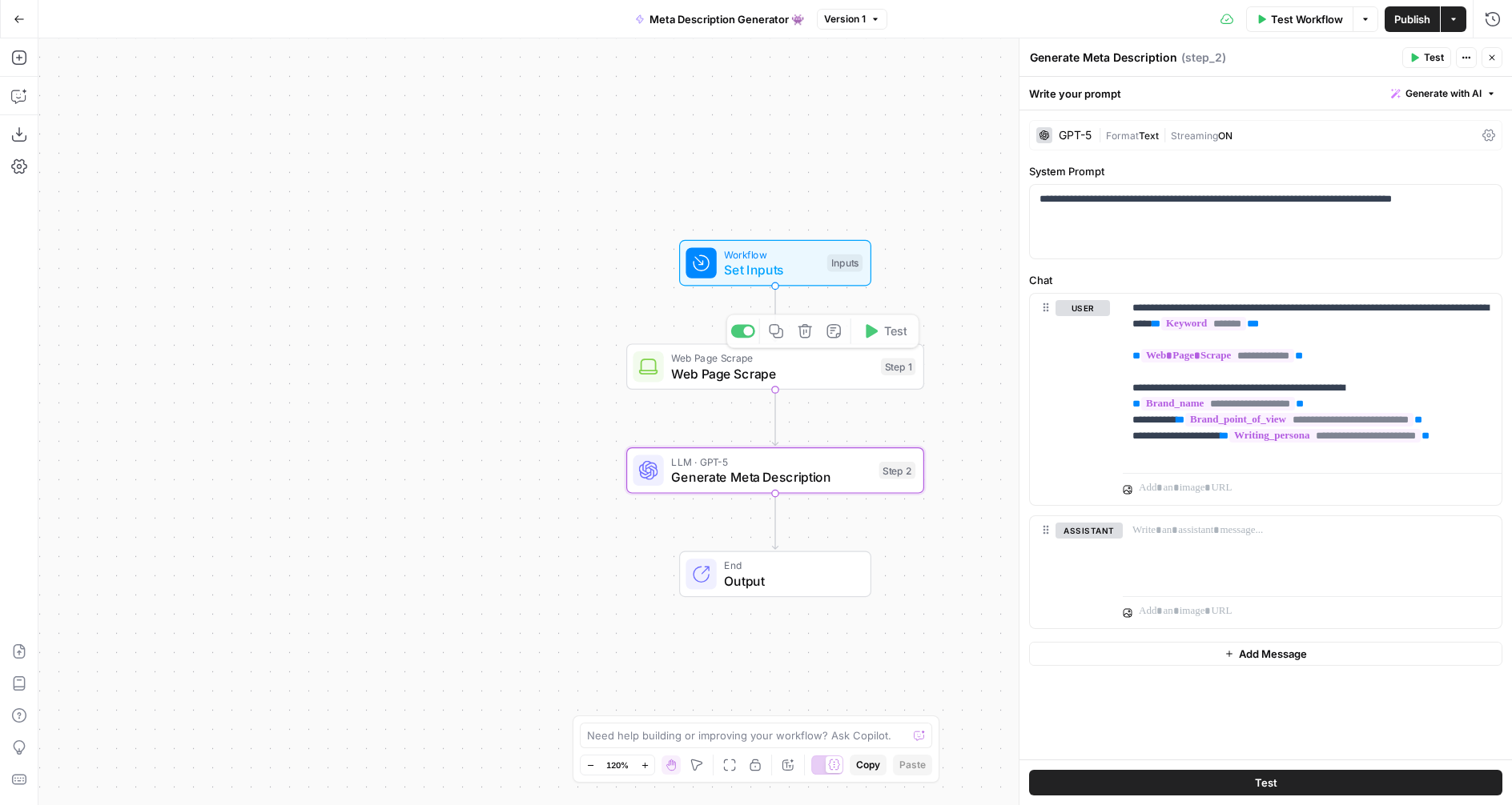
click at [707, 377] on span "Web Page Scrape" at bounding box center [772, 374] width 202 height 19
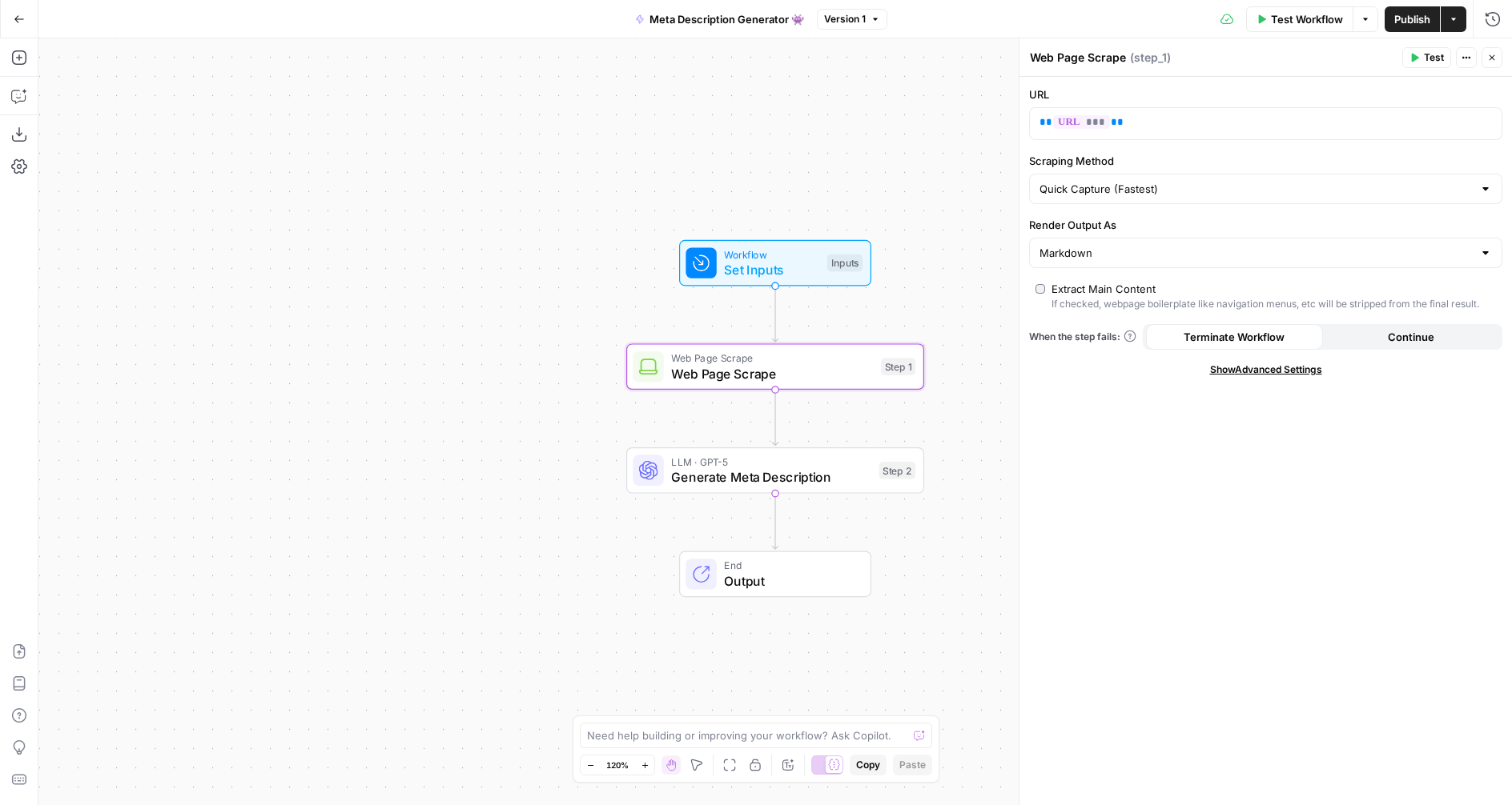
click at [1491, 60] on icon "button" at bounding box center [1492, 58] width 10 height 10
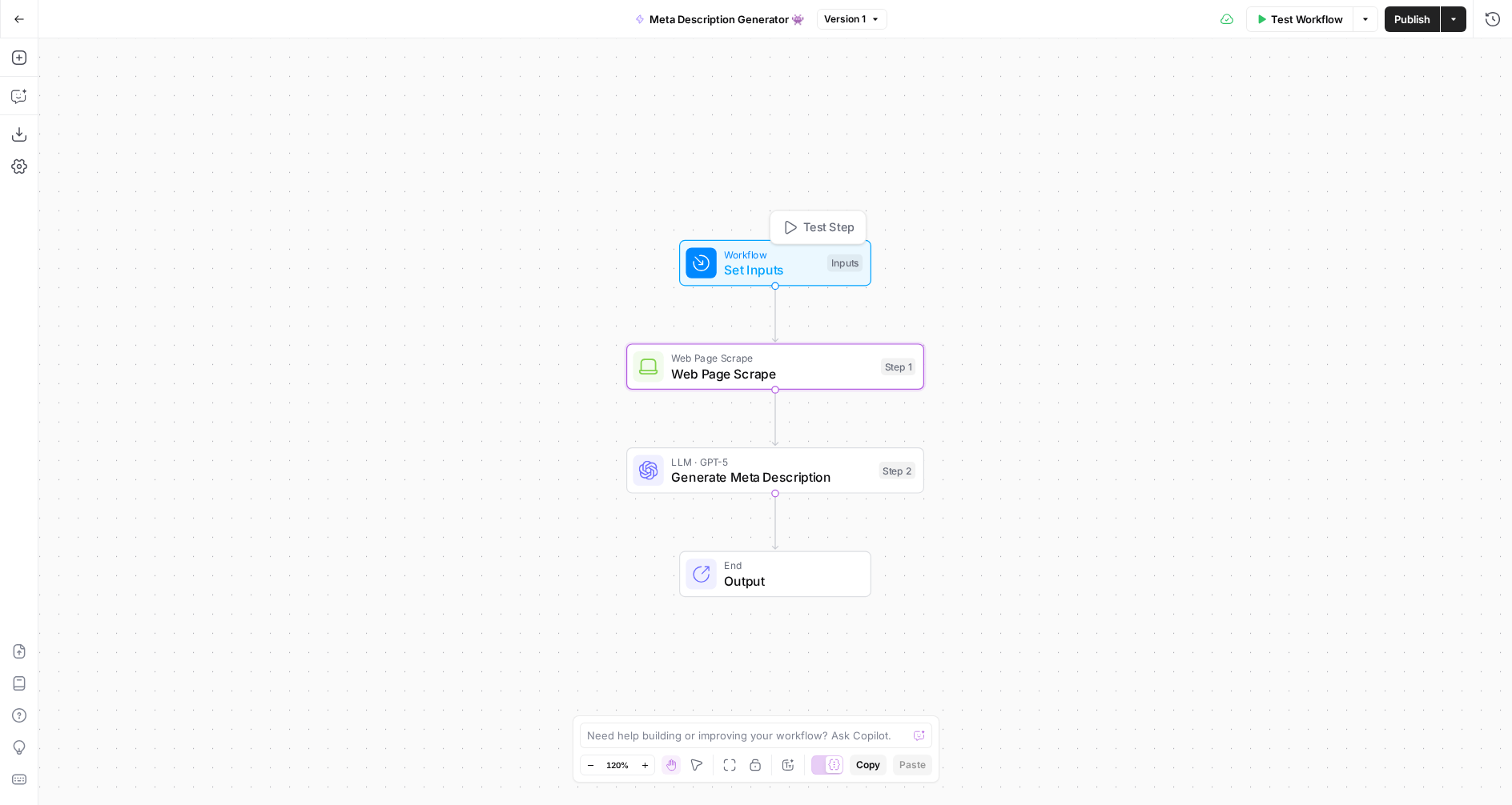
click at [739, 255] on span "Workflow" at bounding box center [772, 254] width 96 height 15
click at [744, 260] on span "Set Inputs" at bounding box center [771, 270] width 96 height 19
click at [1255, 309] on span "Add Field" at bounding box center [1245, 308] width 47 height 16
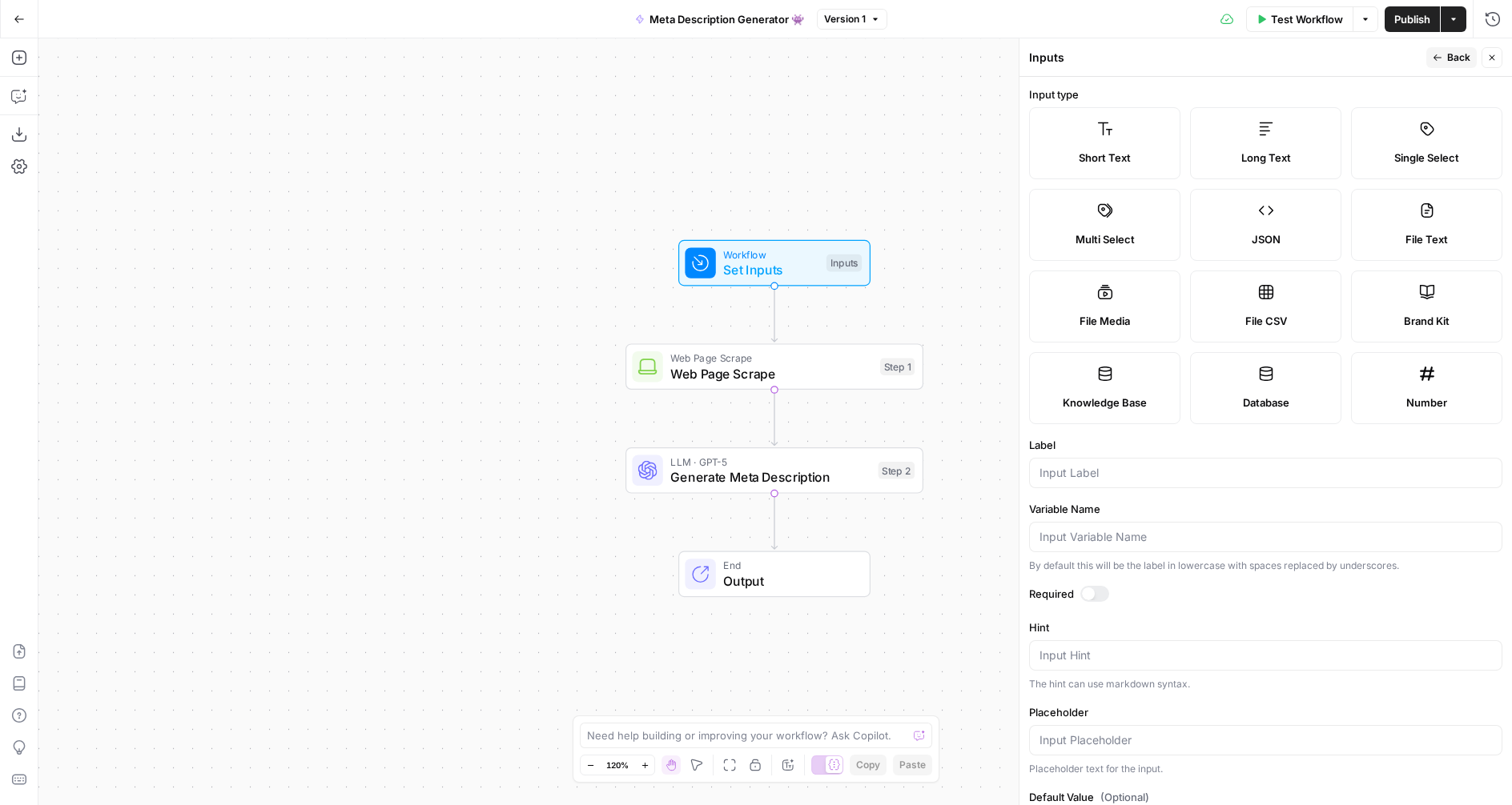
click at [1429, 143] on label "Single Select" at bounding box center [1427, 144] width 151 height 72
click at [1063, 132] on label "Short Text" at bounding box center [1104, 144] width 151 height 72
click at [1068, 476] on input "Label" at bounding box center [1265, 473] width 453 height 16
type input "Article"
click at [1442, 59] on button "Back" at bounding box center [1451, 58] width 51 height 21
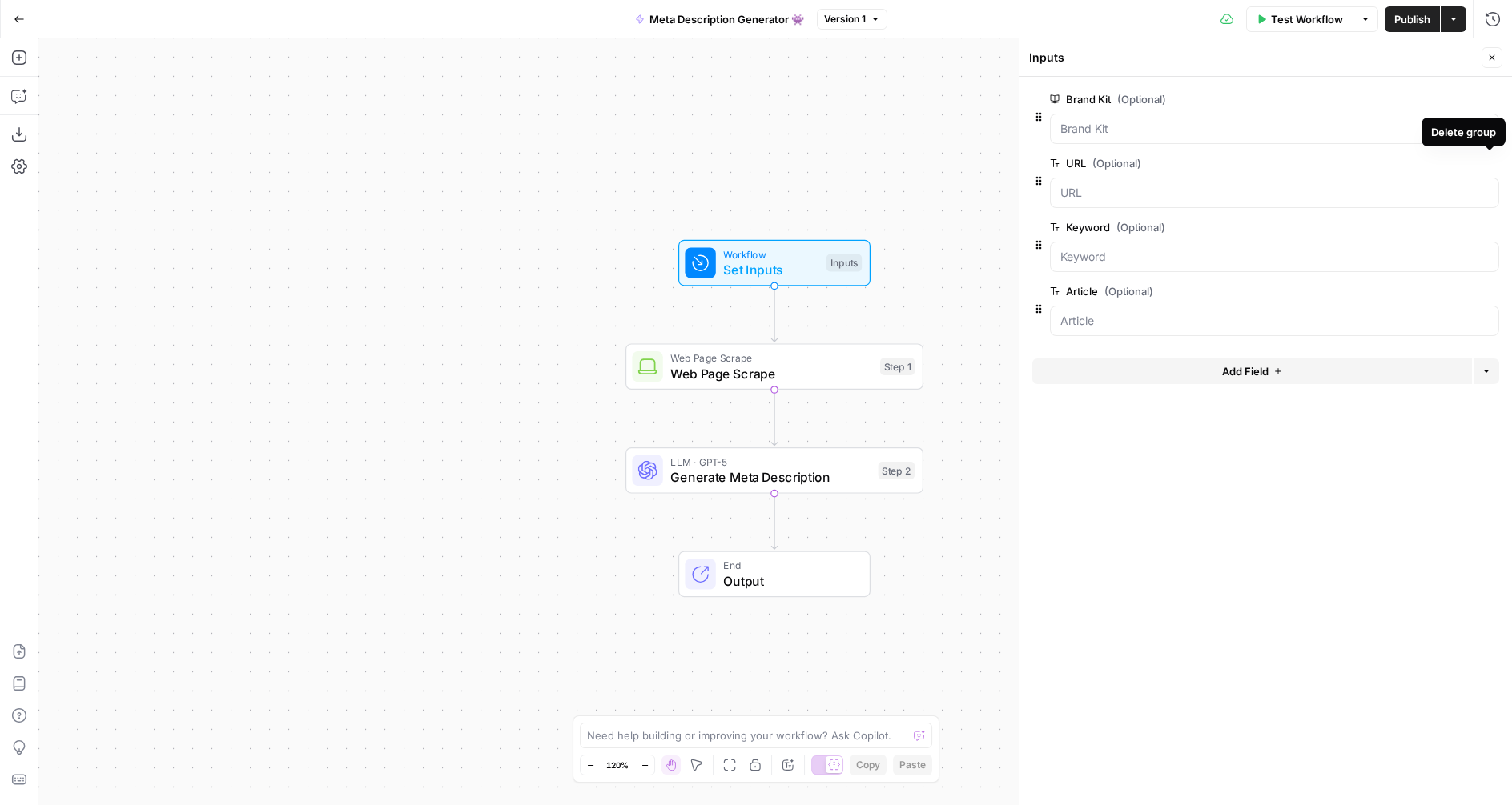
click at [1488, 166] on icon "button" at bounding box center [1489, 163] width 8 height 8
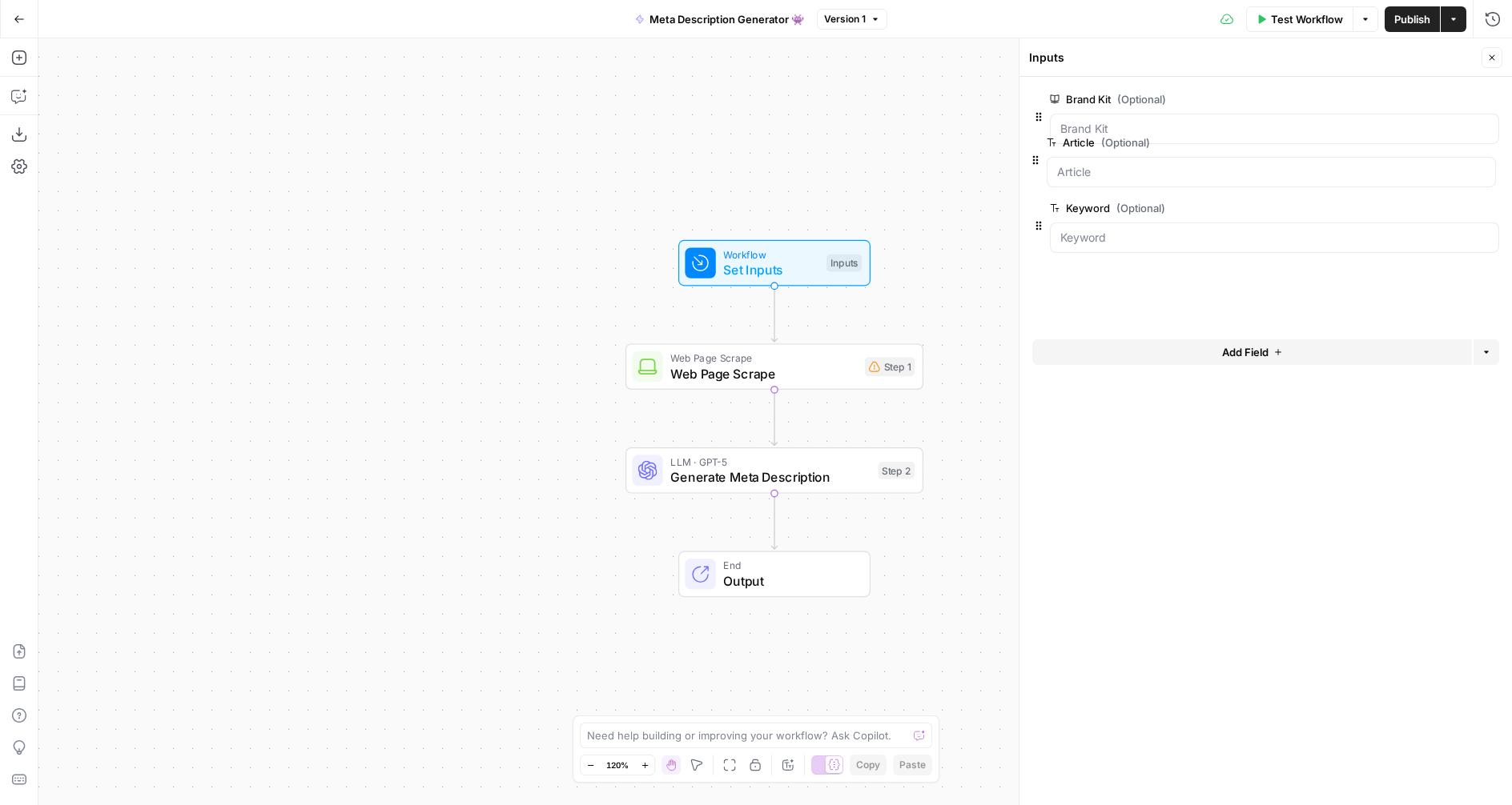
drag, startPoint x: 1035, startPoint y: 247, endPoint x: 1035, endPoint y: 161, distance: 86.0
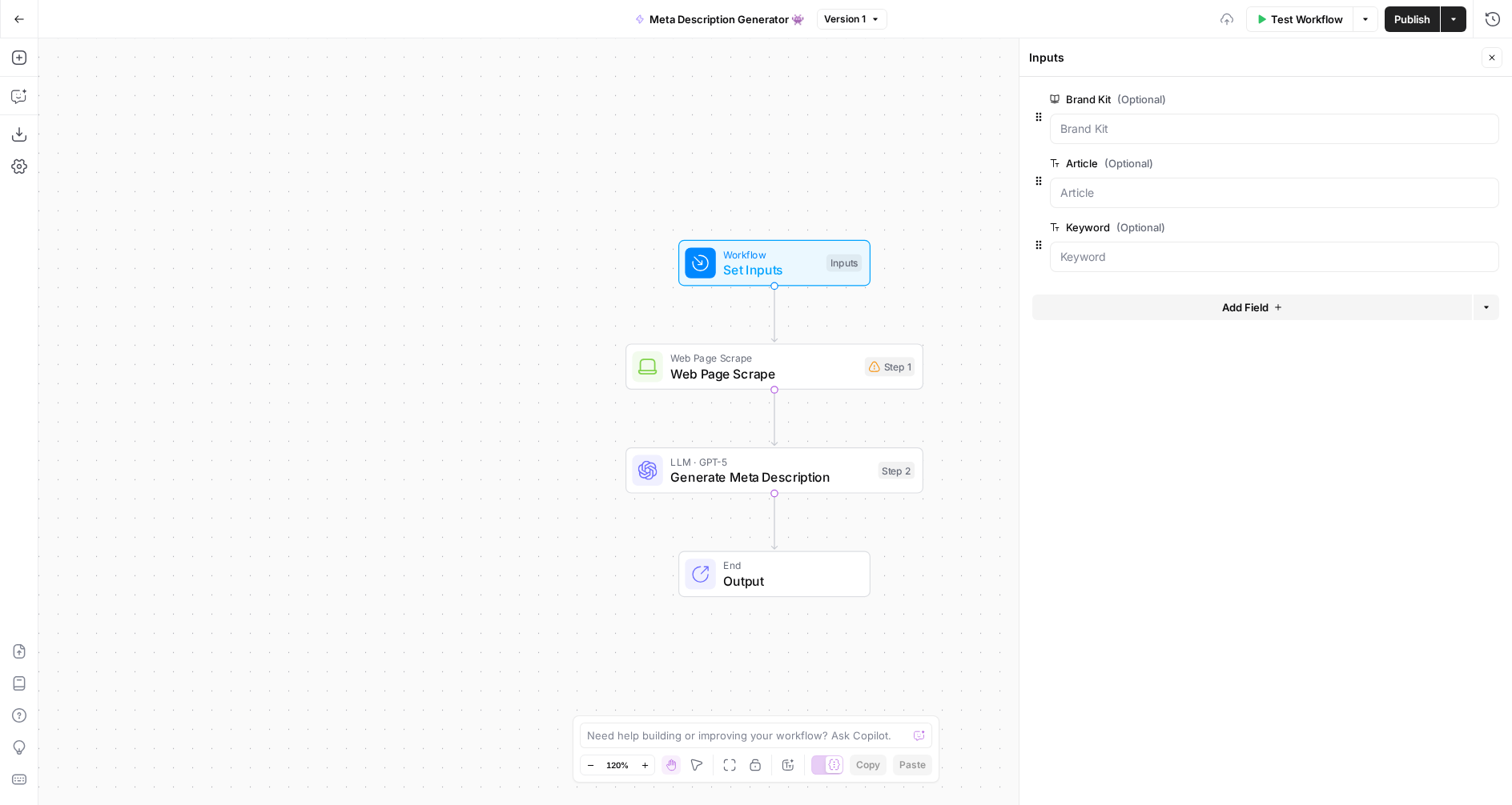
click at [1118, 183] on div at bounding box center [1274, 193] width 449 height 31
click at [1446, 163] on span "edit field" at bounding box center [1439, 163] width 35 height 13
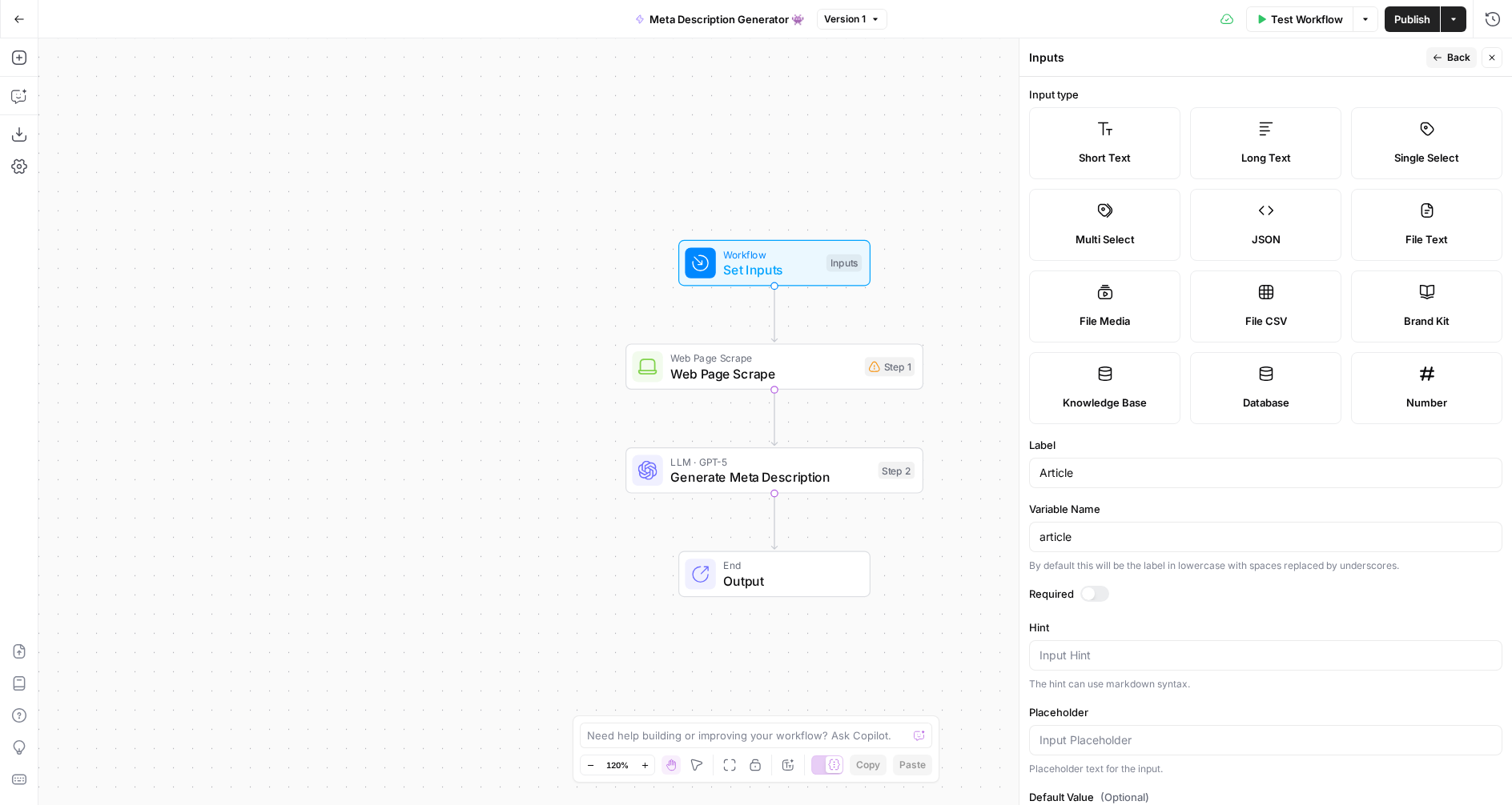
click at [1101, 597] on div at bounding box center [1095, 594] width 29 height 16
click at [1448, 58] on span "Back" at bounding box center [1458, 58] width 23 height 14
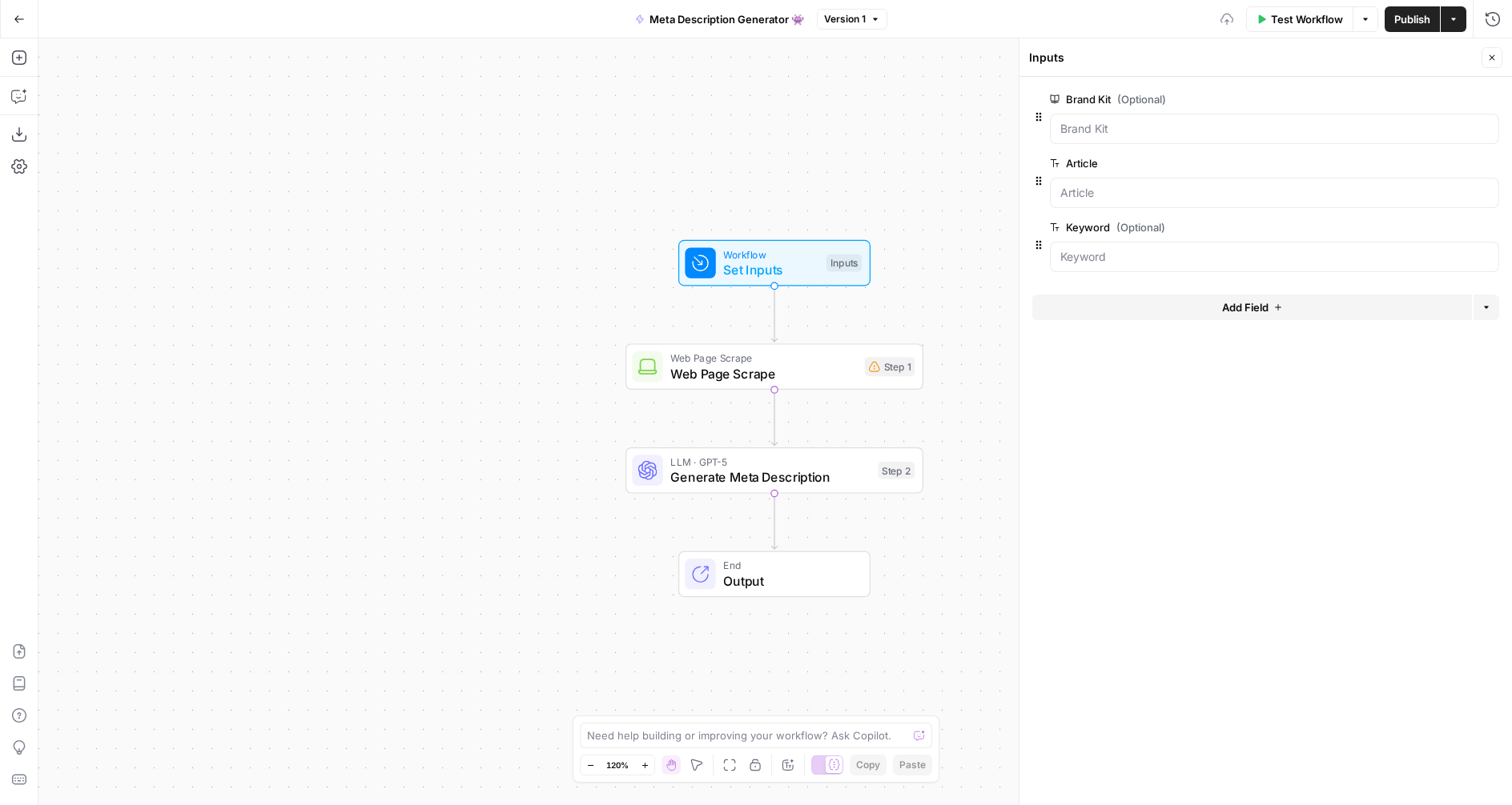
click at [846, 456] on span "LLM · GPT-5" at bounding box center [770, 461] width 200 height 15
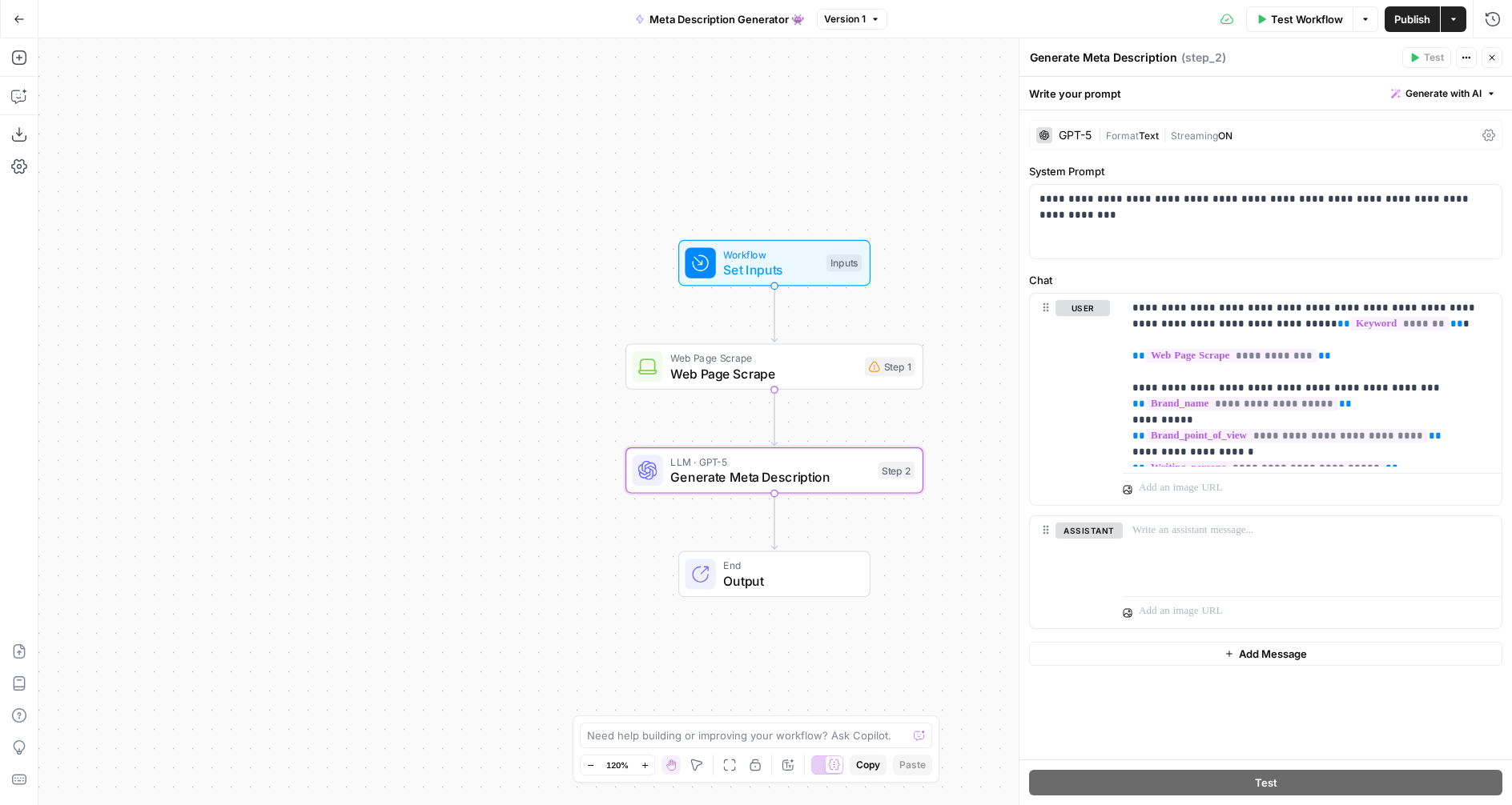
click at [755, 376] on span "Web Page Scrape" at bounding box center [764, 374] width 186 height 19
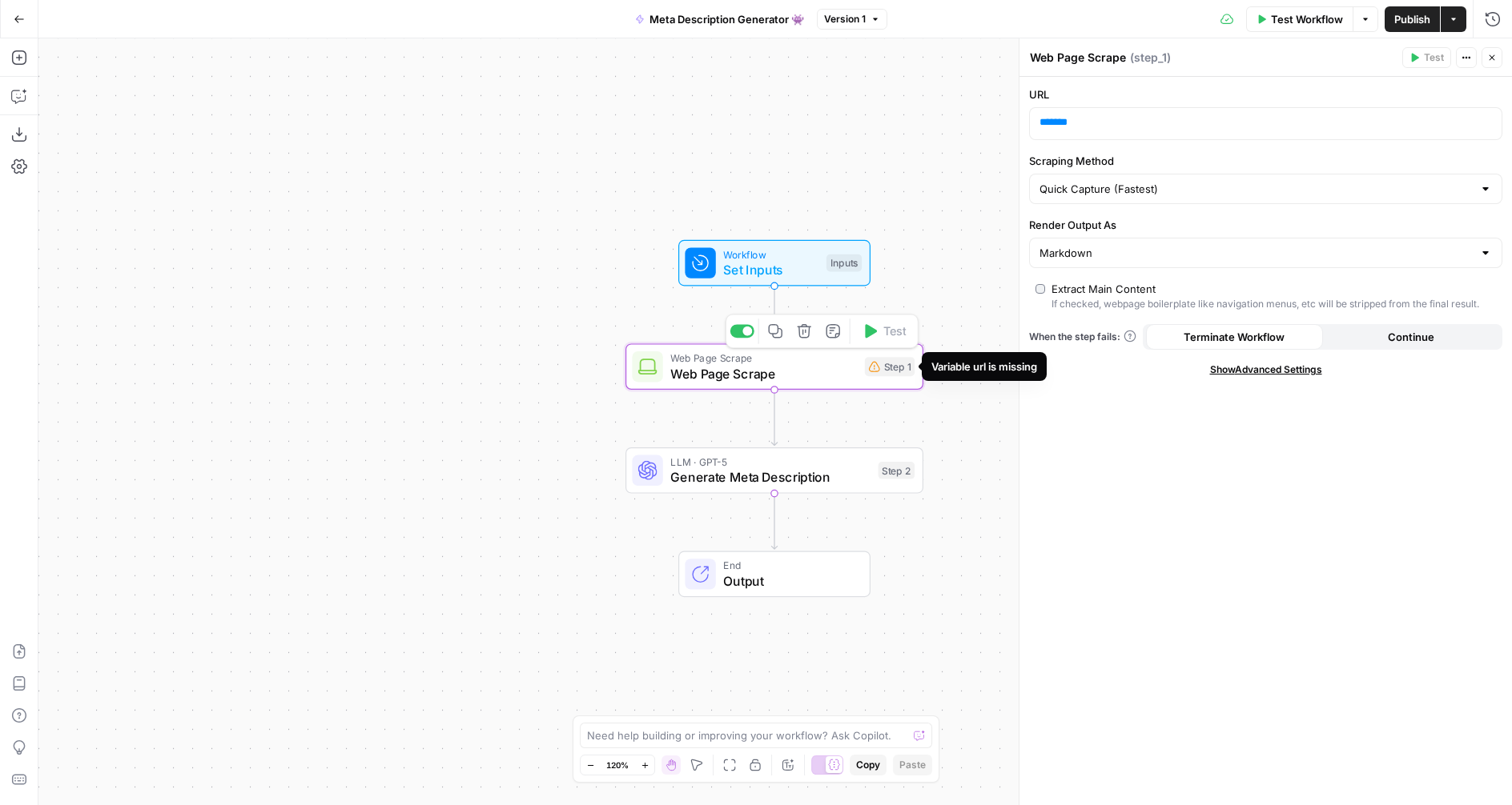
click at [898, 367] on div "Step 1" at bounding box center [890, 366] width 50 height 19
click at [891, 372] on div "Step 1" at bounding box center [890, 366] width 50 height 19
click at [886, 372] on div "Step 1" at bounding box center [890, 366] width 50 height 19
click at [805, 335] on icon "button" at bounding box center [804, 331] width 15 height 15
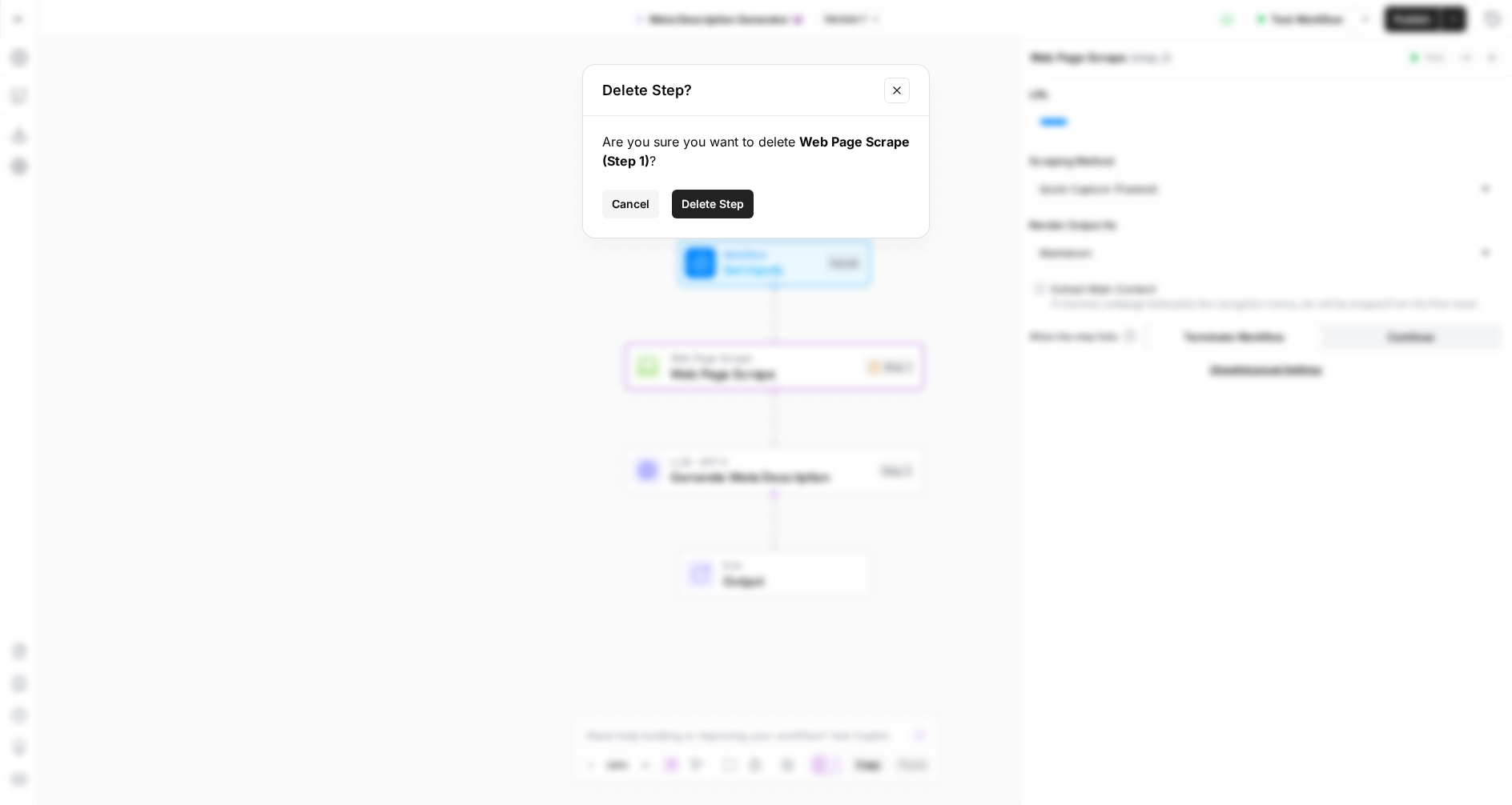
click at [712, 198] on span "Delete Step" at bounding box center [713, 204] width 63 height 16
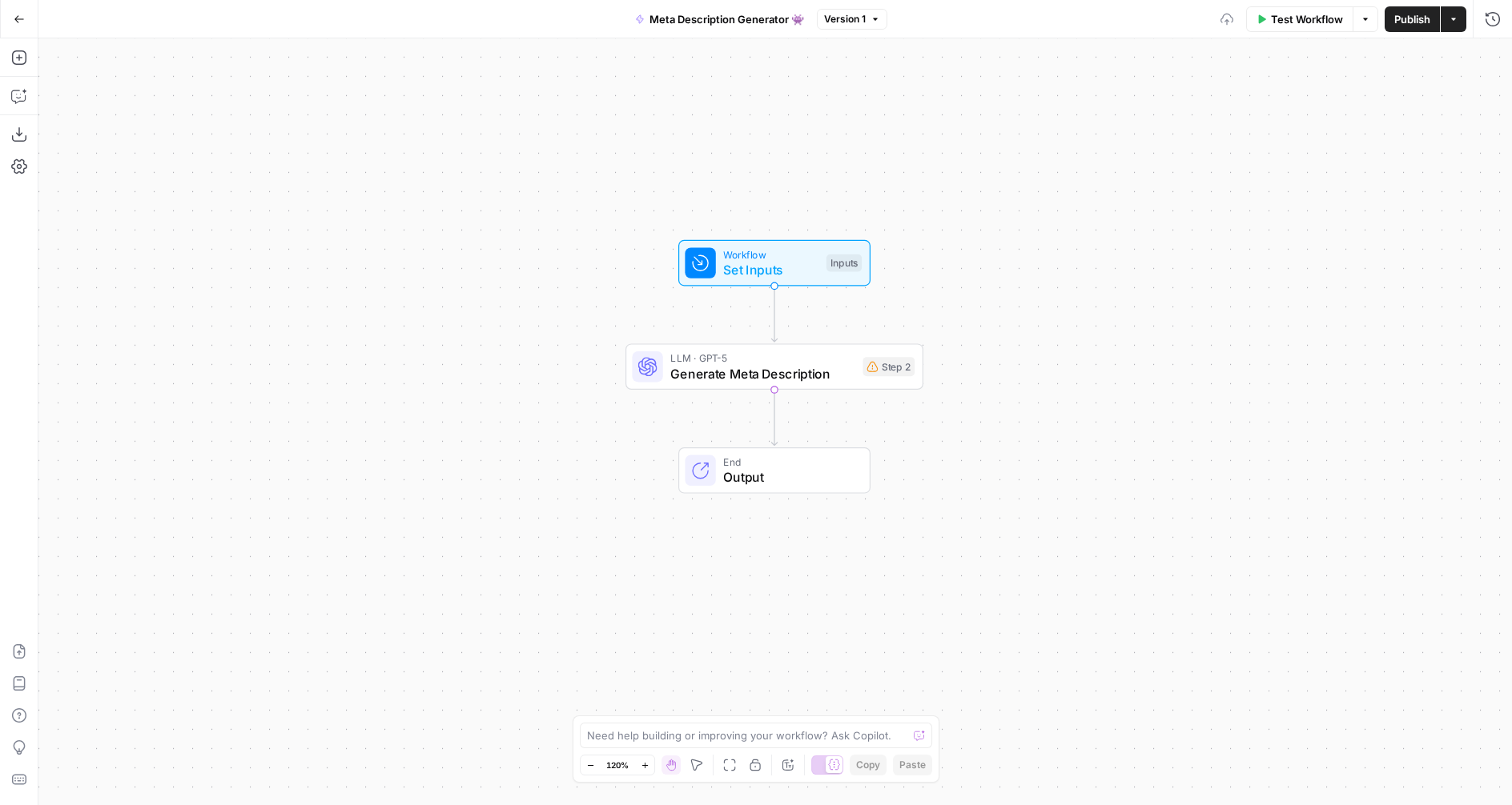
click at [772, 270] on span "Set Inputs" at bounding box center [771, 270] width 96 height 19
click at [1106, 190] on input "Article" at bounding box center [1274, 193] width 428 height 16
click at [1098, 171] on div "Article edit field Delete group" at bounding box center [1274, 163] width 449 height 19
click at [1098, 161] on label "Article" at bounding box center [1229, 163] width 359 height 16
click at [1098, 185] on input "Article" at bounding box center [1274, 193] width 428 height 16
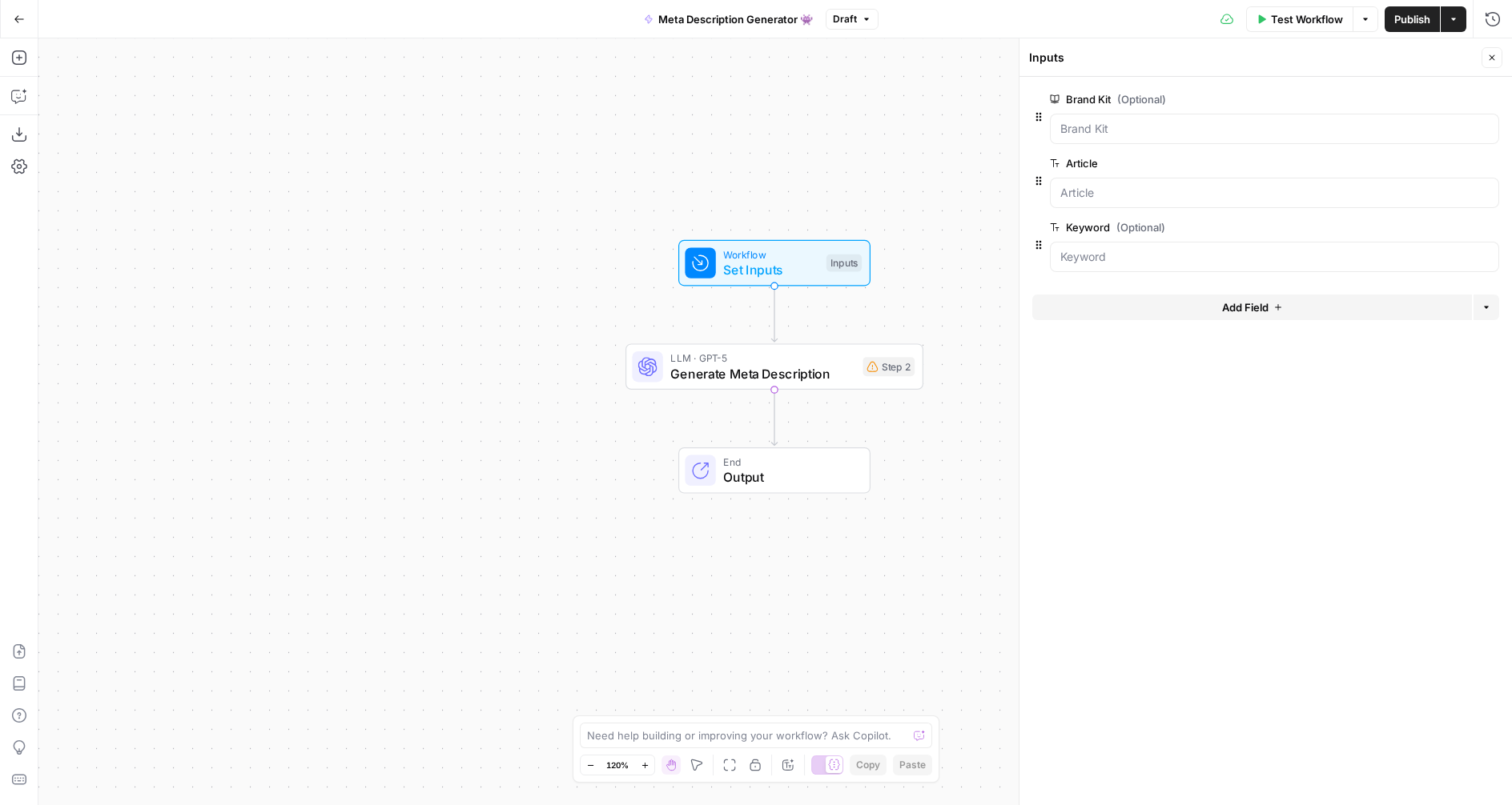
click at [1443, 162] on span "edit field" at bounding box center [1439, 163] width 35 height 13
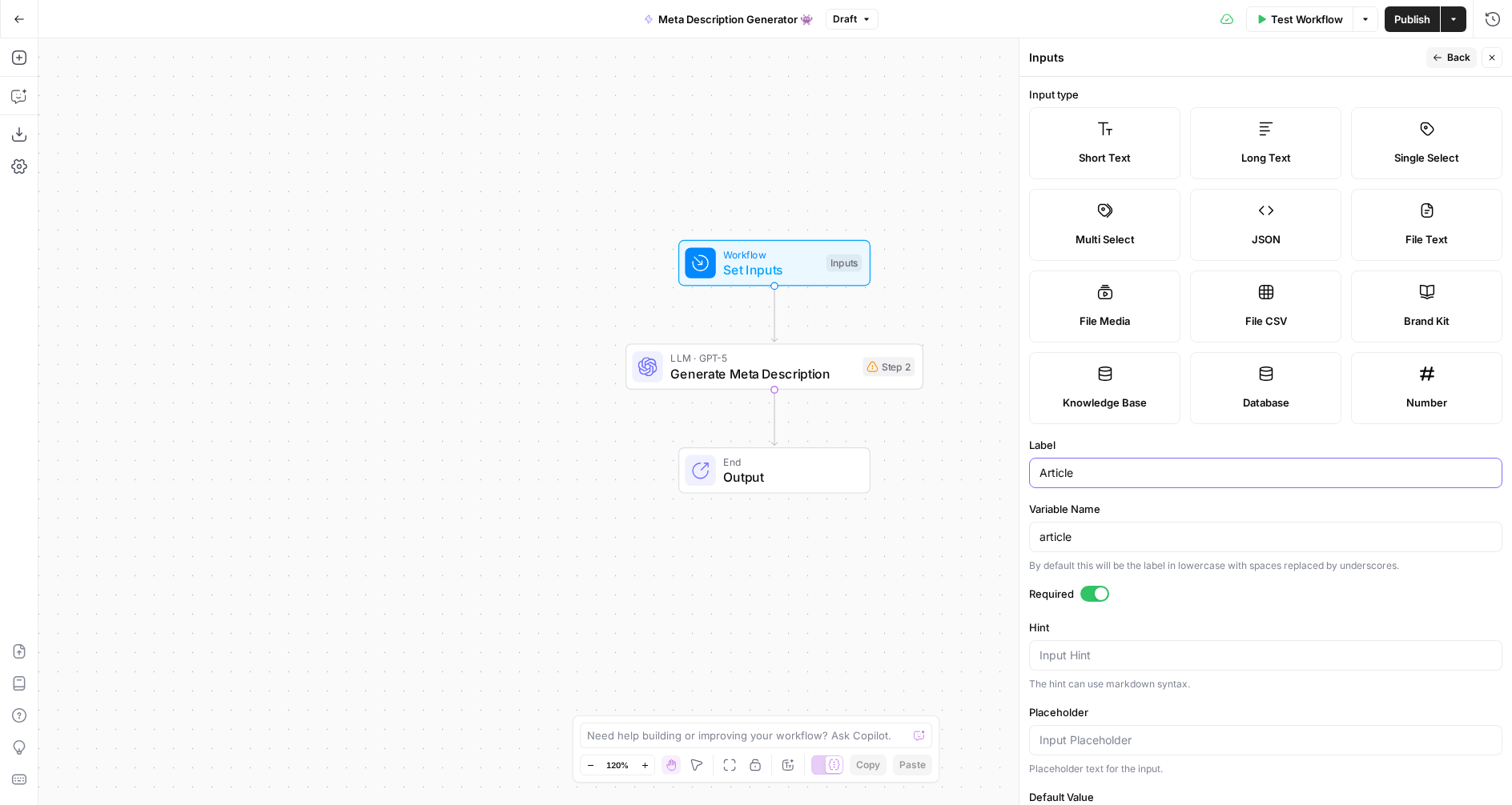
click at [1104, 469] on input "Article" at bounding box center [1265, 473] width 453 height 16
type input "Article Output"
click at [1447, 60] on span "Back" at bounding box center [1458, 58] width 23 height 14
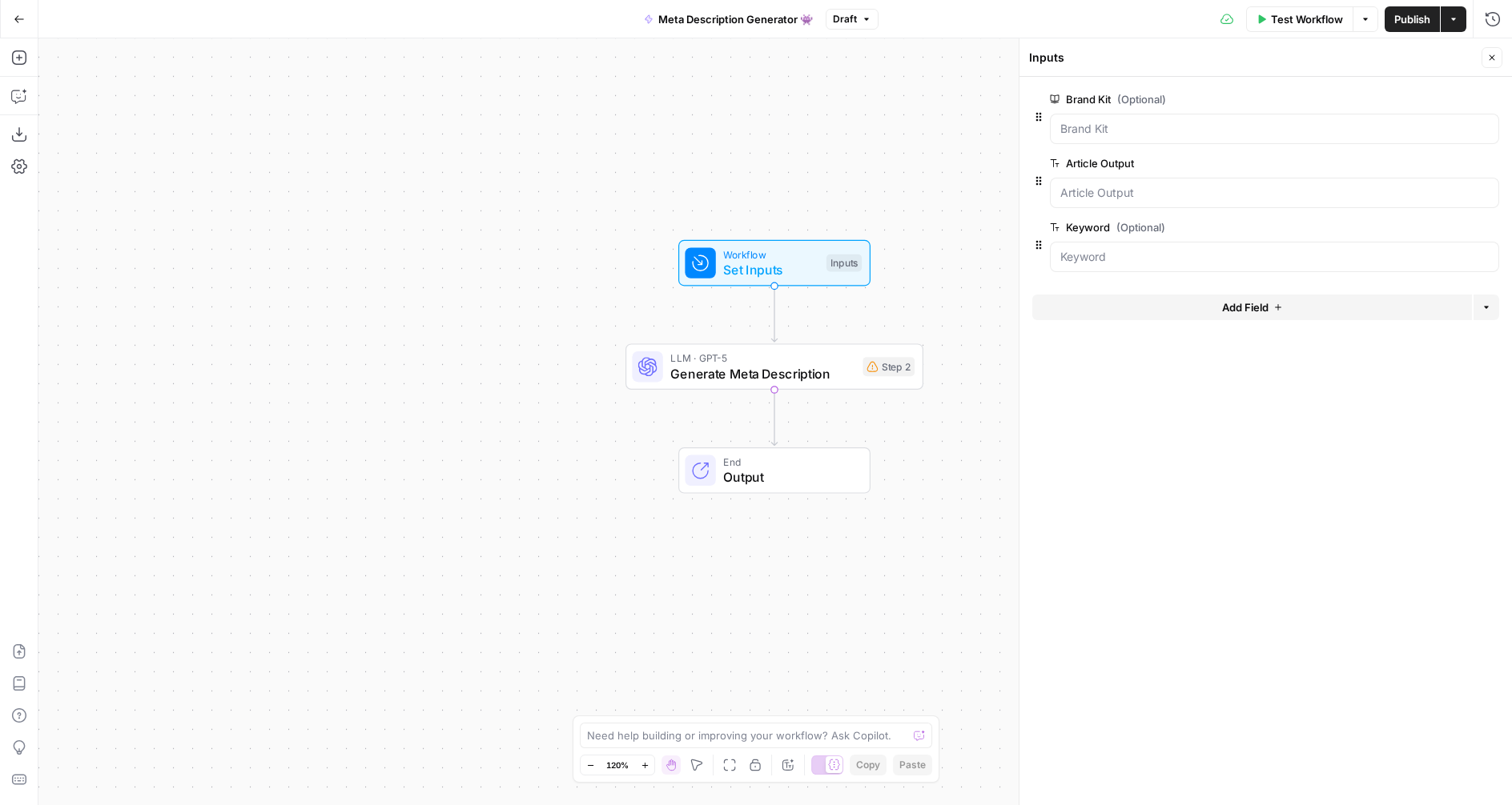
click at [808, 378] on span "Generate Meta Description" at bounding box center [762, 374] width 184 height 19
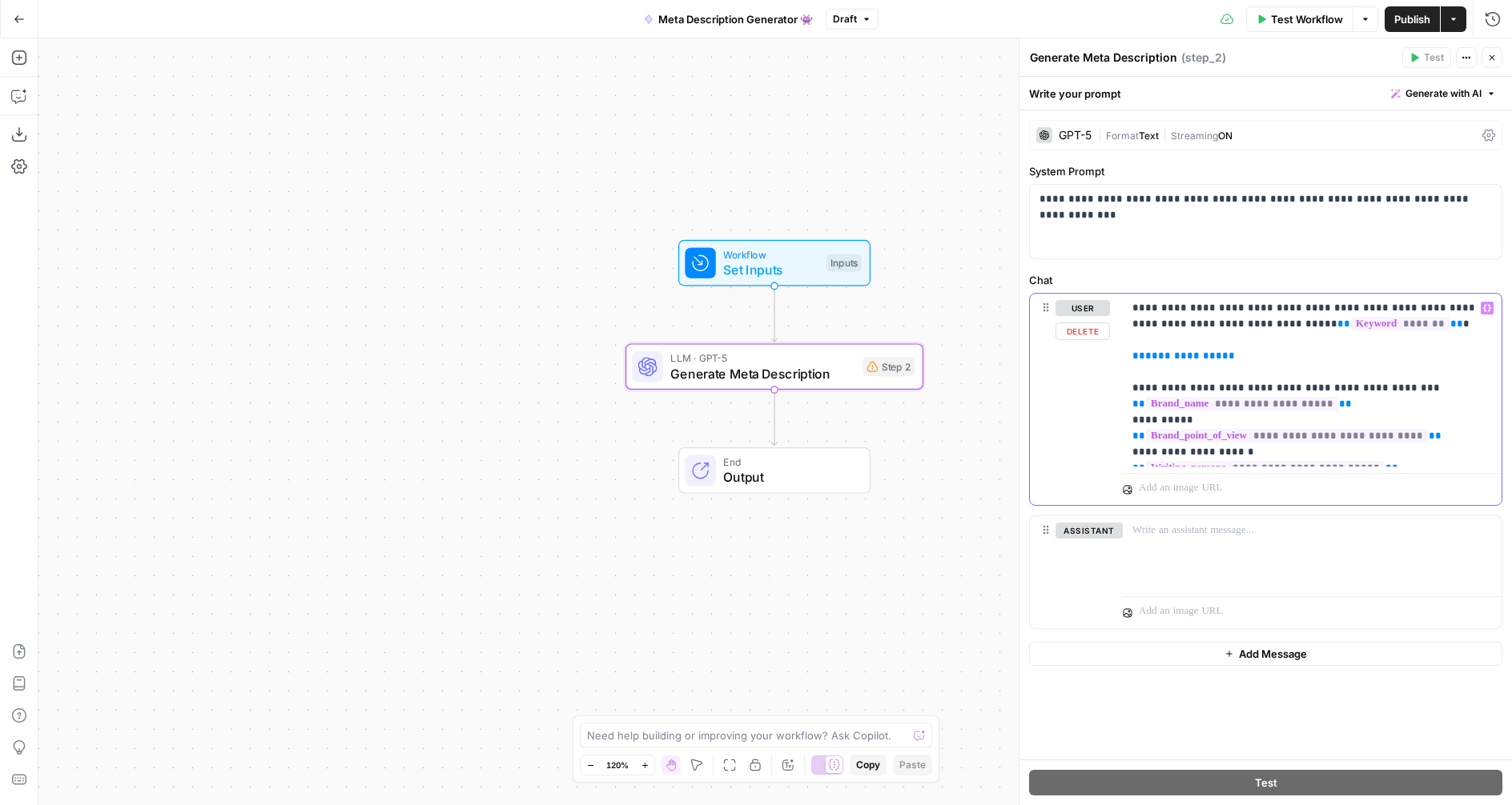
click at [1193, 357] on span "**********" at bounding box center [1184, 355] width 77 height 10
click at [1215, 356] on p "**********" at bounding box center [1312, 380] width 359 height 160
drag, startPoint x: 1215, startPoint y: 356, endPoint x: 1128, endPoint y: 358, distance: 87.0
click at [1128, 358] on div "**********" at bounding box center [1312, 380] width 379 height 173
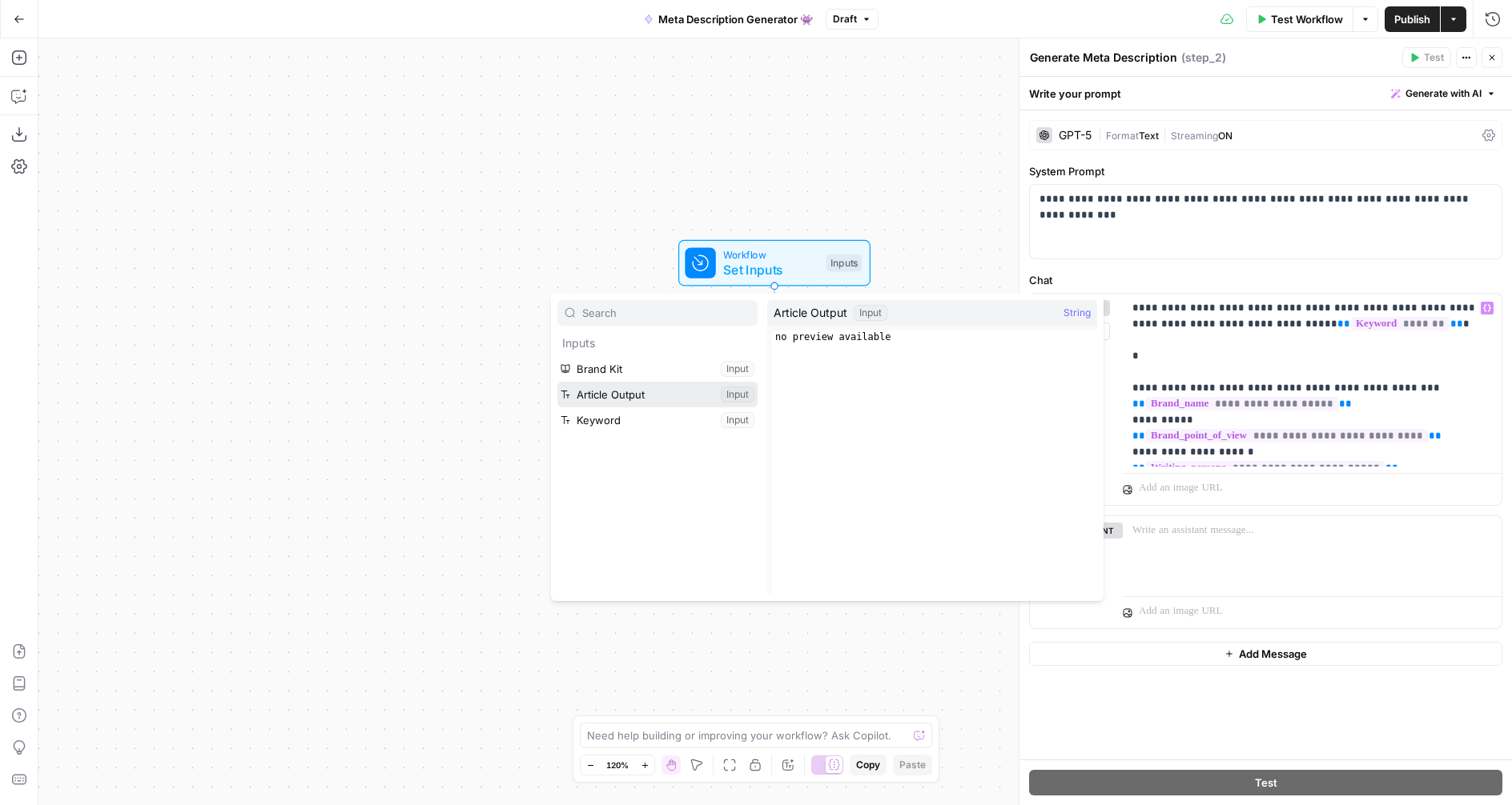
click at [665, 400] on button "Select variable Article Output" at bounding box center [657, 394] width 200 height 26
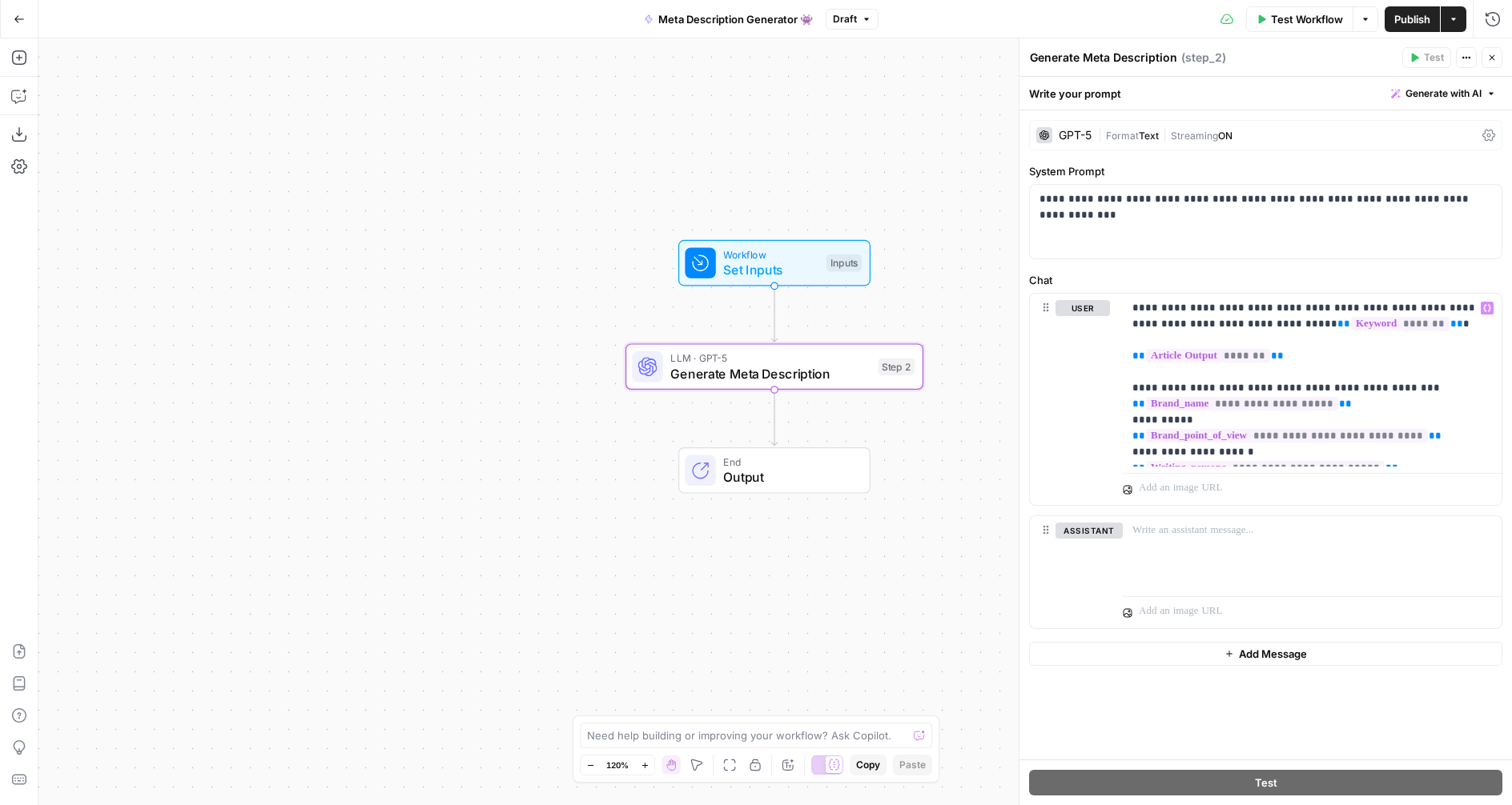
click at [764, 471] on span "Output" at bounding box center [789, 477] width 130 height 19
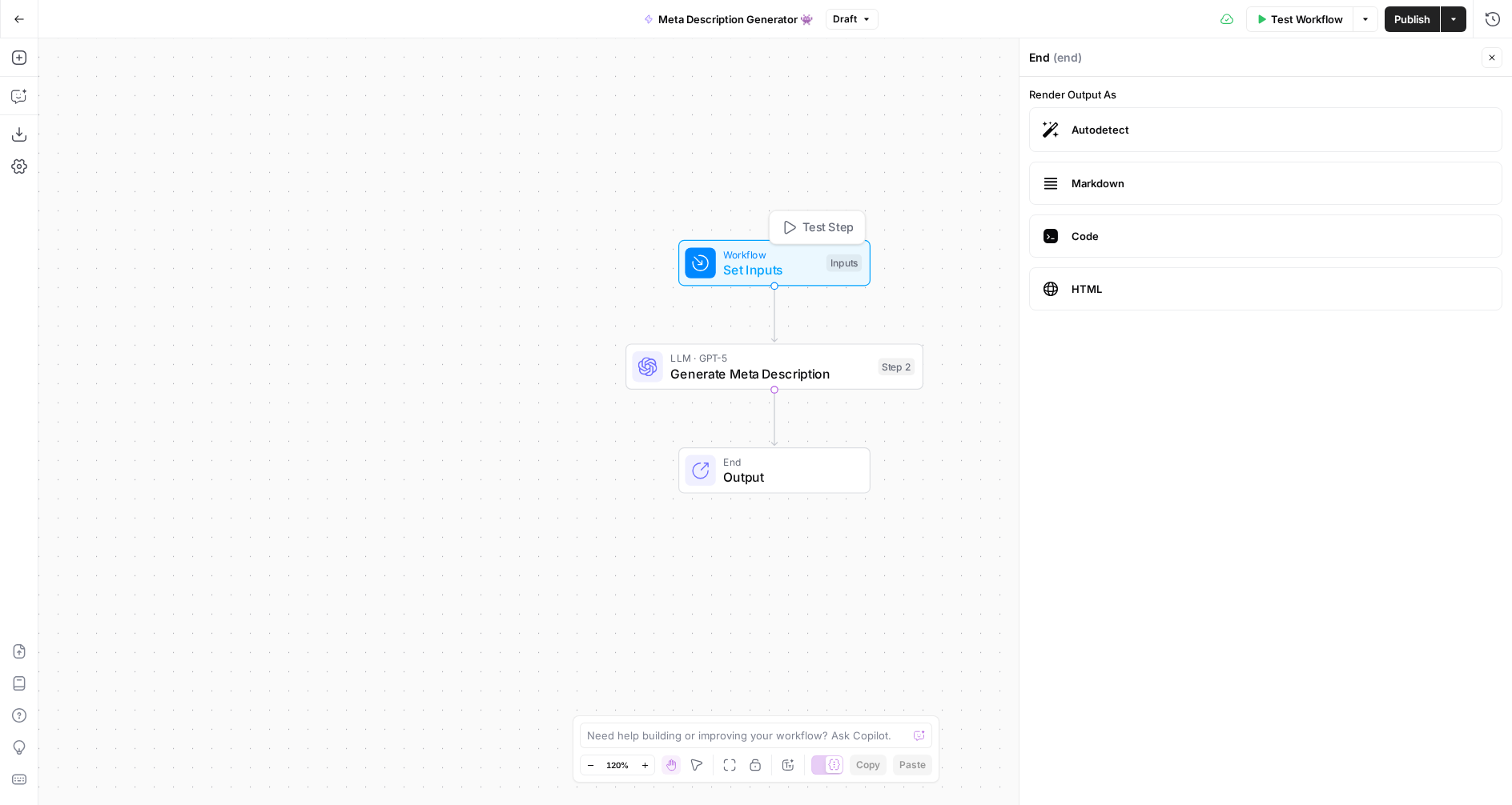
click at [778, 261] on span "Set Inputs" at bounding box center [771, 270] width 96 height 19
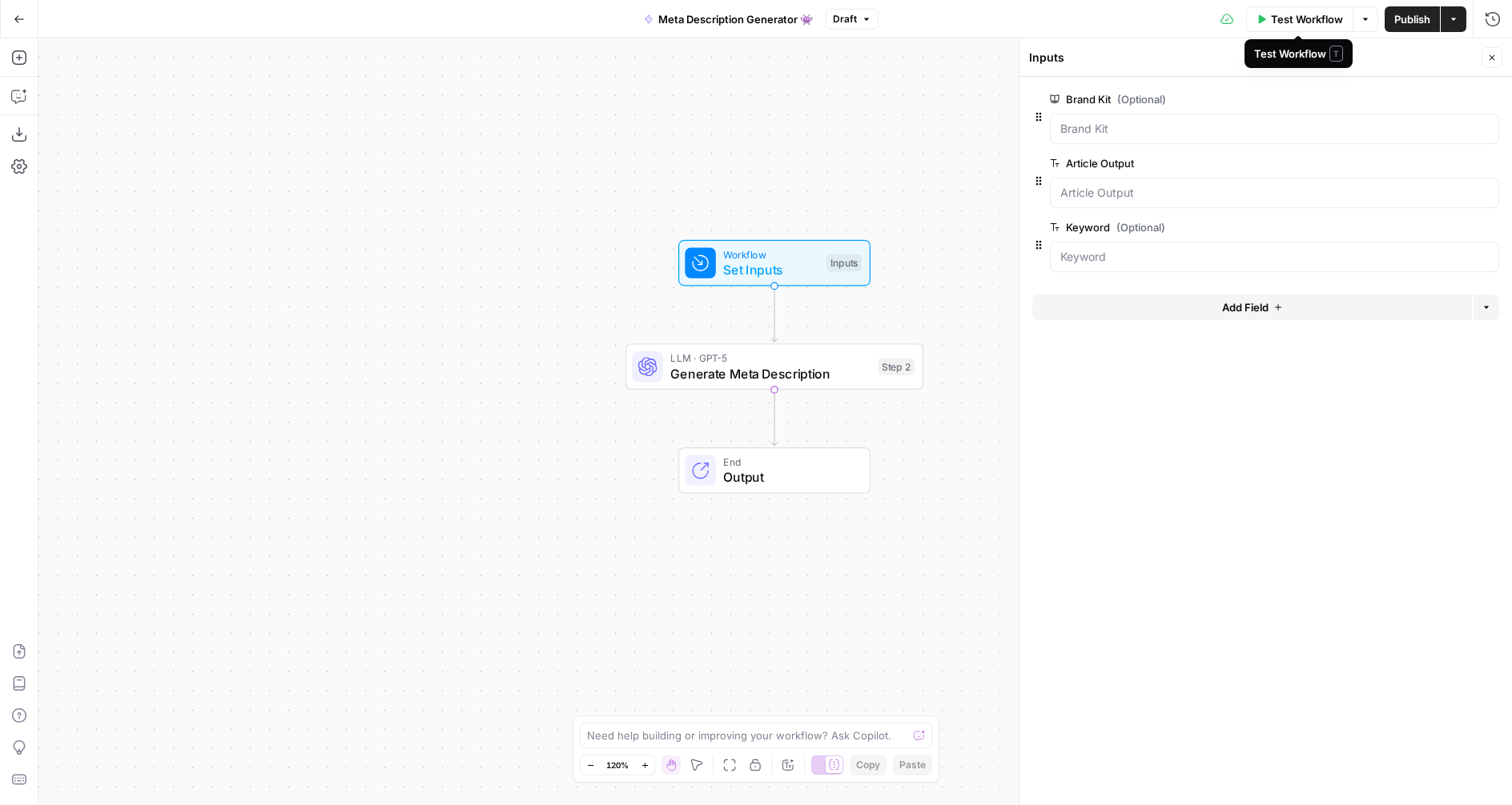
click at [1296, 18] on span "Test Workflow" at bounding box center [1307, 19] width 72 height 16
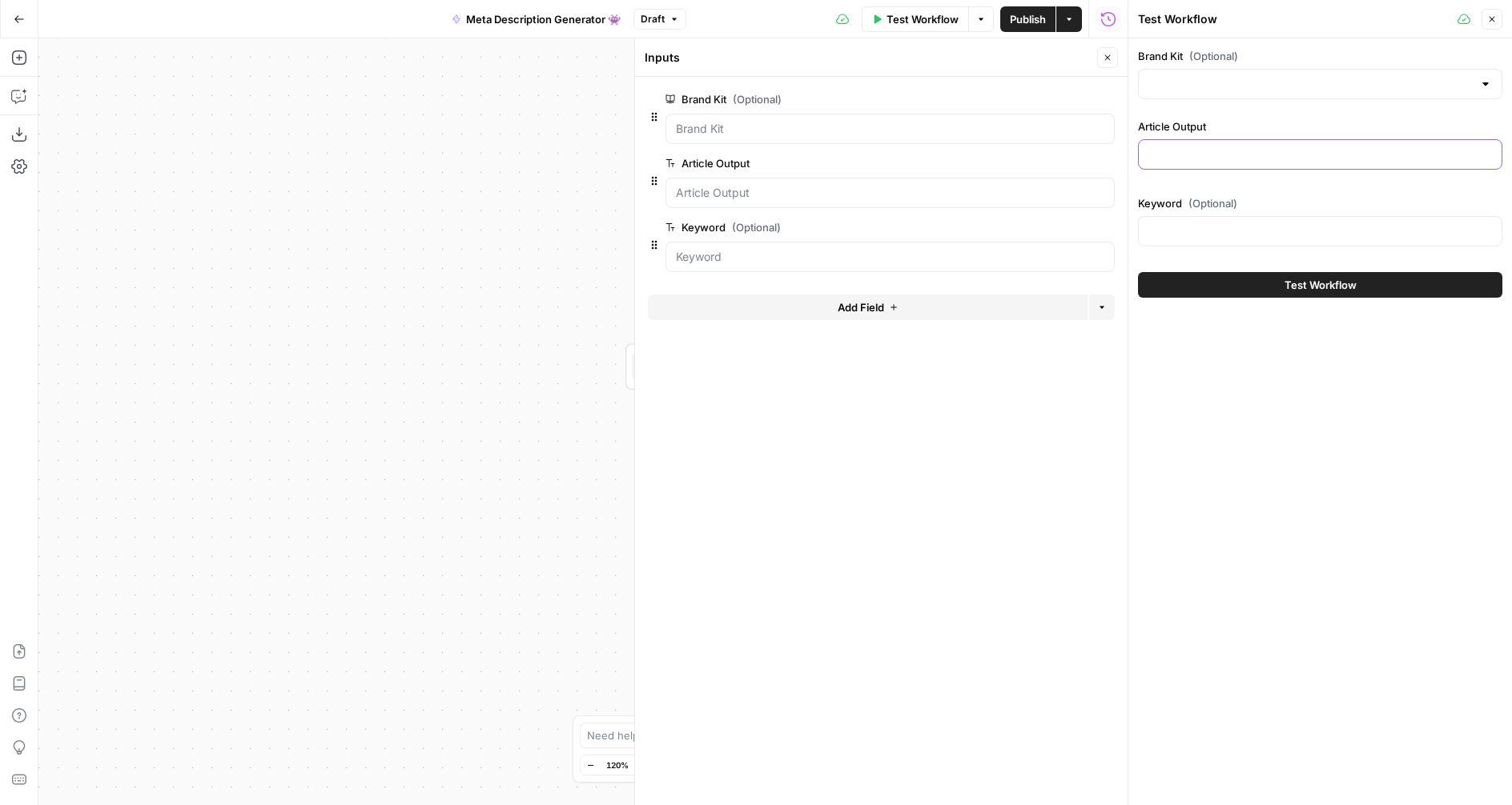
click at [1228, 153] on input "Article Output" at bounding box center [1320, 154] width 343 height 16
click at [1248, 76] on div at bounding box center [1320, 84] width 364 height 31
click at [1212, 131] on span "Portless" at bounding box center [1317, 124] width 330 height 16
type input "Portless"
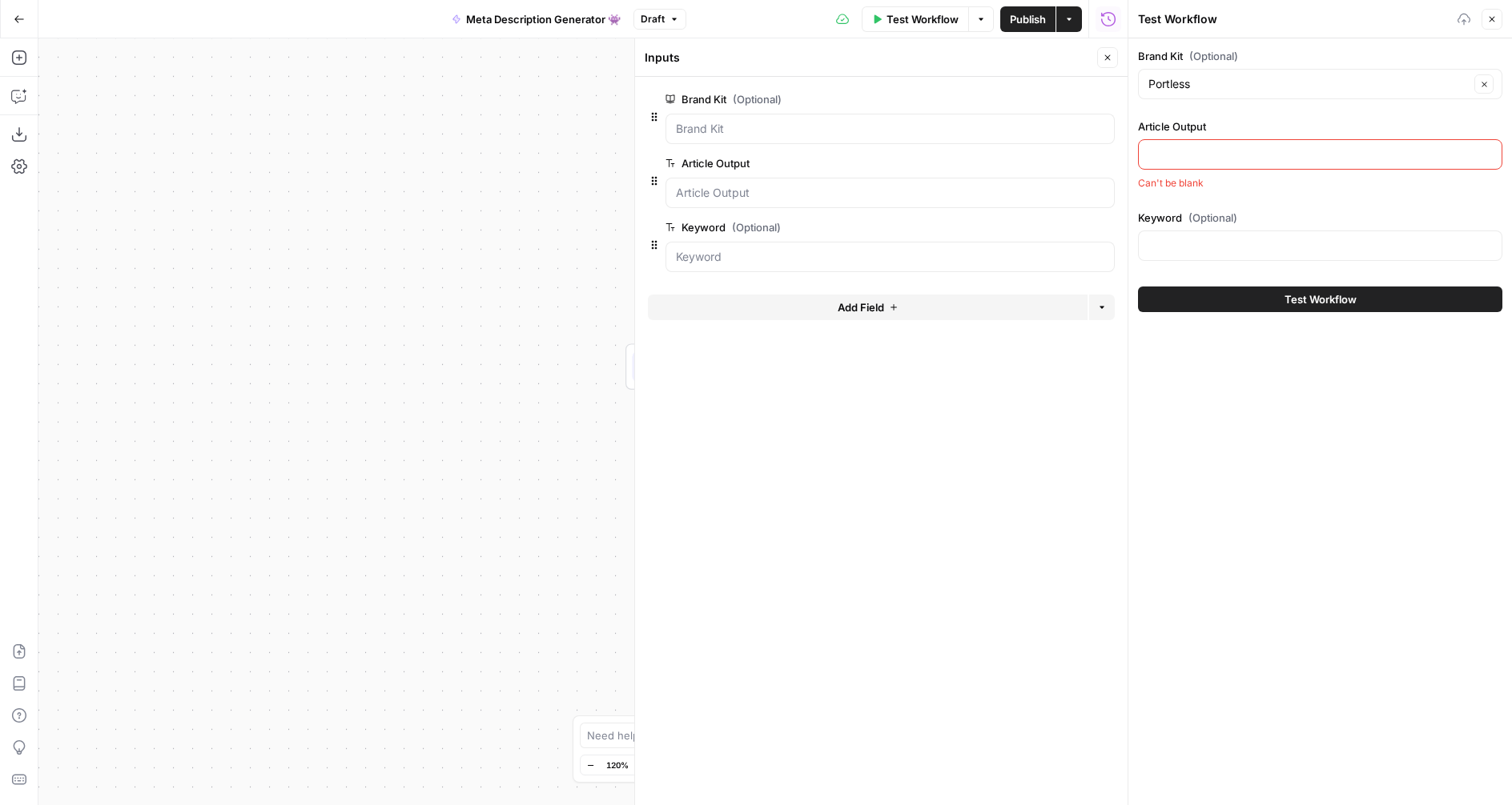
click at [1234, 164] on div at bounding box center [1320, 154] width 364 height 31
type input "/"
click at [1275, 262] on div "Keyword (Optional)" at bounding box center [1320, 239] width 364 height 58
click at [1276, 246] on input "Keyword (Optional)" at bounding box center [1320, 246] width 343 height 16
click at [1495, 22] on icon "button" at bounding box center [1492, 19] width 10 height 10
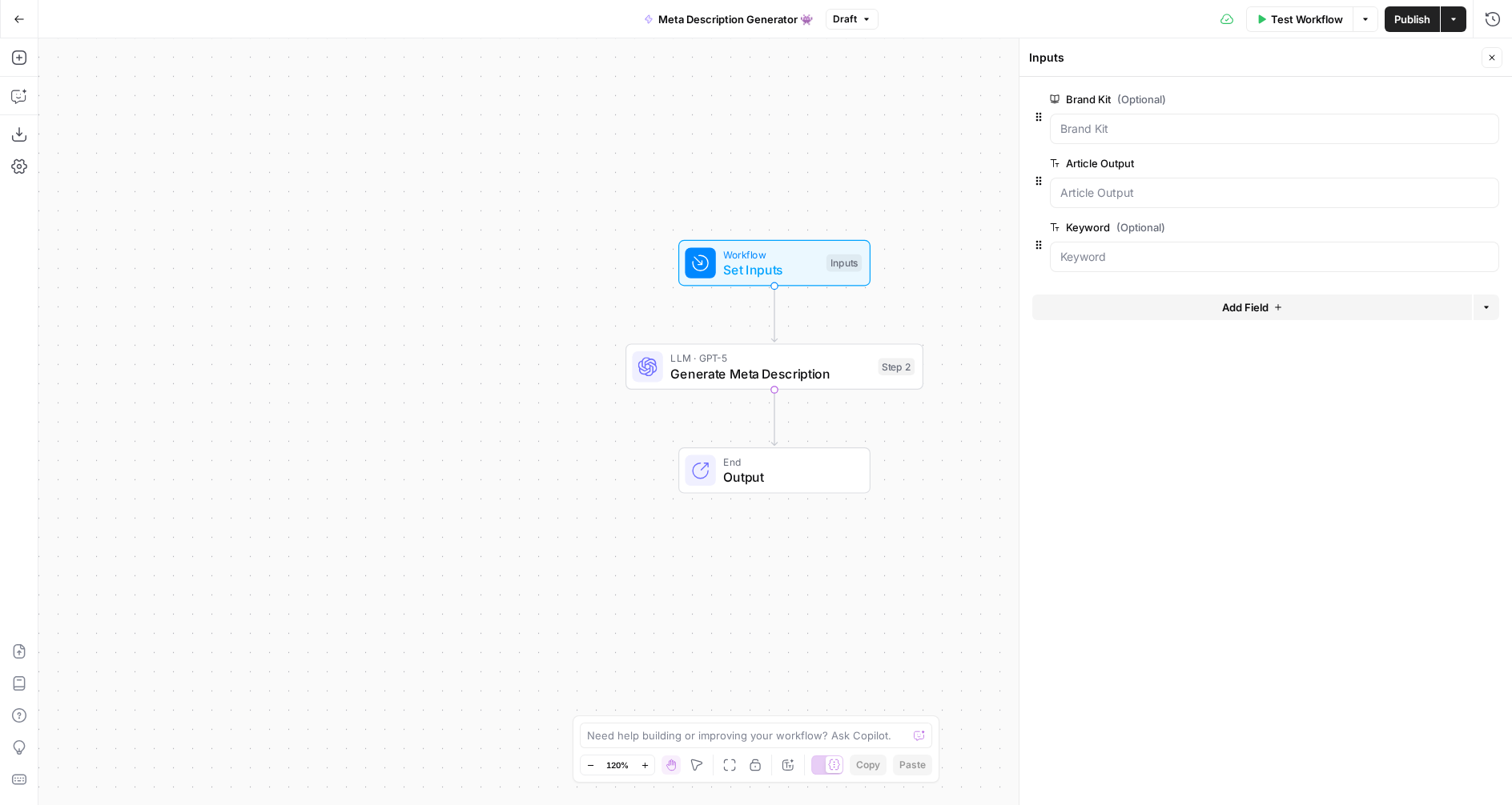
click at [1437, 164] on span "edit field" at bounding box center [1439, 163] width 35 height 13
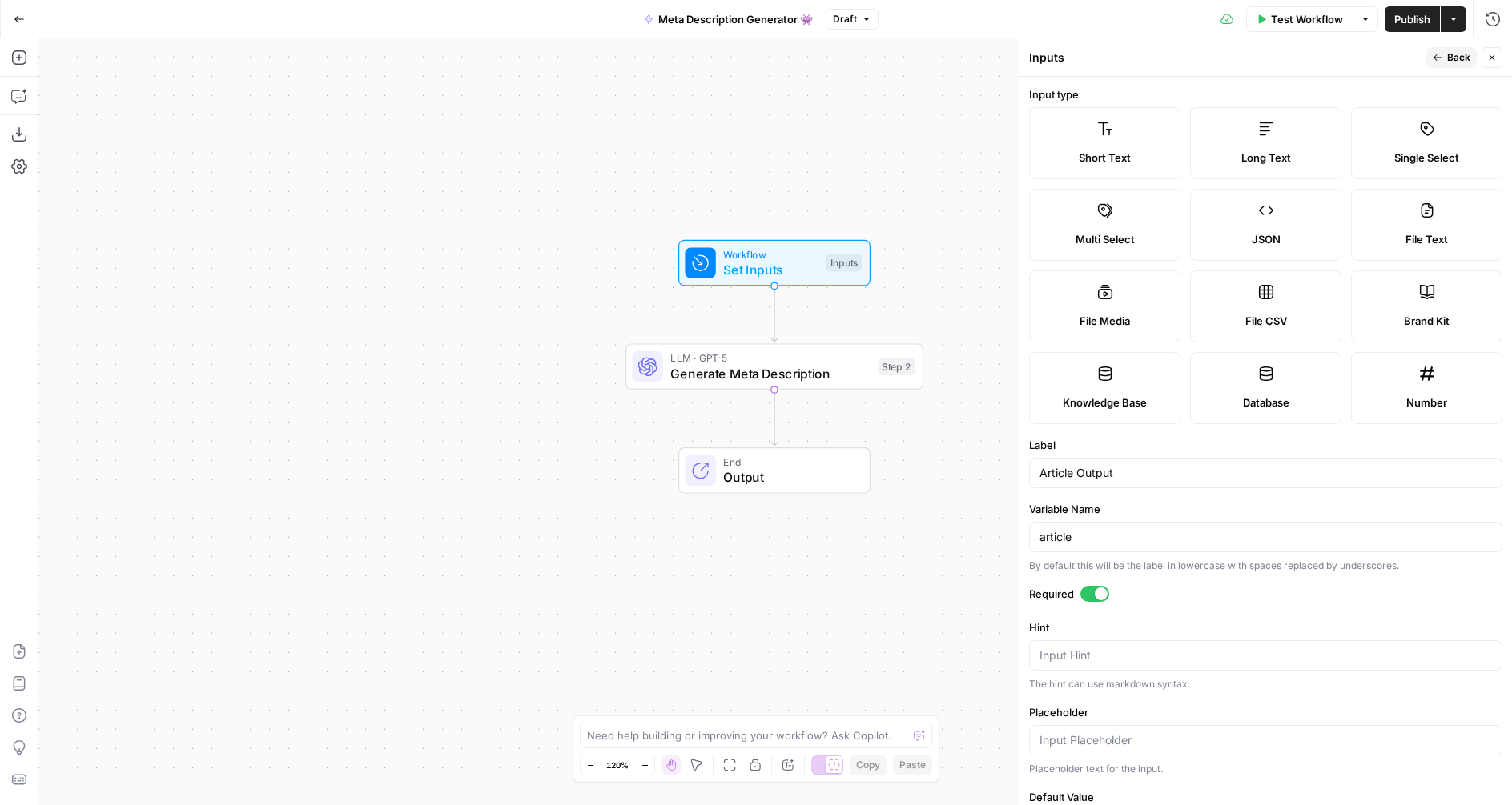
click at [1424, 240] on span "File Text" at bounding box center [1426, 239] width 43 height 16
type textarea "Supports .pdf, .txt, .docx, .md file types"
click at [1416, 158] on span "Single Select" at bounding box center [1427, 157] width 65 height 16
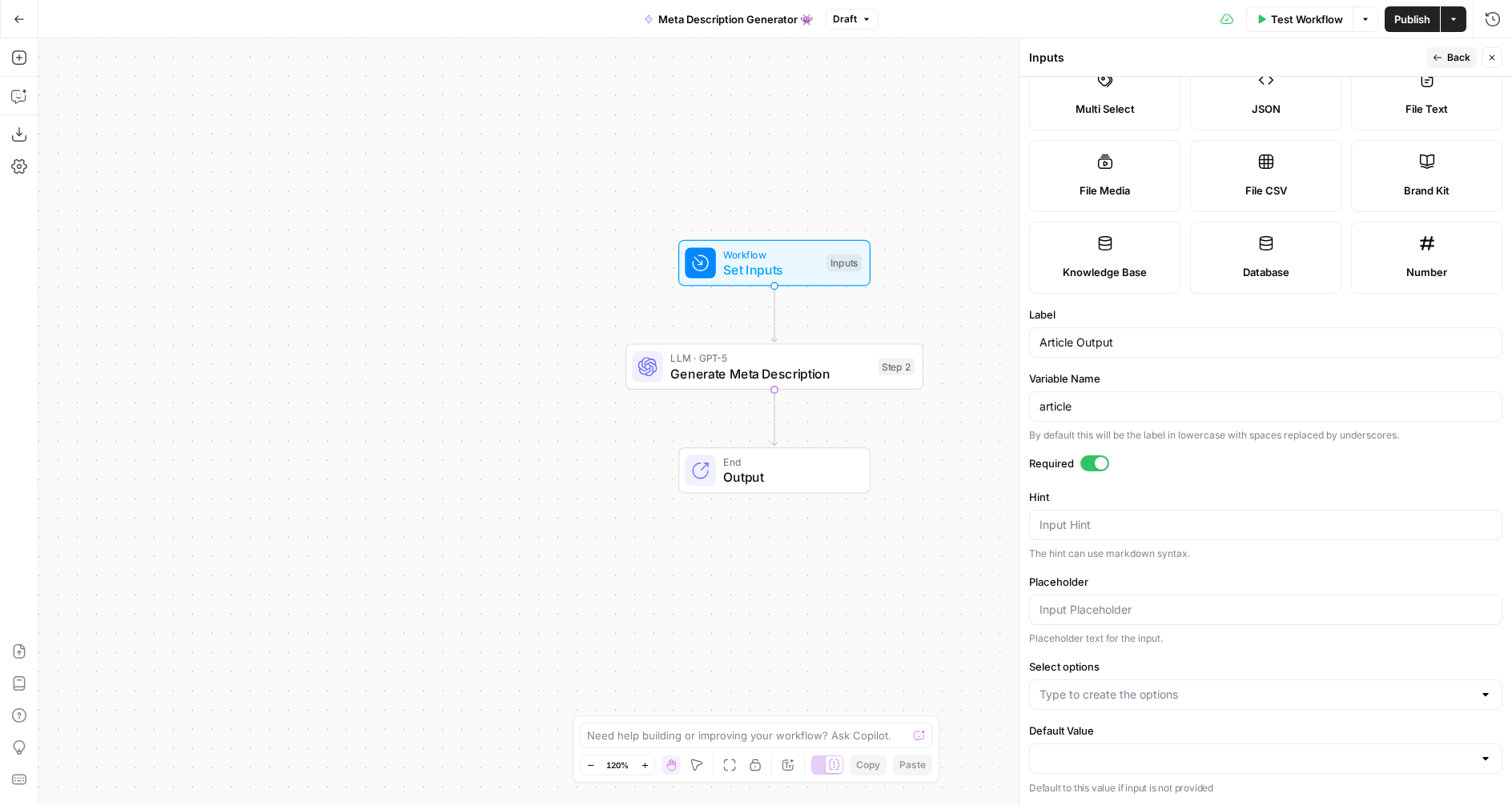
click at [1104, 712] on form "Input type Short Text Long Text Single Select Multi Select JSON File Text File …" at bounding box center [1265, 441] width 493 height 729
click at [1109, 699] on input "Select options" at bounding box center [1256, 695] width 433 height 16
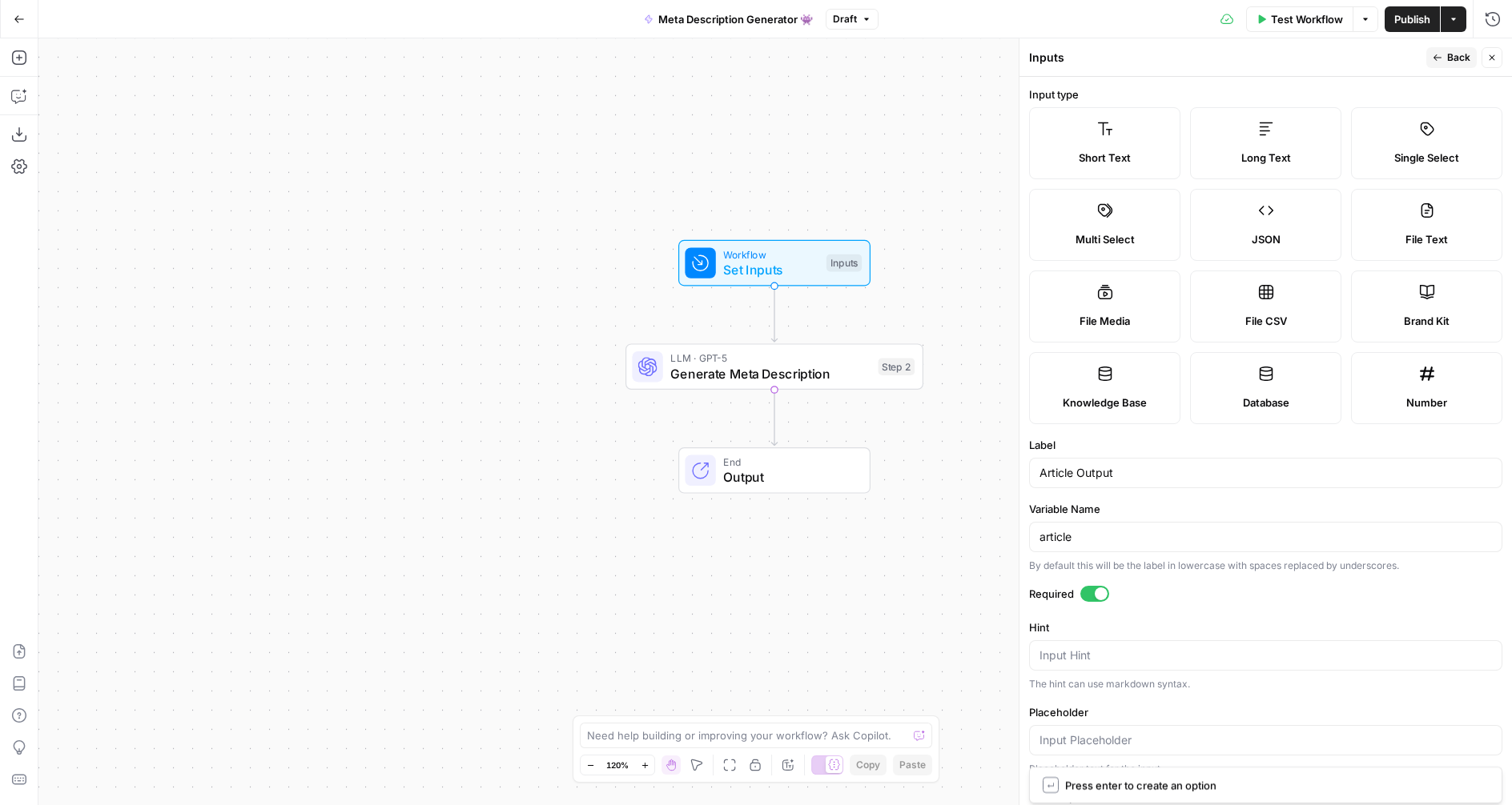
click at [1244, 384] on label "Database" at bounding box center [1265, 388] width 151 height 72
click at [1219, 296] on label "File CSV" at bounding box center [1265, 307] width 151 height 72
type textarea "Supports .csv file type"
click at [1093, 219] on label "Multi Select" at bounding box center [1104, 225] width 151 height 72
click at [1083, 137] on label "Short Text" at bounding box center [1104, 144] width 151 height 72
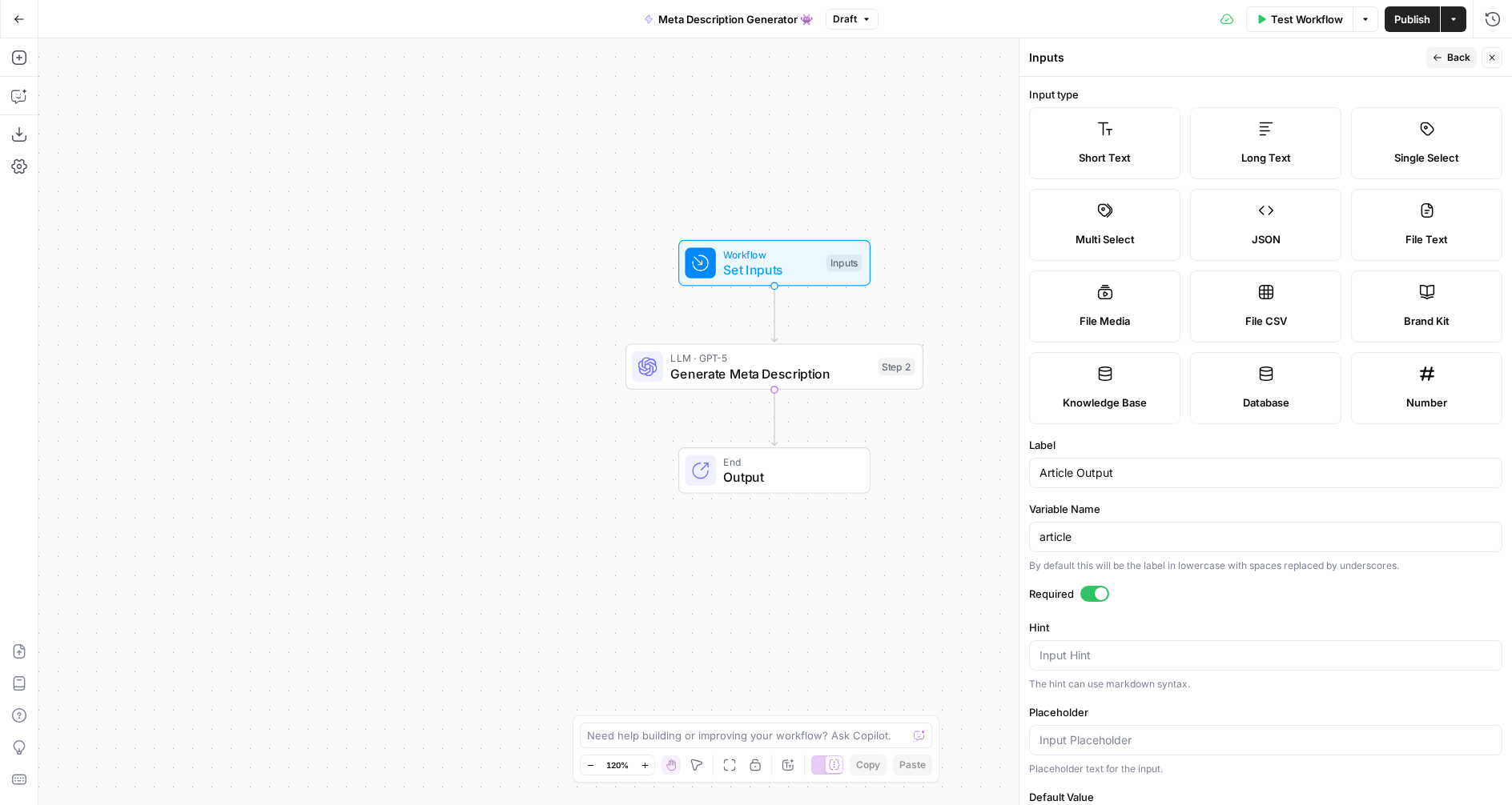
click at [1274, 142] on label "Long Text" at bounding box center [1265, 144] width 151 height 72
click at [1388, 141] on label "Single Select" at bounding box center [1427, 144] width 151 height 72
click at [1072, 130] on label "Short Text" at bounding box center [1104, 144] width 151 height 72
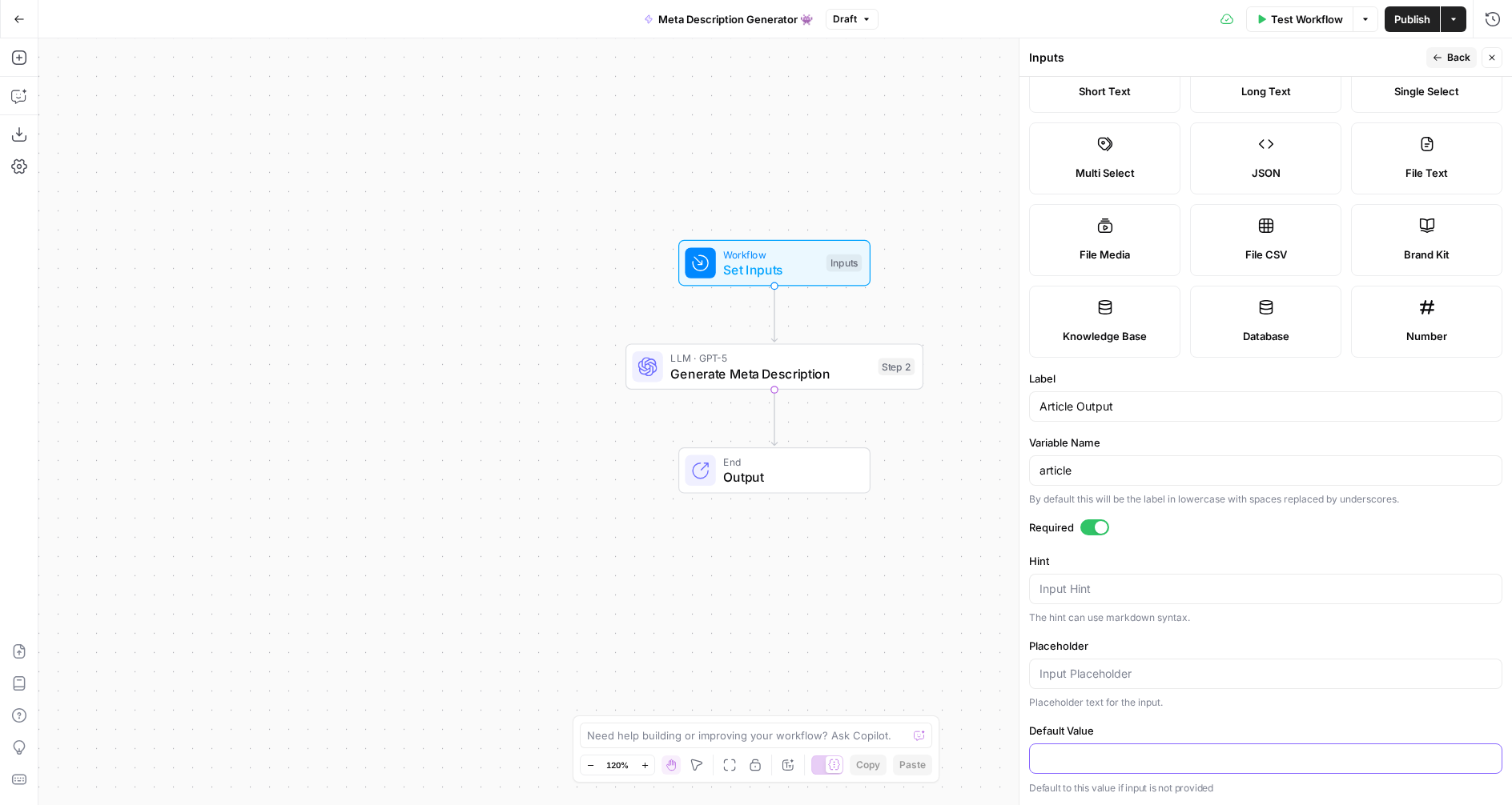
click at [1117, 757] on input "Default Value" at bounding box center [1265, 759] width 453 height 16
click at [1488, 59] on icon "button" at bounding box center [1492, 58] width 10 height 10
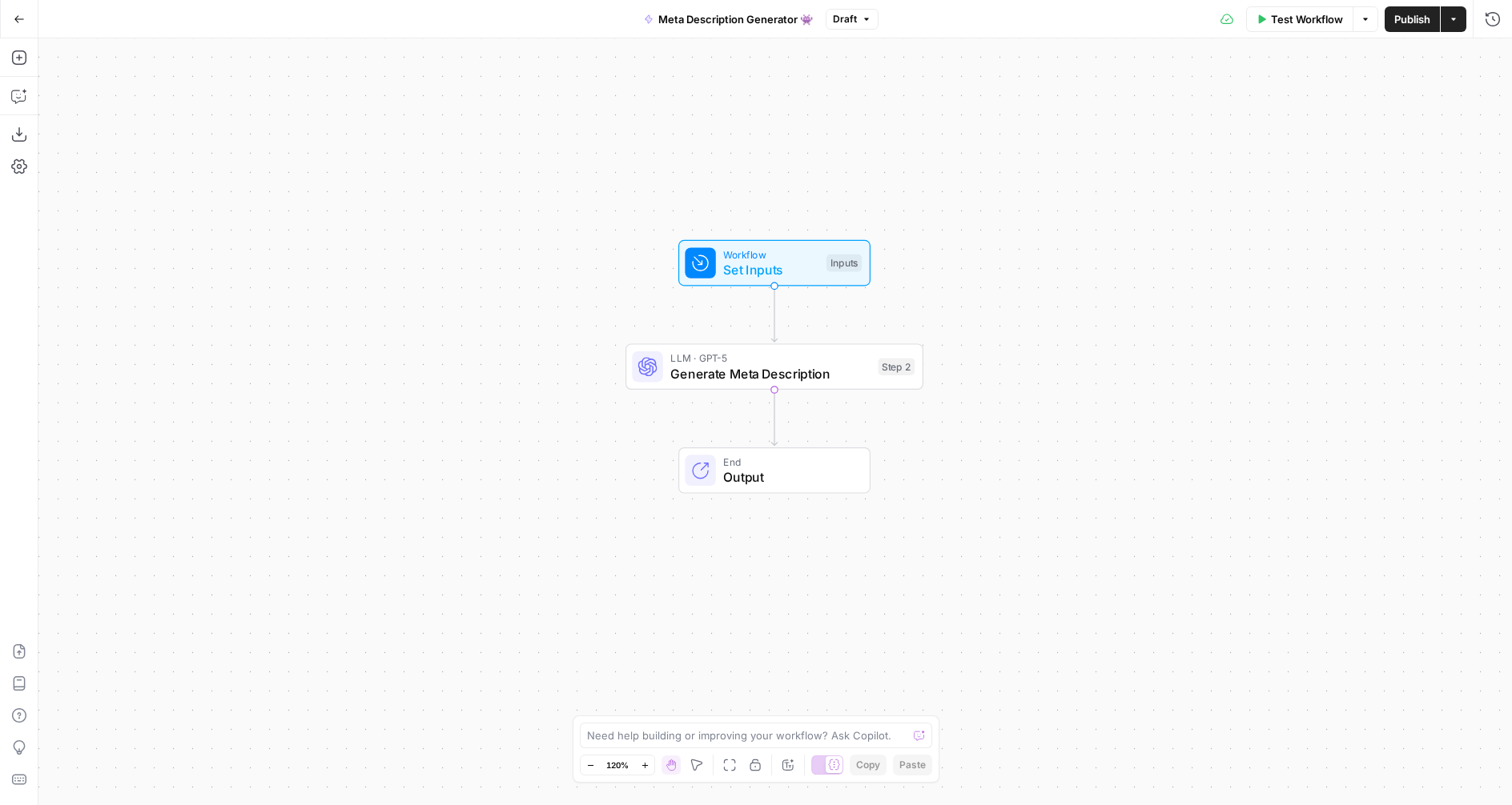
click at [1136, 278] on div "Workflow Set Inputs Inputs LLM · GPT-5 Generate Meta Description Step 2 End Out…" at bounding box center [775, 422] width 1473 height 766
click at [1412, 23] on span "Publish" at bounding box center [1412, 19] width 36 height 16
click at [1058, 154] on div "Workflow Set Inputs Inputs LLM · GPT-5 Generate Meta Description Step 2 End Out…" at bounding box center [775, 422] width 1473 height 766
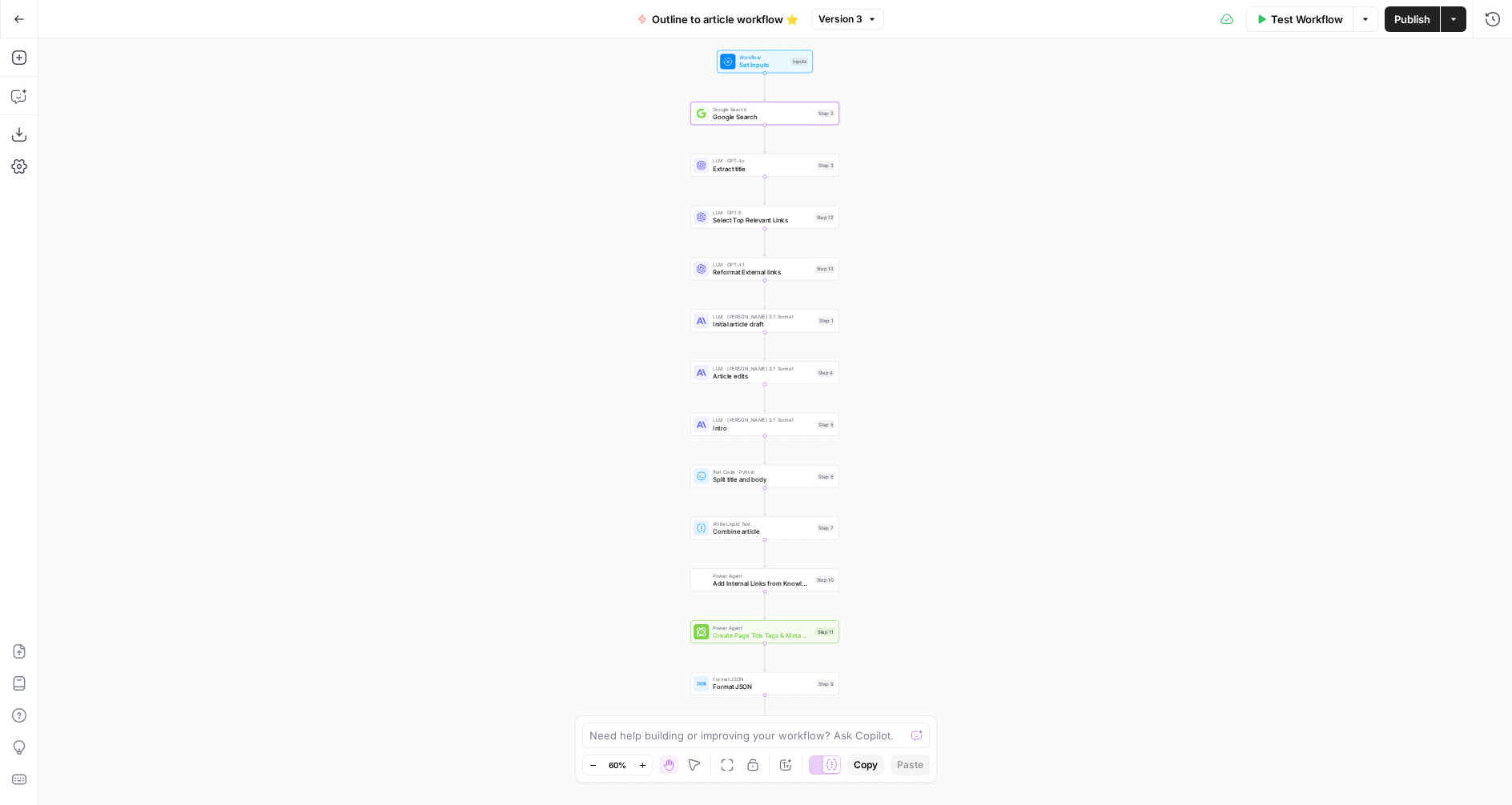
click at [14, 18] on icon "button" at bounding box center [19, 19] width 11 height 11
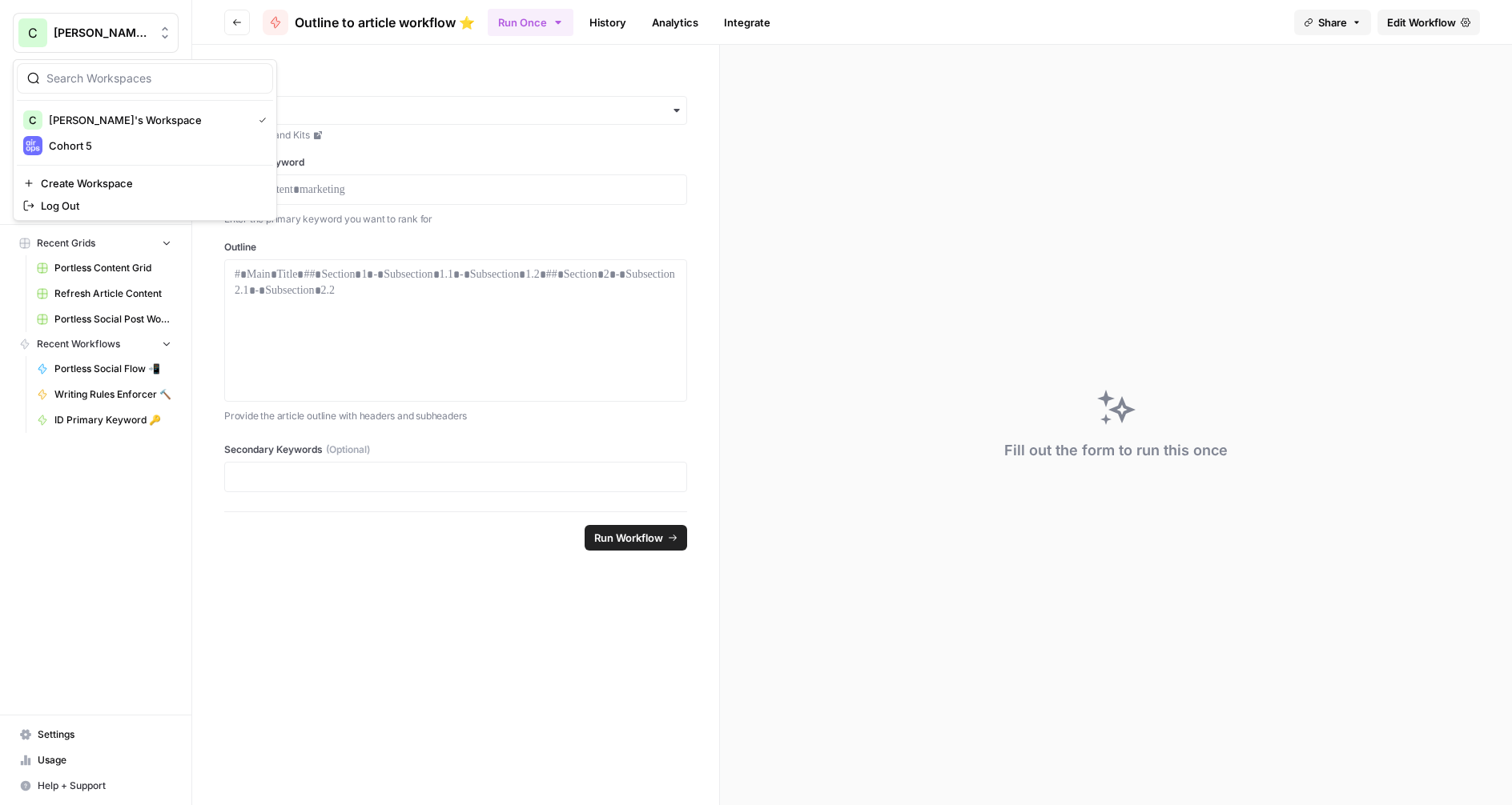
click at [52, 35] on button "C [PERSON_NAME]'s Workspace" at bounding box center [96, 33] width 166 height 40
click at [94, 153] on span "Cohort 5" at bounding box center [154, 145] width 211 height 16
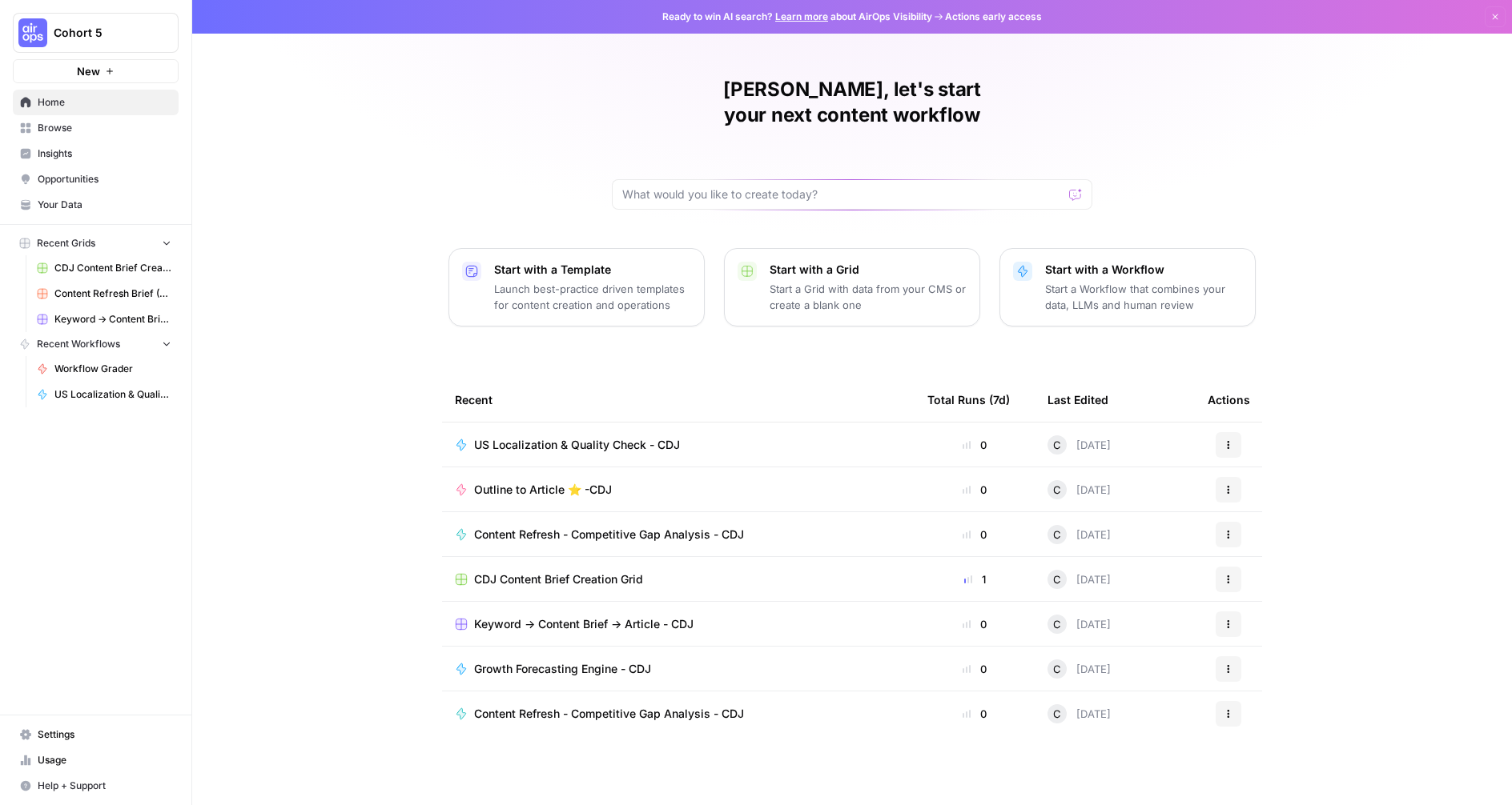
click at [79, 134] on span "Browse" at bounding box center [104, 128] width 133 height 14
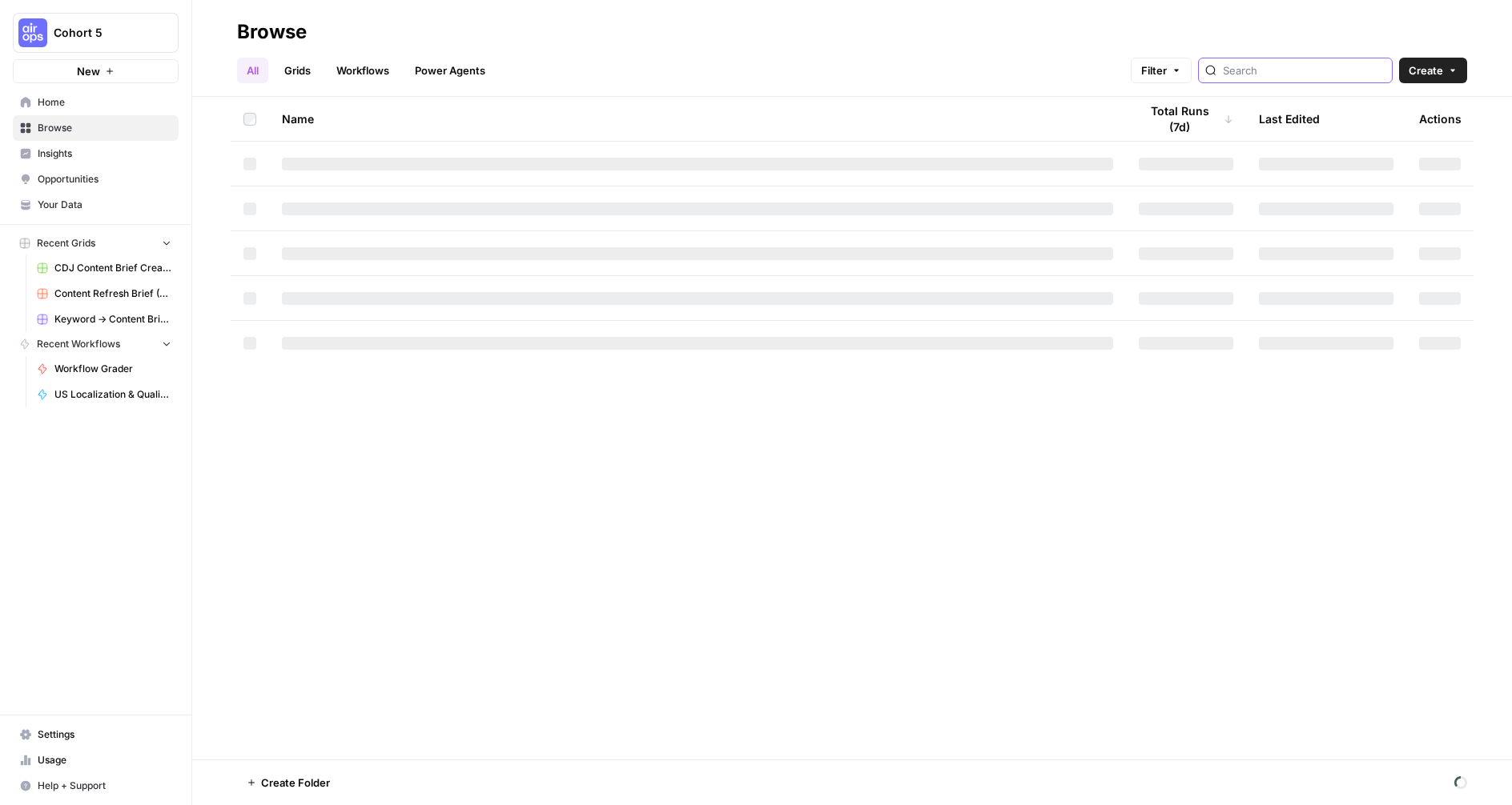
click at [1309, 74] on input "search" at bounding box center [1304, 71] width 162 height 16
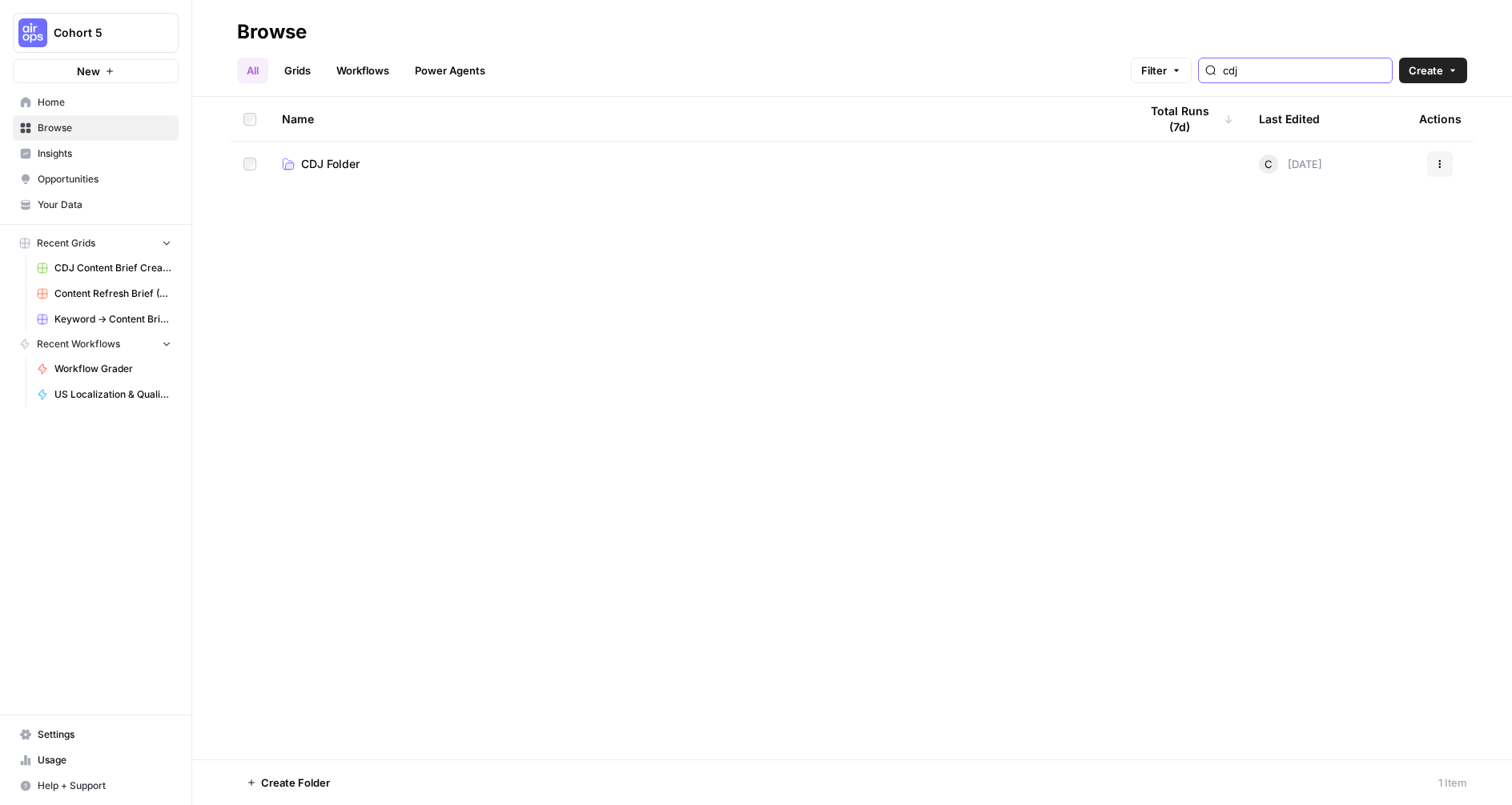
type input "cdj"
click at [322, 171] on span "CDJ Folder" at bounding box center [330, 164] width 59 height 16
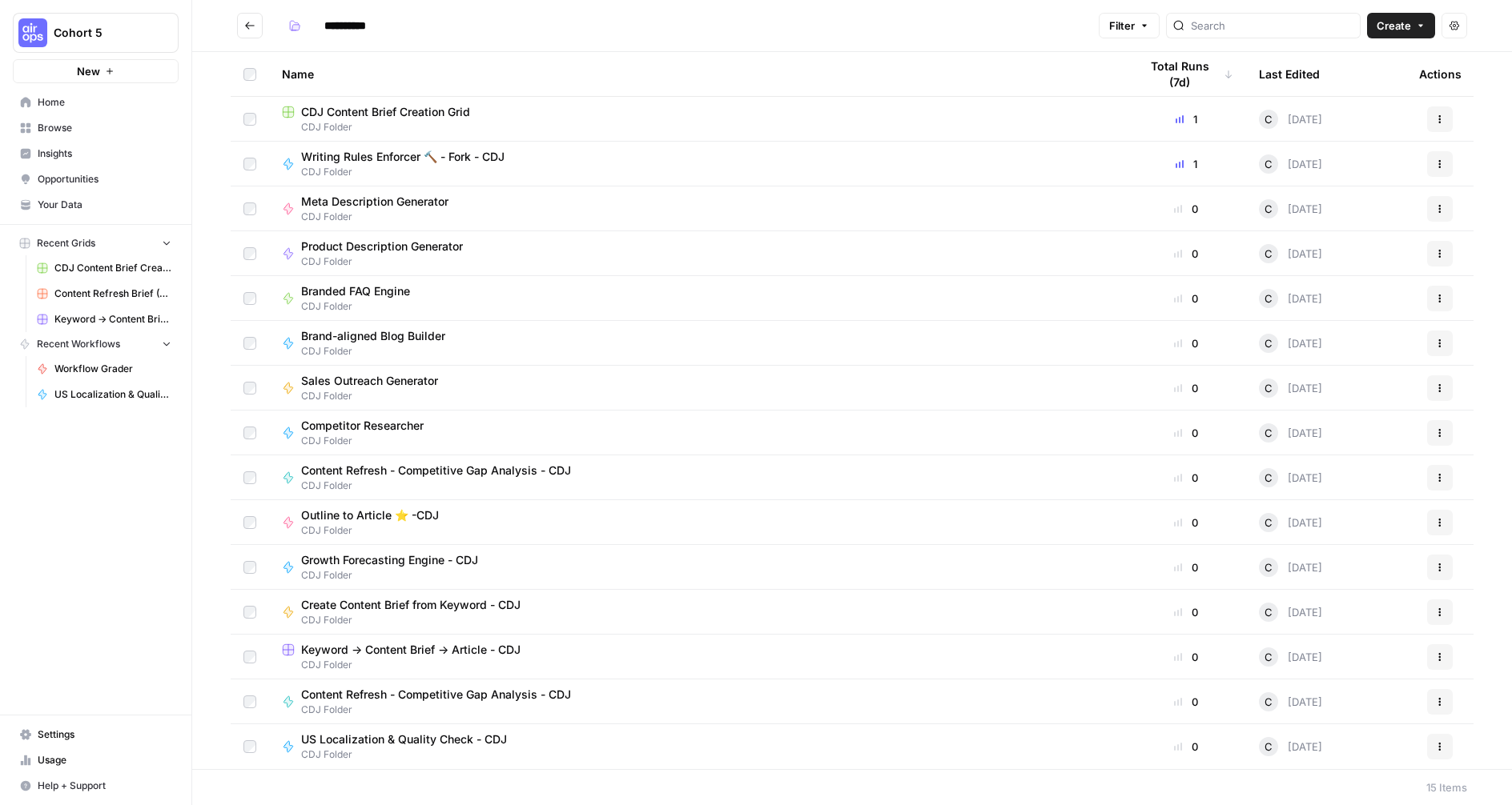
click at [404, 105] on span "CDJ Content Brief Creation Grid" at bounding box center [386, 112] width 169 height 16
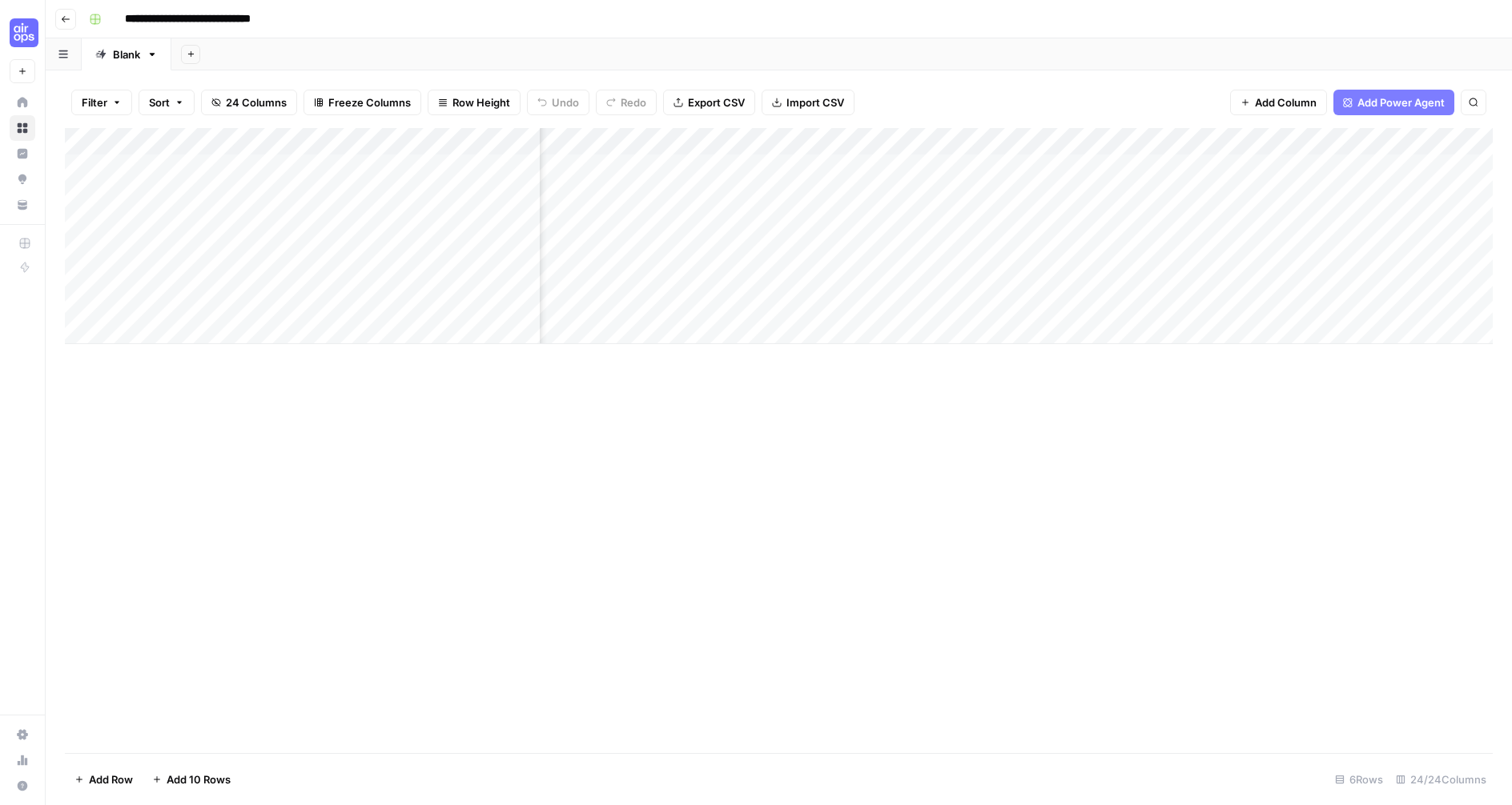
scroll to position [0, 2752]
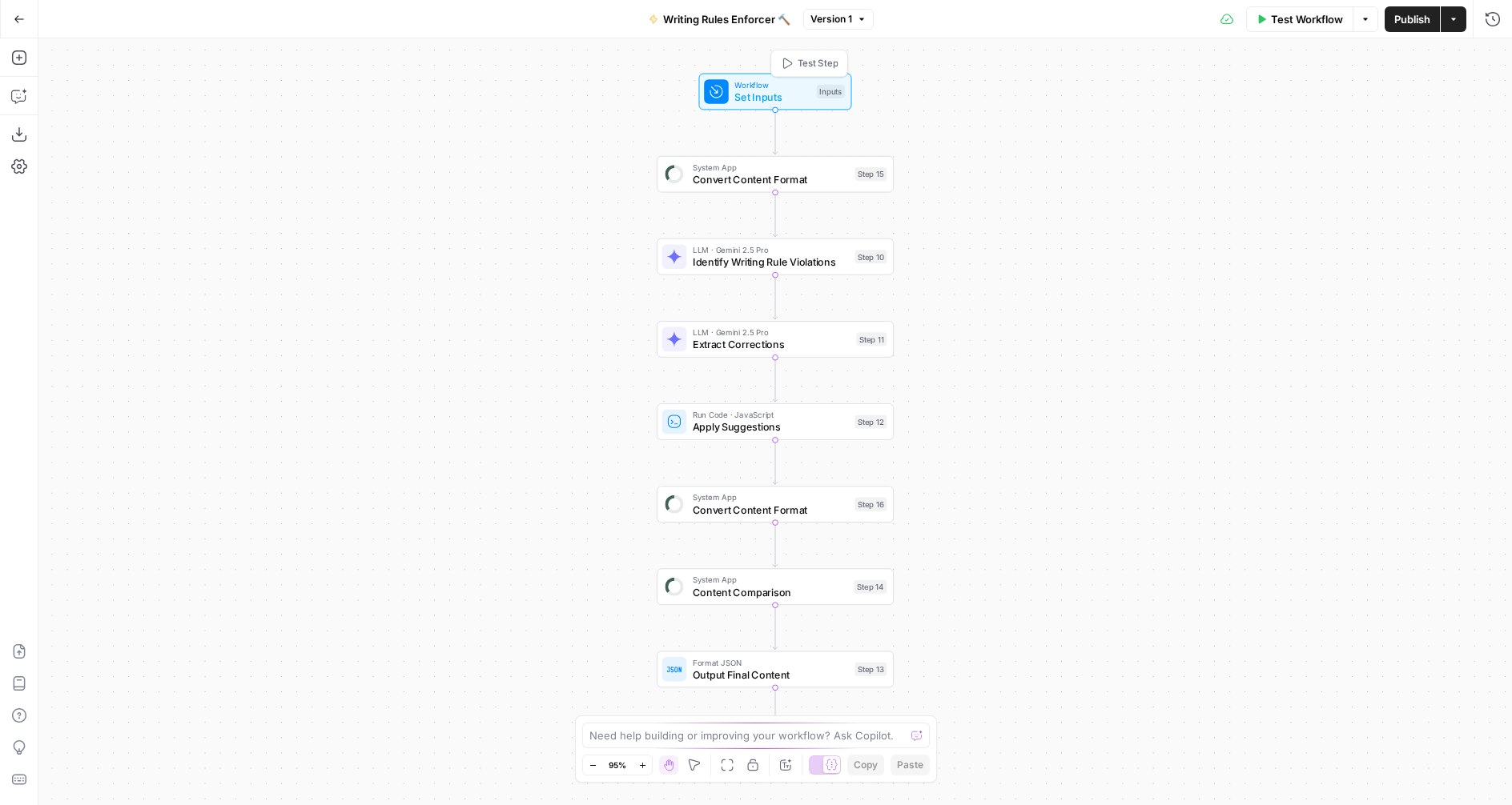
click at [756, 90] on span "Set Inputs" at bounding box center [772, 97] width 76 height 15
click at [736, 183] on span "Convert Content Format" at bounding box center [771, 179] width 156 height 15
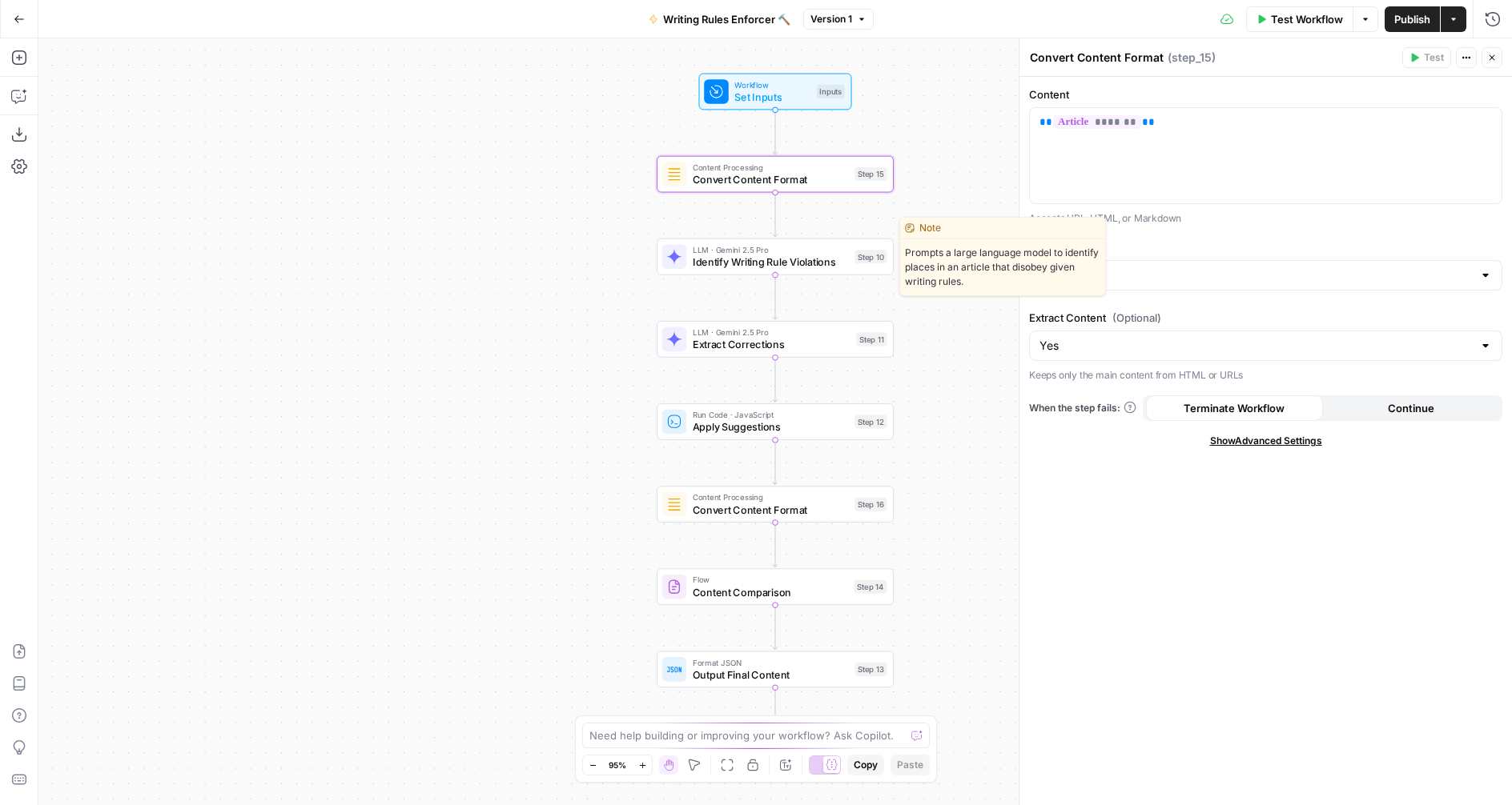
click at [732, 253] on span "LLM · Gemini 2.5 Pro" at bounding box center [771, 249] width 156 height 12
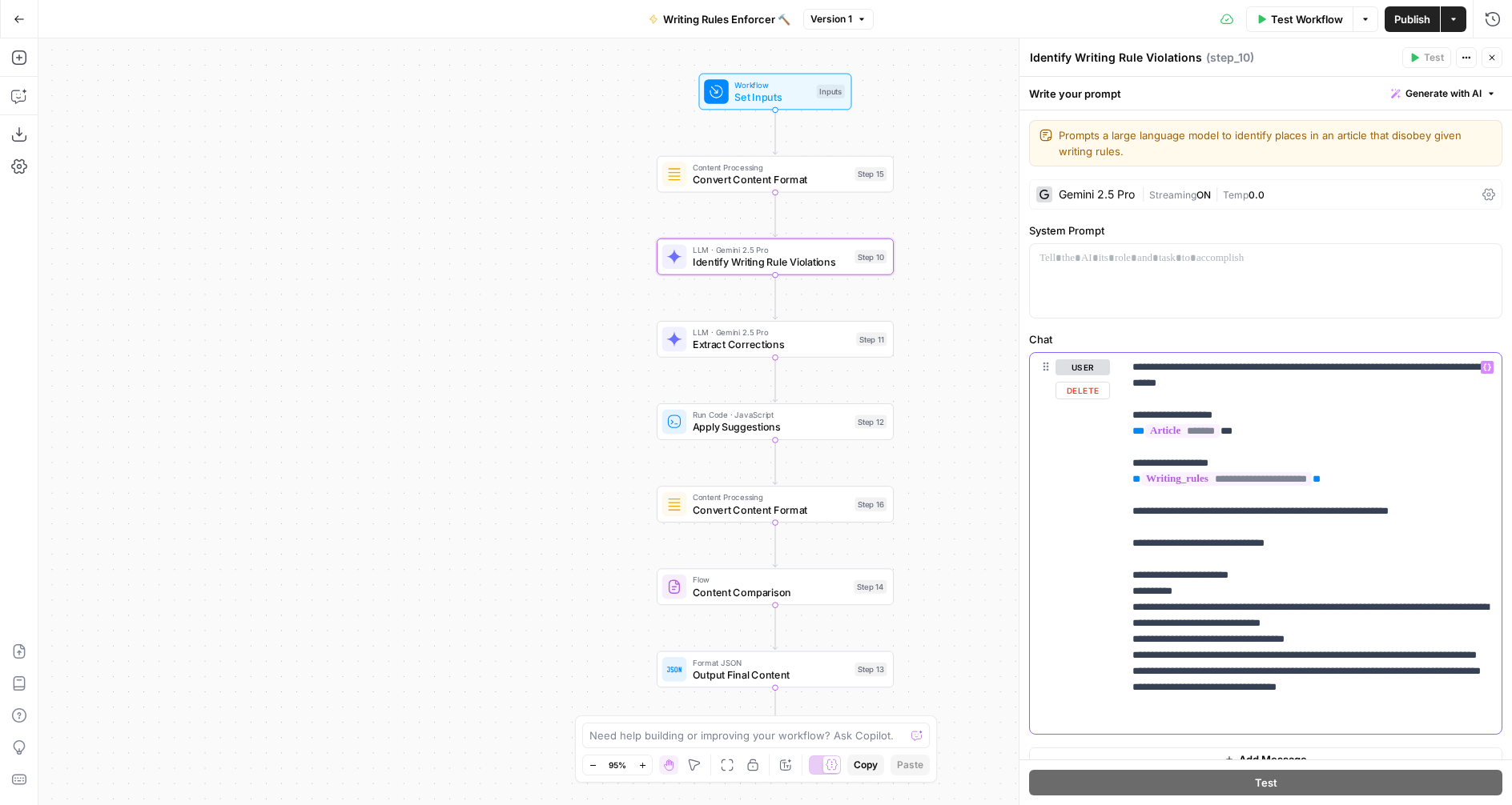
click at [1273, 476] on span "**********" at bounding box center [1227, 479] width 170 height 14
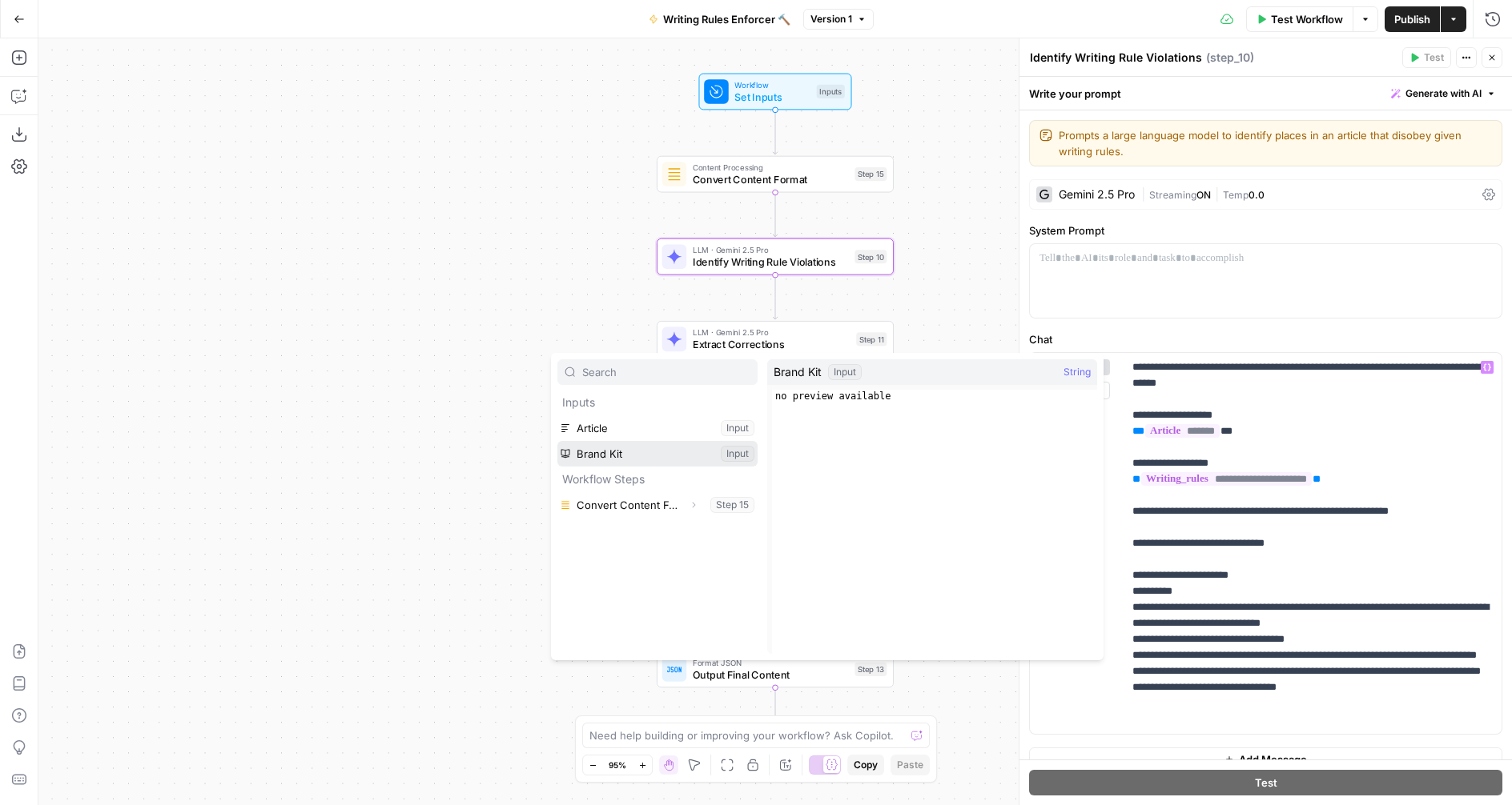
click at [658, 453] on button "Select variable Brand Kit" at bounding box center [657, 454] width 200 height 26
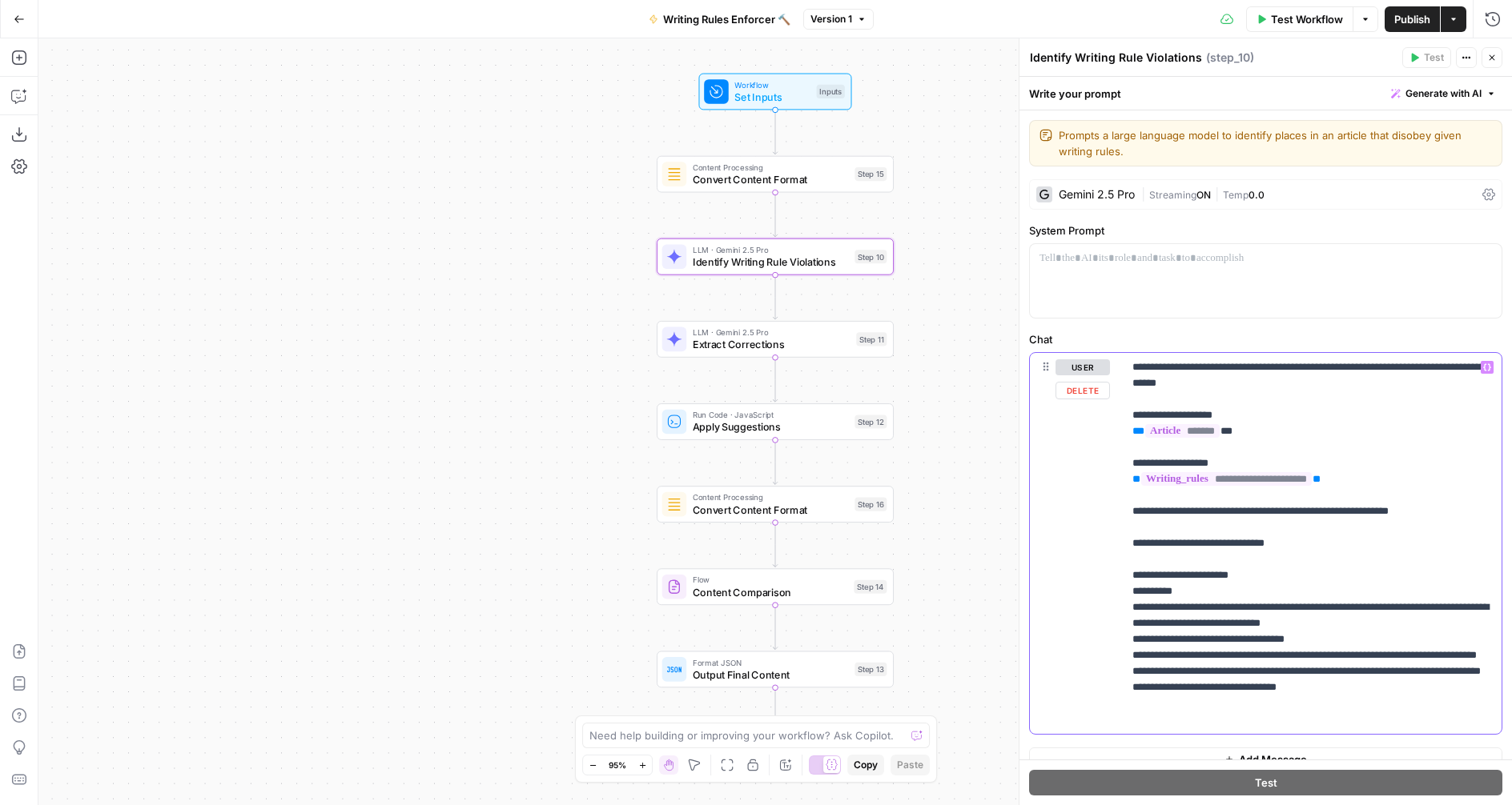
click at [1397, 499] on p "**********" at bounding box center [1312, 543] width 359 height 368
click at [1265, 470] on p "**********" at bounding box center [1312, 543] width 359 height 368
click at [1263, 476] on span "**********" at bounding box center [1227, 479] width 170 height 14
click at [1273, 486] on span "**********" at bounding box center [1227, 479] width 170 height 14
click at [1309, 474] on span "**********" at bounding box center [1227, 479] width 170 height 14
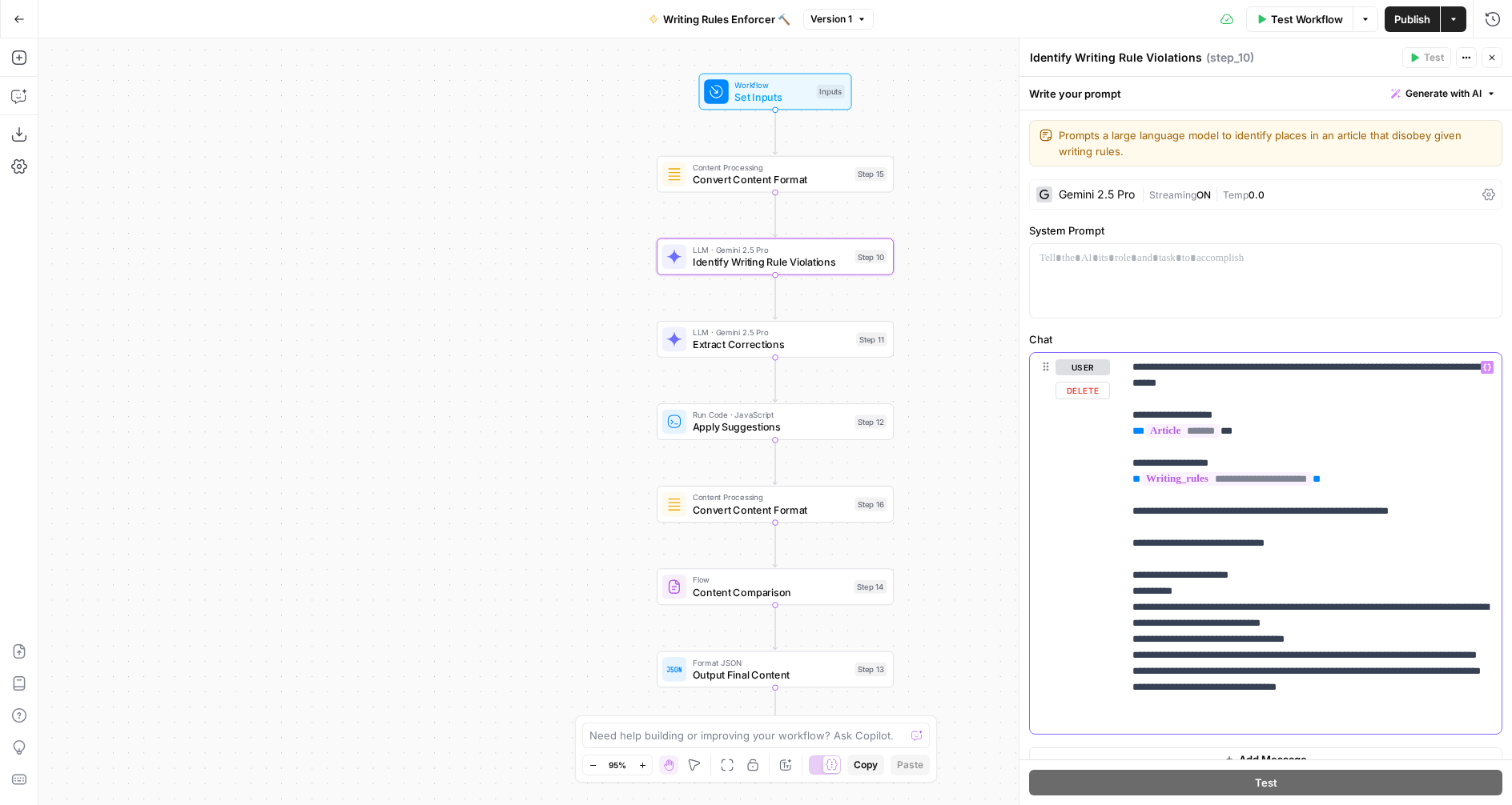
click at [1375, 478] on p "**********" at bounding box center [1312, 543] width 359 height 368
click at [1371, 481] on p "**********" at bounding box center [1312, 543] width 359 height 368
click at [1404, 472] on p "**********" at bounding box center [1312, 543] width 359 height 368
click at [1390, 480] on p "**********" at bounding box center [1312, 543] width 359 height 368
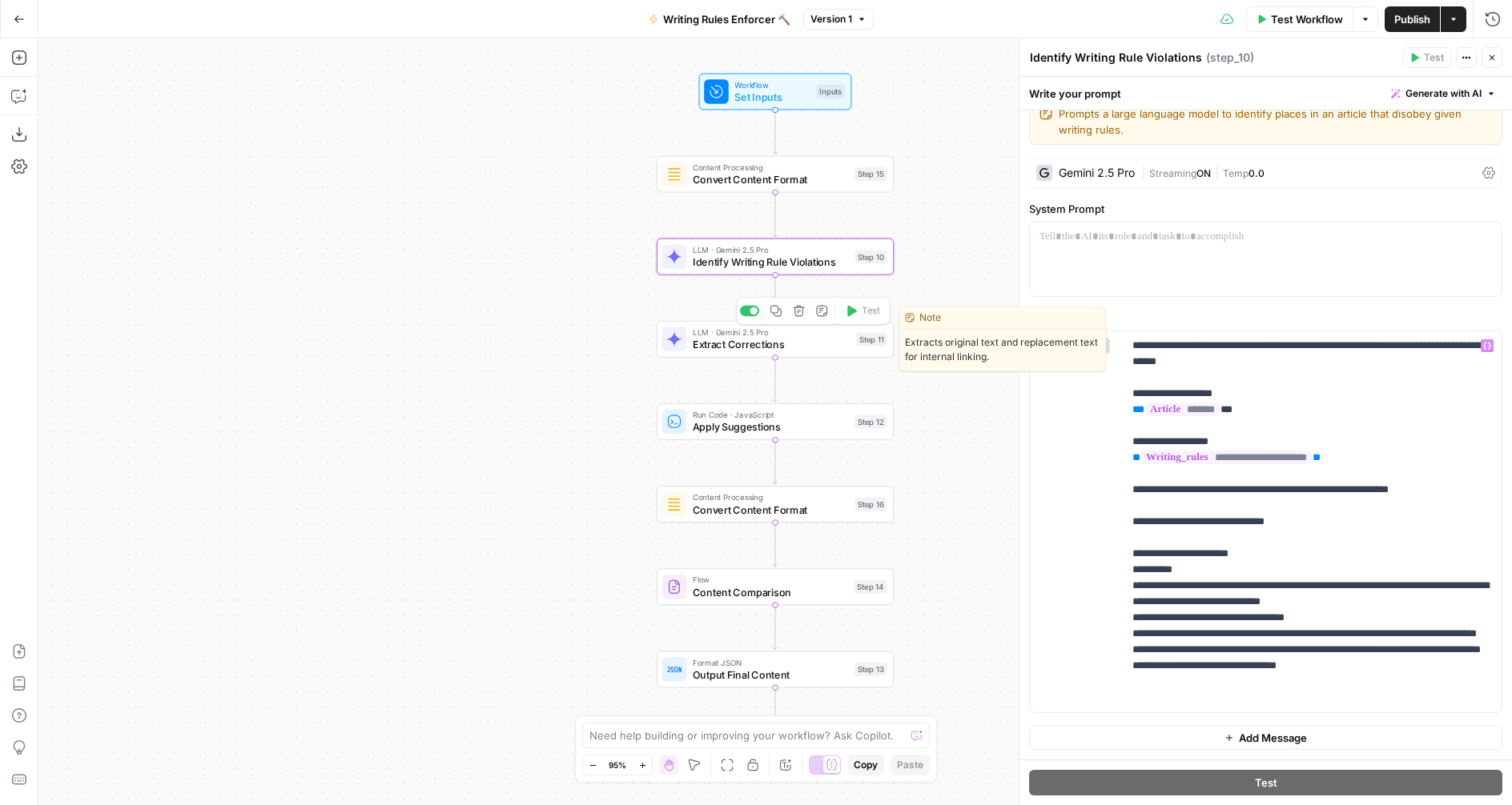
click at [742, 346] on span "Extract Corrections" at bounding box center [772, 344] width 158 height 15
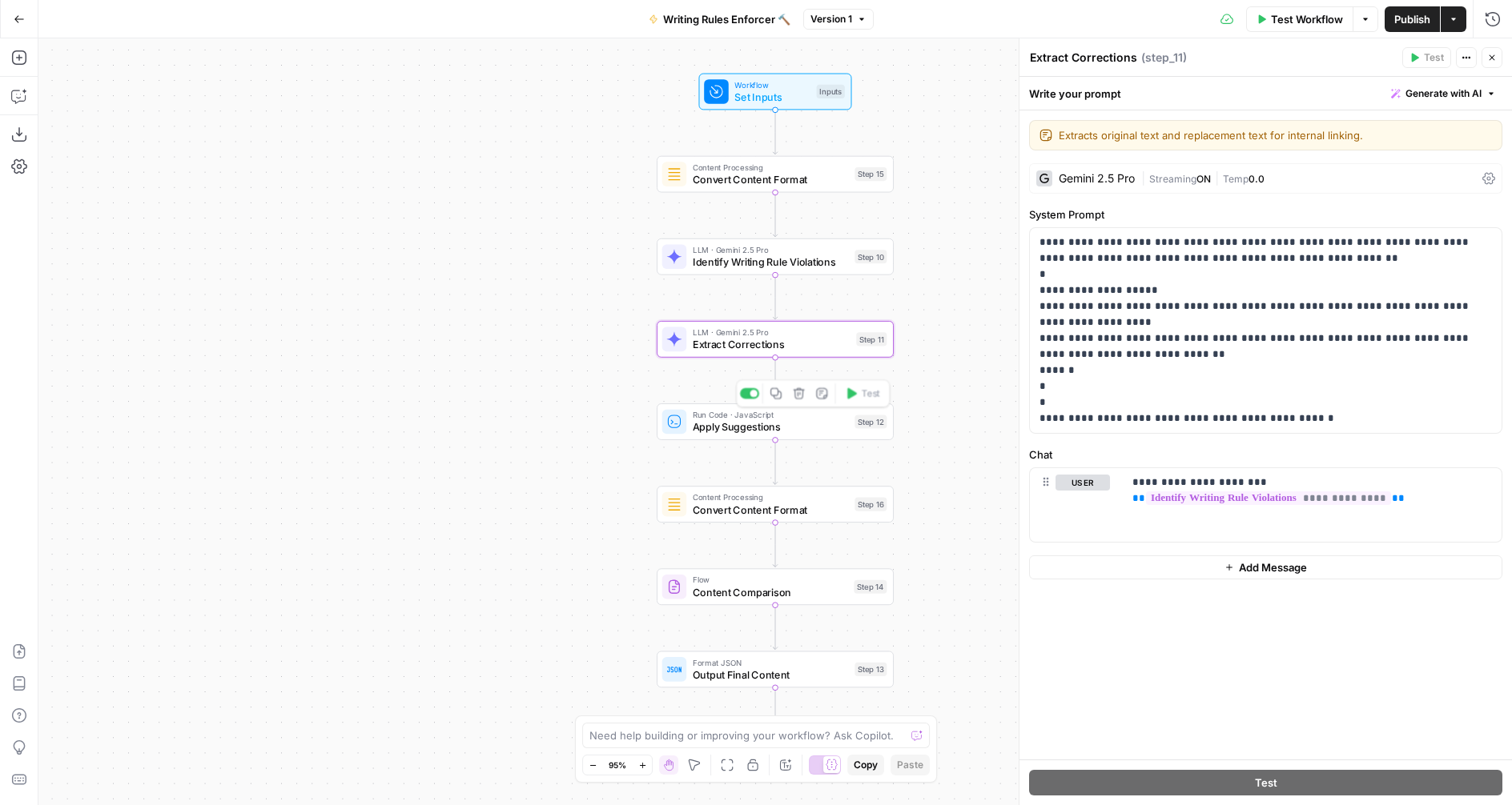
click at [721, 427] on span "Apply Suggestions" at bounding box center [771, 427] width 156 height 15
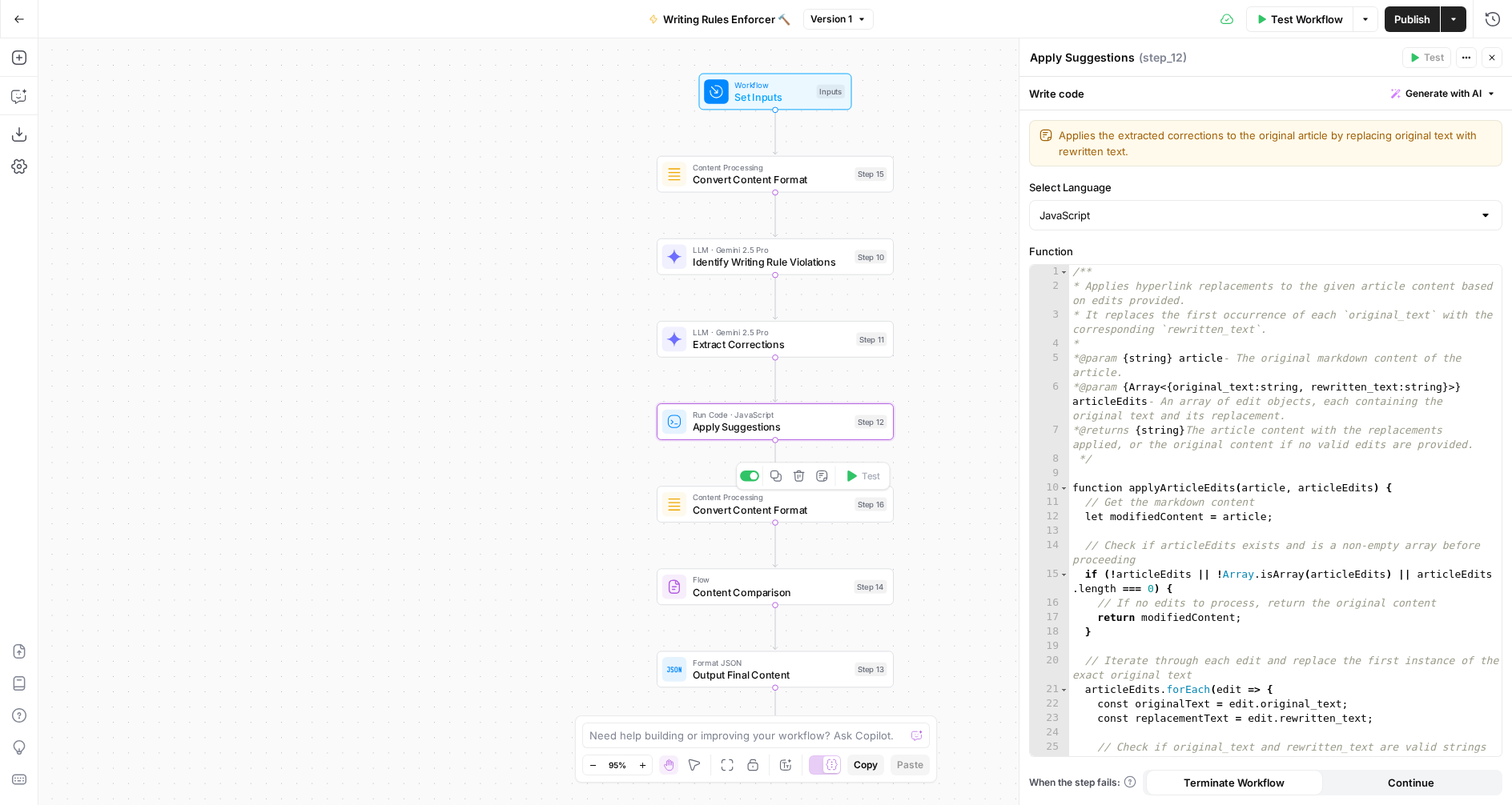
click at [738, 510] on span "Convert Content Format" at bounding box center [771, 509] width 156 height 15
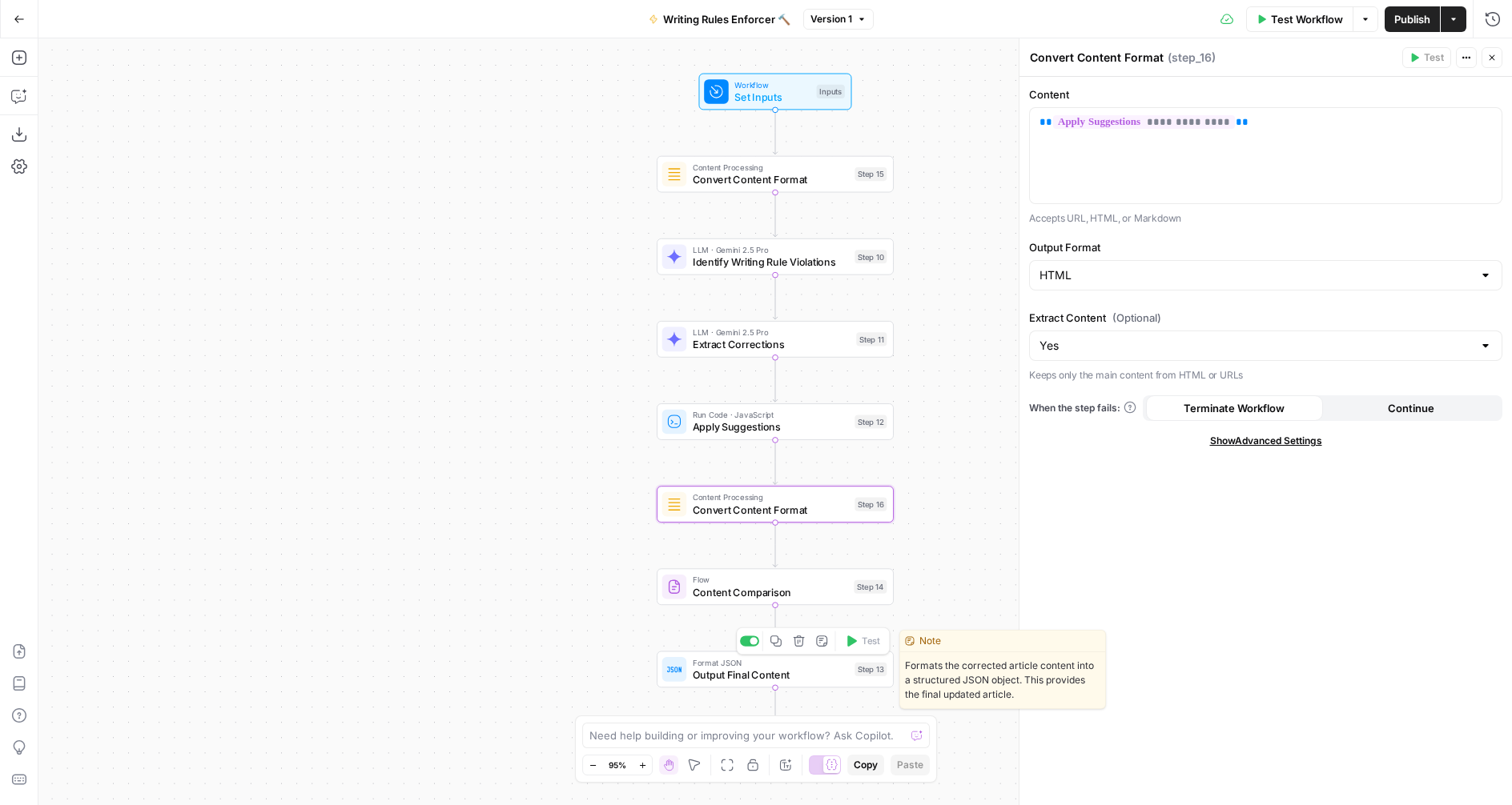
click at [736, 668] on span "Output Final Content" at bounding box center [771, 675] width 156 height 15
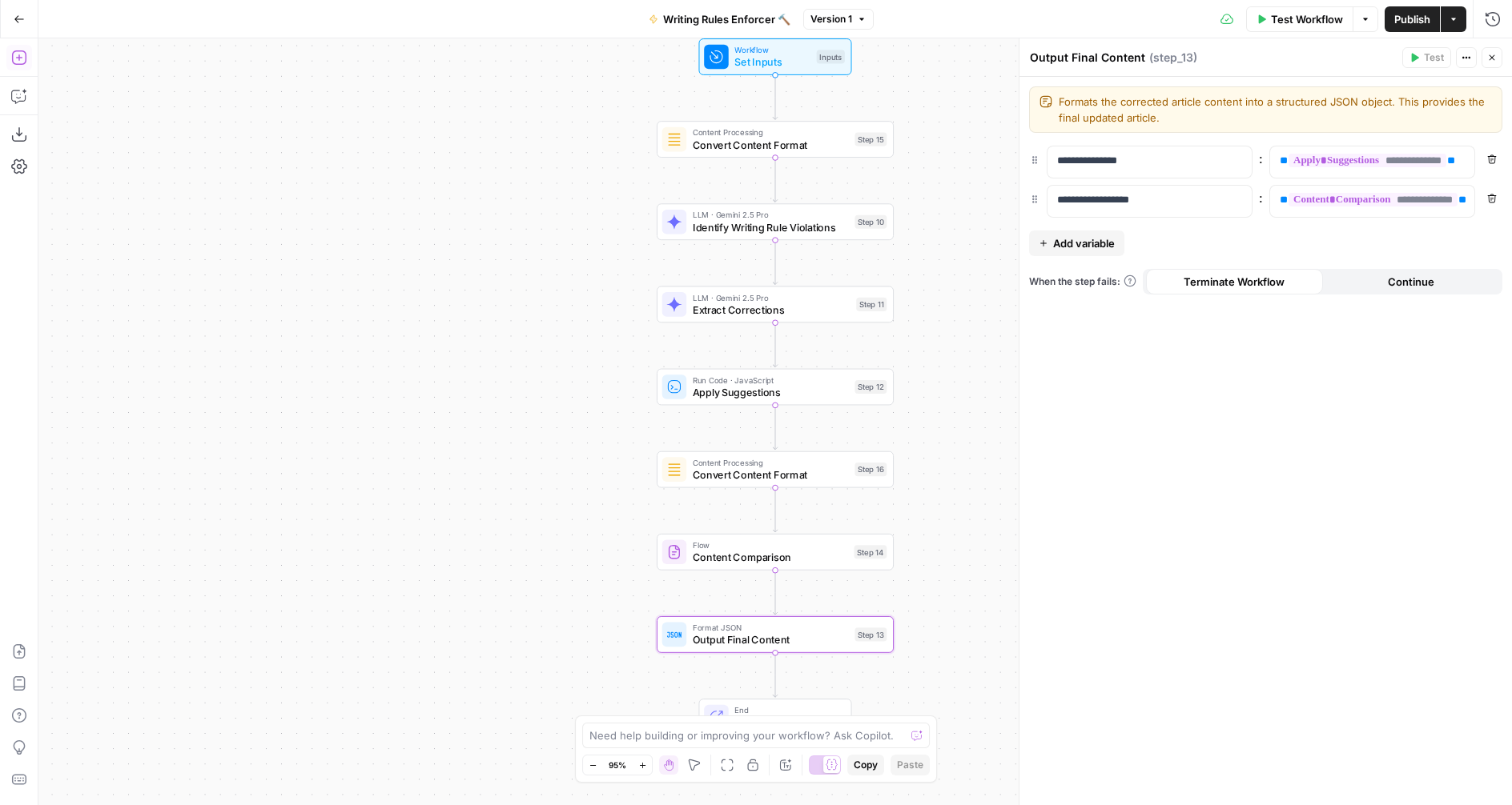
click at [1415, 16] on span "Publish" at bounding box center [1412, 19] width 36 height 16
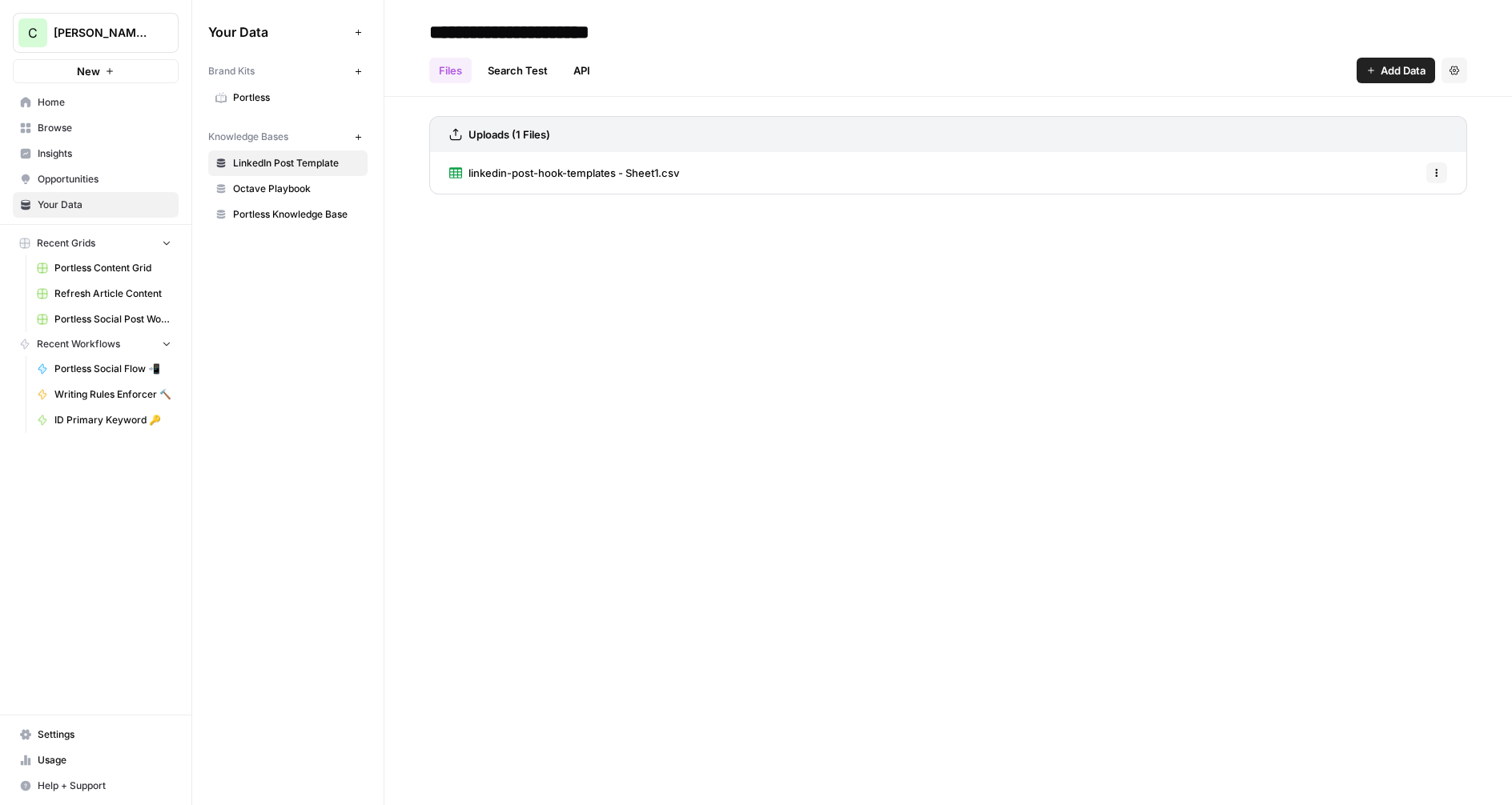
click at [261, 219] on span "Portless Knowledge Base" at bounding box center [297, 215] width 127 height 14
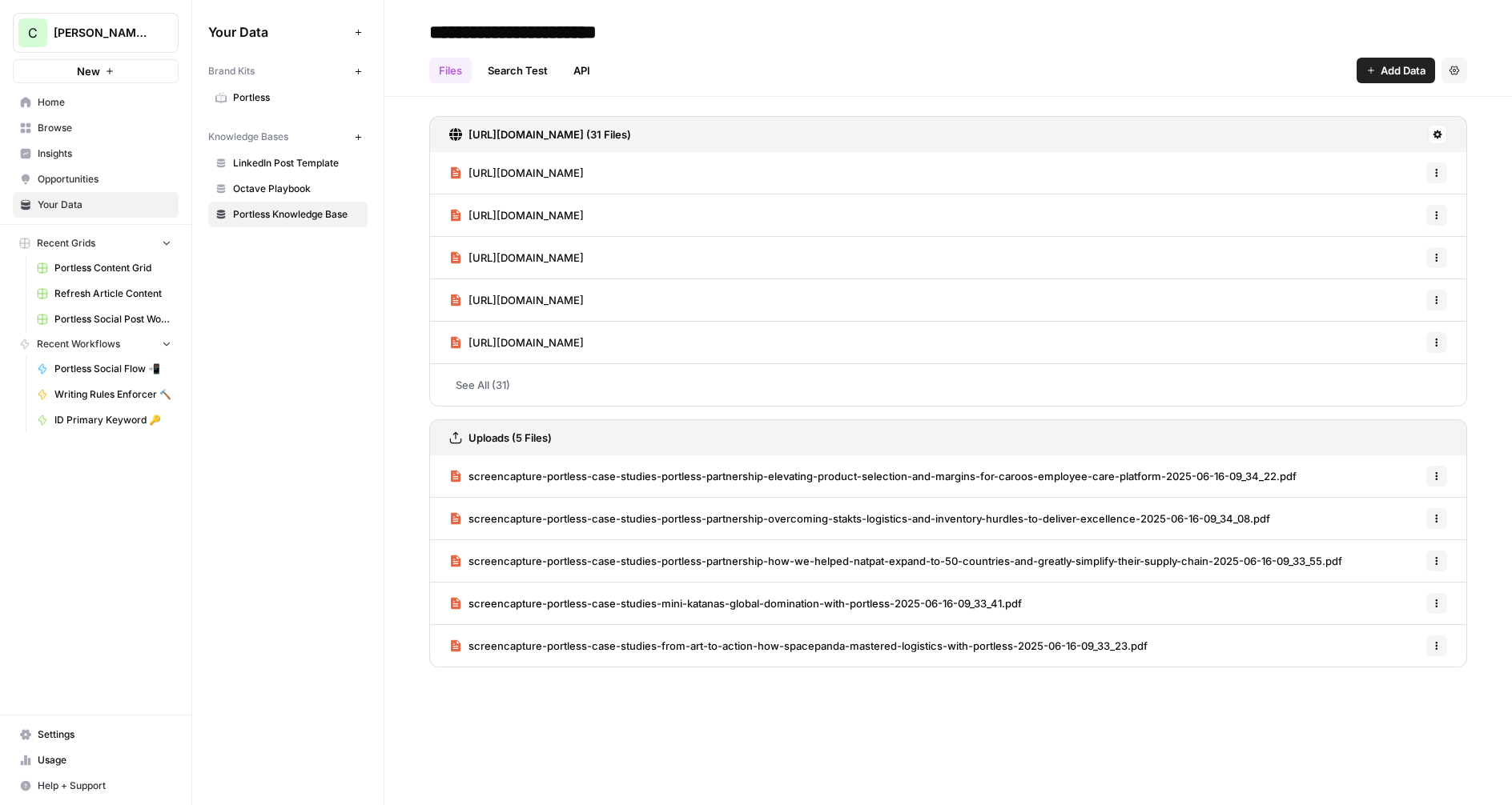
click at [281, 96] on span "Portless" at bounding box center [297, 98] width 127 height 14
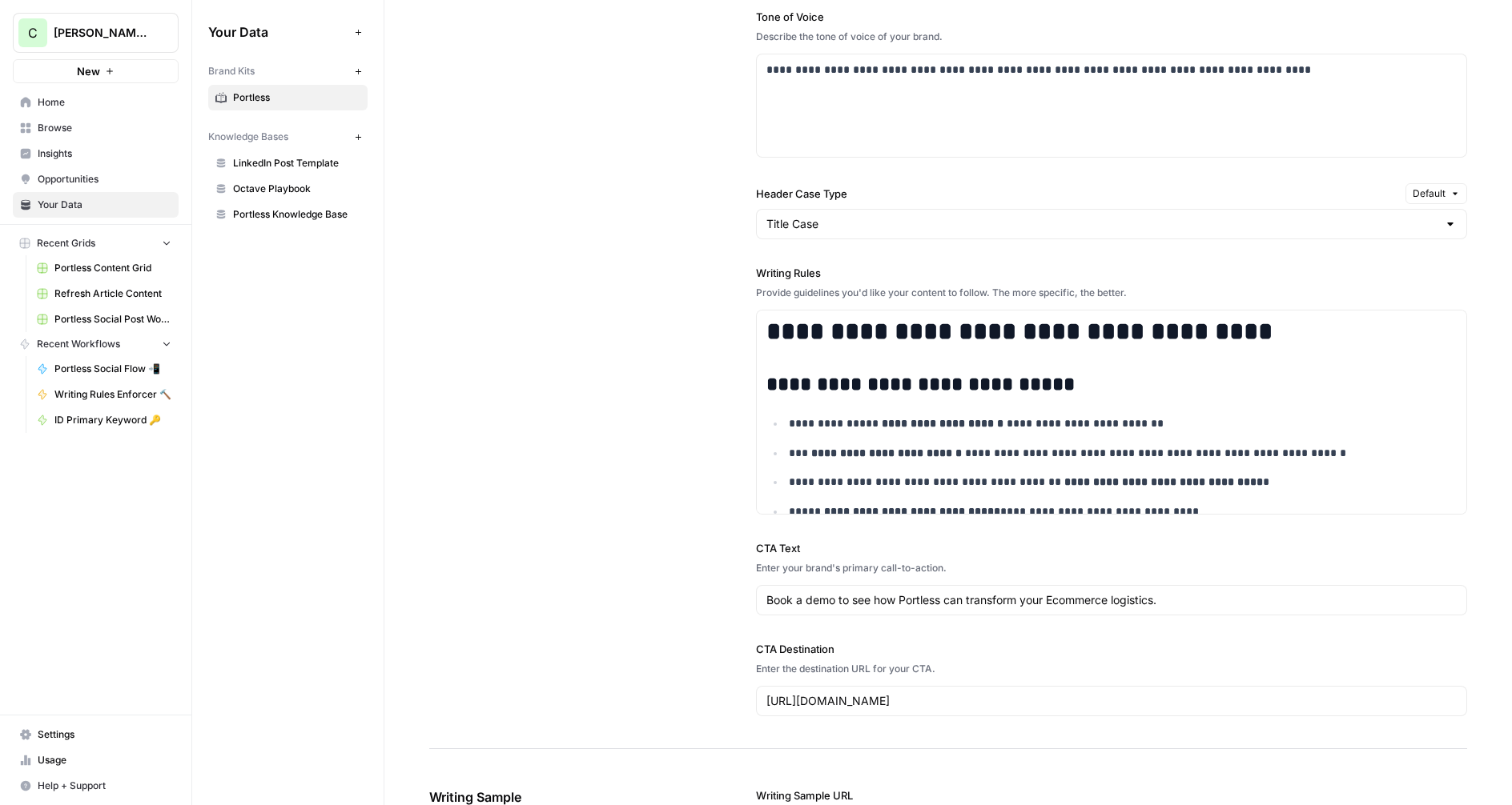
scroll to position [1120, 0]
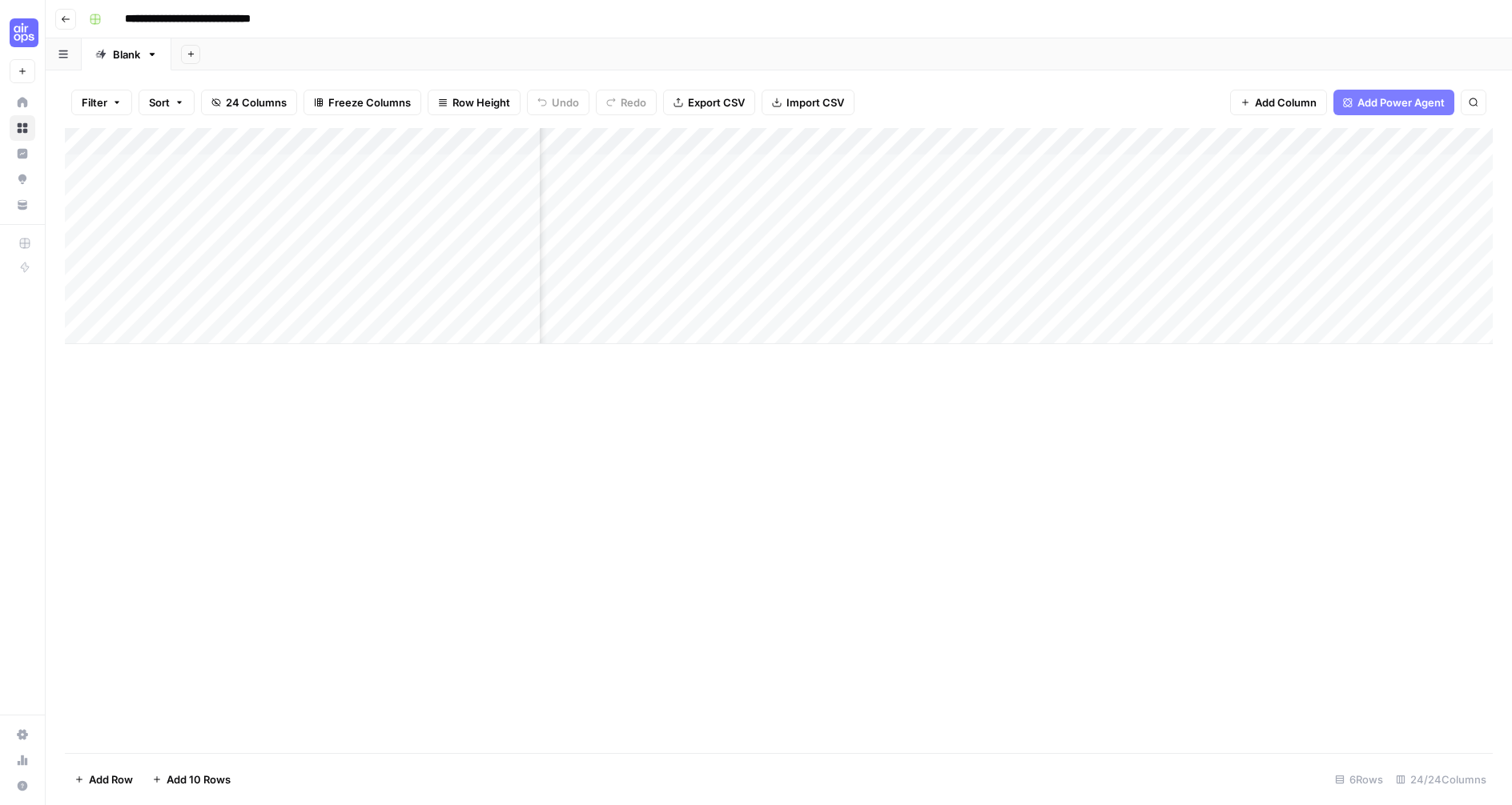
scroll to position [0, 2752]
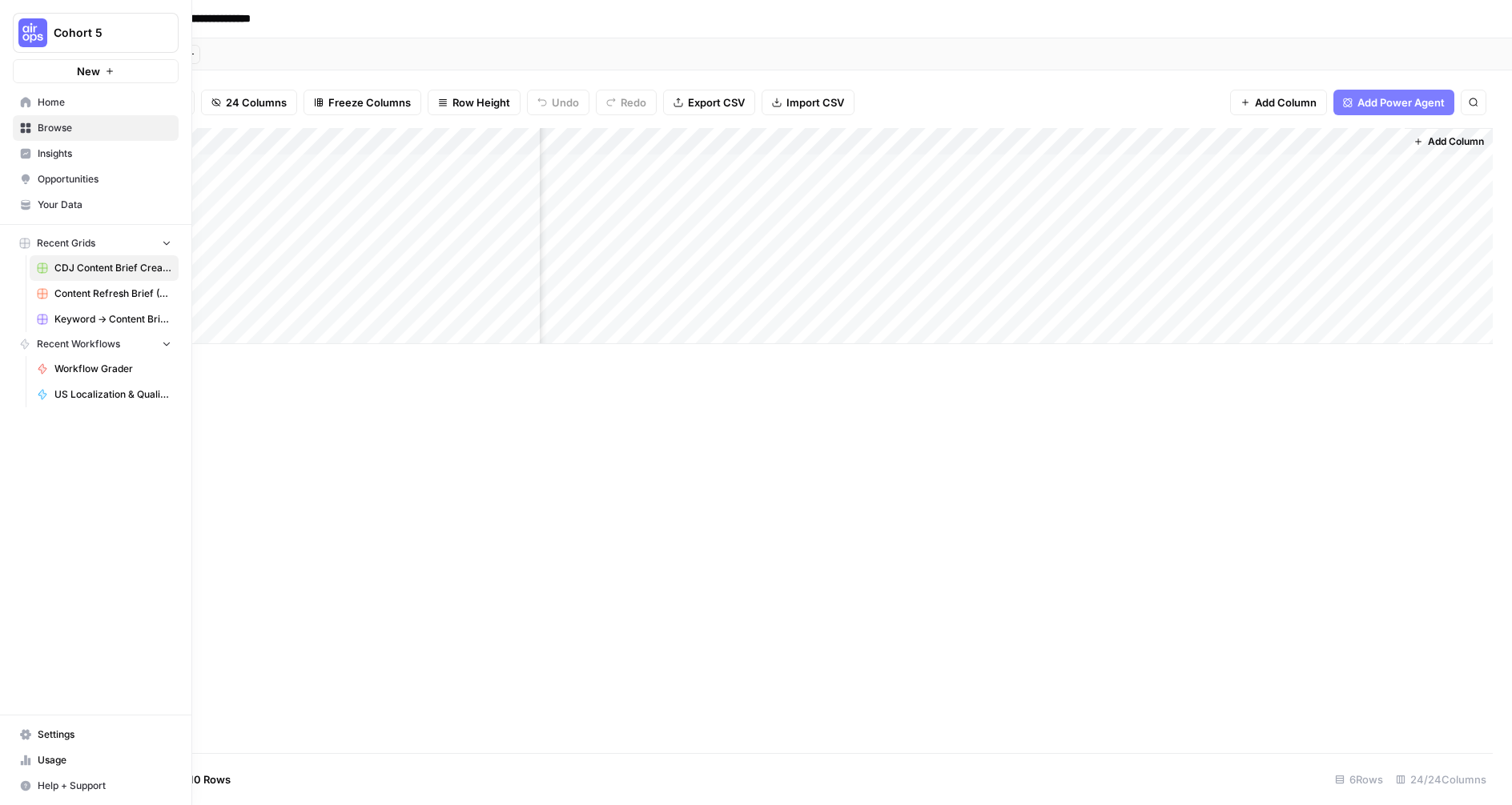
click at [33, 210] on link "Your Data" at bounding box center [96, 205] width 166 height 26
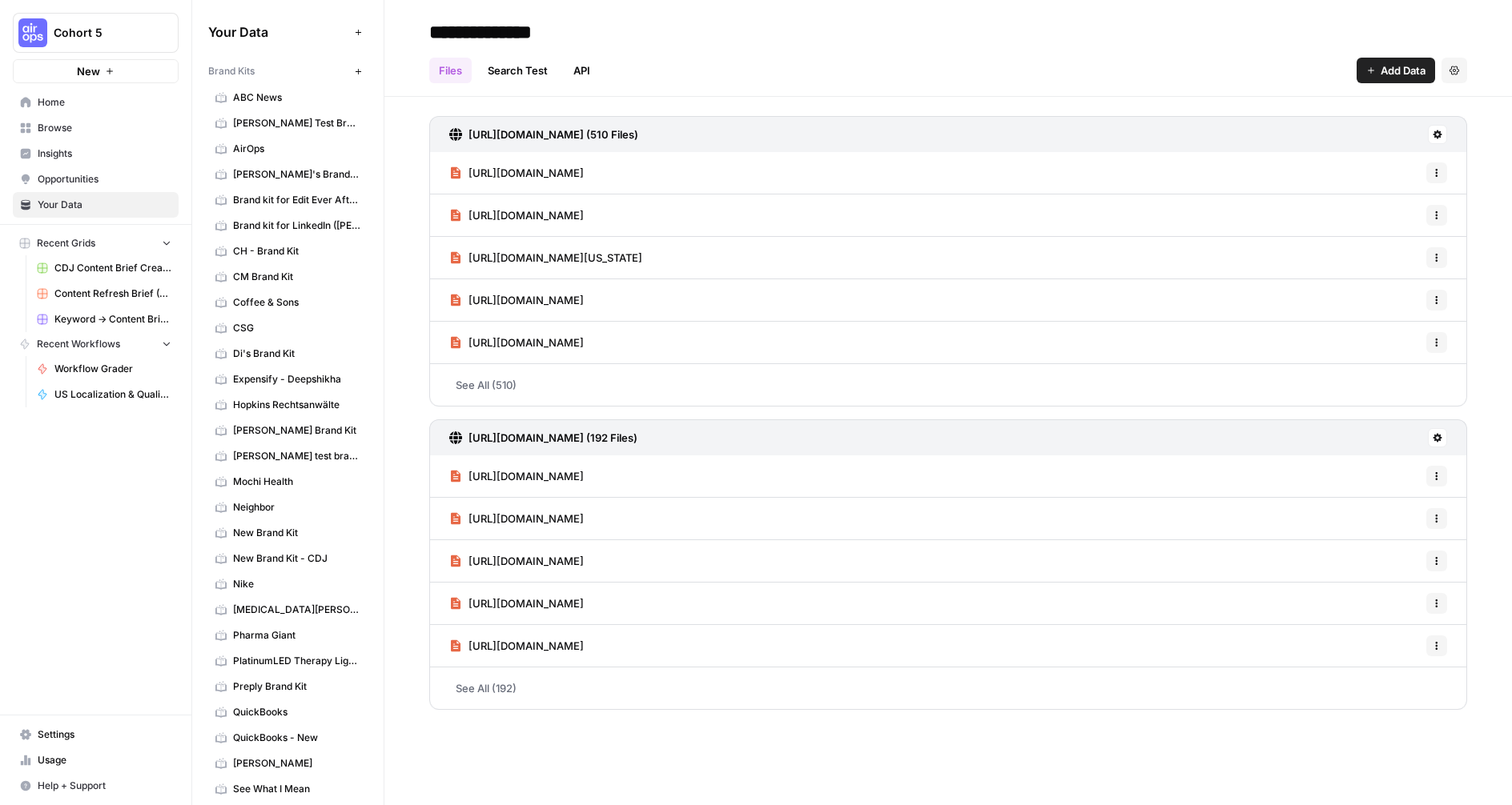
click at [92, 40] on span "Cohort 5" at bounding box center [102, 33] width 97 height 16
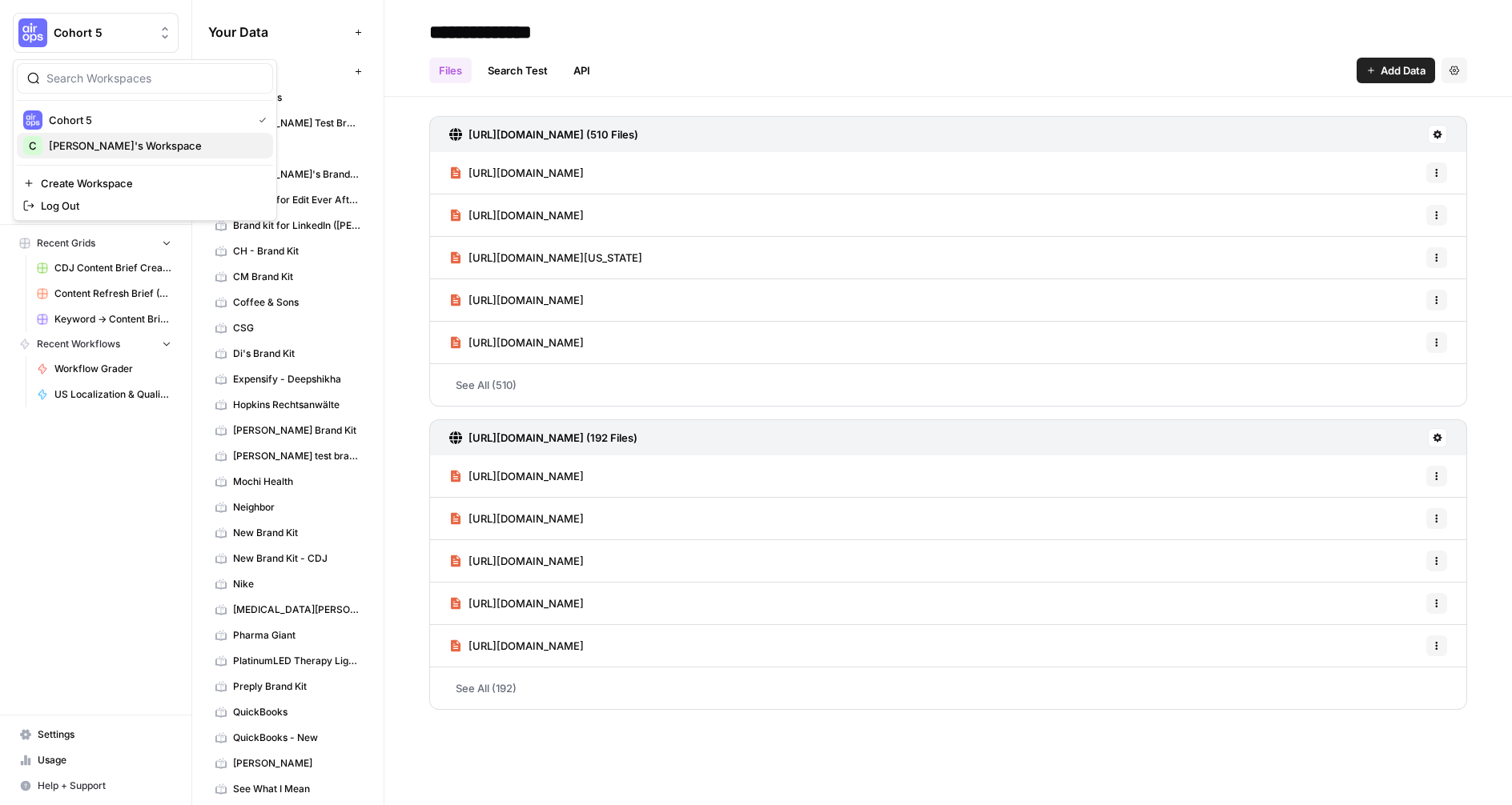
click at [74, 148] on span "[PERSON_NAME]'s Workspace" at bounding box center [154, 145] width 211 height 16
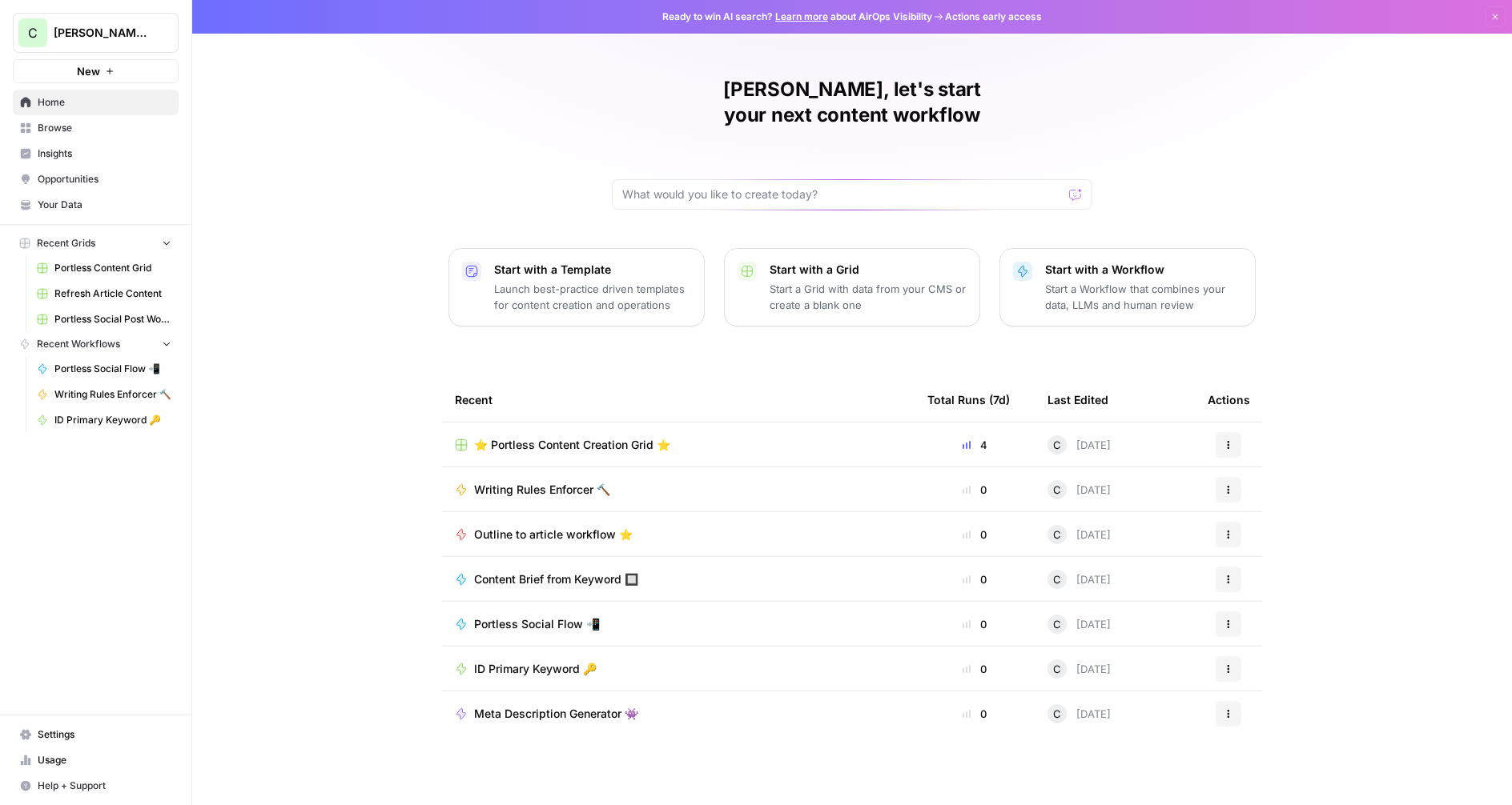
click at [61, 200] on span "Your Data" at bounding box center [104, 205] width 133 height 14
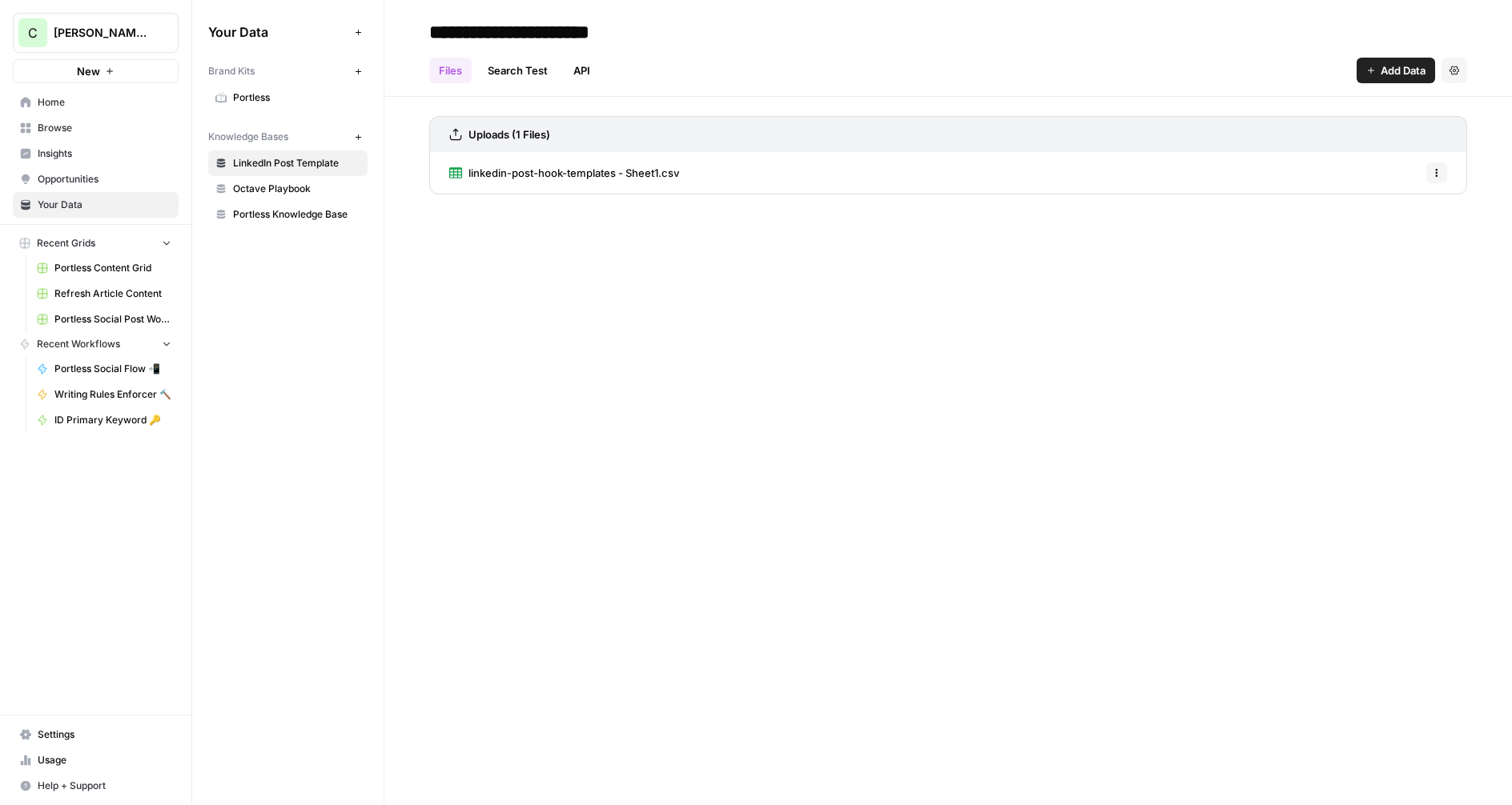
click at [263, 122] on div "Brand Kits New Portless Knowledge Bases New LinkedIn Post Template Octave Playb…" at bounding box center [288, 142] width 159 height 170
click at [356, 134] on icon "button" at bounding box center [358, 137] width 9 height 9
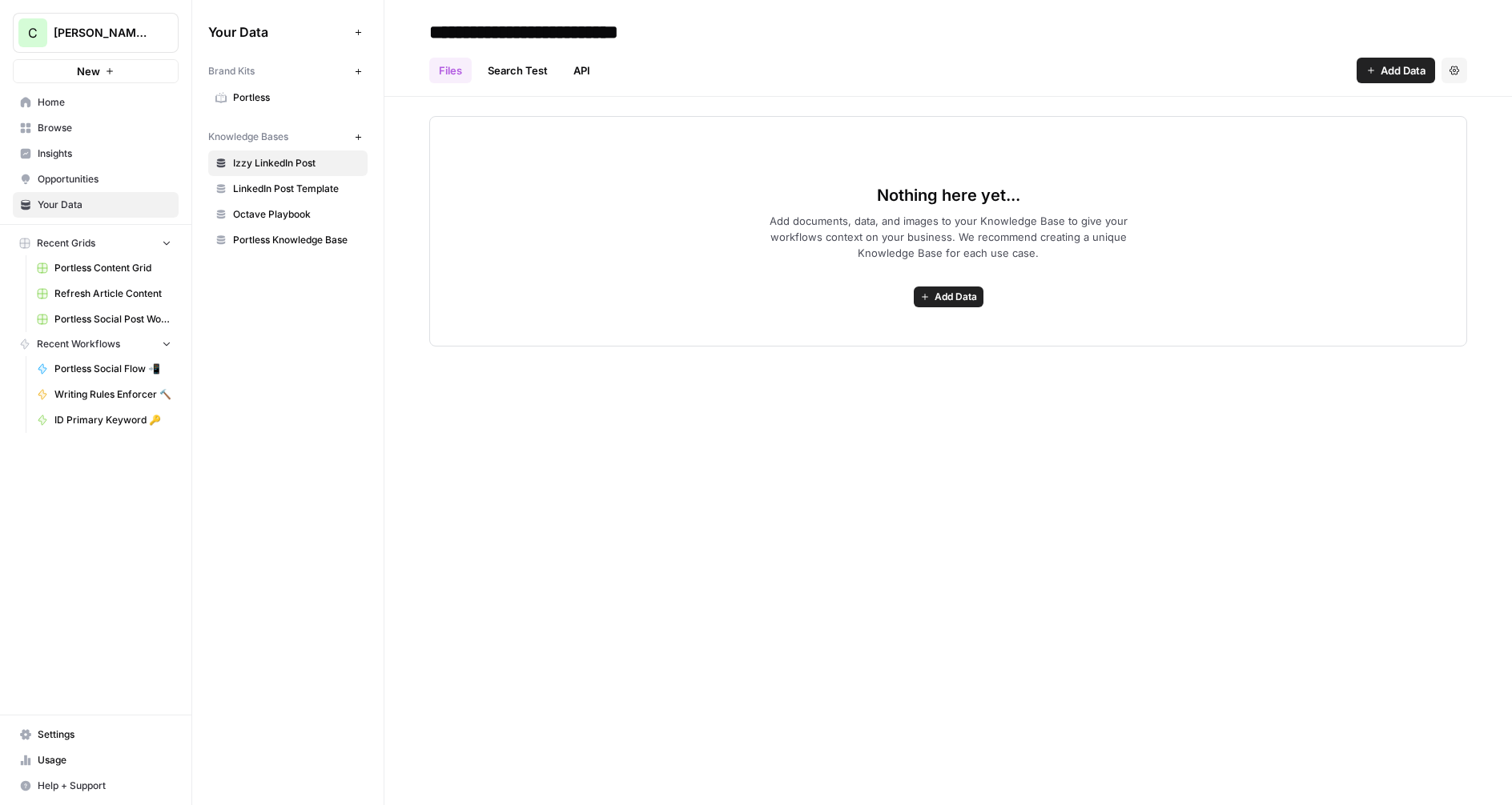
type input "**********"
click at [849, 226] on span "Add documents, data, and images to your Knowledge Base to give your workflows c…" at bounding box center [949, 237] width 410 height 48
click at [946, 294] on span "Add Data" at bounding box center [956, 297] width 43 height 14
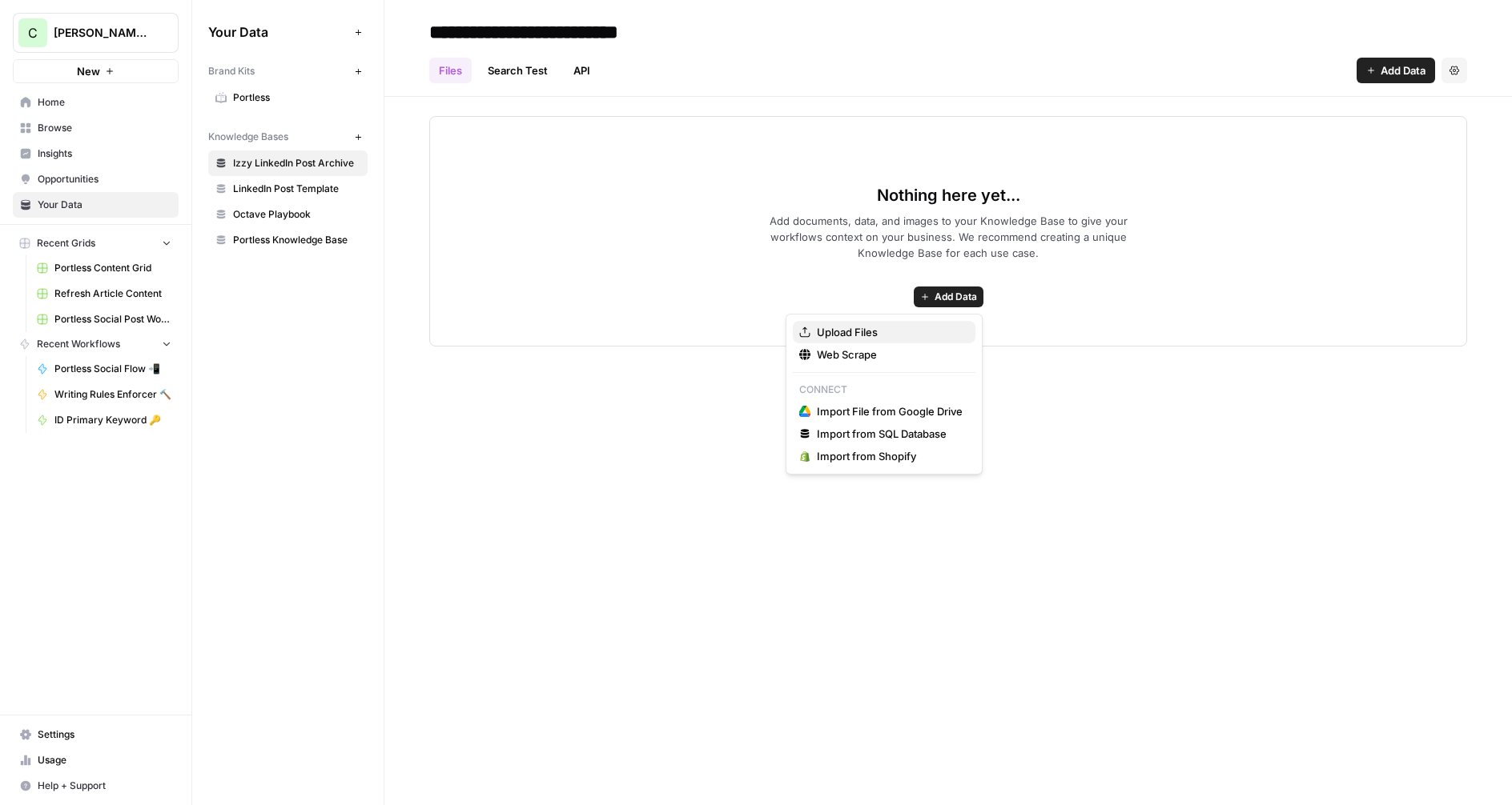
click at [850, 329] on span "Upload Files" at bounding box center [889, 332] width 145 height 16
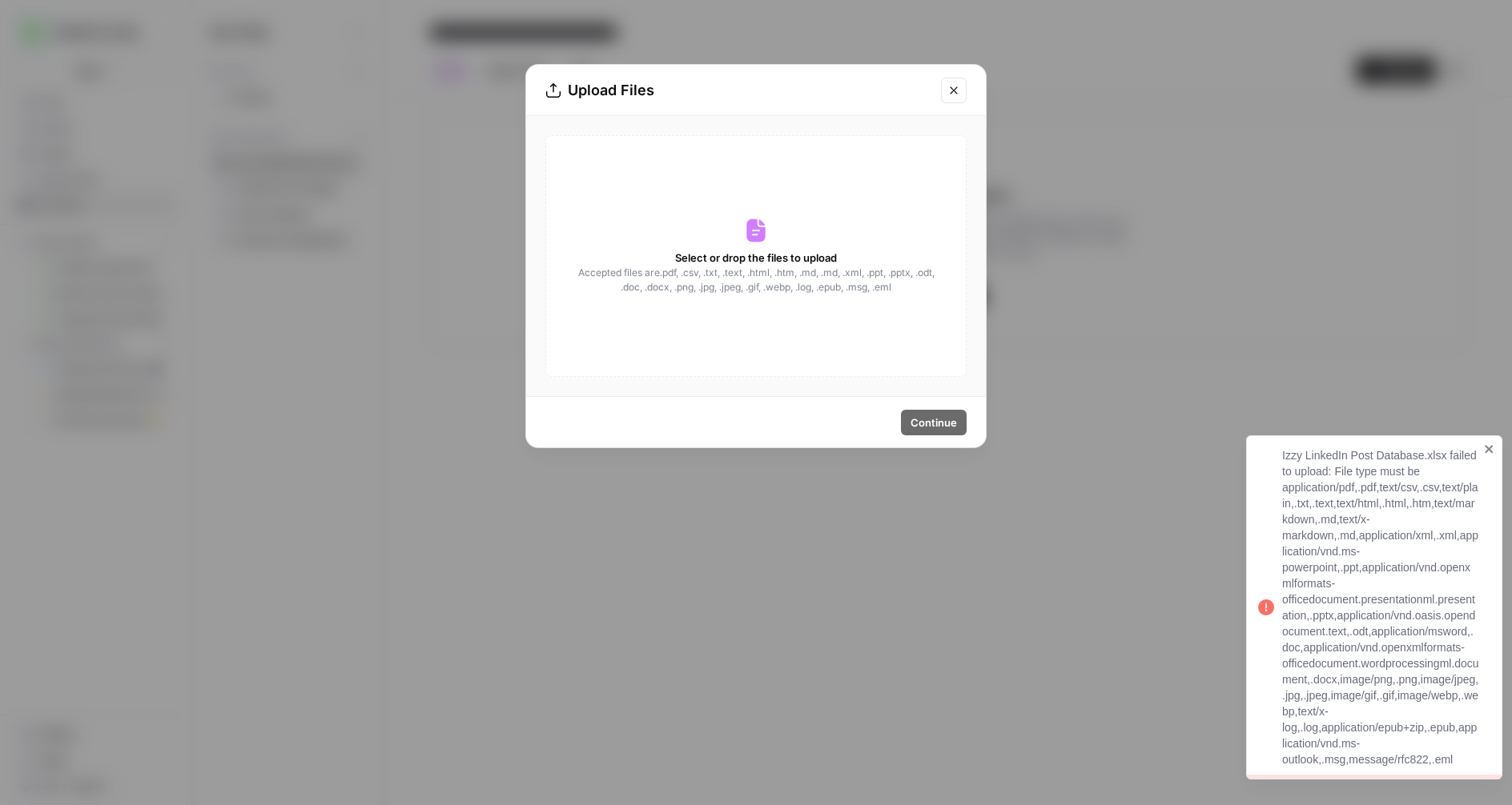
click at [667, 313] on div "Select or drop the files to upload Accepted files are .pdf, .csv, .txt, .text, …" at bounding box center [756, 255] width 421 height 242
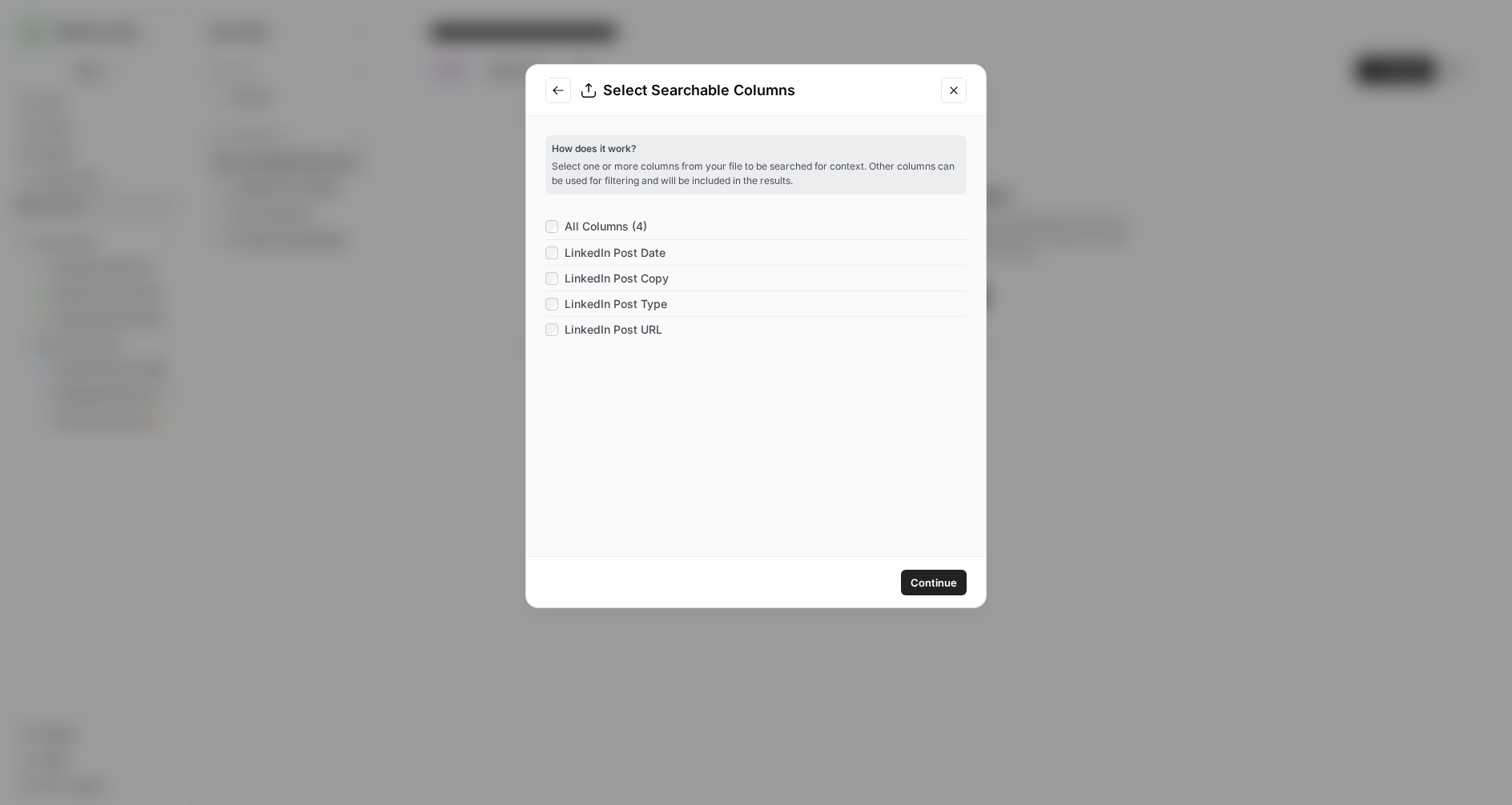
click at [933, 582] on span "Continue" at bounding box center [934, 582] width 47 height 16
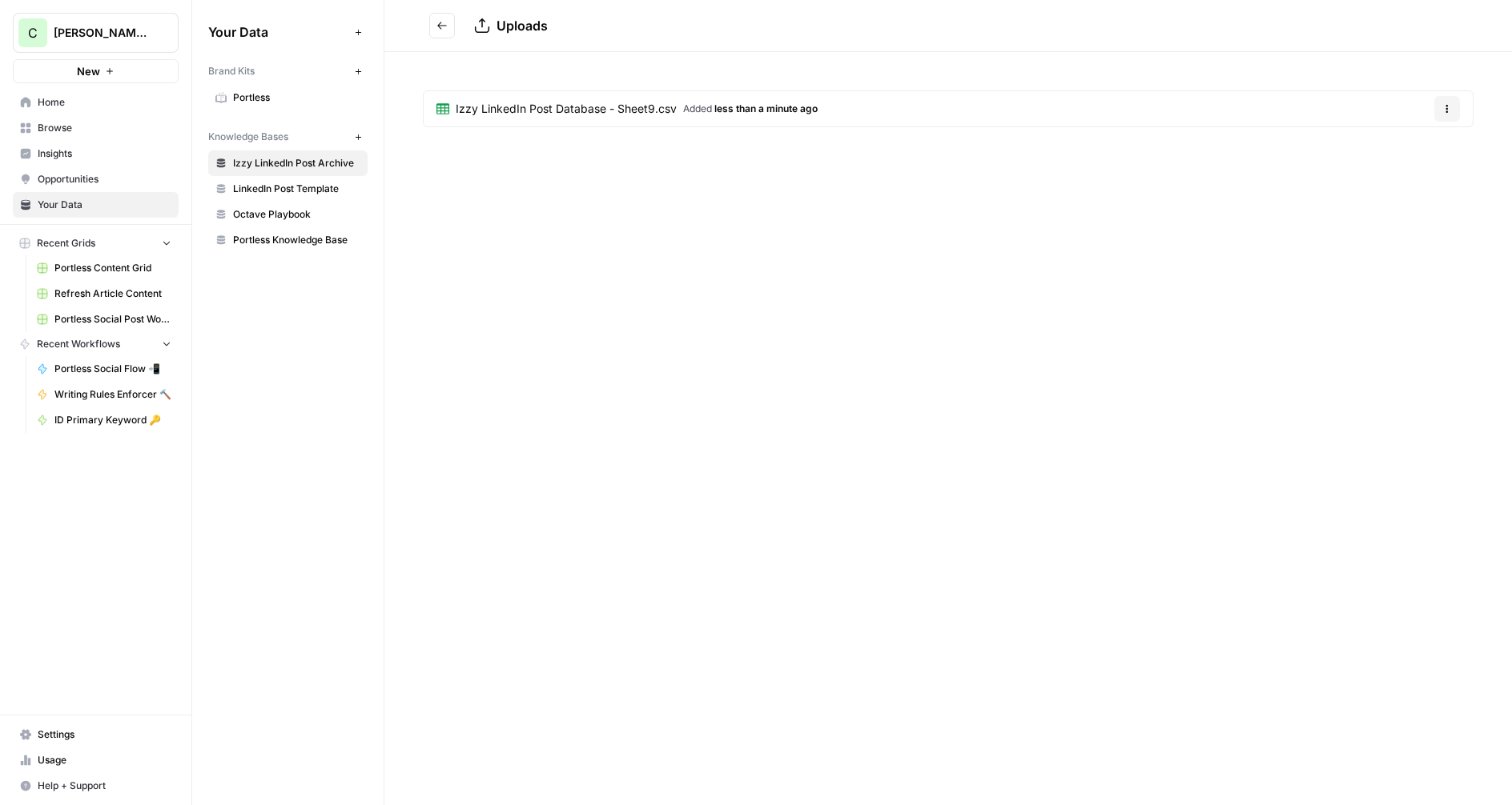
click at [90, 373] on span "Portless Social Flow 📲" at bounding box center [113, 369] width 117 height 14
